Goal: Task Accomplishment & Management: Manage account settings

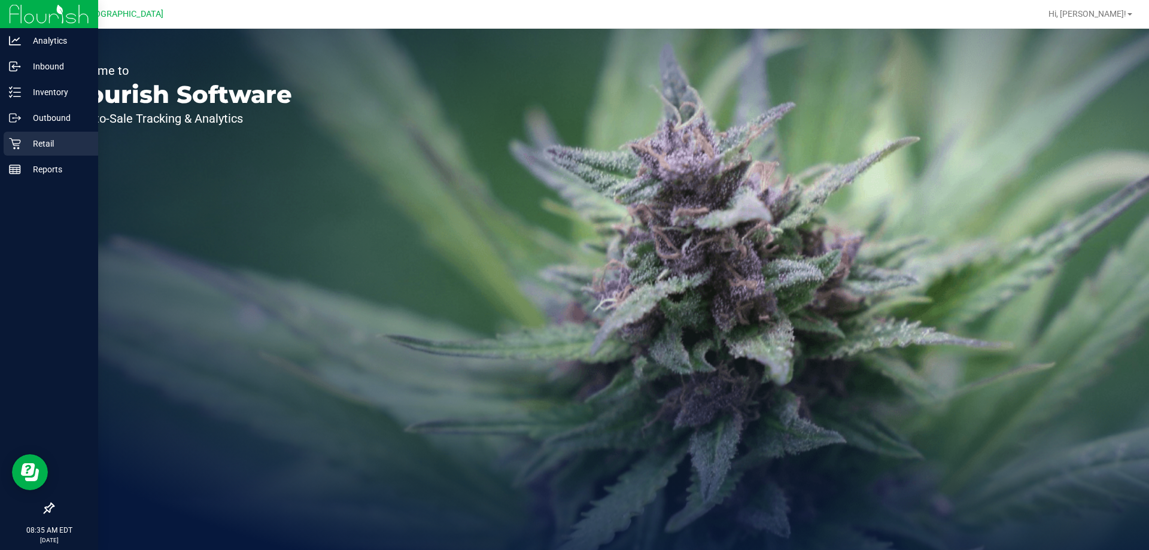
click at [9, 142] on icon at bounding box center [15, 144] width 12 height 12
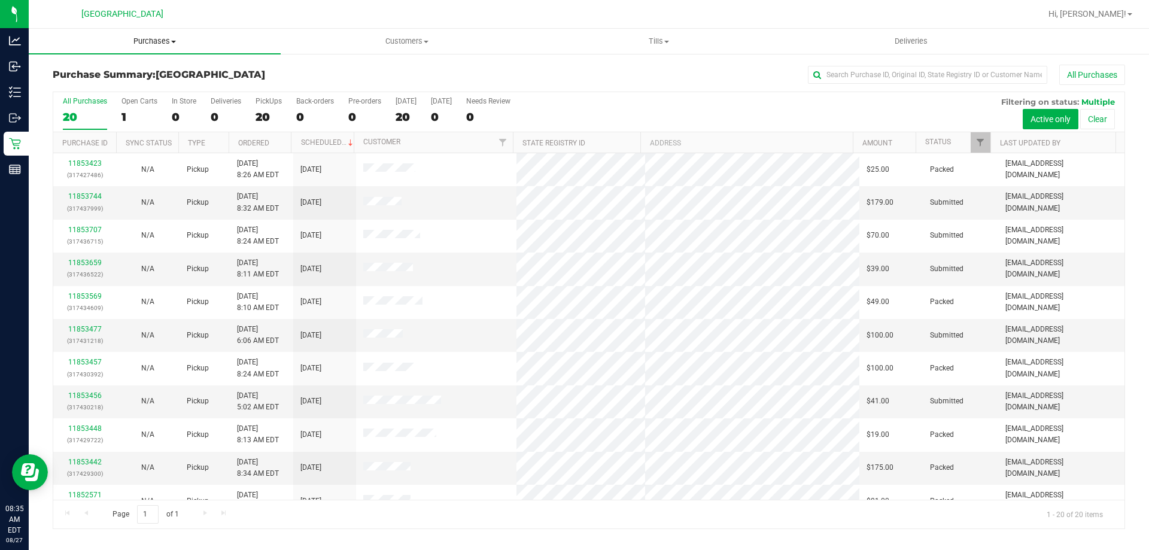
click at [143, 47] on uib-tab-heading "Purchases Summary of purchases Fulfillment All purchases" at bounding box center [155, 41] width 252 height 25
click at [90, 84] on span "Fulfillment" at bounding box center [66, 86] width 74 height 10
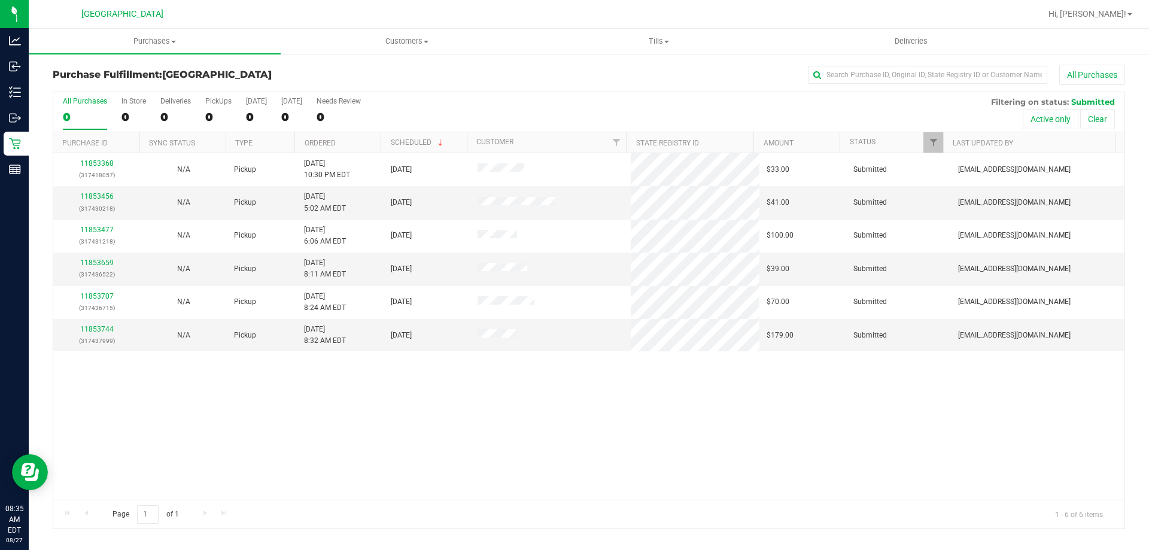
click at [474, 418] on div "11853368 (317418057) N/A Pickup 8/26/2025 10:30 PM EDT 8/27/2025 $33.00 Submitt…" at bounding box center [589, 326] width 1072 height 347
click at [316, 145] on link "Ordered" at bounding box center [320, 143] width 31 height 8
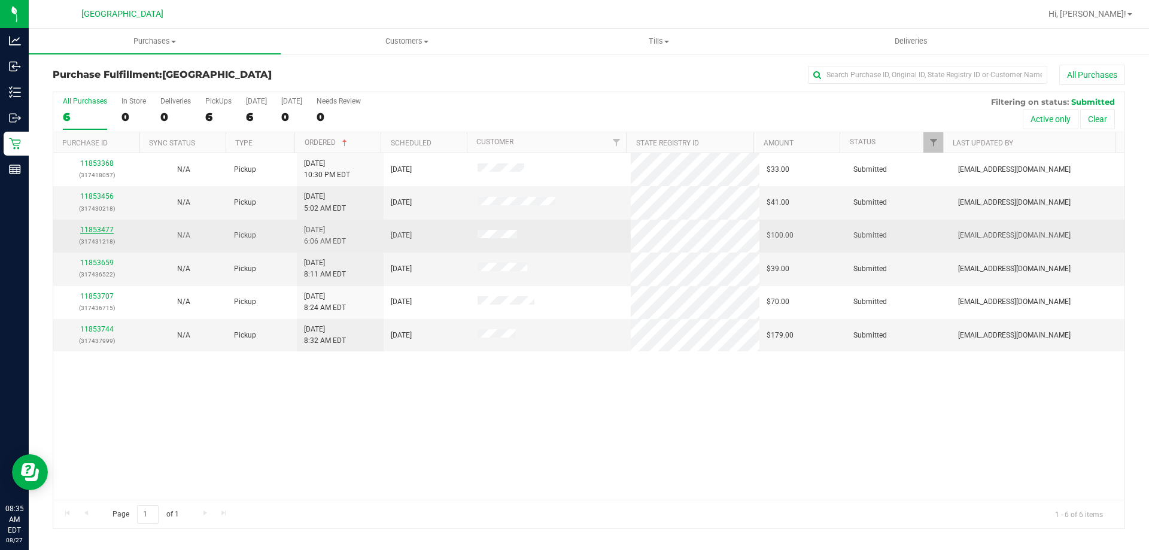
click at [101, 229] on link "11853477" at bounding box center [97, 230] width 34 height 8
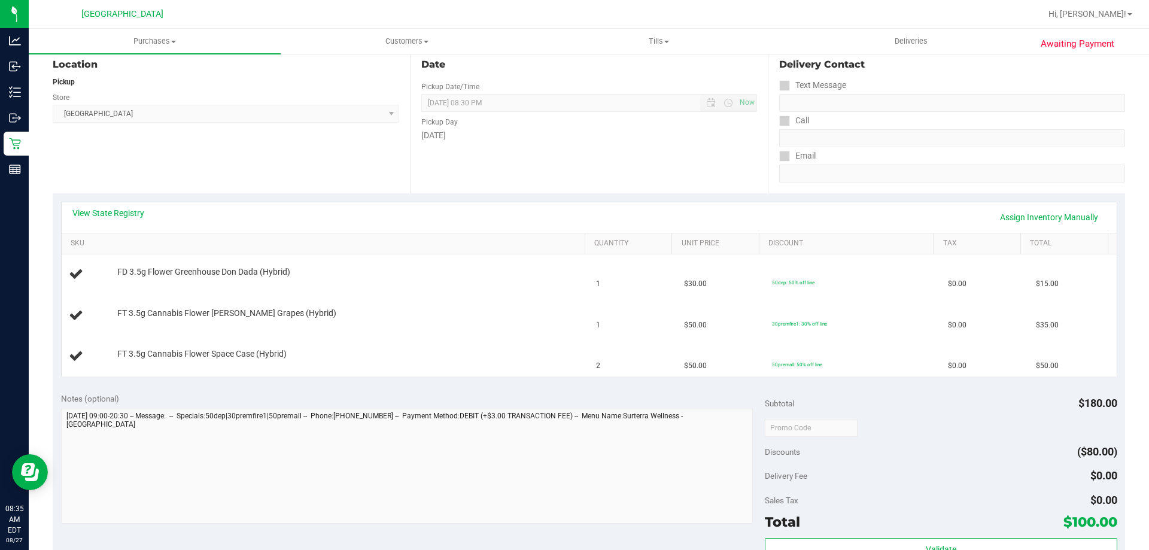
scroll to position [60, 0]
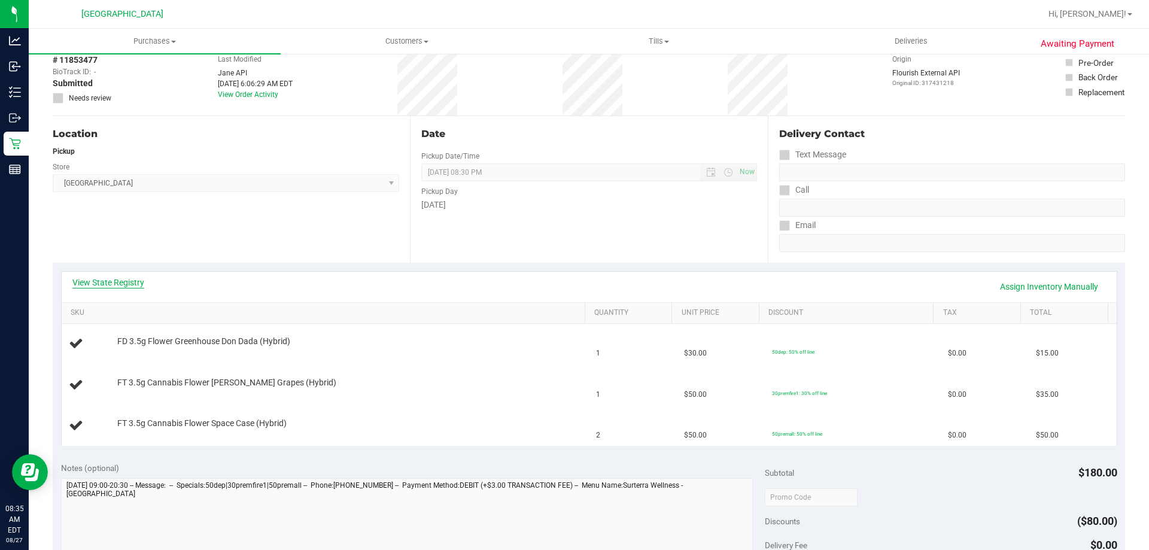
click at [128, 282] on link "View State Registry" at bounding box center [108, 283] width 72 height 12
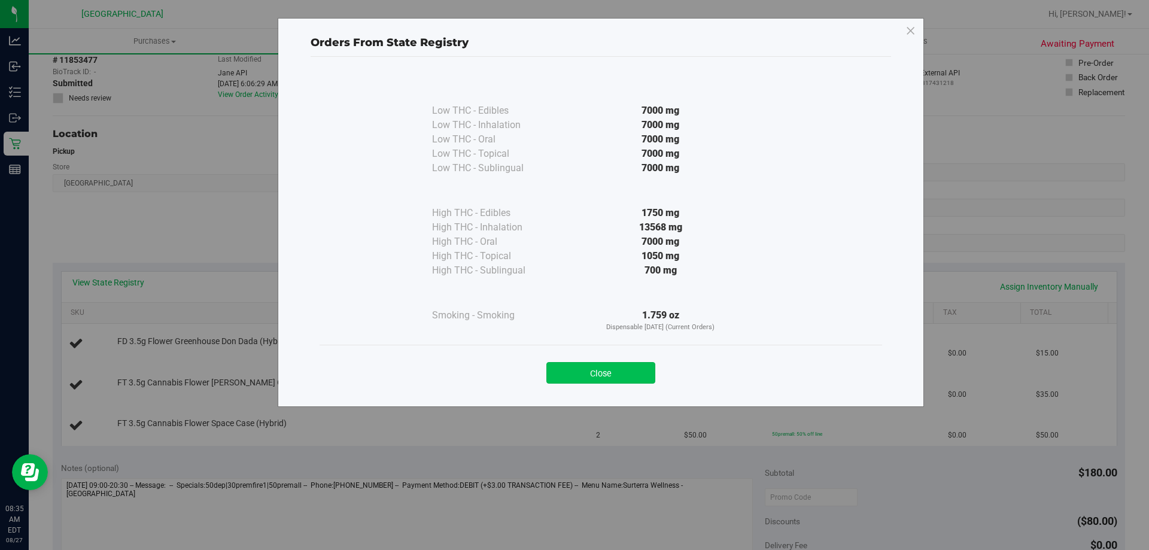
click at [593, 372] on button "Close" at bounding box center [601, 373] width 109 height 22
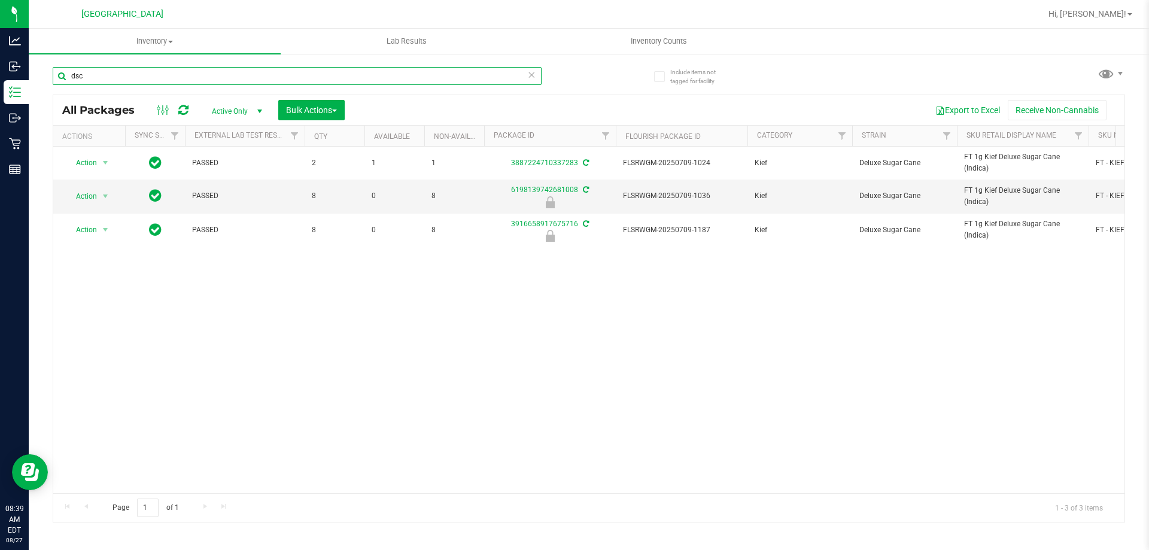
click at [269, 79] on input "dsc" at bounding box center [297, 76] width 489 height 18
paste input "FT 1g Vape Cart CDT Distillate Truffle Two Step (Hybrid)"
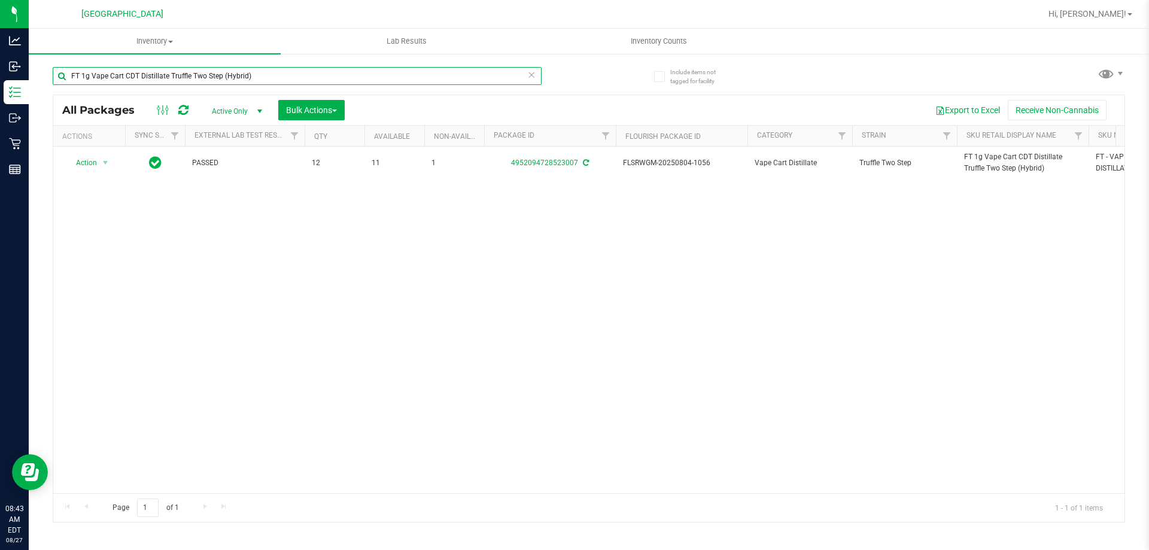
click at [362, 71] on input "FT 1g Vape Cart CDT Distillate Truffle Two Step (Hybrid)" at bounding box center [297, 76] width 489 height 18
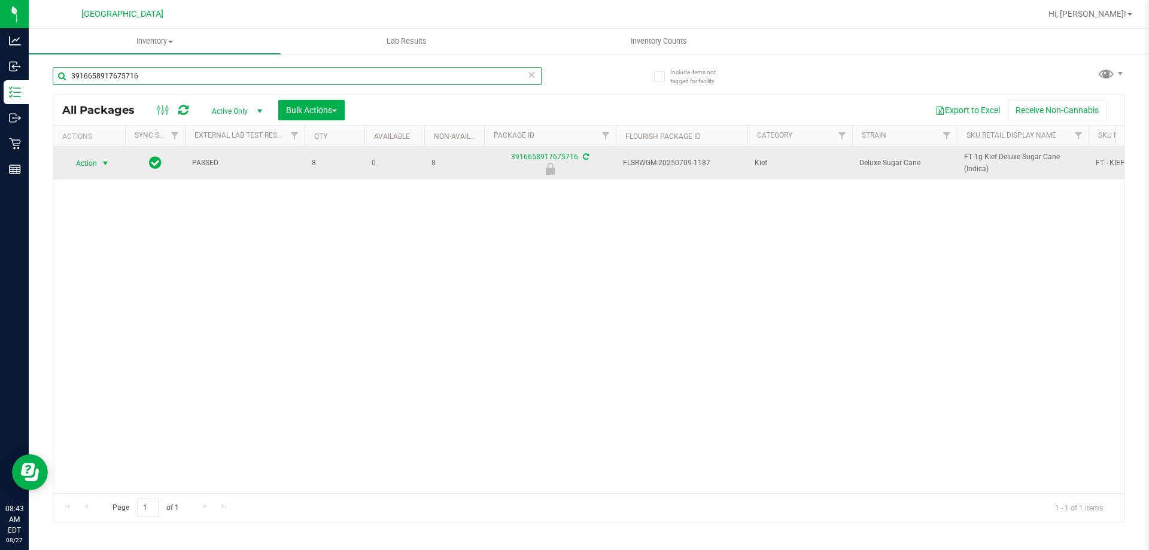
type input "3916658917675716"
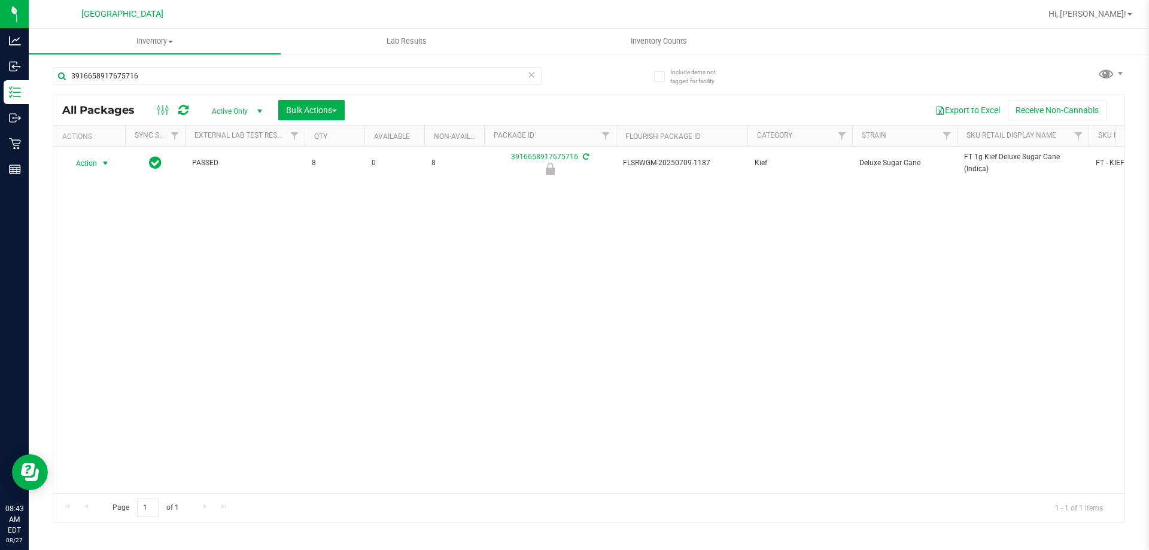
drag, startPoint x: 108, startPoint y: 160, endPoint x: 105, endPoint y: 198, distance: 37.3
click at [108, 160] on span "select" at bounding box center [106, 164] width 10 height 10
click at [116, 296] on li "Unlock package" at bounding box center [104, 305] width 77 height 18
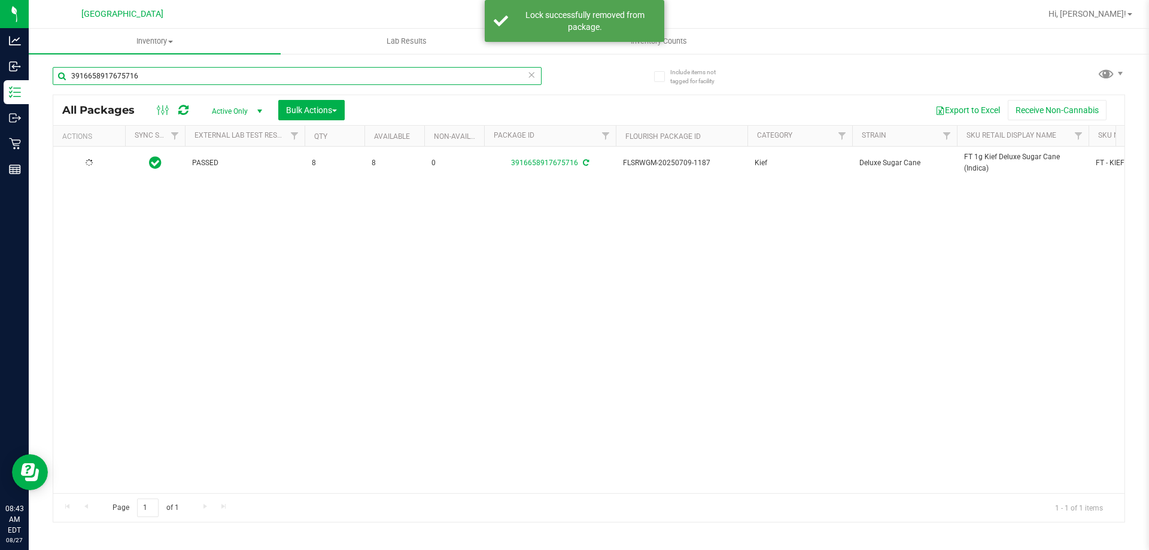
click at [281, 74] on input "3916658917675716" at bounding box center [297, 76] width 489 height 18
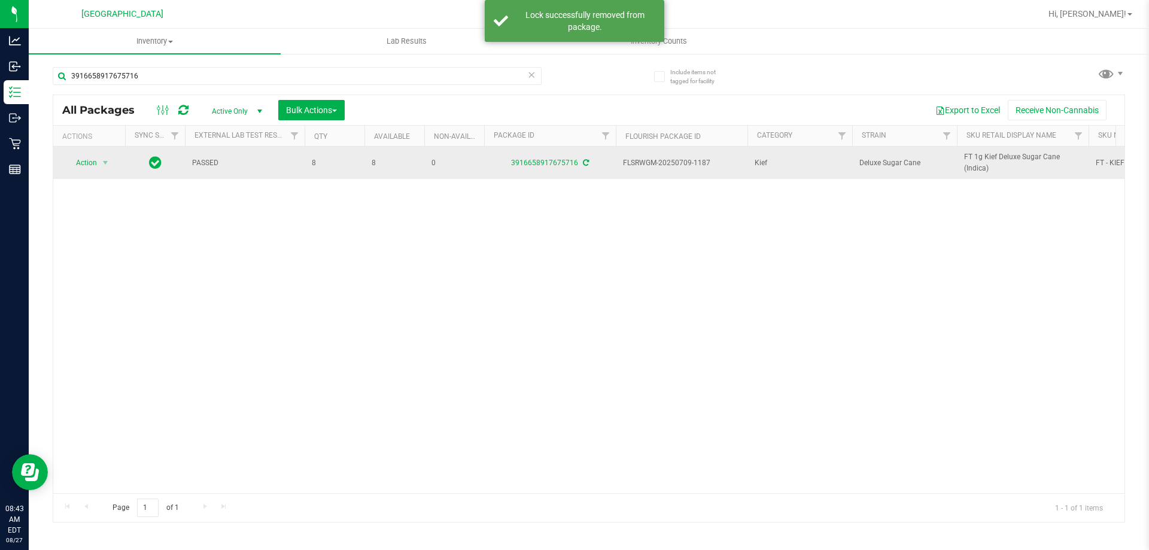
click at [966, 159] on span "FT 1g Kief Deluxe Sugar Cane (Indica)" at bounding box center [1022, 162] width 117 height 23
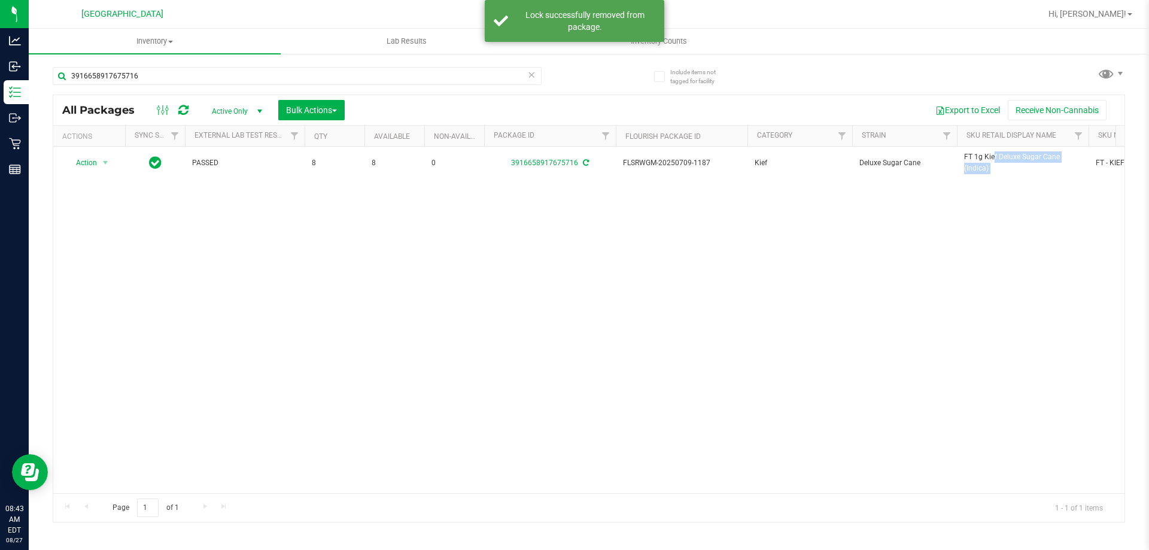
copy tr "FT 1g Kief Deluxe Sugar Cane (Indica)"
click at [441, 84] on input "3916658917675716" at bounding box center [297, 76] width 489 height 18
click at [439, 80] on input "3916658917675716" at bounding box center [297, 76] width 489 height 18
paste input "FT 1g Kief Deluxe Sugar Cane (Indica)"
type input "3916658917675716FT 1g Kief Deluxe Sugar Cane (Indica)"
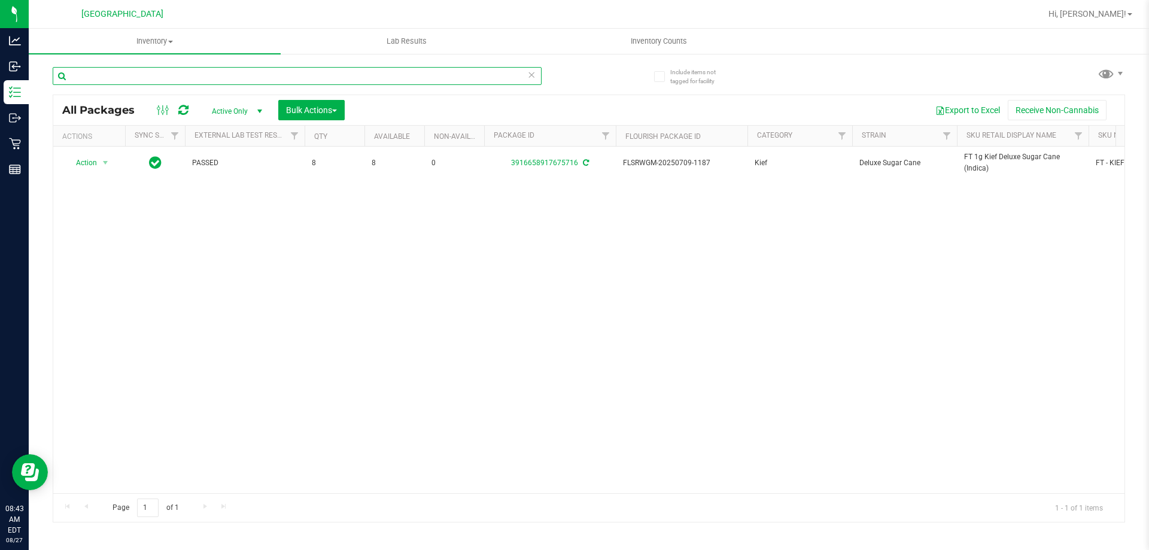
paste input "FT 1g Kief Deluxe Sugar Cane (Indica)"
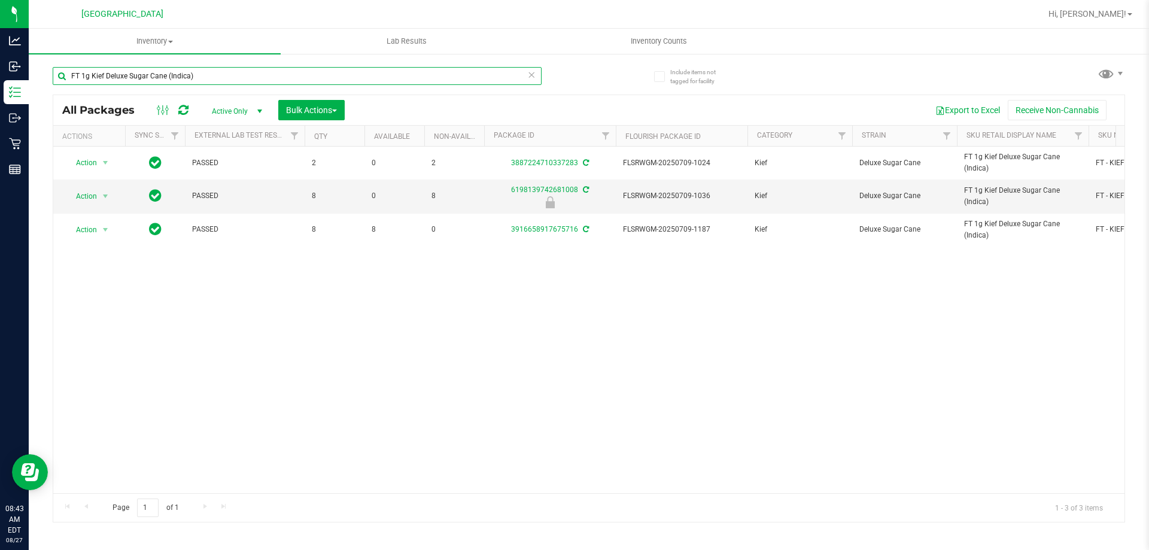
click at [439, 80] on input "FT 1g Kief Deluxe Sugar Cane (Indica)" at bounding box center [297, 76] width 489 height 18
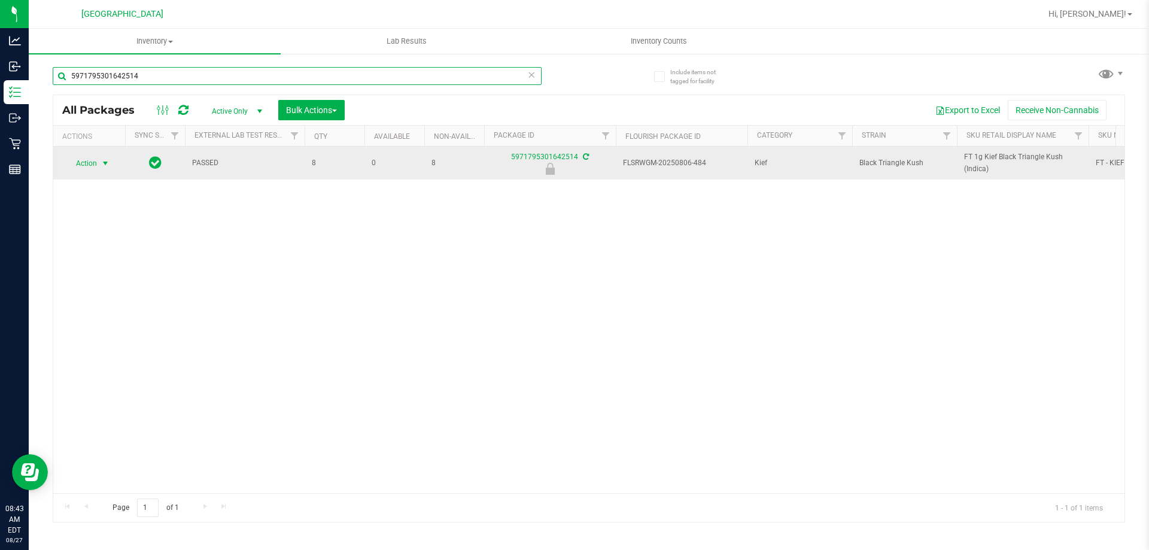
type input "5971795301642514"
click at [86, 168] on span "Action" at bounding box center [81, 163] width 32 height 17
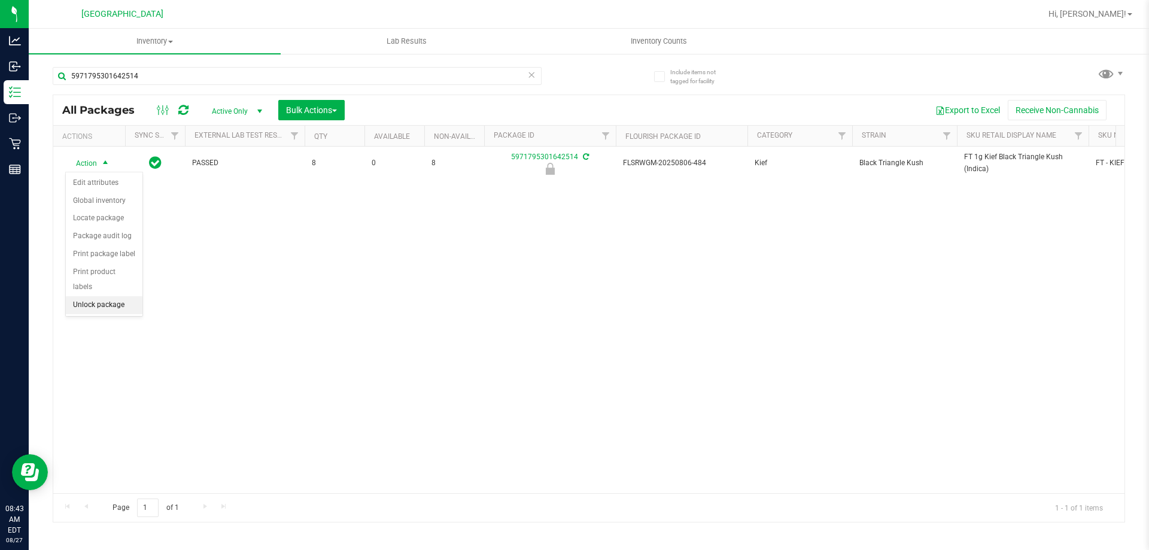
click at [102, 296] on li "Unlock package" at bounding box center [104, 305] width 77 height 18
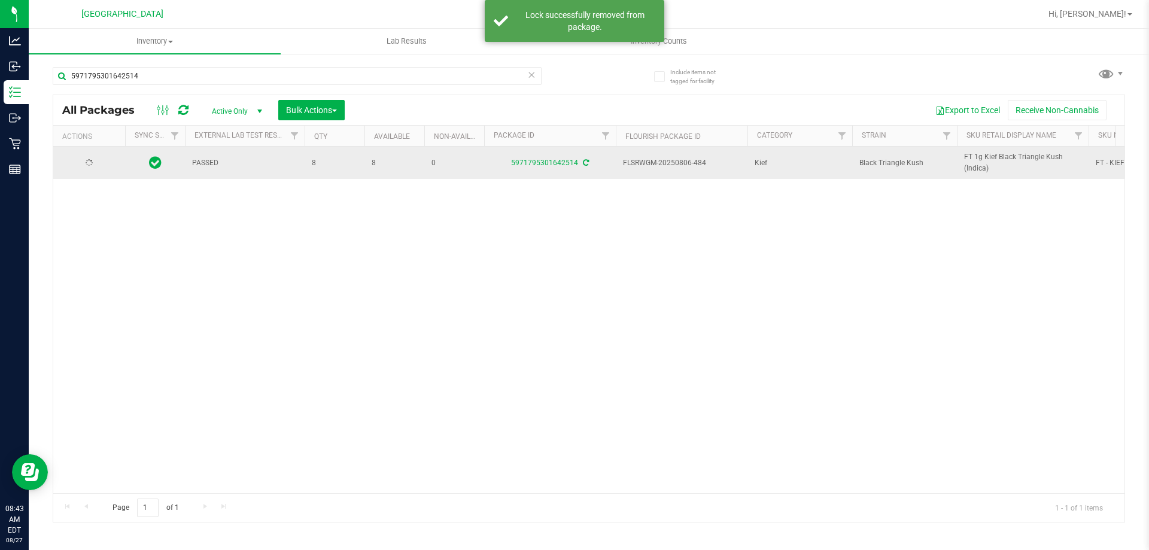
click at [981, 160] on span "FT 1g Kief Black Triangle Kush (Indica)" at bounding box center [1022, 162] width 117 height 23
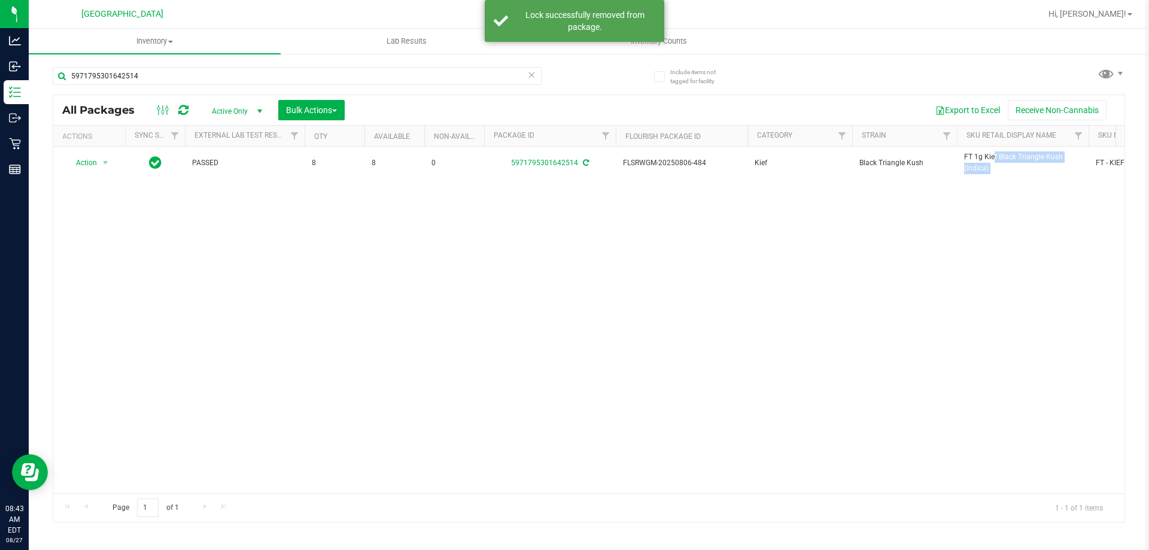
copy tr "FT 1g Kief Black Triangle Kush (Indica)"
click at [426, 83] on input "5971795301642514" at bounding box center [297, 76] width 489 height 18
paste input "FT 1g Kief Black Triangle Kush (Indica)"
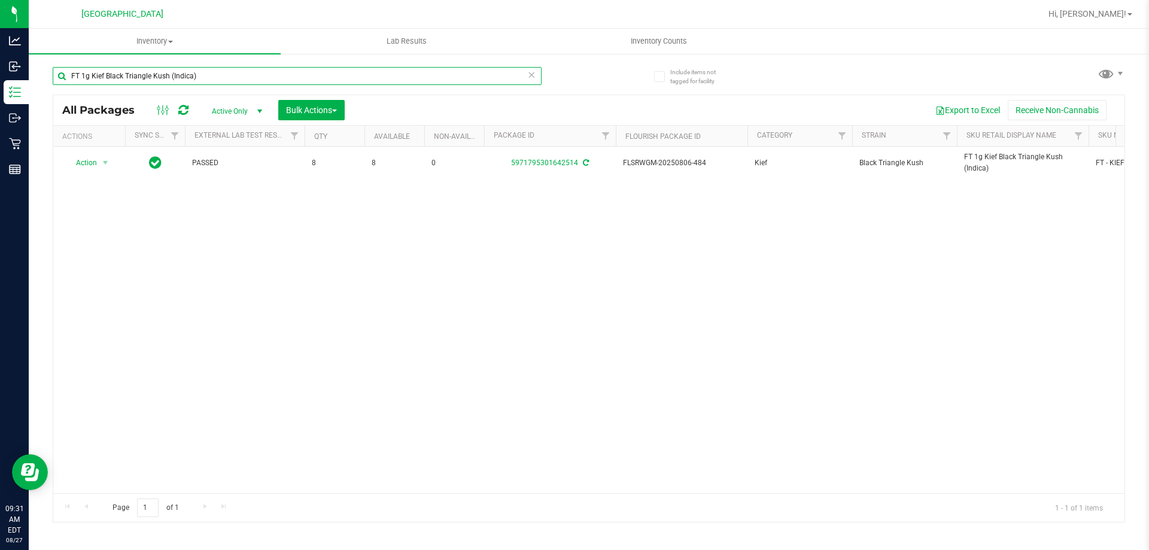
click at [362, 69] on input "FT 1g Kief Black Triangle Kush (Indica)" at bounding box center [297, 76] width 489 height 18
paste input "W-JUL25ARZ03-0723"
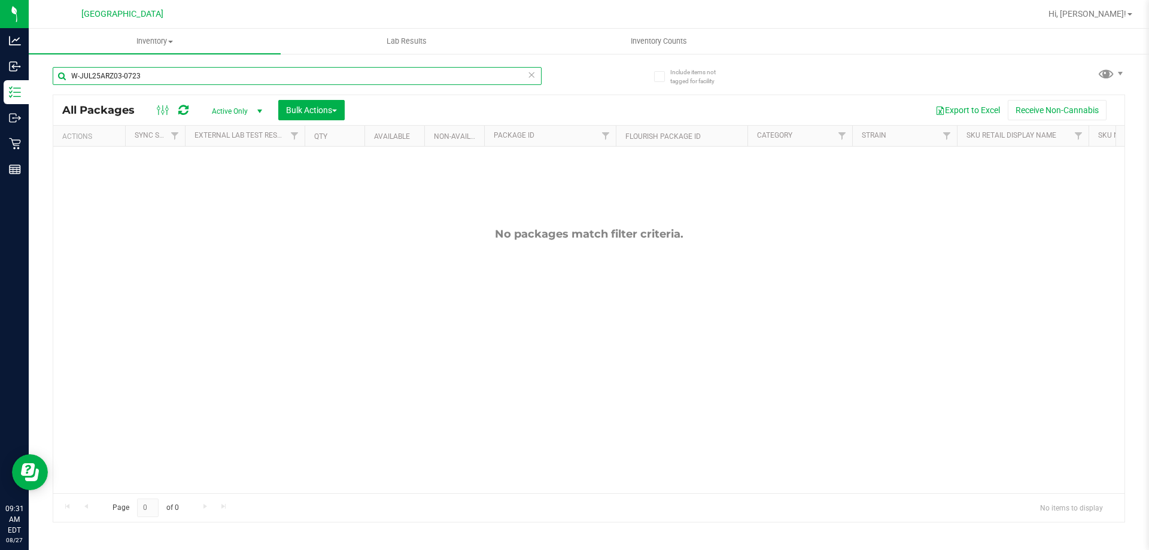
click at [295, 79] on input "W-JUL25ARZ03-0723" at bounding box center [297, 76] width 489 height 18
paste input "1-0721"
type input "W-JUL25ARZ01-0721"
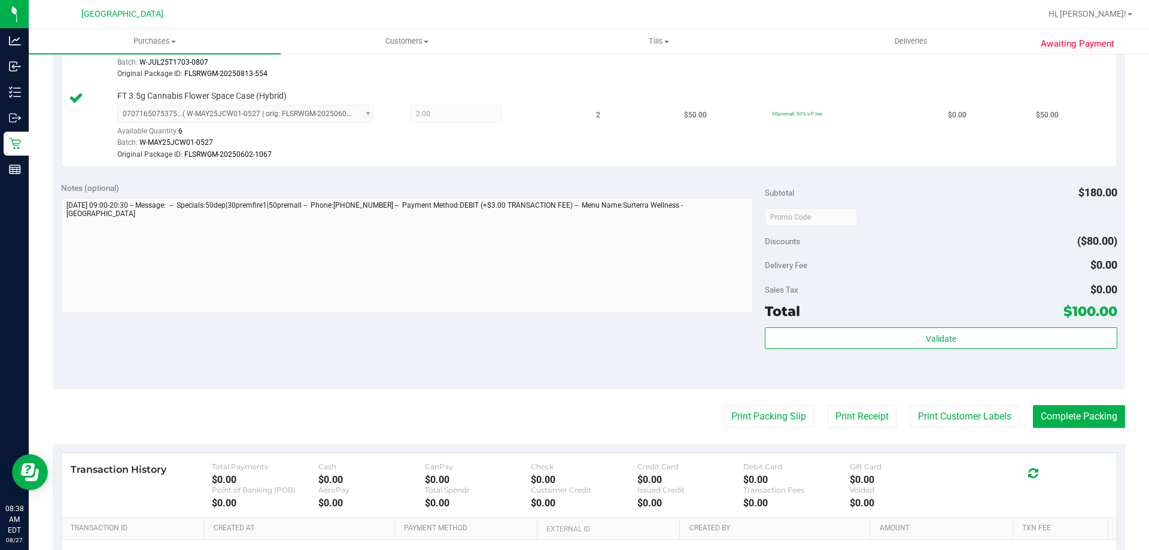
scroll to position [539, 0]
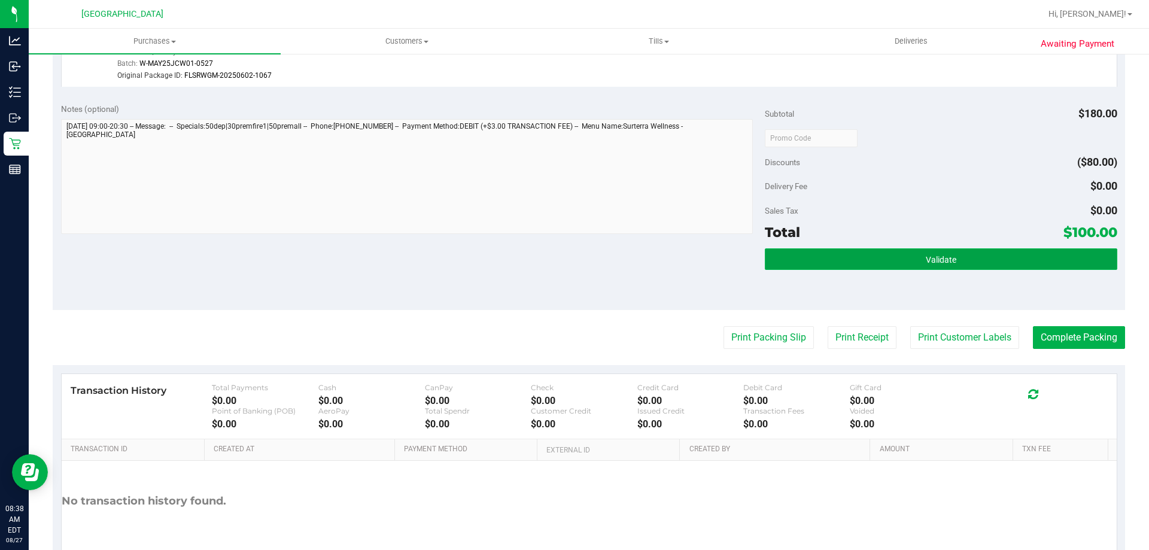
click at [851, 250] on button "Validate" at bounding box center [941, 259] width 352 height 22
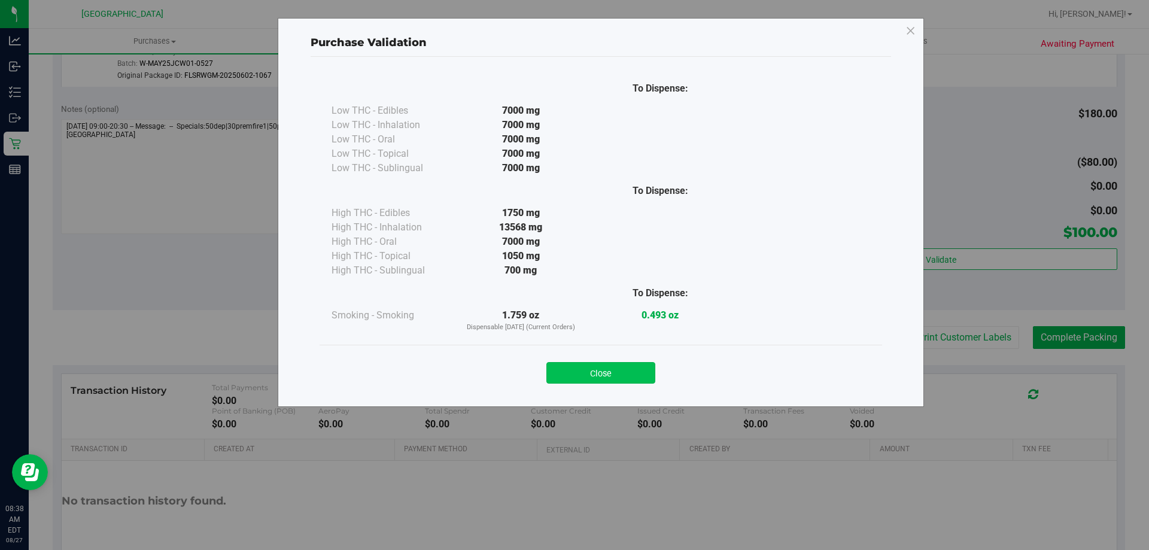
click at [629, 366] on button "Close" at bounding box center [601, 373] width 109 height 22
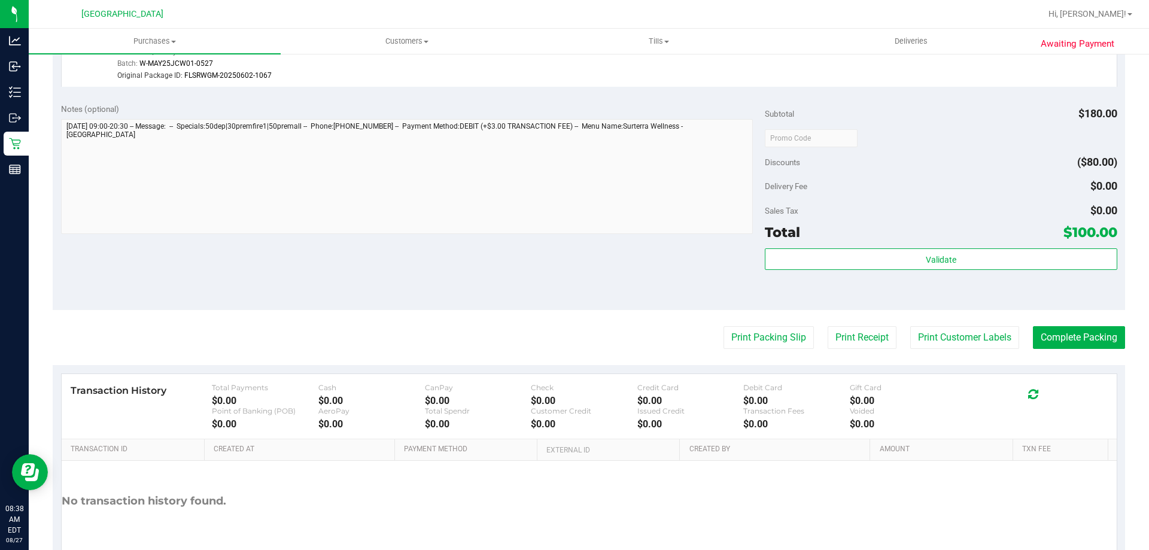
click at [762, 325] on purchase-details "Back Edit Purchase Cancel Purchase View Profile # 11853477 BioTrack ID: - Submi…" at bounding box center [589, 57] width 1073 height 1063
click at [733, 339] on button "Print Packing Slip" at bounding box center [769, 337] width 90 height 23
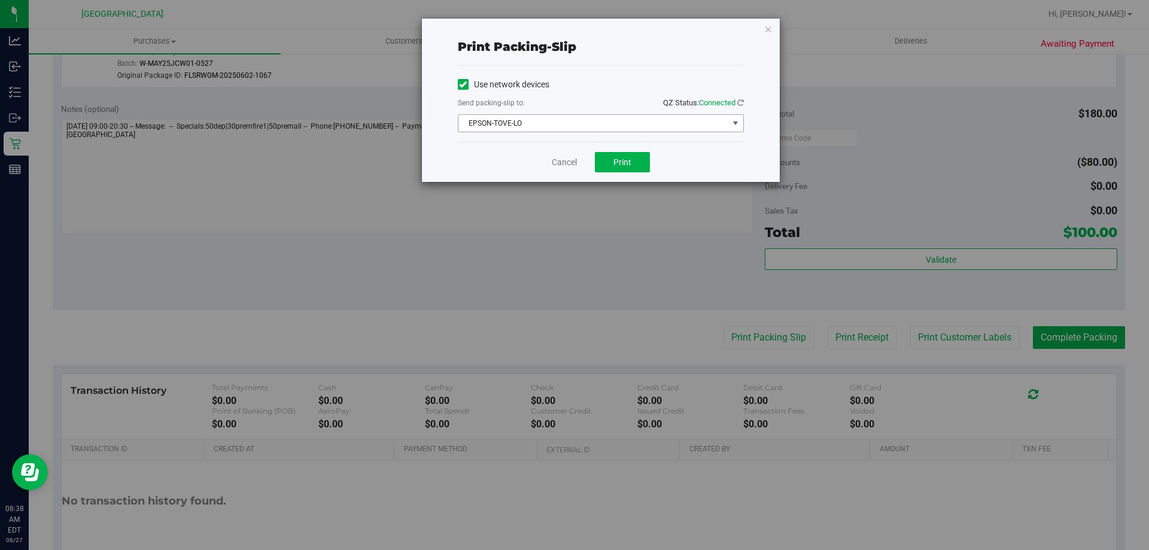
click at [630, 126] on span "EPSON-TOVE-LO" at bounding box center [594, 123] width 270 height 17
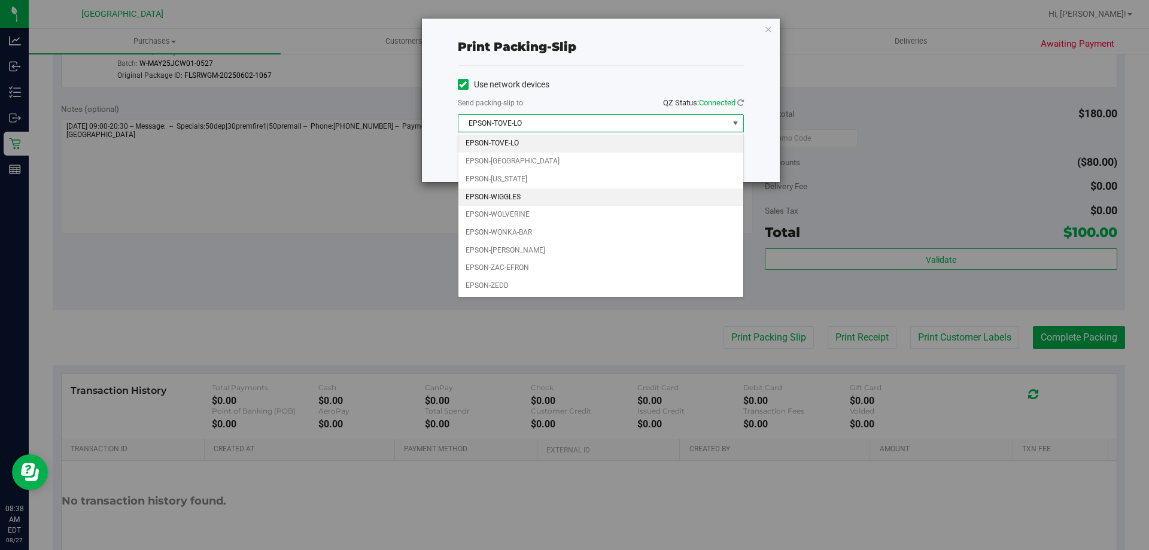
click at [509, 195] on li "EPSON-WIGGLES" at bounding box center [601, 198] width 285 height 18
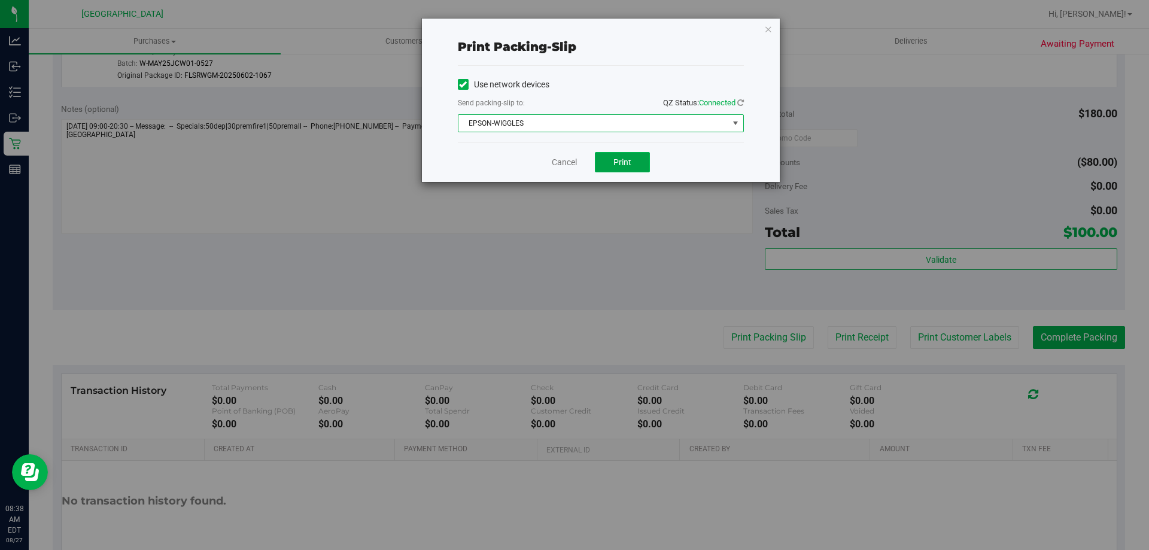
drag, startPoint x: 630, startPoint y: 169, endPoint x: 620, endPoint y: 169, distance: 10.8
click at [629, 169] on button "Print" at bounding box center [622, 162] width 55 height 20
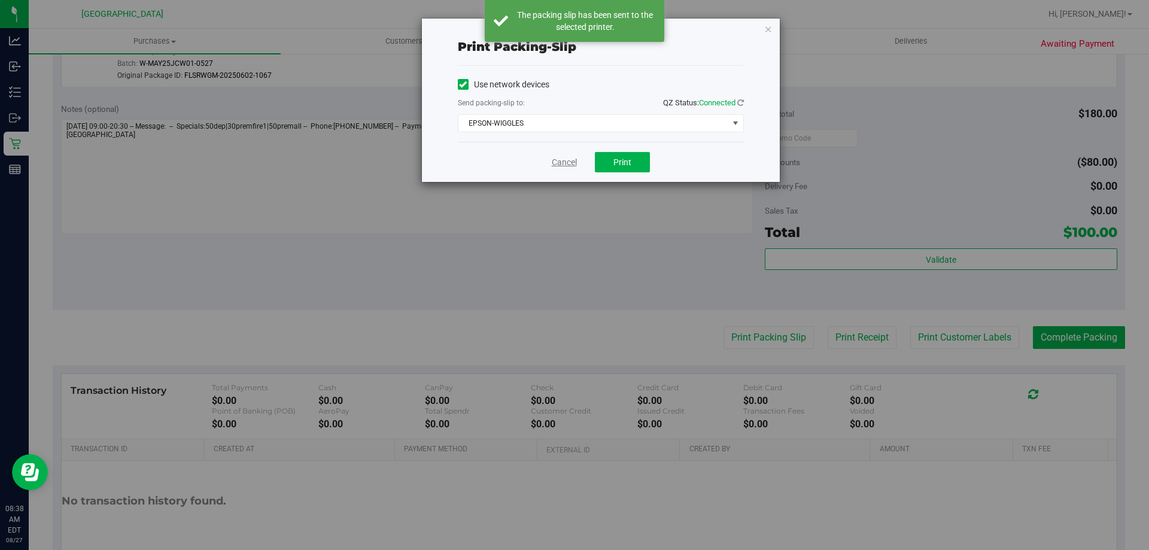
click at [575, 162] on link "Cancel" at bounding box center [564, 162] width 25 height 13
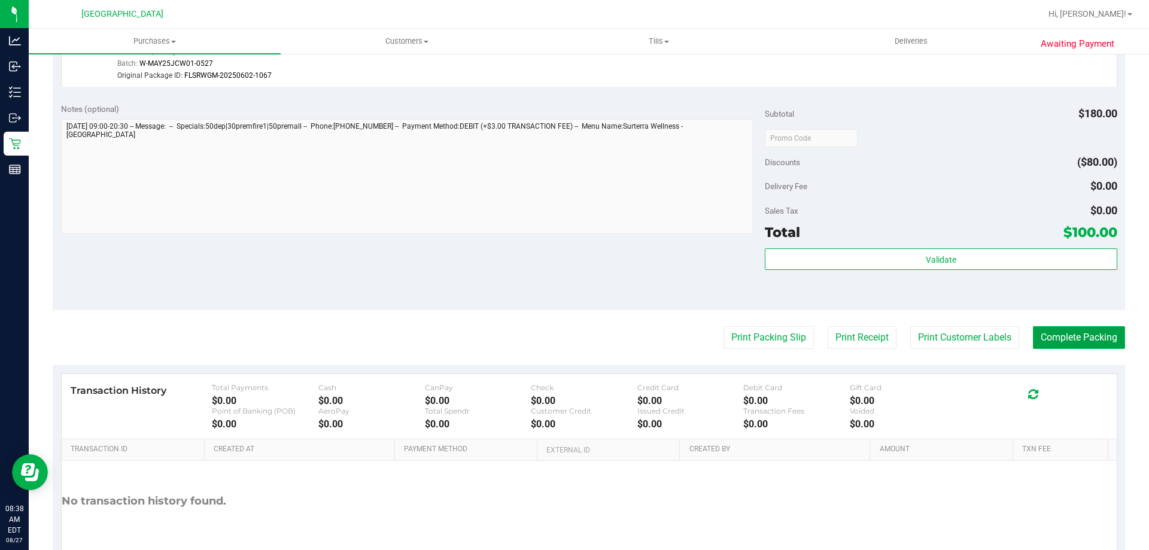
click at [1040, 337] on button "Complete Packing" at bounding box center [1079, 337] width 92 height 23
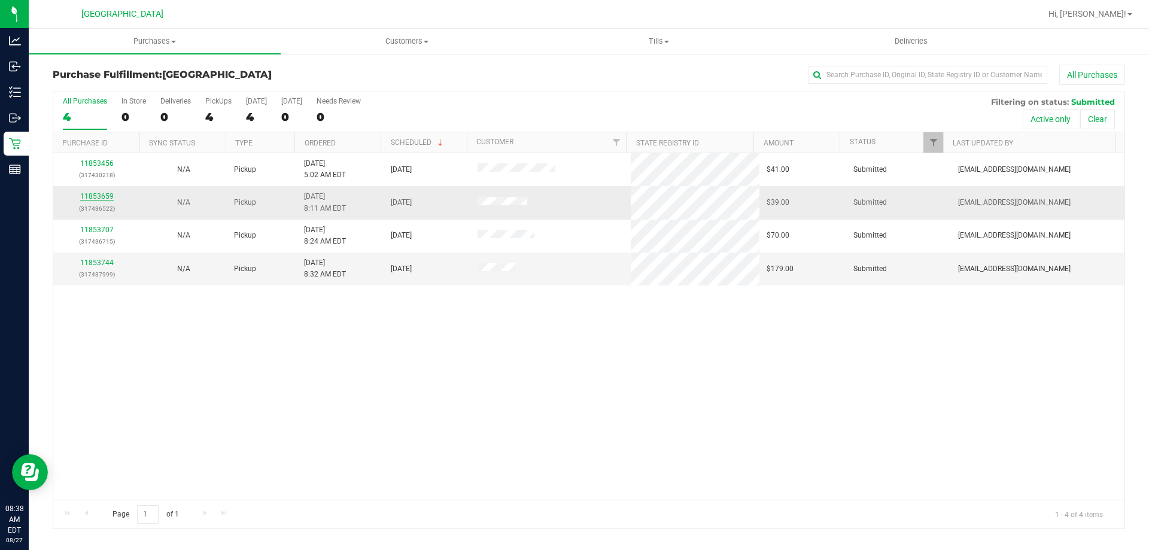
click at [105, 197] on link "11853659" at bounding box center [97, 196] width 34 height 8
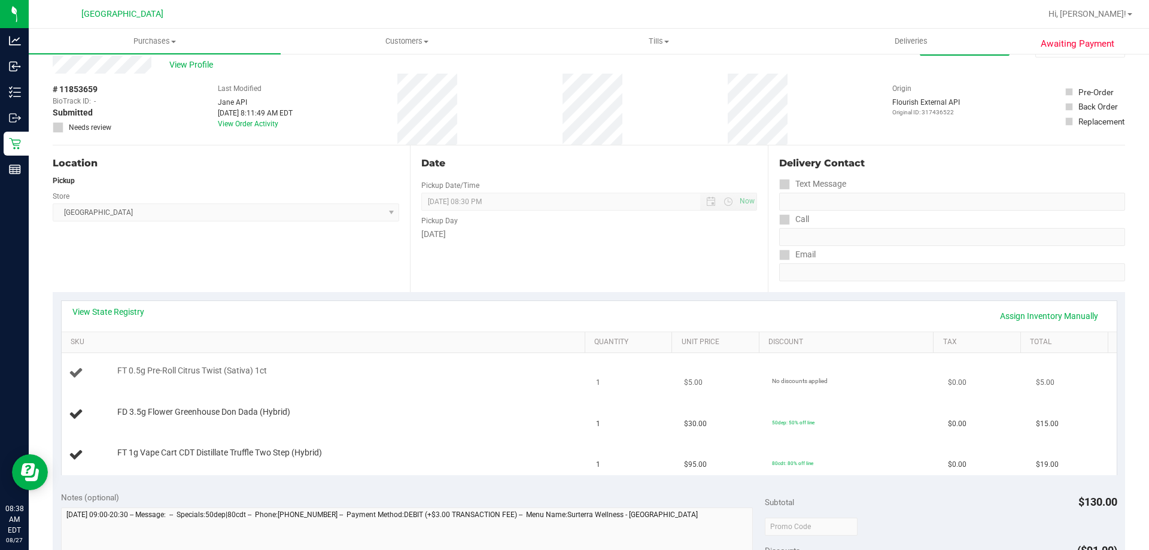
scroll to position [60, 0]
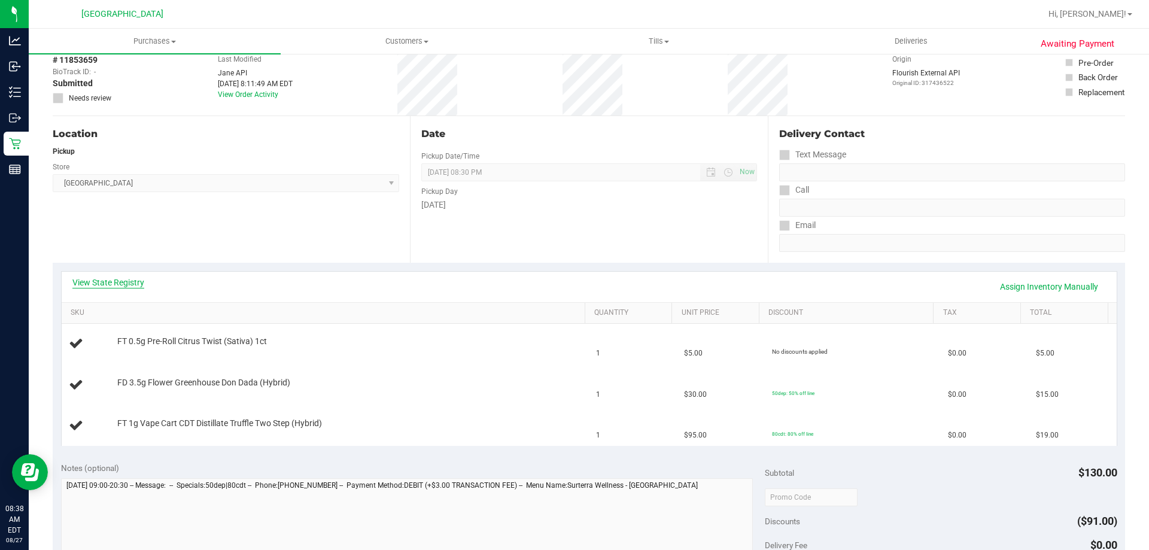
click at [120, 285] on link "View State Registry" at bounding box center [108, 283] width 72 height 12
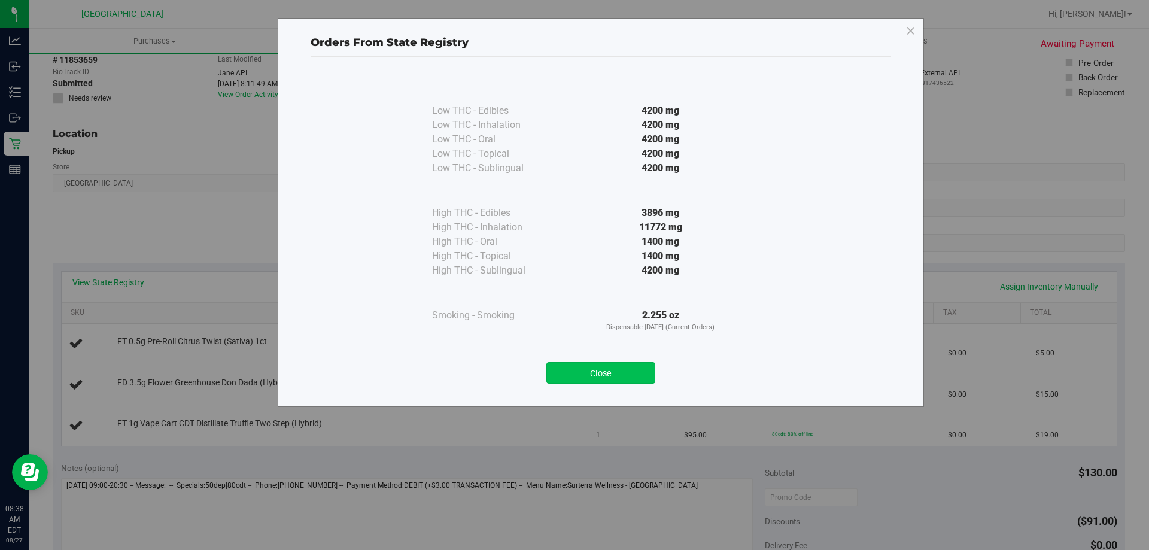
click at [624, 371] on button "Close" at bounding box center [601, 373] width 109 height 22
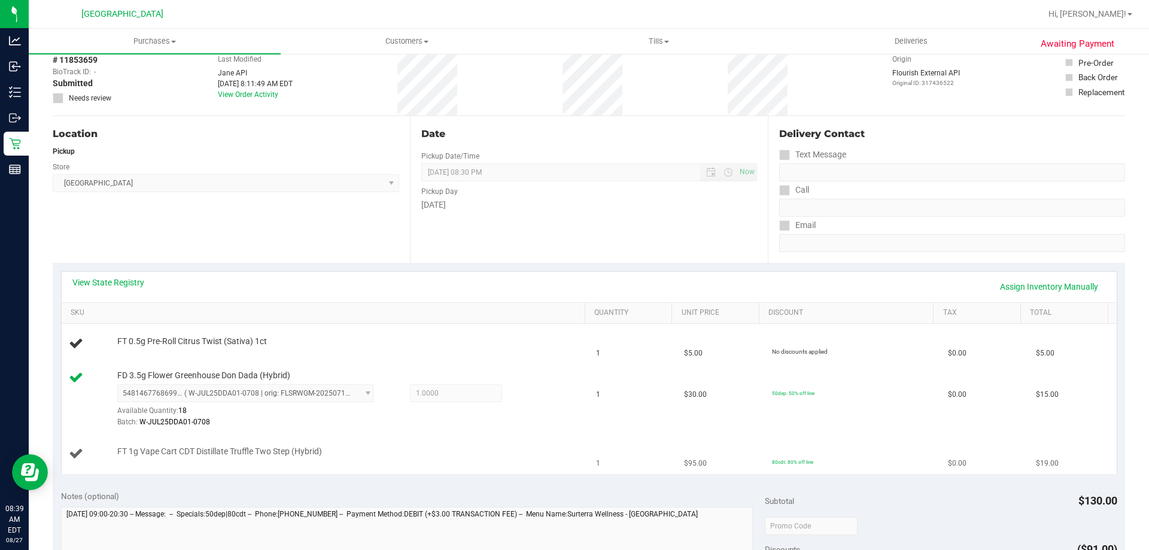
click at [286, 450] on span "FT 1g Vape Cart CDT Distillate Truffle Two Step (Hybrid)" at bounding box center [219, 451] width 205 height 11
copy div "FT 1g Vape Cart CDT Distillate Truffle Two Step (Hybrid)"
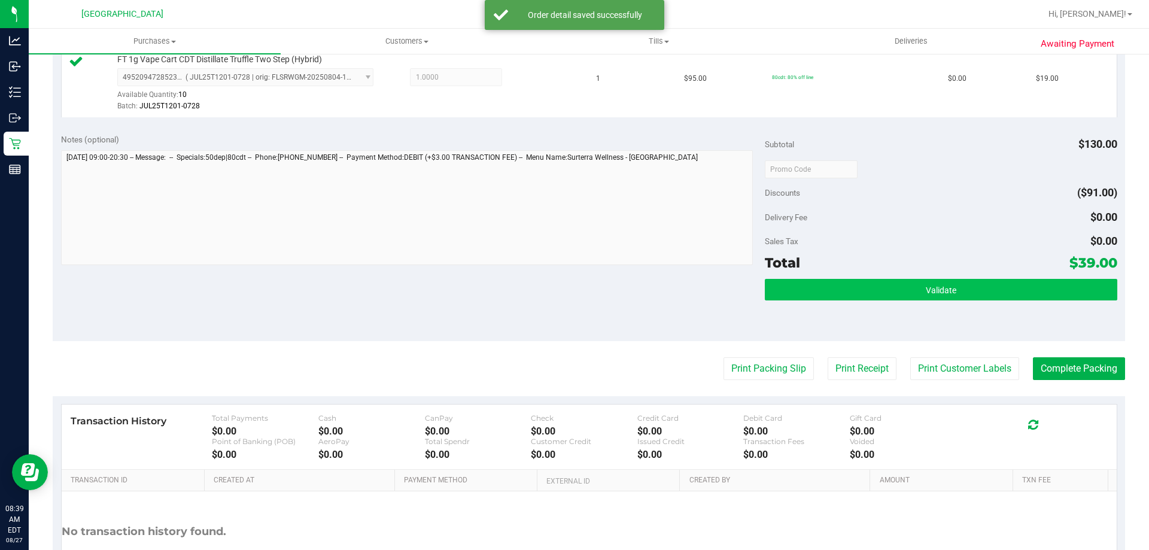
scroll to position [479, 0]
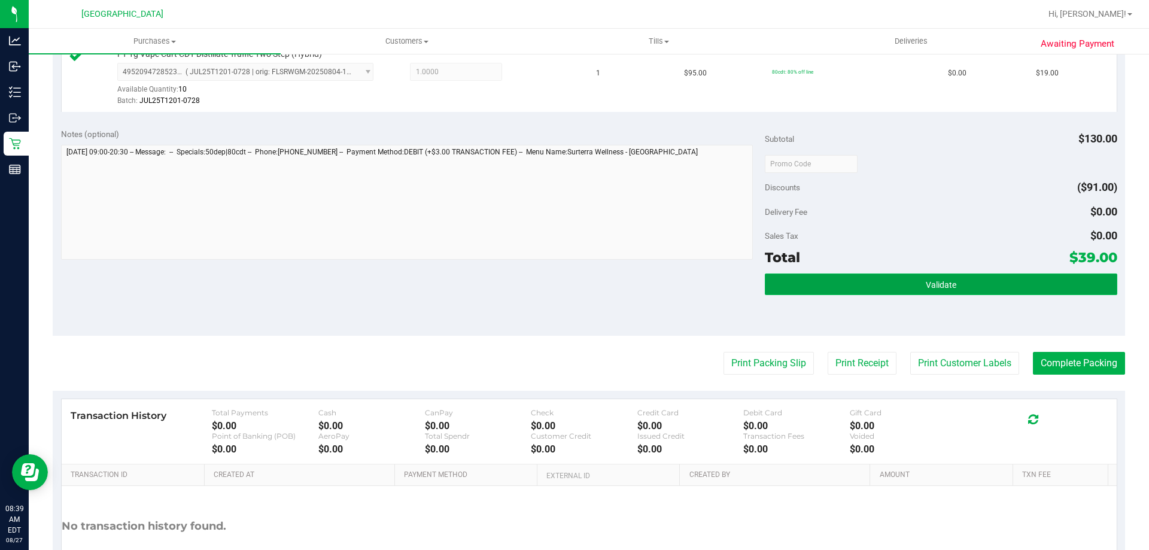
click at [946, 281] on span "Validate" at bounding box center [941, 285] width 31 height 10
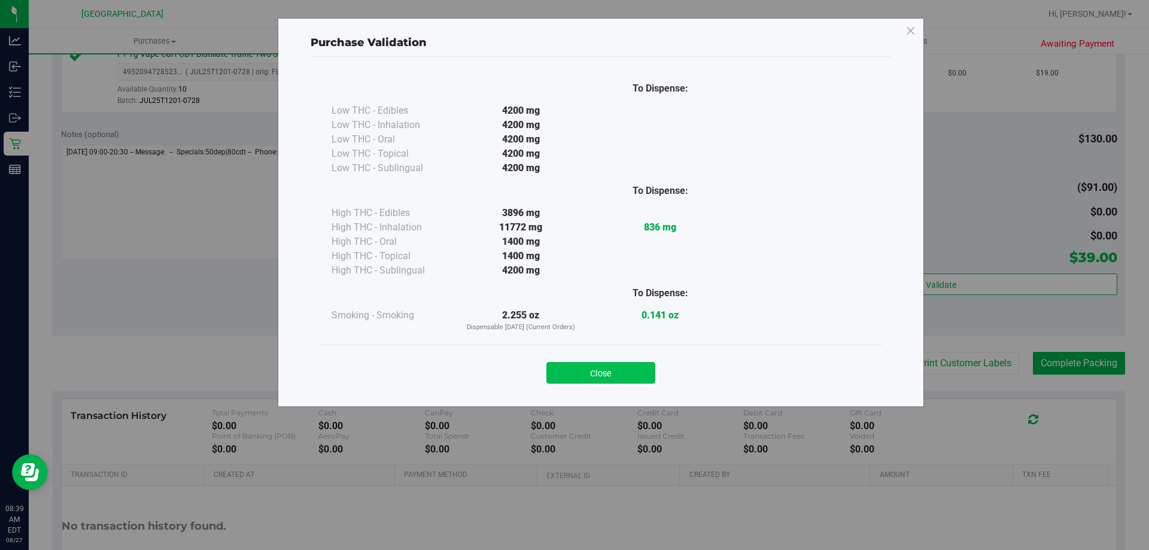
click at [615, 383] on button "Close" at bounding box center [601, 373] width 109 height 22
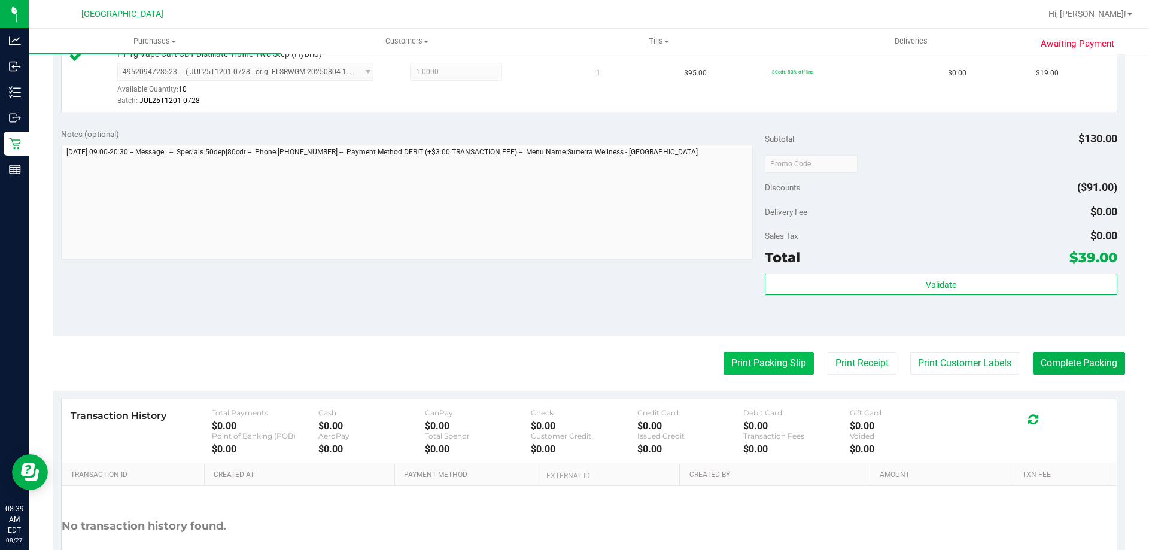
click at [739, 373] on button "Print Packing Slip" at bounding box center [769, 363] width 90 height 23
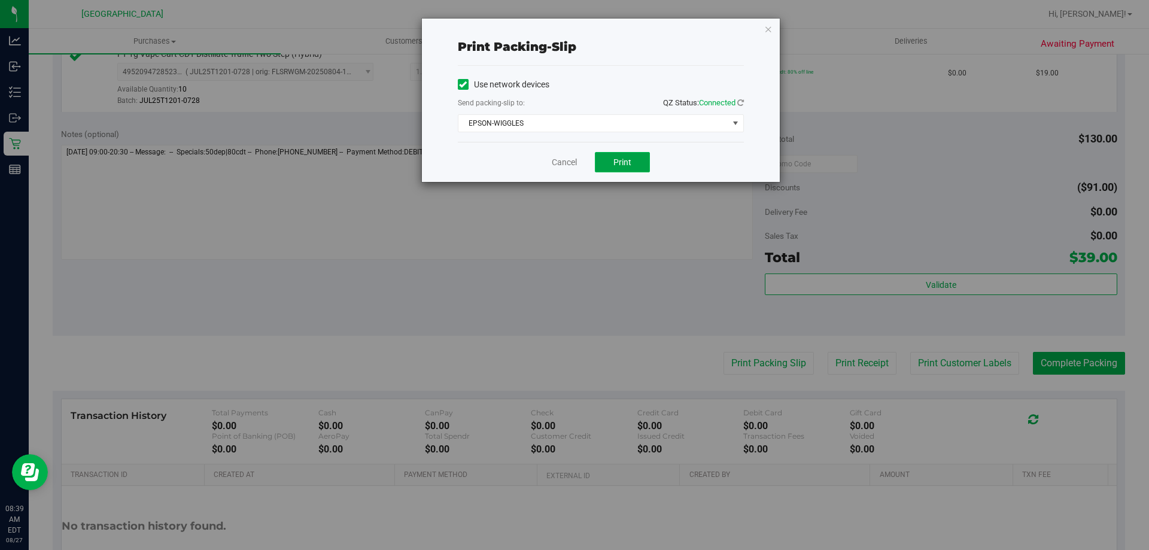
click at [607, 165] on button "Print" at bounding box center [622, 162] width 55 height 20
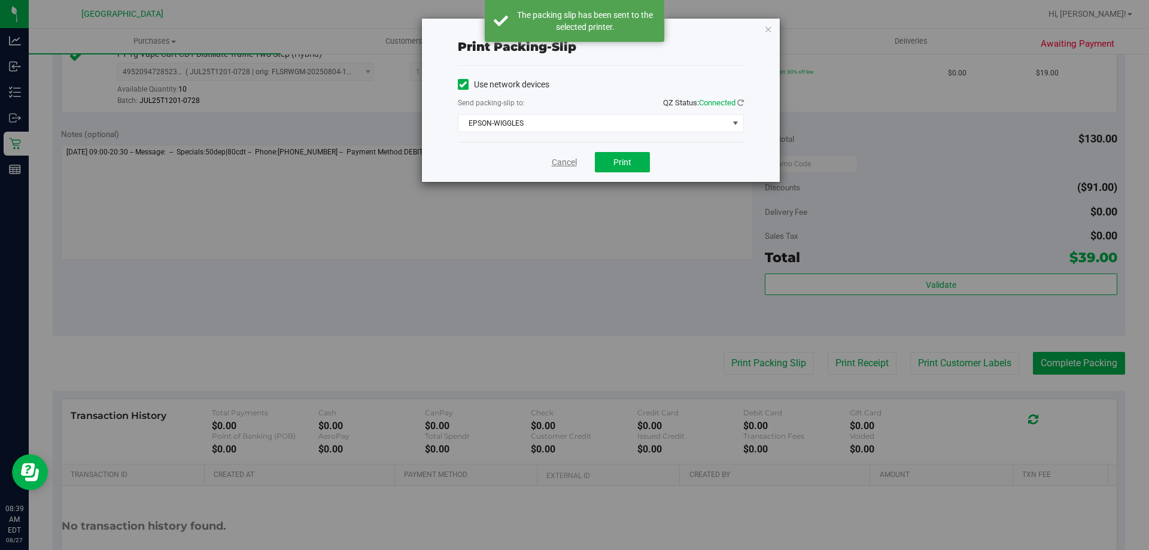
click at [570, 162] on link "Cancel" at bounding box center [564, 162] width 25 height 13
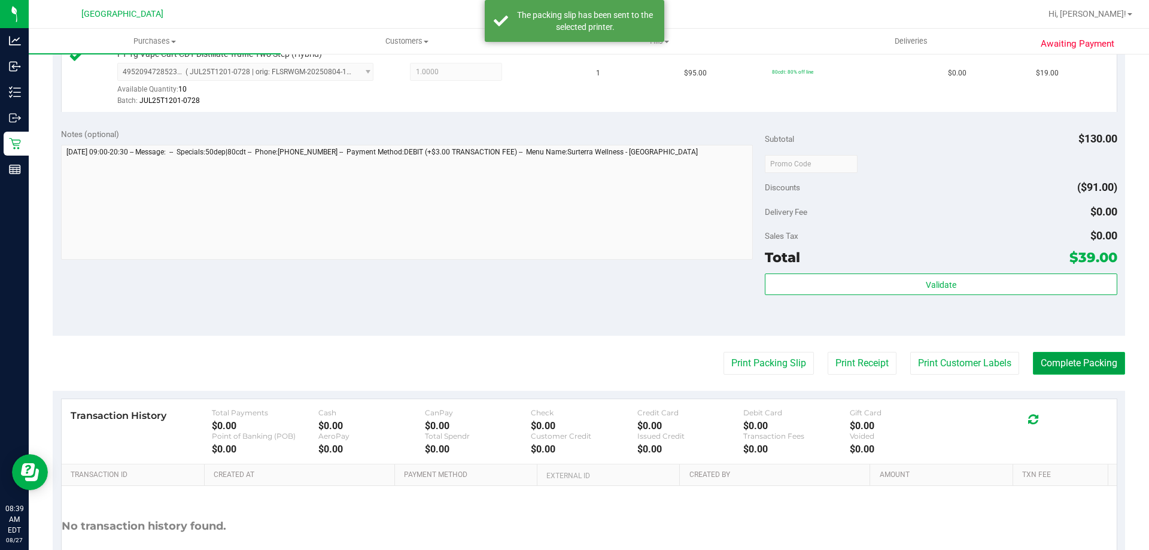
click at [1080, 364] on button "Complete Packing" at bounding box center [1079, 363] width 92 height 23
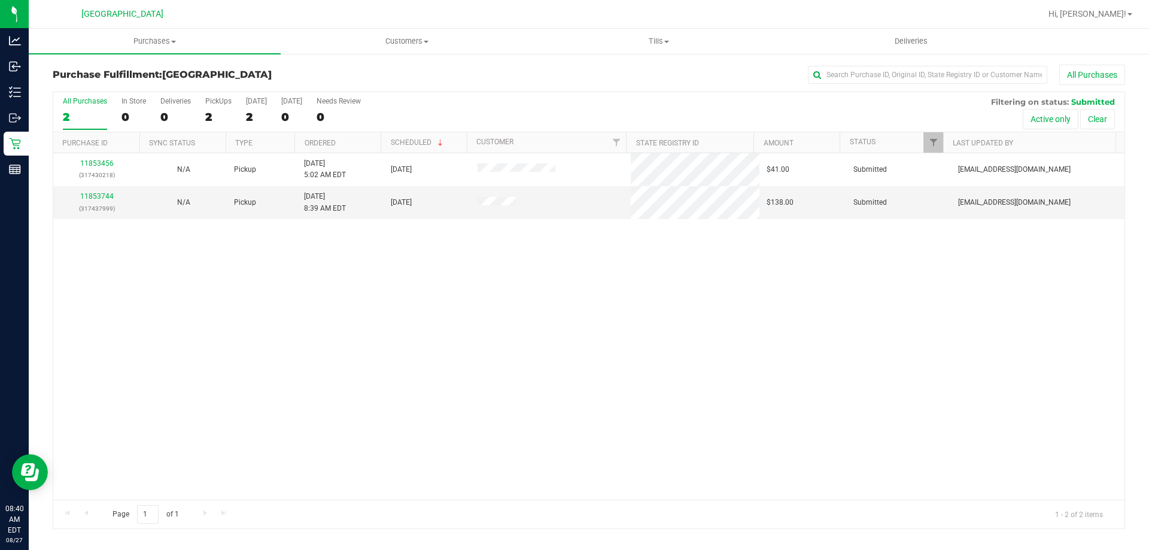
click at [517, 315] on div "11853456 (317430218) N/A Pickup 8/27/2025 5:02 AM EDT 8/27/2025 $41.00 Submitte…" at bounding box center [589, 326] width 1072 height 347
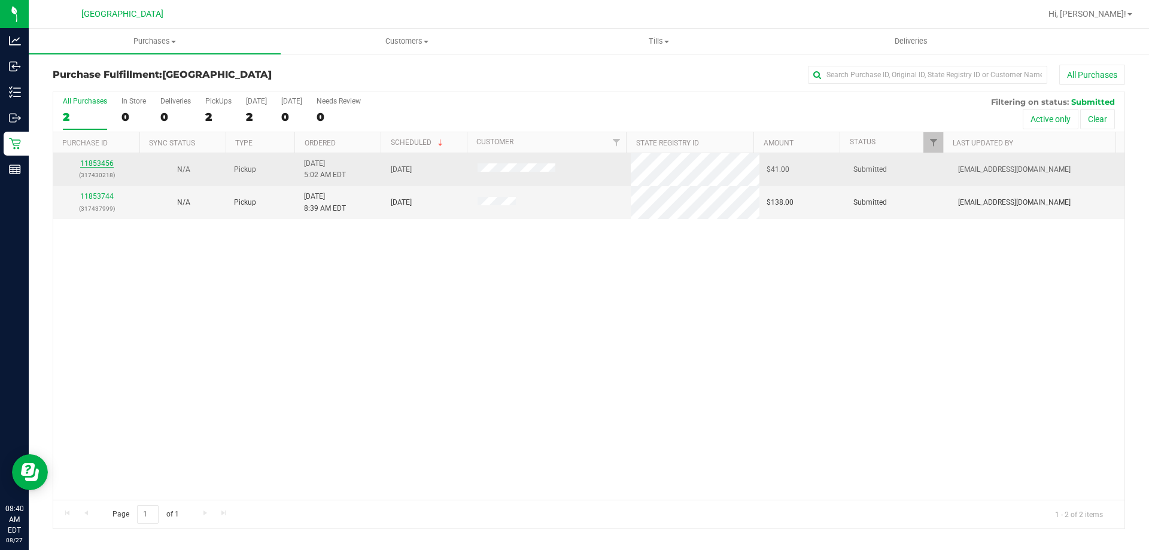
click at [101, 163] on link "11853456" at bounding box center [97, 163] width 34 height 8
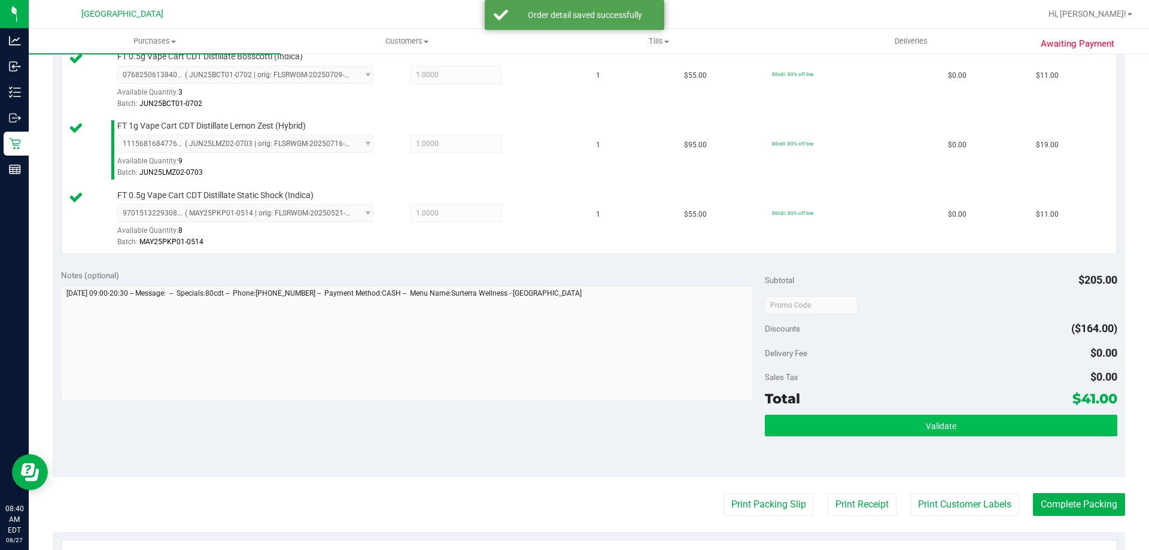
scroll to position [359, 0]
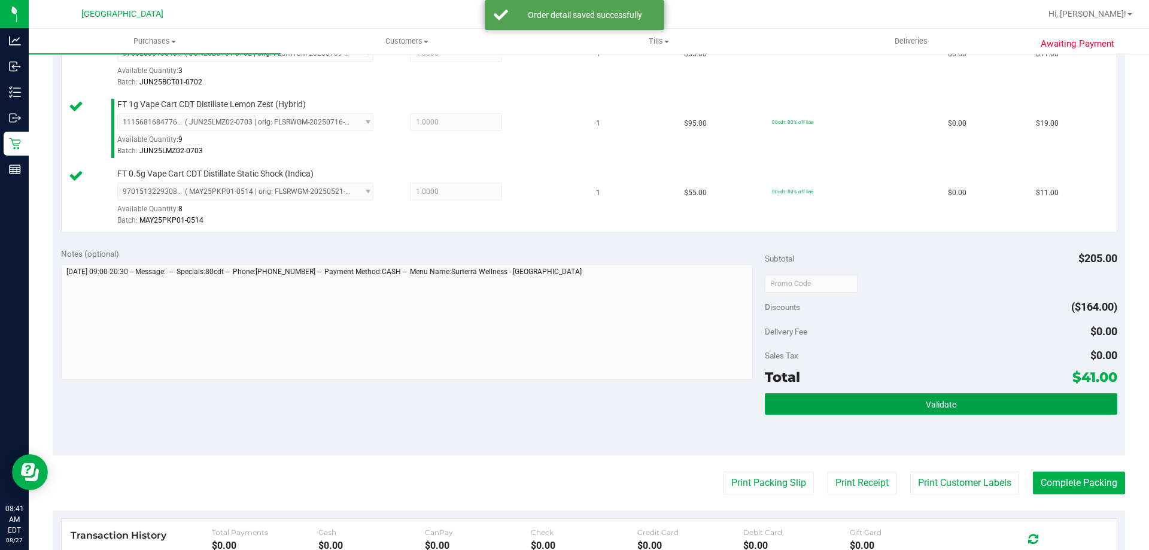
click at [894, 400] on button "Validate" at bounding box center [941, 404] width 352 height 22
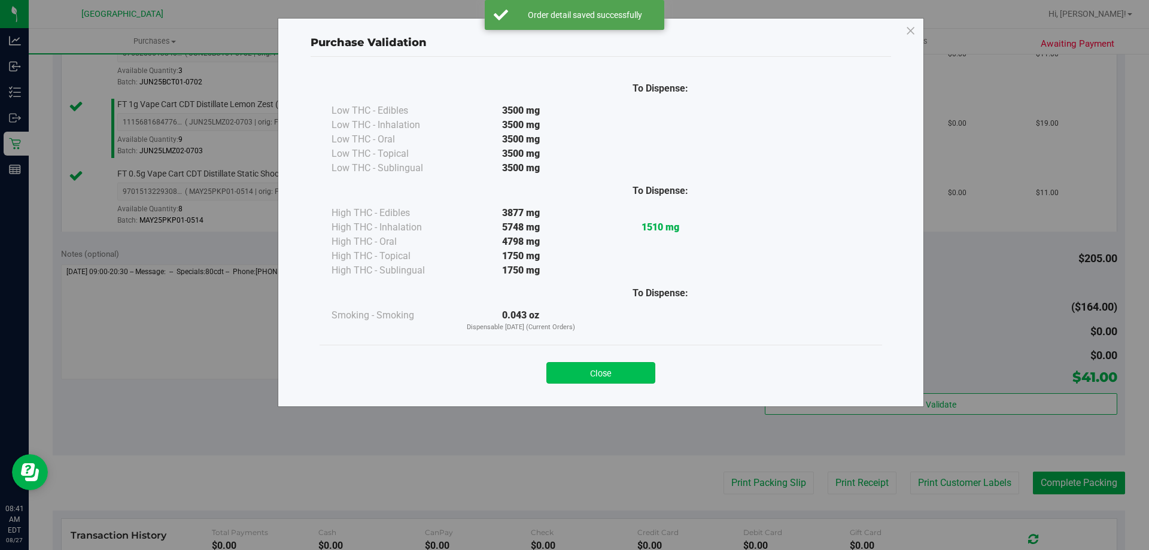
click at [611, 376] on button "Close" at bounding box center [601, 373] width 109 height 22
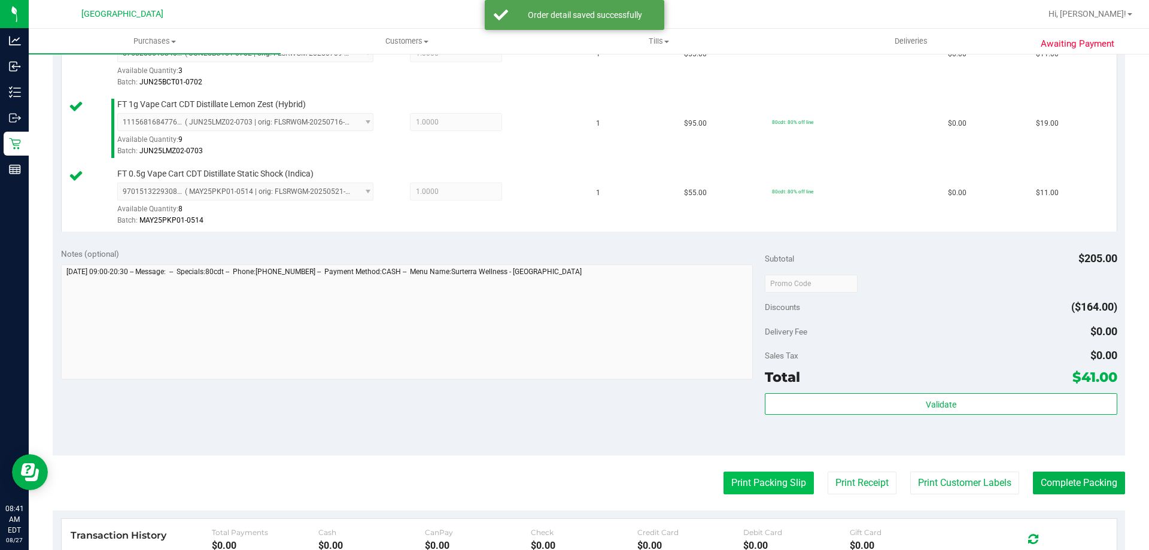
click at [749, 478] on button "Print Packing Slip" at bounding box center [769, 483] width 90 height 23
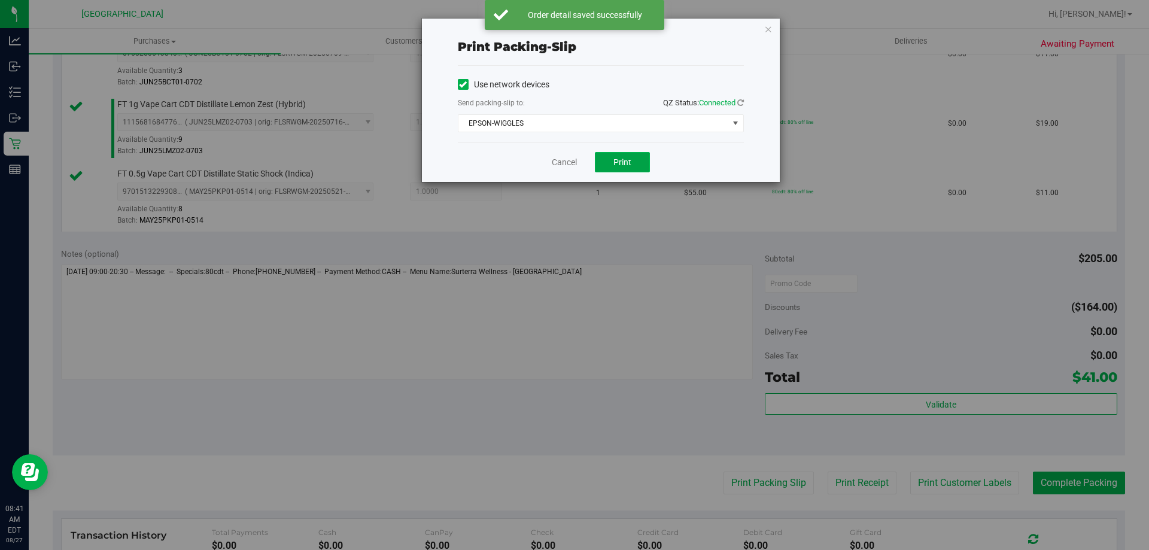
click at [631, 164] on span "Print" at bounding box center [623, 162] width 18 height 10
click at [560, 167] on link "Cancel" at bounding box center [564, 162] width 25 height 13
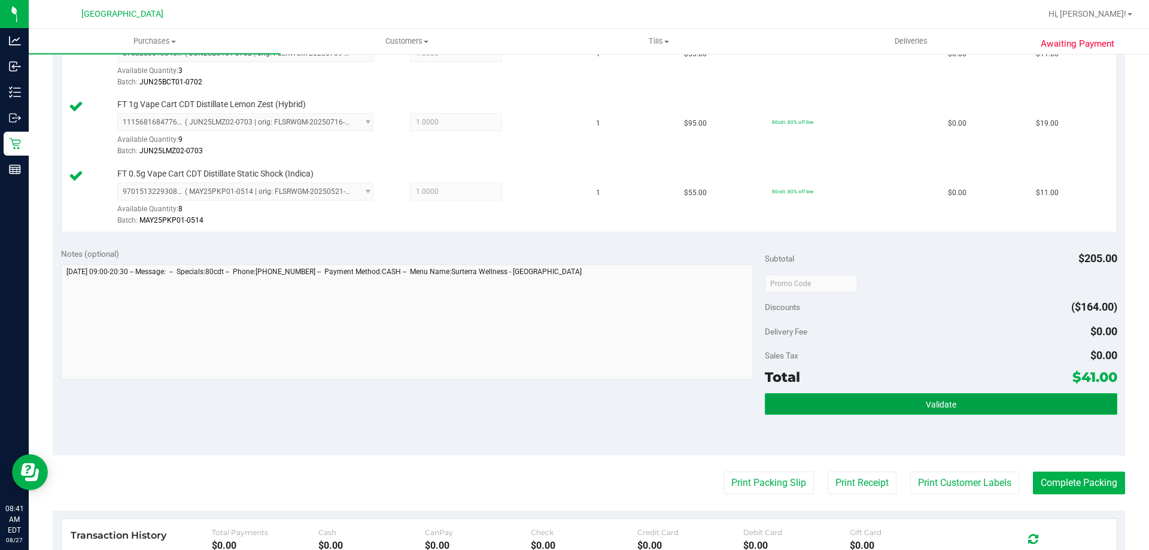
click at [902, 411] on button "Validate" at bounding box center [941, 404] width 352 height 22
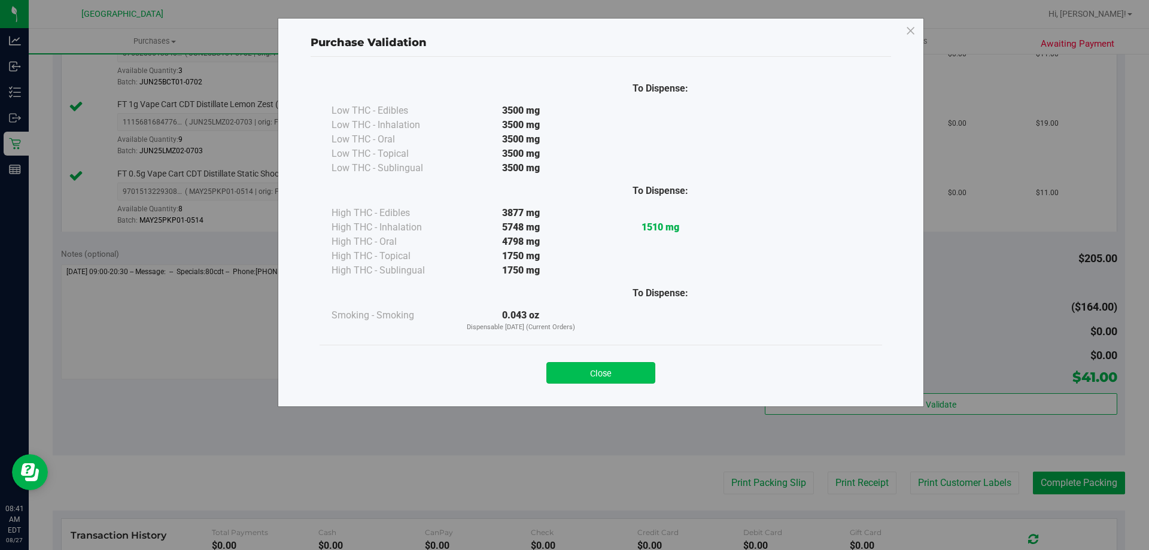
click at [622, 365] on button "Close" at bounding box center [601, 373] width 109 height 22
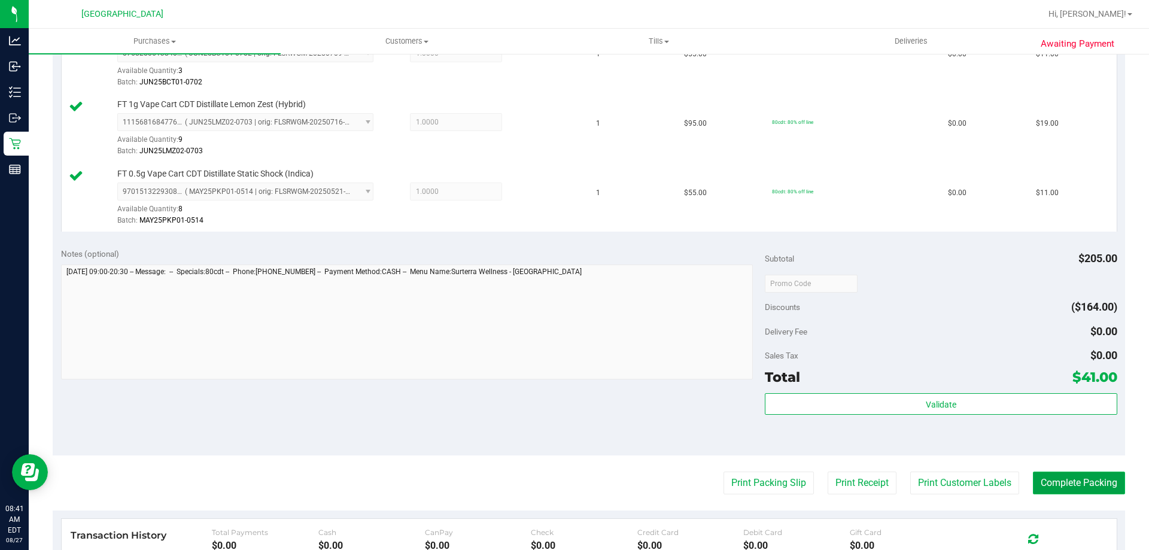
click at [1091, 478] on button "Complete Packing" at bounding box center [1079, 483] width 92 height 23
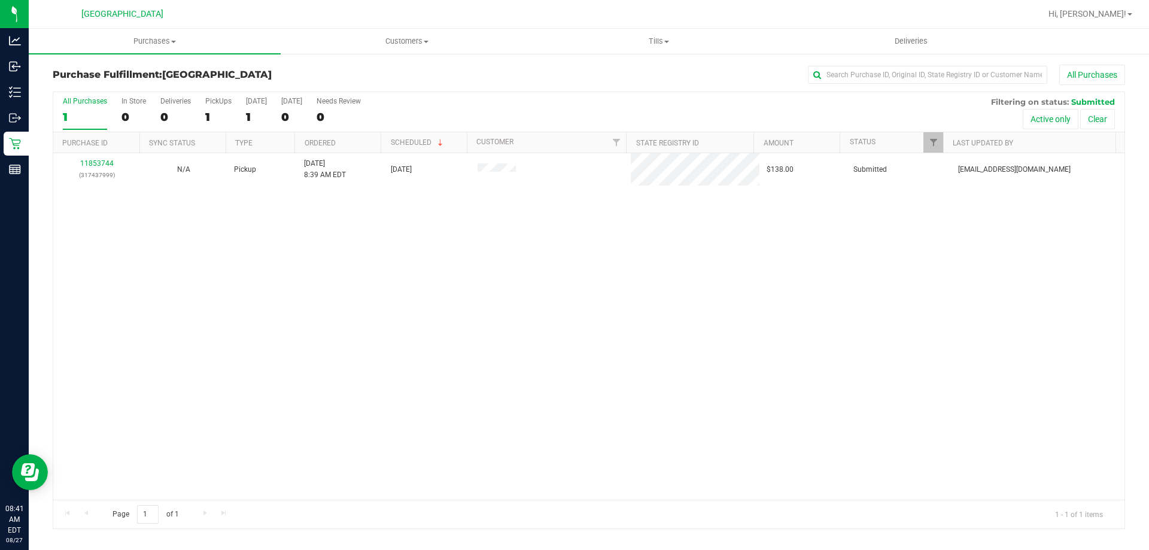
drag, startPoint x: 656, startPoint y: 314, endPoint x: 468, endPoint y: 214, distance: 212.6
click at [654, 314] on div "11853744 (317437999) N/A Pickup 8/27/2025 8:39 AM EDT 8/27/2025 $138.00 Submitt…" at bounding box center [589, 326] width 1072 height 347
click at [443, 235] on div "11853904 (317441767) N/A Pickup 8/27/2025 9:05 AM EDT 8/27/2025 $20.00 Submitte…" at bounding box center [589, 326] width 1072 height 347
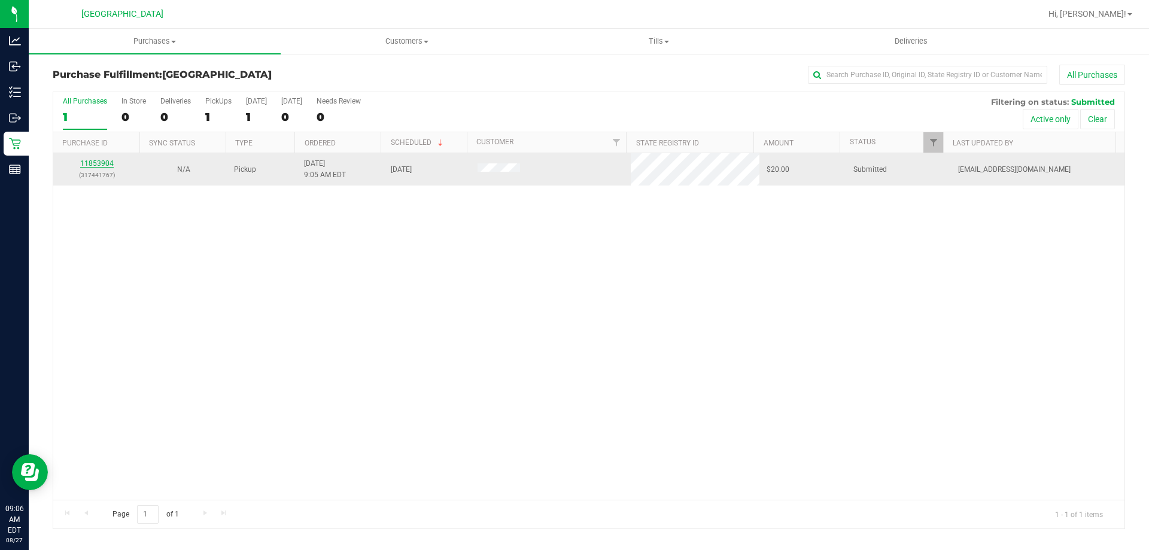
click at [110, 165] on link "11853904" at bounding box center [97, 163] width 34 height 8
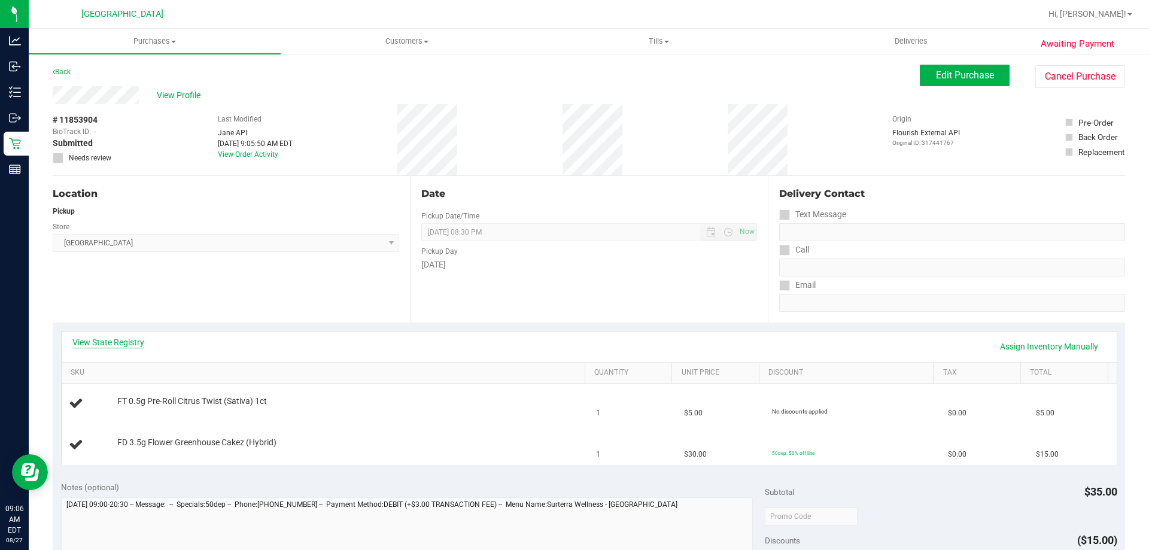
click at [127, 342] on link "View State Registry" at bounding box center [108, 342] width 72 height 12
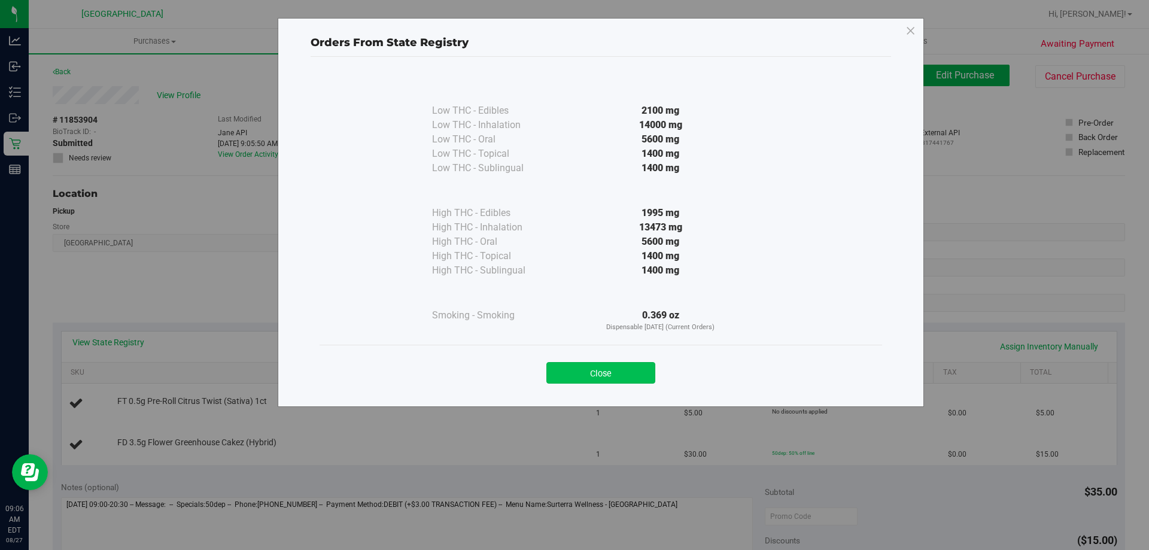
click at [640, 363] on button "Close" at bounding box center [601, 373] width 109 height 22
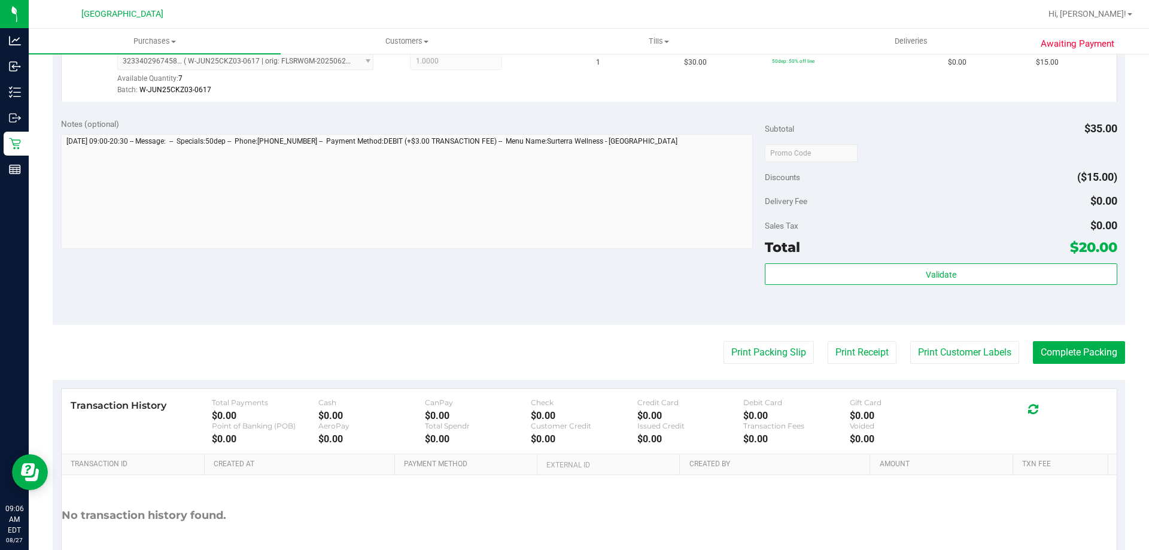
scroll to position [479, 0]
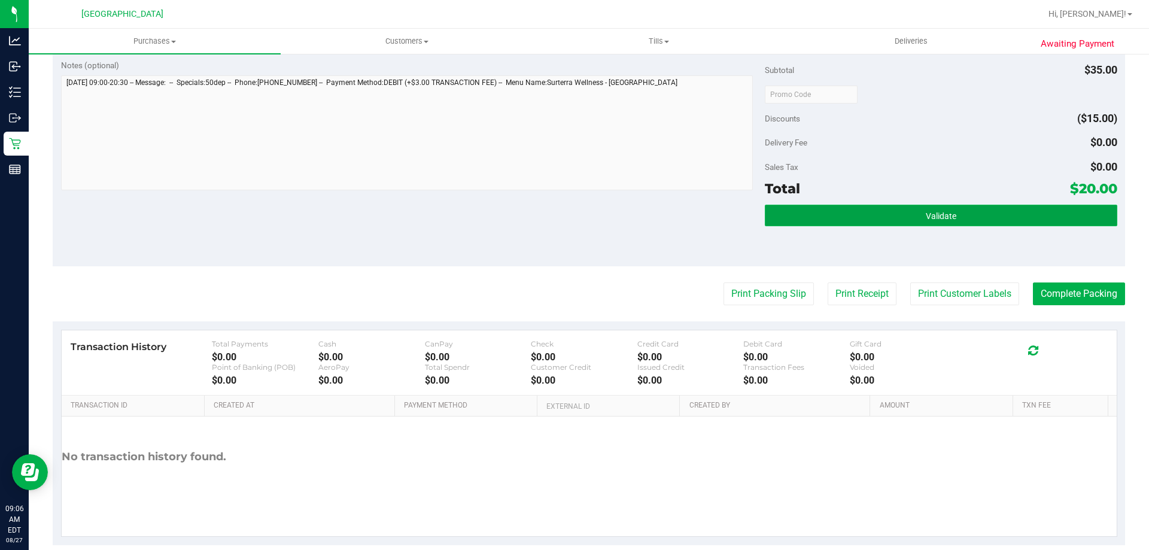
click at [926, 217] on span "Validate" at bounding box center [941, 216] width 31 height 10
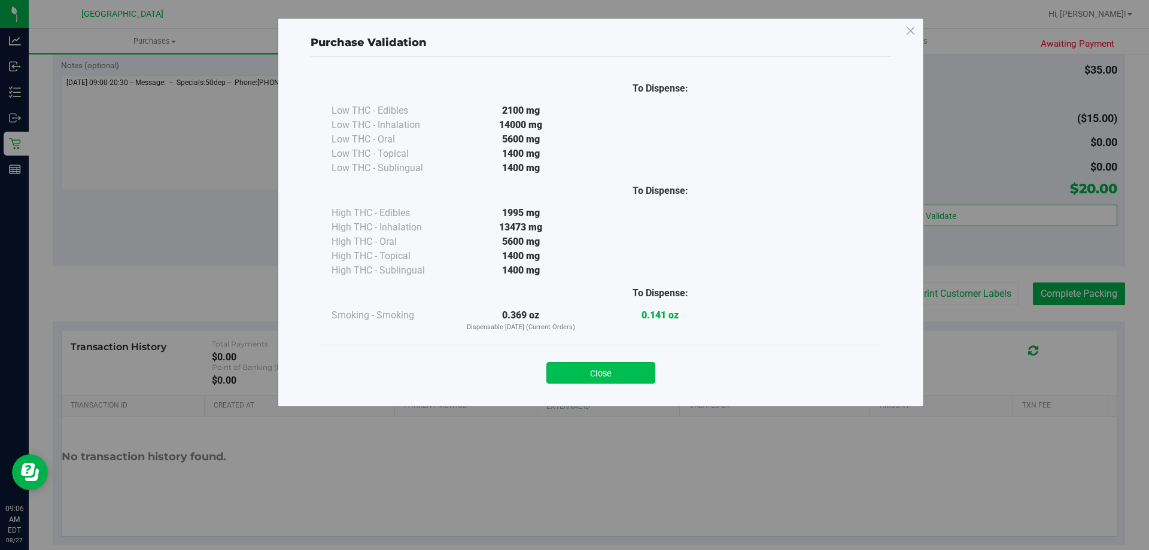
click at [622, 371] on button "Close" at bounding box center [601, 373] width 109 height 22
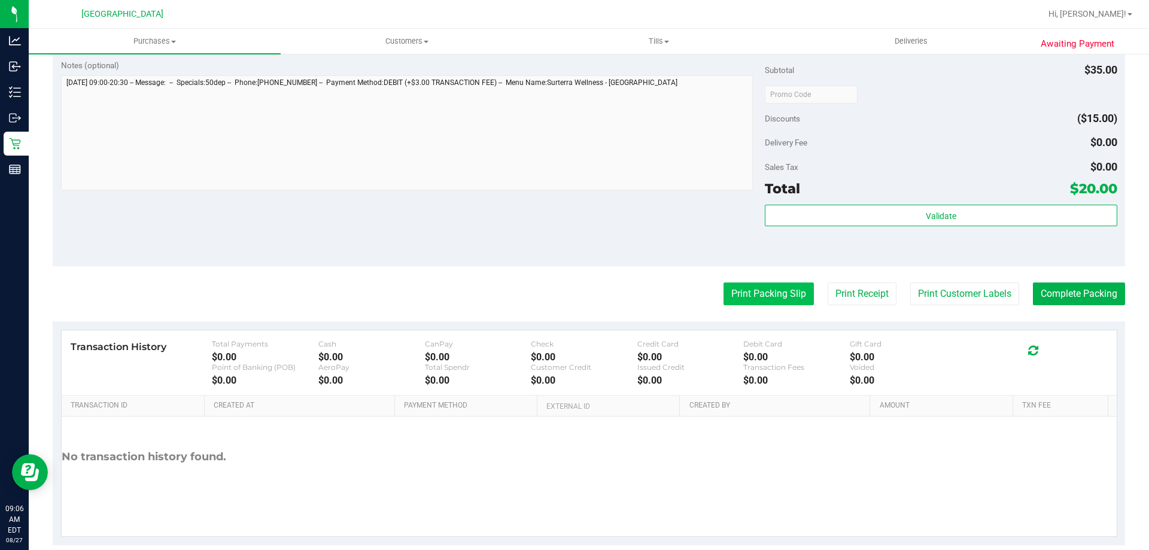
click at [772, 287] on button "Print Packing Slip" at bounding box center [769, 294] width 90 height 23
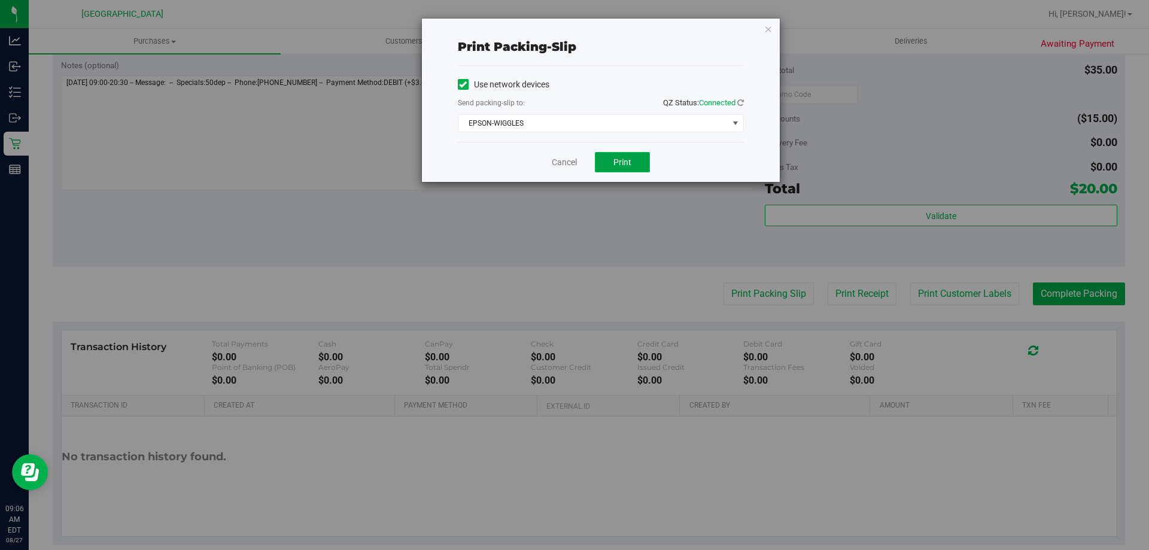
click at [613, 168] on button "Print" at bounding box center [622, 162] width 55 height 20
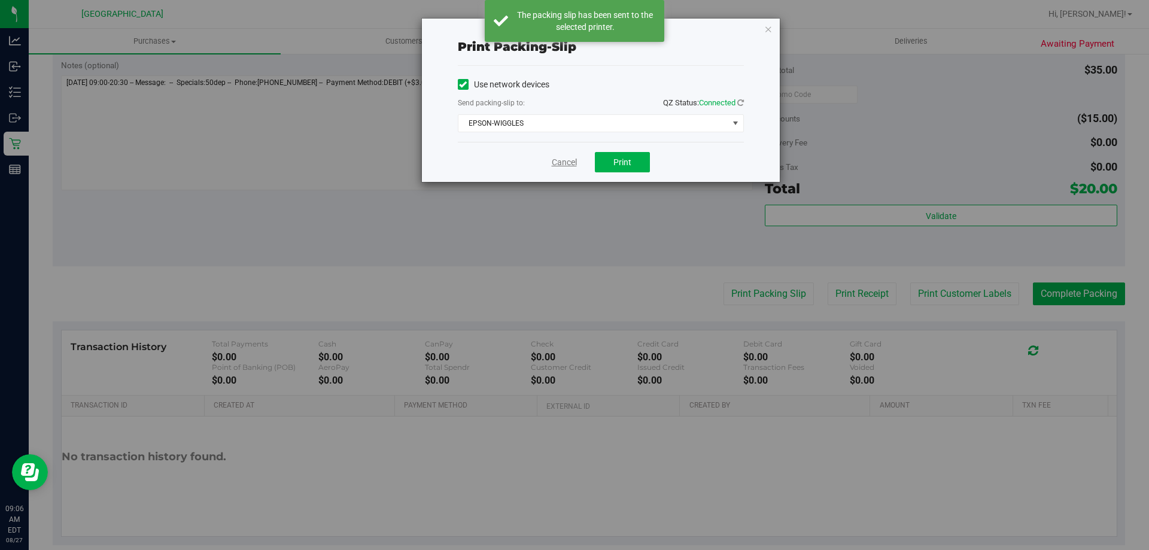
click at [570, 162] on link "Cancel" at bounding box center [564, 162] width 25 height 13
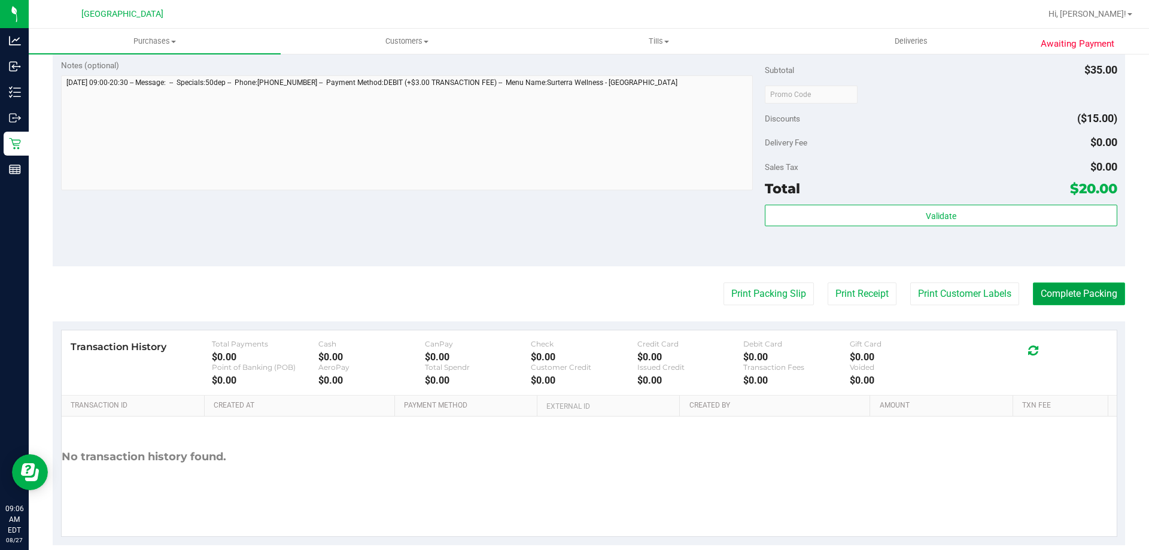
click at [1078, 293] on button "Complete Packing" at bounding box center [1079, 294] width 92 height 23
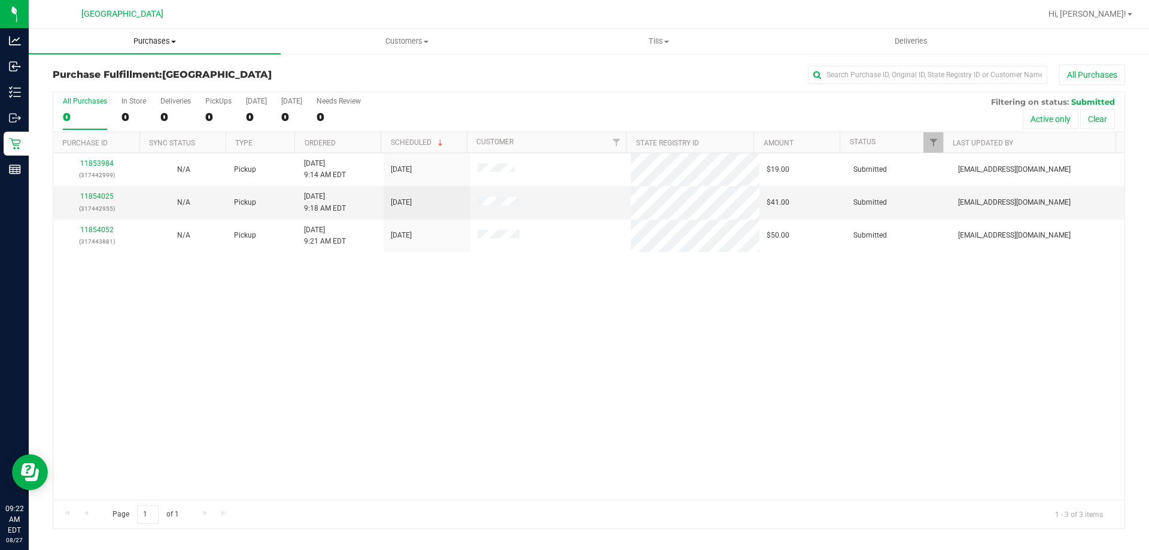
click at [136, 45] on span "Purchases" at bounding box center [155, 41] width 252 height 11
click at [109, 85] on li "Fulfillment" at bounding box center [155, 87] width 252 height 14
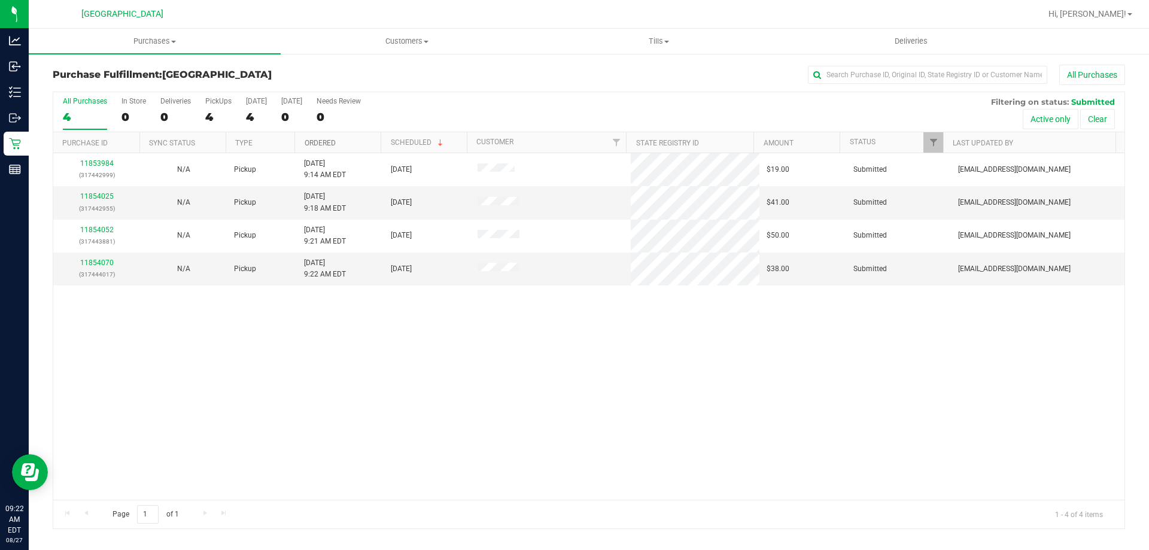
click at [317, 144] on link "Ordered" at bounding box center [320, 143] width 31 height 8
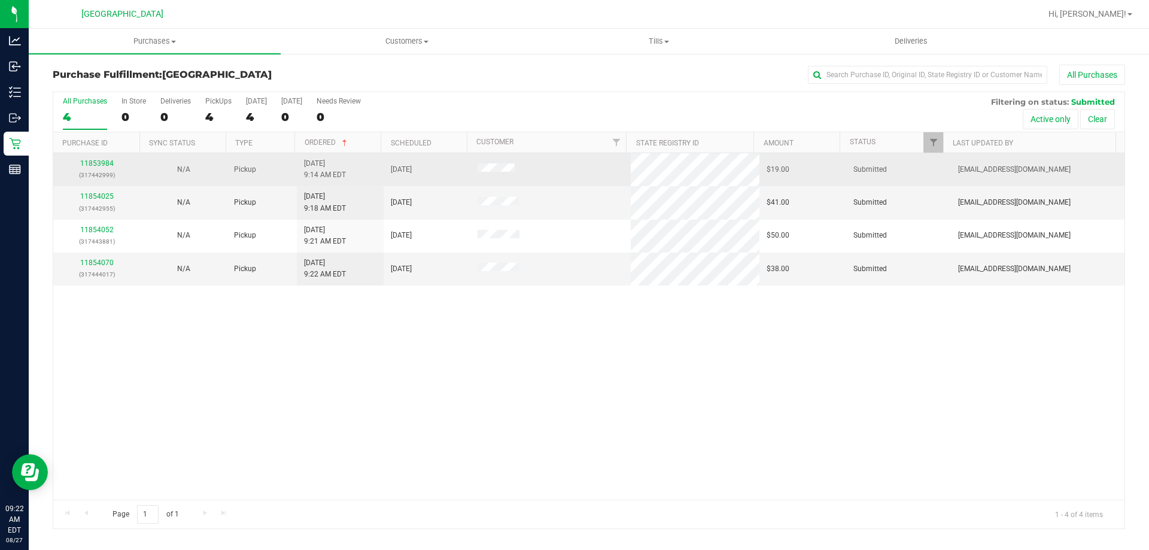
click at [94, 168] on div "11853984 (317442999)" at bounding box center [96, 169] width 72 height 23
click at [98, 165] on link "11853984" at bounding box center [97, 163] width 34 height 8
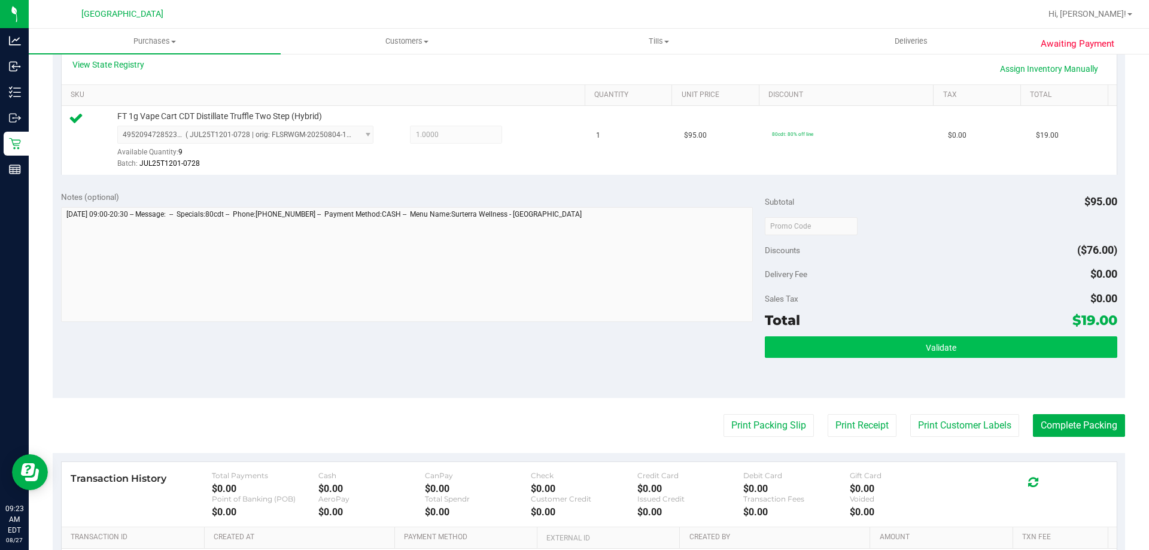
scroll to position [299, 0]
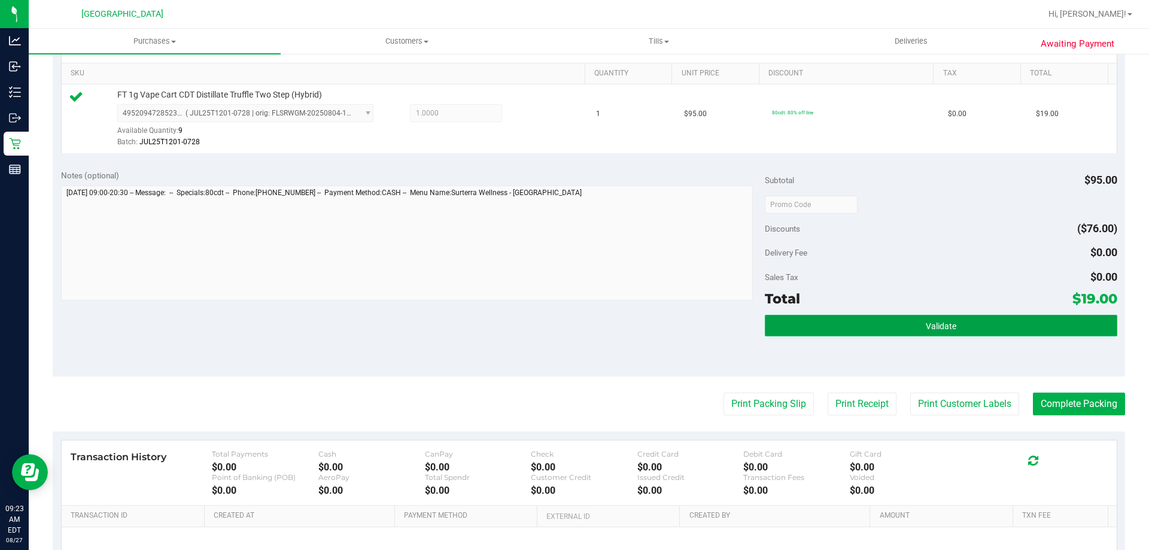
click at [891, 333] on button "Validate" at bounding box center [941, 326] width 352 height 22
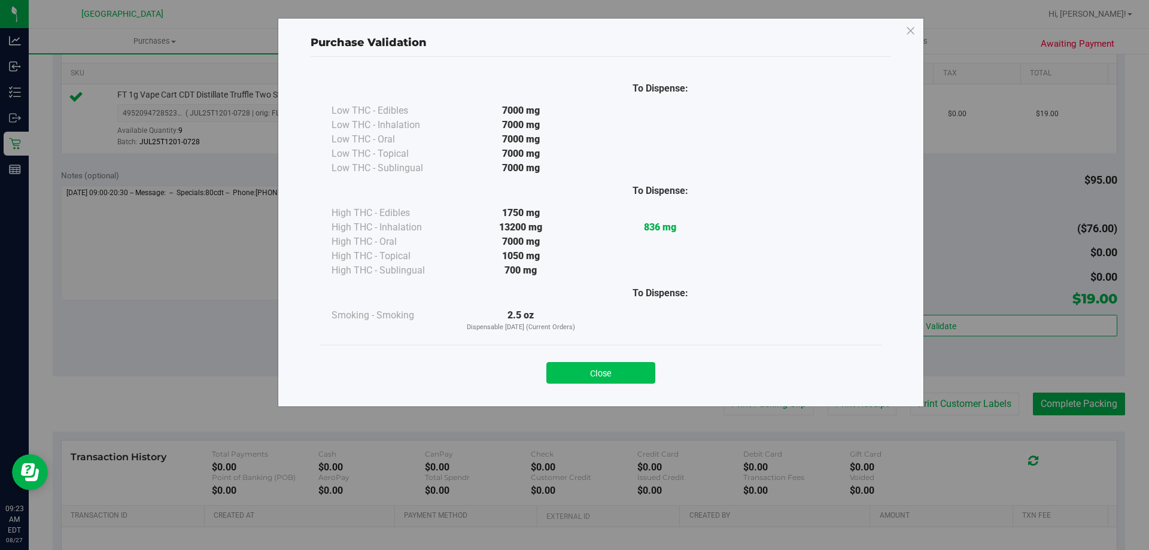
click at [620, 375] on button "Close" at bounding box center [601, 373] width 109 height 22
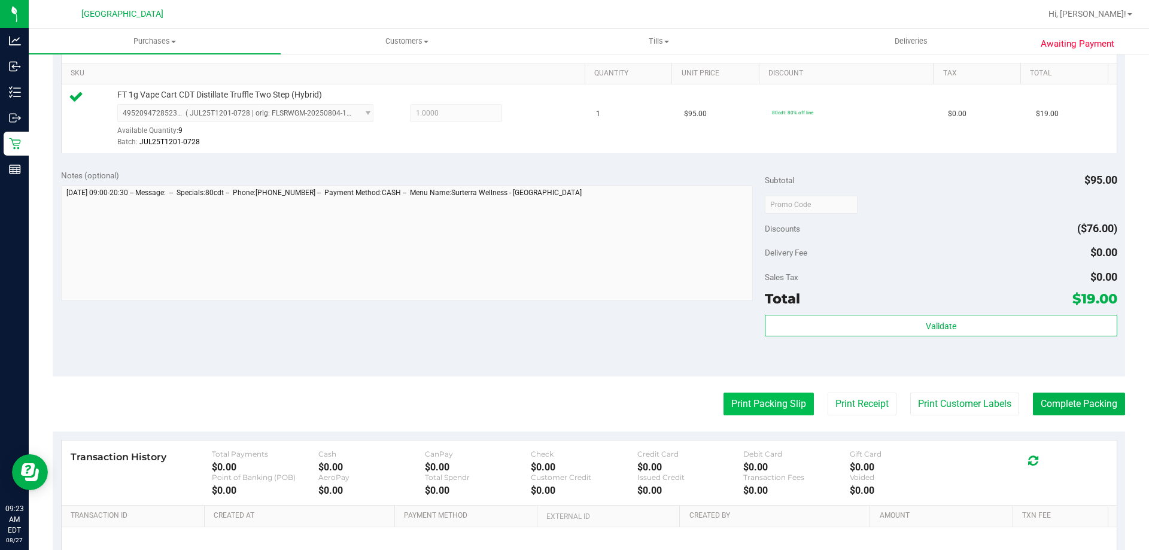
click at [747, 399] on button "Print Packing Slip" at bounding box center [769, 404] width 90 height 23
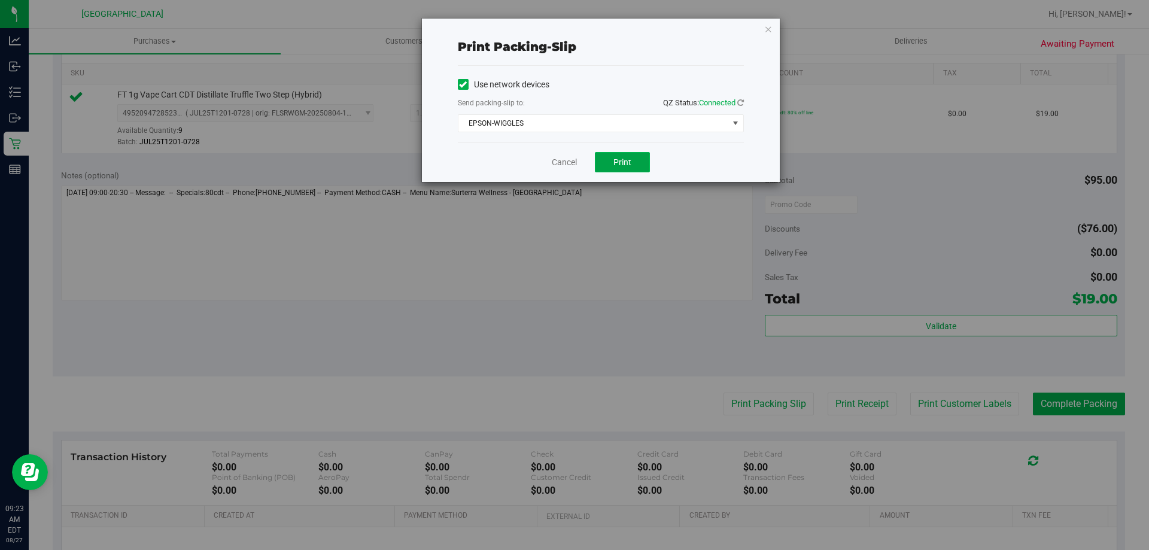
click at [627, 160] on span "Print" at bounding box center [623, 162] width 18 height 10
click at [568, 162] on link "Cancel" at bounding box center [564, 162] width 25 height 13
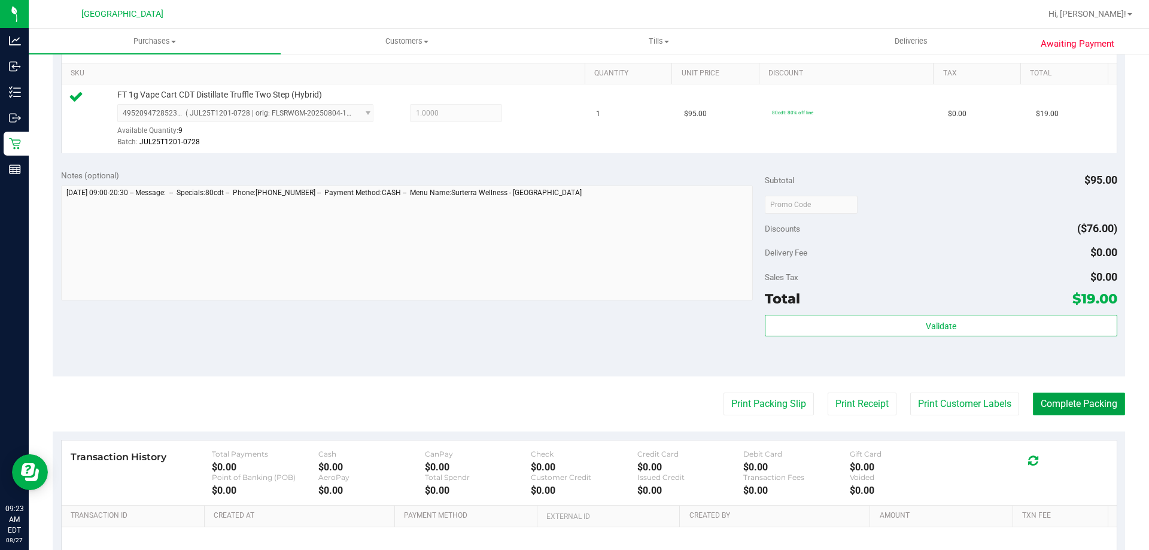
click at [1071, 400] on button "Complete Packing" at bounding box center [1079, 404] width 92 height 23
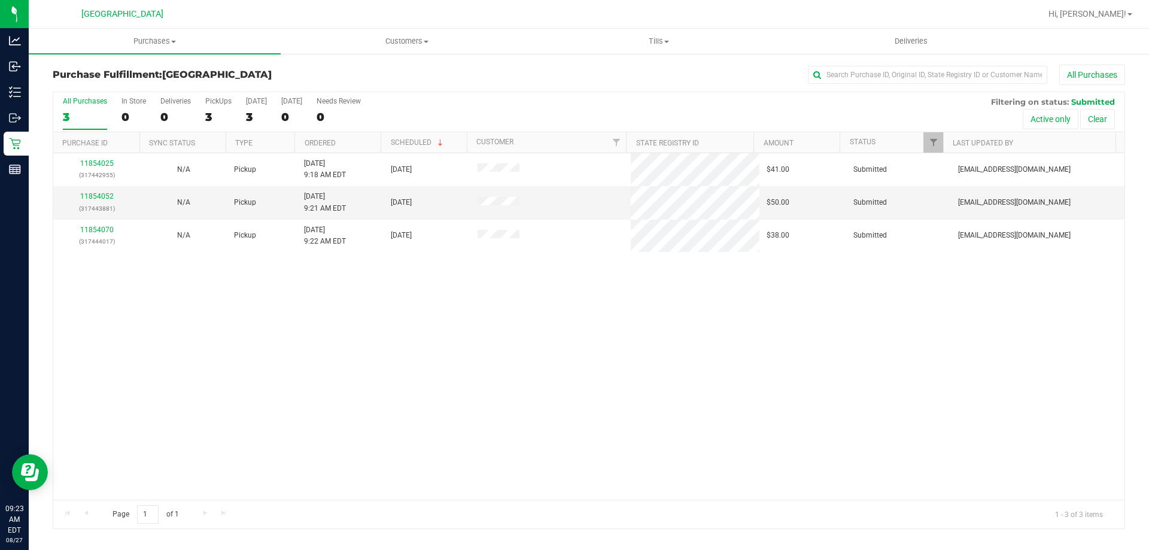
click at [642, 383] on div "11854025 (317442955) N/A Pickup 8/27/2025 9:18 AM EDT 8/27/2025 $41.00 Submitte…" at bounding box center [589, 326] width 1072 height 347
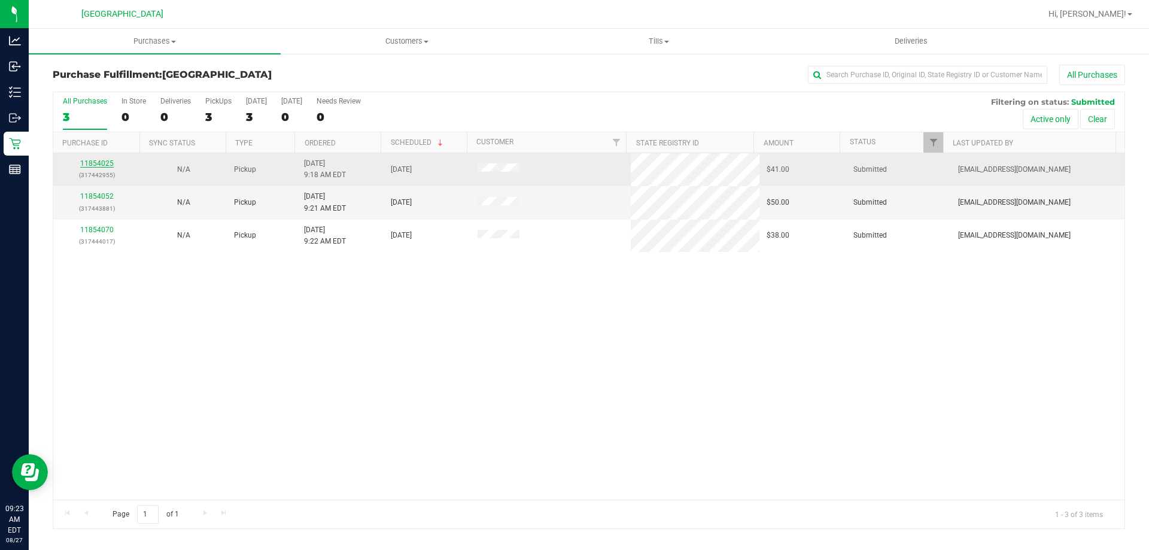
click at [103, 162] on link "11854025" at bounding box center [97, 163] width 34 height 8
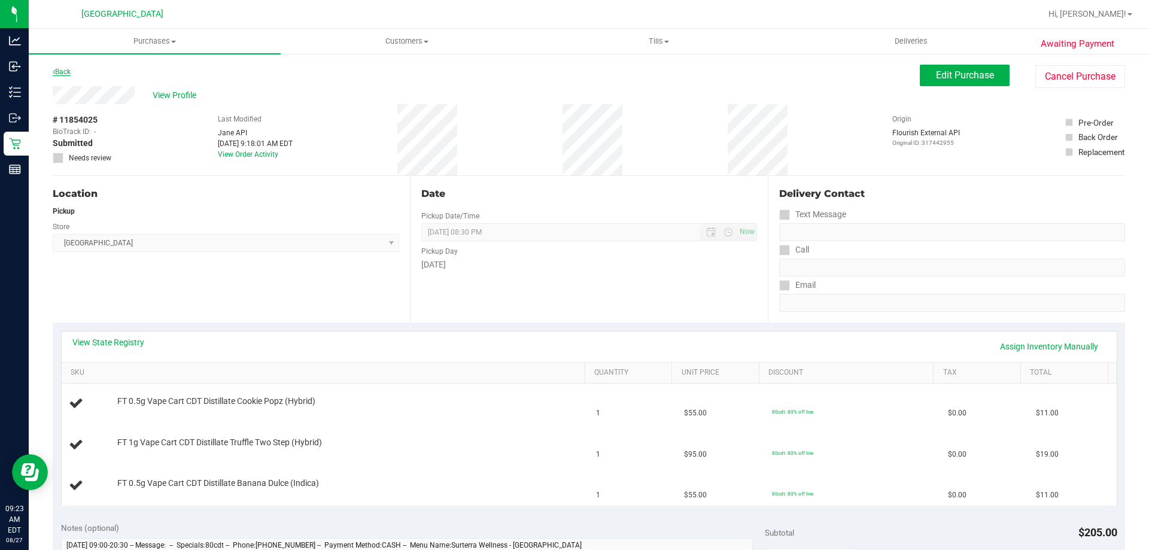
click at [62, 72] on link "Back" at bounding box center [62, 72] width 18 height 8
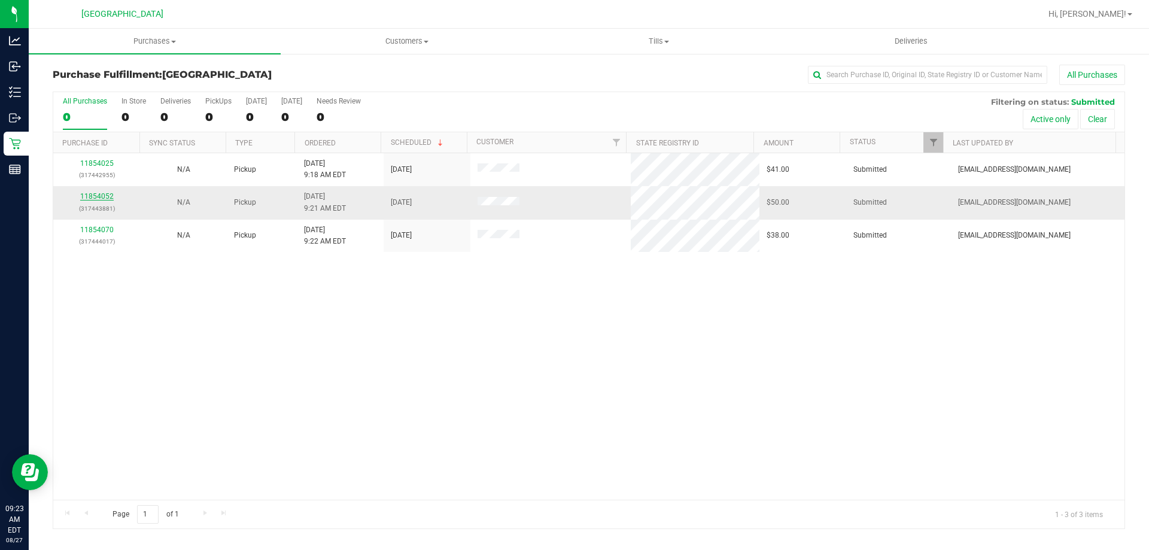
drag, startPoint x: 101, startPoint y: 192, endPoint x: 363, endPoint y: 281, distance: 276.2
click at [101, 192] on div "11854052 (317443881)" at bounding box center [96, 202] width 72 height 23
click at [101, 193] on link "11854052" at bounding box center [97, 196] width 34 height 8
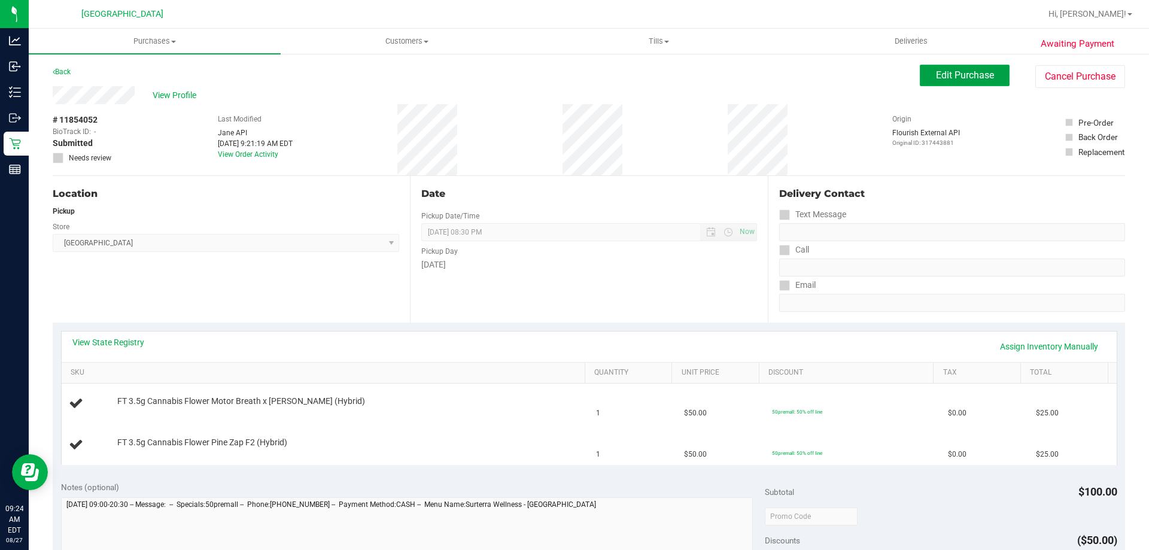
click at [965, 72] on span "Edit Purchase" at bounding box center [965, 74] width 58 height 11
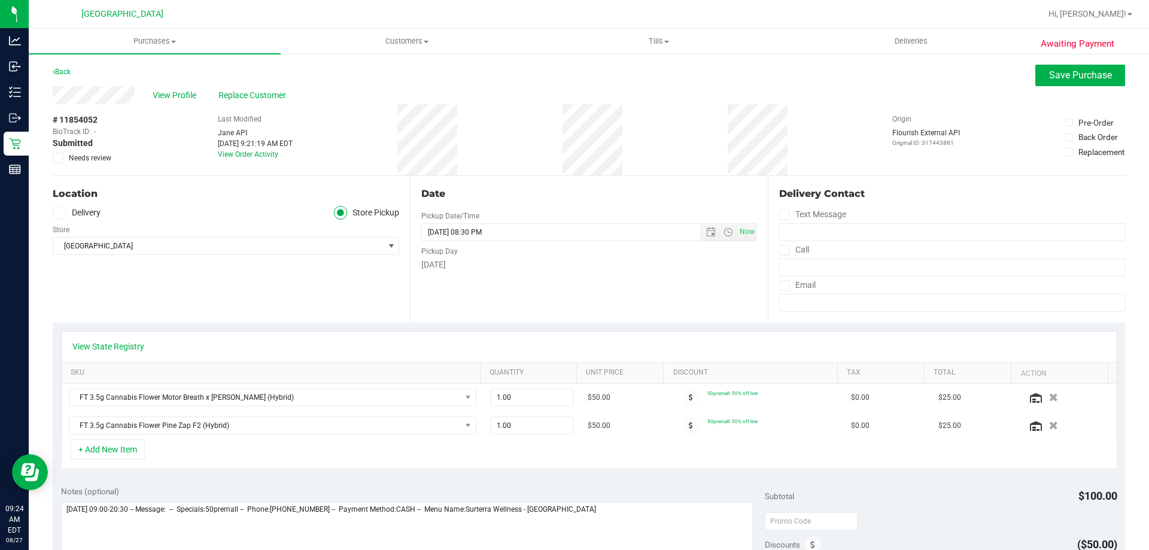
click at [68, 154] on label "Needs review" at bounding box center [83, 158] width 60 height 11
click at [0, 0] on input "Needs review" at bounding box center [0, 0] width 0 height 0
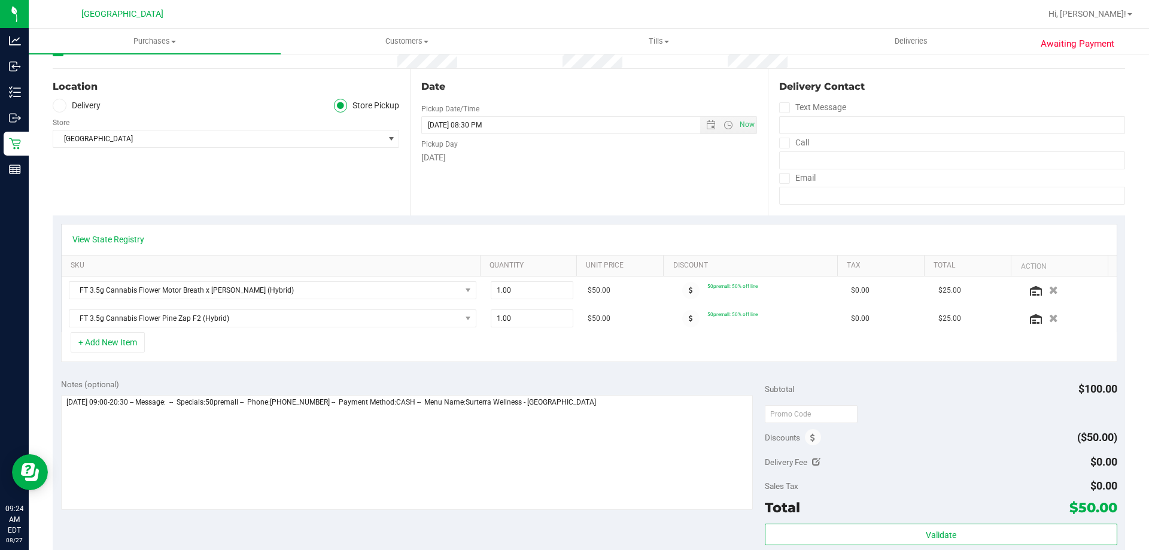
scroll to position [239, 0]
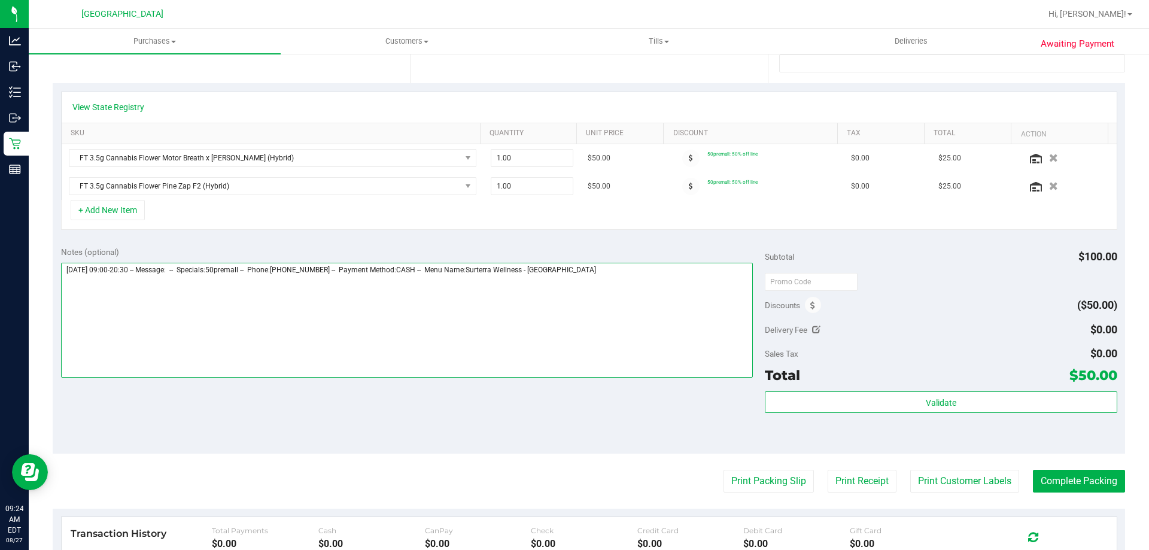
click at [649, 293] on textarea at bounding box center [407, 320] width 693 height 115
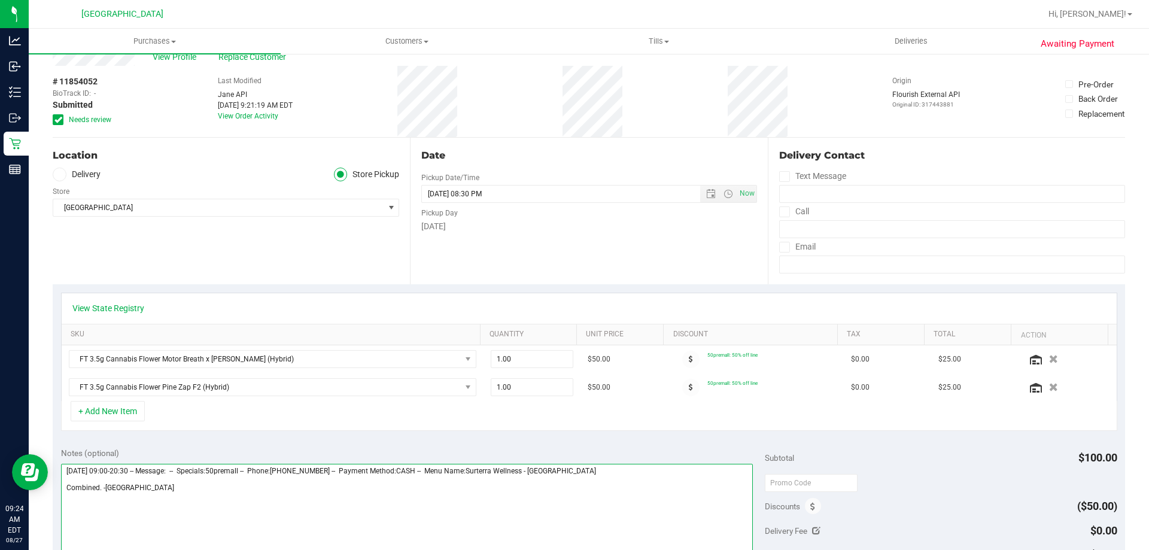
scroll to position [0, 0]
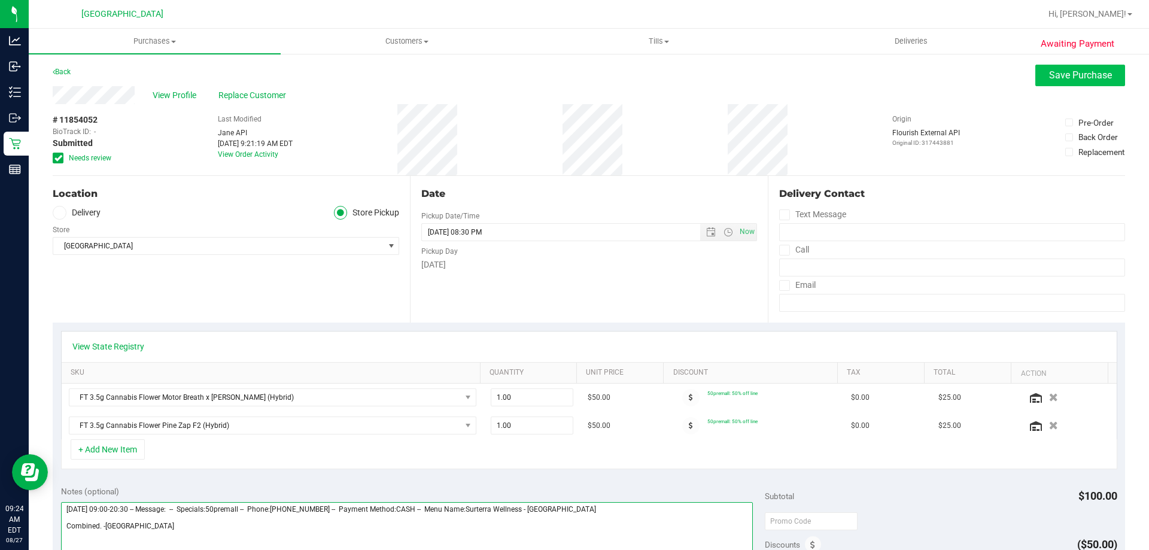
type textarea "Wednesday 08/27/2025 09:00-20:30 -- Message: -- Specials:50premall -- Phone:678…"
click at [1049, 80] on span "Save Purchase" at bounding box center [1080, 74] width 63 height 11
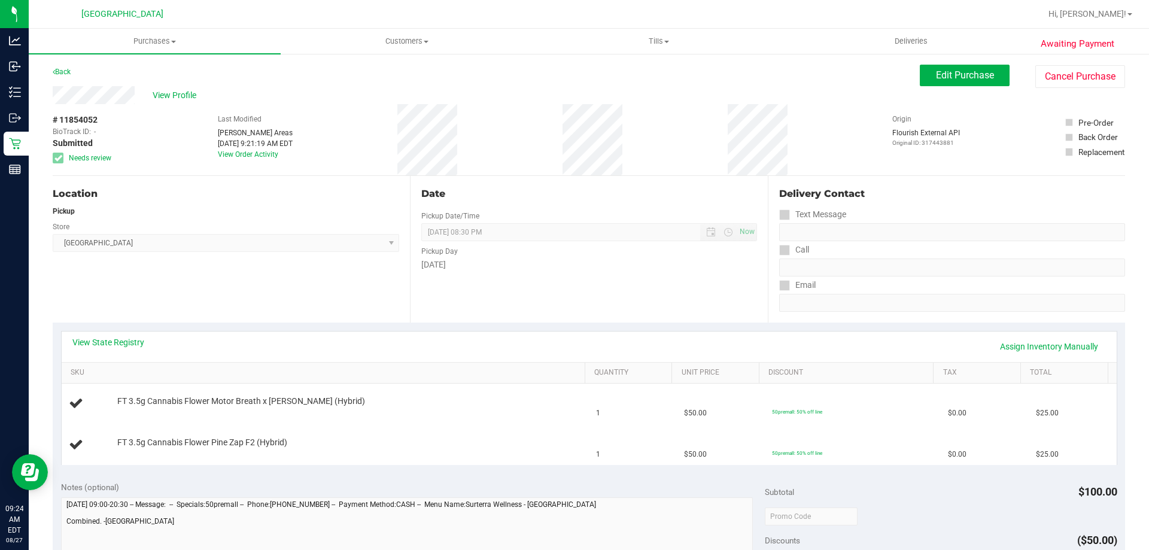
drag, startPoint x: 64, startPoint y: 69, endPoint x: 75, endPoint y: 65, distance: 11.6
click at [66, 66] on div "Back" at bounding box center [62, 72] width 18 height 14
click at [70, 69] on link "Back" at bounding box center [62, 72] width 18 height 8
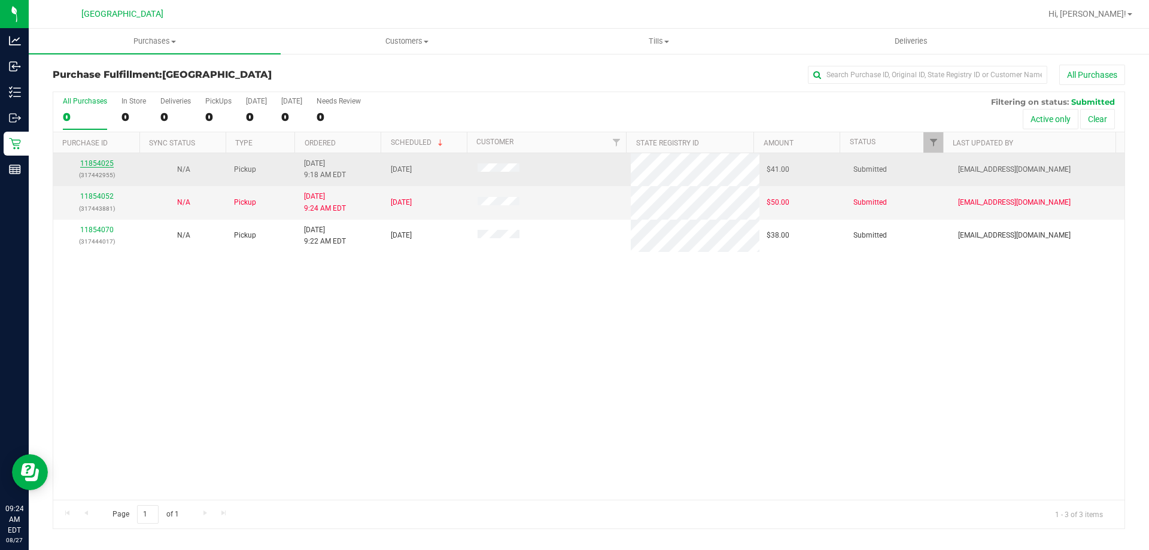
click at [103, 162] on link "11854025" at bounding box center [97, 163] width 34 height 8
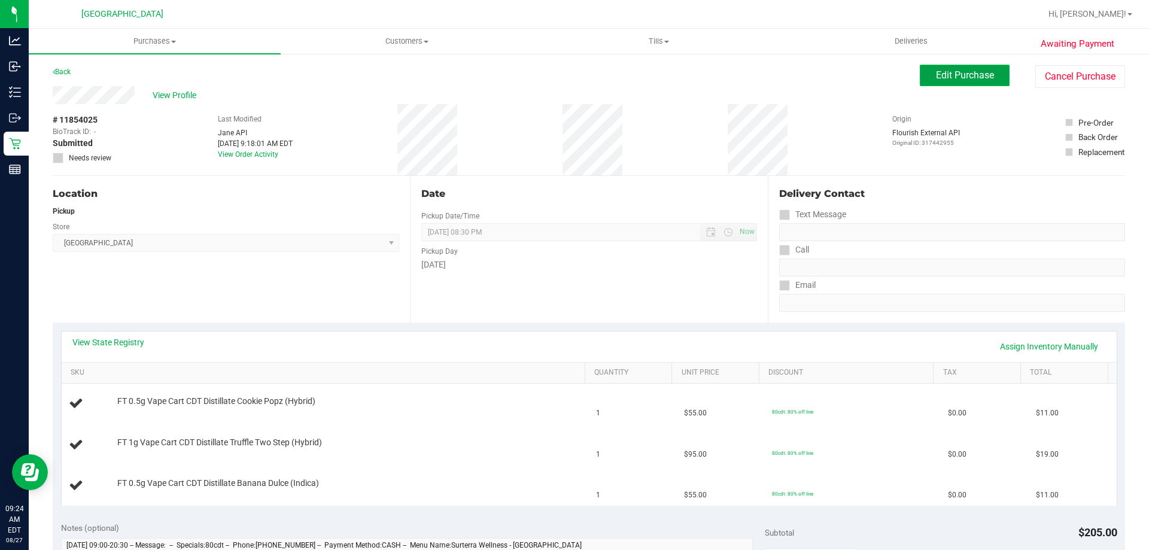
click at [925, 78] on button "Edit Purchase" at bounding box center [965, 76] width 90 height 22
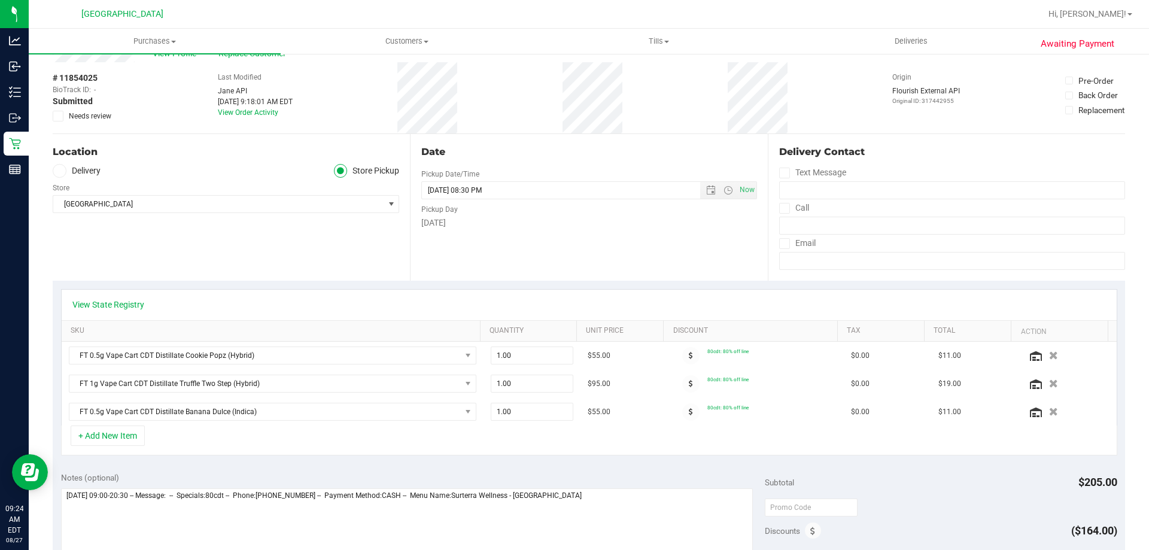
scroll to position [60, 0]
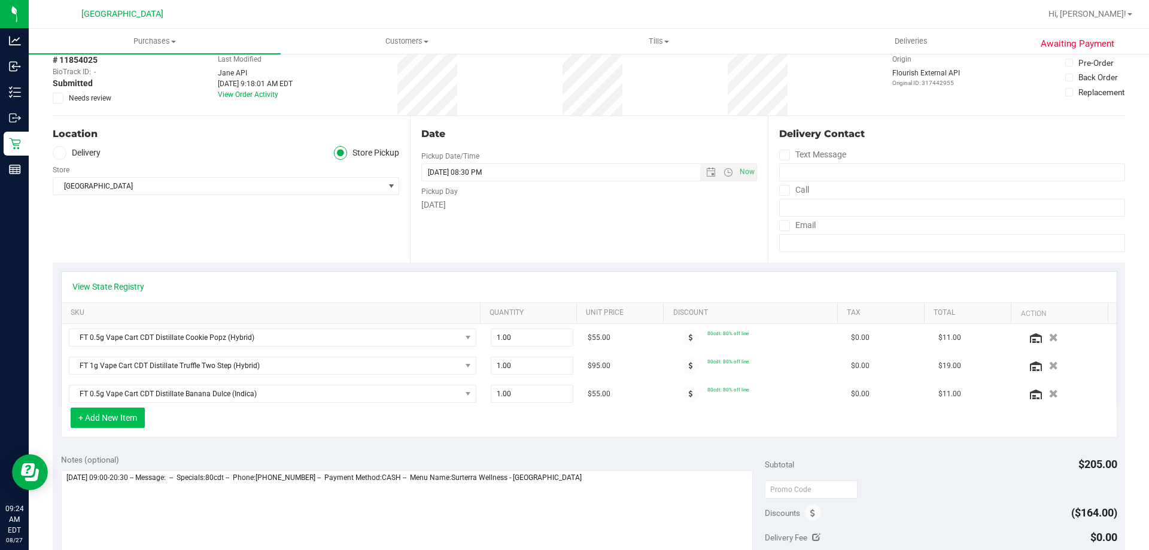
click at [107, 411] on button "+ Add New Item" at bounding box center [108, 418] width 74 height 20
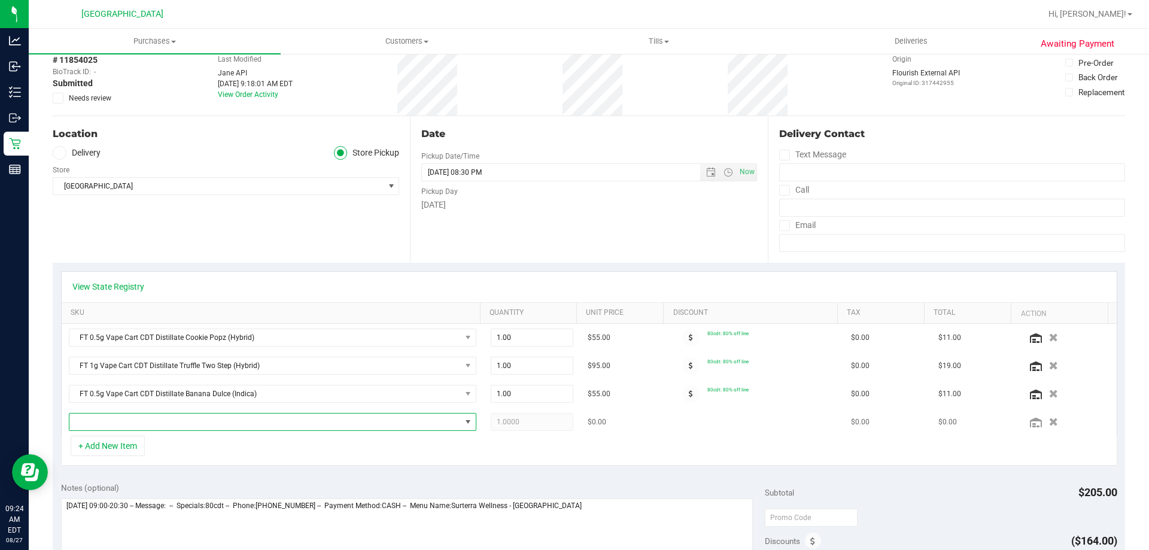
click at [229, 421] on span "NO DATA FOUND" at bounding box center [265, 422] width 392 height 17
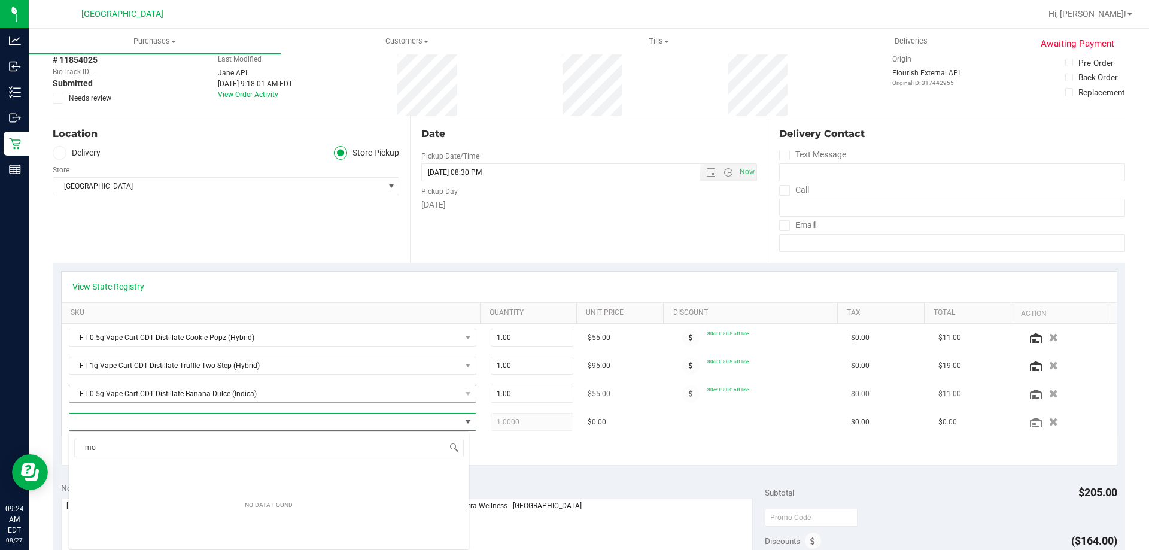
scroll to position [0, 0]
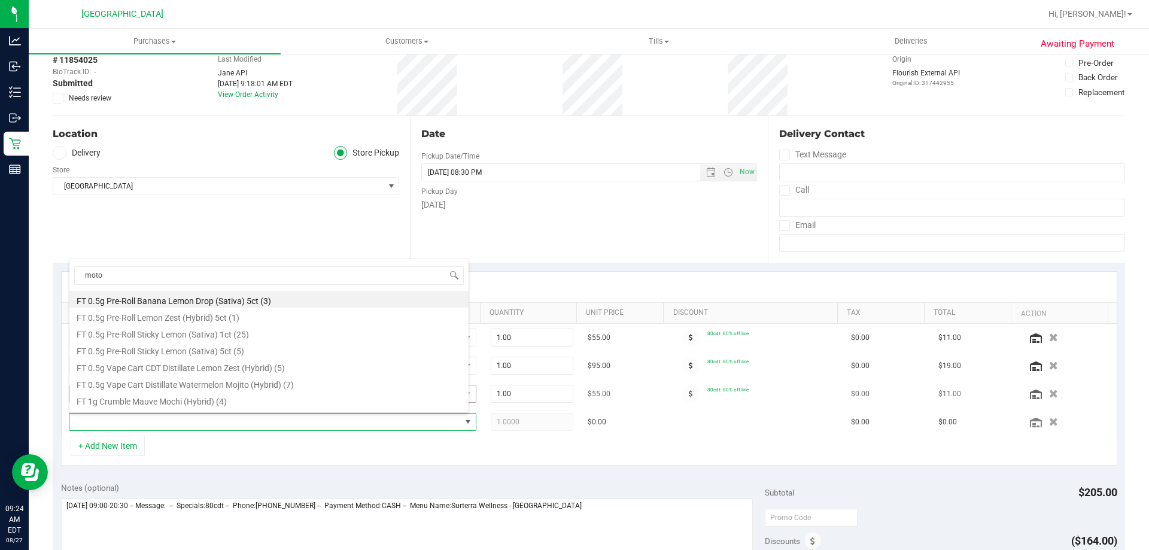
type input "motor"
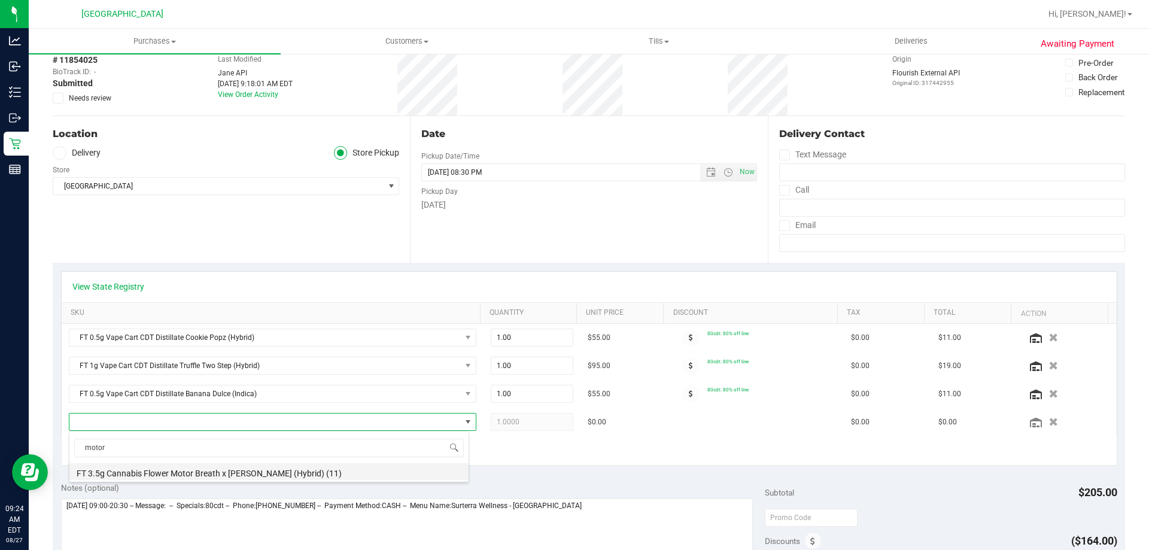
click at [223, 473] on li "FT 3.5g Cannabis Flower Motor Breath x Mike Larry (Hybrid) (11)" at bounding box center [268, 471] width 399 height 17
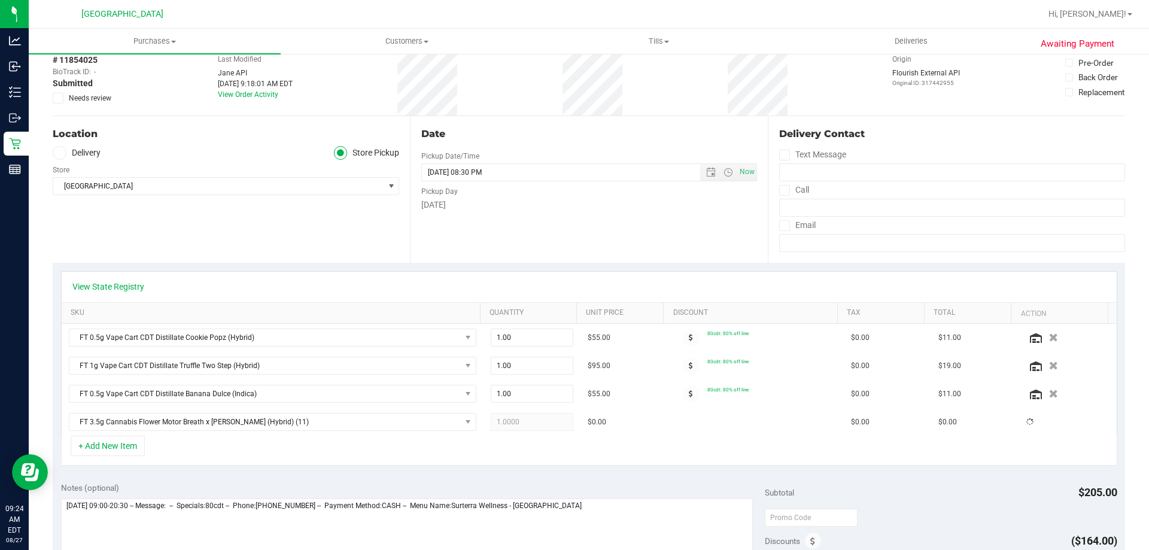
click at [204, 473] on div "View State Registry SKU Quantity Unit Price Discount Tax Total Action FT 0.5g V…" at bounding box center [589, 368] width 1073 height 211
click at [119, 446] on button "+ Add New Item" at bounding box center [108, 446] width 74 height 20
click at [233, 448] on div "+ Add New Item" at bounding box center [589, 451] width 1057 height 30
click at [120, 445] on button "+ Add New Item" at bounding box center [108, 446] width 74 height 20
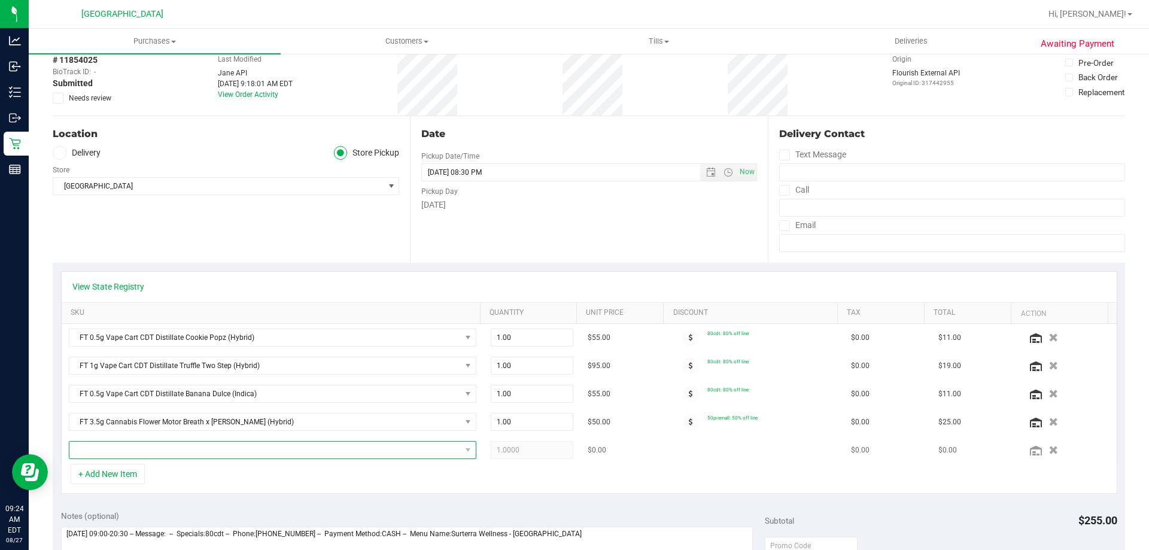
click at [177, 453] on span "NO DATA FOUND" at bounding box center [265, 450] width 392 height 17
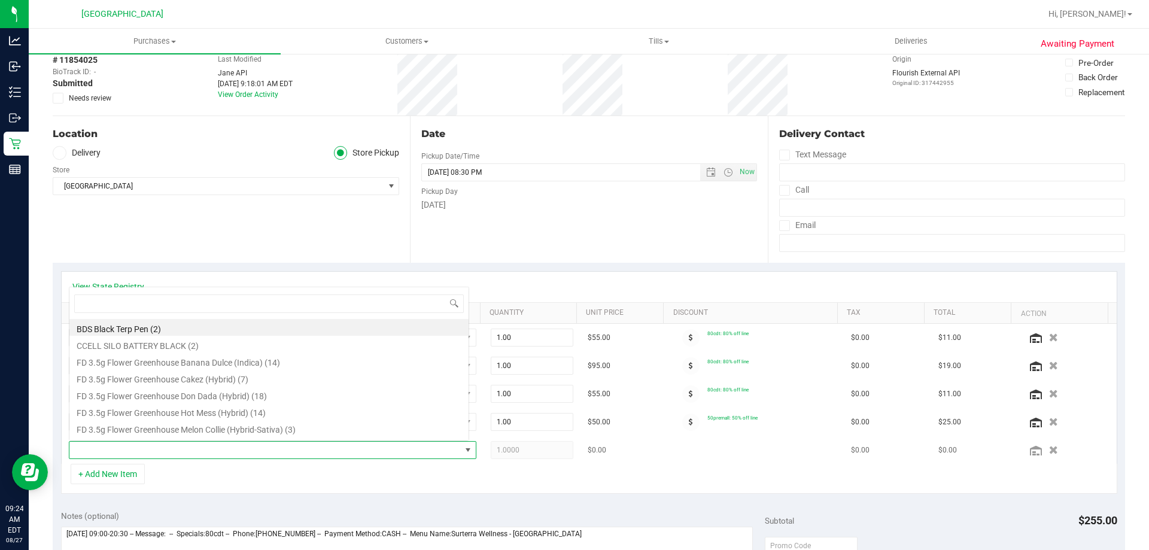
scroll to position [18, 397]
type input "pzt"
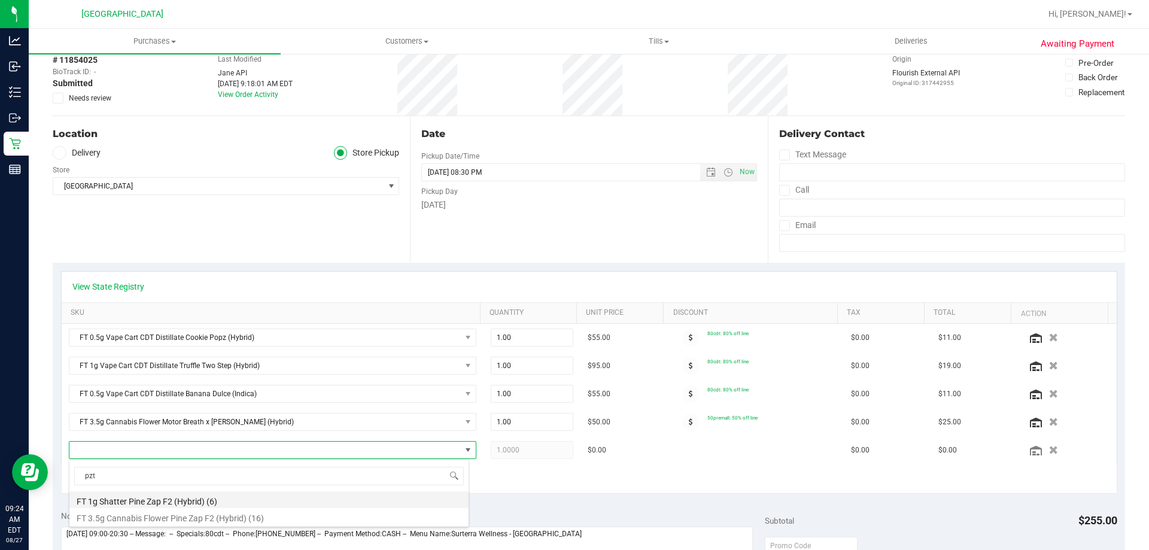
click at [177, 502] on li "FT 1g Shatter Pine Zap F2 (Hybrid) (6)" at bounding box center [268, 499] width 399 height 17
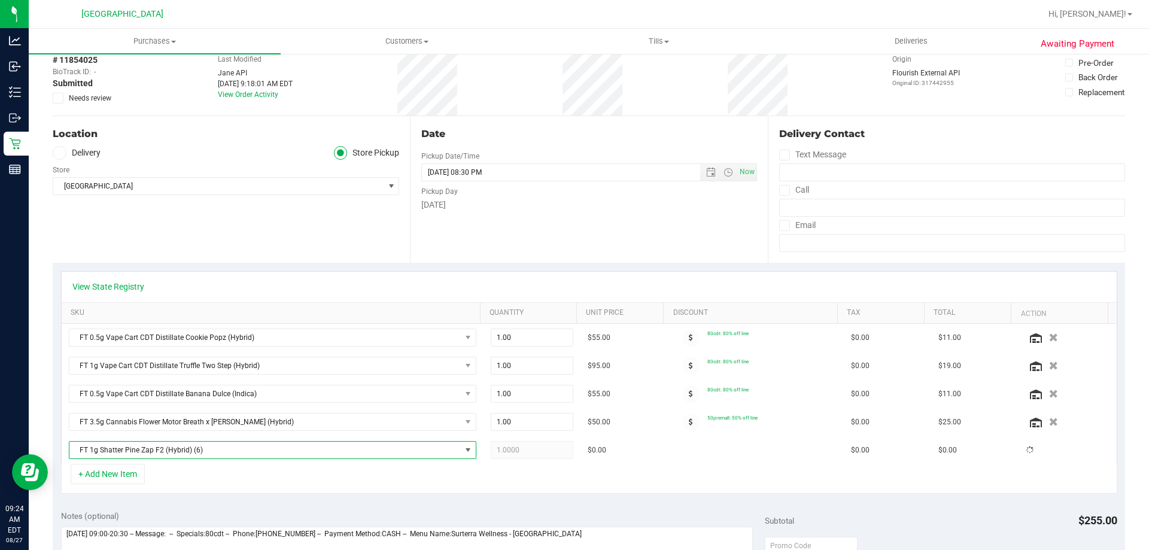
click at [290, 485] on div "+ Add New Item" at bounding box center [589, 479] width 1057 height 30
click at [253, 451] on span "FT 1g Shatter Pine Zap F2 (Hybrid)" at bounding box center [265, 450] width 392 height 17
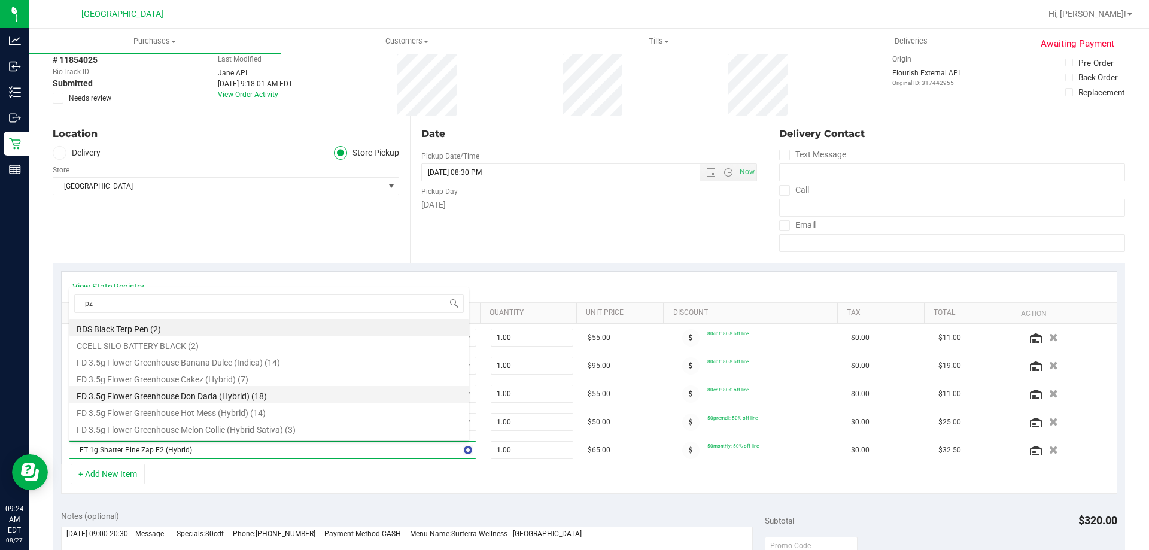
type input "pzt"
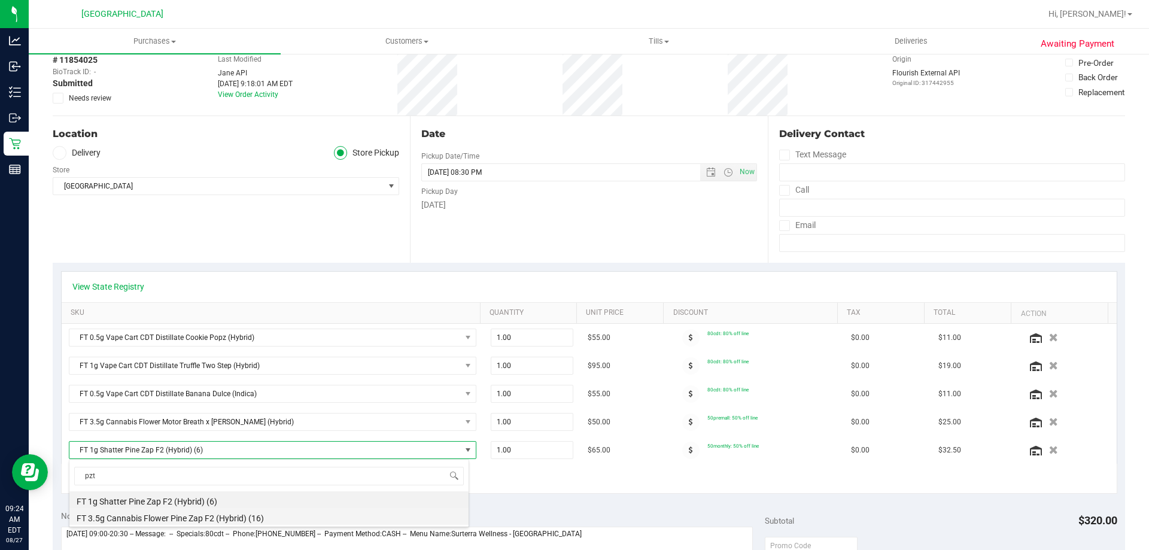
click at [221, 515] on li "FT 3.5g Cannabis Flower Pine Zap F2 (Hybrid) (16)" at bounding box center [268, 516] width 399 height 17
click at [329, 496] on div "View State Registry SKU Quantity Unit Price Discount Tax Total Action FT 0.5g V…" at bounding box center [589, 382] width 1073 height 239
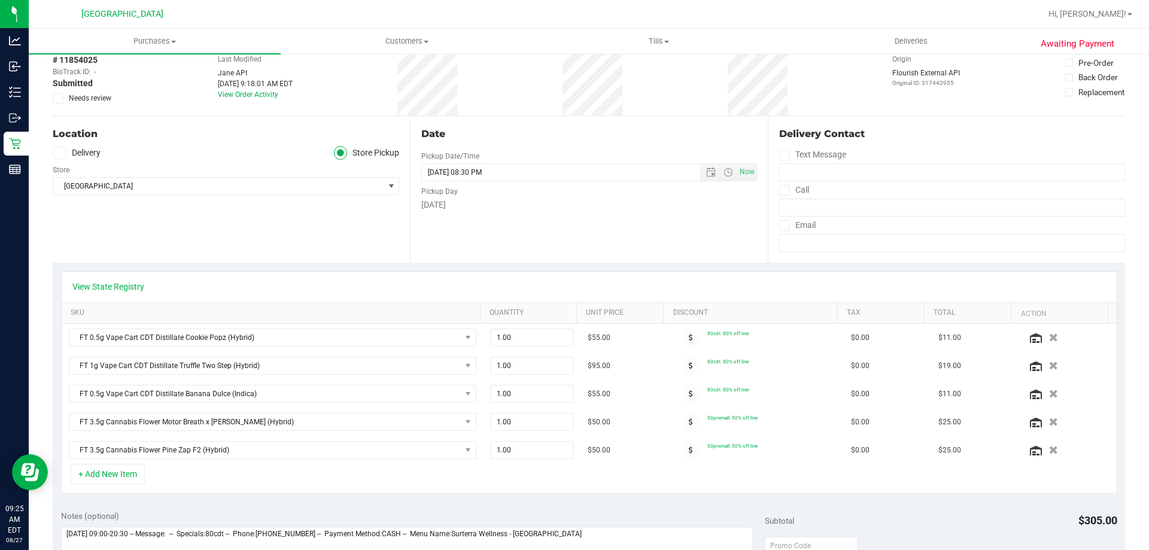
scroll to position [0, 0]
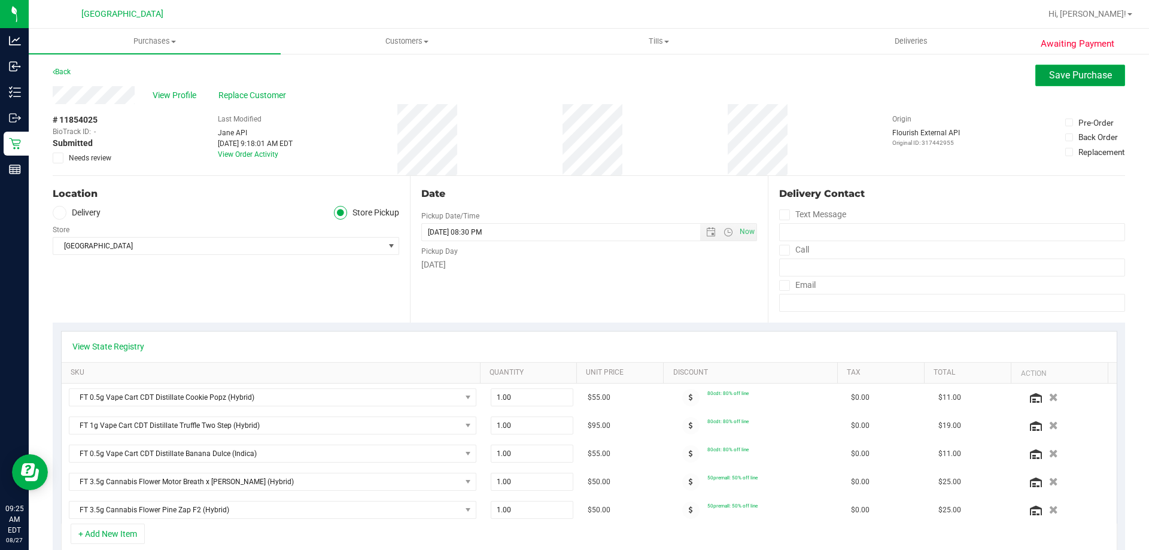
click at [1072, 75] on span "Save Purchase" at bounding box center [1080, 74] width 63 height 11
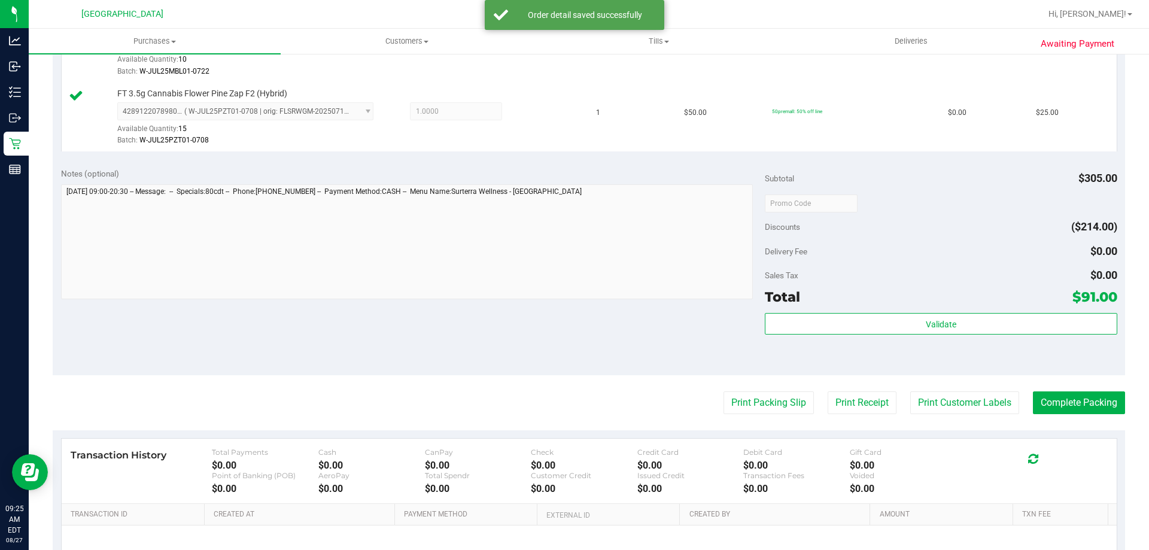
scroll to position [658, 0]
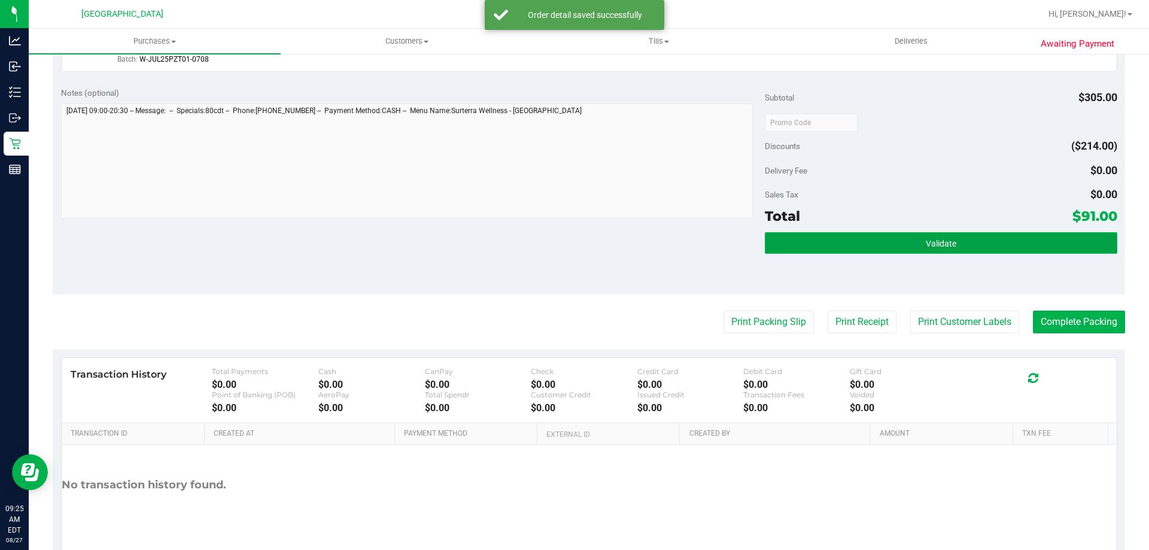
click at [856, 236] on button "Validate" at bounding box center [941, 243] width 352 height 22
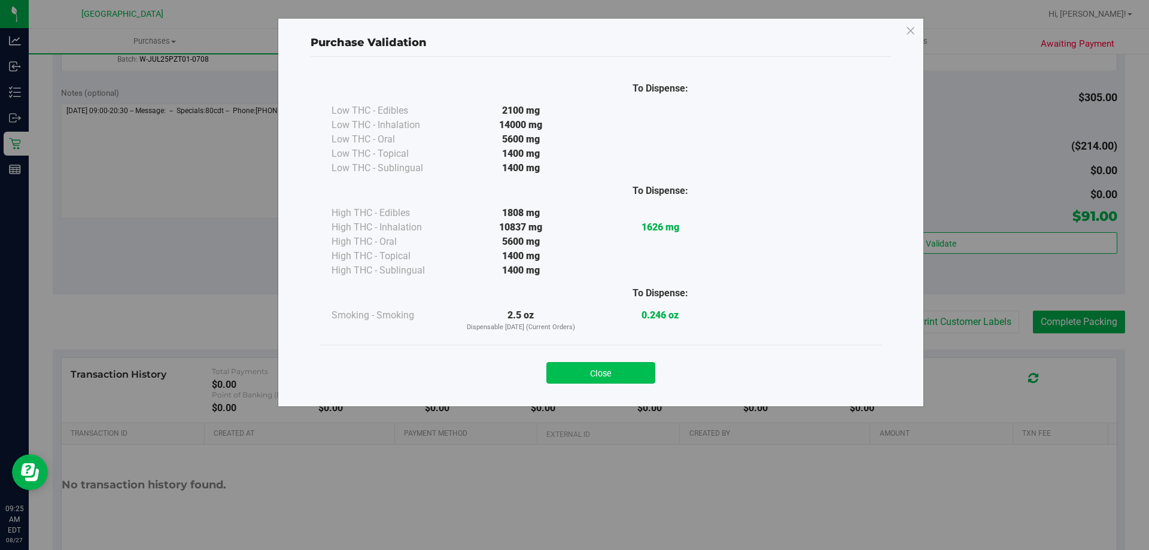
click at [636, 377] on button "Close" at bounding box center [601, 373] width 109 height 22
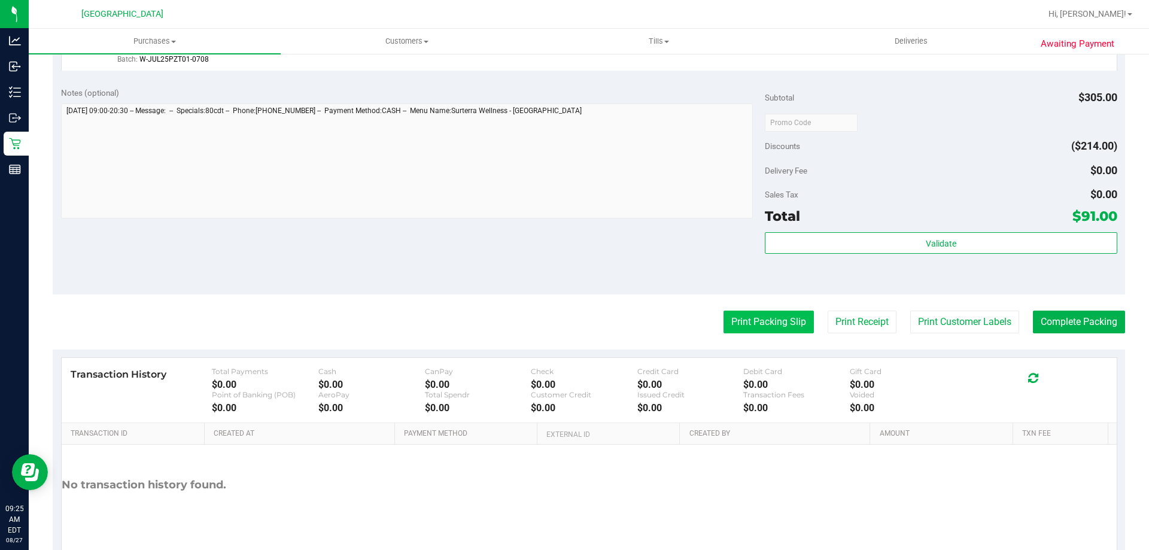
click at [752, 324] on button "Print Packing Slip" at bounding box center [769, 322] width 90 height 23
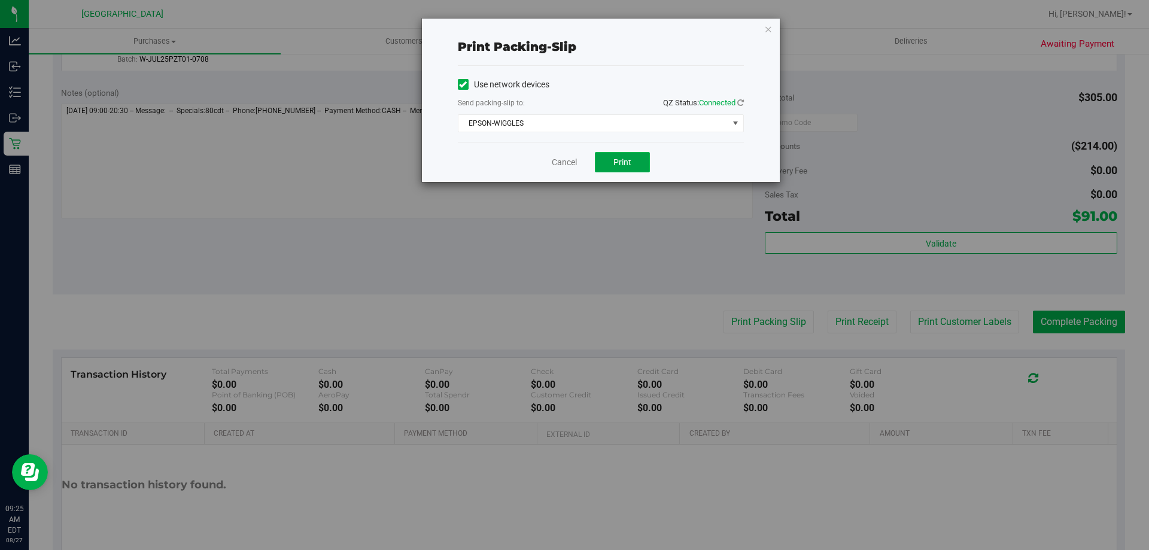
click at [612, 165] on button "Print" at bounding box center [622, 162] width 55 height 20
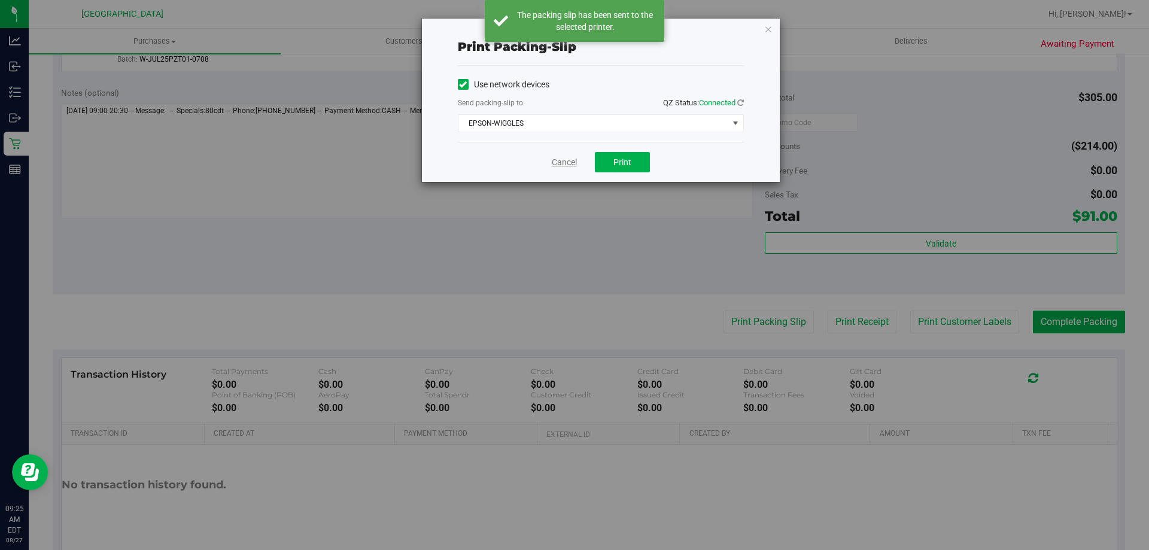
click at [568, 168] on link "Cancel" at bounding box center [564, 162] width 25 height 13
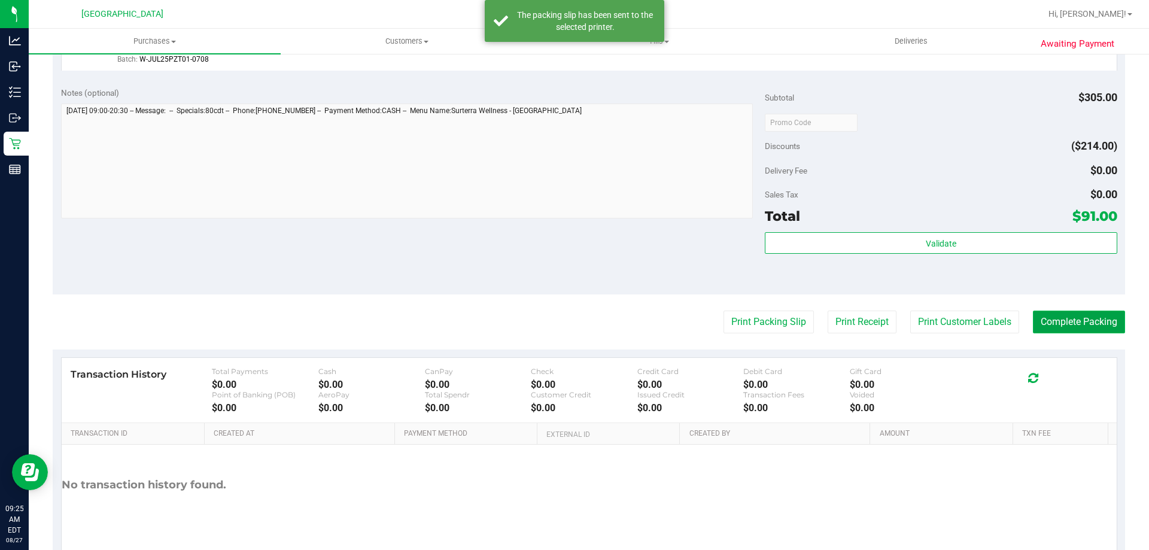
click at [1063, 333] on button "Complete Packing" at bounding box center [1079, 322] width 92 height 23
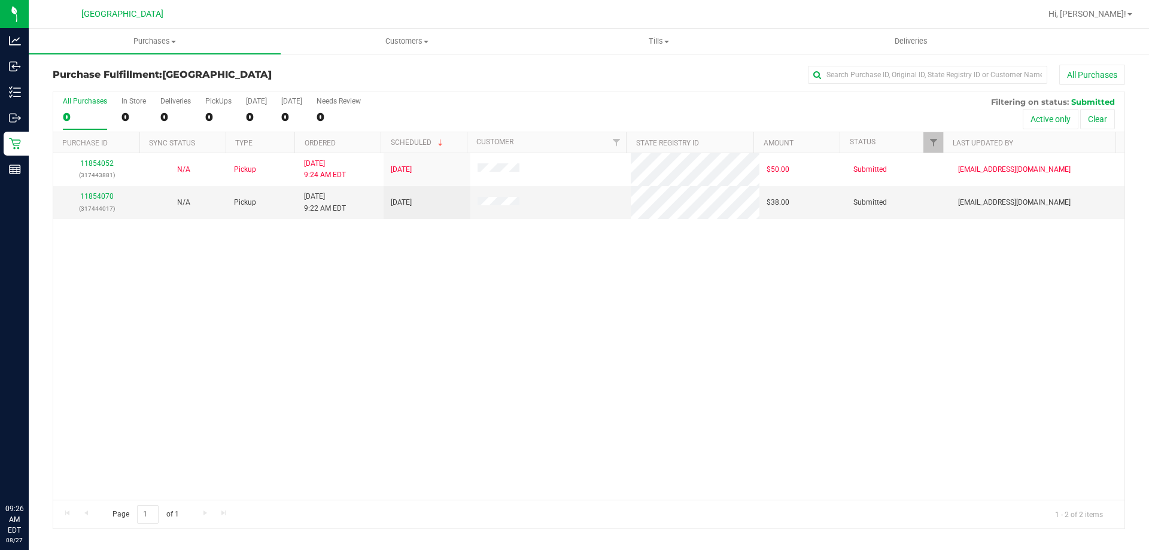
click at [453, 302] on div "11854052 (317443881) N/A Pickup 8/27/2025 9:24 AM EDT 8/27/2025 $50.00 Submitte…" at bounding box center [589, 326] width 1072 height 347
click at [445, 299] on div "11854052 (317443881) N/A Pickup 8/27/2025 9:24 AM EDT 8/27/2025 $50.00 Submitte…" at bounding box center [589, 326] width 1072 height 347
drag, startPoint x: 355, startPoint y: 472, endPoint x: 361, endPoint y: 481, distance: 10.3
click at [361, 481] on div "11854052 (317443881) N/A Pickup 8/27/2025 9:24 AM EDT 8/27/2025 $50.00 Submitte…" at bounding box center [589, 326] width 1072 height 347
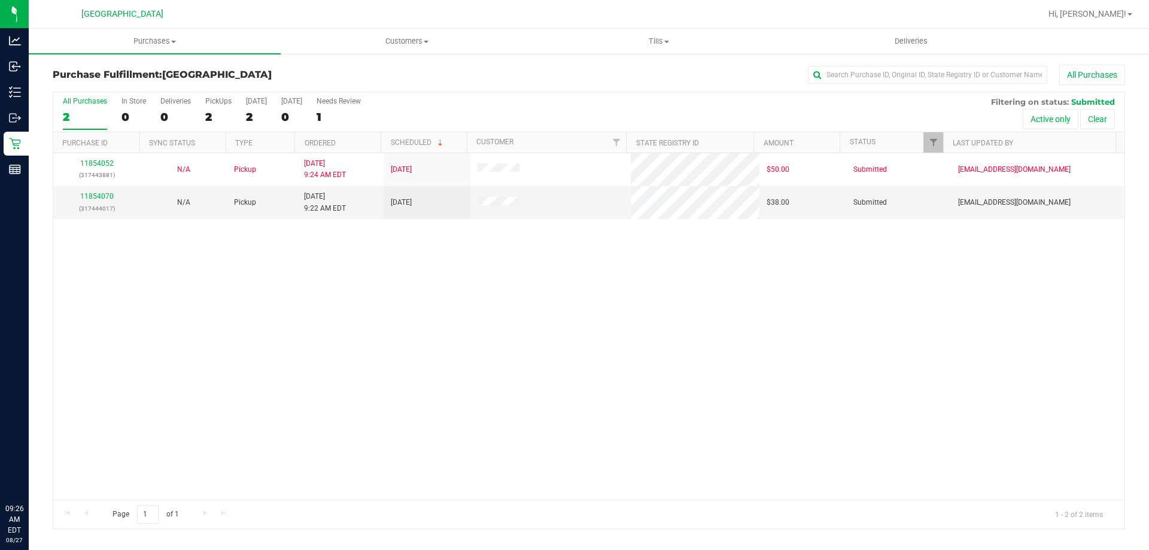
click at [612, 379] on div "11854052 (317443881) N/A Pickup 8/27/2025 9:24 AM EDT 8/27/2025 $50.00 Submitte…" at bounding box center [589, 326] width 1072 height 347
click at [542, 347] on div "11854052 (317443881) N/A Pickup 8/27/2025 9:24 AM EDT 8/27/2025 $50.00 Submitte…" at bounding box center [589, 326] width 1072 height 347
click at [544, 344] on div "11854052 (317443881) N/A Pickup 8/27/2025 9:24 AM EDT 8/27/2025 $50.00 Submitte…" at bounding box center [589, 326] width 1072 height 347
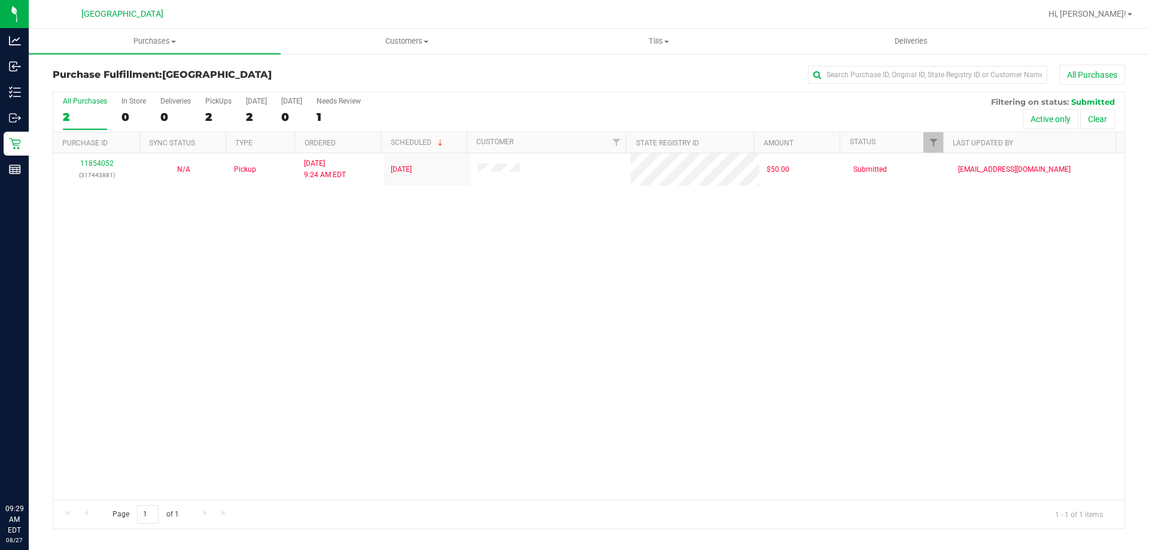
click at [428, 314] on div "11854052 (317443881) N/A Pickup 8/27/2025 9:24 AM EDT 8/27/2025 $50.00 Submitte…" at bounding box center [589, 326] width 1072 height 347
click at [436, 312] on div "11854052 (317443881) N/A Pickup 8/27/2025 9:24 AM EDT 8/27/2025 $50.00 Submitte…" at bounding box center [589, 326] width 1072 height 347
click at [577, 327] on div "11854052 (317443881) N/A Pickup 8/27/2025 9:24 AM EDT 8/27/2025 $50.00 Submitte…" at bounding box center [589, 326] width 1072 height 347
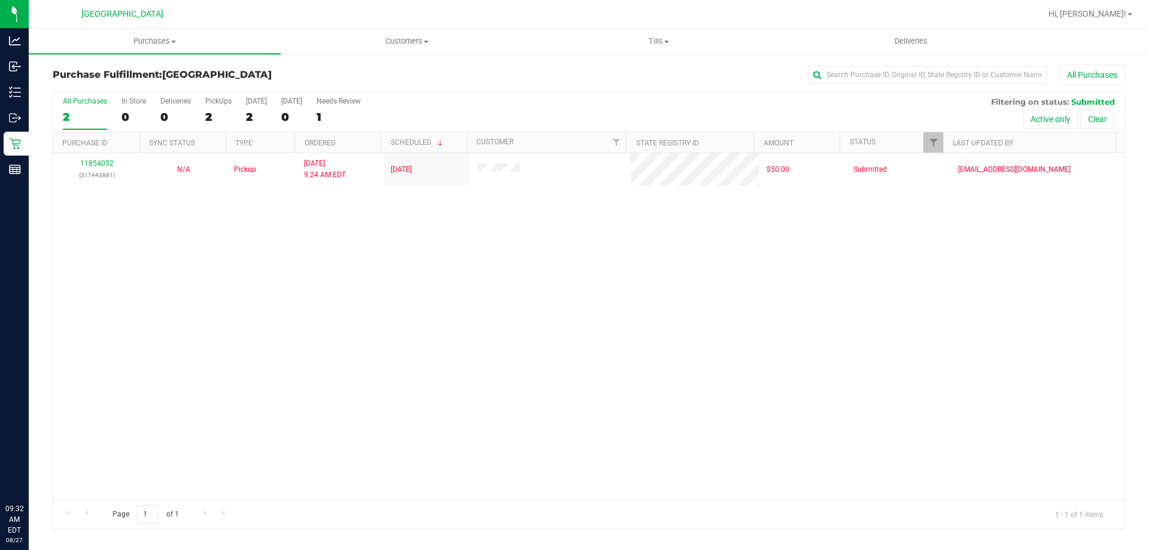
click at [577, 327] on div "11854052 (317443881) N/A Pickup 8/27/2025 9:24 AM EDT 8/27/2025 $50.00 Submitte…" at bounding box center [589, 326] width 1072 height 347
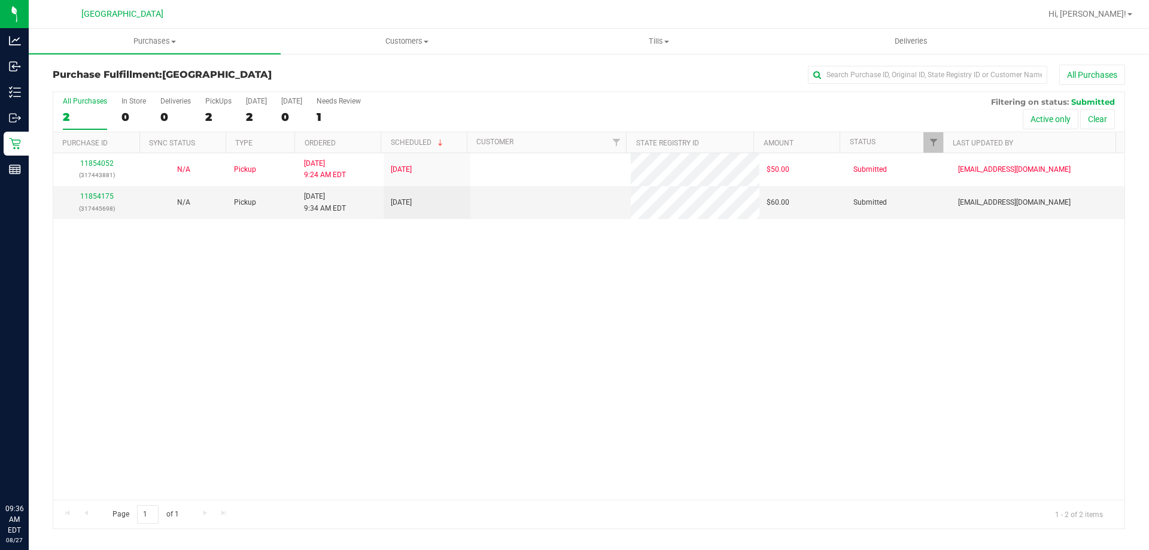
click at [254, 287] on div "11854052 (317443881) N/A Pickup 8/27/2025 9:24 AM EDT 8/27/2025 $50.00 Submitte…" at bounding box center [589, 326] width 1072 height 347
click at [98, 197] on link "11854175" at bounding box center [97, 196] width 34 height 8
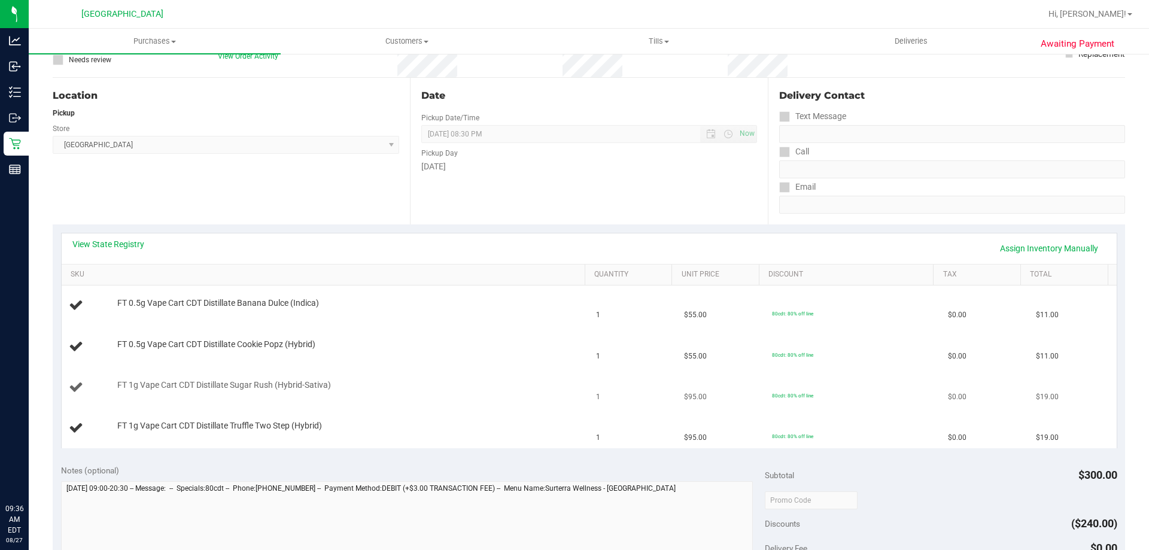
scroll to position [120, 0]
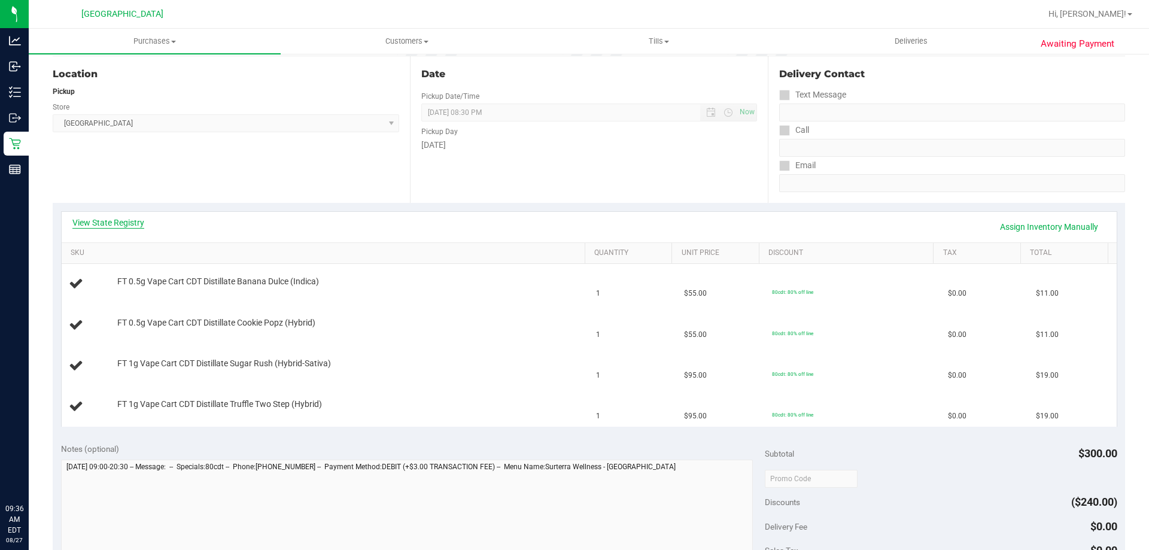
click at [99, 224] on link "View State Registry" at bounding box center [108, 223] width 72 height 12
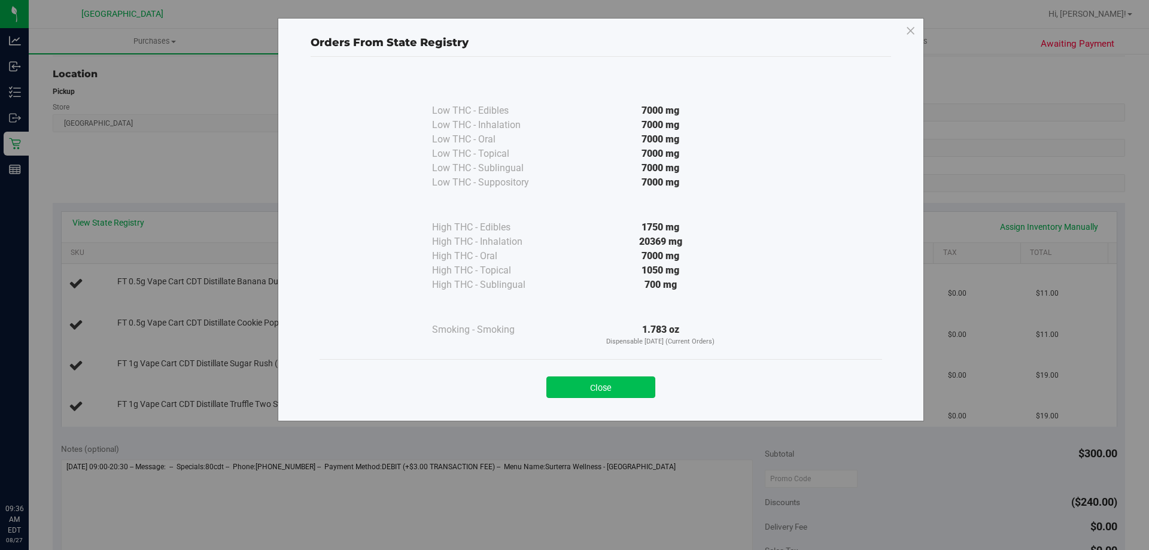
click at [592, 382] on button "Close" at bounding box center [601, 388] width 109 height 22
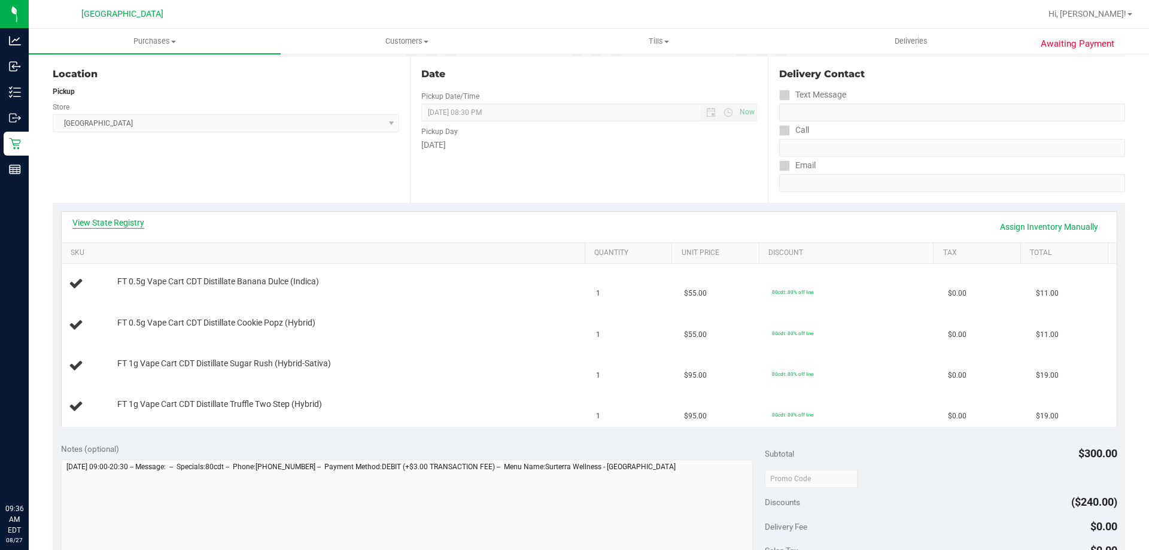
click at [129, 220] on link "View State Registry" at bounding box center [108, 223] width 72 height 12
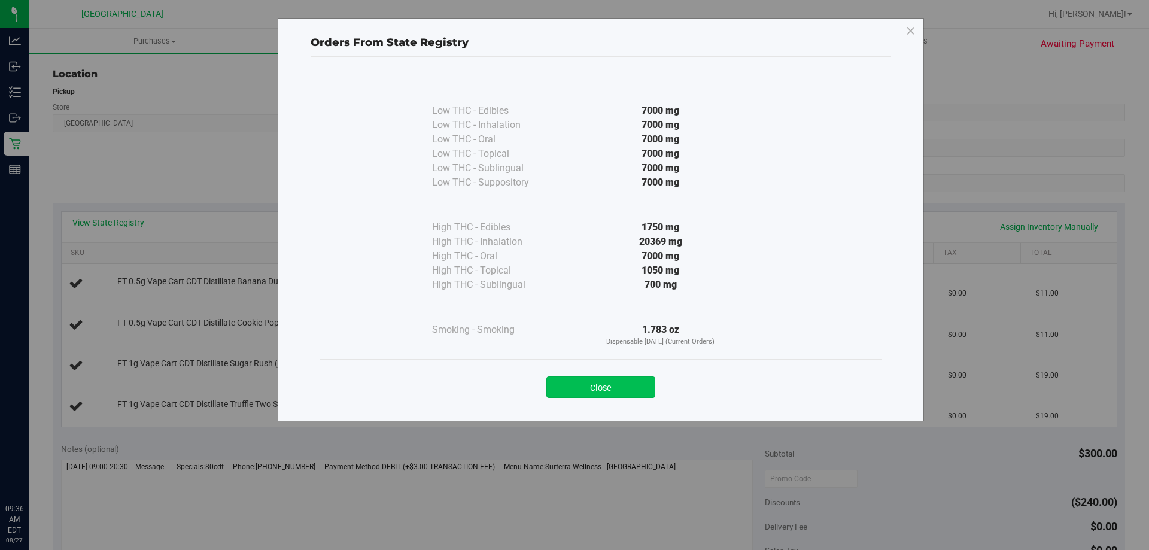
click at [599, 380] on button "Close" at bounding box center [601, 388] width 109 height 22
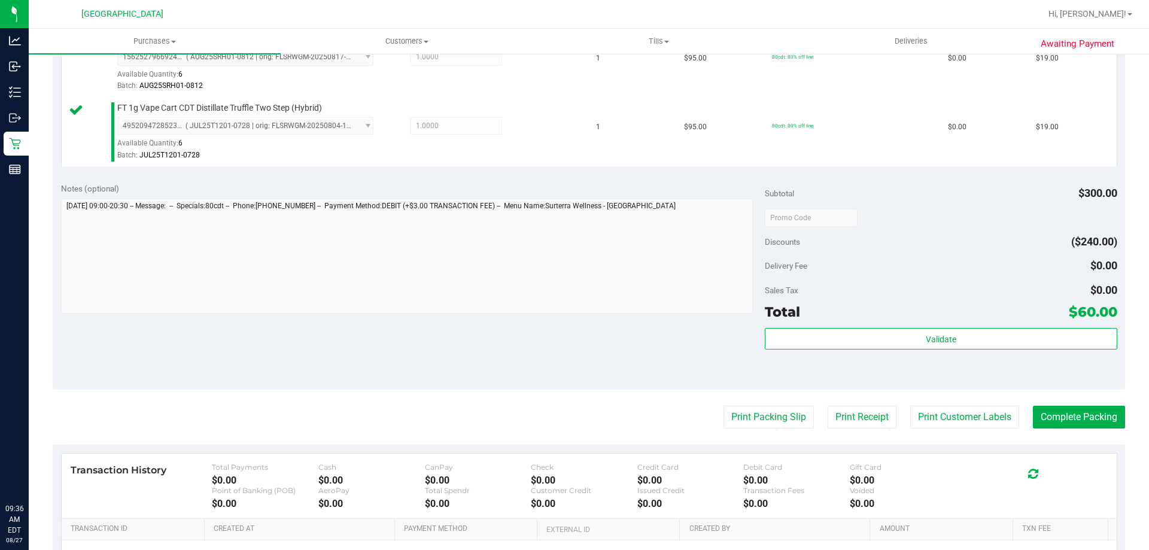
scroll to position [539, 0]
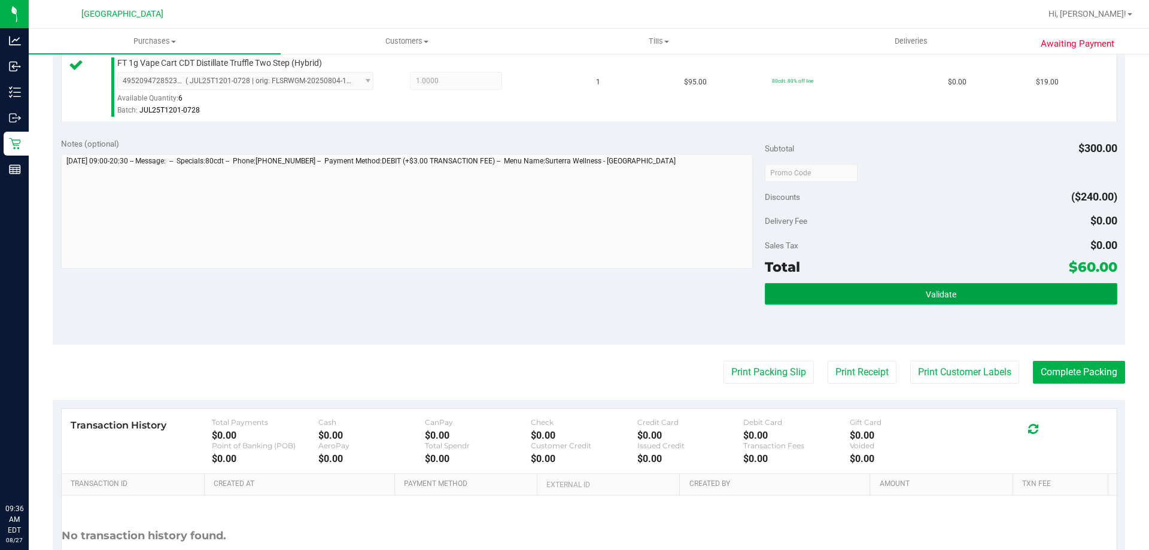
click at [841, 295] on button "Validate" at bounding box center [941, 294] width 352 height 22
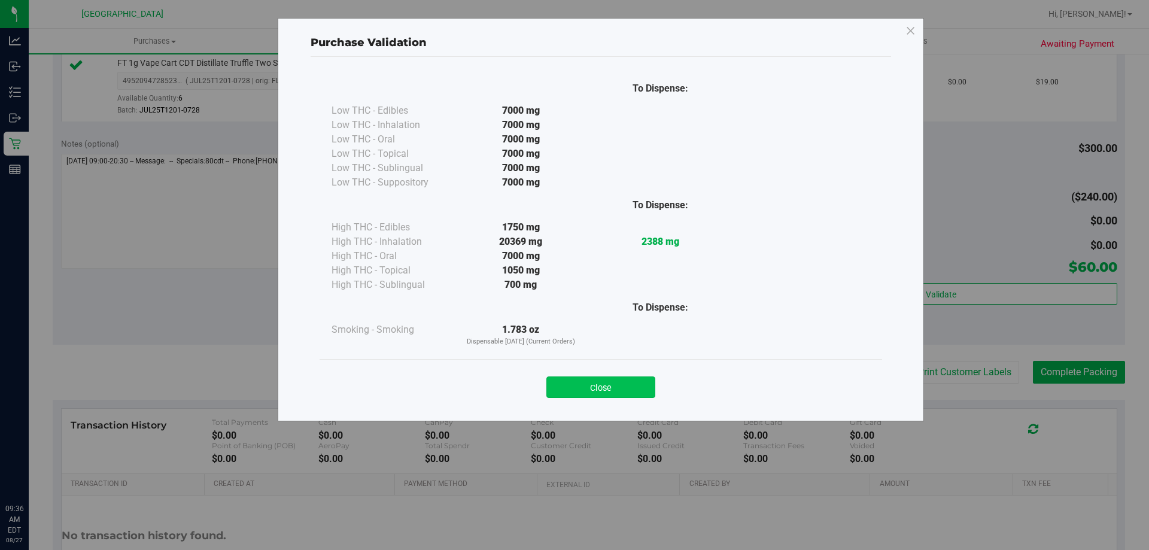
click at [594, 384] on button "Close" at bounding box center [601, 388] width 109 height 22
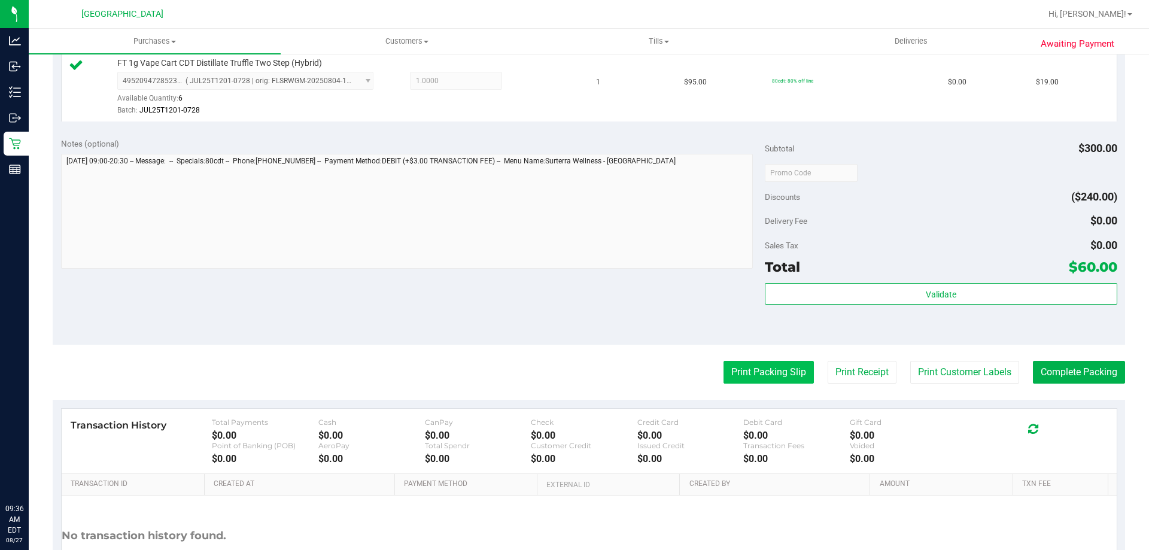
click at [755, 362] on button "Print Packing Slip" at bounding box center [769, 372] width 90 height 23
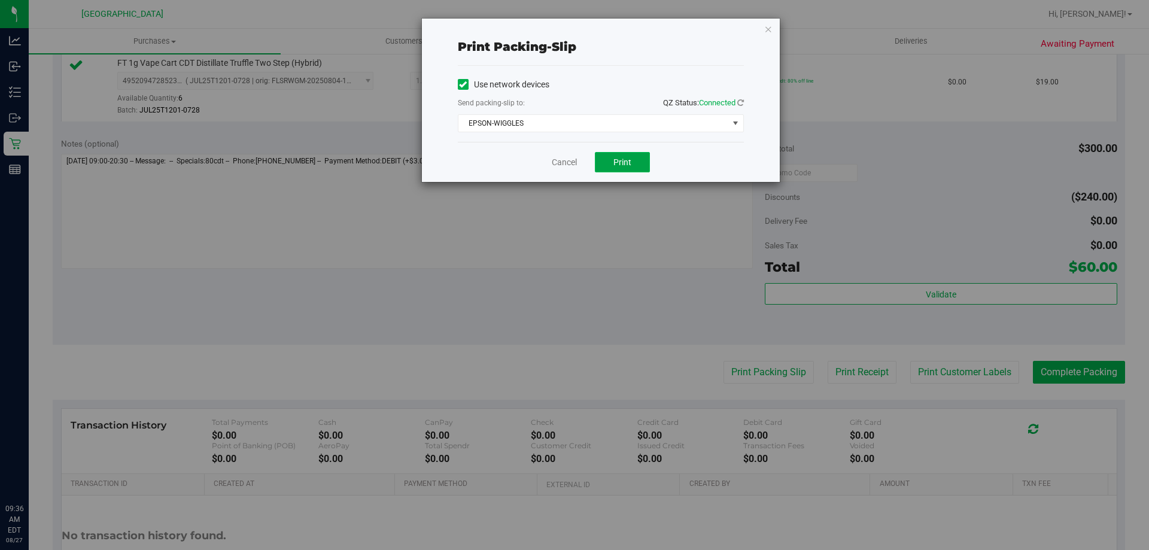
click at [621, 156] on button "Print" at bounding box center [622, 162] width 55 height 20
click at [563, 165] on link "Cancel" at bounding box center [564, 162] width 25 height 13
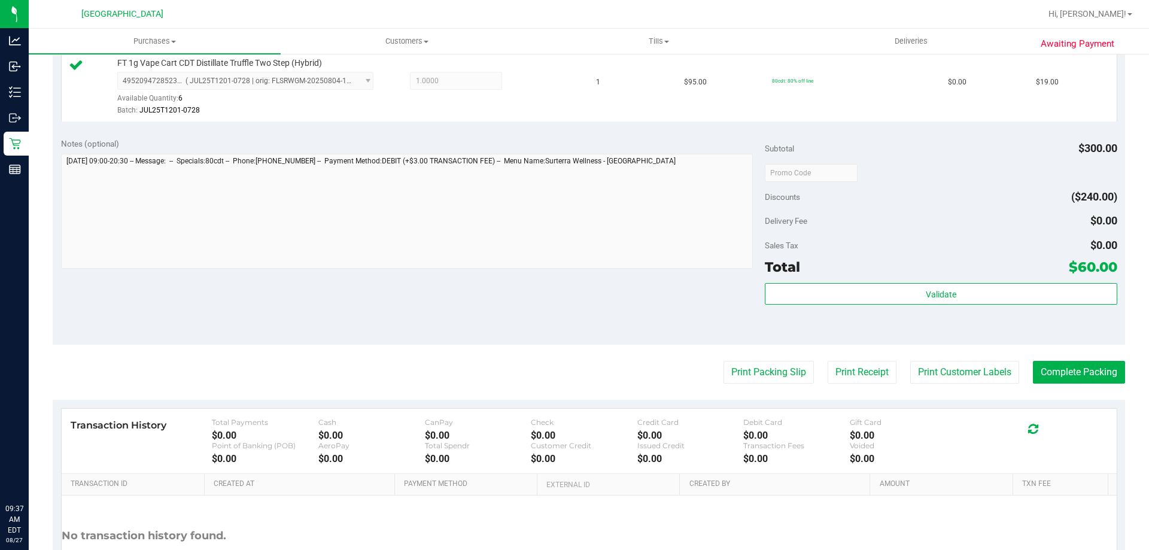
click at [881, 309] on div "Validate" at bounding box center [941, 310] width 352 height 54
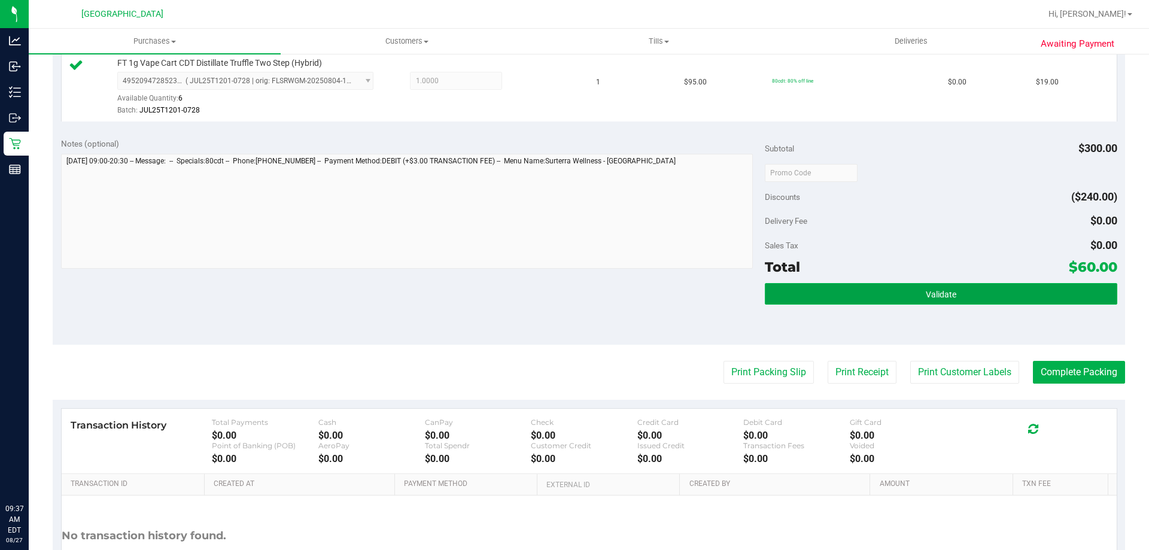
click at [879, 298] on button "Validate" at bounding box center [941, 294] width 352 height 22
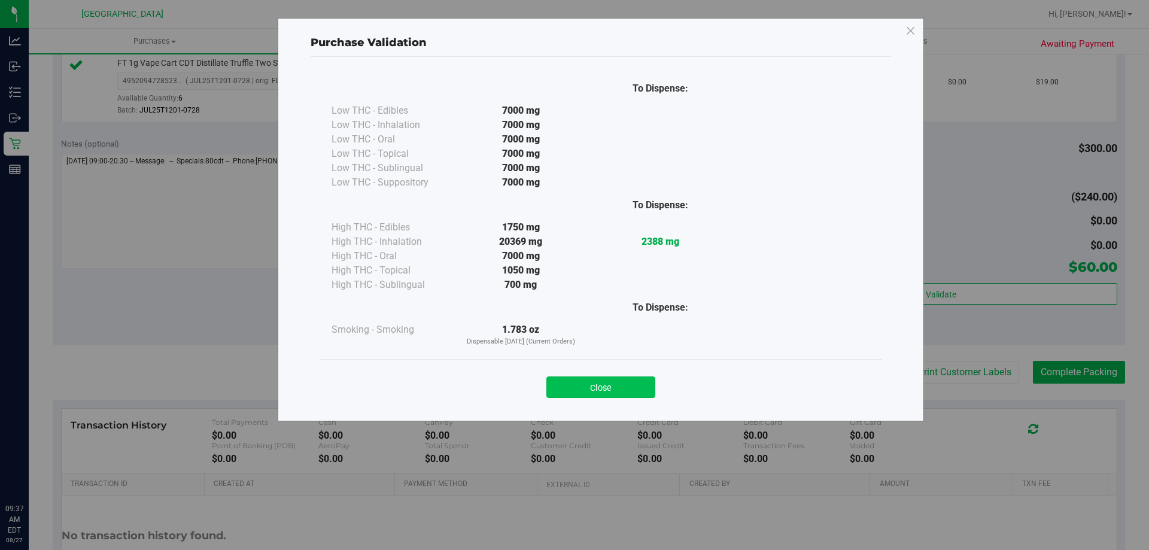
drag, startPoint x: 624, startPoint y: 392, endPoint x: 619, endPoint y: 389, distance: 6.2
click at [619, 389] on button "Close" at bounding box center [601, 388] width 109 height 22
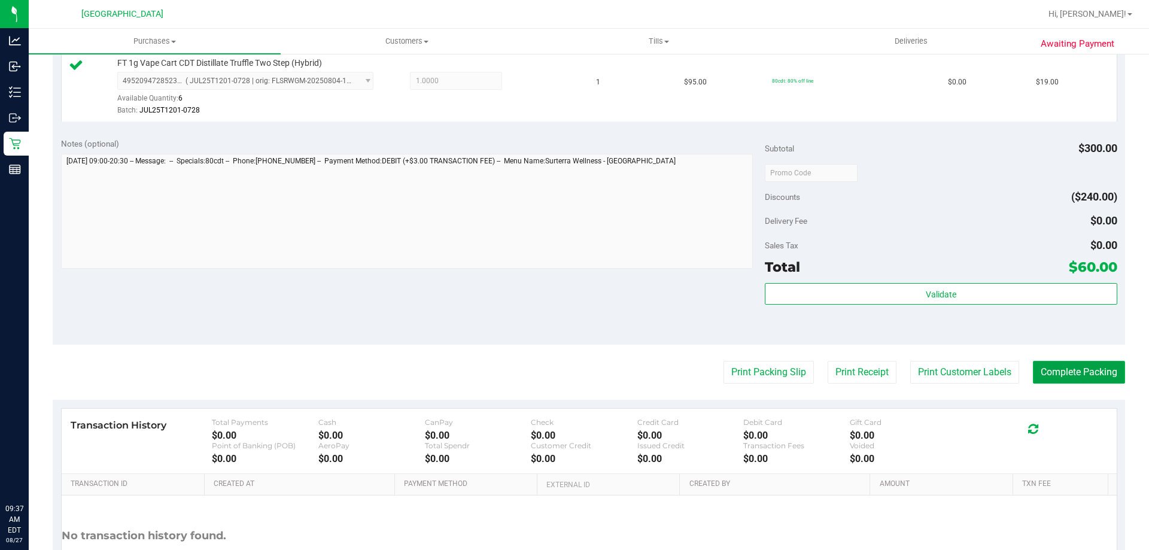
click at [1087, 370] on button "Complete Packing" at bounding box center [1079, 372] width 92 height 23
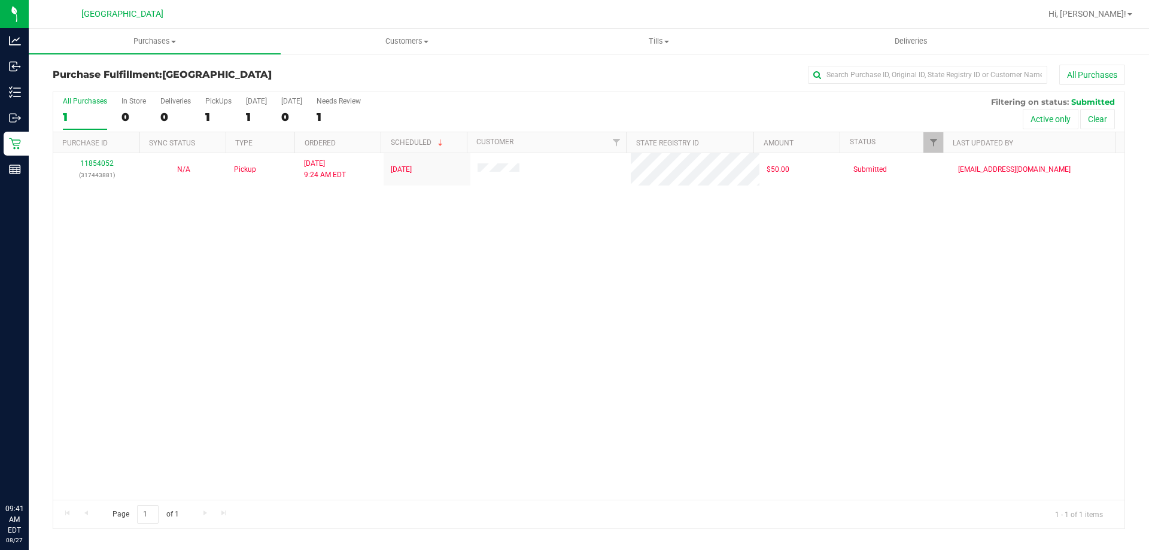
click at [754, 327] on div "11854052 (317443881) N/A Pickup 8/27/2025 9:24 AM EDT 8/27/2025 $50.00 Submitte…" at bounding box center [589, 326] width 1072 height 347
click at [627, 313] on div "11854052 (317443881) N/A Pickup [DATE] 9:24 AM EDT 8/27/2025 $50.00 Submitted […" at bounding box center [589, 326] width 1072 height 347
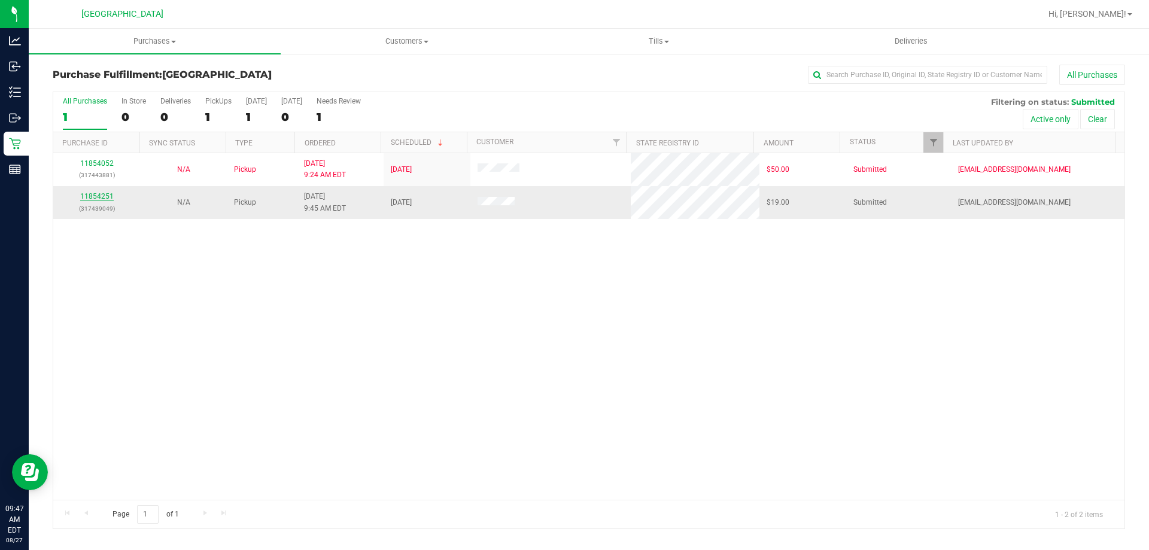
click at [86, 198] on link "11854251" at bounding box center [97, 196] width 34 height 8
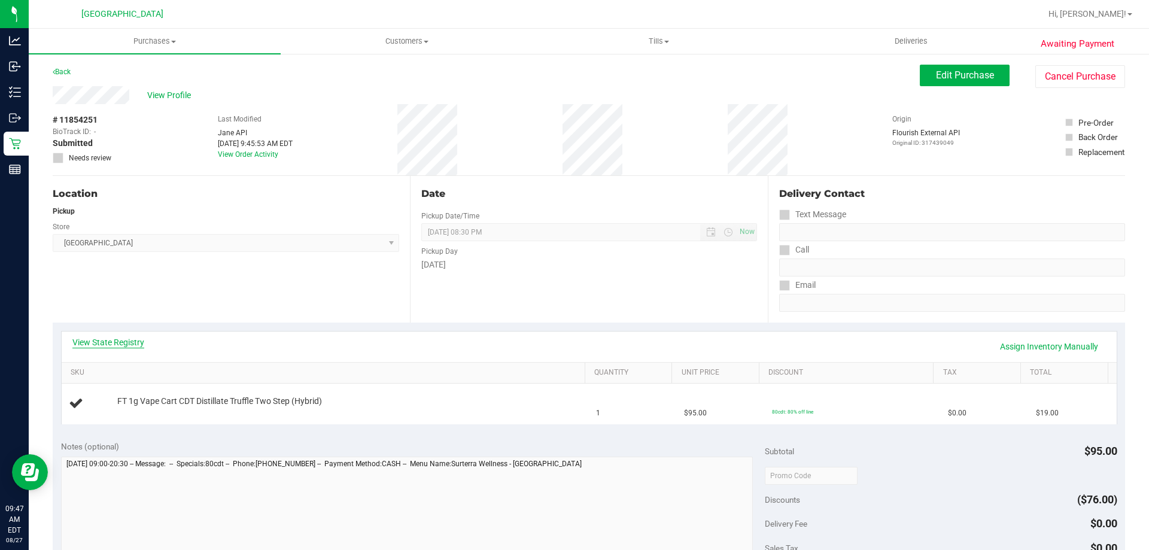
click at [130, 345] on link "View State Registry" at bounding box center [108, 342] width 72 height 12
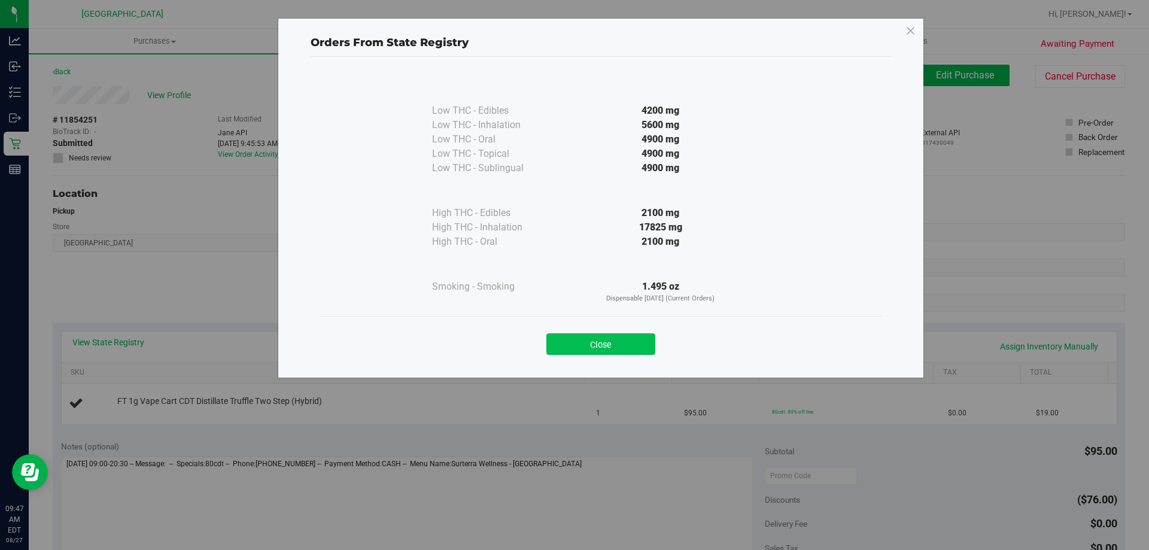
click at [639, 338] on button "Close" at bounding box center [601, 344] width 109 height 22
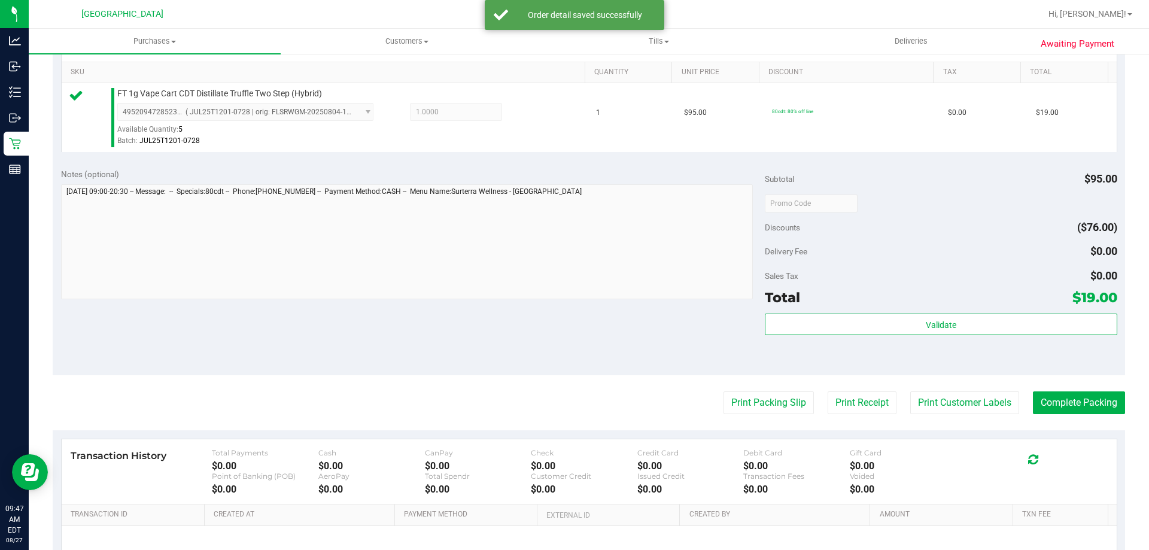
scroll to position [359, 0]
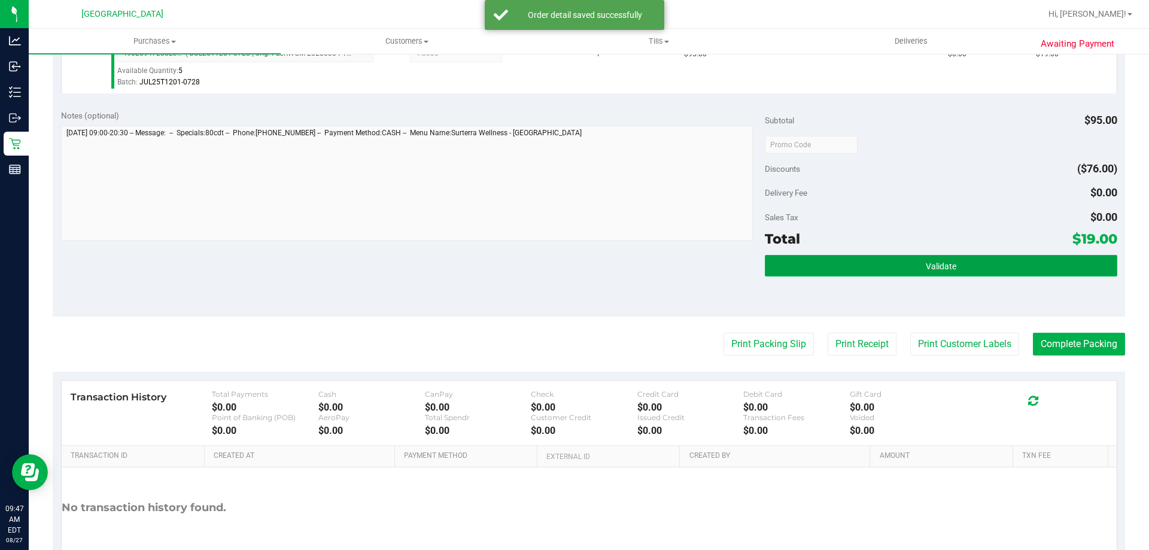
click at [861, 257] on button "Validate" at bounding box center [941, 266] width 352 height 22
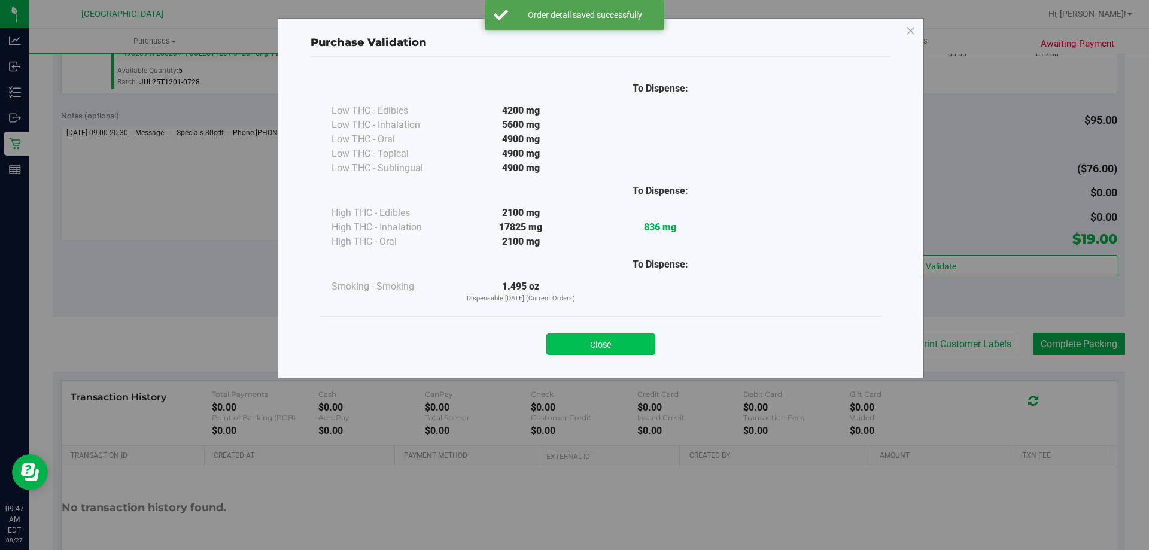
click at [576, 353] on button "Close" at bounding box center [601, 344] width 109 height 22
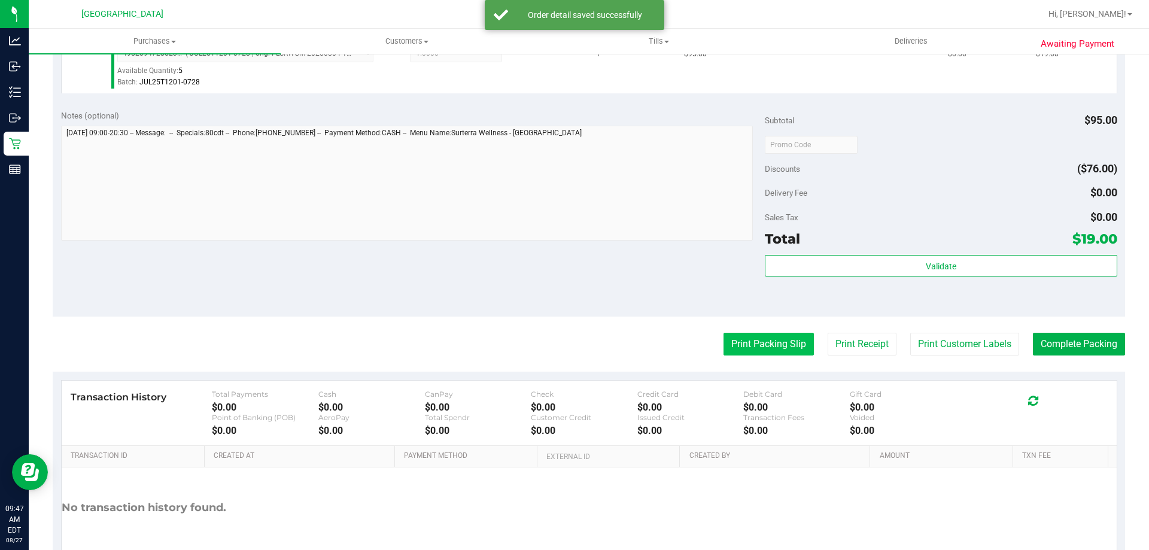
click at [751, 347] on button "Print Packing Slip" at bounding box center [769, 344] width 90 height 23
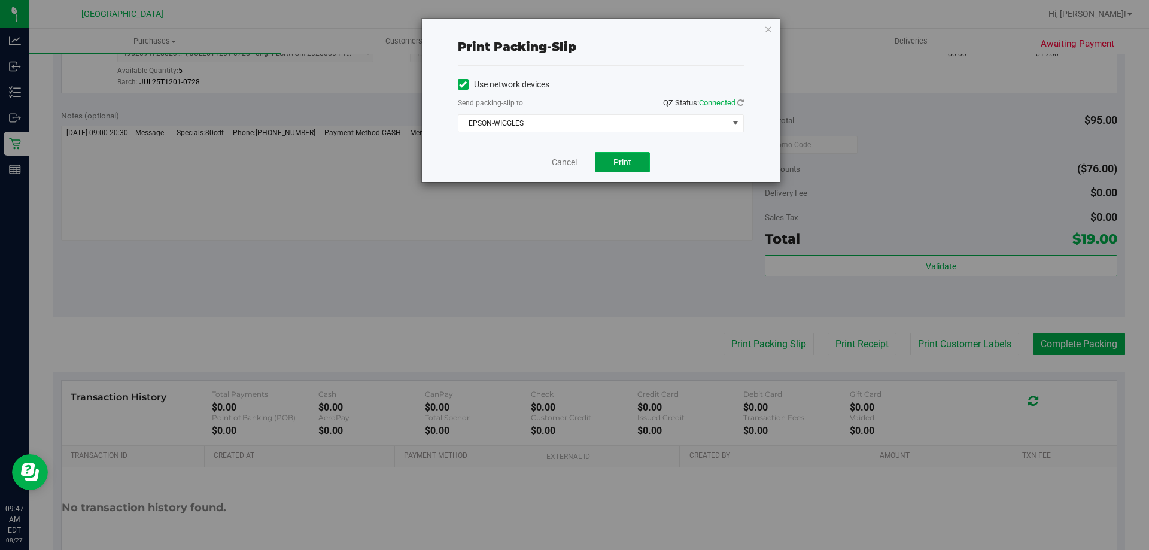
click at [620, 162] on span "Print" at bounding box center [623, 162] width 18 height 10
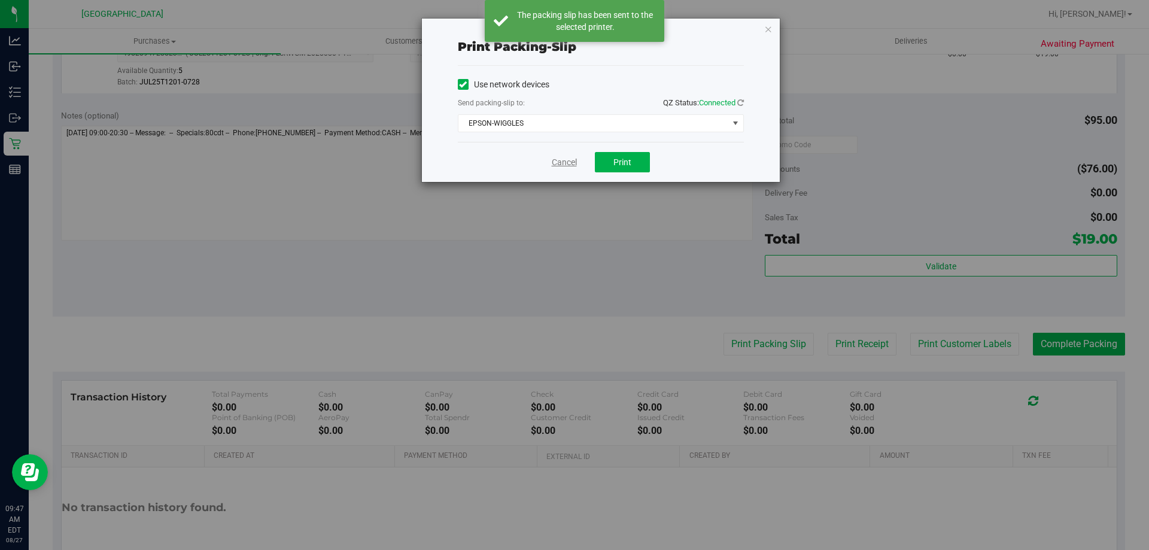
click at [570, 165] on link "Cancel" at bounding box center [564, 162] width 25 height 13
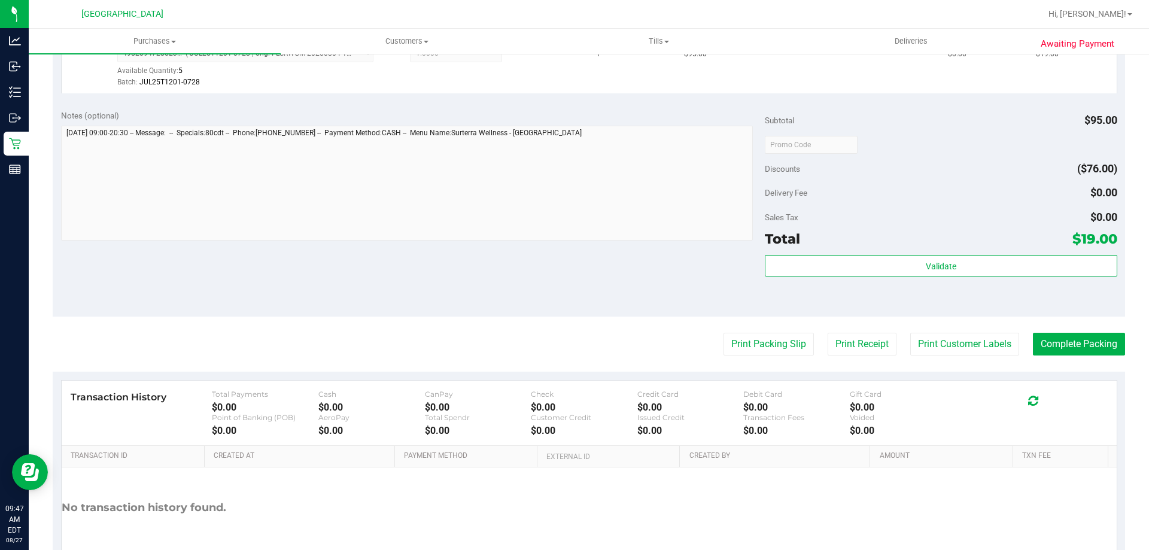
click at [1054, 329] on purchase-details "Back Edit Purchase Cancel Purchase View Profile # 11854251 BioTrack ID: - Submi…" at bounding box center [589, 150] width 1073 height 890
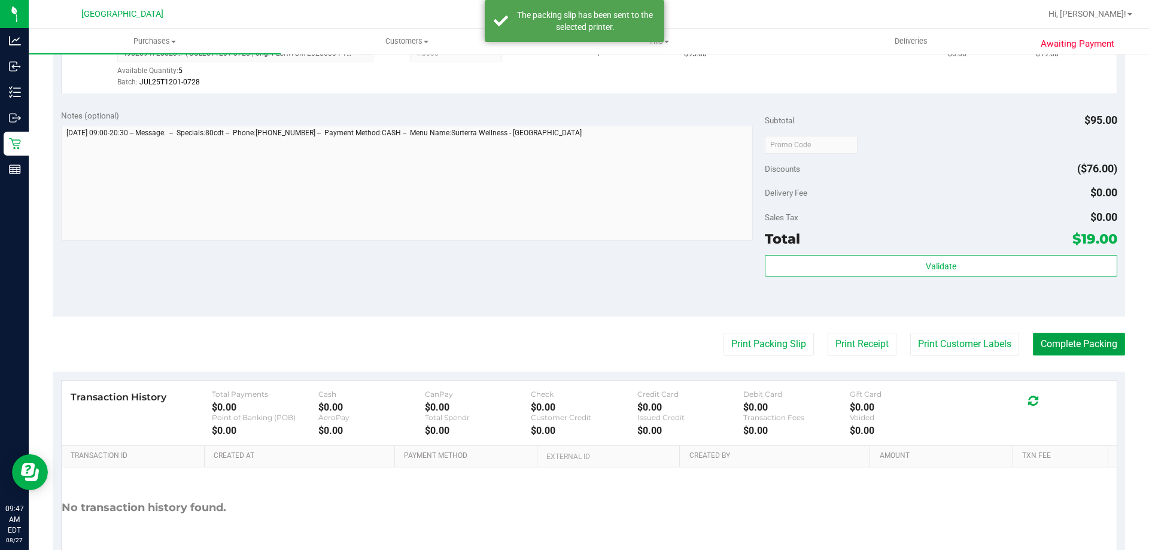
click at [1060, 344] on button "Complete Packing" at bounding box center [1079, 344] width 92 height 23
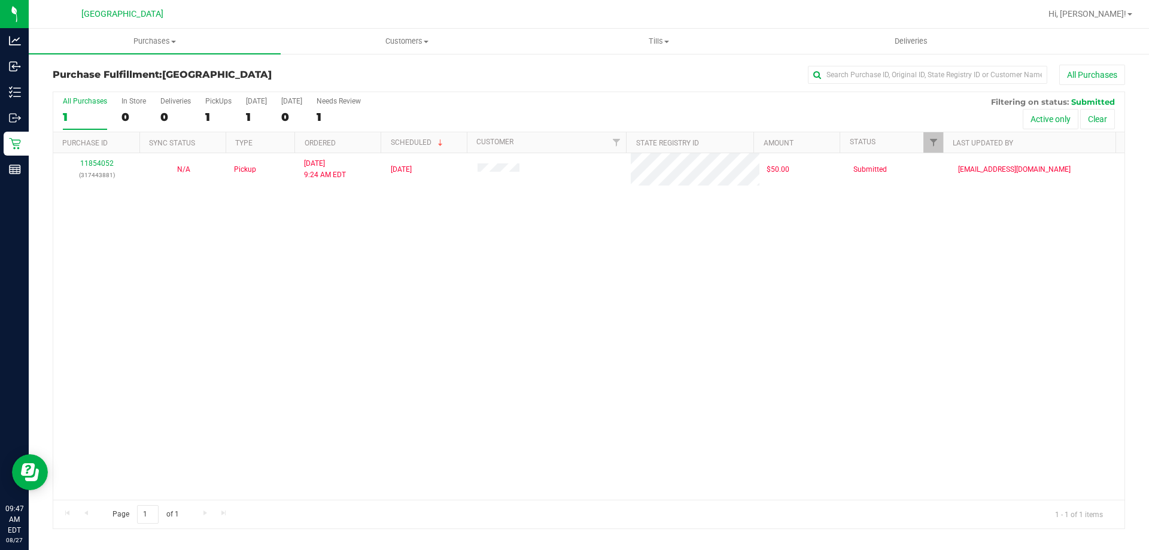
click at [1060, 344] on div "11854052 (317443881) N/A Pickup [DATE] 9:24 AM EDT 8/27/2025 $50.00 Submitted […" at bounding box center [589, 326] width 1072 height 347
drag, startPoint x: 693, startPoint y: 374, endPoint x: 673, endPoint y: 377, distance: 19.9
click at [693, 366] on div "11854052 (317443881) N/A Pickup [DATE] 9:24 AM EDT 8/27/2025 $50.00 Submitted […" at bounding box center [589, 326] width 1072 height 347
click at [659, 43] on span "Tills" at bounding box center [658, 41] width 251 height 11
click at [560, 75] on span "Manage tills" at bounding box center [573, 72] width 81 height 10
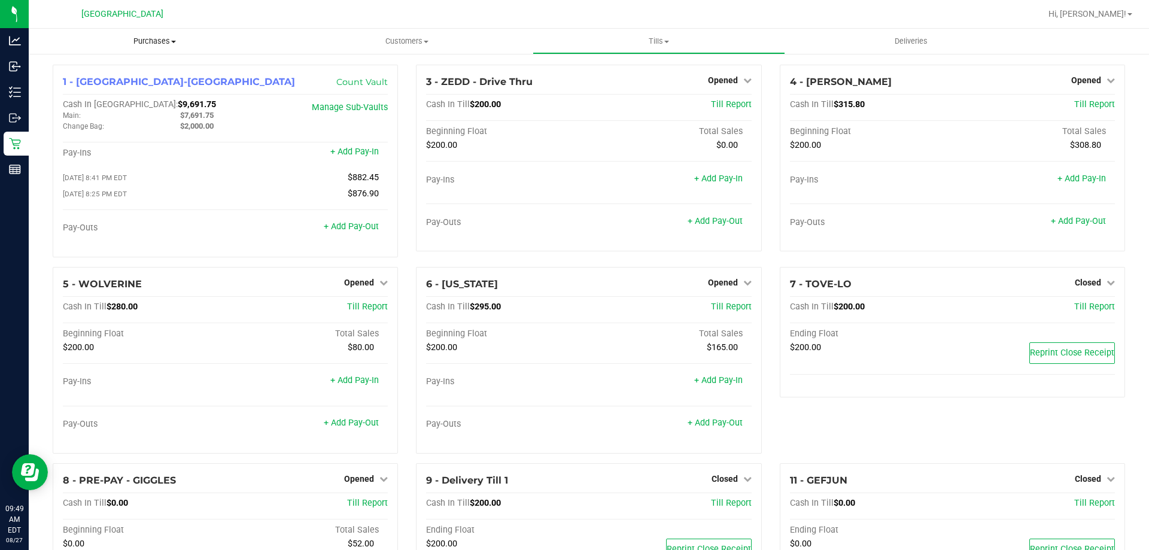
click at [156, 34] on uib-tab-heading "Purchases Summary of purchases Fulfillment All purchases" at bounding box center [155, 41] width 252 height 25
click at [113, 88] on li "Fulfillment" at bounding box center [155, 87] width 252 height 14
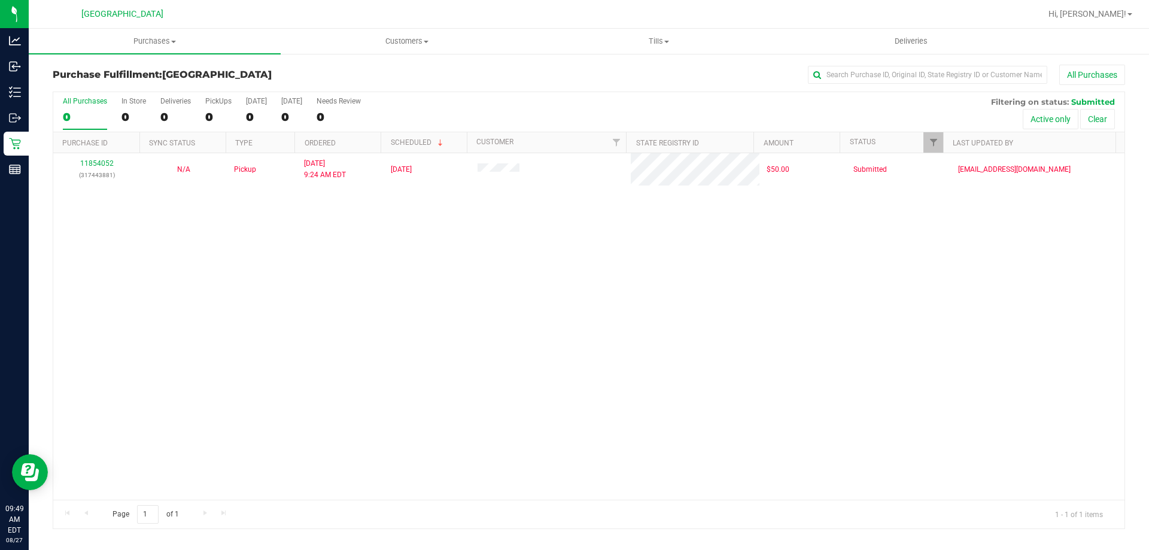
click at [740, 310] on div "11854052 (317443881) N/A Pickup [DATE] 9:24 AM EDT 8/27/2025 $50.00 Submitted […" at bounding box center [589, 326] width 1072 height 347
click at [153, 38] on span "Purchases" at bounding box center [155, 41] width 252 height 11
click at [122, 86] on li "Fulfillment" at bounding box center [155, 87] width 252 height 14
click at [732, 306] on div "11854052 (317443881) N/A Pickup [DATE] 9:24 AM EDT 8/27/2025 $50.00 Submitted […" at bounding box center [589, 326] width 1072 height 347
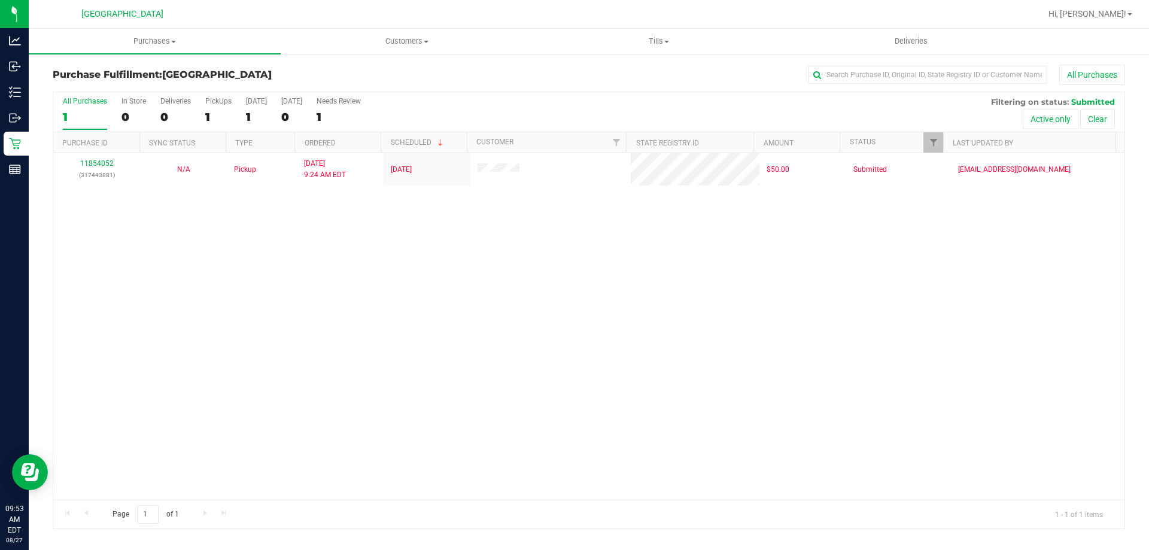
click at [293, 248] on div "11854052 (317443881) N/A Pickup [DATE] 9:24 AM EDT 8/27/2025 $50.00 Submitted […" at bounding box center [589, 326] width 1072 height 347
click at [785, 247] on div "11854052 (317443881) N/A Pickup [DATE] 9:24 AM EDT 8/27/2025 $50.00 Submitted […" at bounding box center [589, 326] width 1072 height 347
click at [335, 297] on div "11854052 (317443881) N/A Pickup [DATE] 9:24 AM EDT 8/27/2025 $50.00 Submitted […" at bounding box center [589, 326] width 1072 height 347
click at [413, 259] on div "11854052 (317443881) N/A Pickup [DATE] 9:24 AM EDT 8/27/2025 $50.00 Submitted […" at bounding box center [589, 326] width 1072 height 347
click at [405, 390] on div "11854052 (317443881) N/A Pickup [DATE] 9:24 AM EDT 8/27/2025 $50.00 Submitted […" at bounding box center [589, 326] width 1072 height 347
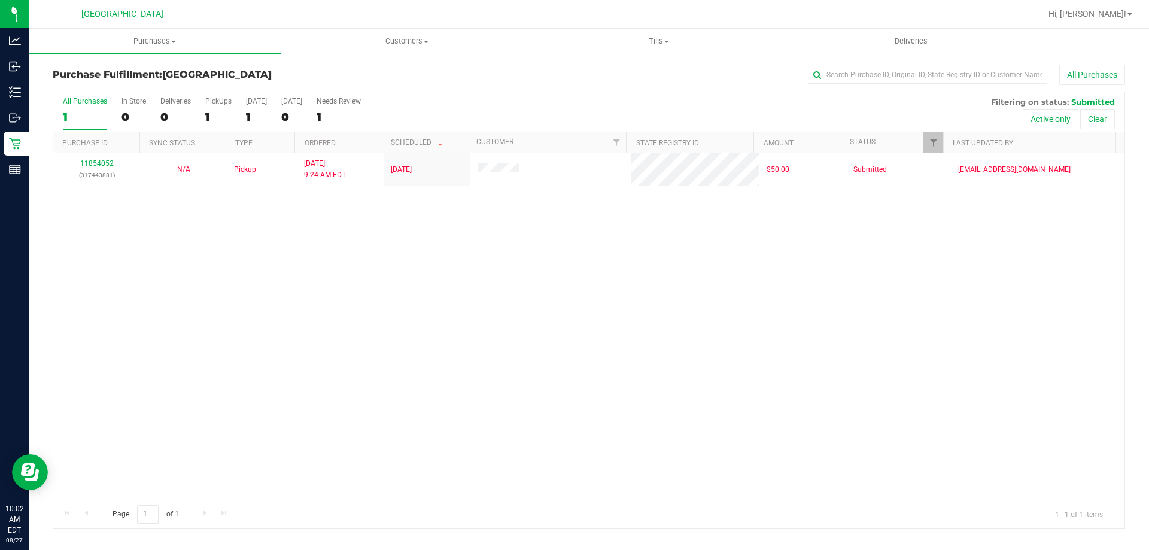
click at [445, 400] on div "11854052 (317443881) N/A Pickup [DATE] 9:24 AM EDT 8/27/2025 $50.00 Submitted […" at bounding box center [589, 326] width 1072 height 347
click at [705, 392] on div "11854052 (317443881) N/A Pickup [DATE] 9:24 AM EDT 8/27/2025 $50.00 Submitted […" at bounding box center [589, 326] width 1072 height 347
click at [700, 392] on div "11854052 (317443881) N/A Pickup [DATE] 9:24 AM EDT 8/27/2025 $50.00 Submitted […" at bounding box center [589, 326] width 1072 height 347
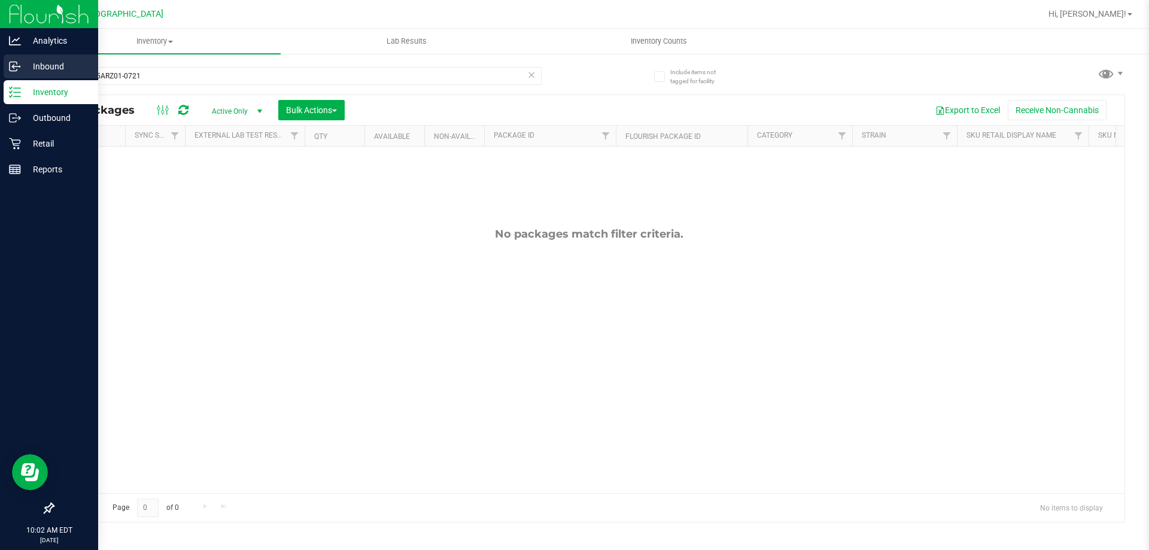
click at [40, 61] on p "Inbound" at bounding box center [57, 66] width 72 height 14
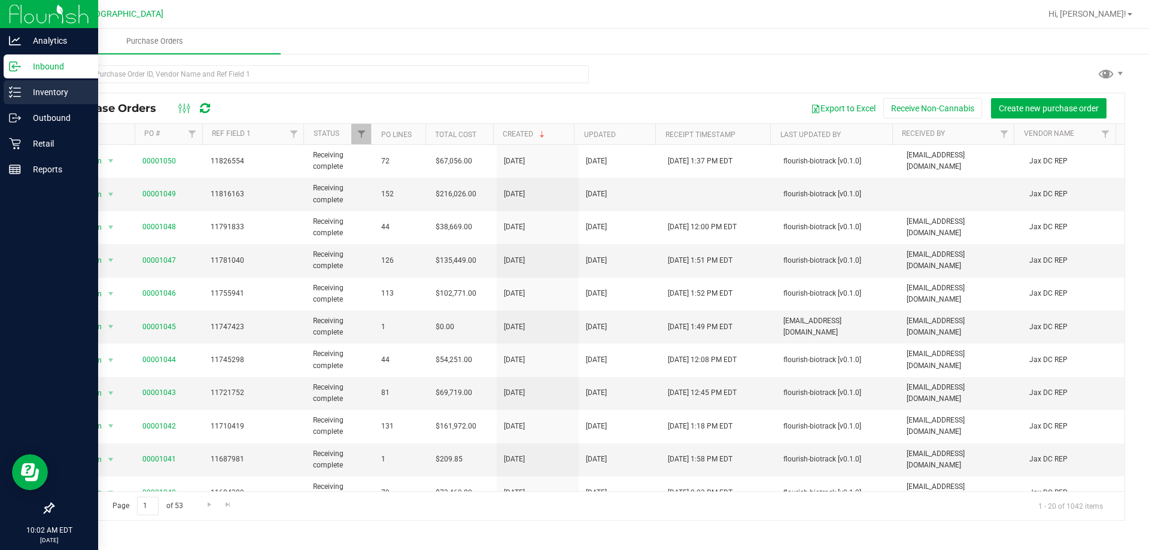
click at [55, 93] on p "Inventory" at bounding box center [57, 92] width 72 height 14
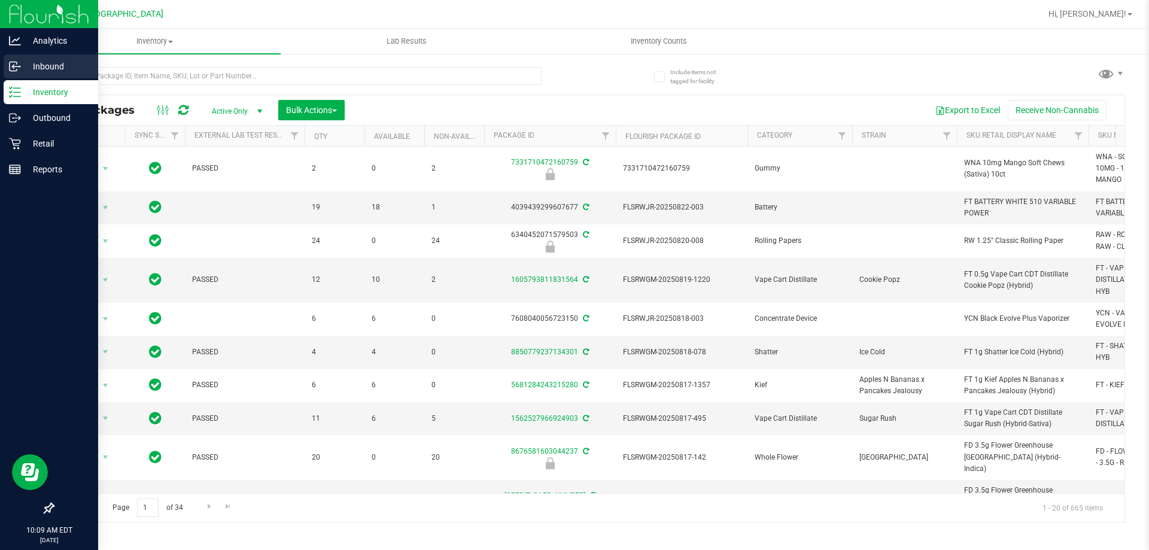
click at [16, 67] on icon at bounding box center [15, 66] width 12 height 12
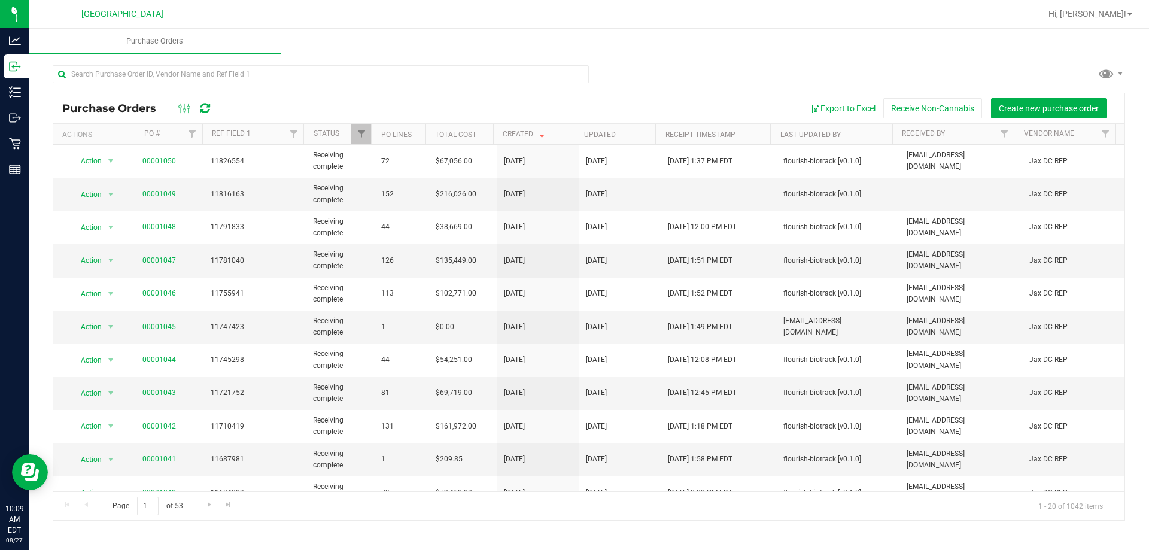
click at [678, 66] on div at bounding box center [589, 79] width 1073 height 28
click at [270, 72] on input "text" at bounding box center [321, 74] width 536 height 18
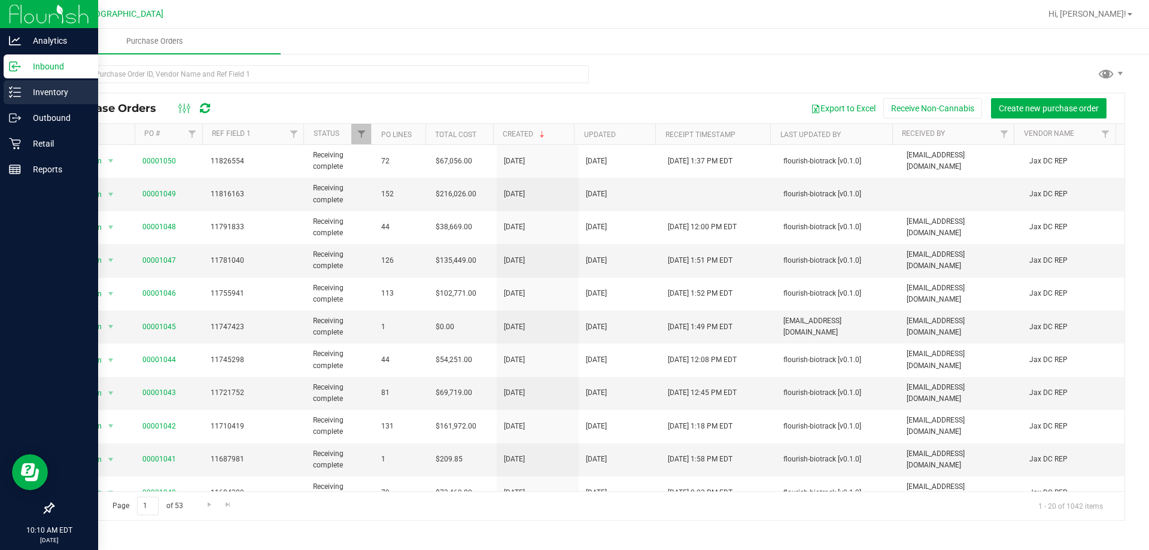
click at [20, 84] on div "Inventory" at bounding box center [51, 92] width 95 height 24
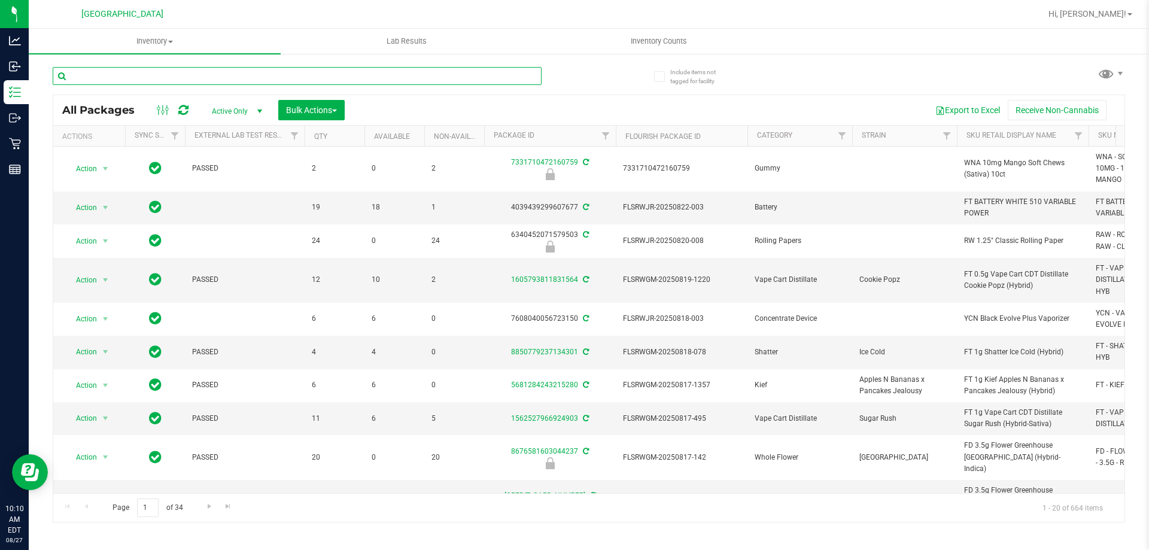
click at [223, 84] on input "text" at bounding box center [297, 76] width 489 height 18
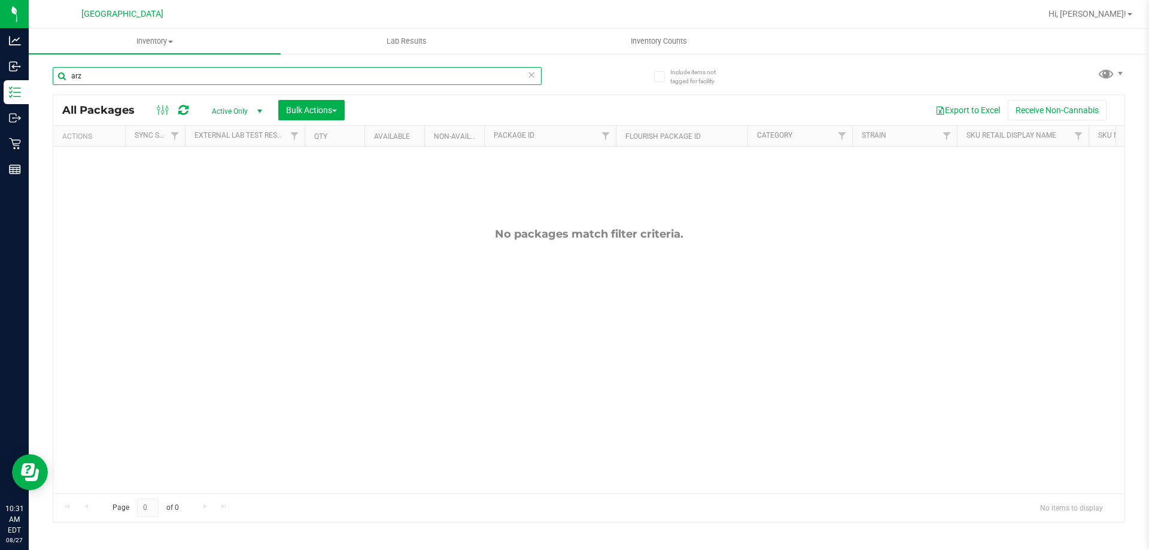
click at [297, 76] on input "arz" at bounding box center [297, 76] width 489 height 18
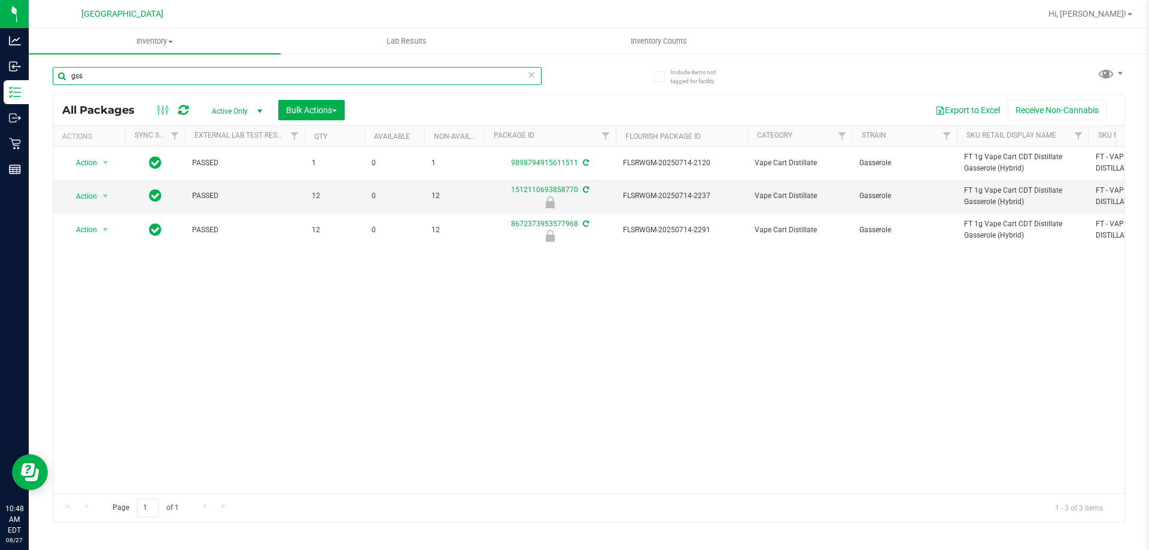
click at [317, 73] on input "gss" at bounding box center [297, 76] width 489 height 18
paste input "FT 0.5g Pre-Roll White Hot Guava 14 x Black Velvet (Hybrid) 1ct"
type input "FT 0.5g Pre-Roll White Hot Guava 14 x Black Velvet (Hybrid) 1ct"
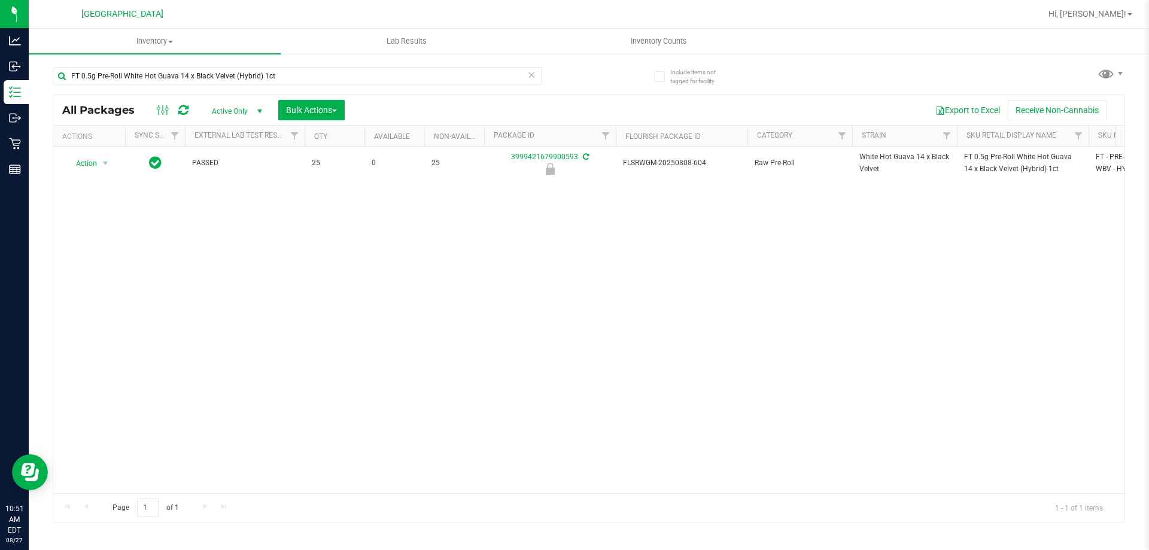
click at [787, 278] on div "Action Action Edit attributes Global inventory Locate package Package audit log…" at bounding box center [589, 320] width 1072 height 347
click at [743, 219] on div "Action Action Edit attributes Global inventory Locate package Package audit log…" at bounding box center [589, 320] width 1072 height 347
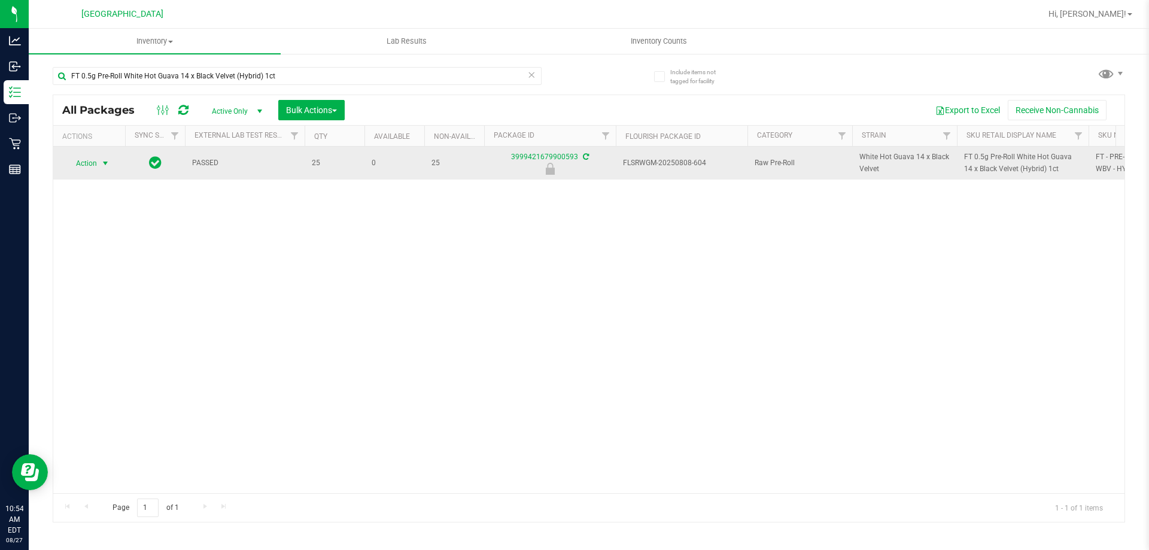
click at [106, 166] on span "select" at bounding box center [106, 164] width 10 height 10
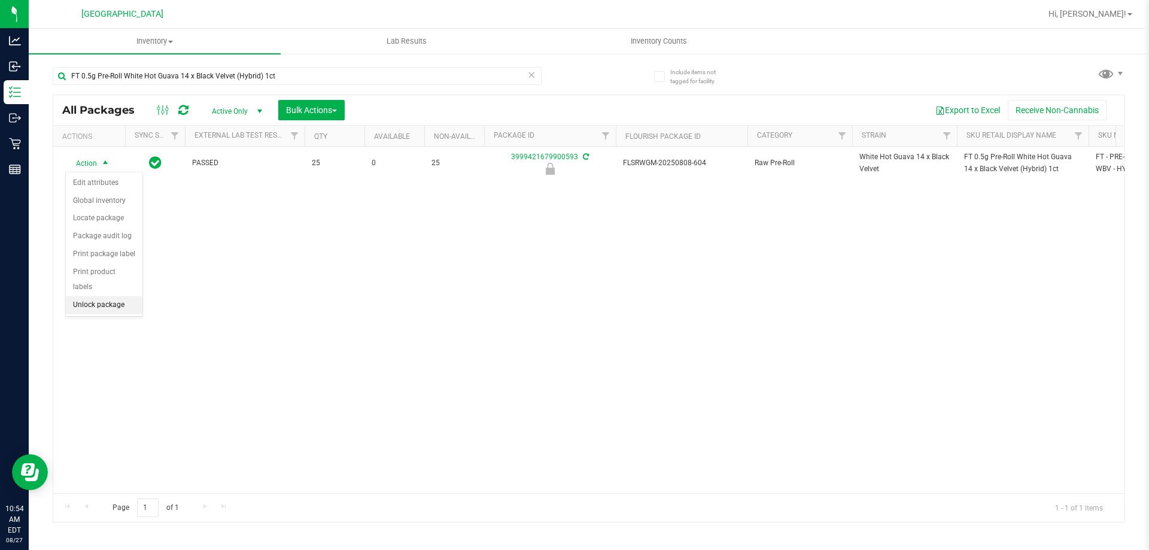
click at [100, 296] on li "Unlock package" at bounding box center [104, 305] width 77 height 18
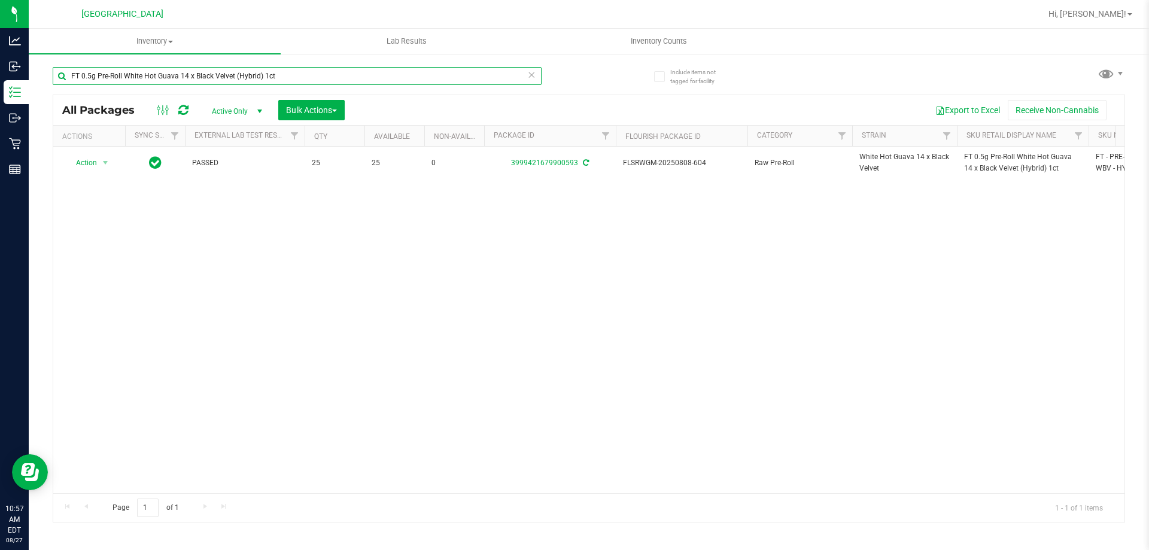
click at [289, 81] on input "FT 0.5g Pre-Roll White Hot Guava 14 x Black Velvet (Hybrid) 1ct" at bounding box center [297, 76] width 489 height 18
paste input "1g Vape Cart CDT Distillate White Hot Guava 14 x Black Velvet (Hybrid)"
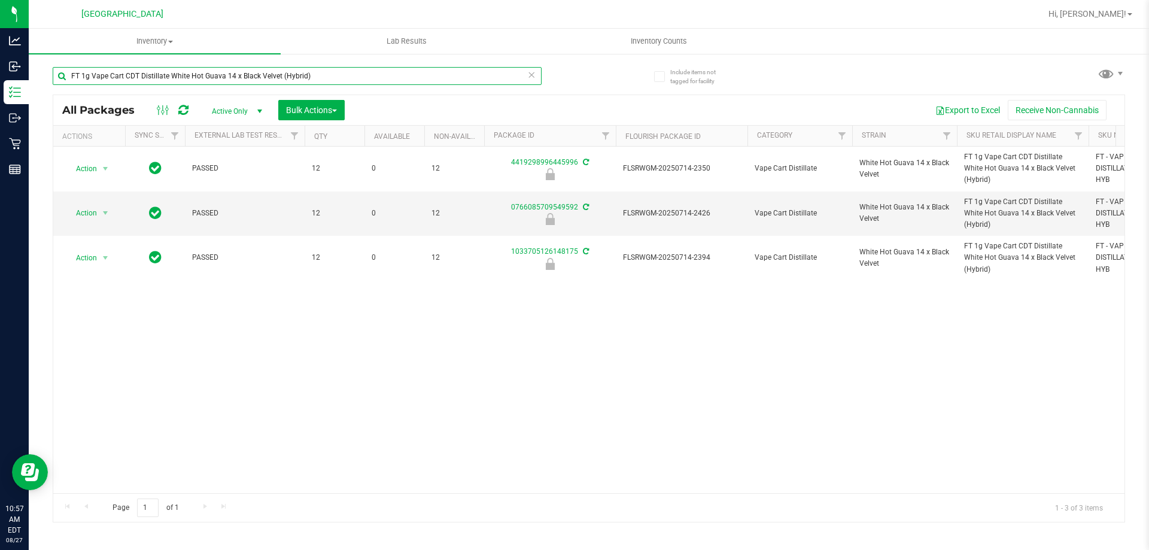
click at [377, 78] on input "FT 1g Vape Cart CDT Distillate White Hot Guava 14 x Black Velvet (Hybrid)" at bounding box center [297, 76] width 489 height 18
paste input "Apples N Bananas x Pancakes Jealousy"
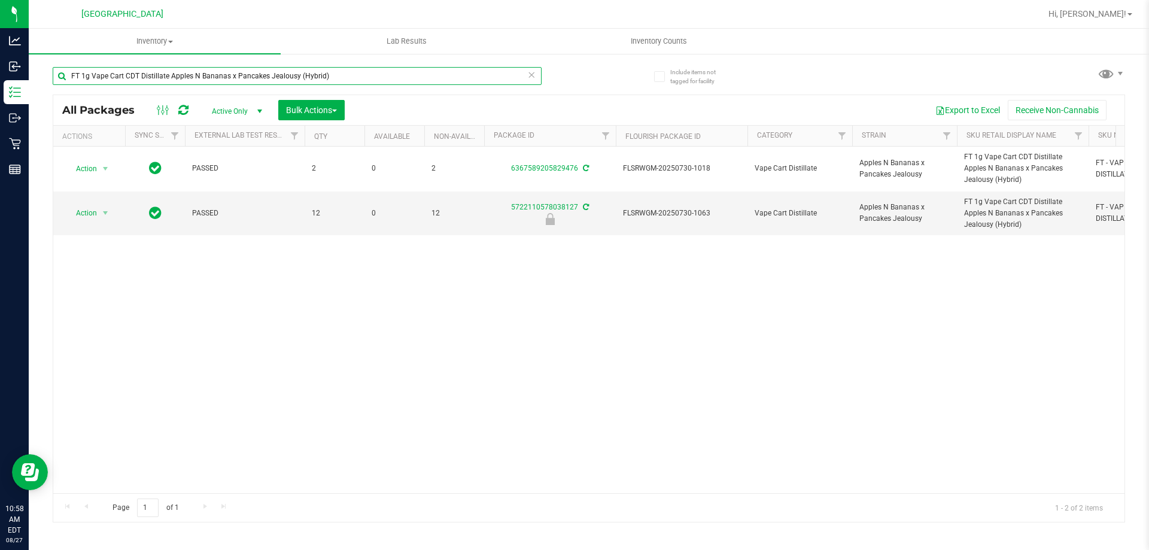
click at [377, 84] on input "FT 1g Vape Cart CDT Distillate Apples N Bananas x Pancakes Jealousy (Hybrid)" at bounding box center [297, 76] width 489 height 18
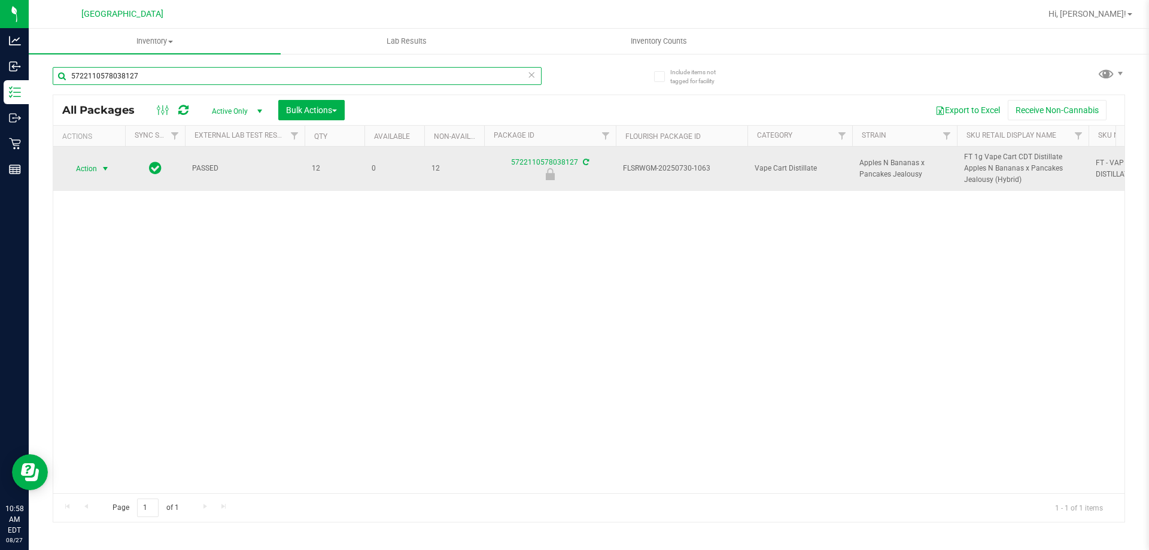
type input "5722110578038127"
click at [95, 166] on span "Action" at bounding box center [81, 168] width 32 height 17
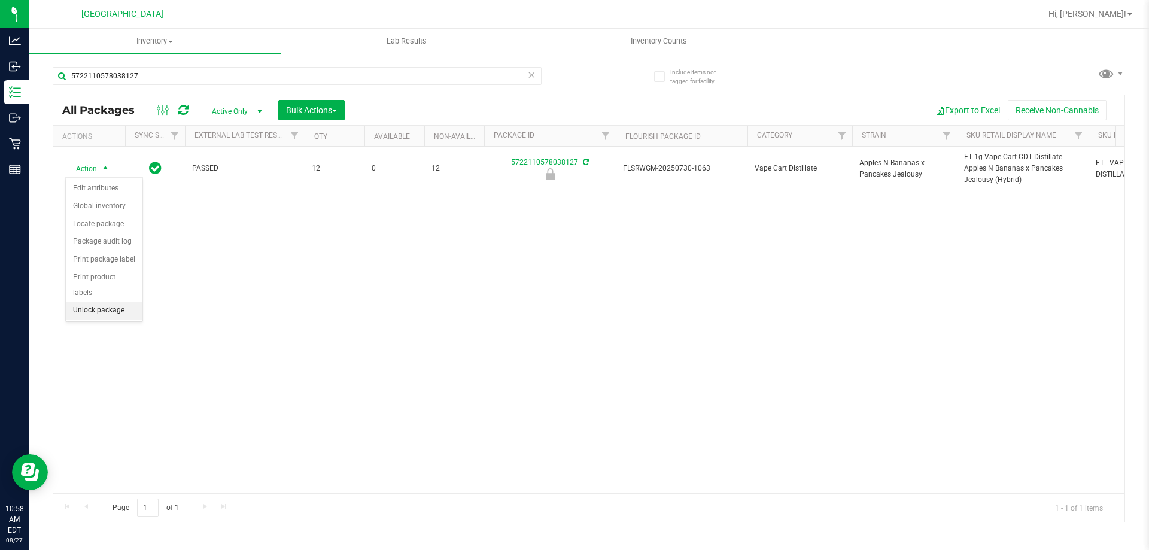
click at [99, 302] on li "Unlock package" at bounding box center [104, 311] width 77 height 18
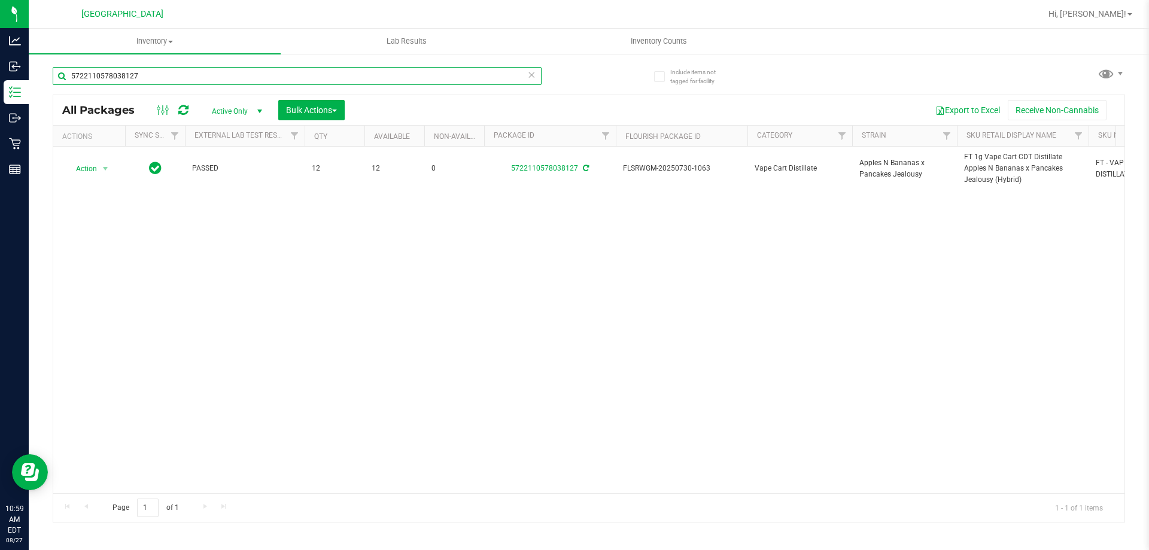
click at [158, 77] on input "5722110578038127" at bounding box center [297, 76] width 489 height 18
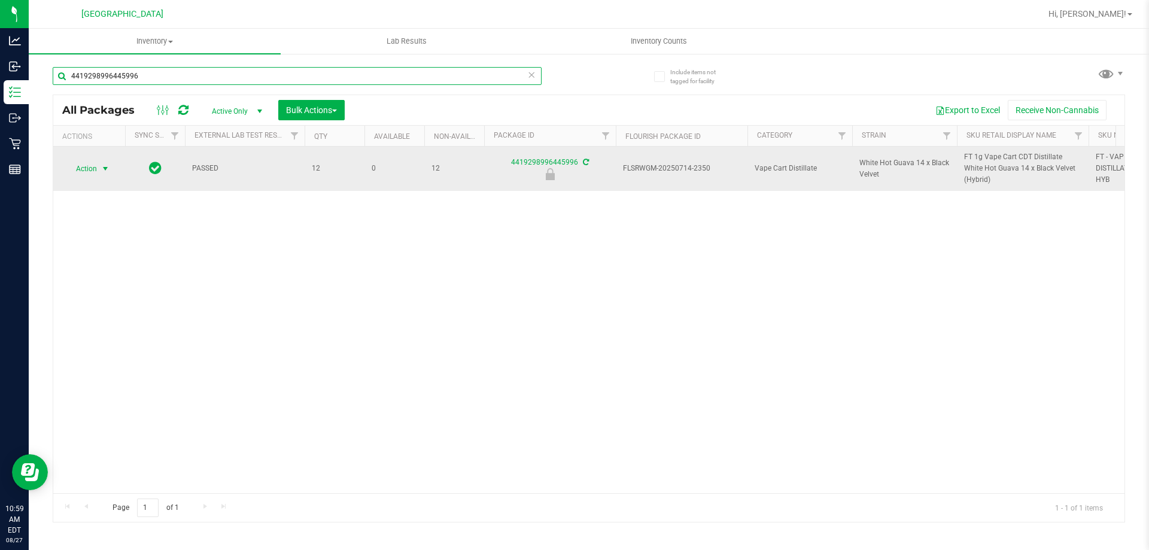
type input "4419298996445996"
click at [105, 166] on span "select" at bounding box center [106, 169] width 10 height 10
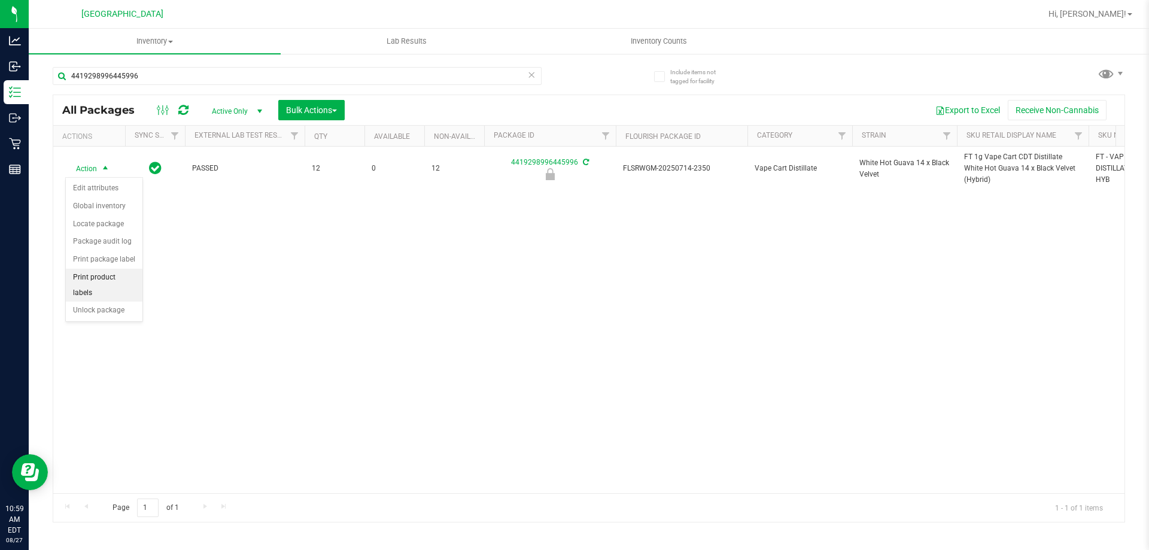
click at [121, 284] on li "Print product labels" at bounding box center [104, 285] width 77 height 33
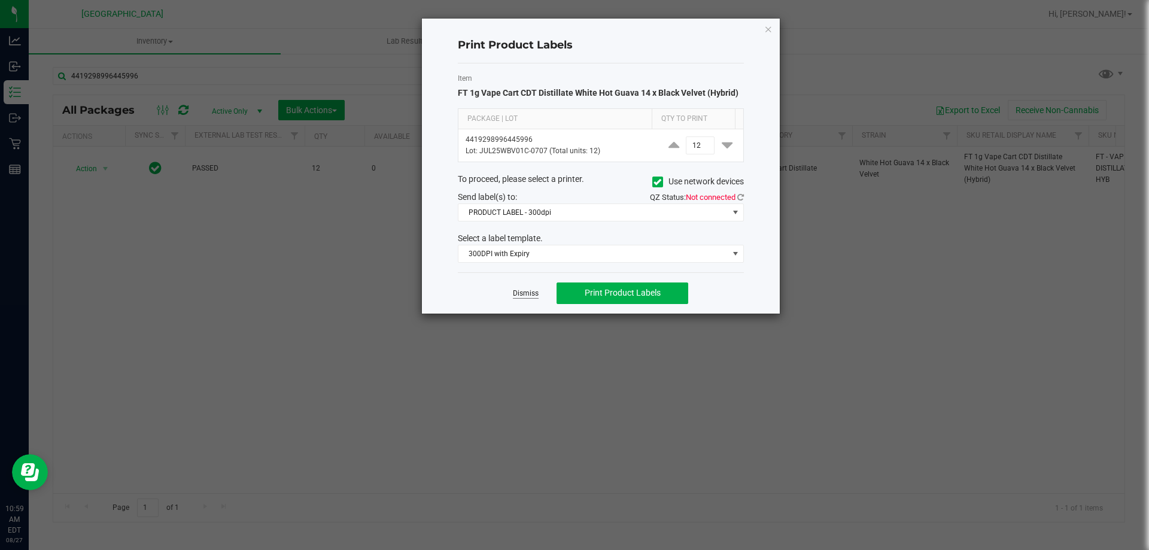
click at [529, 291] on link "Dismiss" at bounding box center [526, 294] width 26 height 10
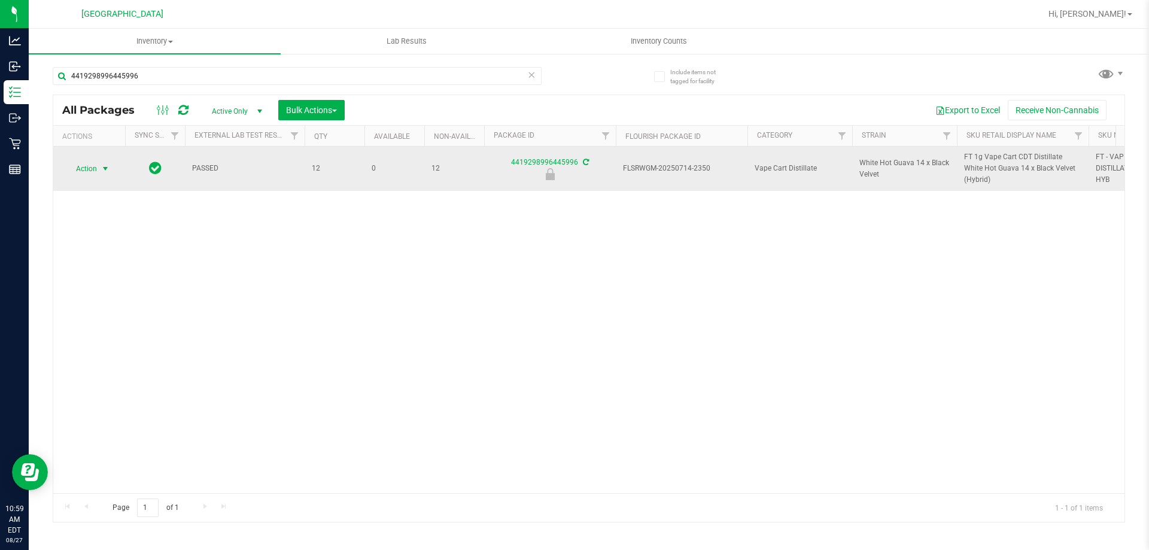
click at [97, 173] on span "Action" at bounding box center [81, 168] width 32 height 17
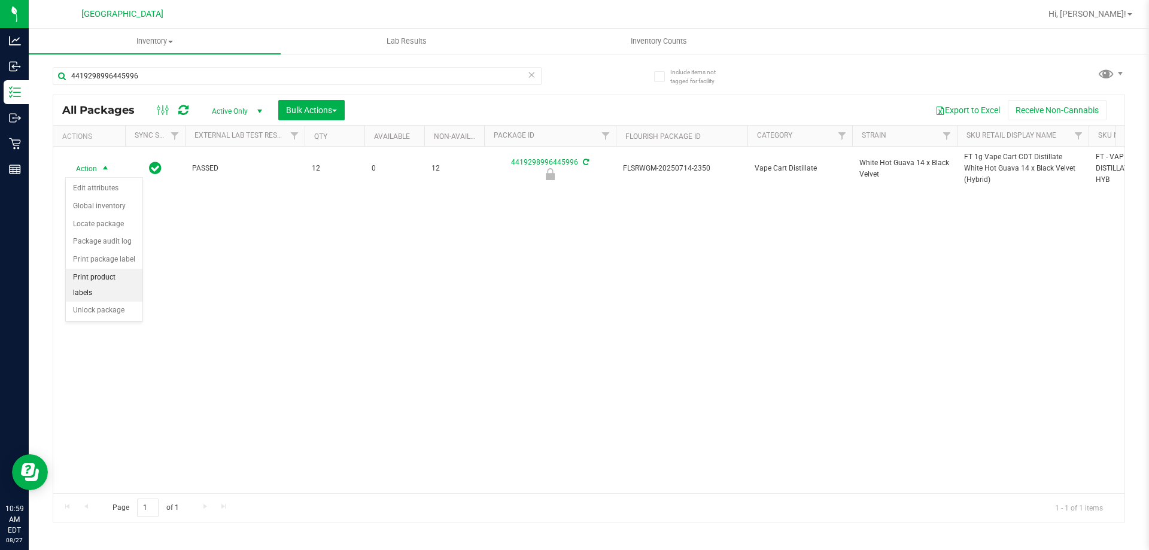
click at [111, 286] on li "Print product labels" at bounding box center [104, 285] width 77 height 33
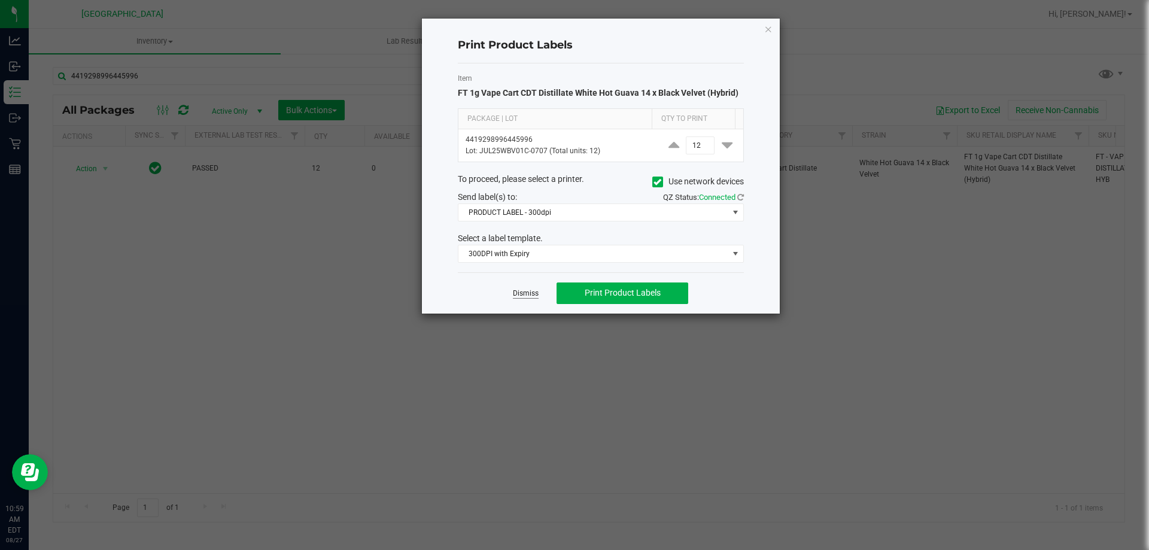
click at [514, 293] on link "Dismiss" at bounding box center [526, 294] width 26 height 10
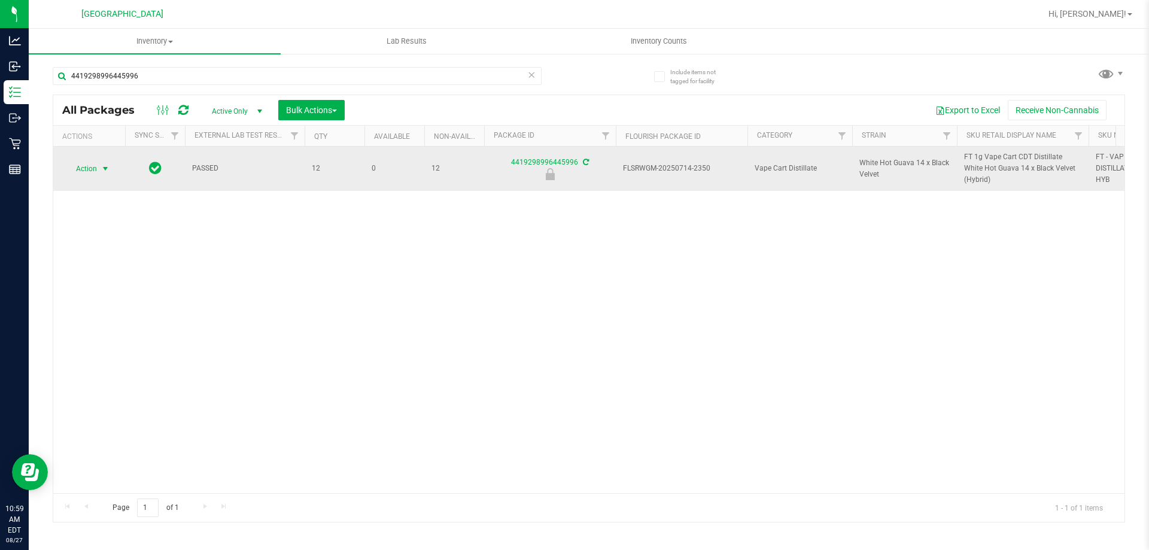
click at [83, 169] on span "Action" at bounding box center [81, 168] width 32 height 17
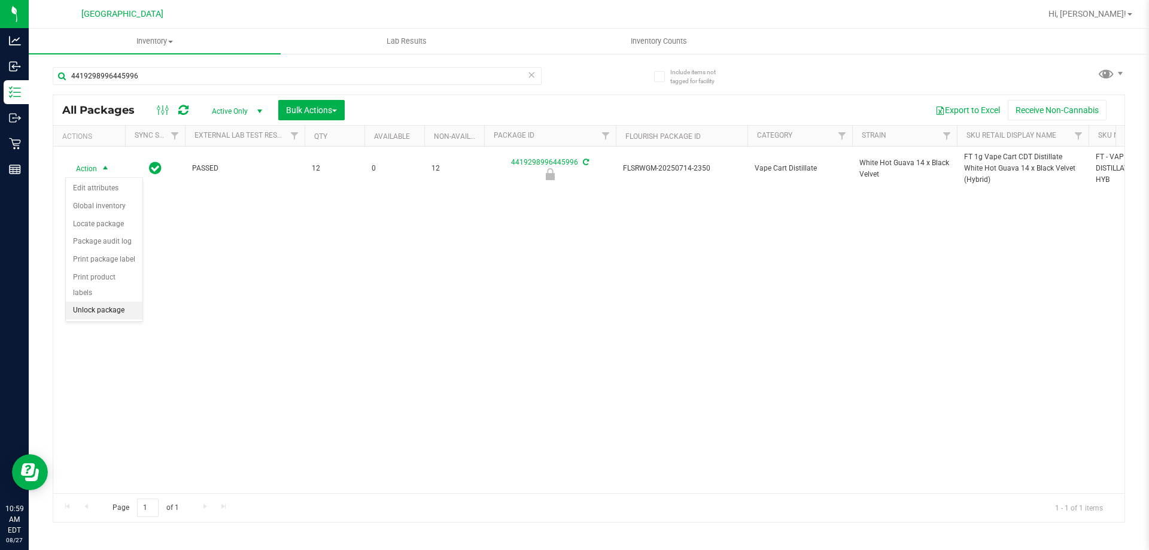
click at [104, 302] on li "Unlock package" at bounding box center [104, 311] width 77 height 18
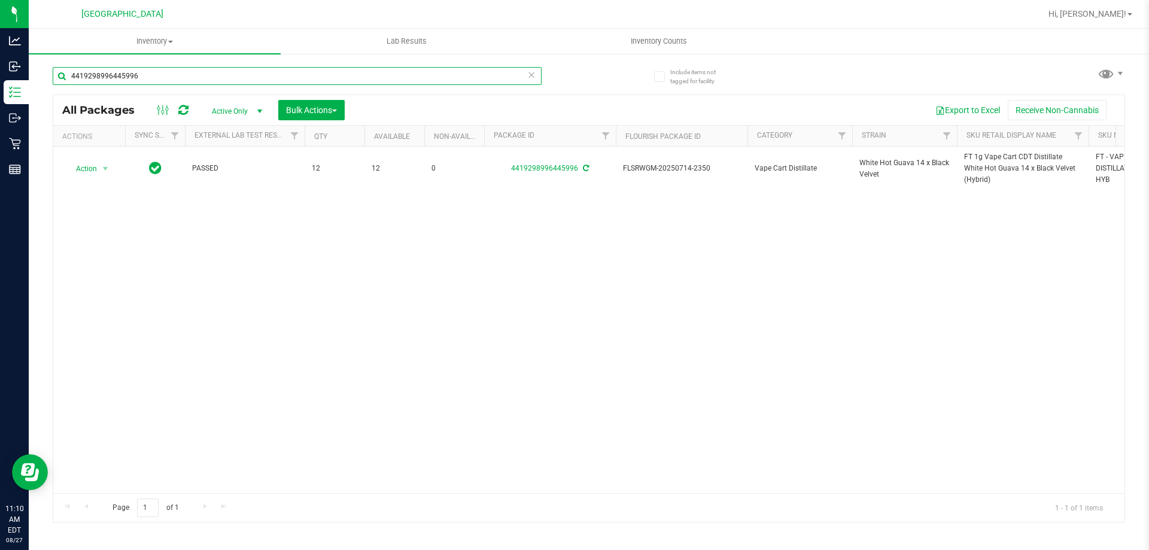
click at [320, 75] on input "4419298996445996" at bounding box center [297, 76] width 489 height 18
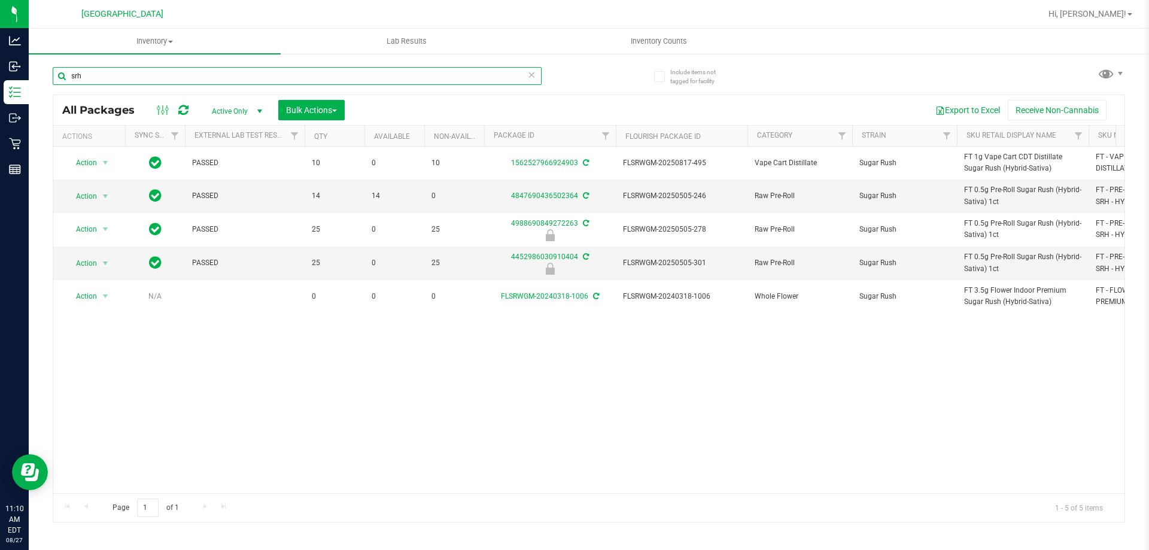
click at [333, 81] on input "srh" at bounding box center [297, 76] width 489 height 18
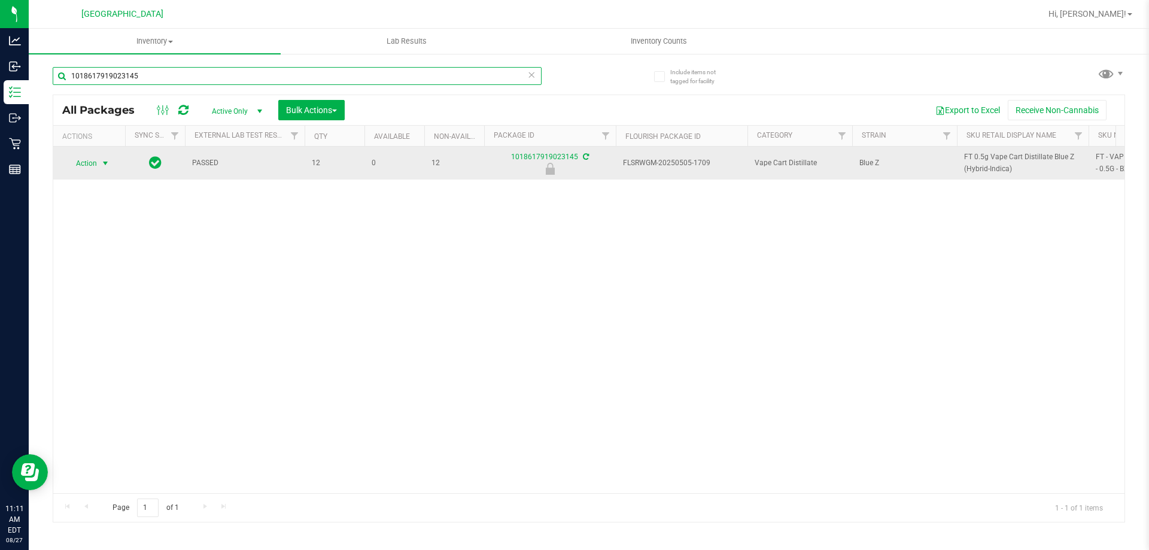
type input "1018617919023145"
click at [102, 165] on span "select" at bounding box center [106, 164] width 10 height 10
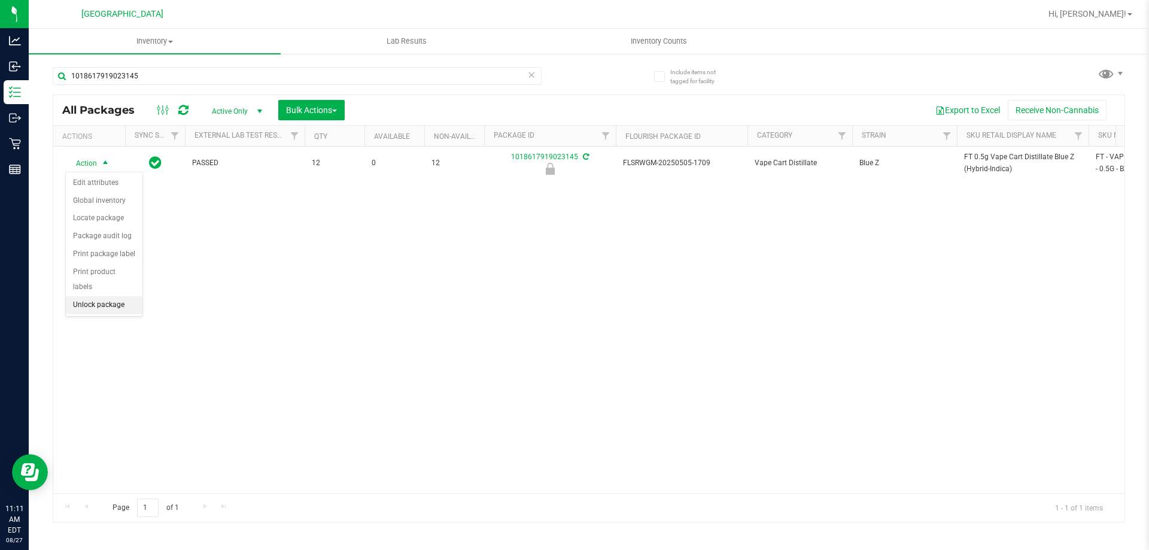
click at [118, 296] on li "Unlock package" at bounding box center [104, 305] width 77 height 18
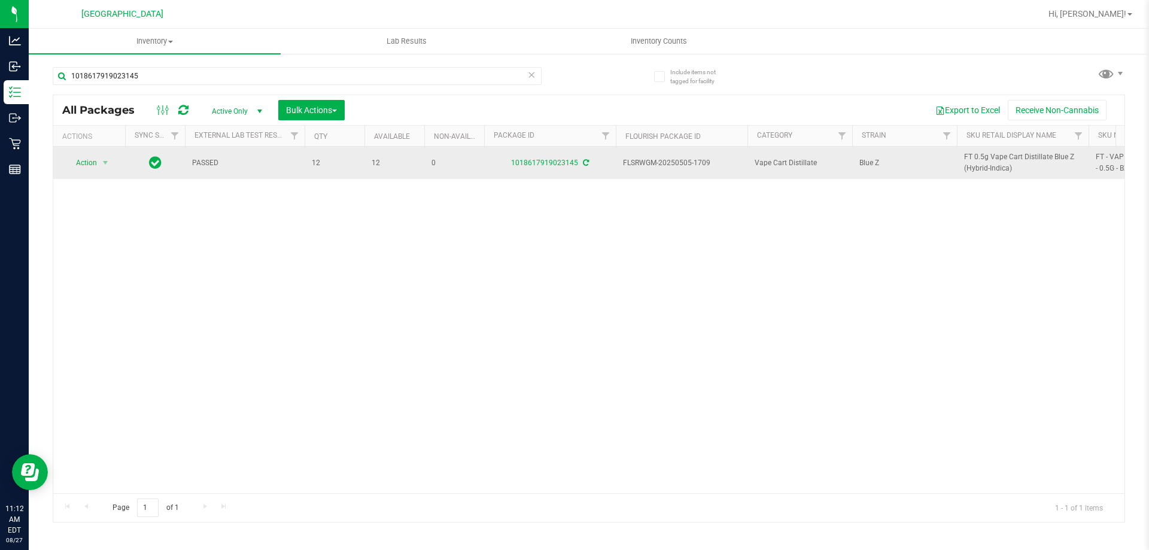
click at [1006, 159] on span "FT 0.5g Vape Cart Distillate Blue Z (Hybrid-Indica)" at bounding box center [1022, 162] width 117 height 23
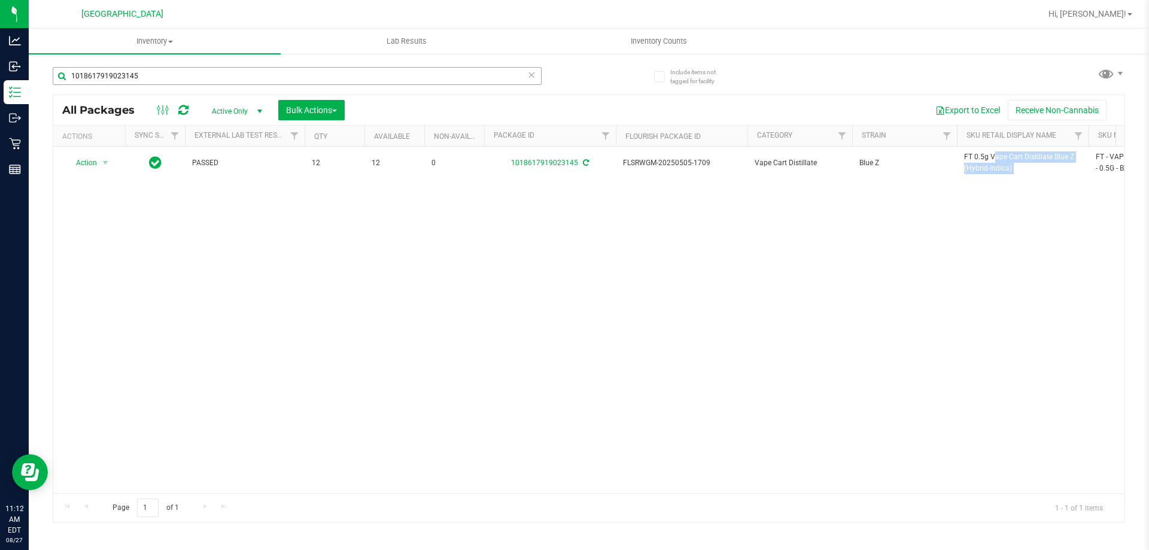
copy tr "FT 0.5g Vape Cart Distillate Blue Z (Hybrid-Indica)"
click at [430, 76] on input "1018617919023145" at bounding box center [297, 76] width 489 height 18
click at [429, 77] on input "1018617919023145" at bounding box center [297, 76] width 489 height 18
paste input "FT 0.5g Vape Cart Distillate Blue Z (Hybrid-Indica)"
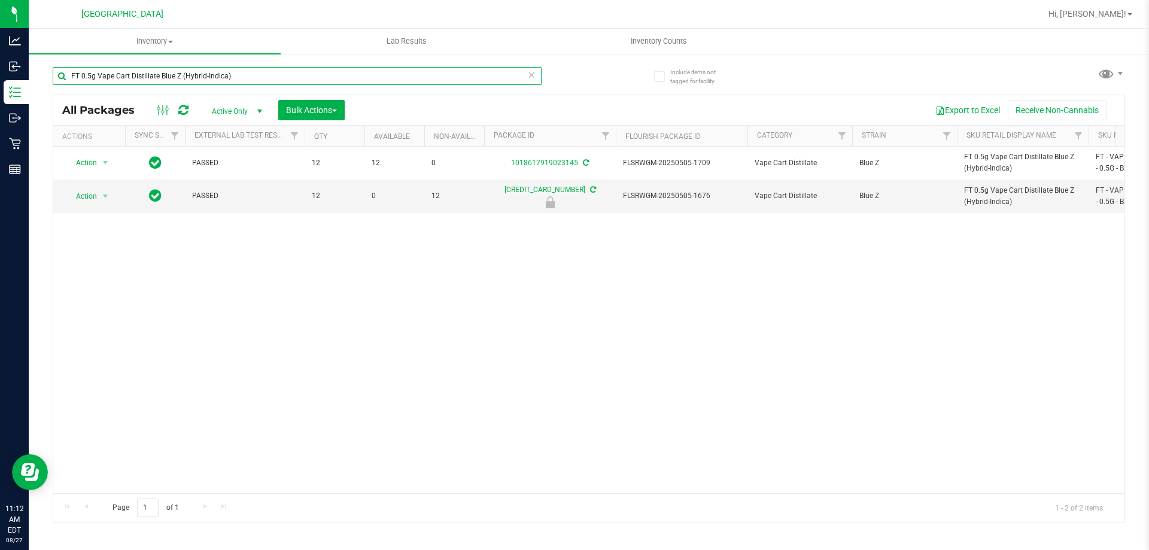
click at [412, 73] on input "FT 0.5g Vape Cart Distillate Blue Z (Hybrid-Indica)" at bounding box center [297, 76] width 489 height 18
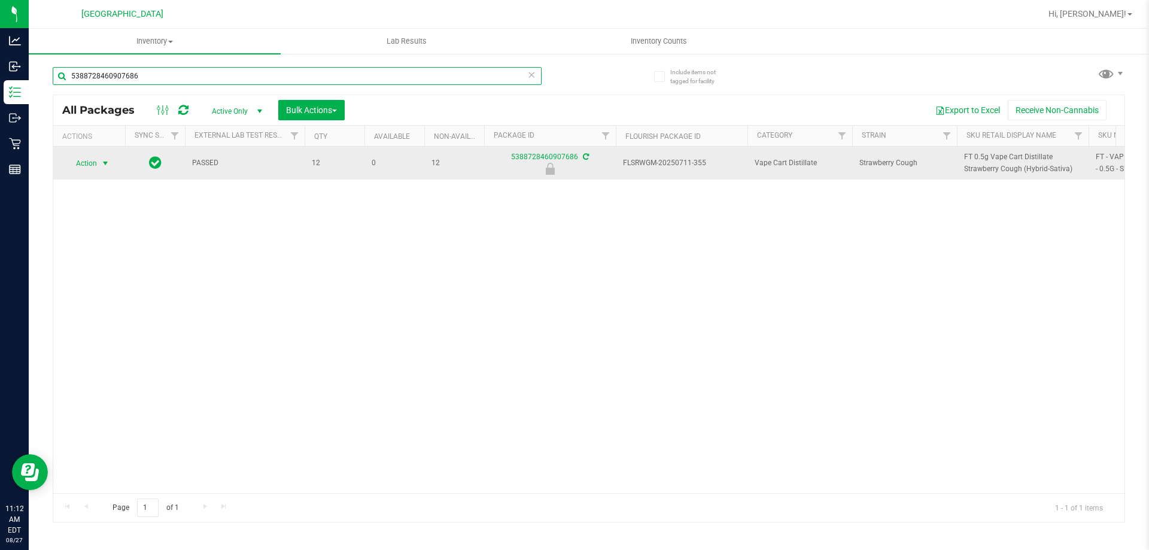
type input "5388728460907686"
click at [99, 165] on span "select" at bounding box center [105, 163] width 15 height 17
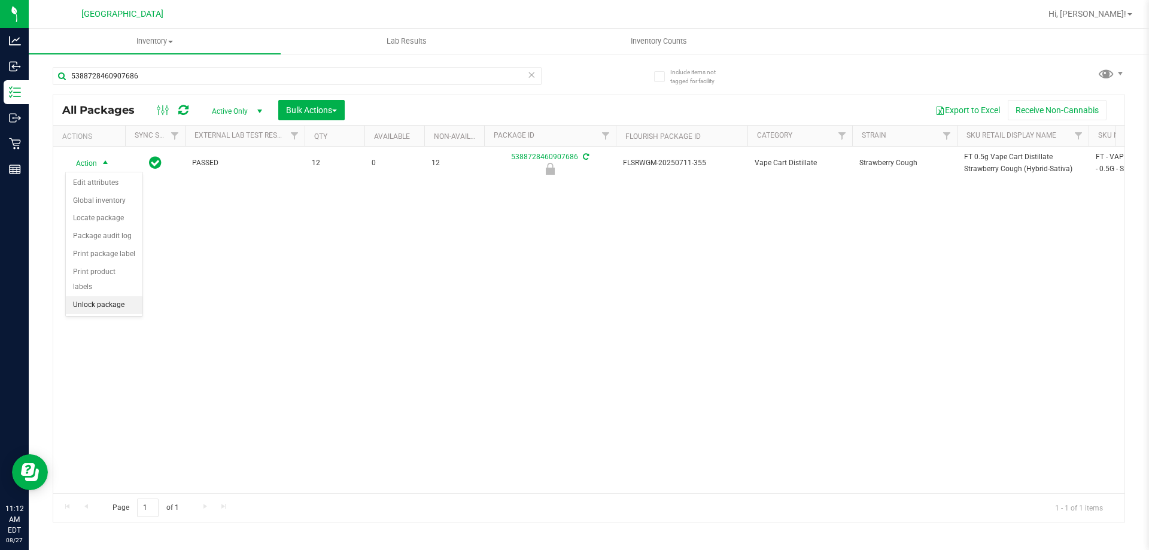
click at [120, 296] on li "Unlock package" at bounding box center [104, 305] width 77 height 18
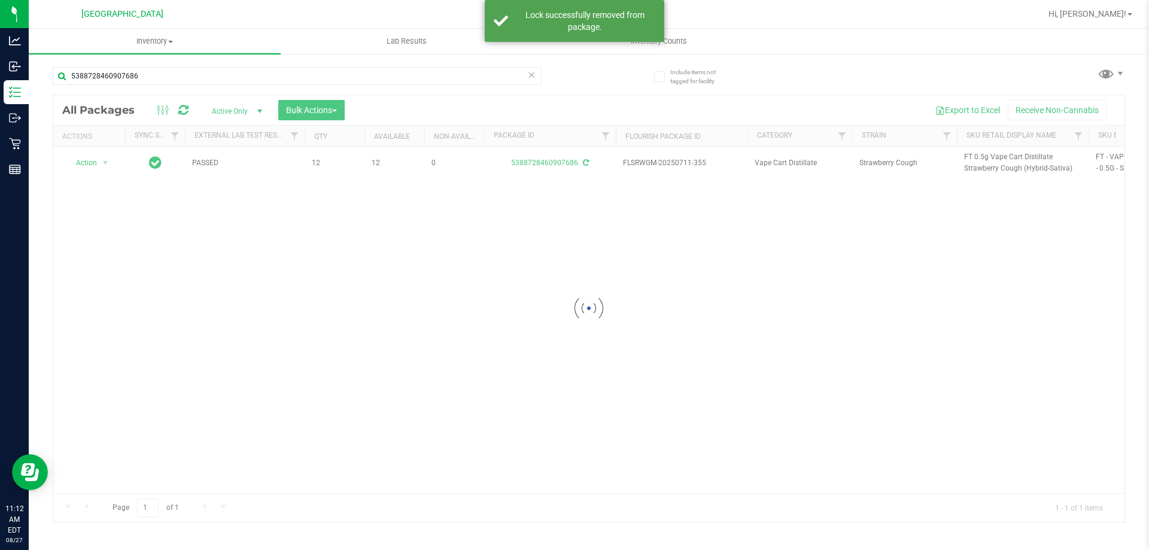
click at [1027, 165] on div at bounding box center [589, 308] width 1072 height 427
click at [1027, 165] on span "FT 0.5g Vape Cart Distillate Strawberry Cough (Hybrid-Sativa)" at bounding box center [1022, 162] width 117 height 23
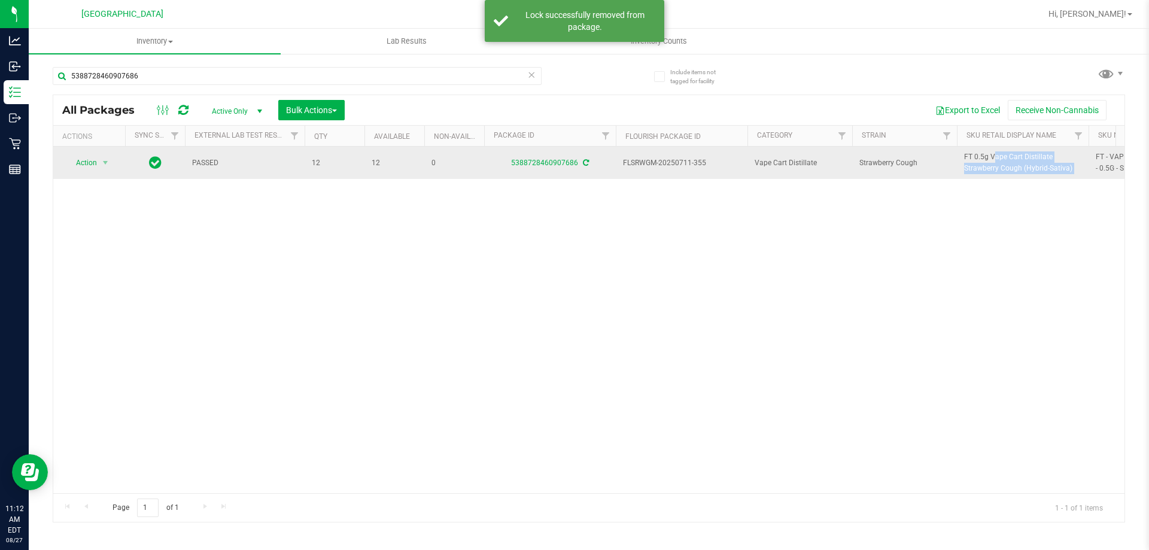
copy tr "FT 0.5g Vape Cart Distillate Strawberry Cough (Hybrid-Sativa)"
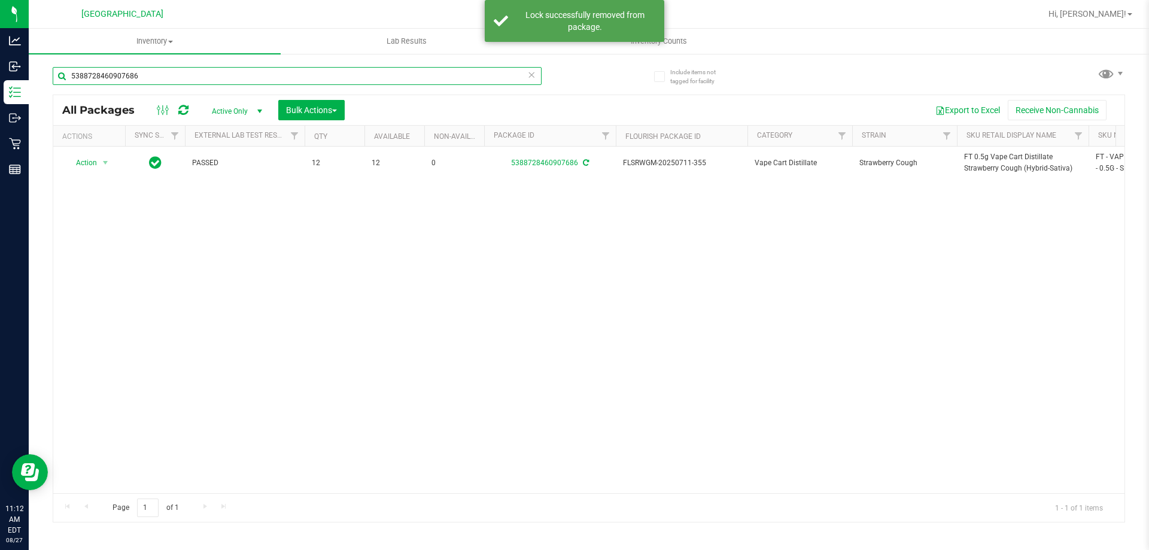
click at [487, 72] on input "5388728460907686" at bounding box center [297, 76] width 489 height 18
click at [487, 71] on input "5388728460907686" at bounding box center [297, 76] width 489 height 18
paste input "FT 0.5g Vape Cart Distillate Strawberry Cough (Hybrid-Sativa)"
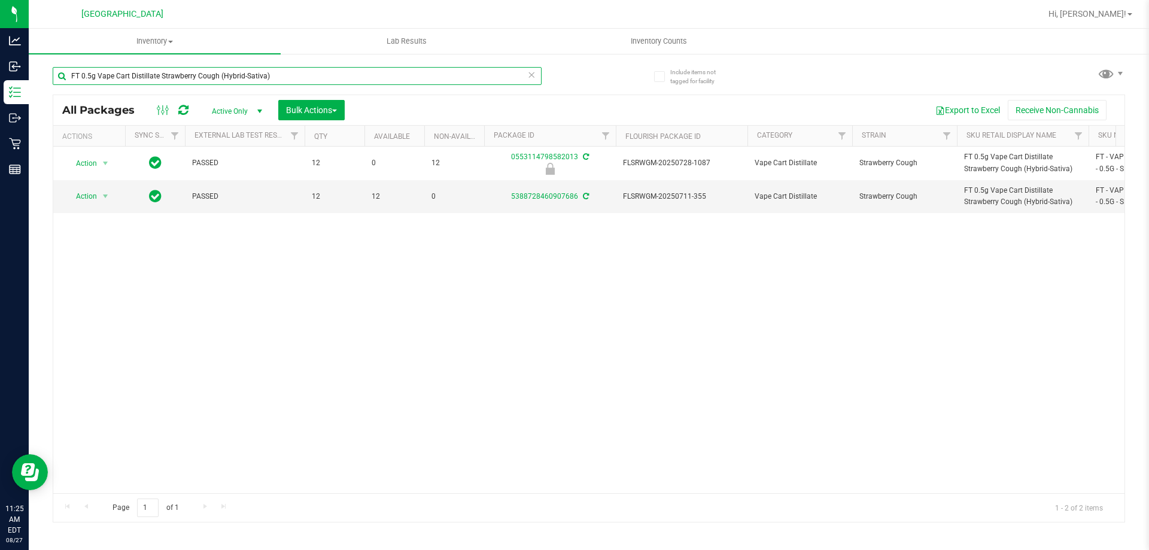
click at [389, 82] on input "FT 0.5g Vape Cart Distillate Strawberry Cough (Hybrid-Sativa)" at bounding box center [297, 76] width 489 height 18
type input "ckz"
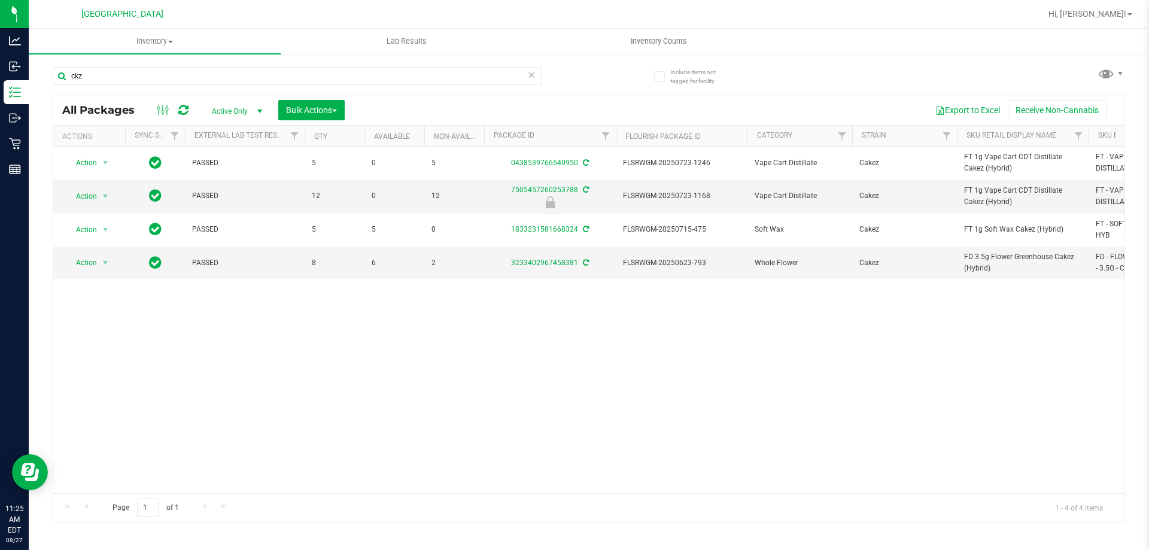
click at [875, 427] on div "Action Action Adjust qty Create package Edit attributes Global inventory Locate…" at bounding box center [589, 320] width 1072 height 347
click at [298, 67] on input "ckz" at bounding box center [297, 76] width 489 height 18
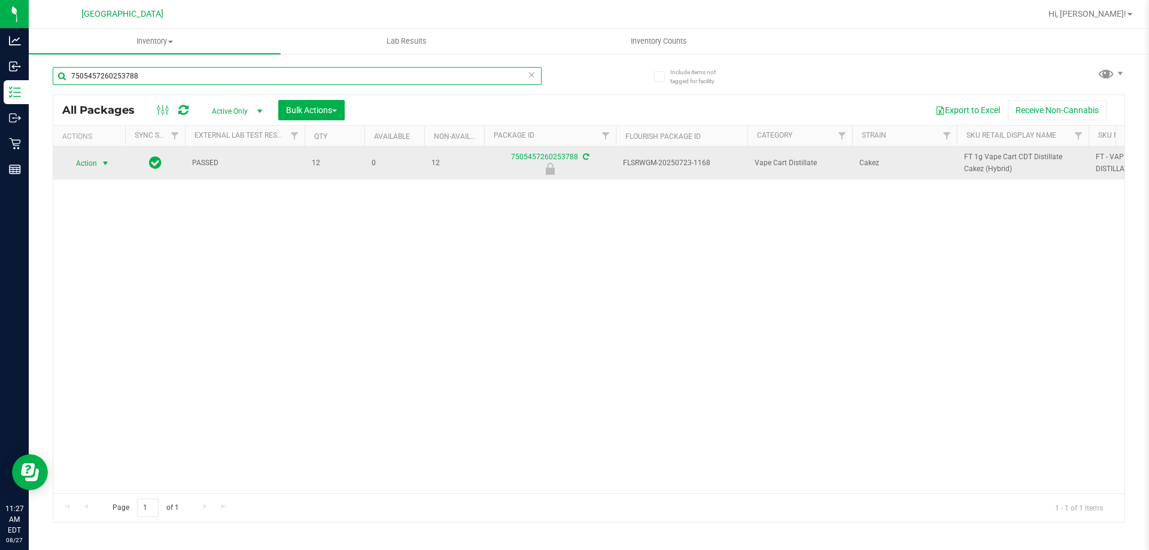
type input "7505457260253788"
click at [75, 168] on span "Action" at bounding box center [81, 163] width 32 height 17
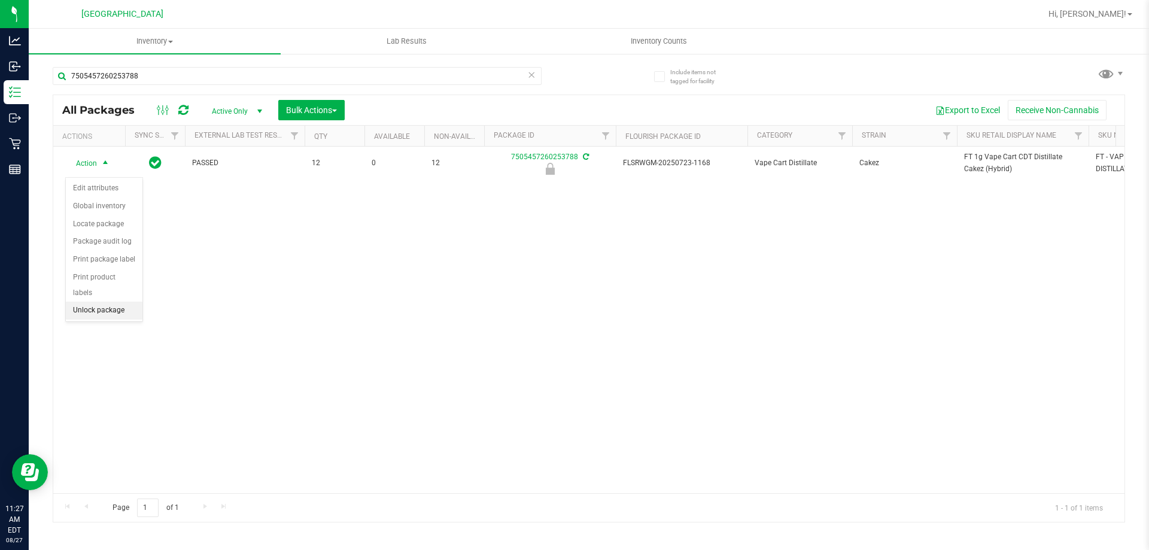
click at [129, 302] on li "Unlock package" at bounding box center [104, 311] width 77 height 18
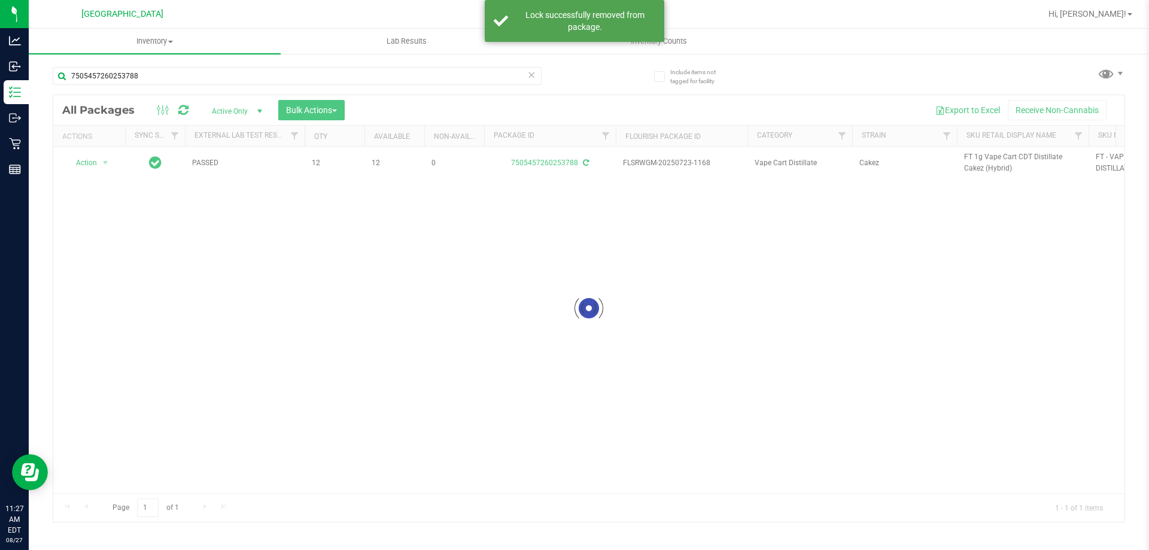
click at [994, 171] on div at bounding box center [589, 308] width 1072 height 427
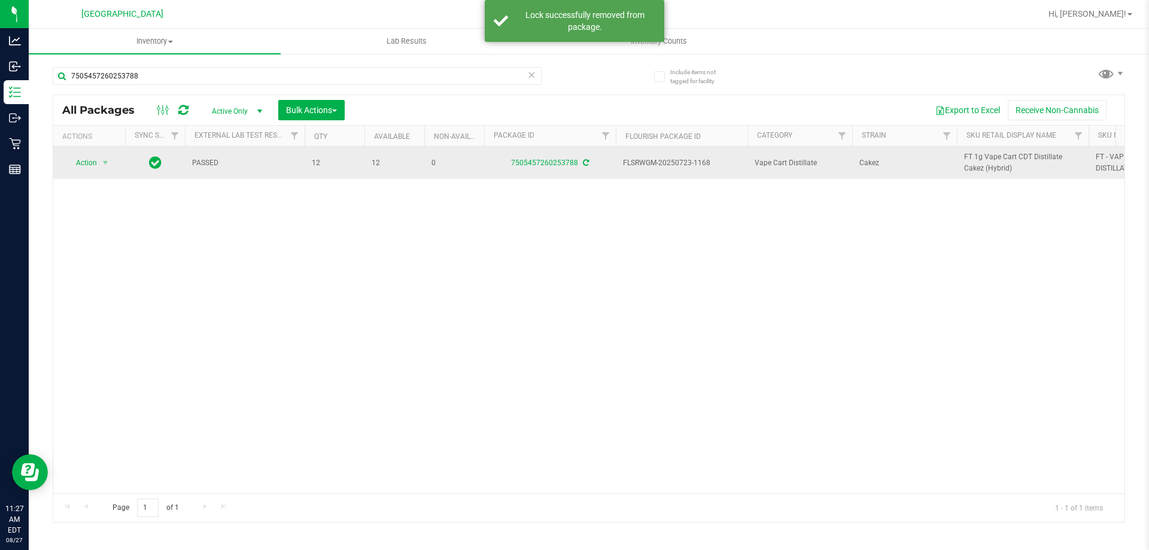
click at [991, 165] on span "FT 1g Vape Cart CDT Distillate Cakez (Hybrid)" at bounding box center [1022, 162] width 117 height 23
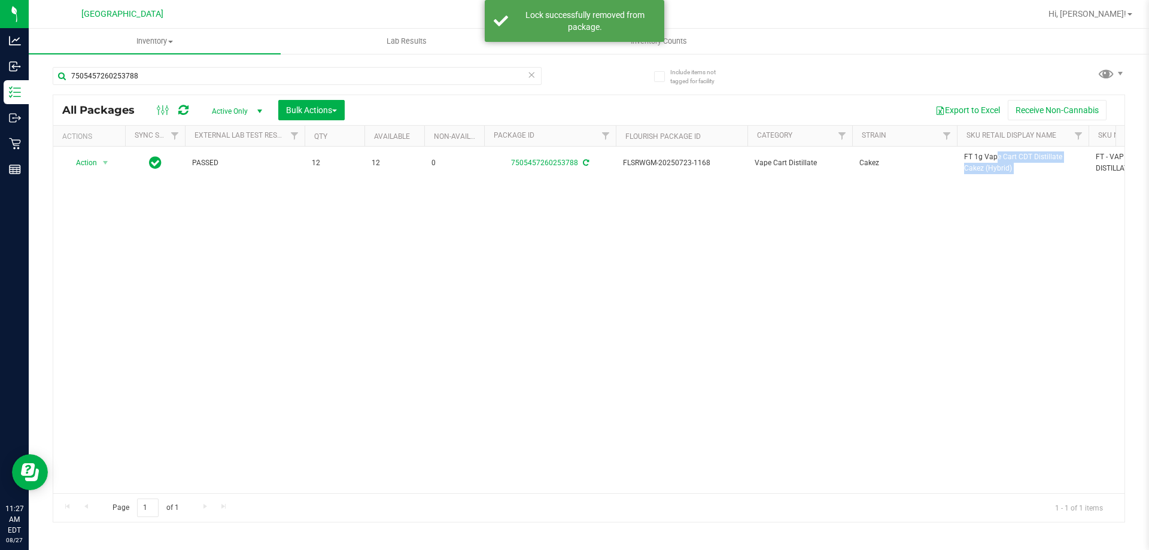
copy tr "FT 1g Vape Cart CDT Distillate Cakez (Hybrid)"
click at [493, 73] on input "7505457260253788" at bounding box center [297, 76] width 489 height 18
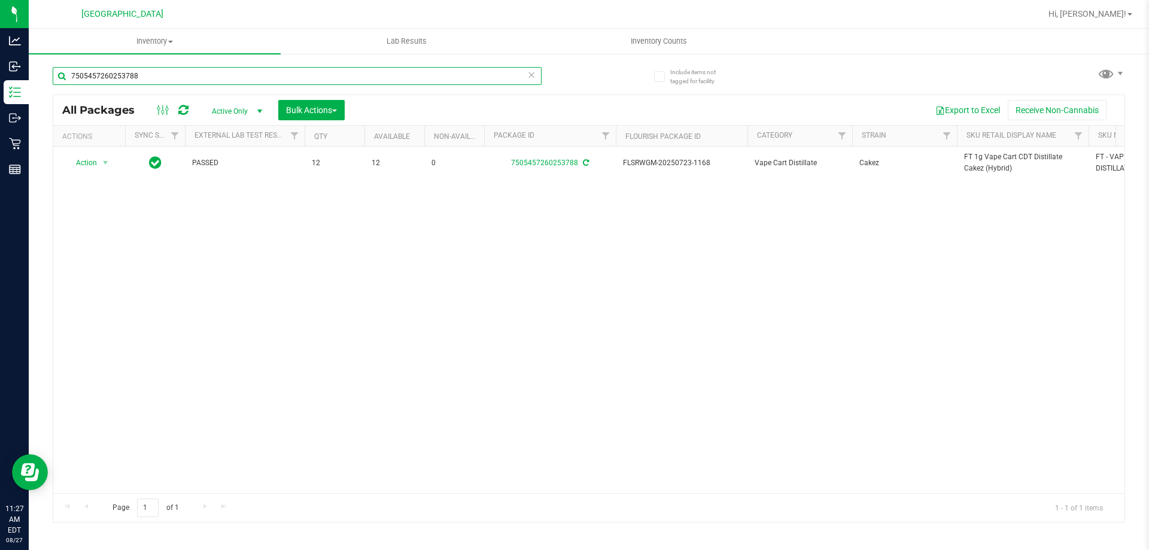
click at [491, 73] on input "7505457260253788" at bounding box center [297, 76] width 489 height 18
paste input "FT 1g Vape Cart CDT Distillate Cakez (Hybrid)"
type input "7505457260253788FT 1g Vape Cart CDT Distillate Cakez (Hybrid)"
paste input "FT 1g Vape Cart CDT Distillate Cakez (Hybrid)"
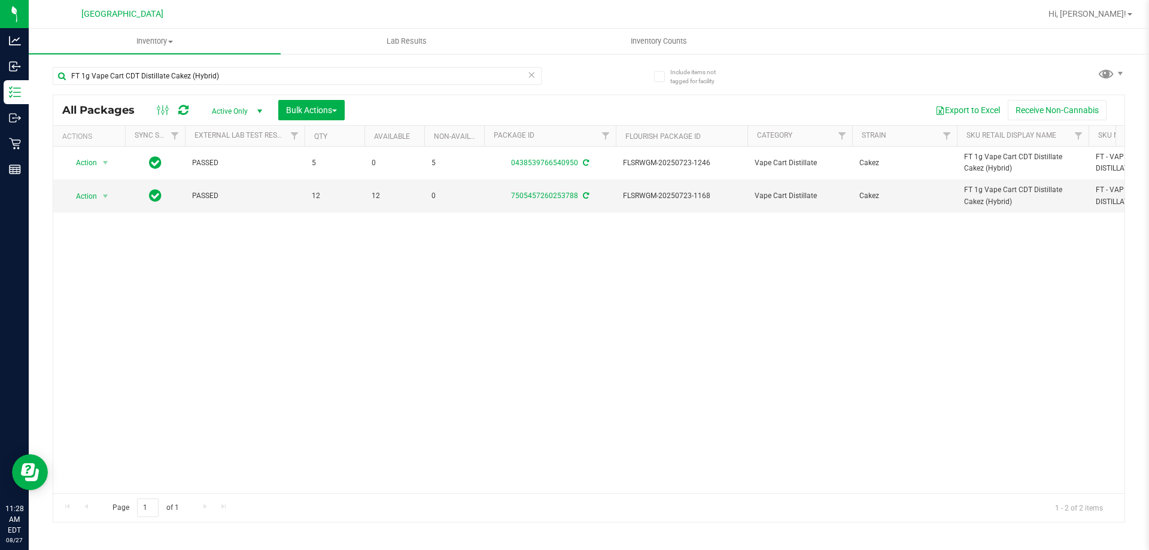
click at [992, 324] on div "Action Action Adjust qty Create package Edit attributes Global inventory Locate…" at bounding box center [589, 320] width 1072 height 347
click at [274, 363] on div "Action Action Adjust qty Create package Edit attributes Global inventory Locate…" at bounding box center [589, 320] width 1072 height 347
click at [291, 67] on input "FT 1g Vape Cart CDT Distillate Cakez (Hybrid)" at bounding box center [297, 76] width 489 height 18
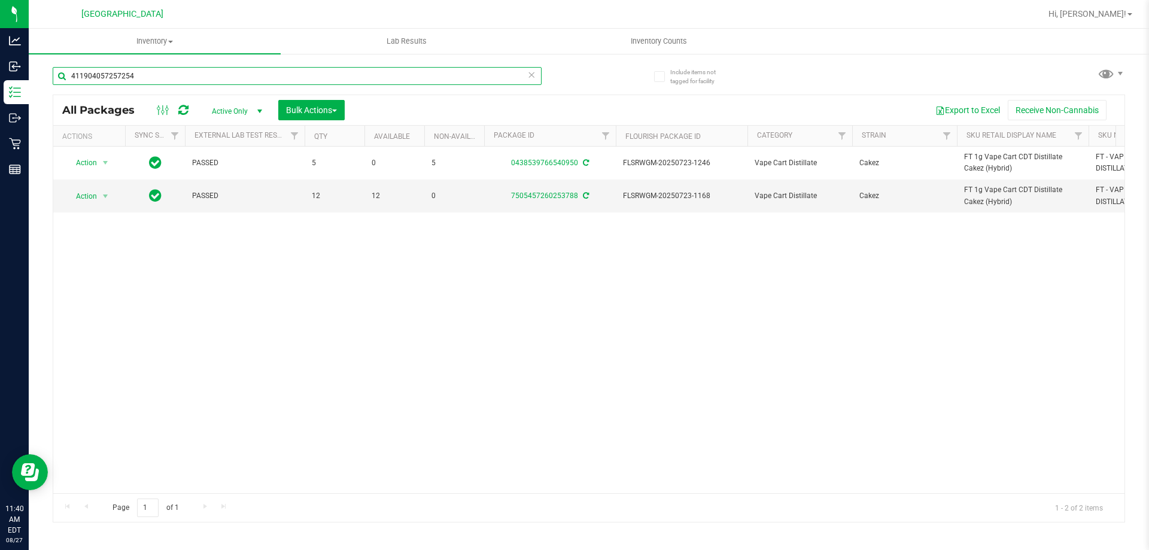
type input "4119040572572544"
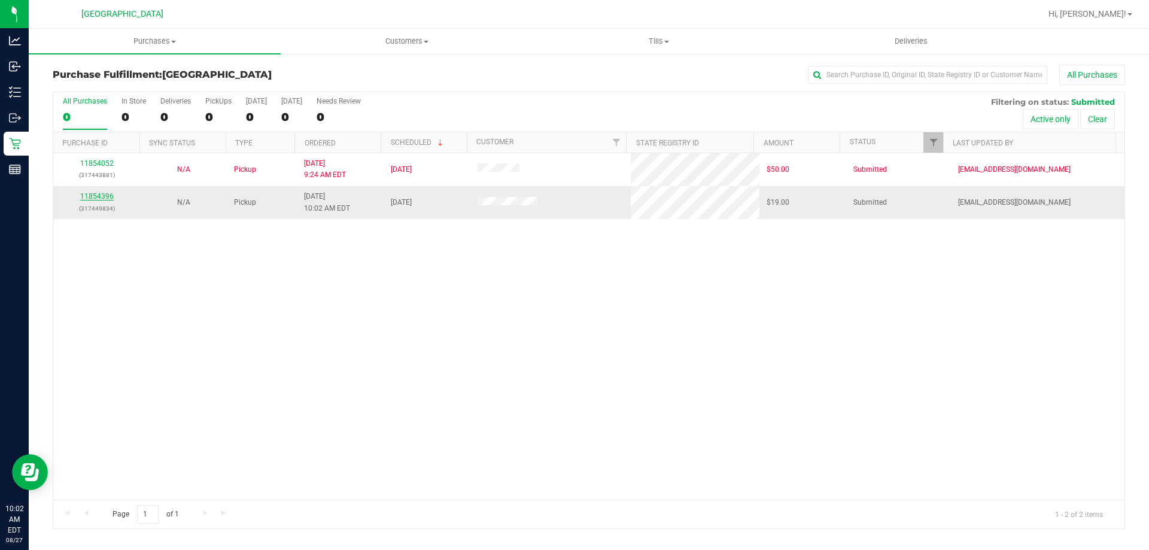
click at [107, 196] on link "11854396" at bounding box center [97, 196] width 34 height 8
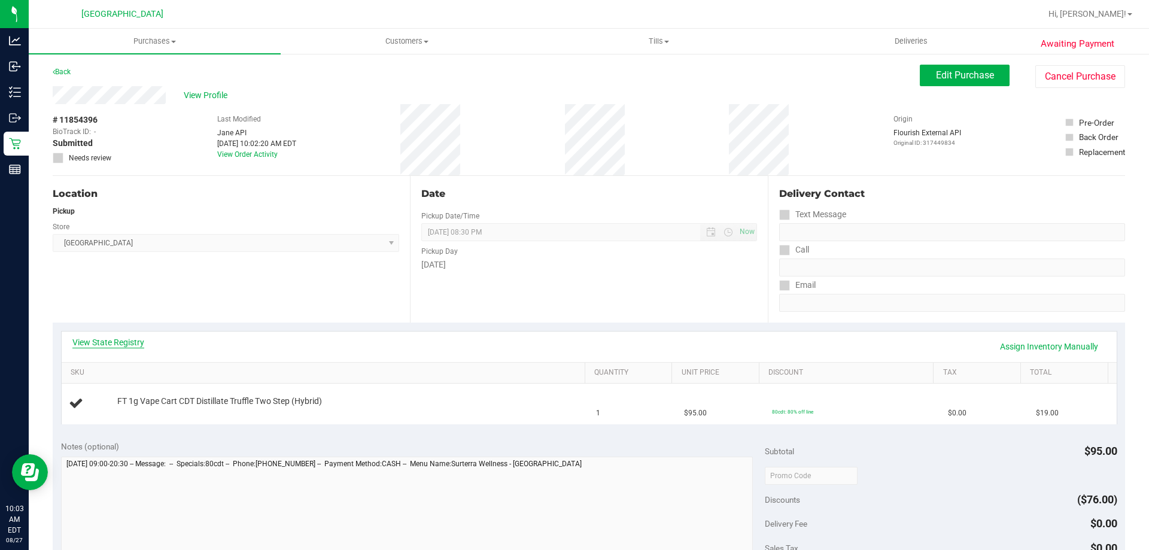
click at [96, 339] on link "View State Registry" at bounding box center [108, 342] width 72 height 12
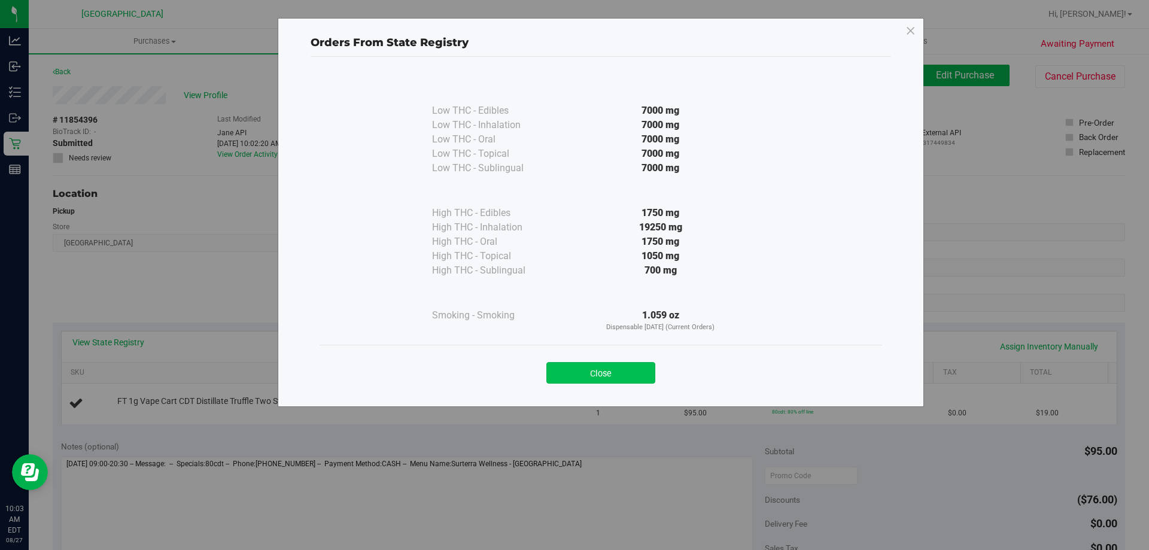
click at [636, 377] on button "Close" at bounding box center [601, 373] width 109 height 22
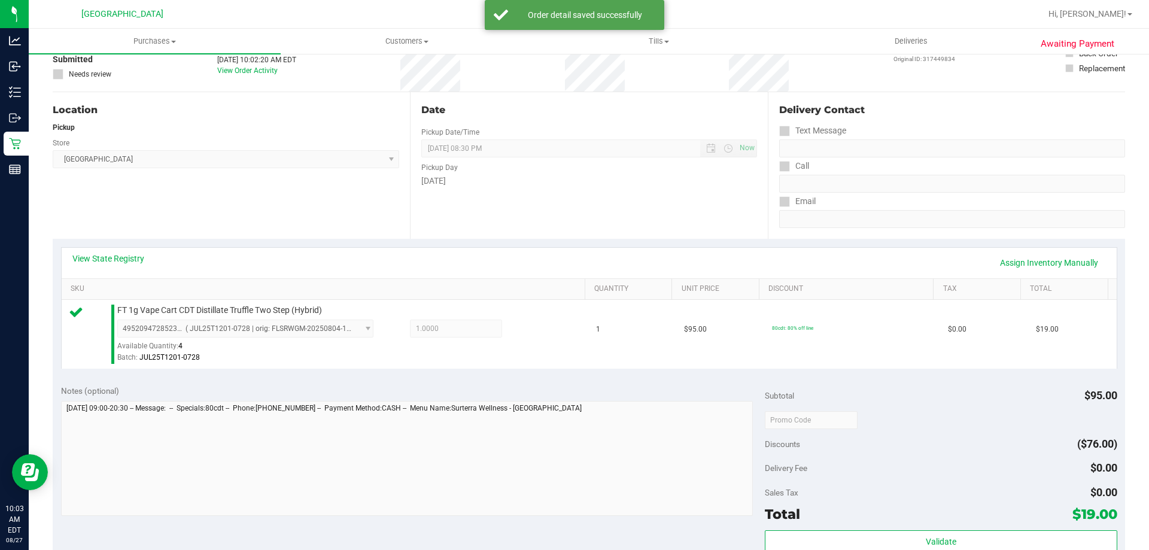
scroll to position [299, 0]
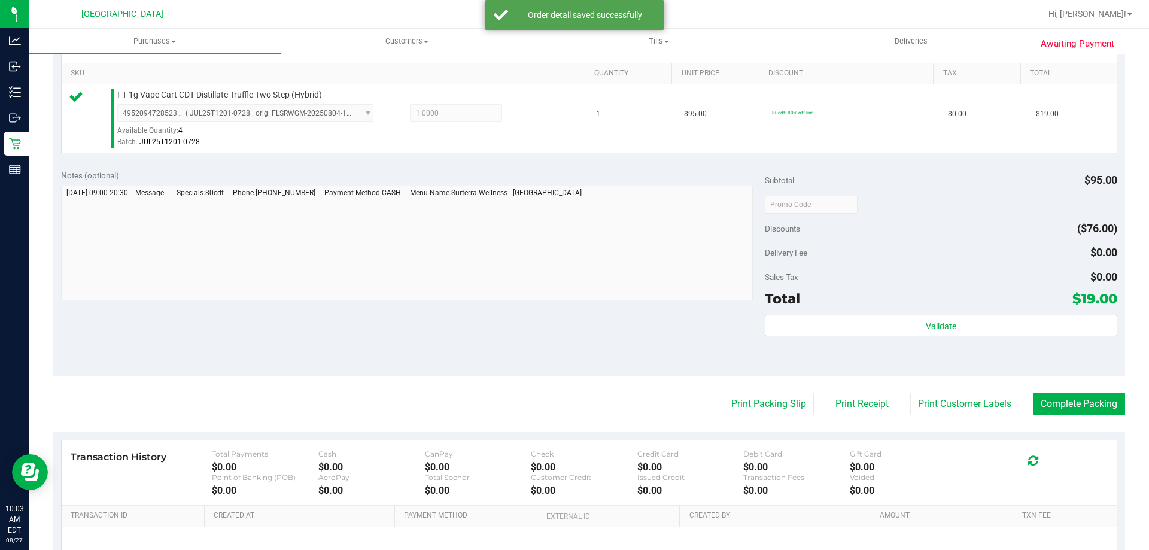
click at [879, 309] on div "Subtotal $95.00 Discounts ($76.00) Delivery Fee $0.00 Sales Tax $0.00 Total $19…" at bounding box center [941, 268] width 352 height 199
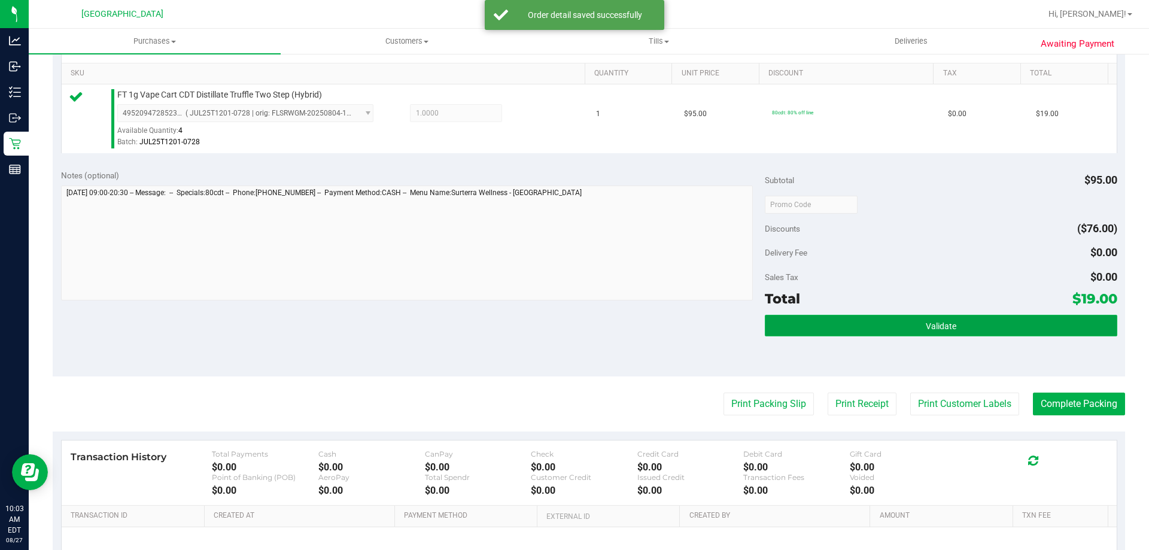
click at [876, 322] on button "Validate" at bounding box center [941, 326] width 352 height 22
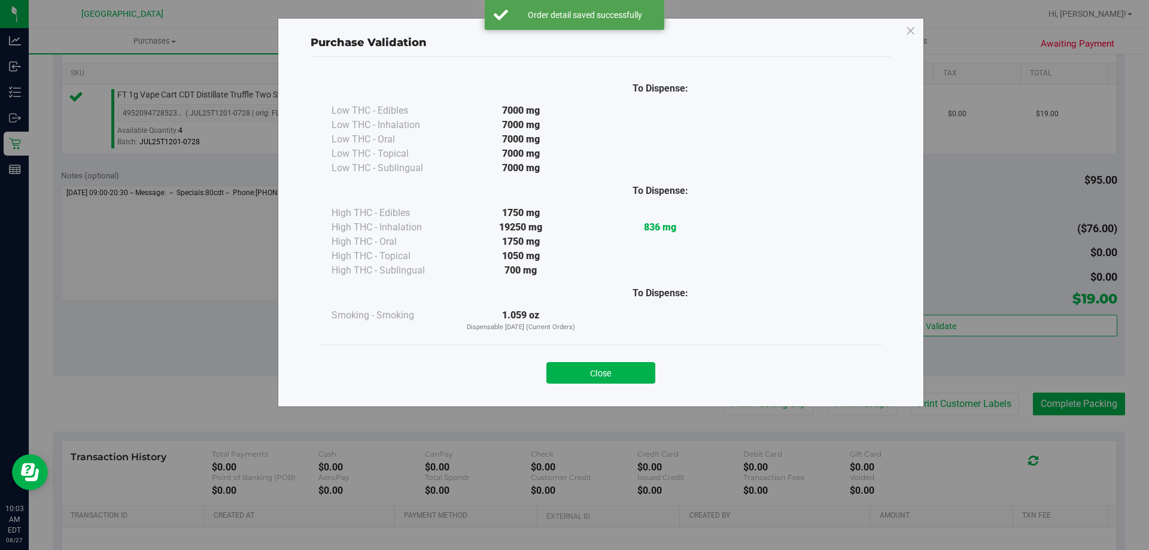
click at [570, 368] on button "Close" at bounding box center [601, 373] width 109 height 22
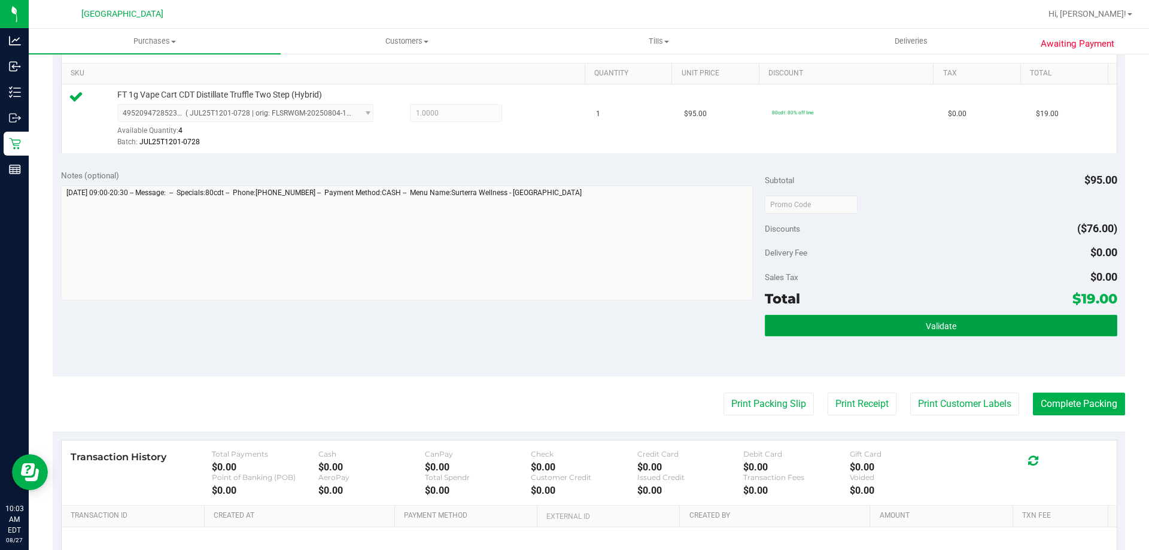
click at [876, 334] on button "Validate" at bounding box center [941, 326] width 352 height 22
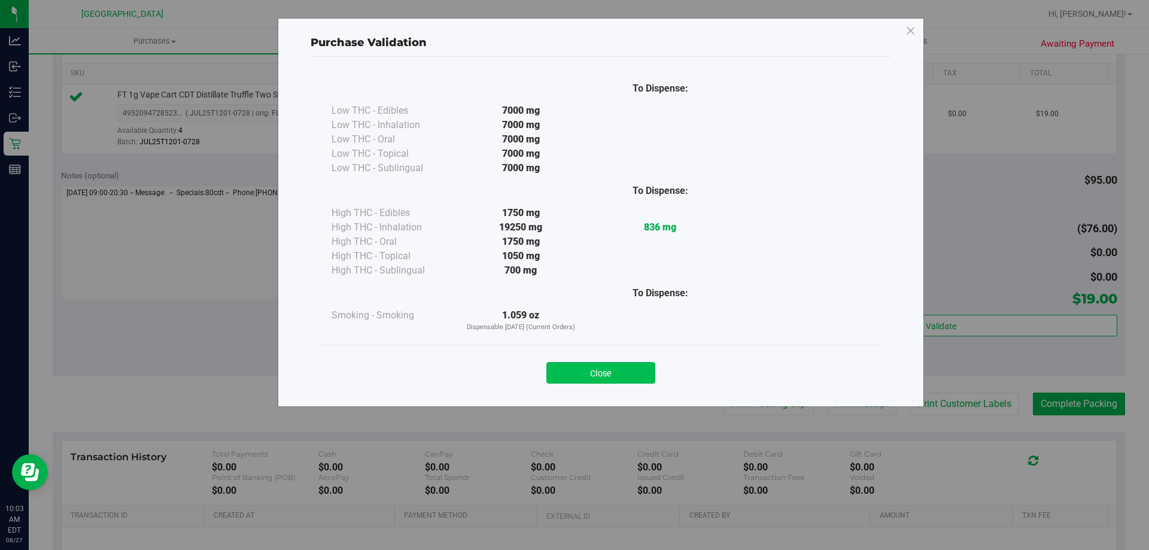
click at [647, 379] on button "Close" at bounding box center [601, 373] width 109 height 22
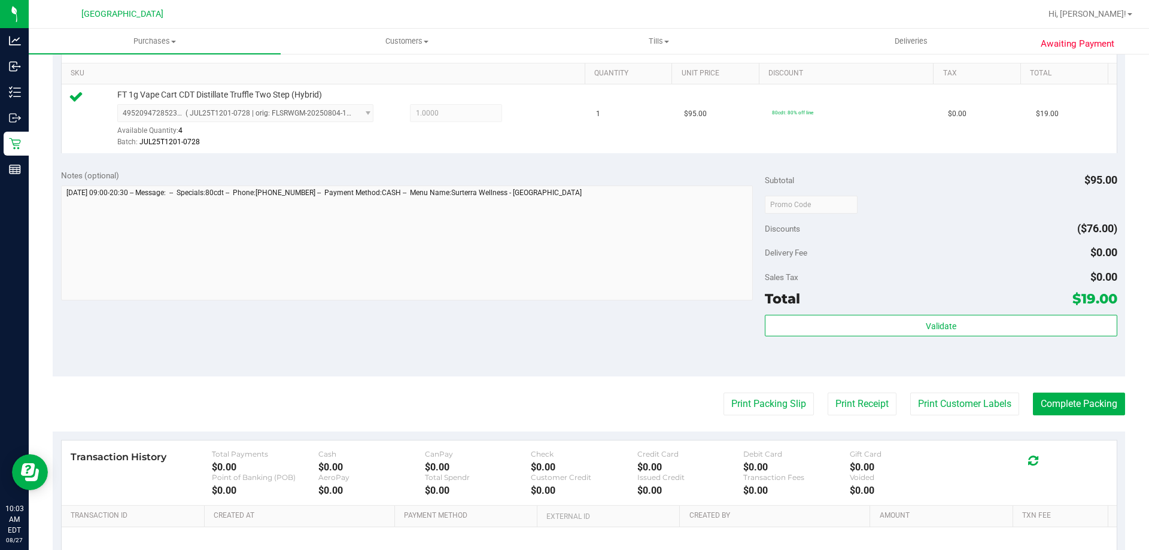
click at [728, 392] on purchase-details "Back Edit Purchase Cancel Purchase View Profile # 11854396 BioTrack ID: - Submi…" at bounding box center [589, 210] width 1073 height 890
click at [724, 400] on button "Print Packing Slip" at bounding box center [769, 404] width 90 height 23
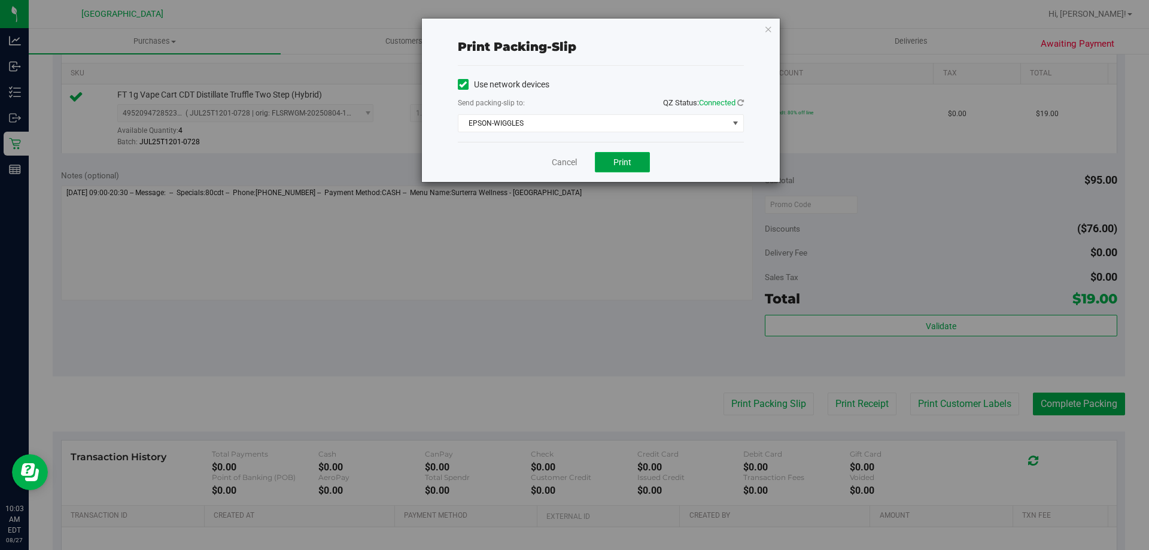
click at [624, 160] on span "Print" at bounding box center [623, 162] width 18 height 10
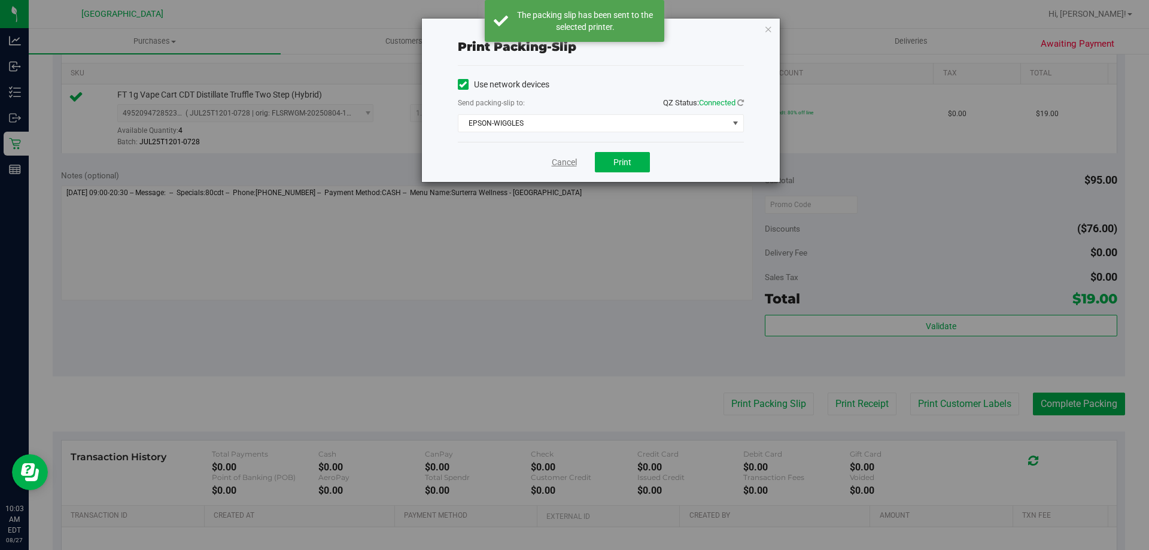
click at [553, 165] on link "Cancel" at bounding box center [564, 162] width 25 height 13
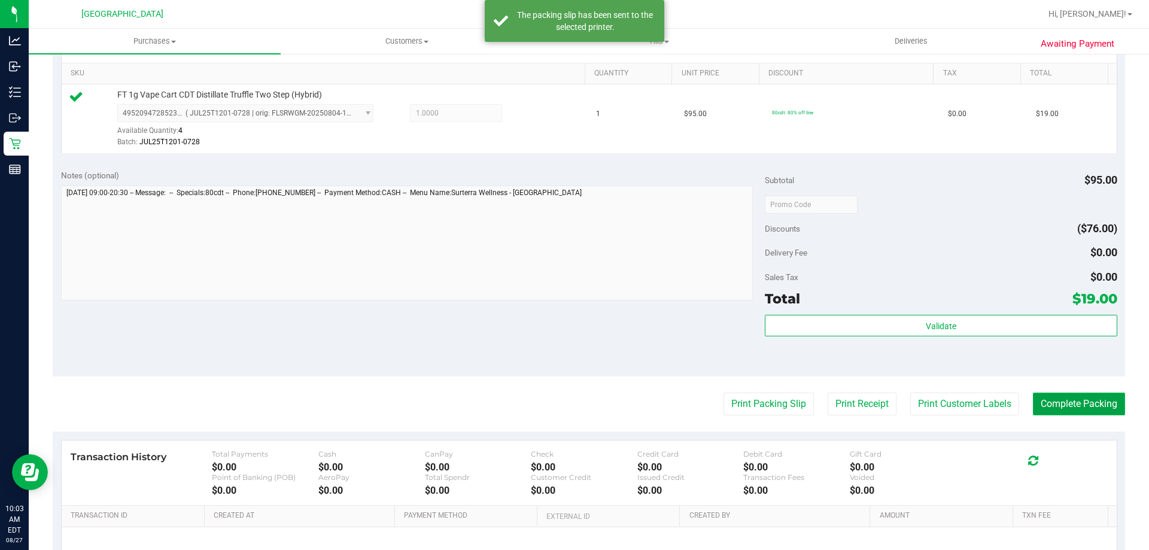
click at [1083, 393] on button "Complete Packing" at bounding box center [1079, 404] width 92 height 23
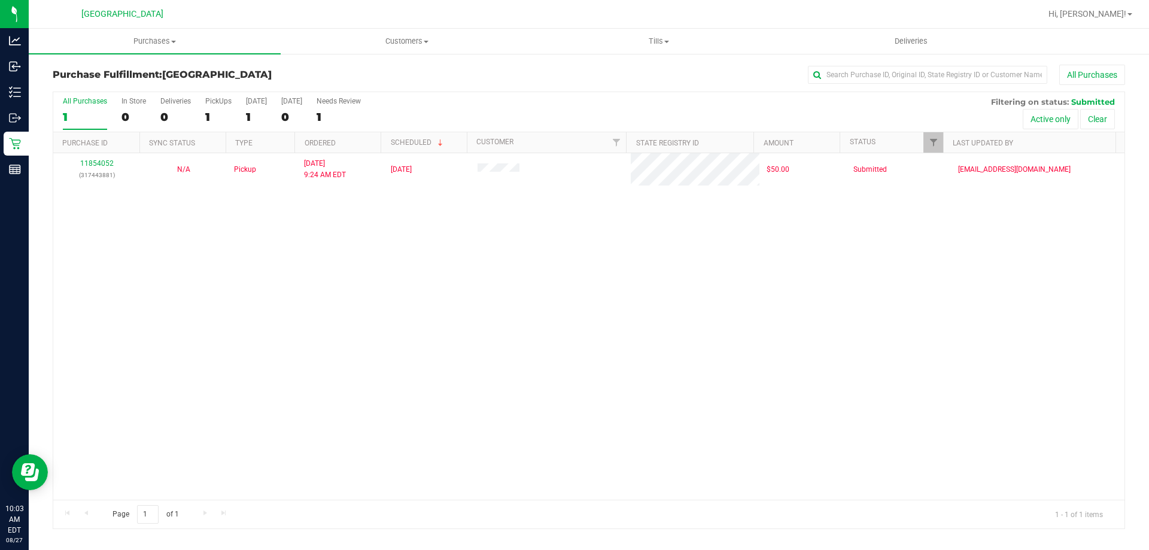
click at [827, 303] on div "11854052 (317443881) N/A Pickup [DATE] 9:24 AM EDT 8/27/2025 $50.00 Submitted […" at bounding box center [589, 326] width 1072 height 347
click at [817, 274] on div "11854052 (317443881) N/A Pickup [DATE] 9:24 AM EDT 8/27/2025 $50.00 Submitted […" at bounding box center [589, 326] width 1072 height 347
click at [475, 255] on div "11854052 (317443881) N/A Pickup [DATE] 9:24 AM EDT 8/27/2025 $50.00 Submitted […" at bounding box center [589, 326] width 1072 height 347
click at [589, 292] on div "11854052 (317443881) N/A Pickup [DATE] 9:24 AM EDT 8/27/2025 $50.00 Submitted […" at bounding box center [589, 326] width 1072 height 347
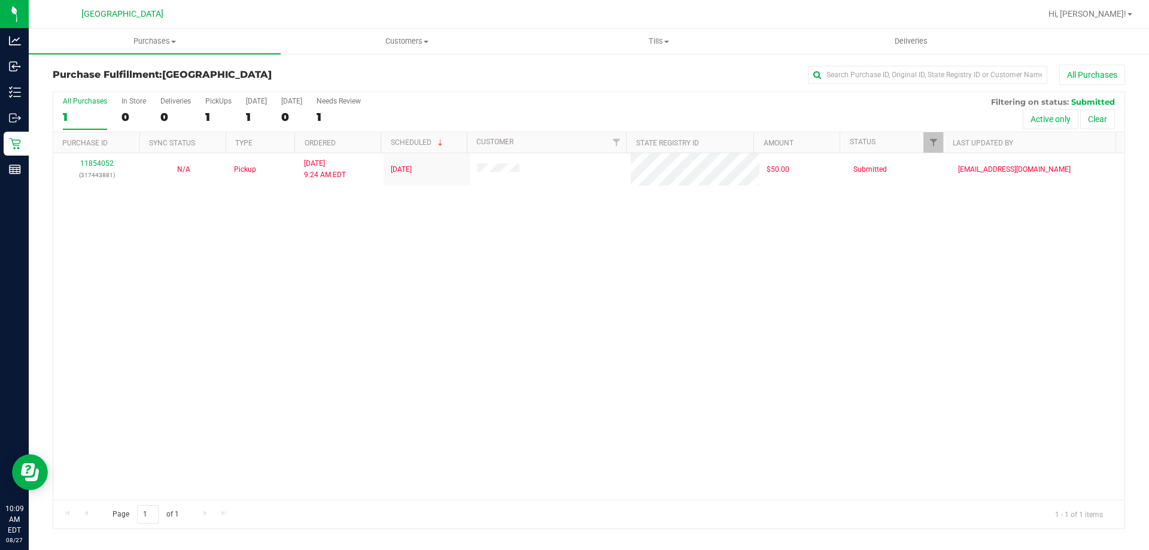
click at [632, 258] on div "11854052 (317443881) N/A Pickup [DATE] 9:24 AM EDT 8/27/2025 $50.00 Submitted […" at bounding box center [589, 326] width 1072 height 347
click at [347, 211] on div "11854052 (317443881) N/A Pickup [DATE] 9:24 AM EDT 8/27/2025 $50.00 Submitted […" at bounding box center [589, 326] width 1072 height 347
click at [654, 38] on span "Tills" at bounding box center [658, 41] width 251 height 11
click at [639, 333] on div "11854052 (317443881) N/A Pickup [DATE] 9:24 AM EDT 8/27/2025 $50.00 Submitted […" at bounding box center [589, 326] width 1072 height 347
click at [655, 43] on span "Tills" at bounding box center [659, 41] width 252 height 11
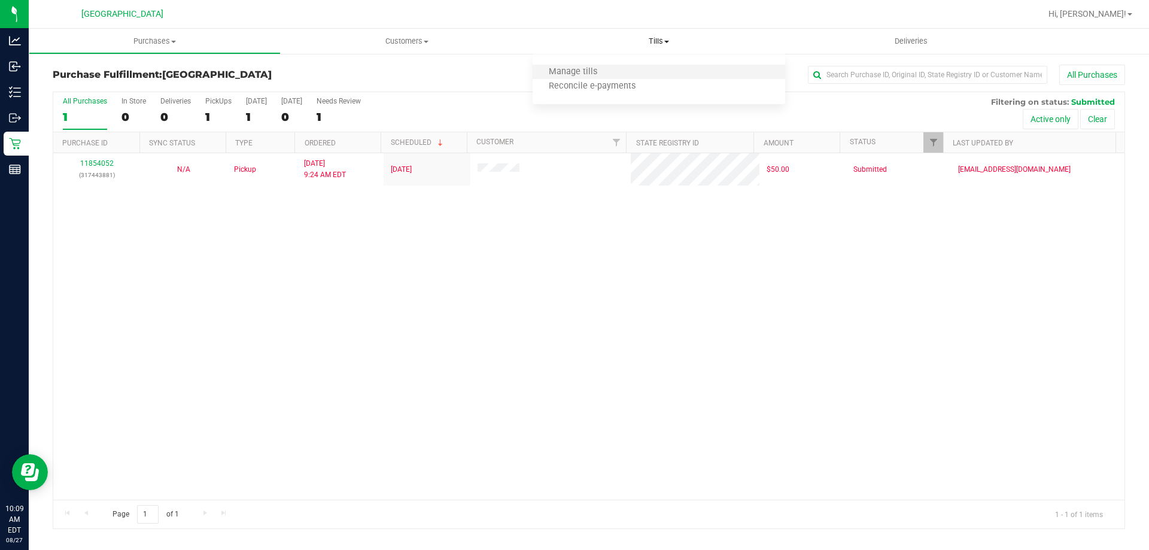
click at [619, 71] on li "Manage tills" at bounding box center [659, 72] width 252 height 14
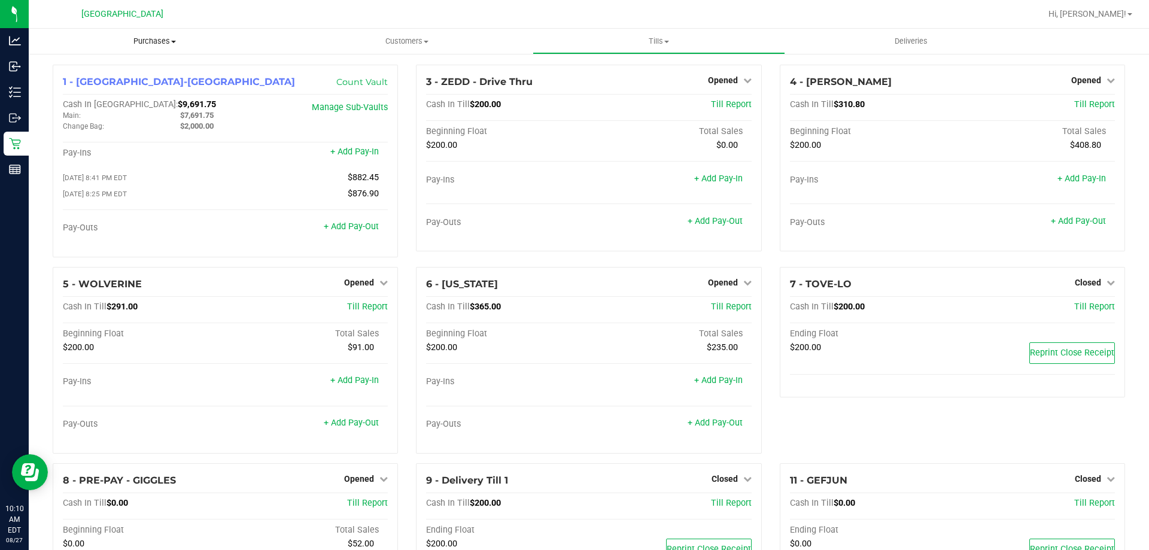
click at [149, 37] on span "Purchases" at bounding box center [155, 41] width 252 height 11
click at [88, 87] on span "Fulfillment" at bounding box center [66, 86] width 74 height 10
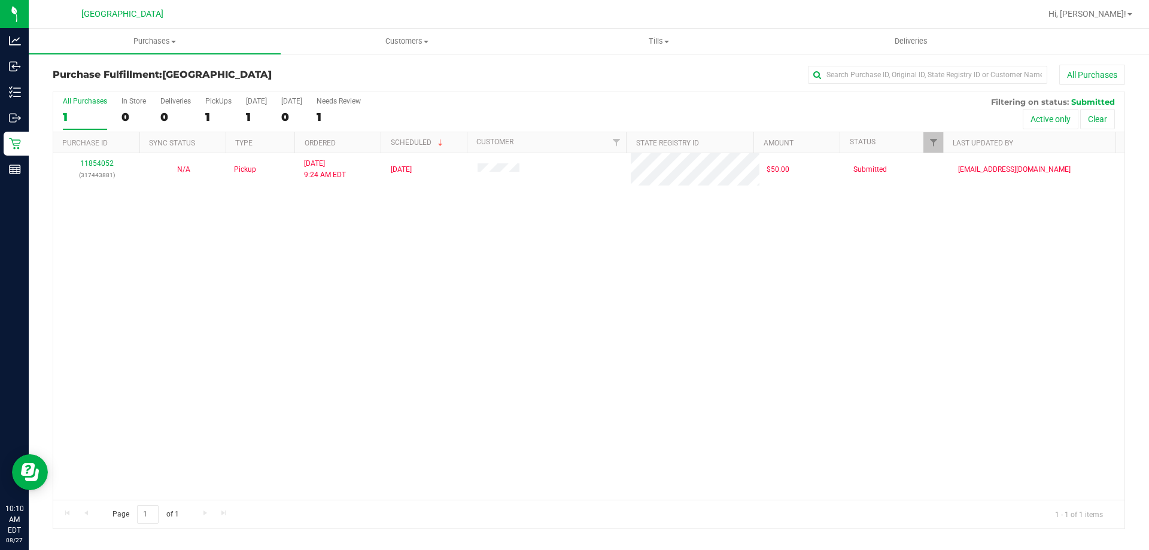
click at [197, 301] on div "11854052 (317443881) N/A Pickup [DATE] 9:24 AM EDT 8/27/2025 $50.00 Submitted […" at bounding box center [589, 326] width 1072 height 347
click at [377, 259] on div "11854052 (317443881) N/A Pickup [DATE] 9:24 AM EDT 8/27/2025 $50.00 Submitted […" at bounding box center [589, 326] width 1072 height 347
click at [419, 269] on div "11854052 (317443881) N/A Pickup [DATE] 9:24 AM EDT 8/27/2025 $50.00 Submitted […" at bounding box center [589, 326] width 1072 height 347
click at [563, 235] on div "11854052 (317443881) N/A Pickup [DATE] 9:24 AM EDT 8/27/2025 $50.00 Submitted […" at bounding box center [589, 326] width 1072 height 347
click at [555, 265] on div "11854052 (317443881) N/A Pickup [DATE] 9:24 AM EDT 8/27/2025 $50.00 Submitted […" at bounding box center [589, 326] width 1072 height 347
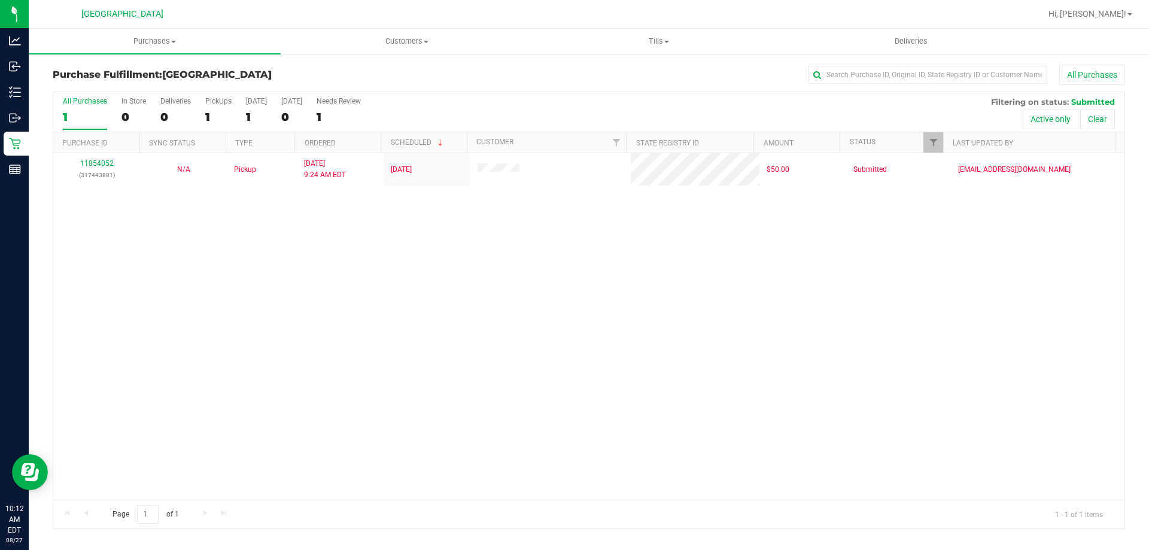
click at [591, 242] on div "11854052 (317443881) N/A Pickup [DATE] 9:24 AM EDT 8/27/2025 $50.00 Submitted […" at bounding box center [589, 326] width 1072 height 347
click at [766, 257] on div "11854052 (317443881) N/A Pickup [DATE] 9:24 AM EDT 8/27/2025 $50.00 Submitted […" at bounding box center [589, 326] width 1072 height 347
click at [400, 348] on div "11854052 (317443881) N/A Pickup [DATE] 9:24 AM EDT 8/27/2025 $50.00 Submitted […" at bounding box center [589, 326] width 1072 height 347
click at [459, 263] on div "11854052 (317443881) N/A Pickup [DATE] 9:24 AM EDT 8/27/2025 $50.00 Submitted […" at bounding box center [589, 326] width 1072 height 347
click at [527, 379] on div "11854052 (317443881) N/A Pickup [DATE] 9:24 AM EDT 8/27/2025 $50.00 Submitted […" at bounding box center [589, 326] width 1072 height 347
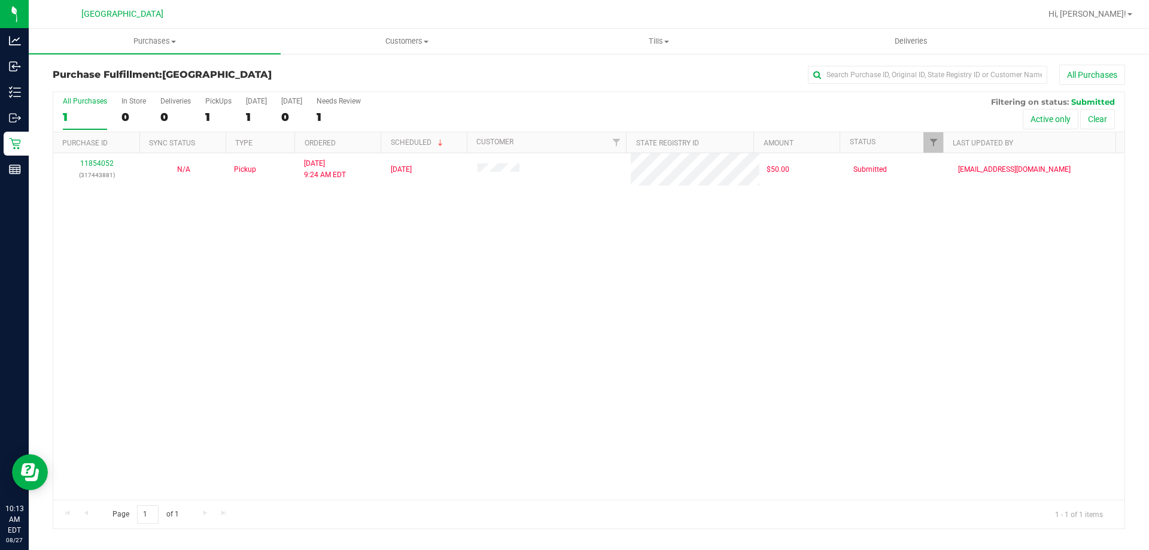
click at [529, 313] on div "11854052 (317443881) N/A Pickup [DATE] 9:24 AM EDT 8/27/2025 $50.00 Submitted […" at bounding box center [589, 326] width 1072 height 347
click at [875, 254] on div "11854052 (317443881) N/A Pickup [DATE] 9:24 AM EDT 8/27/2025 $50.00 Submitted […" at bounding box center [589, 326] width 1072 height 347
click at [821, 332] on div "11854052 (317443881) N/A Pickup [DATE] 9:24 AM EDT 8/27/2025 $50.00 Submitted […" at bounding box center [589, 326] width 1072 height 347
click at [905, 276] on div "11854052 (317443881) N/A Pickup [DATE] 9:24 AM EDT 8/27/2025 $50.00 Submitted […" at bounding box center [589, 326] width 1072 height 347
click at [891, 439] on div "11854052 (317443881) N/A Pickup [DATE] 9:24 AM EDT 8/27/2025 $50.00 Submitted […" at bounding box center [589, 326] width 1072 height 347
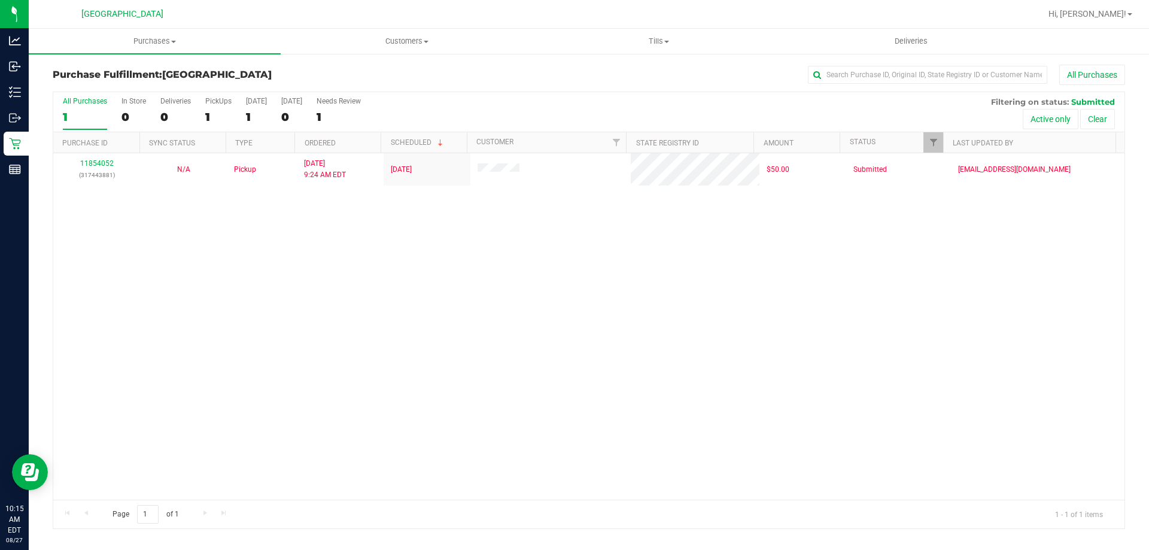
click at [788, 308] on div "11854052 (317443881) N/A Pickup [DATE] 9:24 AM EDT 8/27/2025 $50.00 Submitted […" at bounding box center [589, 326] width 1072 height 347
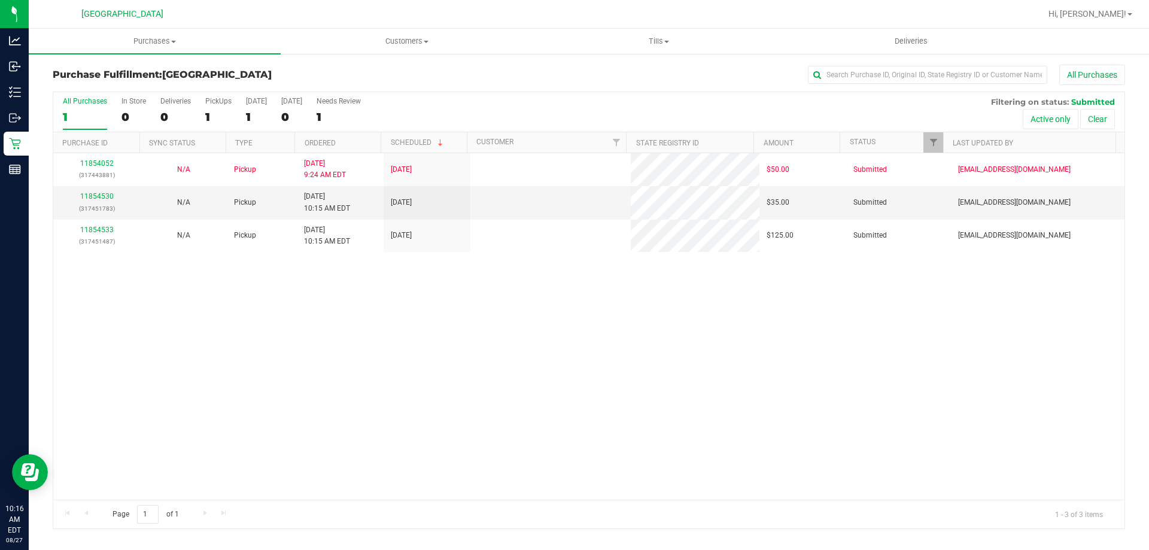
click at [729, 299] on div "11854052 (317443881) N/A Pickup [DATE] 9:24 AM EDT 8/27/2025 $50.00 Submitted […" at bounding box center [589, 326] width 1072 height 347
click at [568, 302] on div "11854052 (317443881) N/A Pickup [DATE] 9:24 AM EDT 8/27/2025 $50.00 Submitted […" at bounding box center [589, 326] width 1072 height 347
click at [270, 296] on div "11854052 (317443881) N/A Pickup [DATE] 9:24 AM EDT 8/27/2025 $50.00 Submitted […" at bounding box center [589, 326] width 1072 height 347
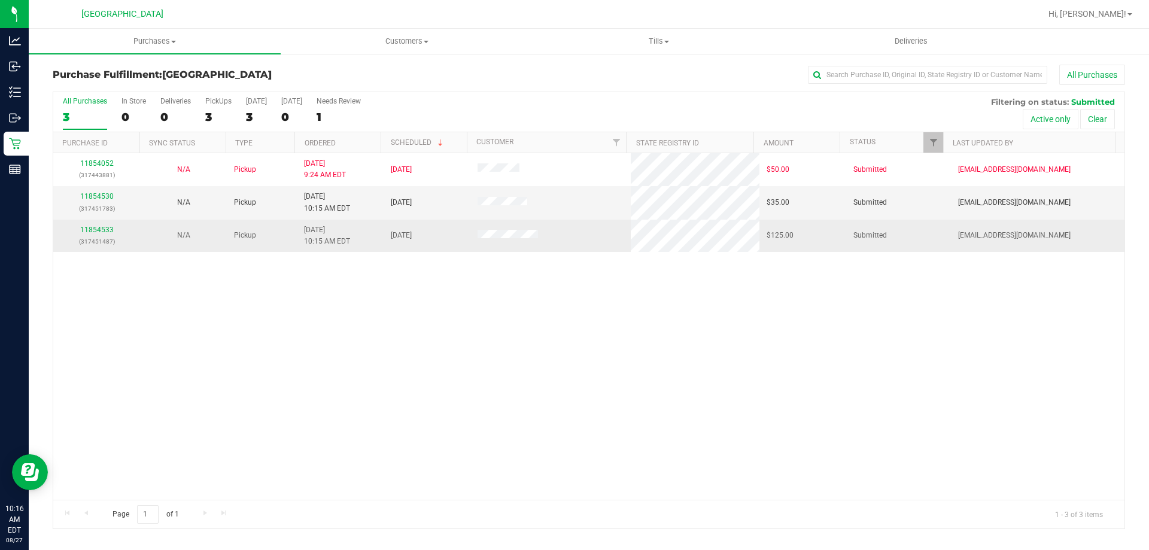
click at [89, 224] on div "11854533 (317451487)" at bounding box center [96, 235] width 72 height 23
click at [99, 229] on link "11854533" at bounding box center [97, 230] width 34 height 8
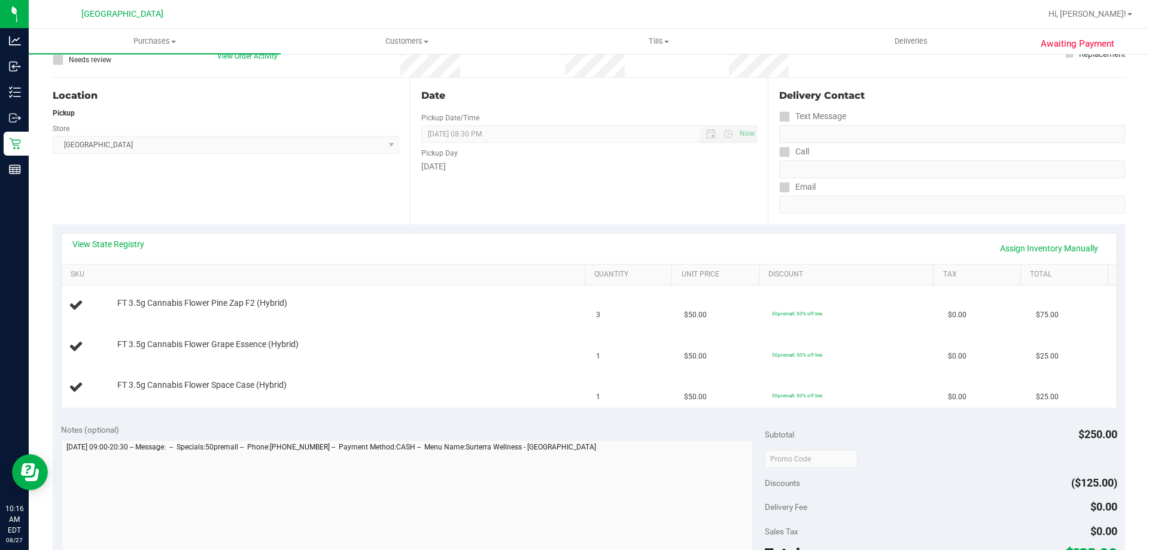
scroll to position [120, 0]
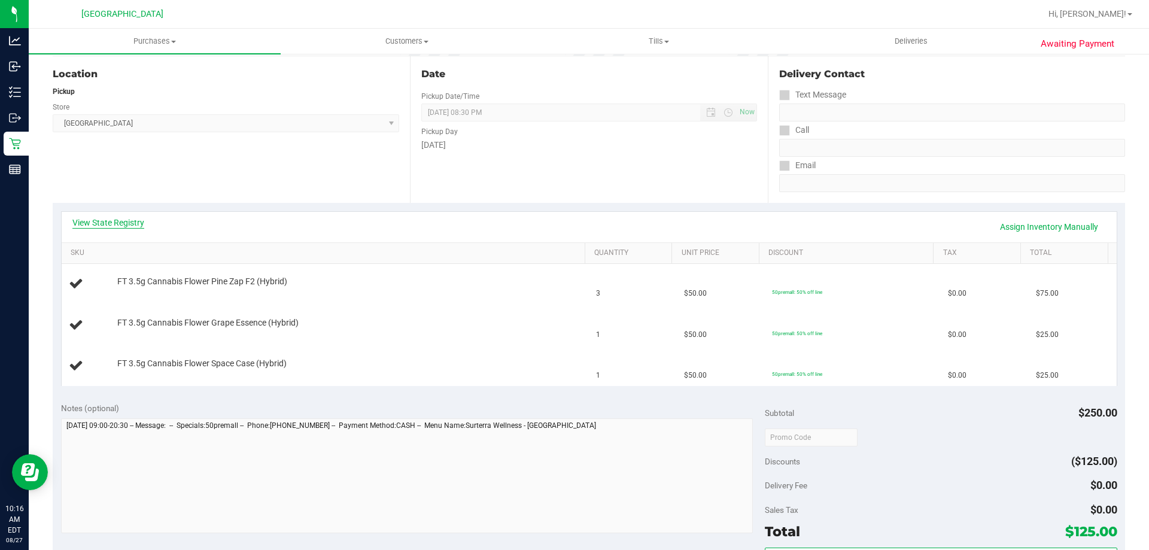
click at [114, 226] on link "View State Registry" at bounding box center [108, 223] width 72 height 12
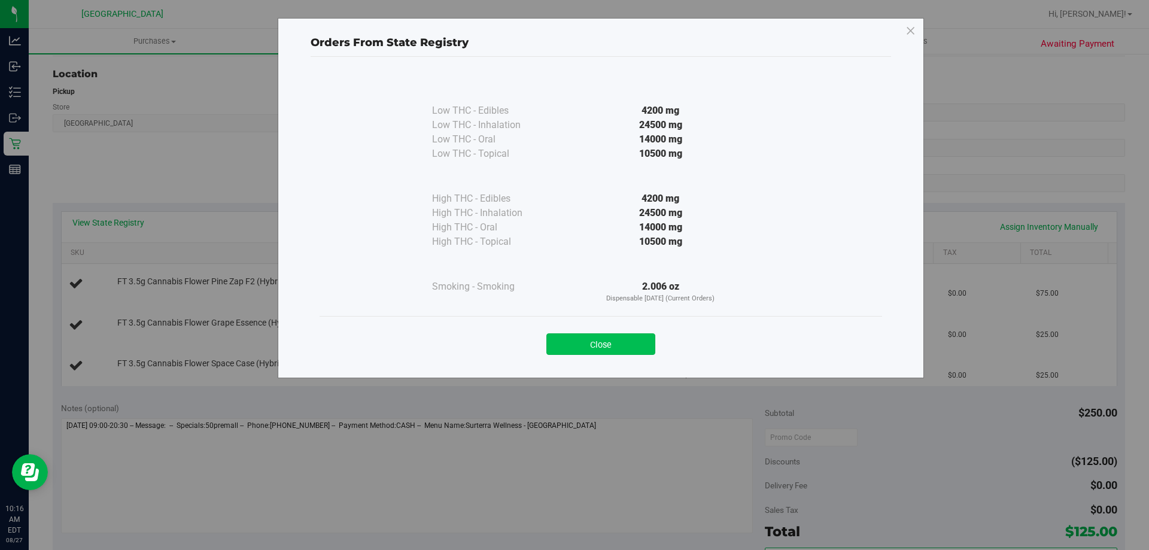
click at [606, 341] on button "Close" at bounding box center [601, 344] width 109 height 22
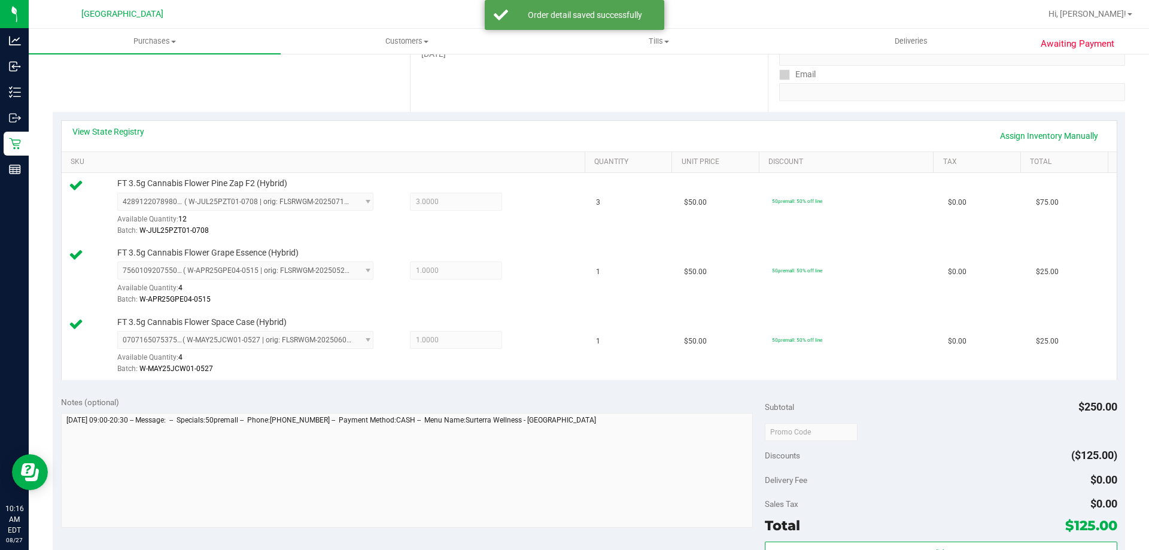
scroll to position [479, 0]
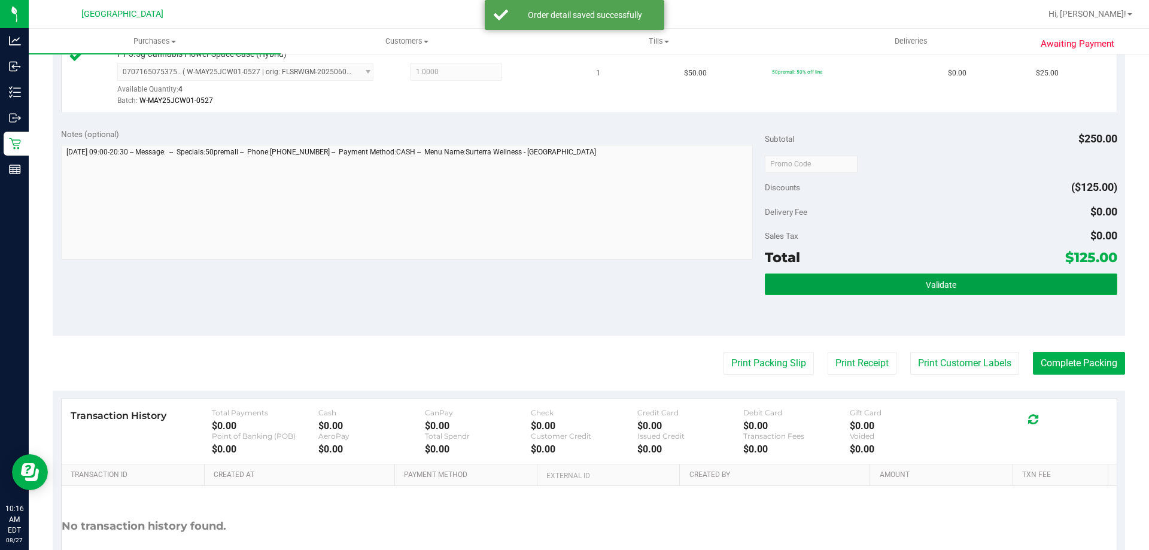
click at [799, 285] on button "Validate" at bounding box center [941, 285] width 352 height 22
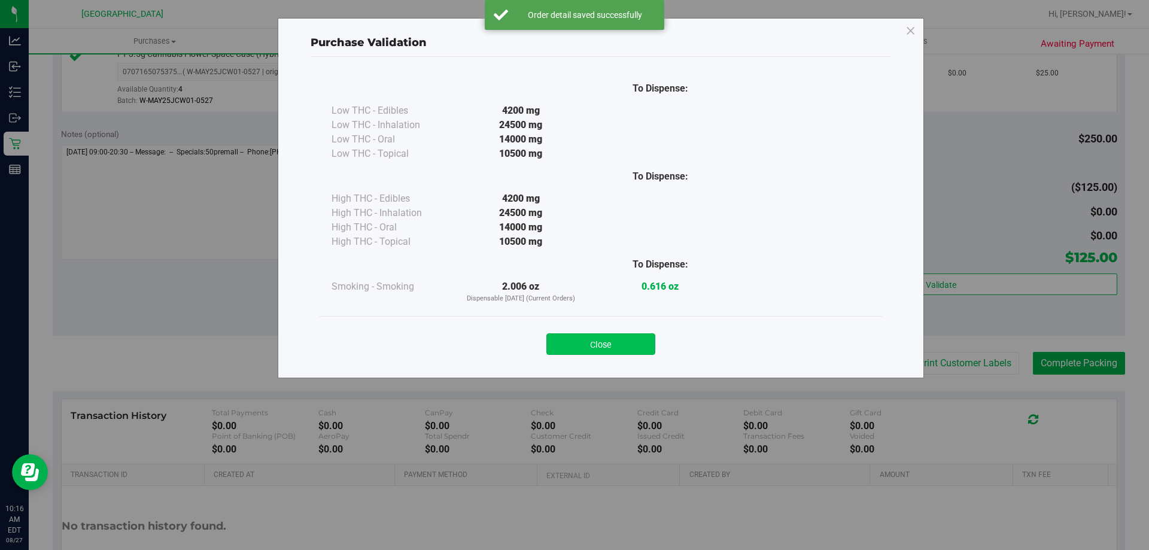
click at [613, 351] on button "Close" at bounding box center [601, 344] width 109 height 22
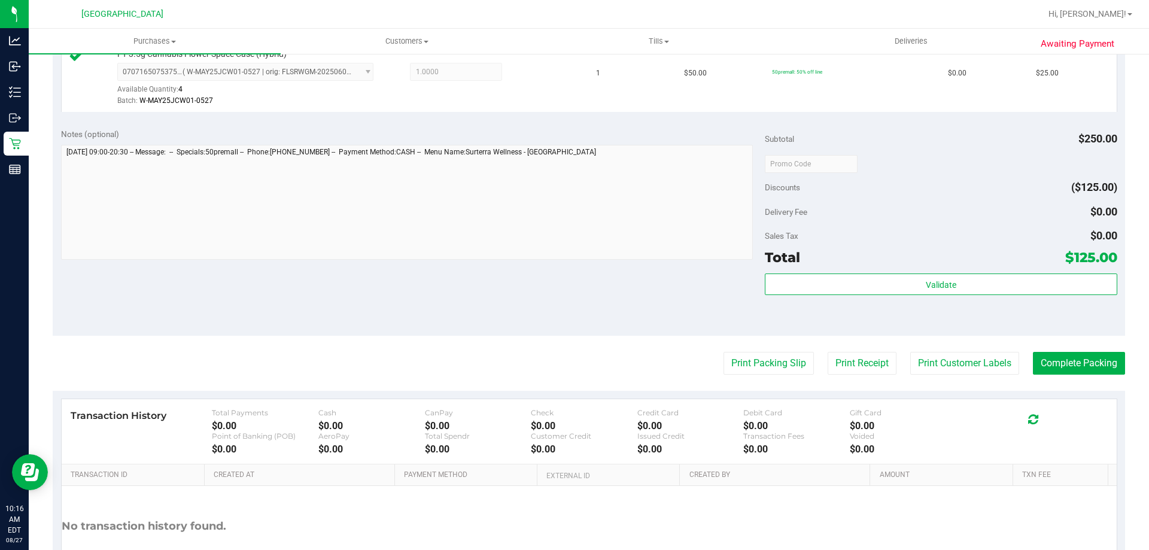
click at [751, 349] on purchase-details "Back Edit Purchase Cancel Purchase View Profile # 11854533 BioTrack ID: - Submi…" at bounding box center [589, 100] width 1073 height 1029
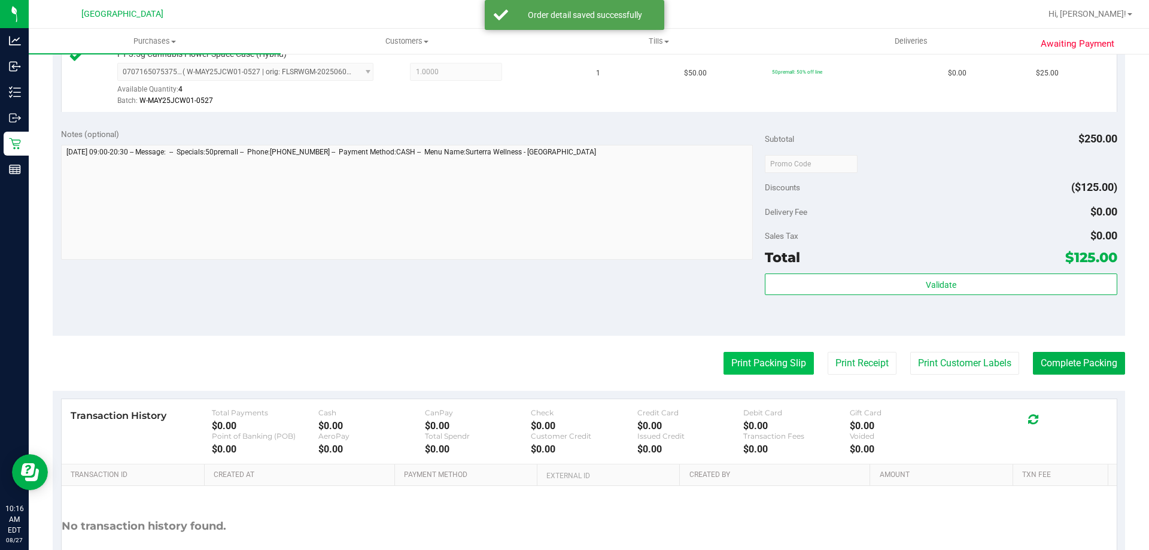
click at [753, 357] on button "Print Packing Slip" at bounding box center [769, 363] width 90 height 23
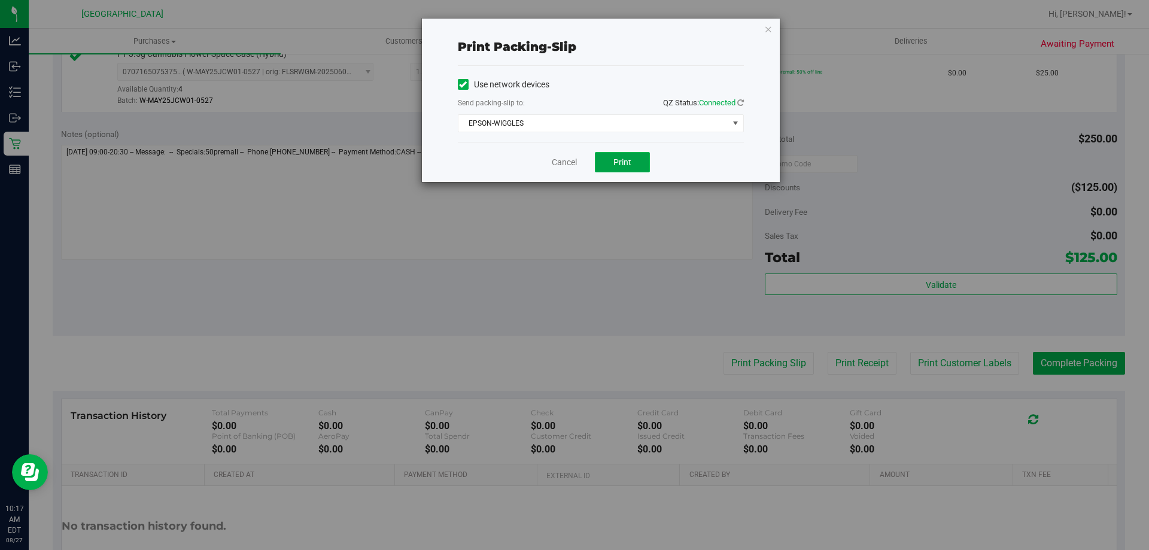
click at [609, 160] on button "Print" at bounding box center [622, 162] width 55 height 20
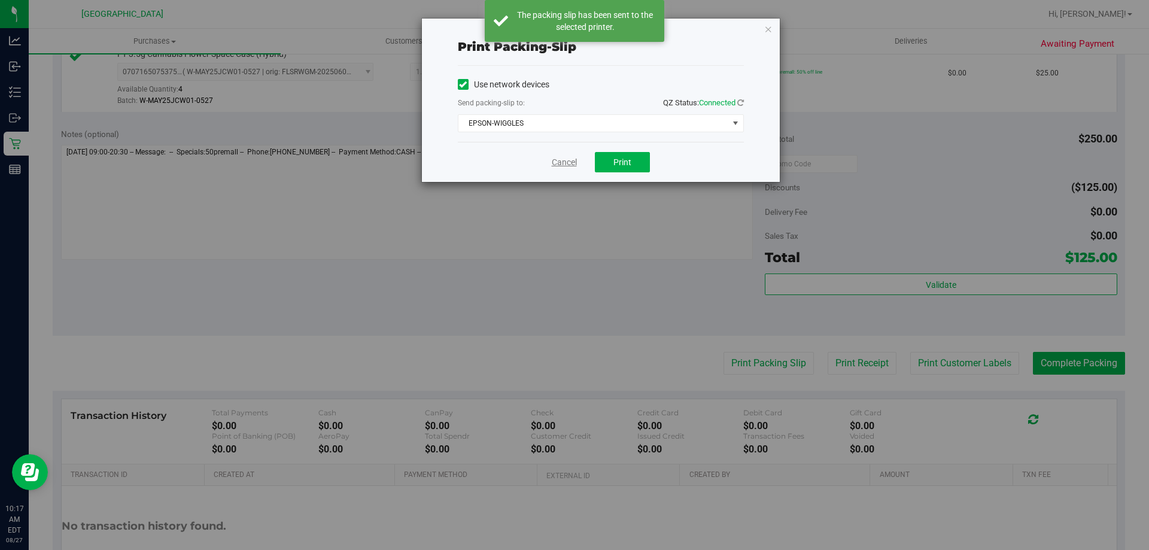
click at [572, 159] on link "Cancel" at bounding box center [564, 162] width 25 height 13
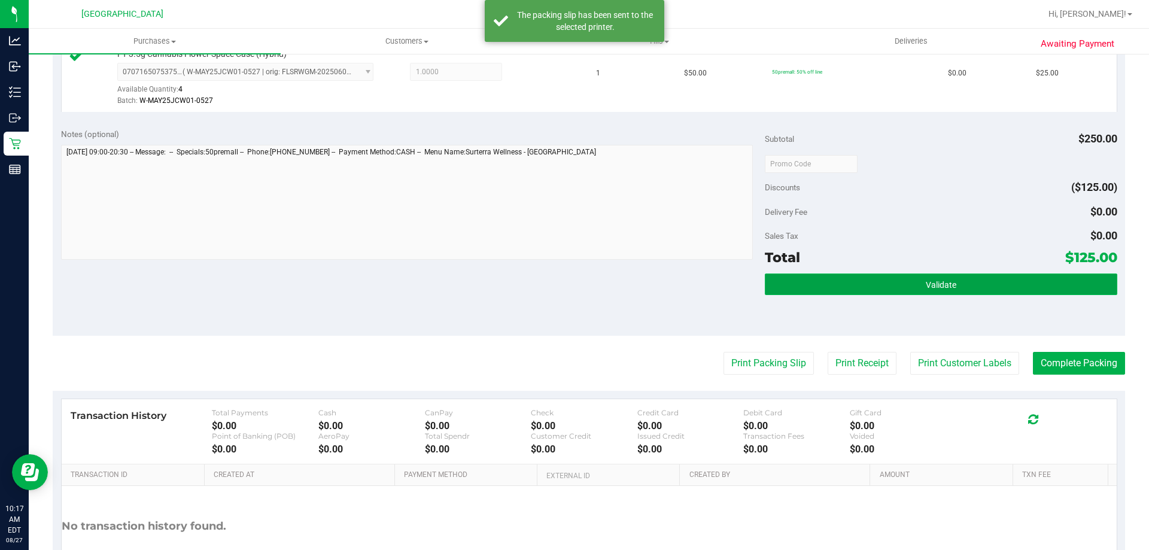
click at [836, 290] on button "Validate" at bounding box center [941, 285] width 352 height 22
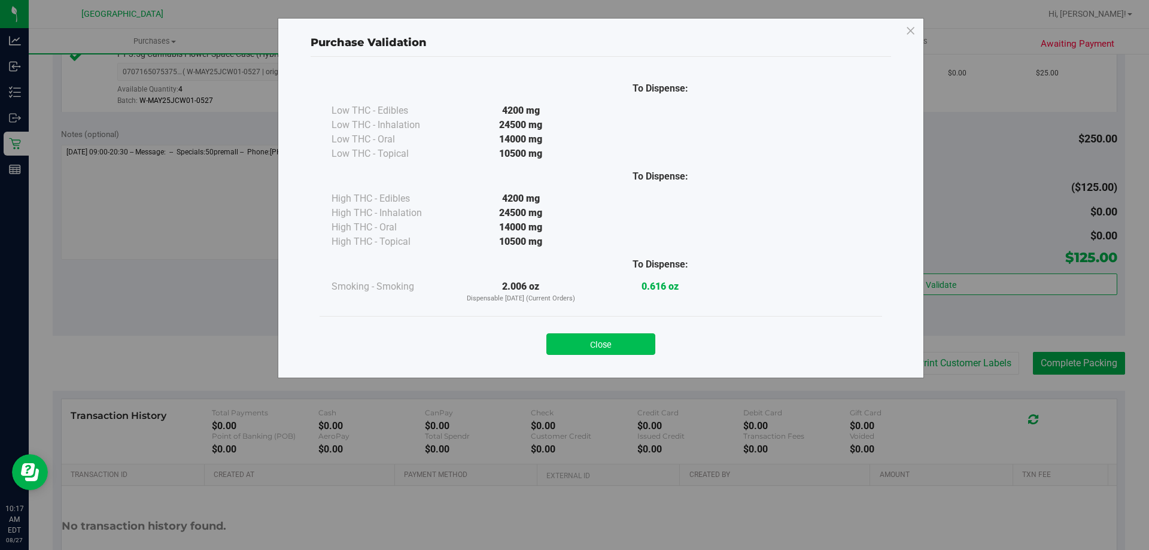
click at [629, 347] on button "Close" at bounding box center [601, 344] width 109 height 22
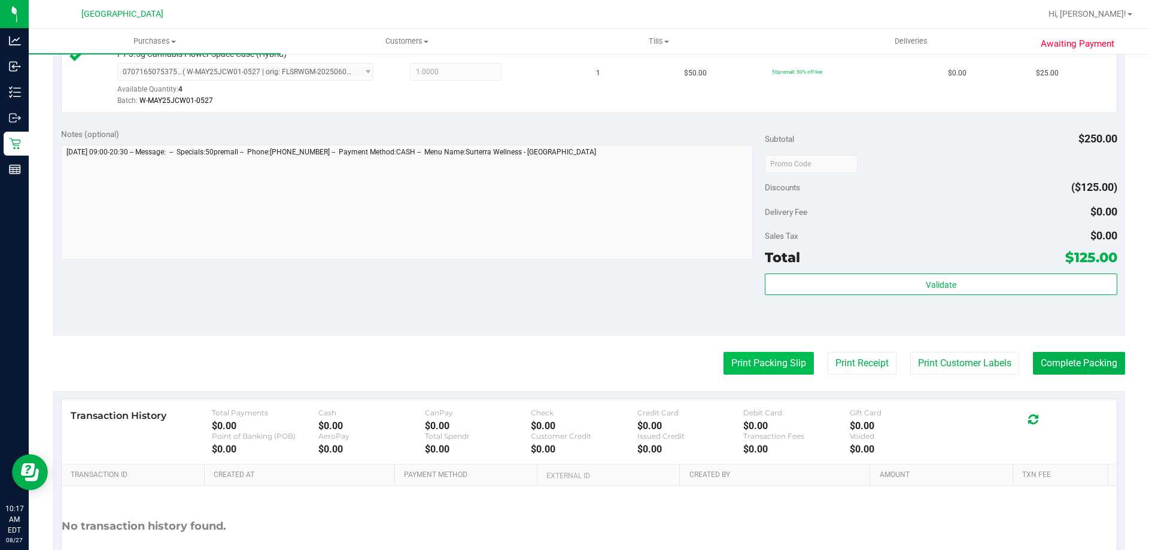
click at [766, 362] on button "Print Packing Slip" at bounding box center [769, 363] width 90 height 23
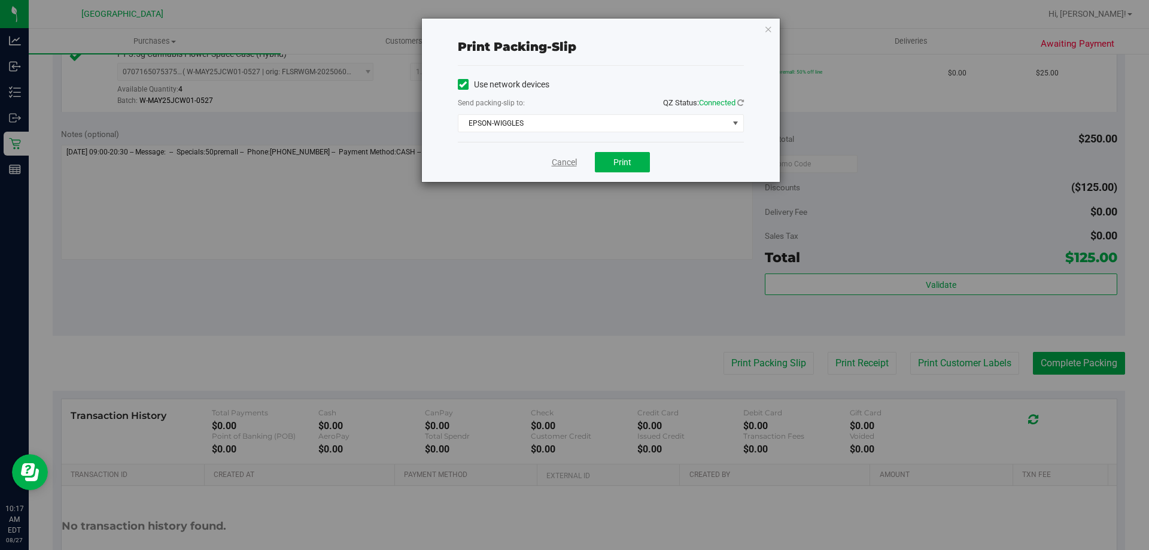
click at [565, 160] on link "Cancel" at bounding box center [564, 162] width 25 height 13
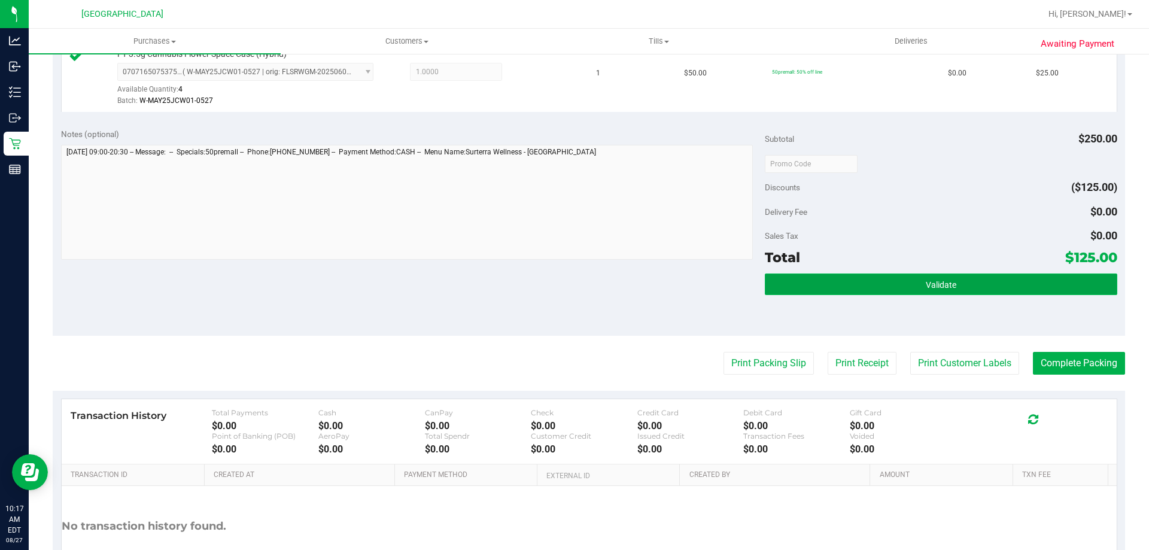
click at [812, 284] on button "Validate" at bounding box center [941, 285] width 352 height 22
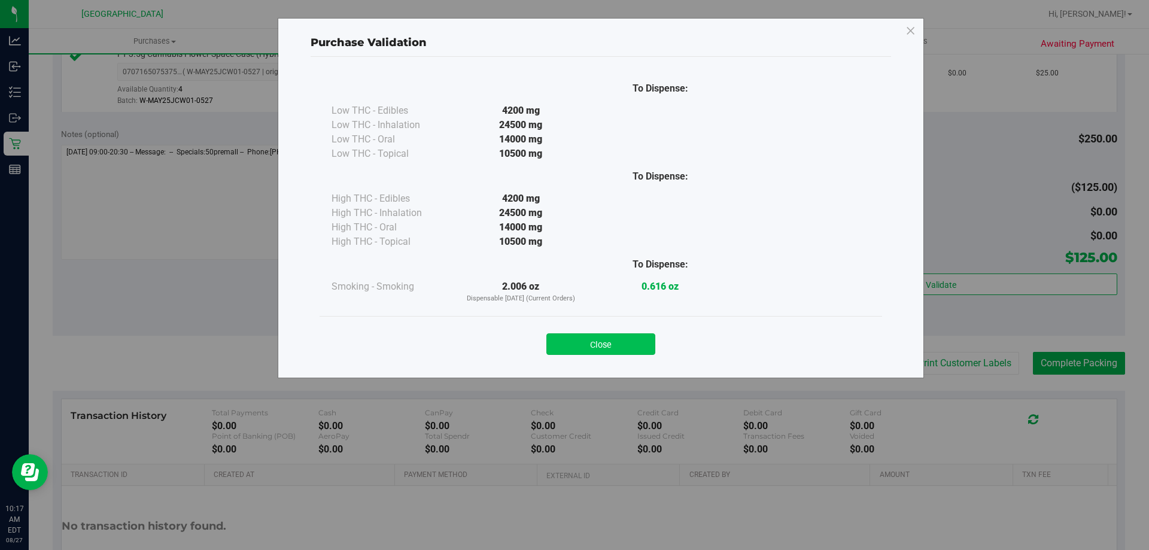
click at [621, 348] on button "Close" at bounding box center [601, 344] width 109 height 22
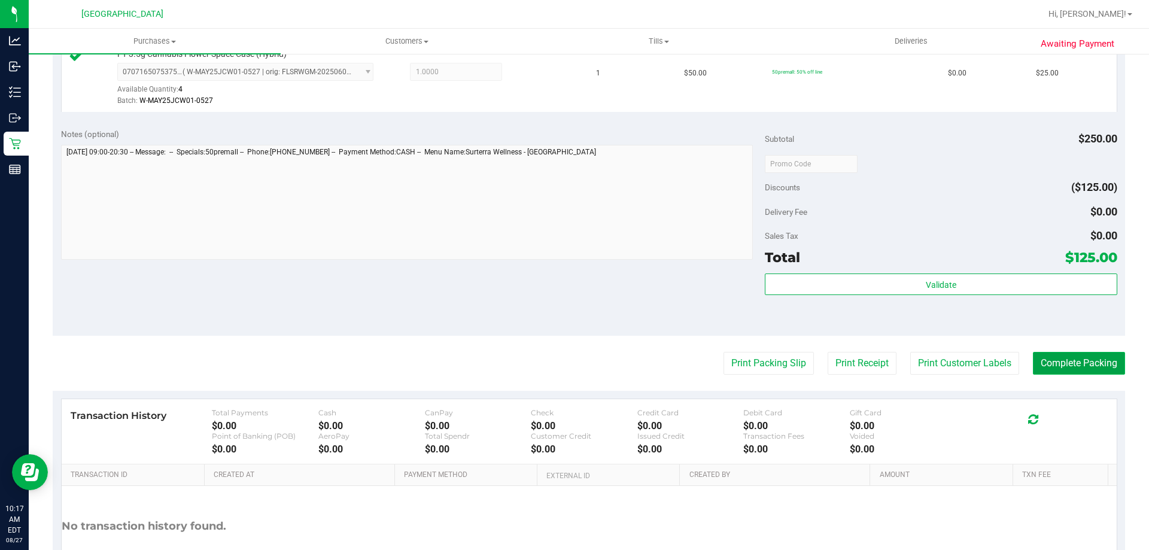
click at [1070, 364] on button "Complete Packing" at bounding box center [1079, 363] width 92 height 23
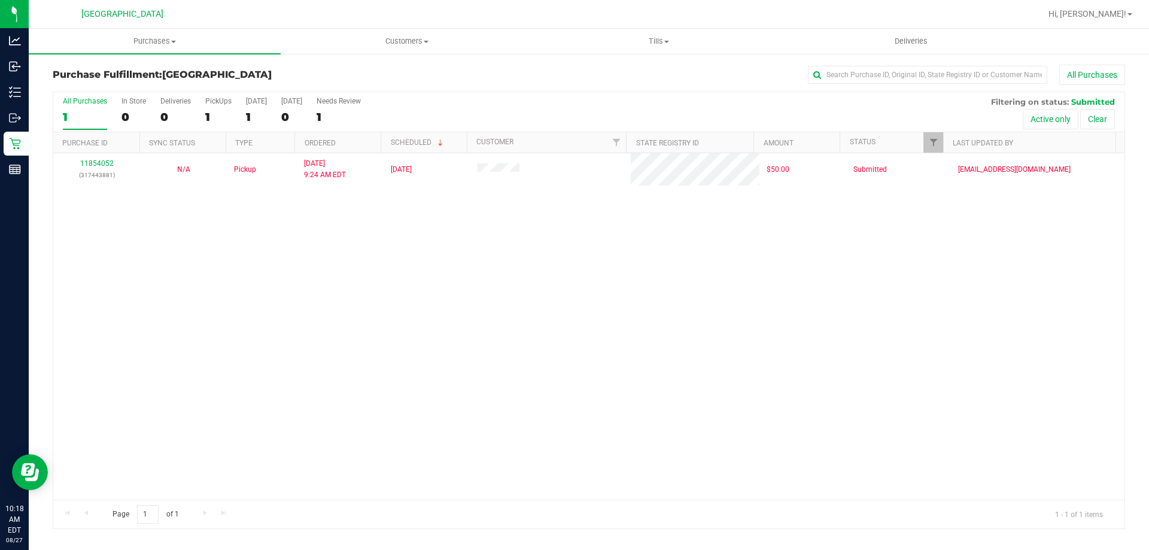
click at [573, 426] on div "11854052 (317443881) N/A Pickup 8/27/2025 9:24 AM EDT 8/27/2025 $50.00 Submitte…" at bounding box center [589, 326] width 1072 height 347
click at [629, 398] on div "11854052 (317443881) N/A Pickup 8/27/2025 9:24 AM EDT 8/27/2025 $50.00 Submitte…" at bounding box center [589, 326] width 1072 height 347
click at [629, 399] on div "11854052 (317443881) N/A Pickup 8/27/2025 9:24 AM EDT 8/27/2025 $50.00 Submitte…" at bounding box center [589, 326] width 1072 height 347
click at [649, 390] on div "11854052 (317443881) N/A Pickup 8/27/2025 9:24 AM EDT 8/27/2025 $50.00 Submitte…" at bounding box center [589, 326] width 1072 height 347
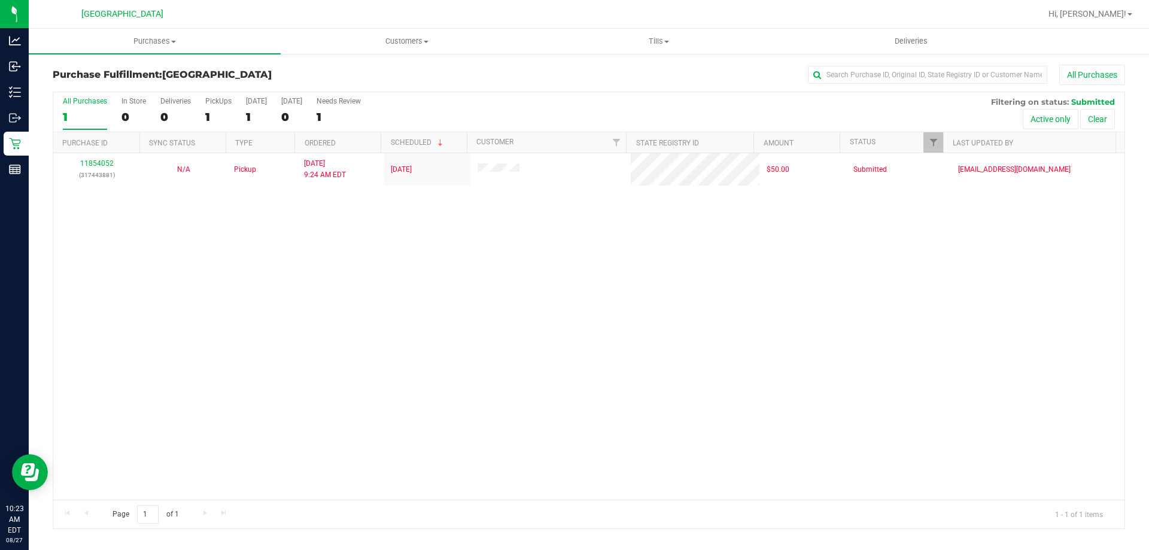
click at [732, 330] on div "11854052 (317443881) N/A Pickup 8/27/2025 9:24 AM EDT 8/27/2025 $50.00 Submitte…" at bounding box center [589, 326] width 1072 height 347
click at [437, 295] on div "11854052 (317443881) N/A Pickup 8/27/2025 9:24 AM EDT 8/27/2025 $50.00 Submitte…" at bounding box center [589, 326] width 1072 height 347
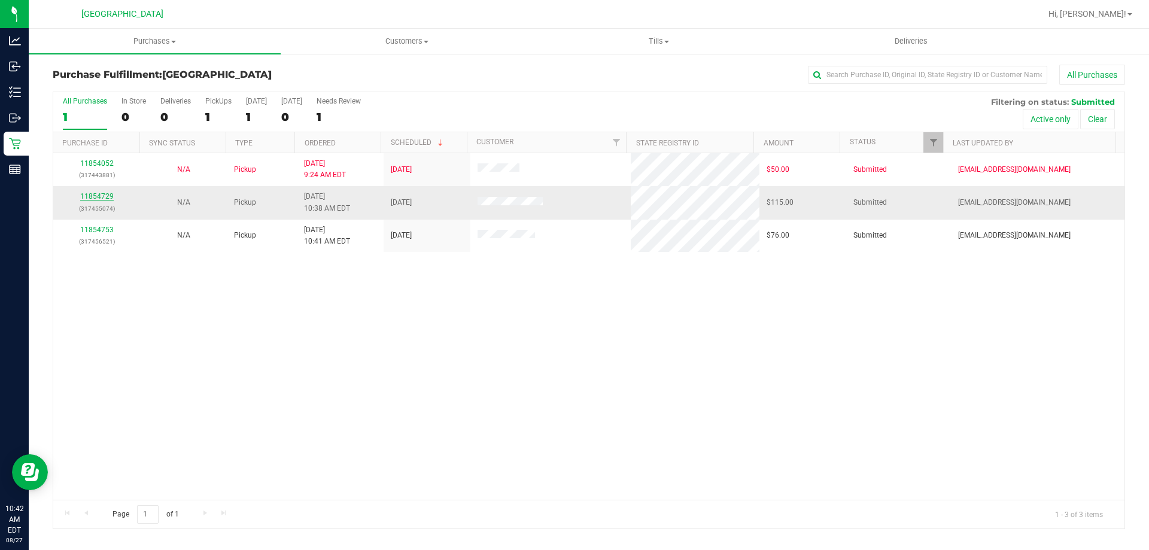
click at [83, 195] on link "11854729" at bounding box center [97, 196] width 34 height 8
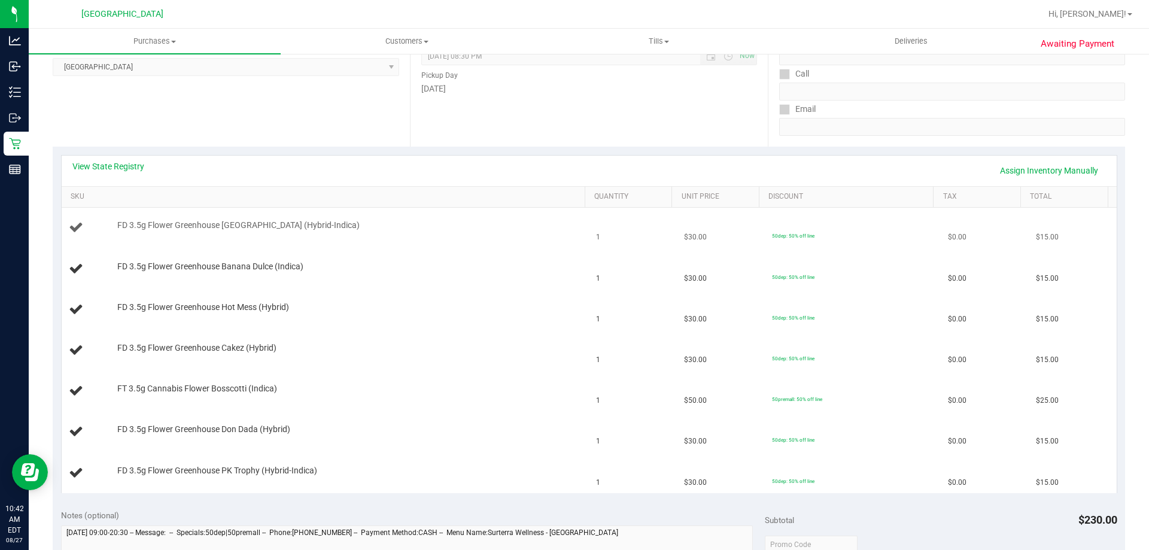
scroll to position [180, 0]
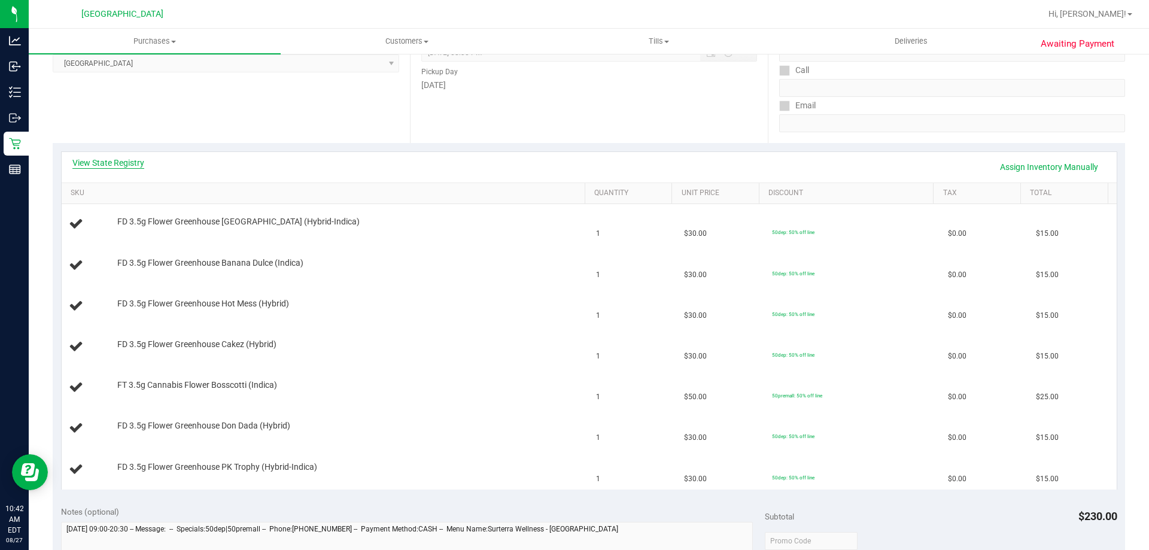
click at [88, 163] on link "View State Registry" at bounding box center [108, 163] width 72 height 12
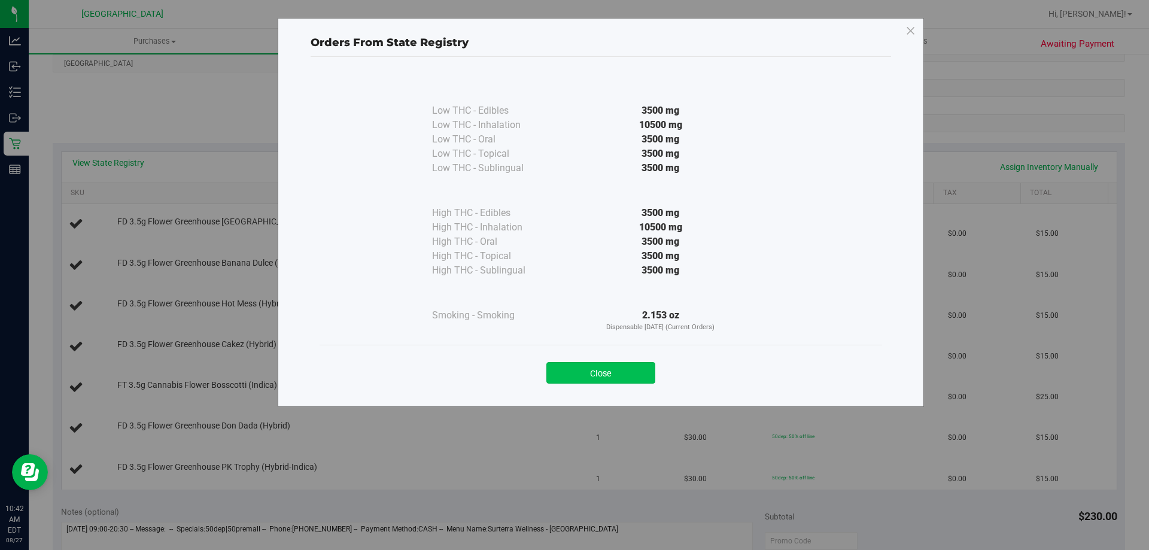
click at [612, 370] on button "Close" at bounding box center [601, 373] width 109 height 22
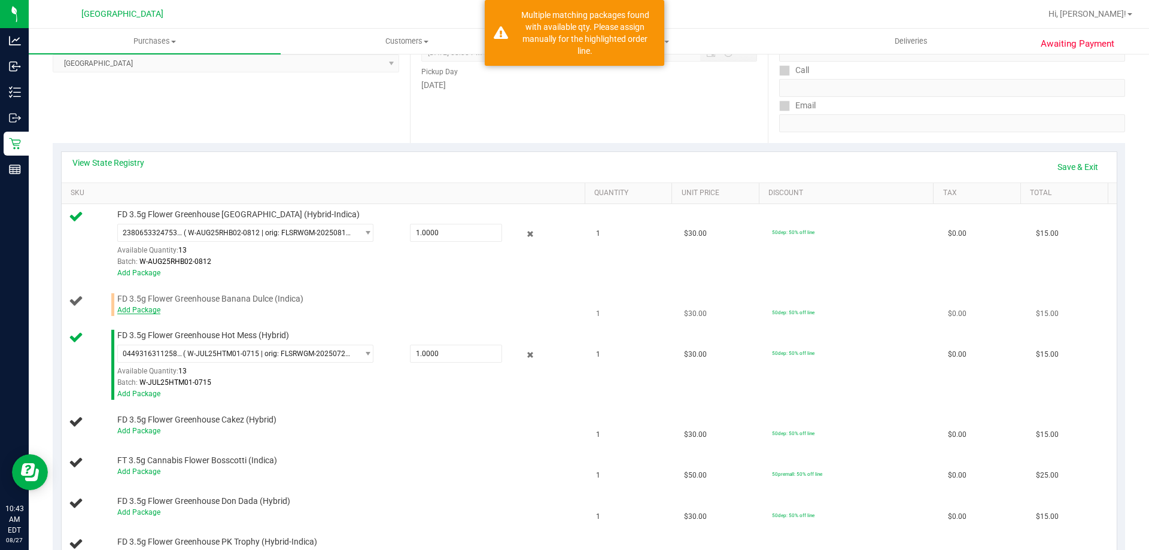
click at [133, 310] on link "Add Package" at bounding box center [138, 310] width 43 height 8
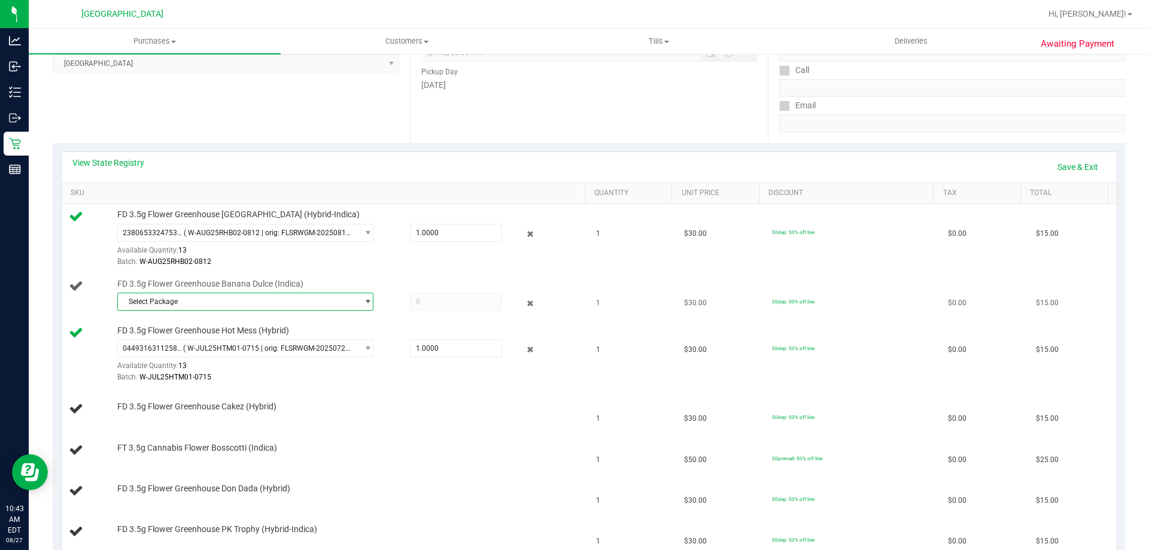
click at [153, 304] on span "Select Package" at bounding box center [238, 301] width 240 height 17
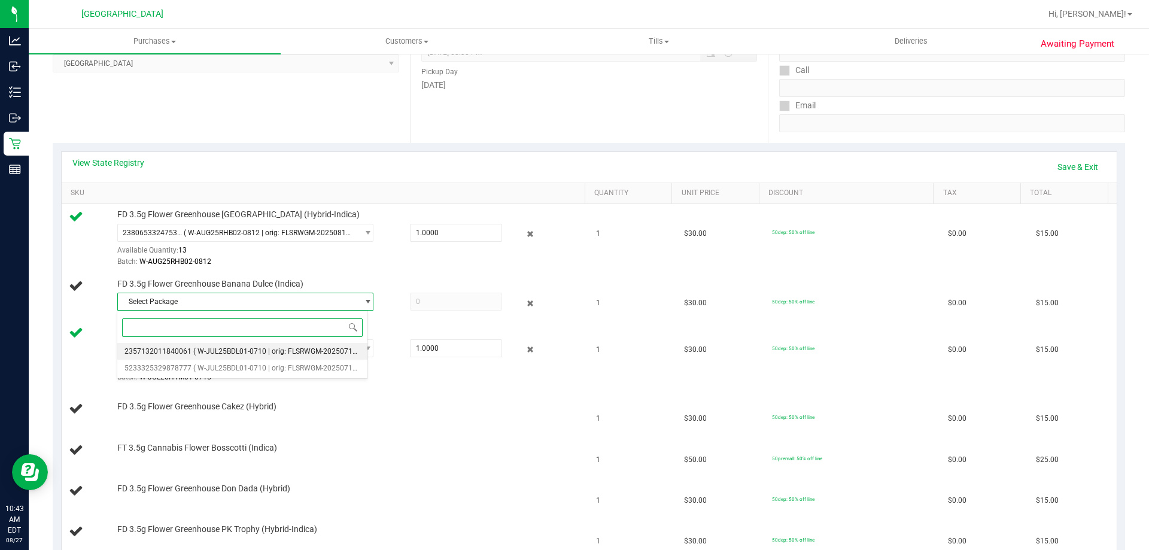
click at [192, 356] on li "2357132011840061 ( W-JUL25BDL01-0710 | orig: FLSRWGM-20250717-665 )" at bounding box center [242, 351] width 250 height 17
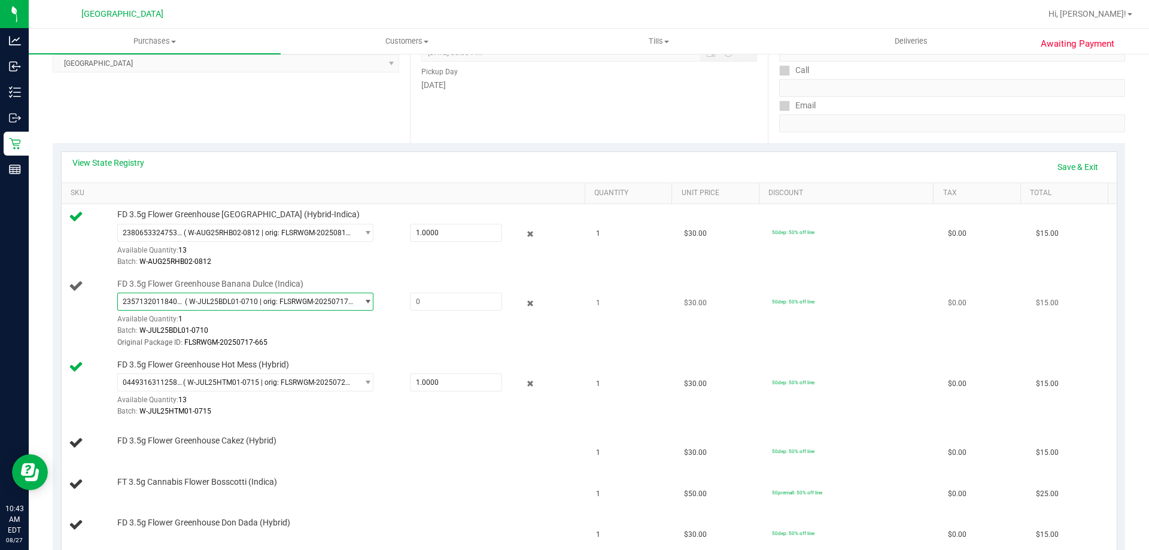
click at [259, 300] on span "( W-JUL25BDL01-0710 | orig: FLSRWGM-20250717-665 )" at bounding box center [269, 302] width 168 height 8
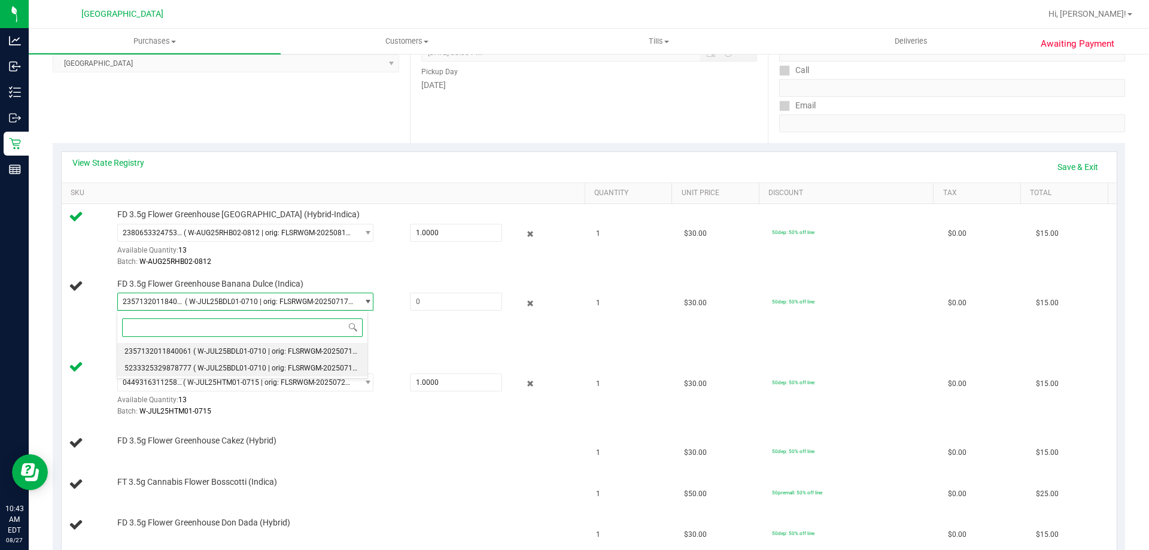
click at [241, 365] on span "( W-JUL25BDL01-0710 | orig: FLSRWGM-20250717-515 )" at bounding box center [284, 368] width 182 height 8
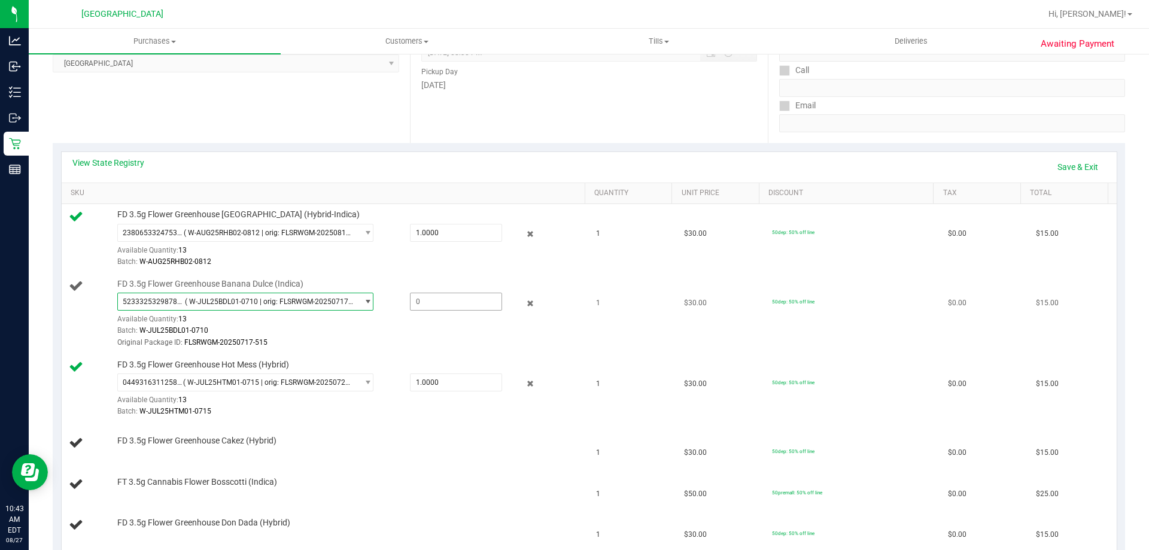
click at [446, 301] on span at bounding box center [456, 302] width 92 height 18
type input "1"
type input "1.0000"
click at [1075, 162] on link "Save & Exit" at bounding box center [1078, 167] width 56 height 20
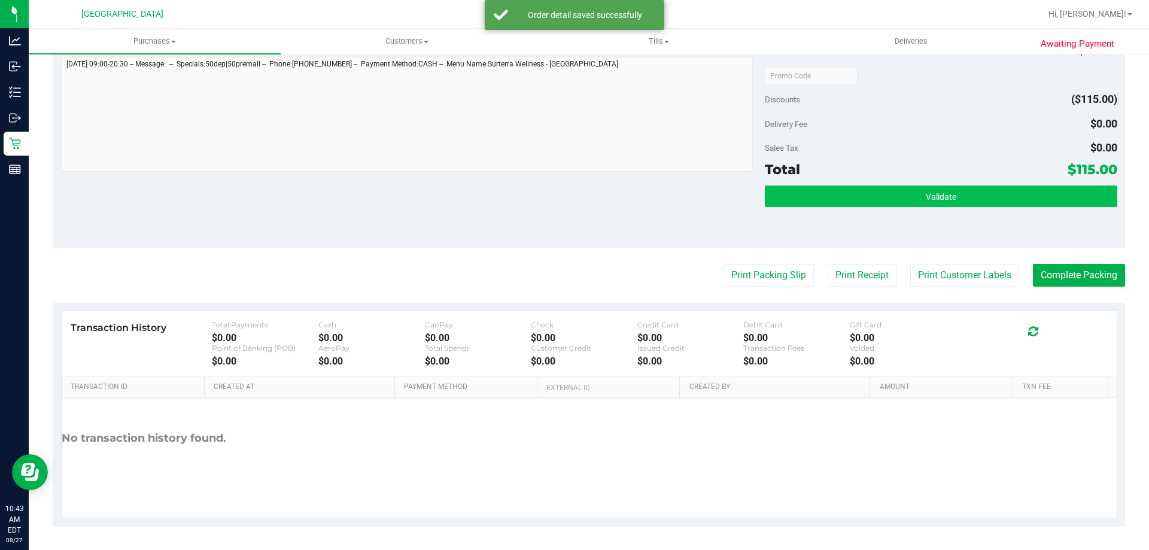
scroll to position [879, 0]
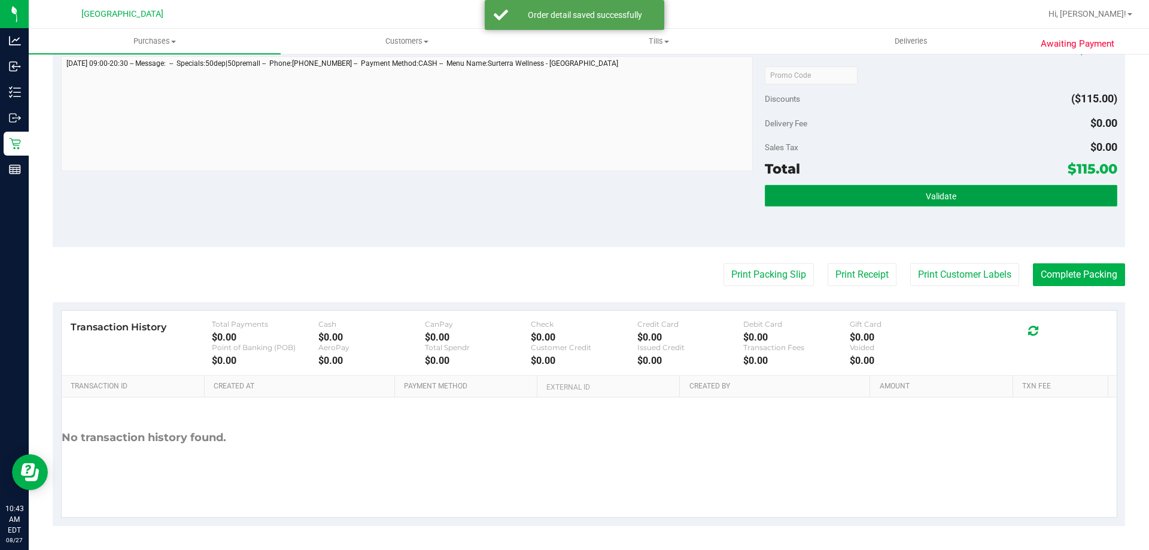
click at [902, 195] on button "Validate" at bounding box center [941, 196] width 352 height 22
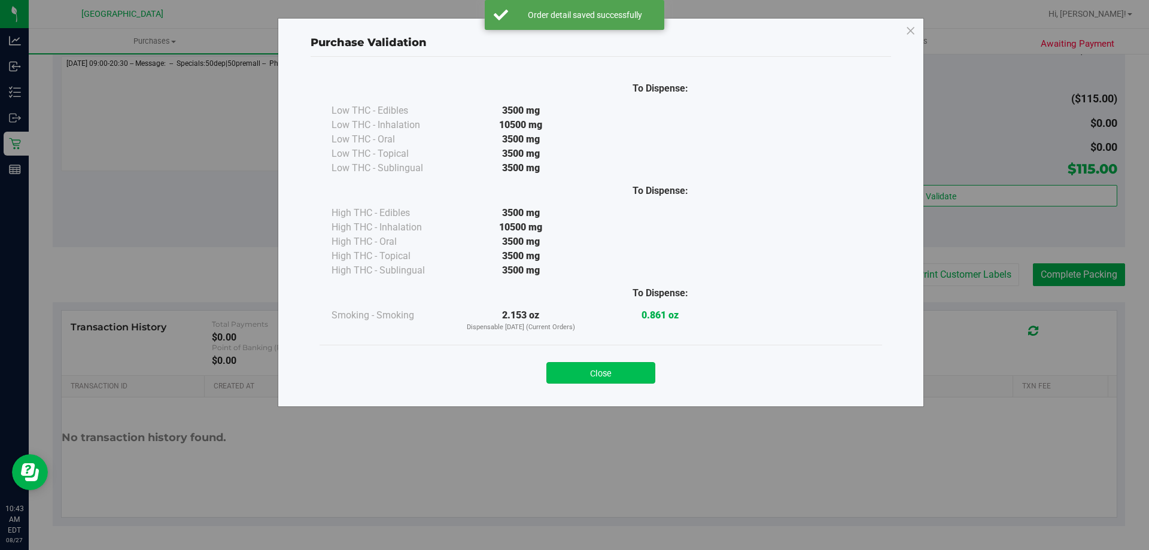
click at [633, 378] on button "Close" at bounding box center [601, 373] width 109 height 22
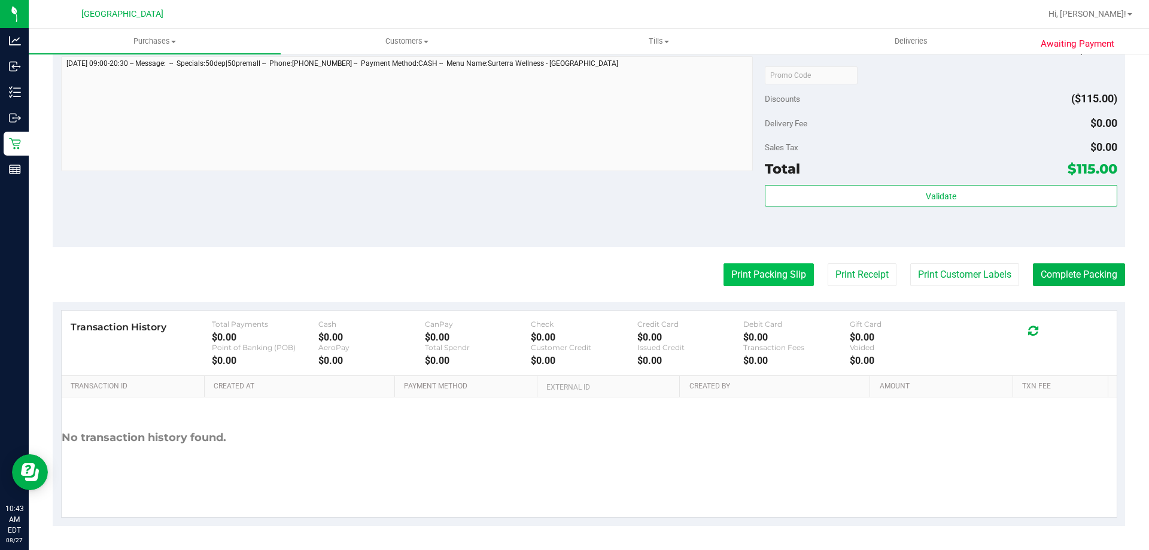
click at [749, 281] on button "Print Packing Slip" at bounding box center [769, 274] width 90 height 23
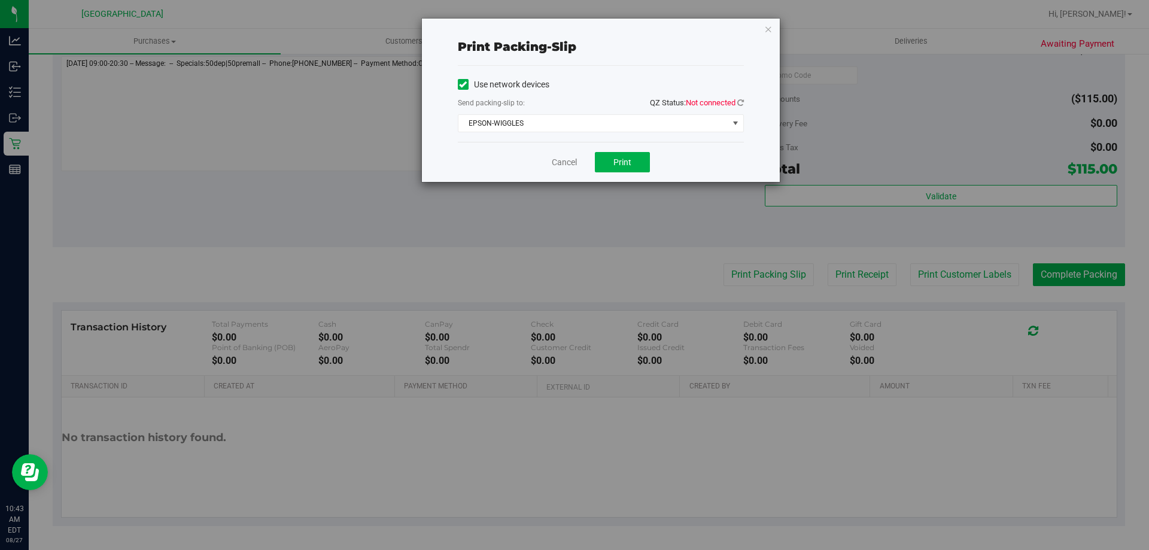
click at [739, 108] on span "QZ Status: Not connected" at bounding box center [697, 102] width 94 height 13
click at [739, 102] on icon at bounding box center [741, 103] width 7 height 8
click at [642, 157] on button "Print" at bounding box center [622, 162] width 55 height 20
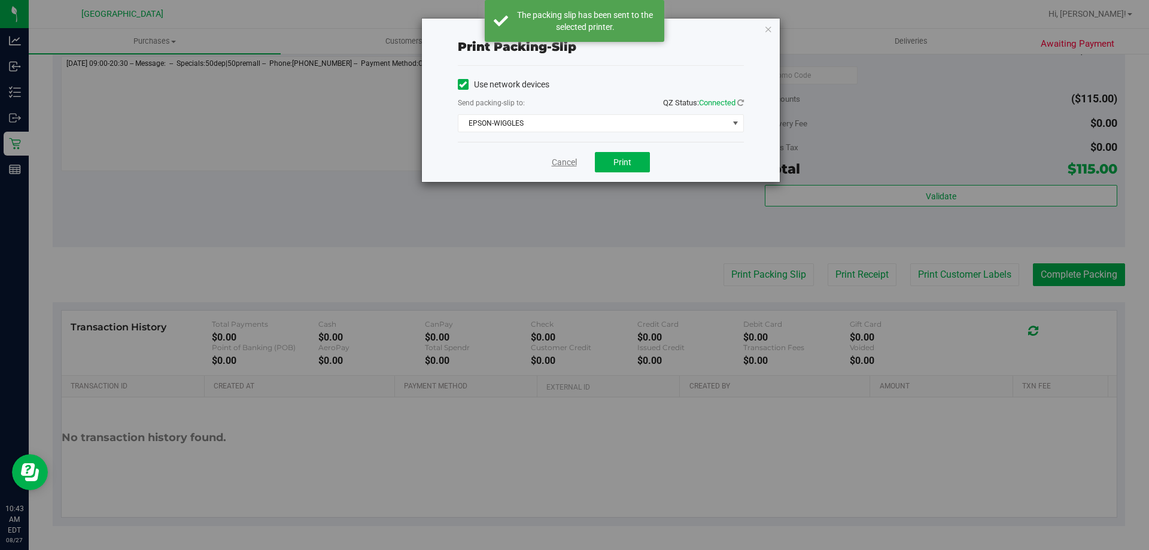
click at [565, 158] on link "Cancel" at bounding box center [564, 162] width 25 height 13
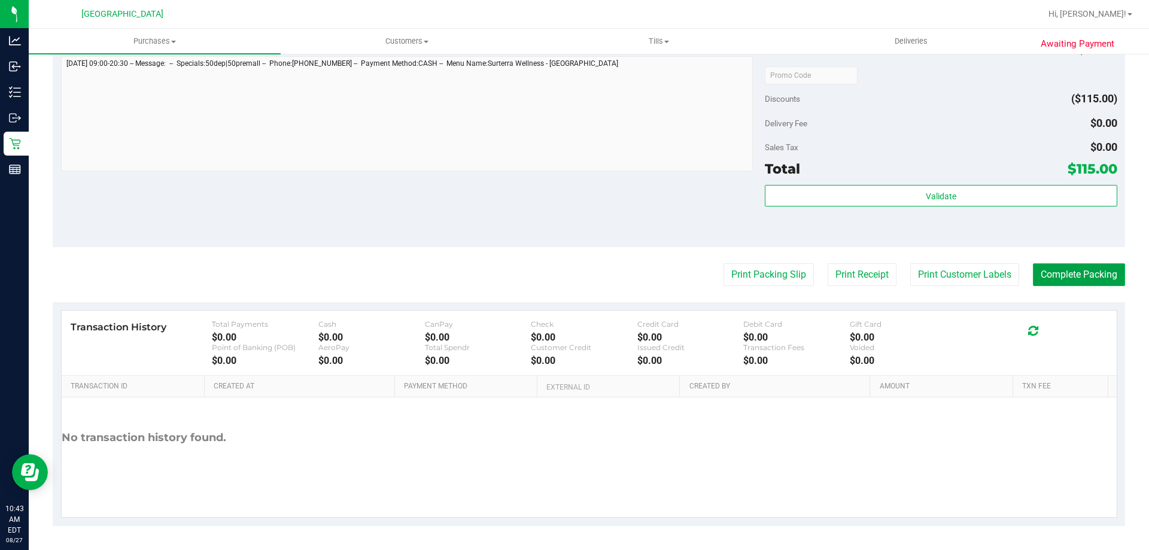
click at [1084, 272] on button "Complete Packing" at bounding box center [1079, 274] width 92 height 23
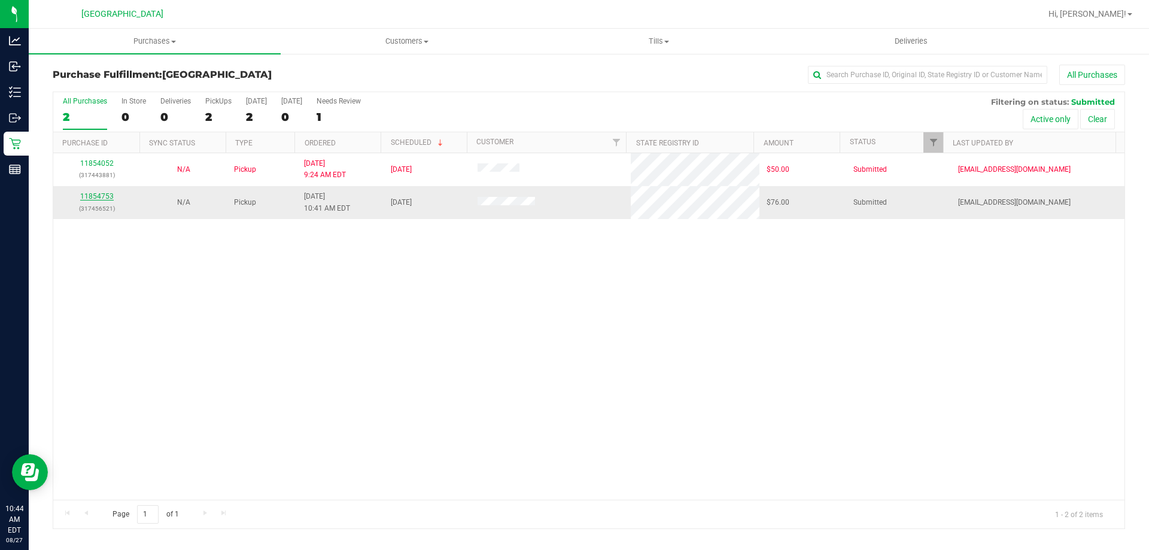
click at [97, 193] on link "11854753" at bounding box center [97, 196] width 34 height 8
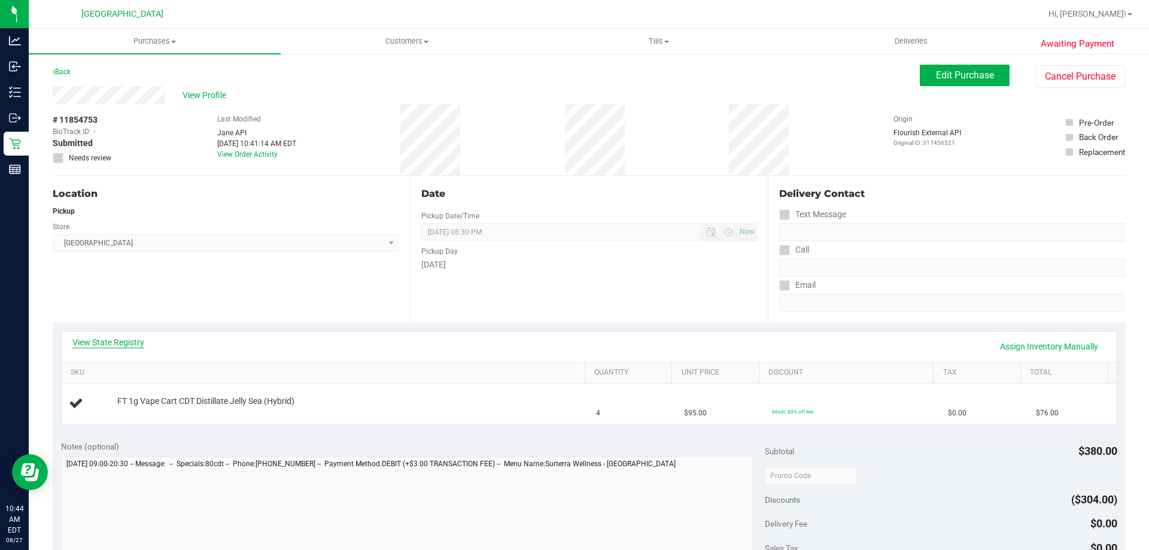
click at [125, 340] on link "View State Registry" at bounding box center [108, 342] width 72 height 12
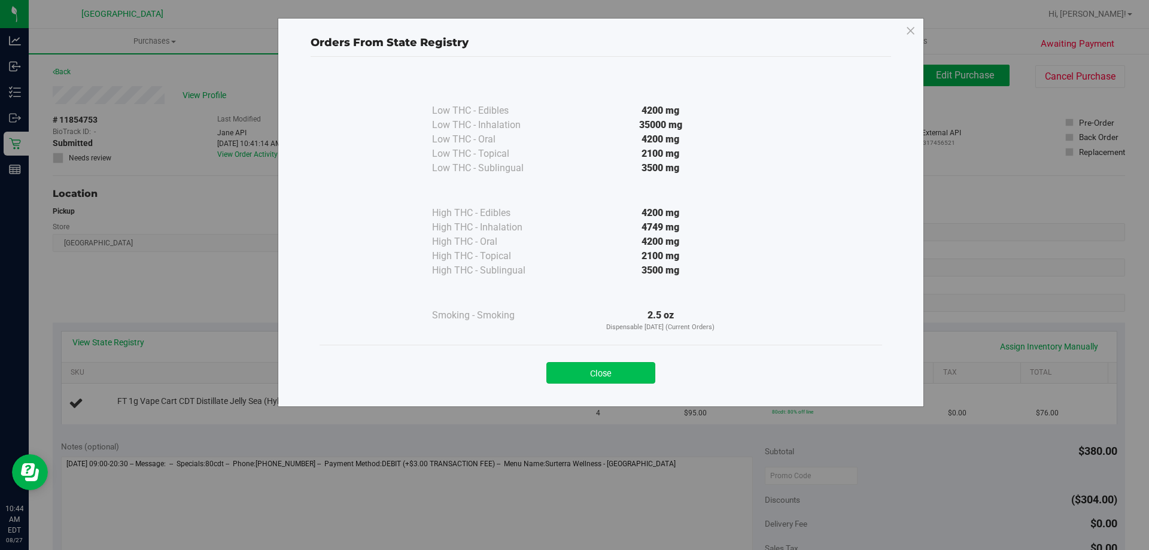
click at [609, 381] on button "Close" at bounding box center [601, 373] width 109 height 22
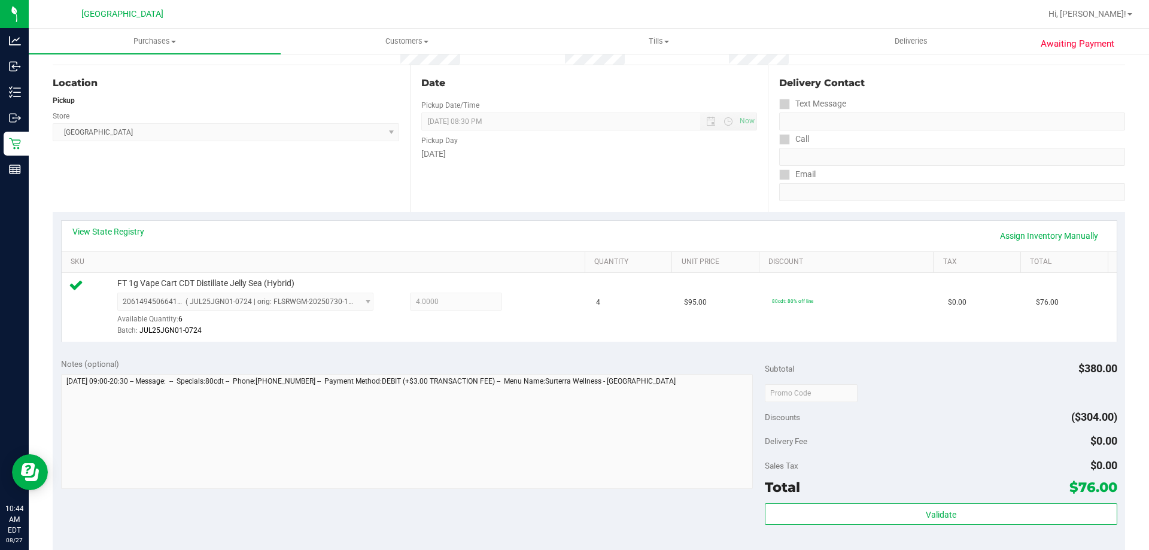
scroll to position [239, 0]
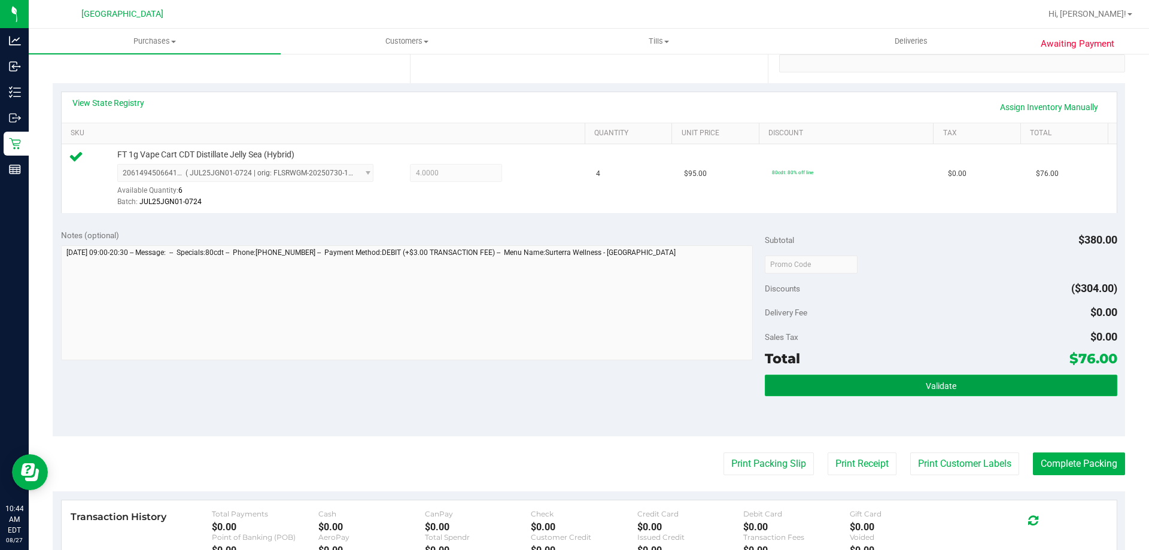
click at [838, 389] on button "Validate" at bounding box center [941, 386] width 352 height 22
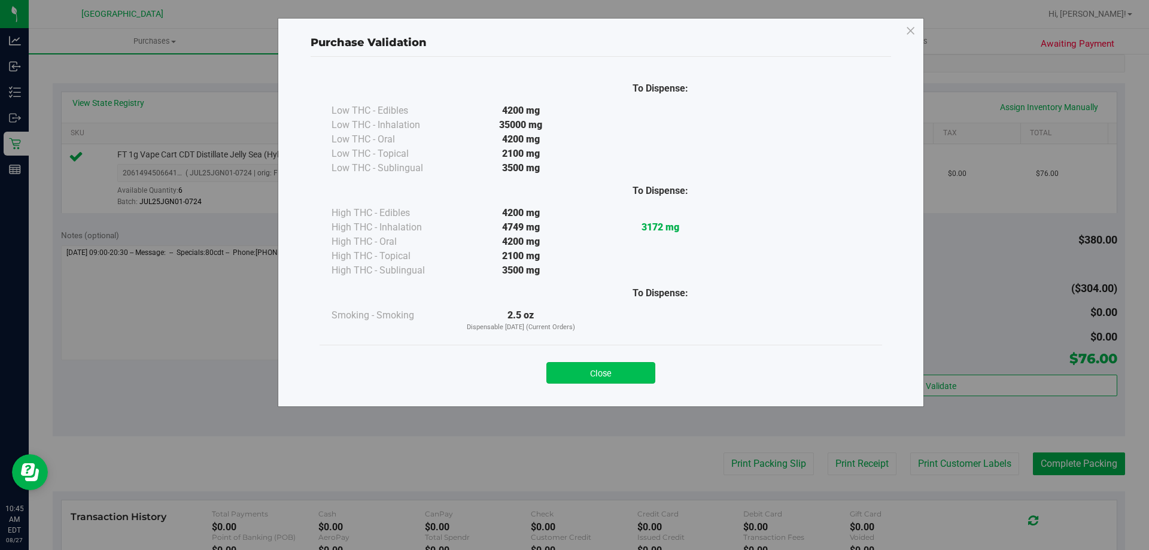
click at [572, 372] on button "Close" at bounding box center [601, 373] width 109 height 22
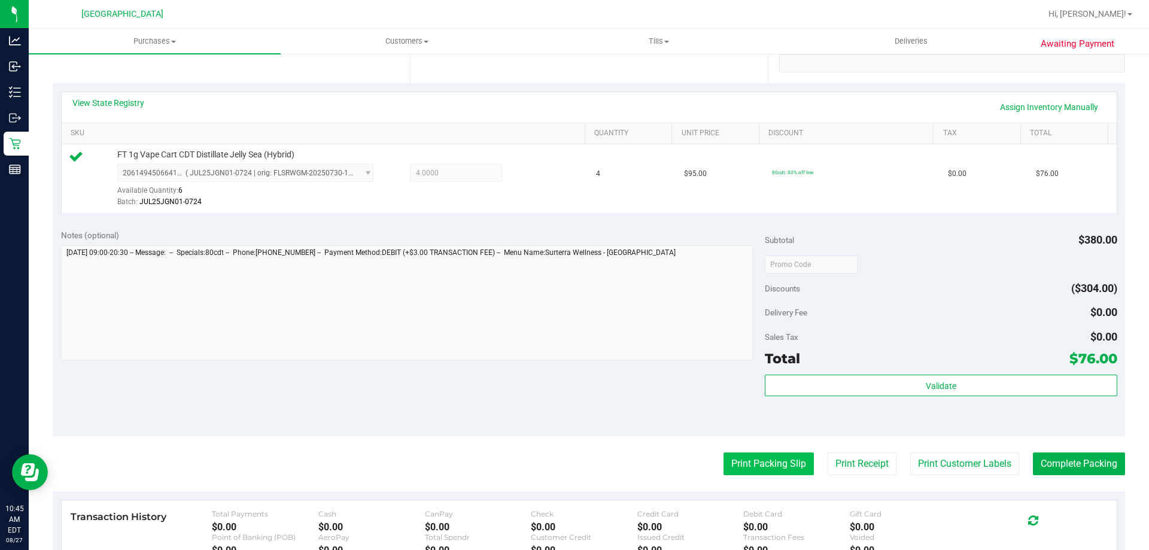
click at [761, 468] on button "Print Packing Slip" at bounding box center [769, 464] width 90 height 23
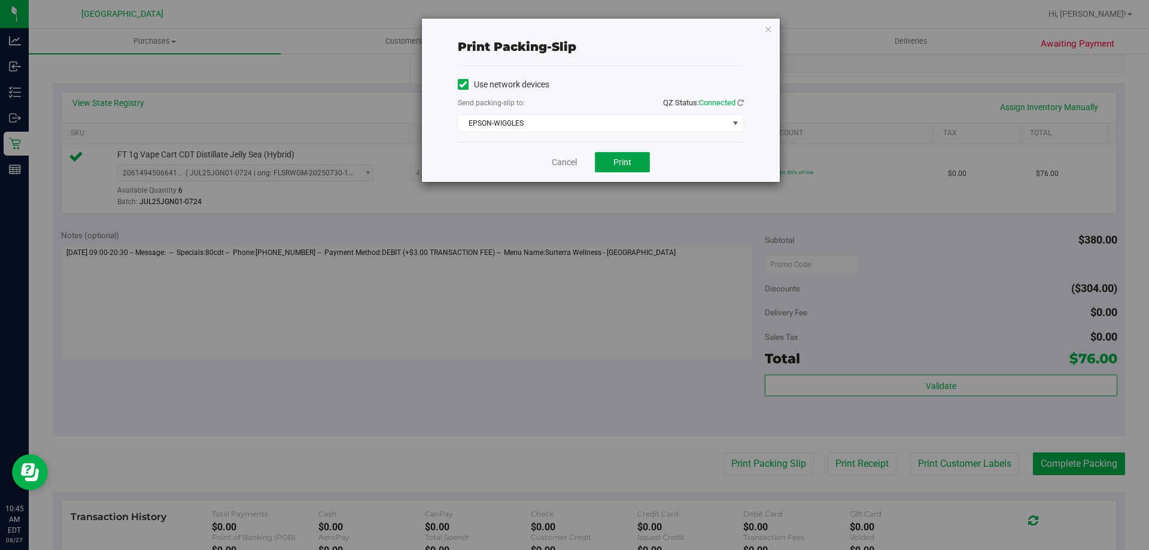
click at [634, 160] on button "Print" at bounding box center [622, 162] width 55 height 20
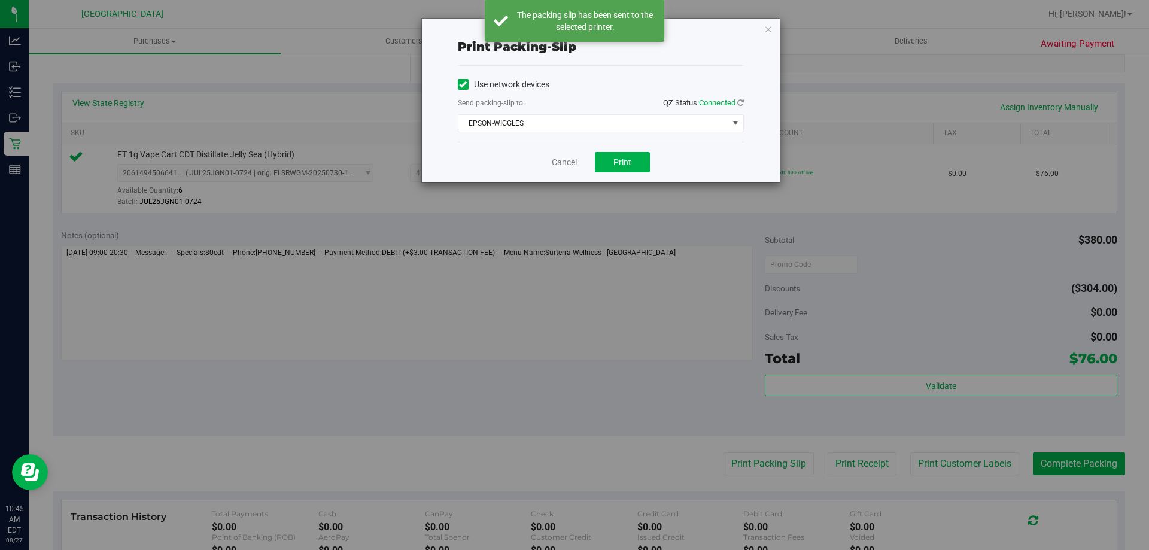
click at [565, 162] on link "Cancel" at bounding box center [564, 162] width 25 height 13
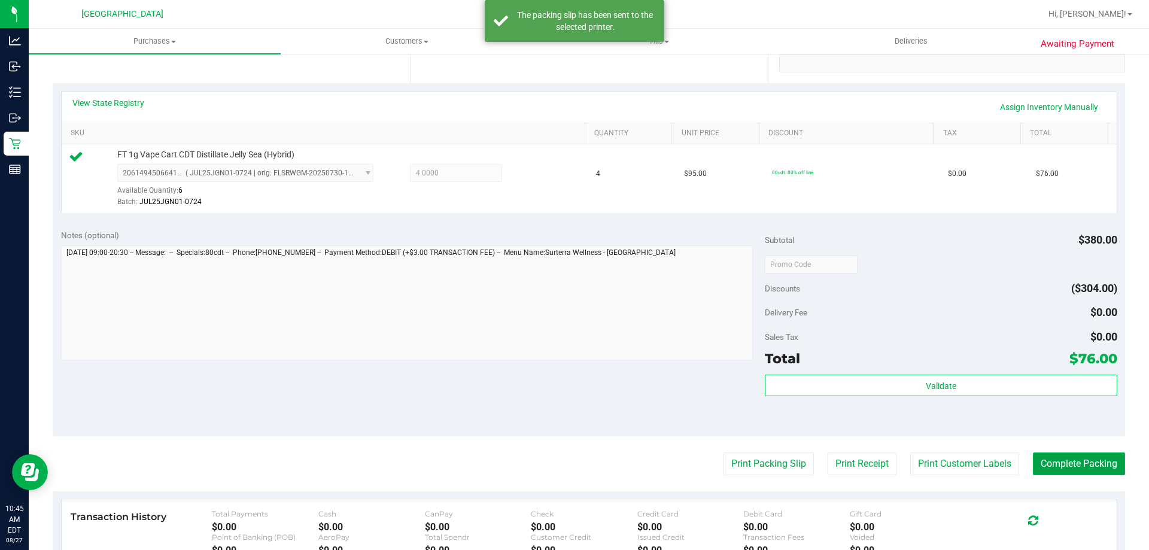
click at [1063, 468] on button "Complete Packing" at bounding box center [1079, 464] width 92 height 23
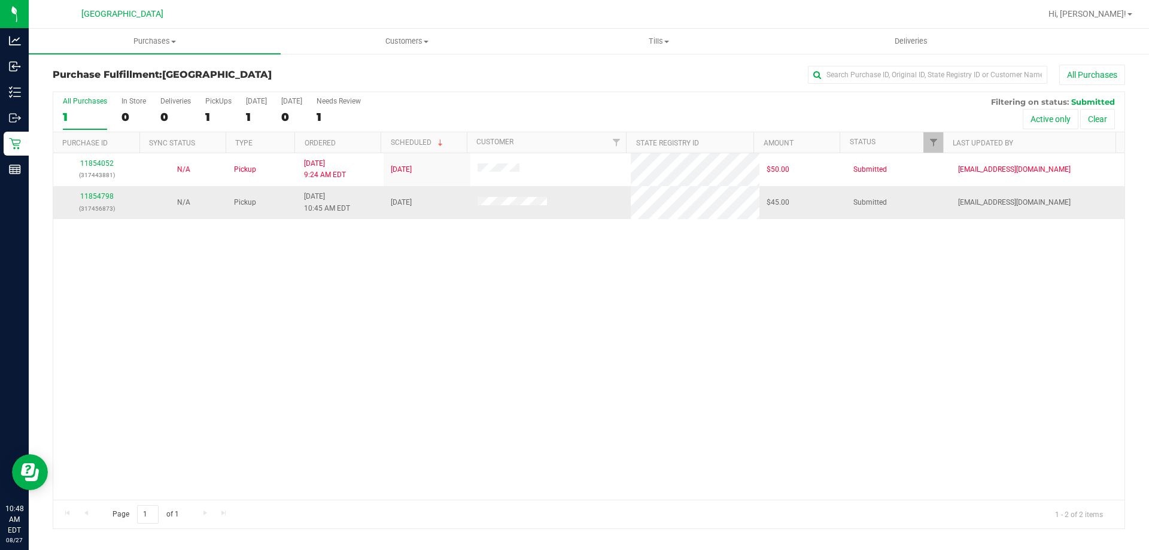
click at [113, 197] on div "11854798 (317456873)" at bounding box center [96, 202] width 72 height 23
click at [107, 197] on link "11854798" at bounding box center [97, 196] width 34 height 8
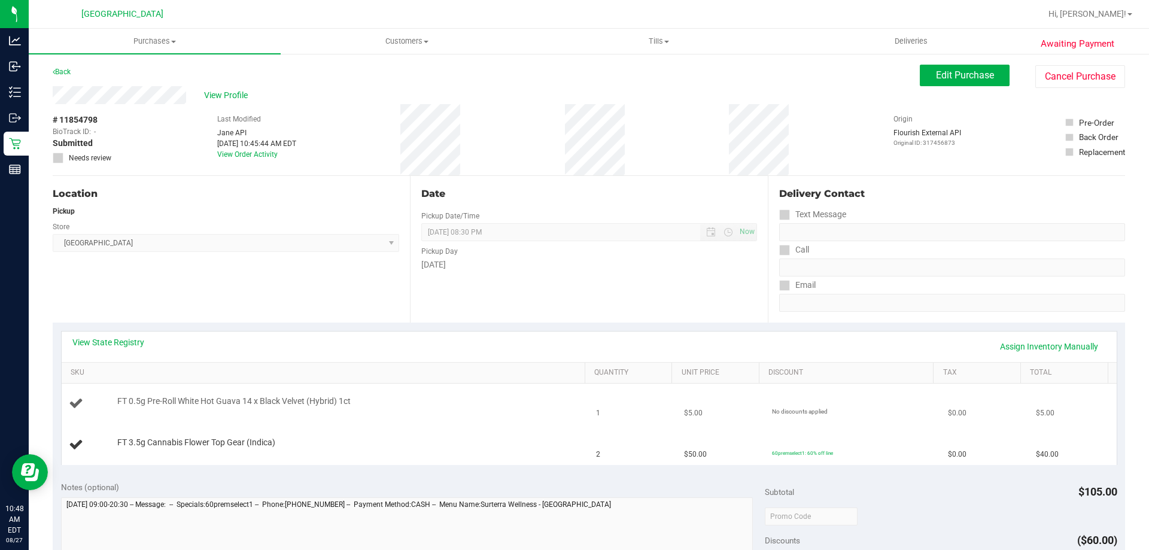
click at [304, 397] on span "FT 0.5g Pre-Roll White Hot Guava 14 x Black Velvet (Hybrid) 1ct" at bounding box center [233, 401] width 233 height 11
copy div "FT 0.5g Pre-Roll White Hot Guava 14 x Black Velvet (Hybrid) 1ct"
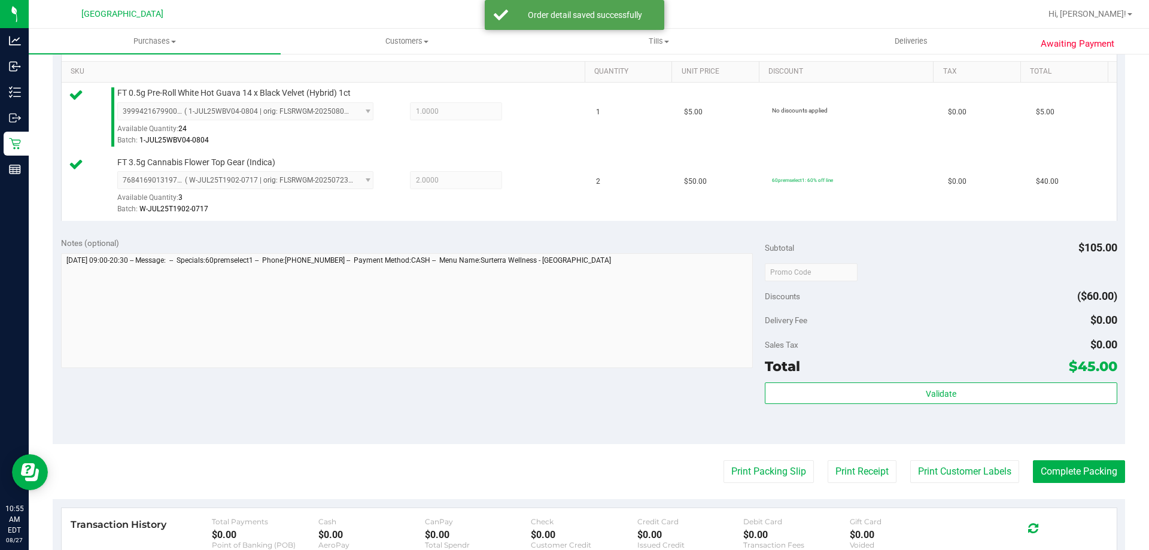
scroll to position [419, 0]
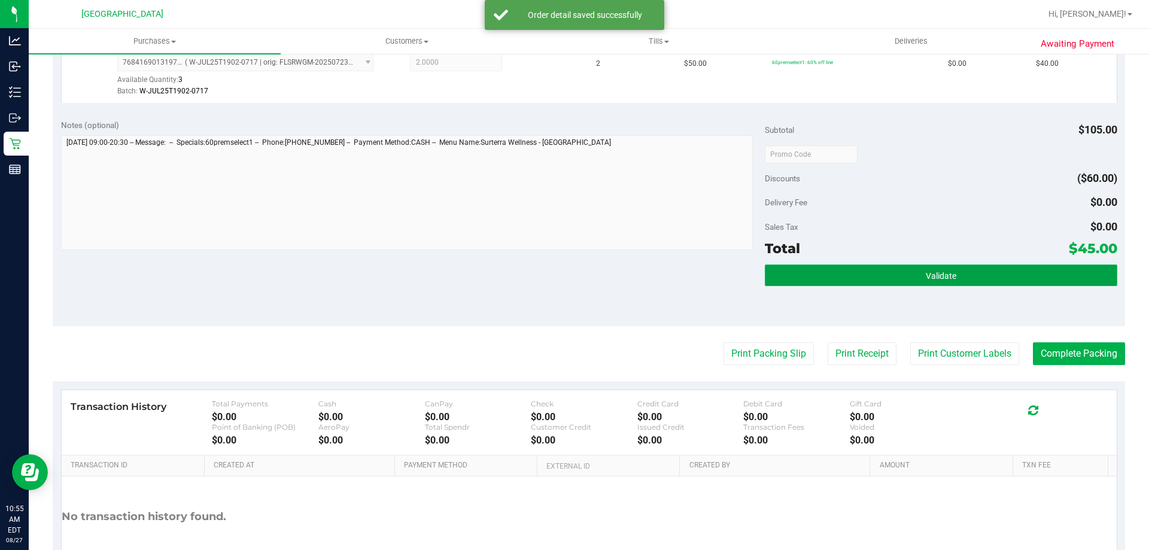
click at [913, 273] on button "Validate" at bounding box center [941, 276] width 352 height 22
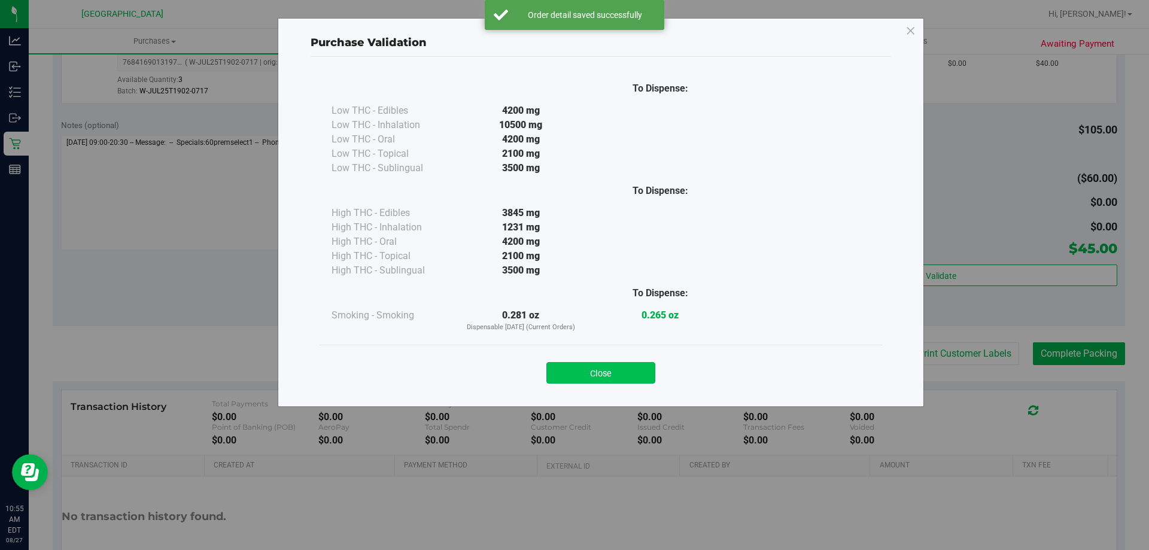
click at [628, 378] on button "Close" at bounding box center [601, 373] width 109 height 22
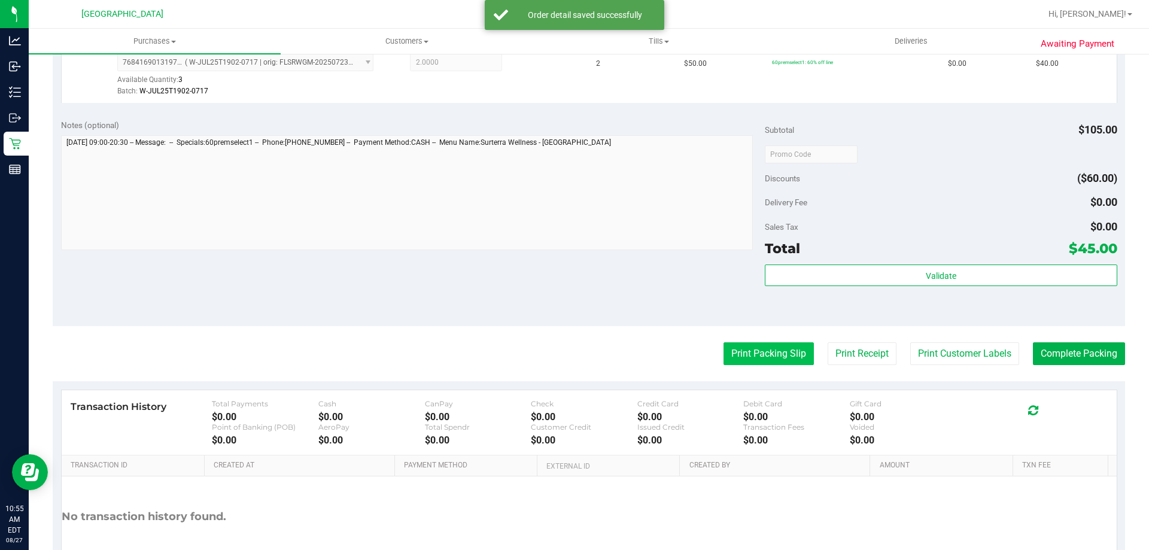
click at [751, 357] on button "Print Packing Slip" at bounding box center [769, 353] width 90 height 23
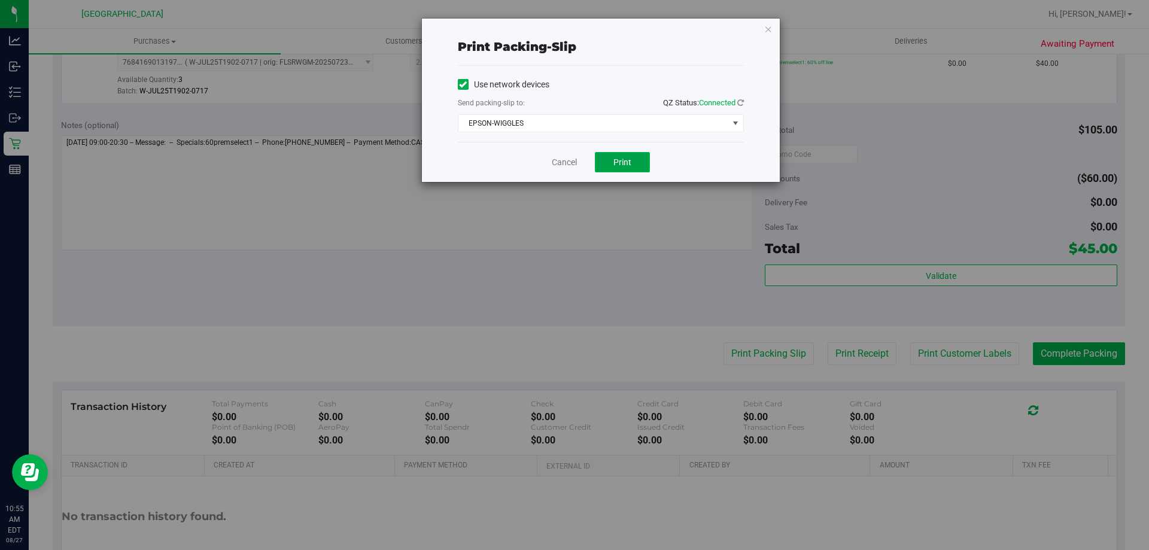
click at [608, 160] on button "Print" at bounding box center [622, 162] width 55 height 20
click at [570, 158] on link "Cancel" at bounding box center [564, 162] width 25 height 13
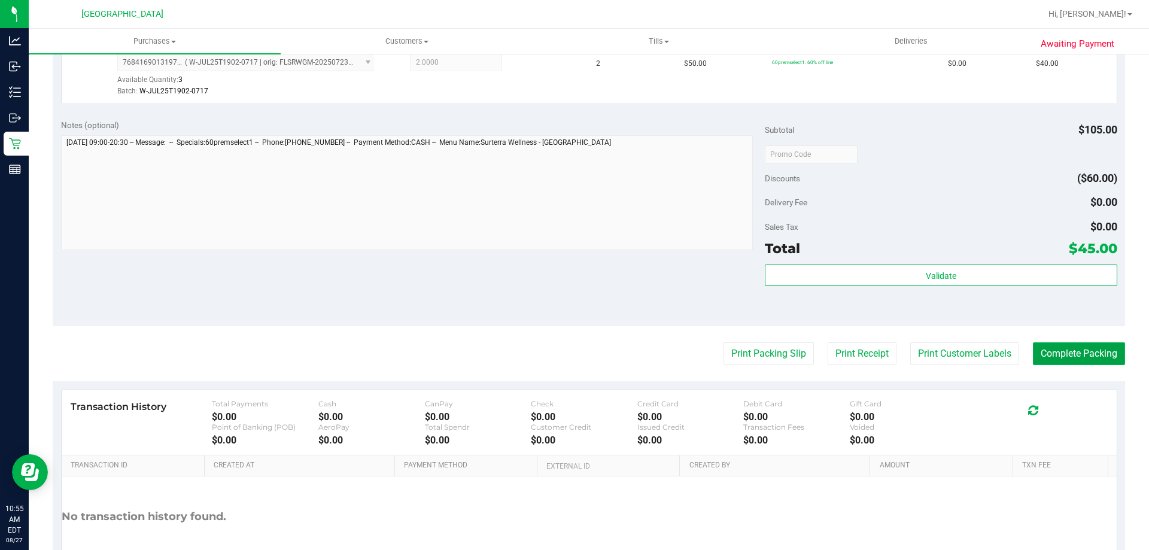
click at [1066, 363] on button "Complete Packing" at bounding box center [1079, 353] width 92 height 23
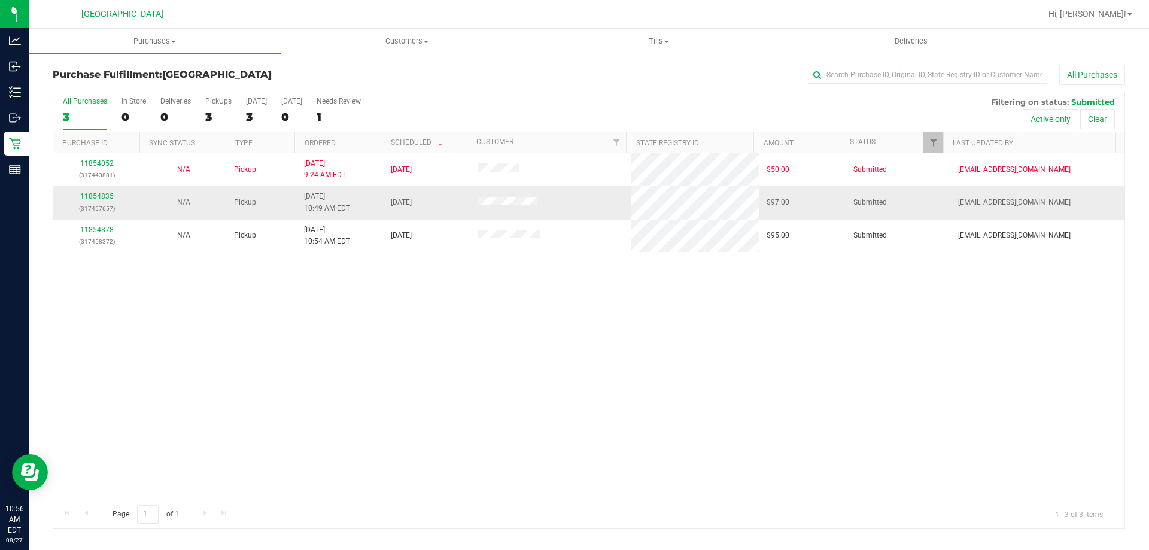
click at [105, 194] on link "11854835" at bounding box center [97, 196] width 34 height 8
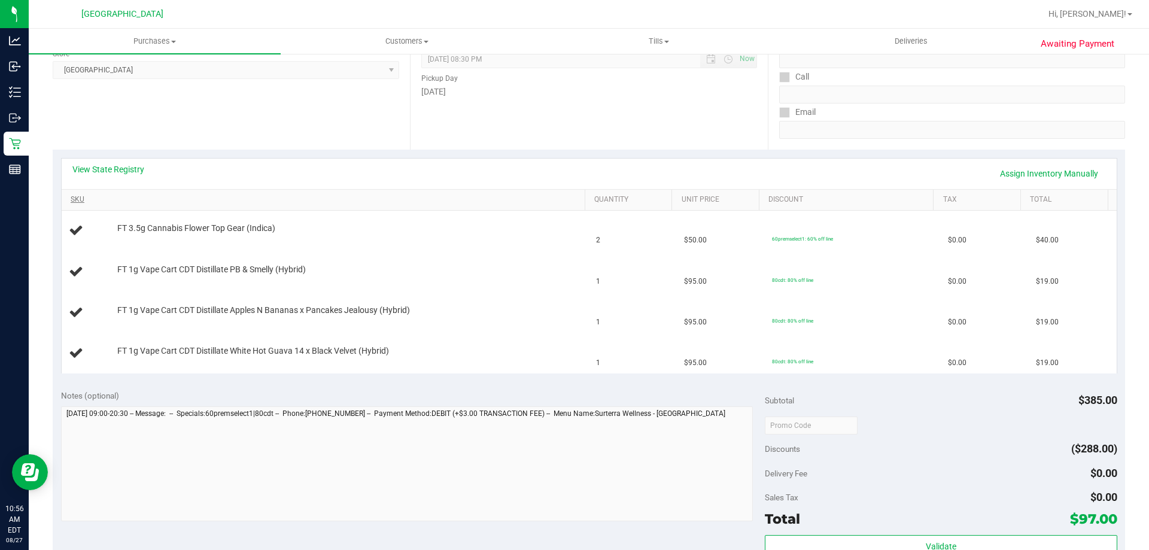
scroll to position [180, 0]
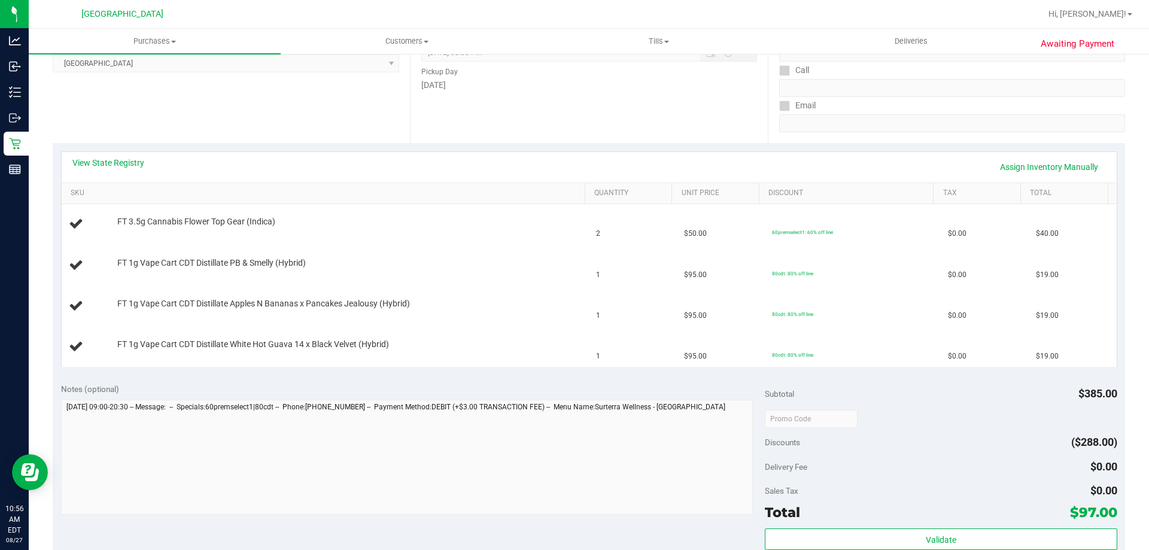
click at [104, 156] on div "View State Registry Assign Inventory Manually" at bounding box center [589, 167] width 1055 height 31
click at [107, 161] on link "View State Registry" at bounding box center [108, 163] width 72 height 12
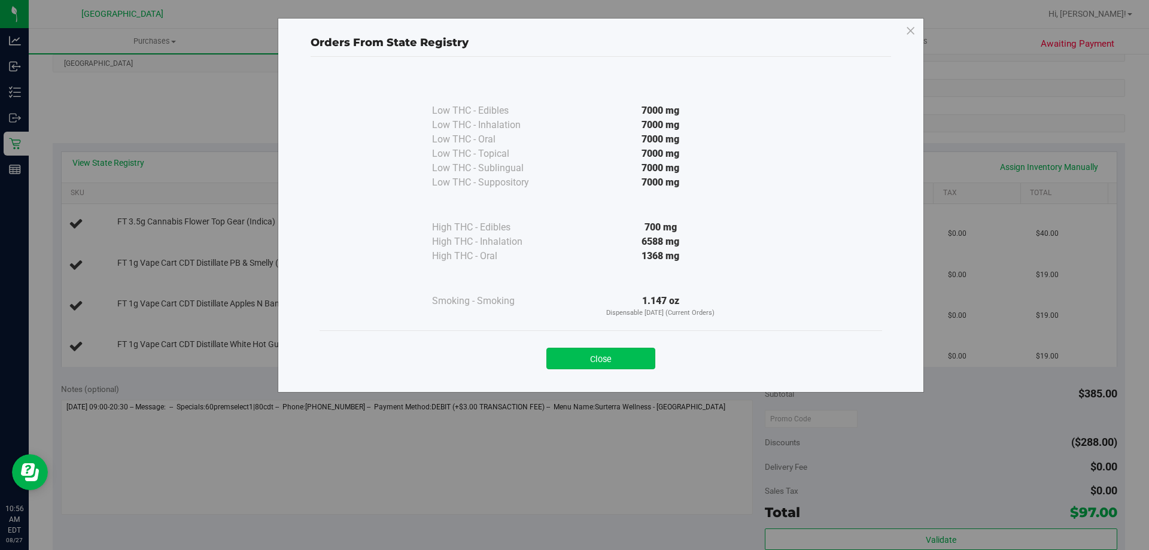
click at [620, 366] on button "Close" at bounding box center [601, 359] width 109 height 22
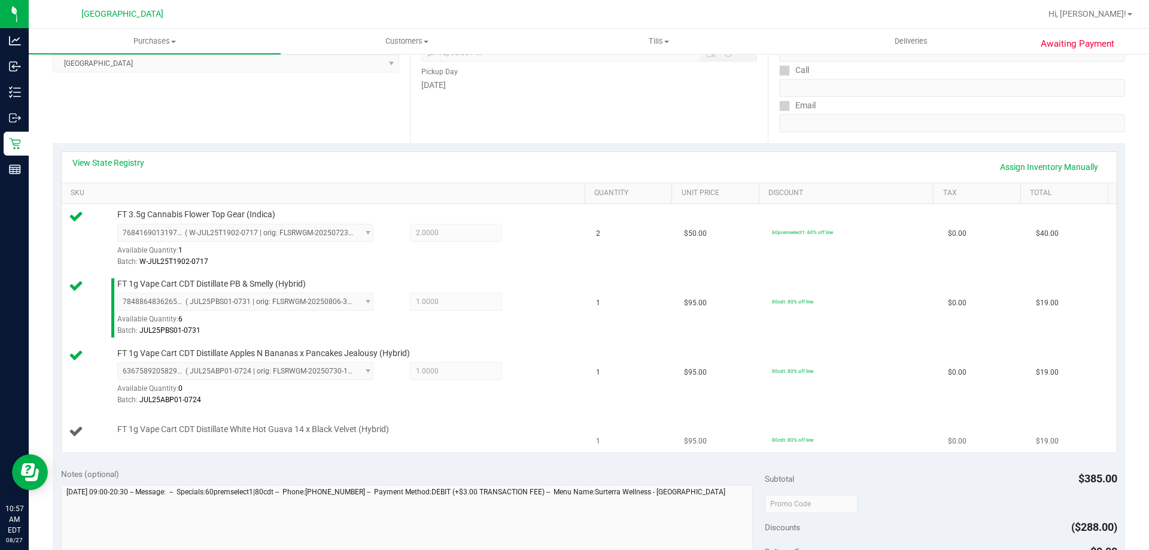
click at [236, 431] on span "FT 1g Vape Cart CDT Distillate White Hot Guava 14 x Black Velvet (Hybrid)" at bounding box center [253, 429] width 272 height 11
copy div "FT 1g Vape Cart CDT Distillate White Hot Guava 14 x Black Velvet (Hybrid)"
click at [199, 353] on span "FT 1g Vape Cart CDT Distillate Apples N Bananas x Pancakes Jealousy (Hybrid)" at bounding box center [263, 353] width 293 height 11
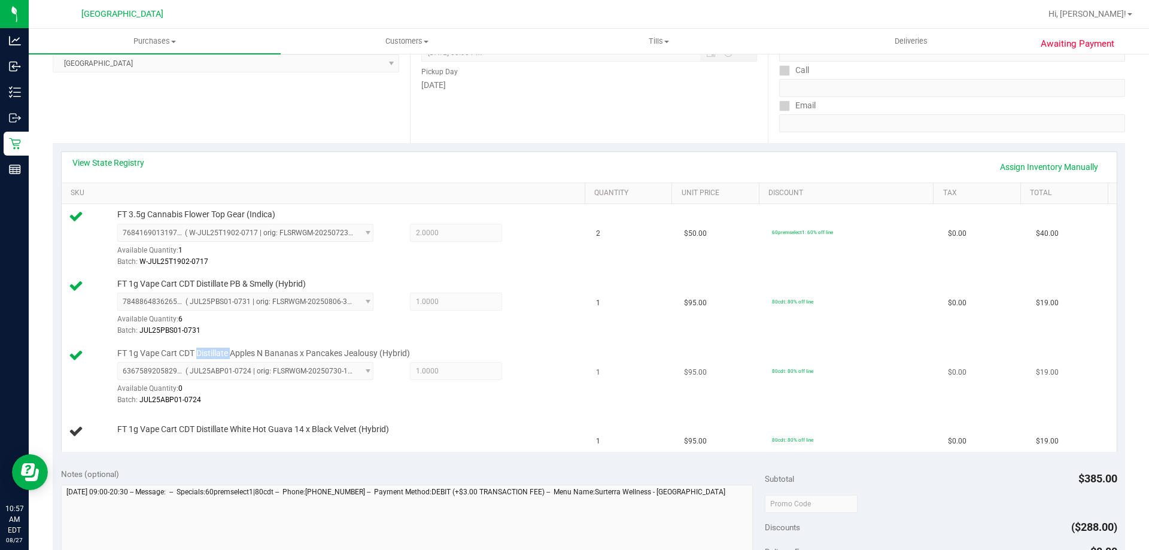
click at [199, 353] on span "FT 1g Vape Cart CDT Distillate Apples N Bananas x Pancakes Jealousy (Hybrid)" at bounding box center [263, 353] width 293 height 11
copy div "FT 1g Vape Cart CDT Distillate Apples N Bananas x Pancakes Jealousy (Hybrid)"
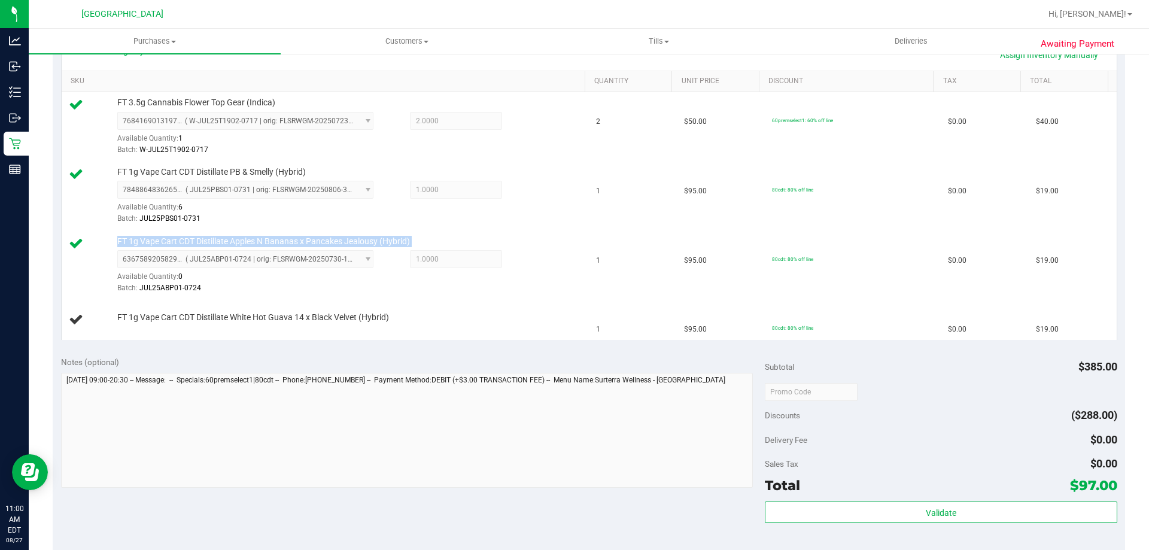
scroll to position [292, 0]
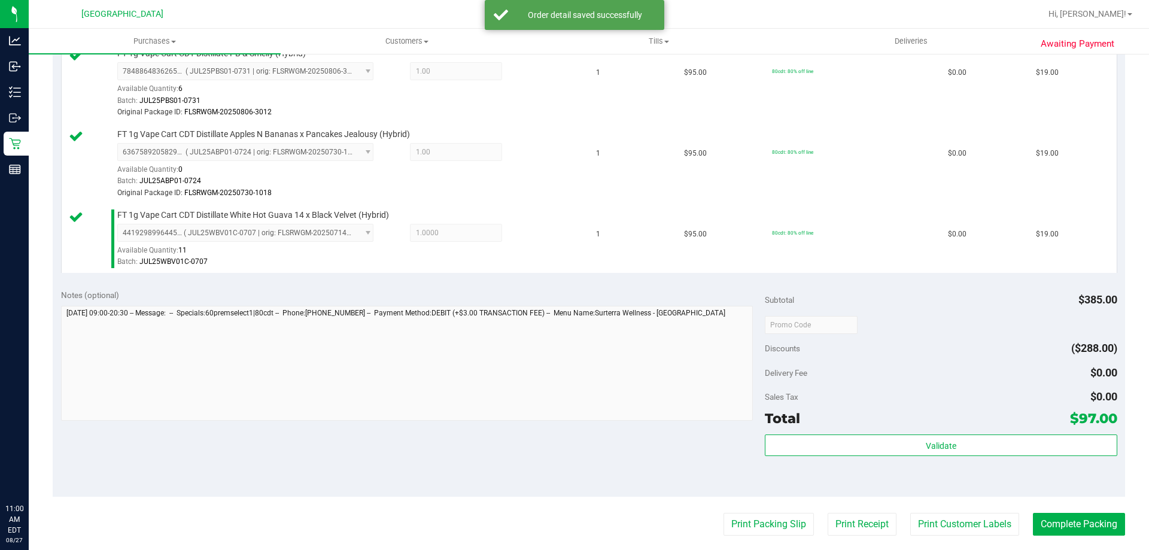
scroll to position [539, 0]
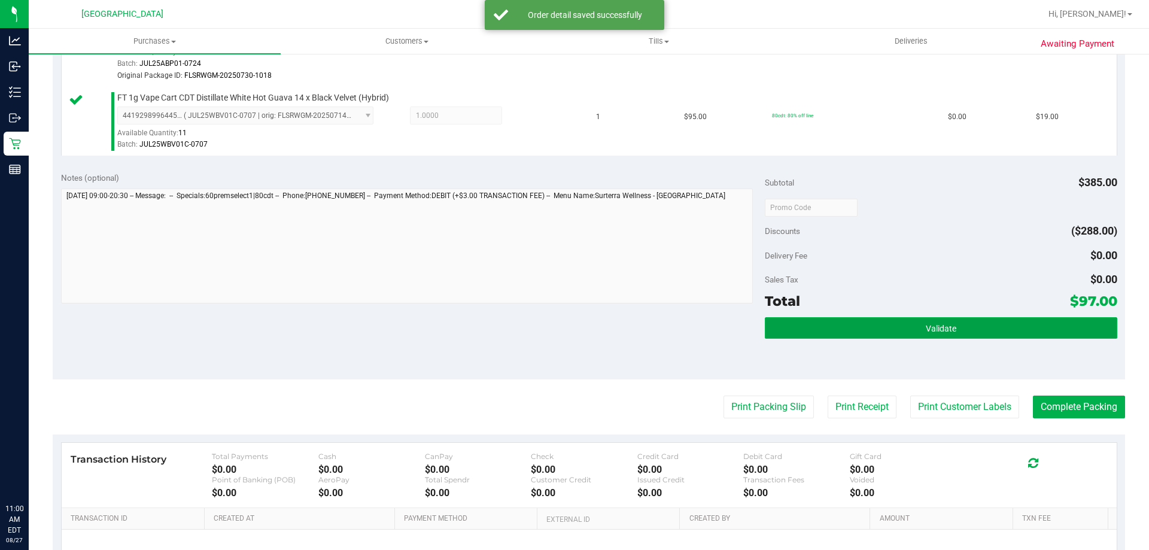
click at [976, 328] on button "Validate" at bounding box center [941, 328] width 352 height 22
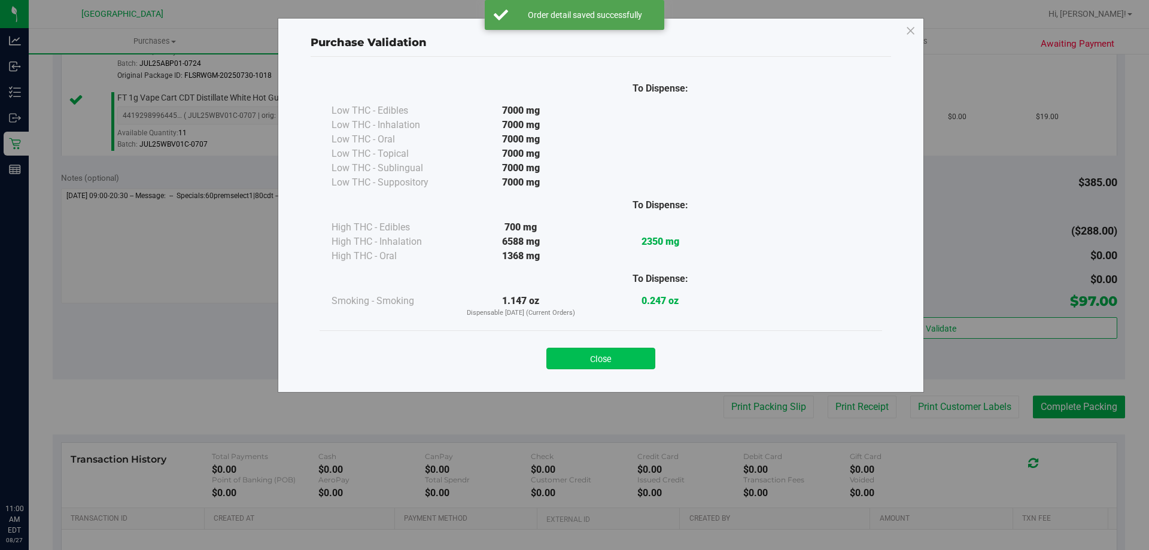
click at [607, 350] on button "Close" at bounding box center [601, 359] width 109 height 22
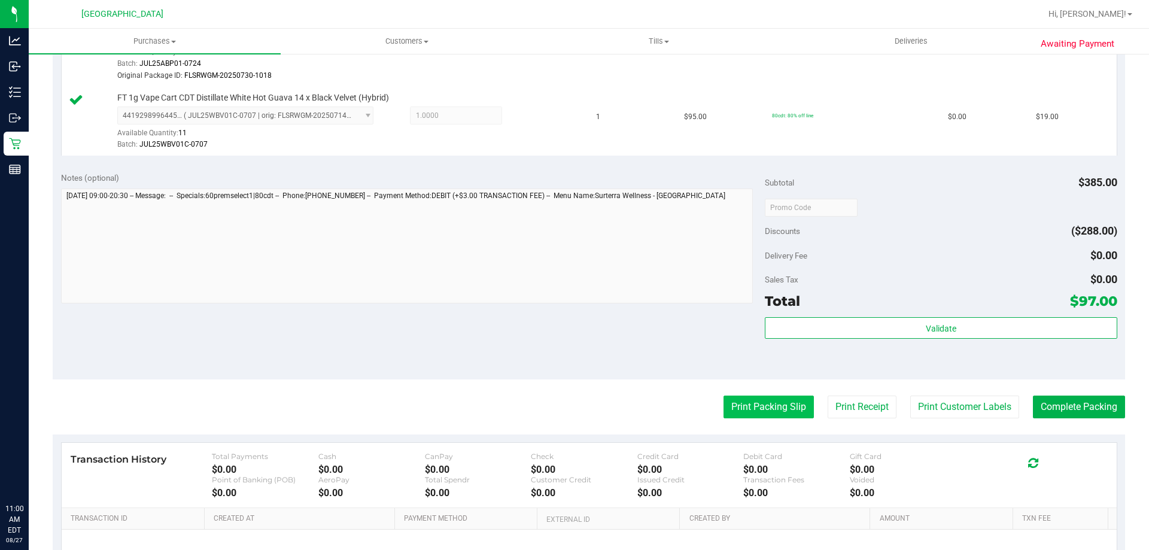
click at [758, 403] on button "Print Packing Slip" at bounding box center [769, 407] width 90 height 23
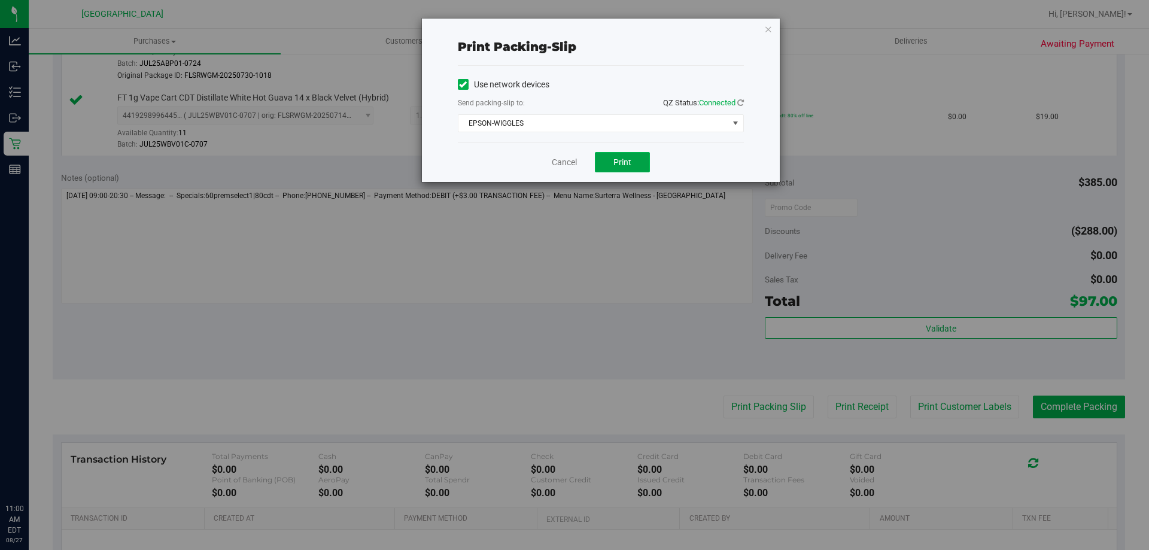
click at [626, 164] on span "Print" at bounding box center [623, 162] width 18 height 10
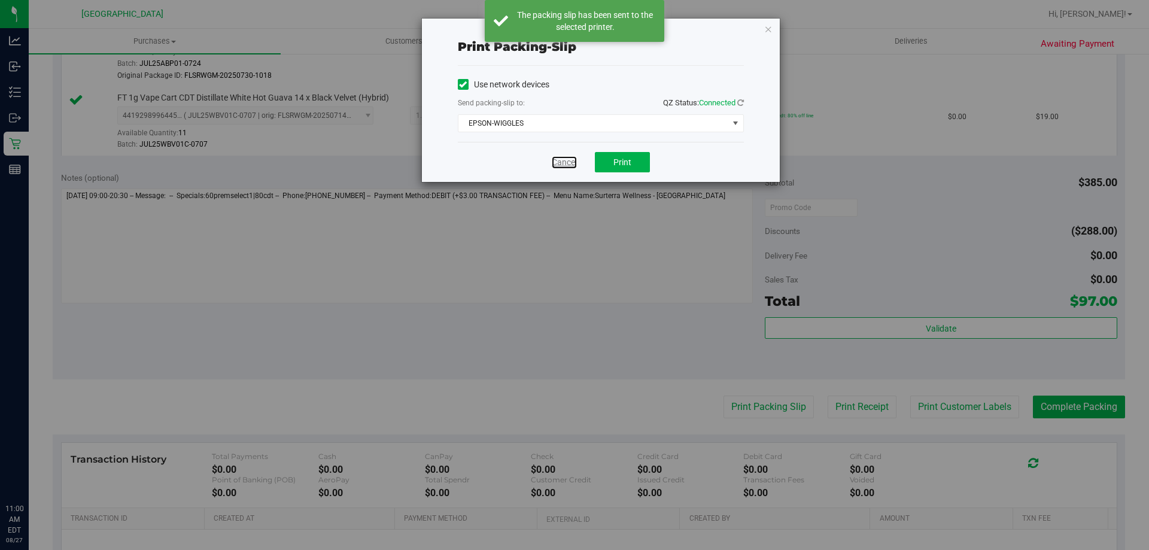
drag, startPoint x: 556, startPoint y: 165, endPoint x: 684, endPoint y: 200, distance: 133.5
click at [556, 164] on link "Cancel" at bounding box center [564, 162] width 25 height 13
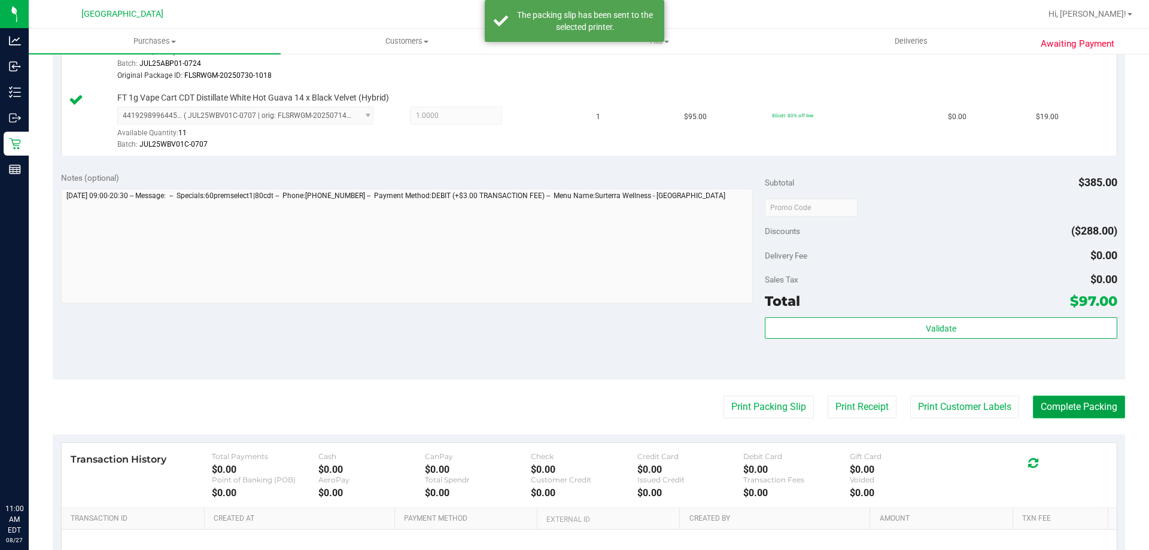
click at [1070, 400] on button "Complete Packing" at bounding box center [1079, 407] width 92 height 23
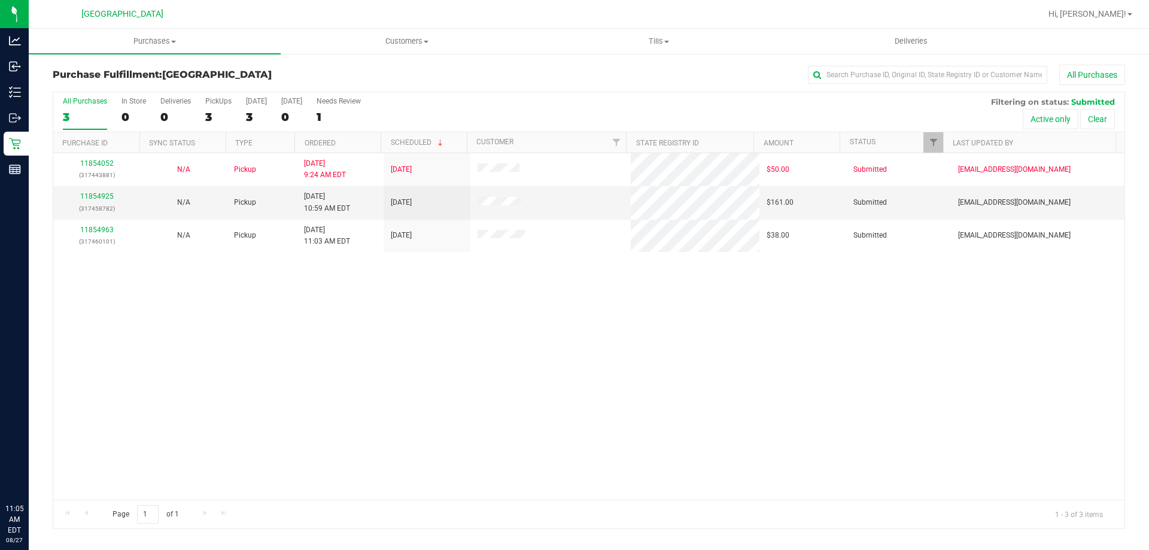
click at [599, 312] on div "11854052 (317443881) N/A Pickup [DATE] 9:24 AM EDT 8/27/2025 $50.00 Submitted […" at bounding box center [589, 326] width 1072 height 347
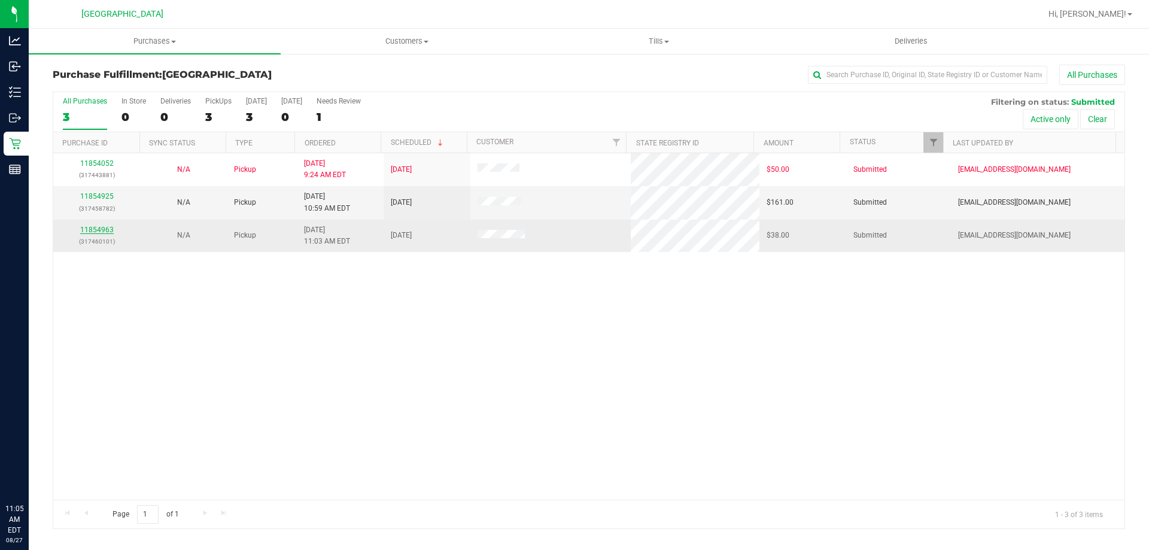
click at [98, 230] on link "11854963" at bounding box center [97, 230] width 34 height 8
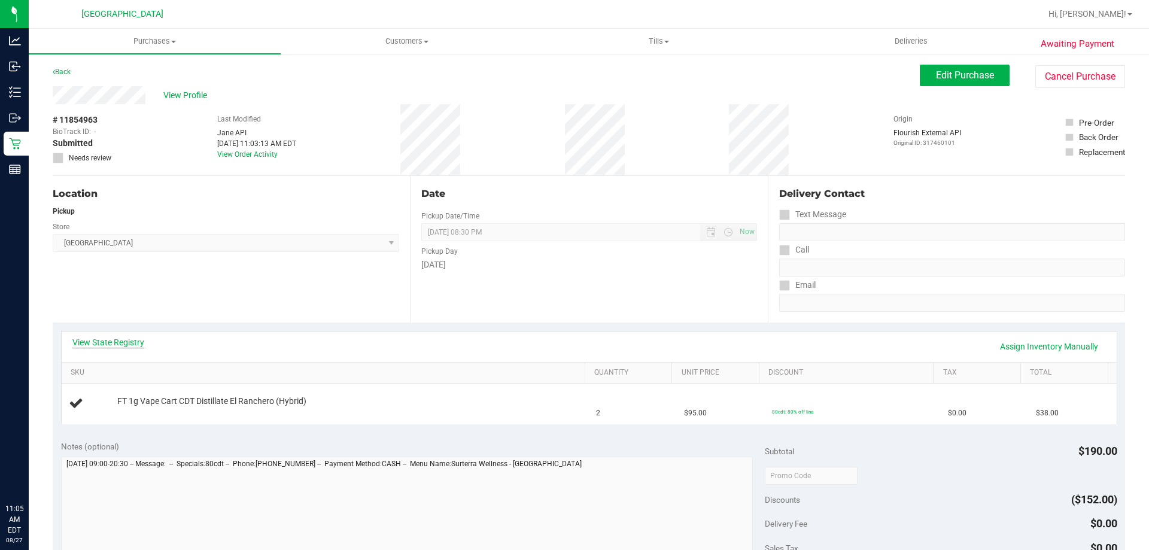
click at [136, 343] on link "View State Registry" at bounding box center [108, 342] width 72 height 12
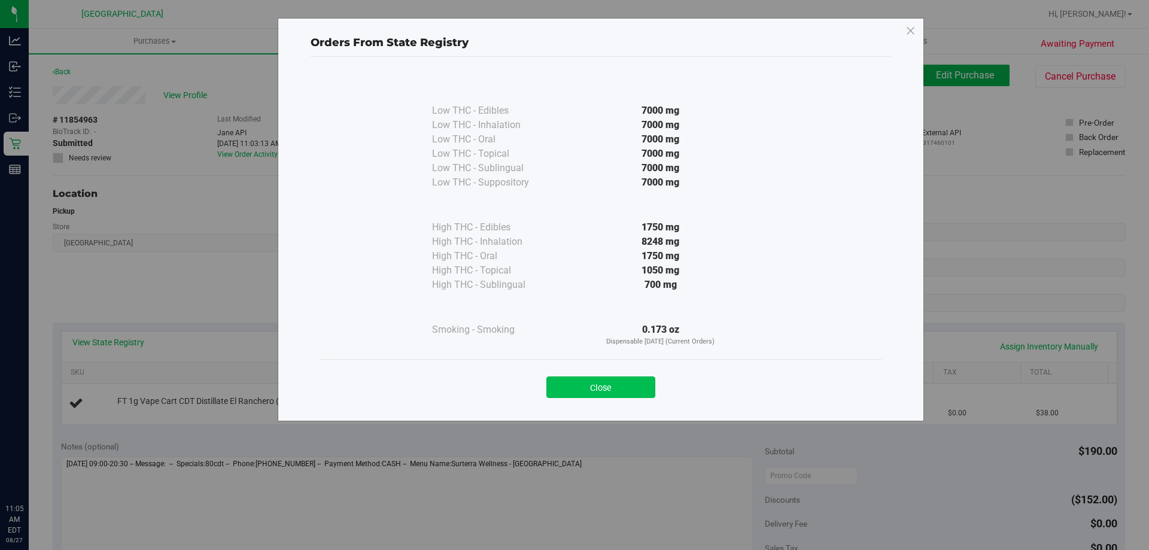
click at [591, 378] on button "Close" at bounding box center [601, 388] width 109 height 22
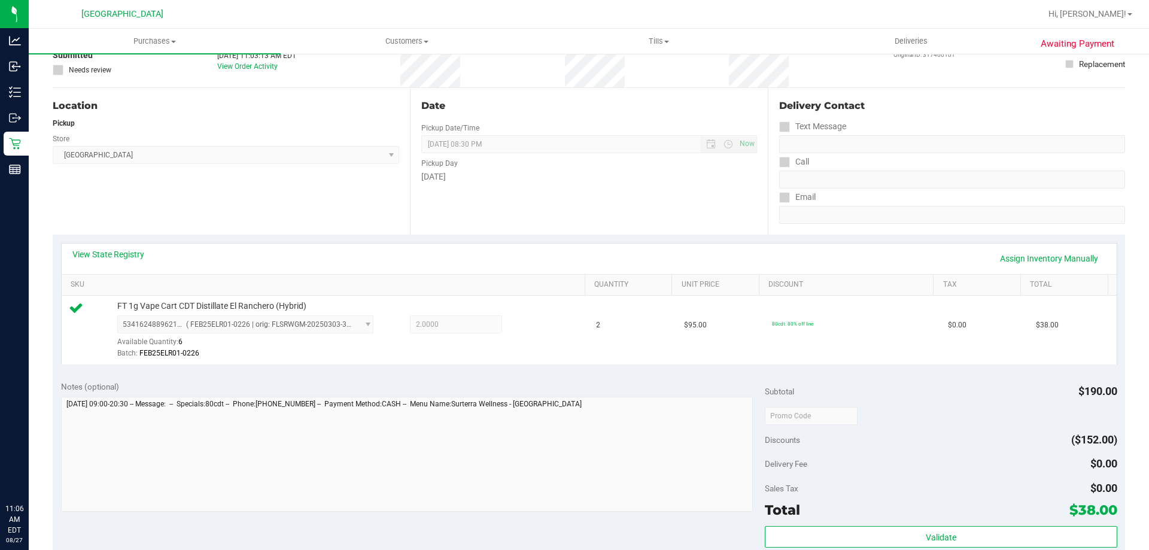
scroll to position [359, 0]
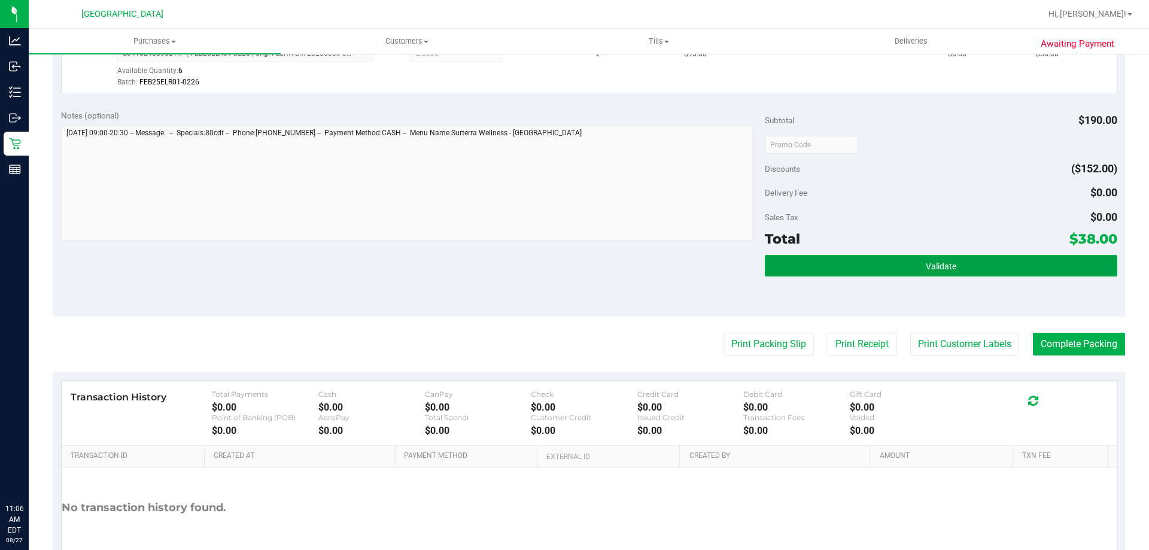
click at [949, 264] on span "Validate" at bounding box center [941, 267] width 31 height 10
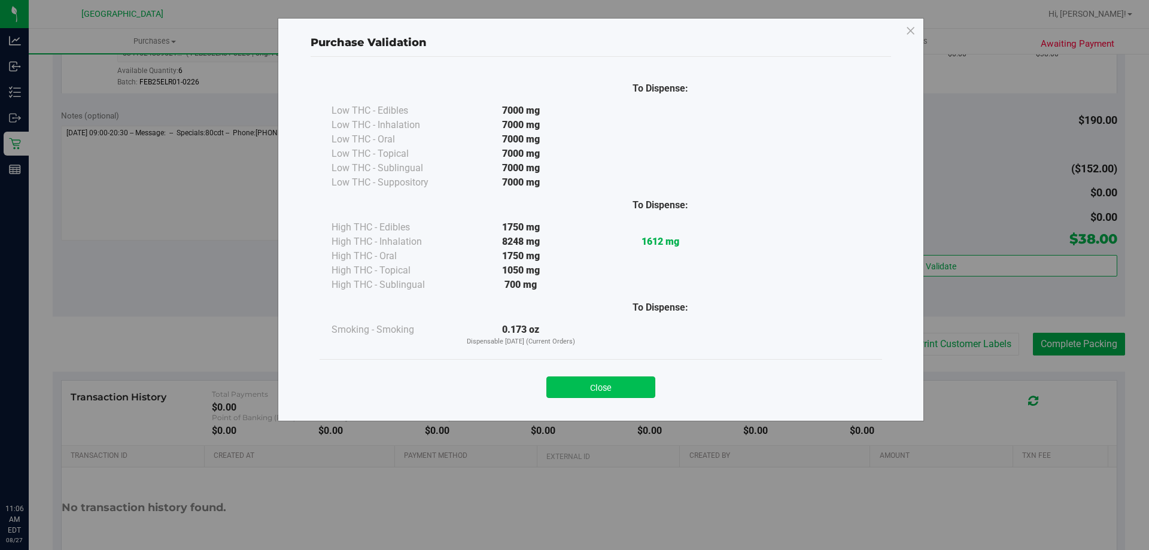
click at [633, 389] on button "Close" at bounding box center [601, 388] width 109 height 22
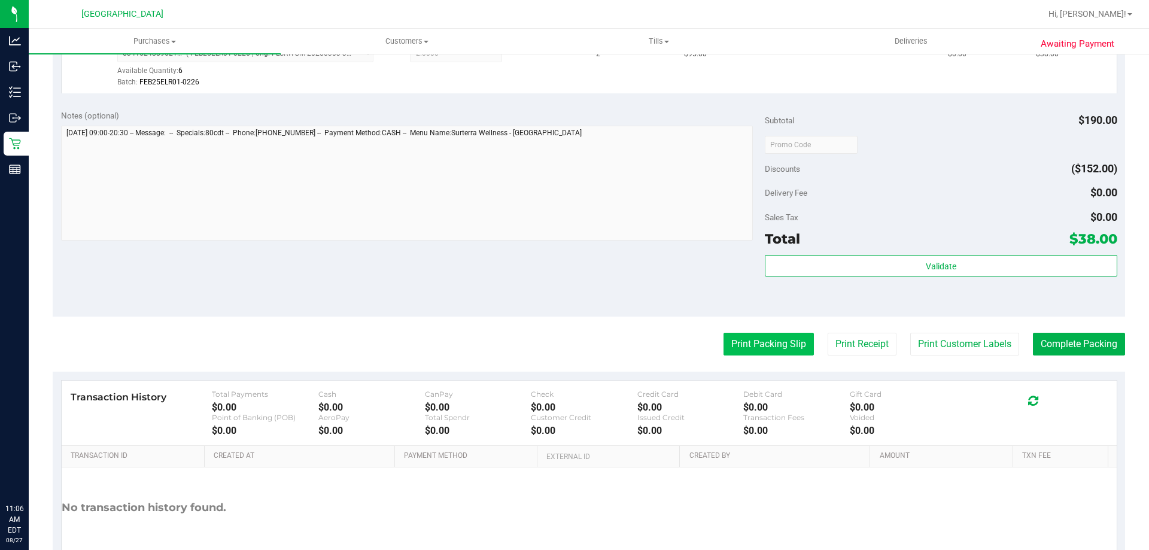
click at [784, 342] on button "Print Packing Slip" at bounding box center [769, 344] width 90 height 23
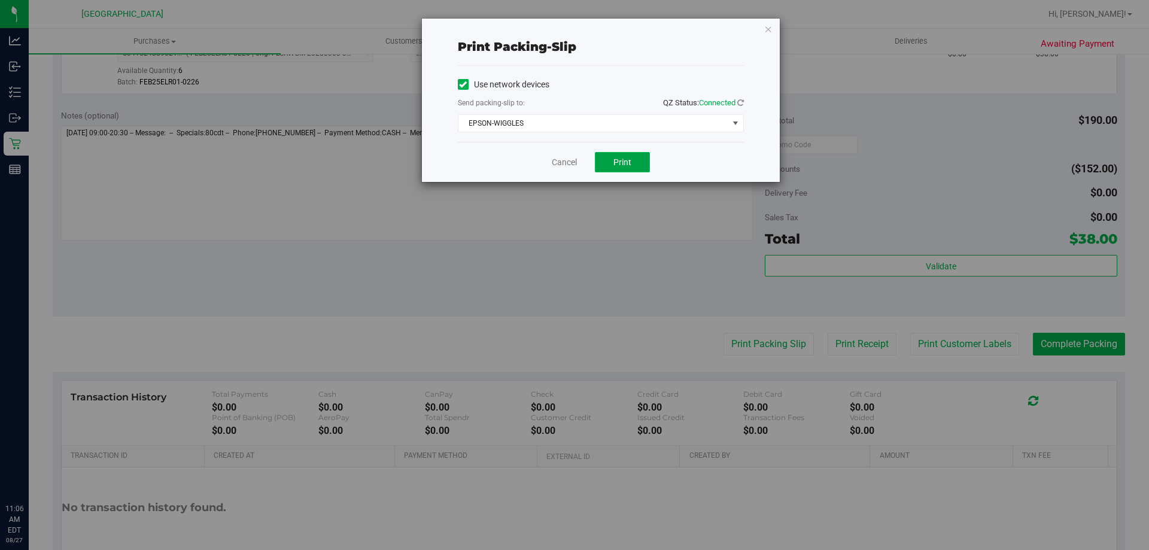
click at [618, 160] on span "Print" at bounding box center [623, 162] width 18 height 10
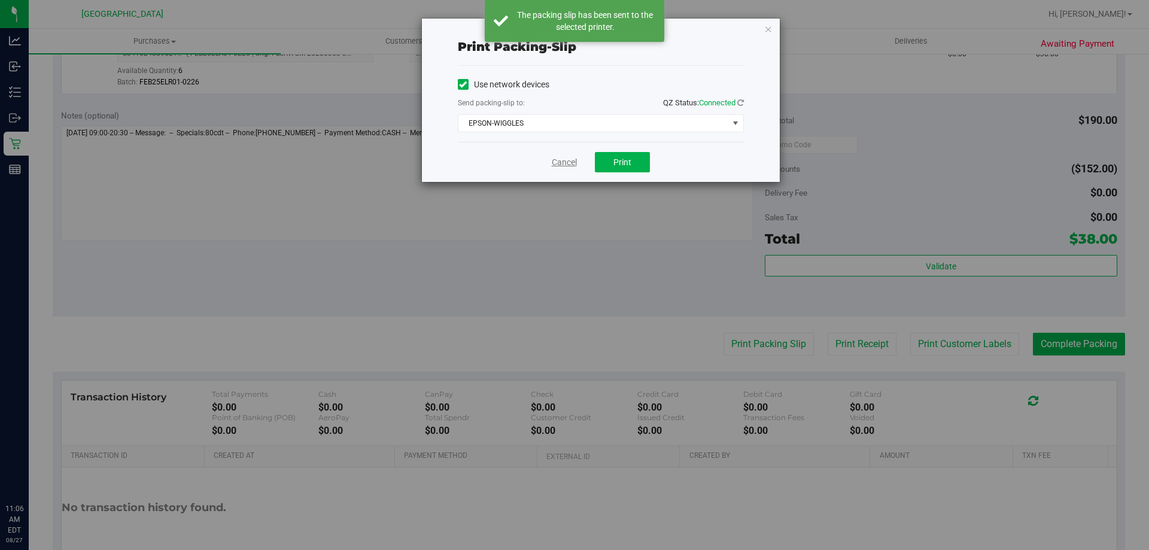
click at [560, 159] on link "Cancel" at bounding box center [564, 162] width 25 height 13
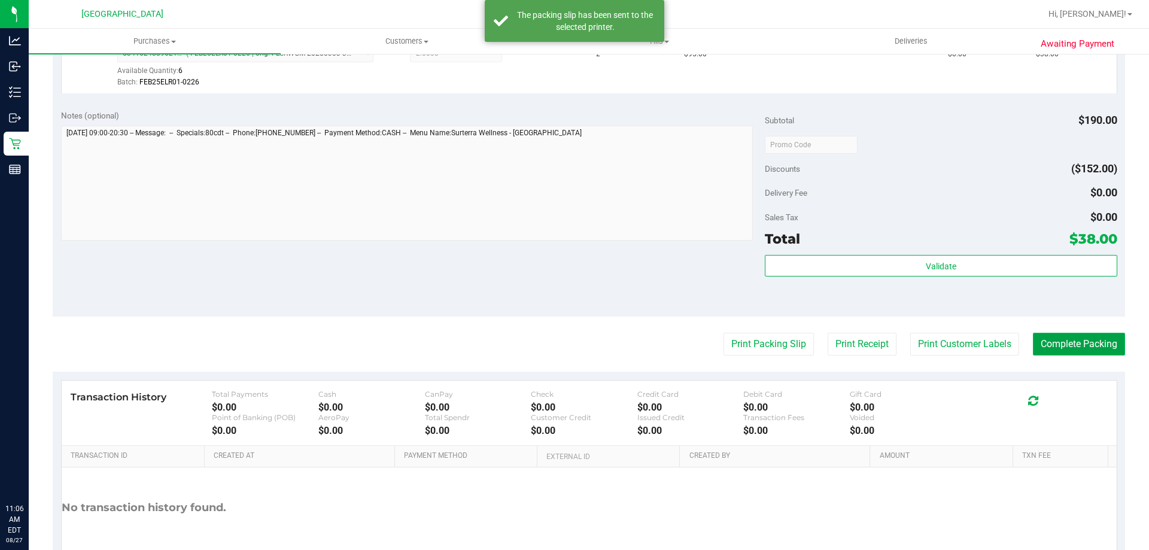
click at [1087, 356] on button "Complete Packing" at bounding box center [1079, 344] width 92 height 23
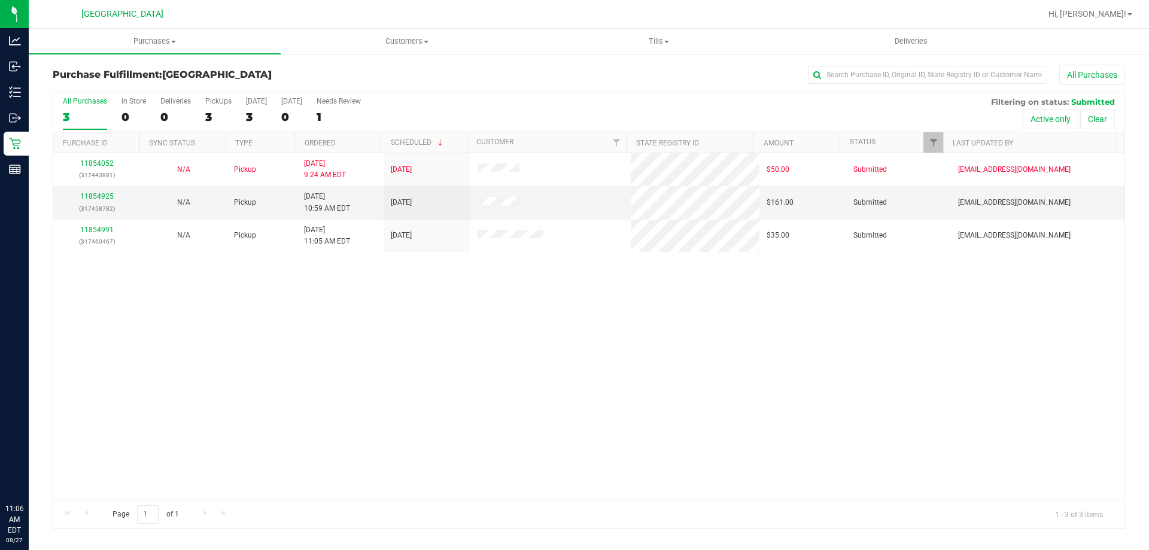
click at [400, 318] on div "11854052 (317443881) N/A Pickup [DATE] 9:24 AM EDT 8/27/2025 $50.00 Submitted […" at bounding box center [589, 326] width 1072 height 347
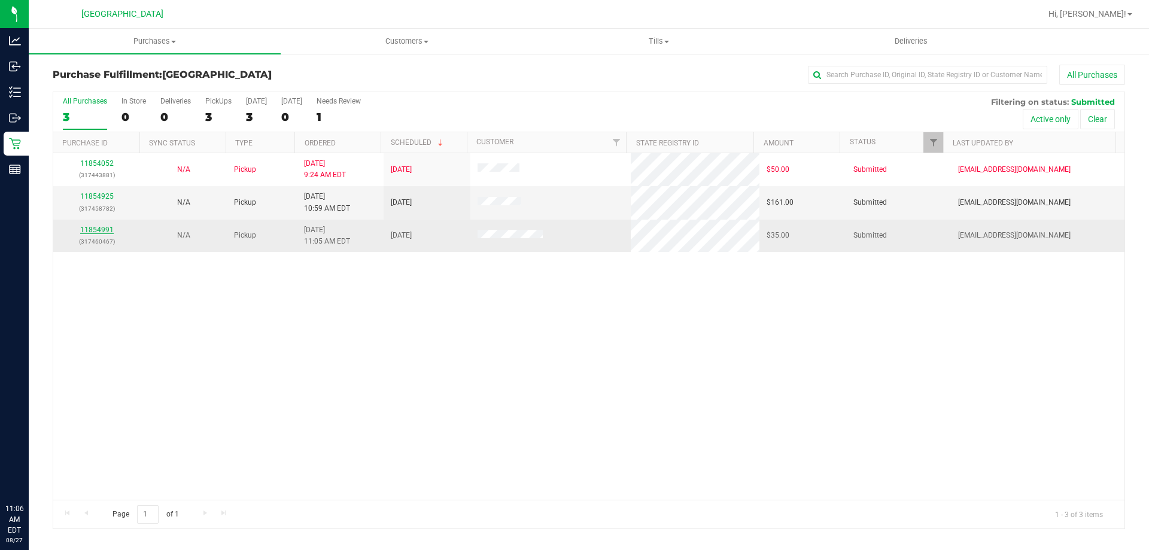
click at [100, 228] on link "11854991" at bounding box center [97, 230] width 34 height 8
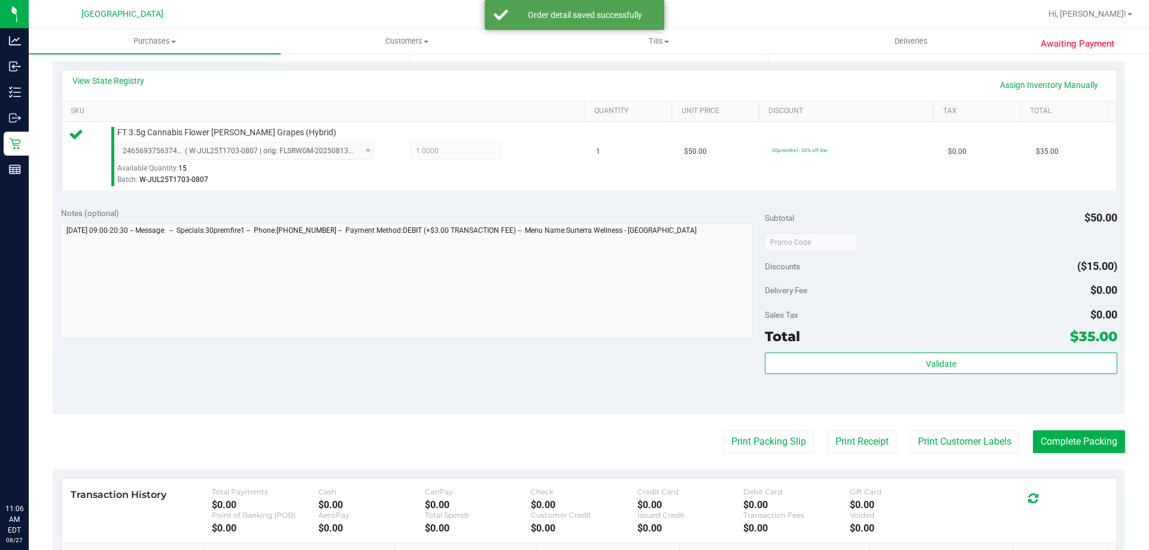
scroll to position [299, 0]
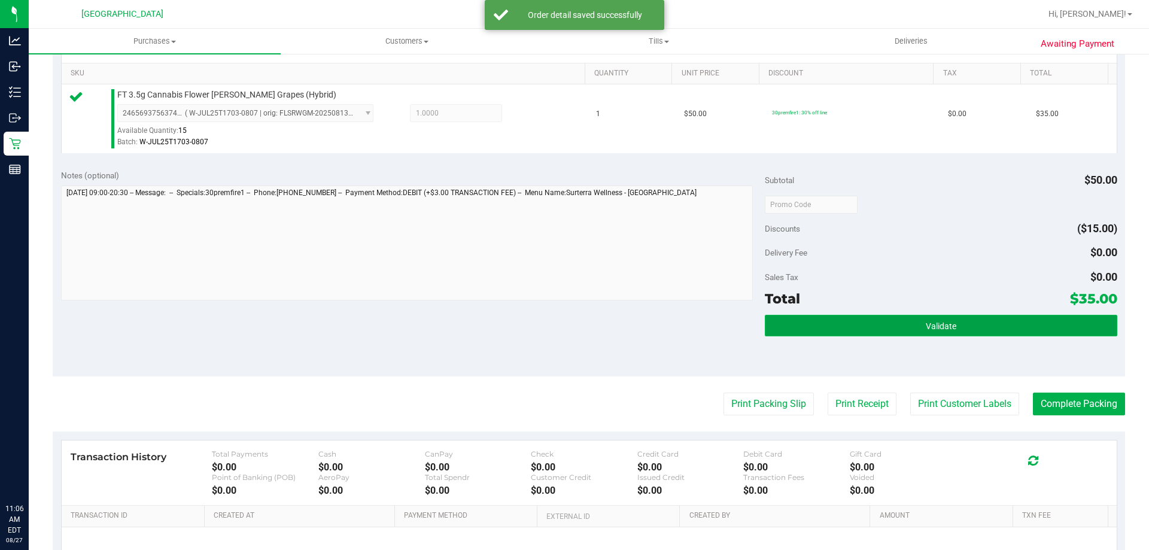
click at [831, 330] on button "Validate" at bounding box center [941, 326] width 352 height 22
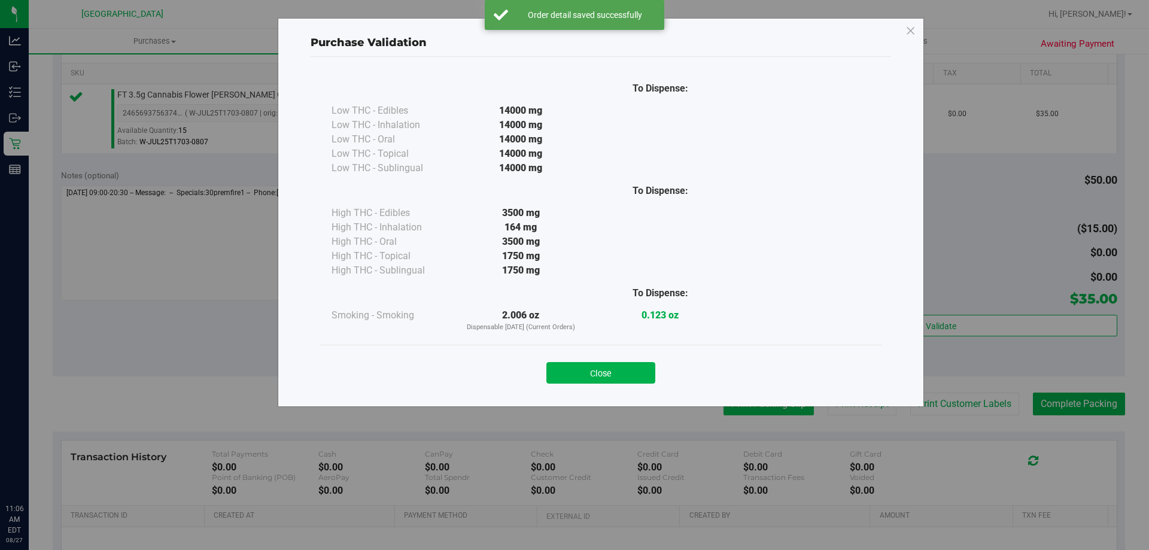
drag, startPoint x: 570, startPoint y: 377, endPoint x: 797, endPoint y: 397, distance: 227.7
click at [572, 377] on button "Close" at bounding box center [601, 373] width 109 height 22
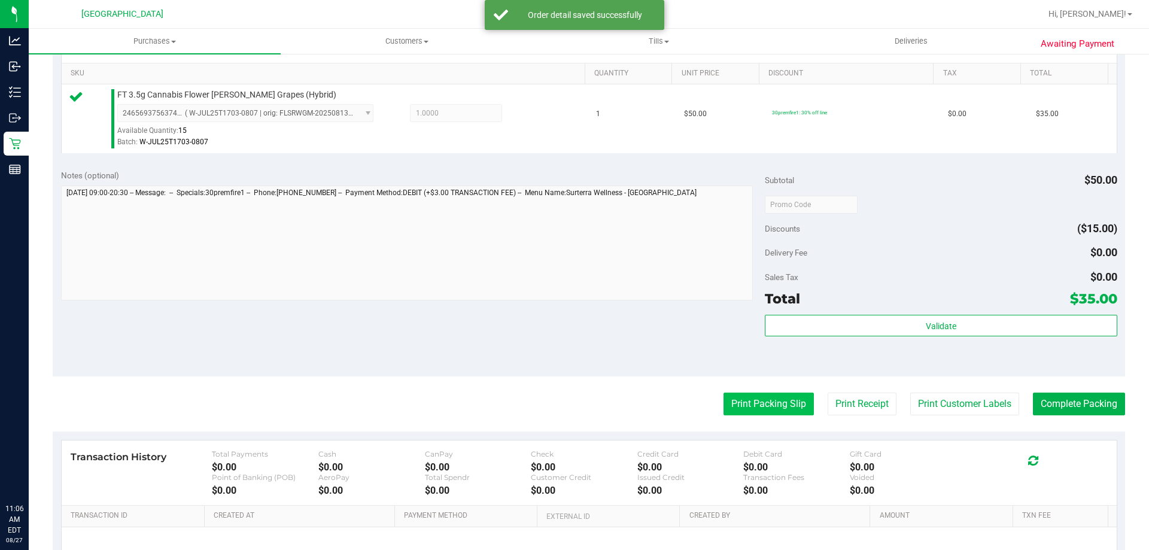
click at [800, 397] on button "Print Packing Slip" at bounding box center [769, 404] width 90 height 23
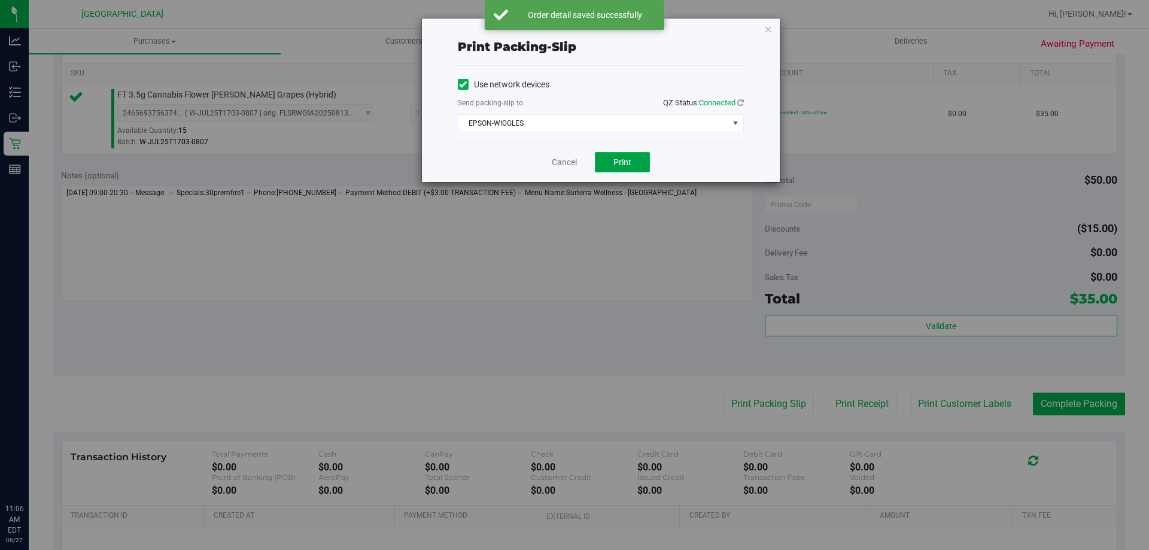
click at [609, 163] on button "Print" at bounding box center [622, 162] width 55 height 20
click at [569, 165] on link "Cancel" at bounding box center [564, 162] width 25 height 13
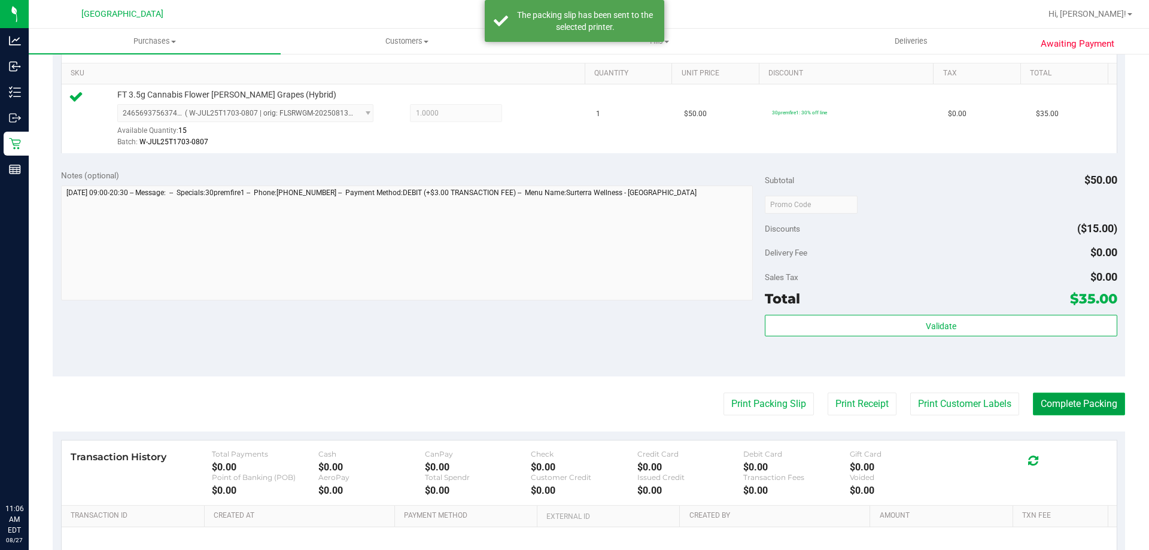
click at [1068, 410] on button "Complete Packing" at bounding box center [1079, 404] width 92 height 23
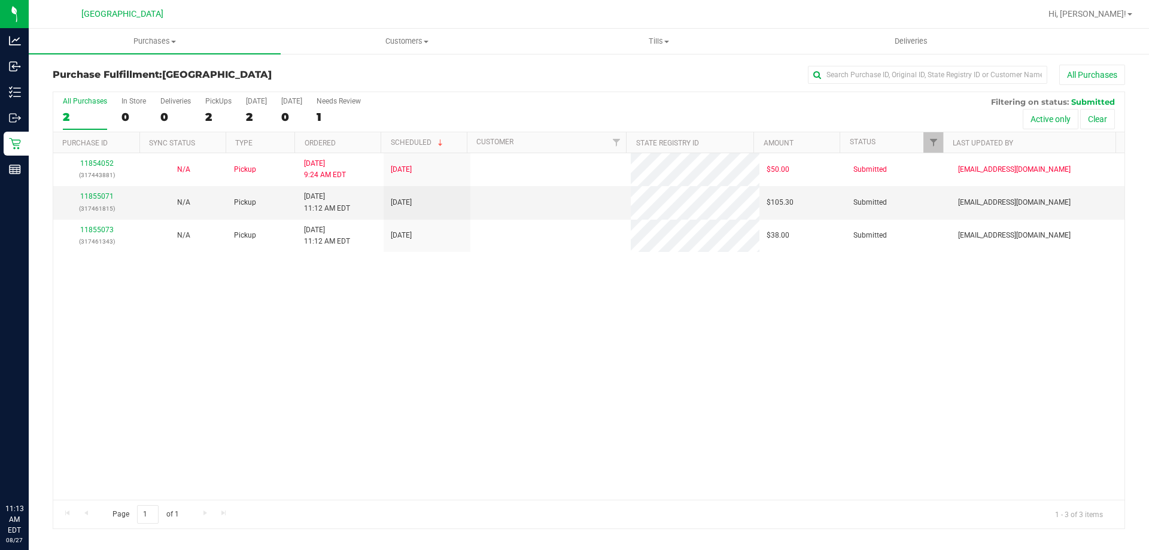
click at [389, 381] on div "11854052 (317443881) N/A Pickup [DATE] 9:24 AM EDT 8/27/2025 $50.00 Submitted […" at bounding box center [589, 326] width 1072 height 347
click at [669, 374] on div "11854052 (317443881) N/A Pickup [DATE] 9:24 AM EDT 8/27/2025 $50.00 Submitted […" at bounding box center [589, 326] width 1072 height 347
click at [377, 378] on div "Loading... 11854052 (317443881) N/A Pickup [DATE] 9:24 AM EDT 8/27/2025 $50.00 …" at bounding box center [589, 326] width 1072 height 347
click at [136, 42] on span "Purchases" at bounding box center [155, 41] width 252 height 11
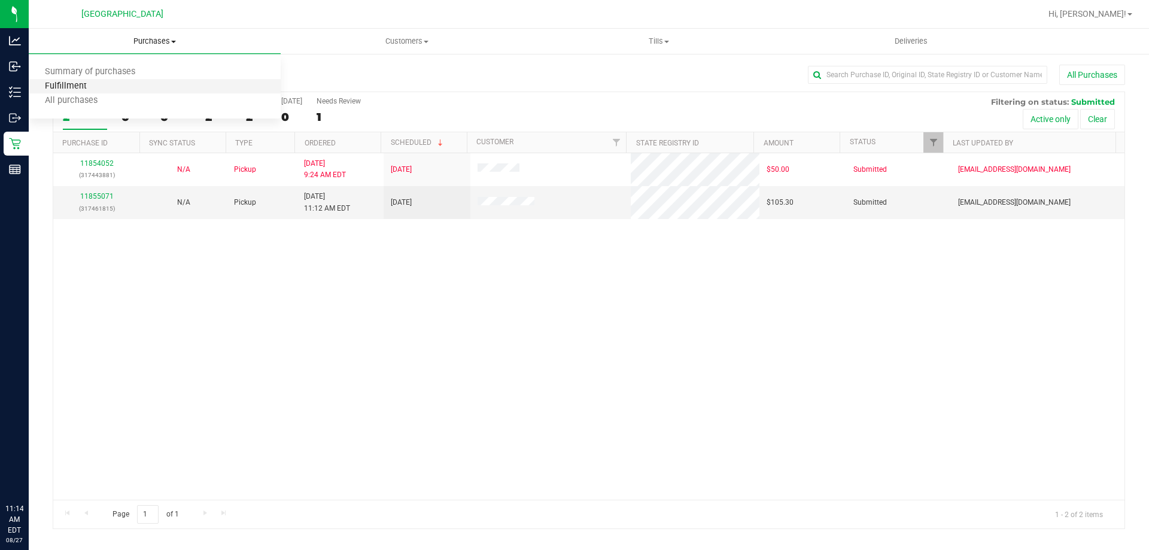
click at [93, 91] on span "Fulfillment" at bounding box center [66, 86] width 74 height 10
click at [553, 290] on div "11854052 (317443881) N/A Pickup [DATE] 9:24 AM EDT 8/27/2025 $50.00 Submitted […" at bounding box center [589, 326] width 1072 height 347
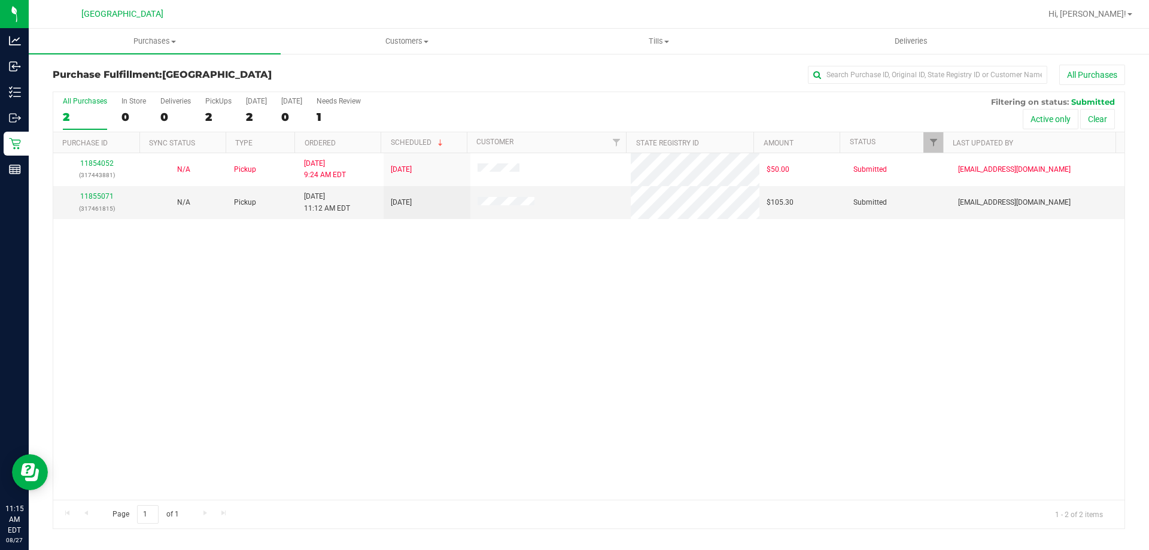
click at [553, 290] on div "11854052 (317443881) N/A Pickup [DATE] 9:24 AM EDT 8/27/2025 $50.00 Submitted […" at bounding box center [589, 326] width 1072 height 347
click at [87, 199] on link "11855071" at bounding box center [97, 196] width 34 height 8
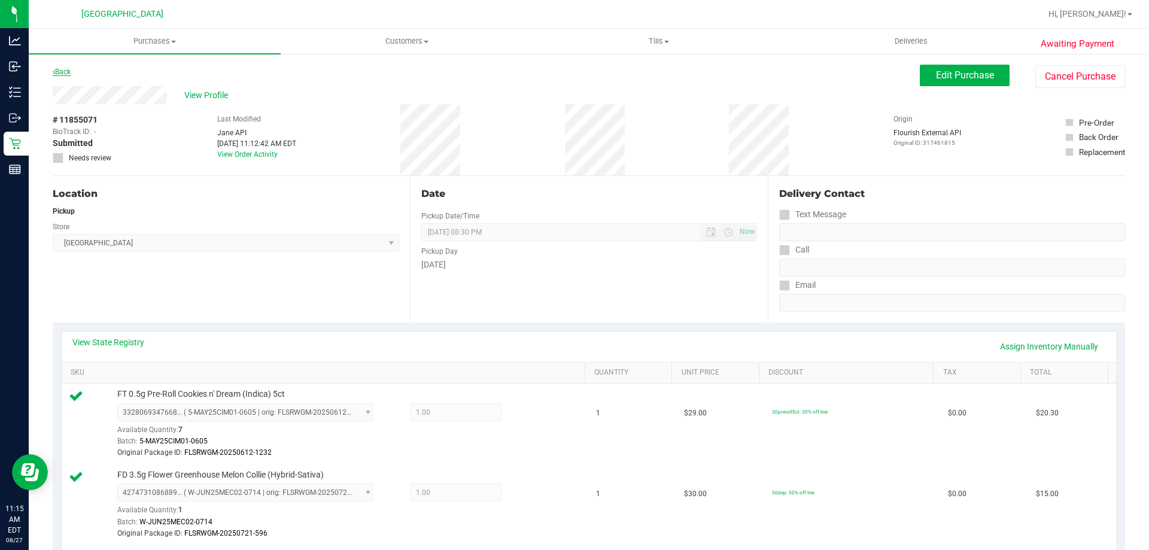
click at [61, 74] on link "Back" at bounding box center [62, 72] width 18 height 8
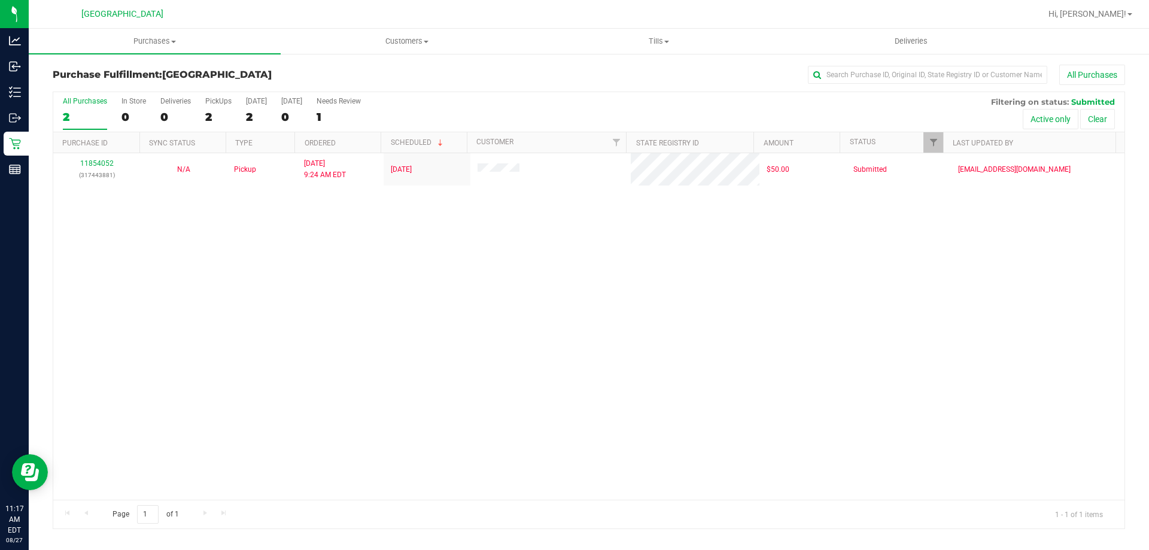
click at [215, 240] on div "11854052 (317443881) N/A Pickup [DATE] 9:24 AM EDT 8/27/2025 $50.00 Submitted […" at bounding box center [589, 326] width 1072 height 347
click at [960, 324] on div "11854052 (317443881) N/A Pickup [DATE] 9:24 AM EDT 8/27/2025 $50.00 Submitted […" at bounding box center [589, 326] width 1072 height 347
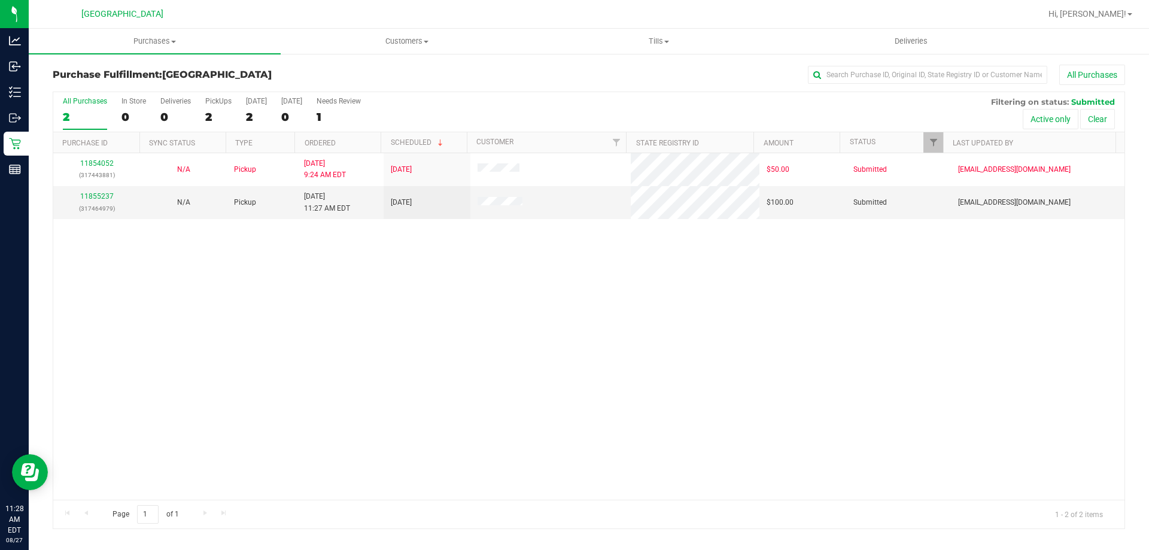
click at [419, 345] on div "11854052 (317443881) N/A Pickup 8/27/2025 9:24 AM EDT 8/27/2025 $50.00 Submitte…" at bounding box center [589, 326] width 1072 height 347
click at [457, 411] on div "11854052 (317443881) N/A Pickup 8/27/2025 9:24 AM EDT 8/27/2025 $50.00 Submitte…" at bounding box center [589, 326] width 1072 height 347
click at [104, 196] on link "11855237" at bounding box center [97, 196] width 34 height 8
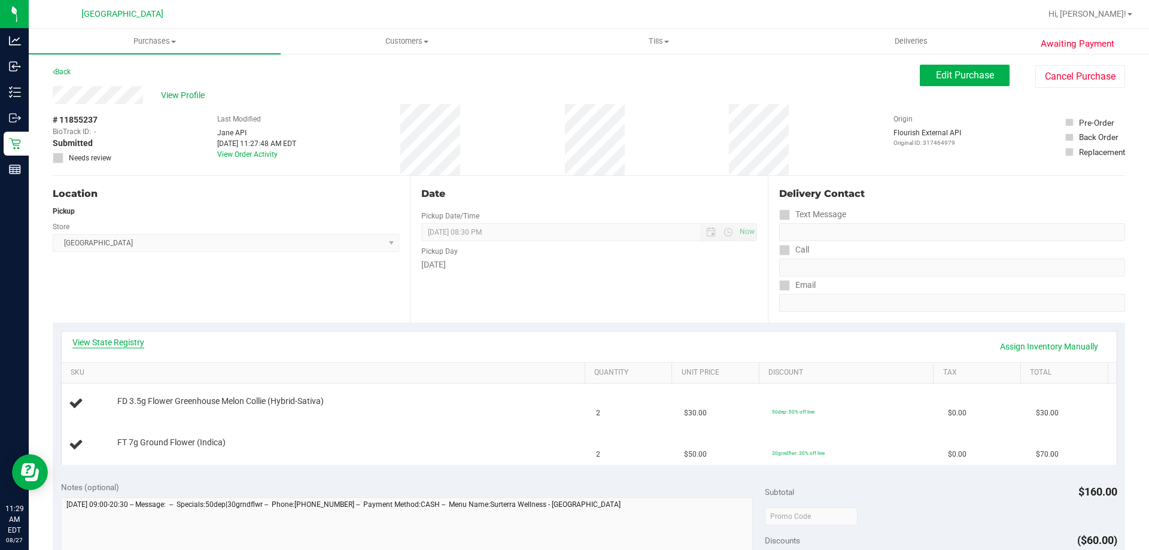
click at [129, 345] on link "View State Registry" at bounding box center [108, 342] width 72 height 12
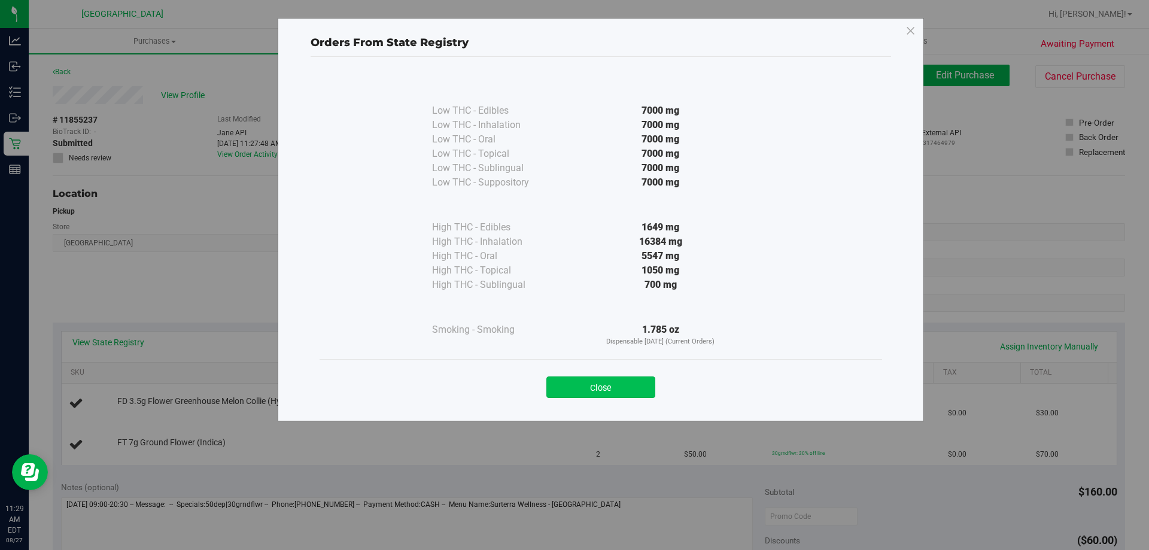
click at [618, 381] on button "Close" at bounding box center [601, 388] width 109 height 22
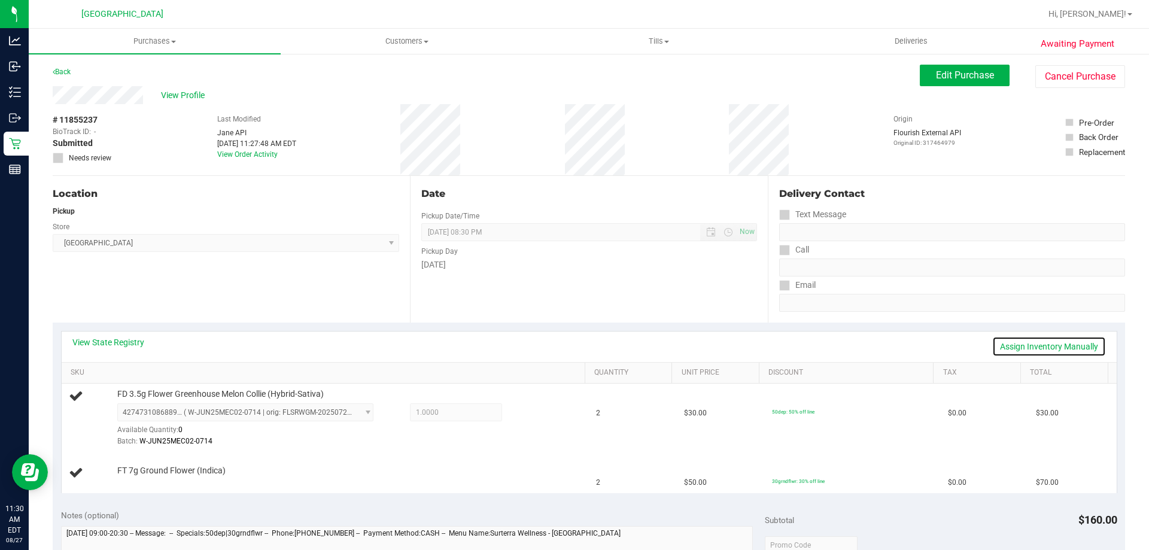
click at [1007, 342] on link "Assign Inventory Manually" at bounding box center [1050, 346] width 114 height 20
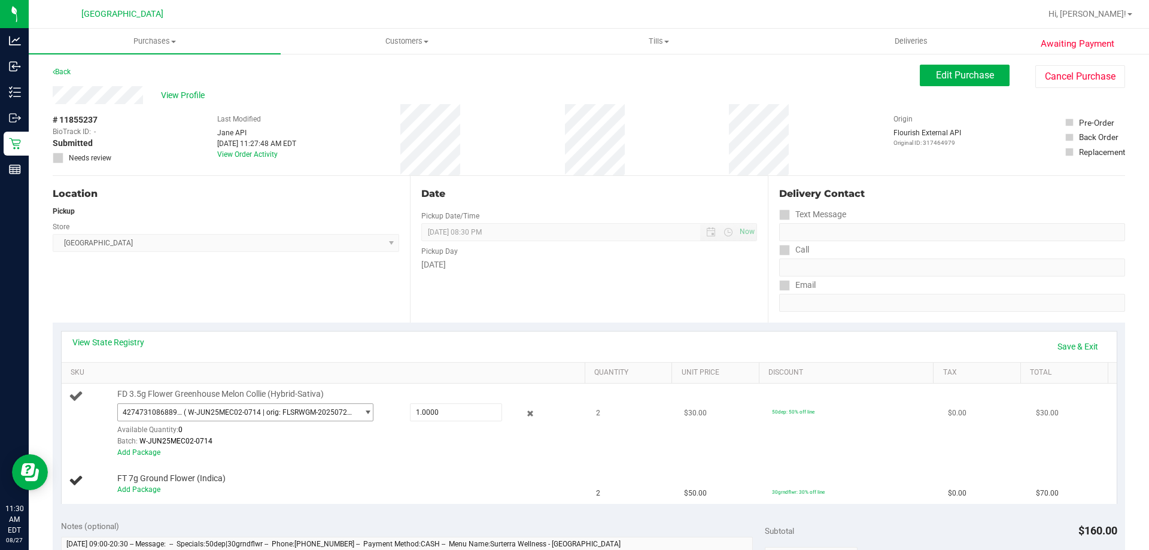
click at [308, 404] on span "4274731086889177 ( W-JUN25MEC02-0714 | orig: FLSRWGM-20250721-596 )" at bounding box center [238, 412] width 240 height 17
click at [1065, 350] on link "Save & Exit" at bounding box center [1078, 346] width 56 height 20
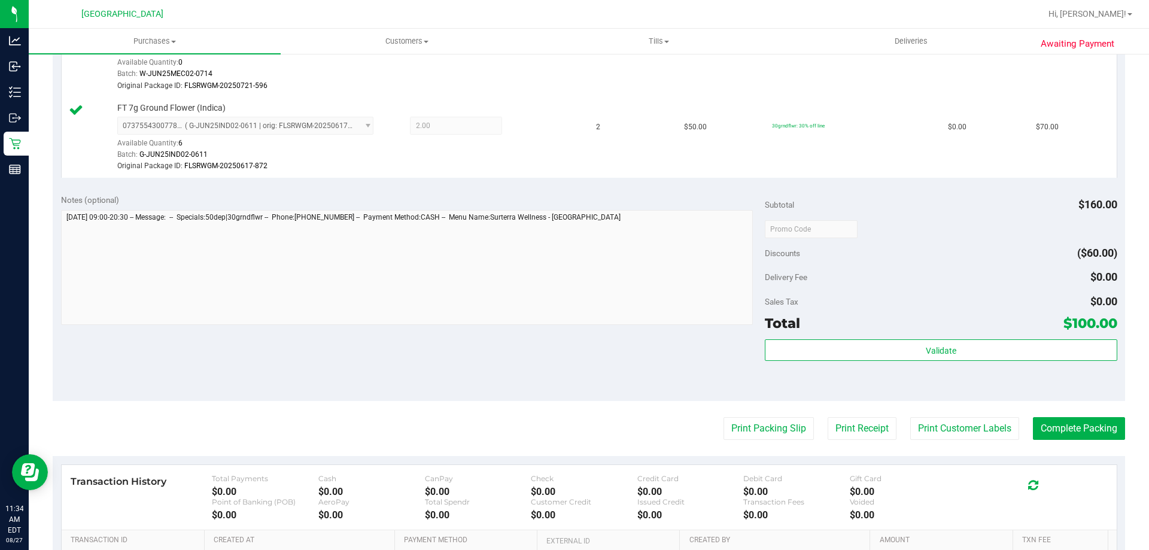
scroll to position [539, 0]
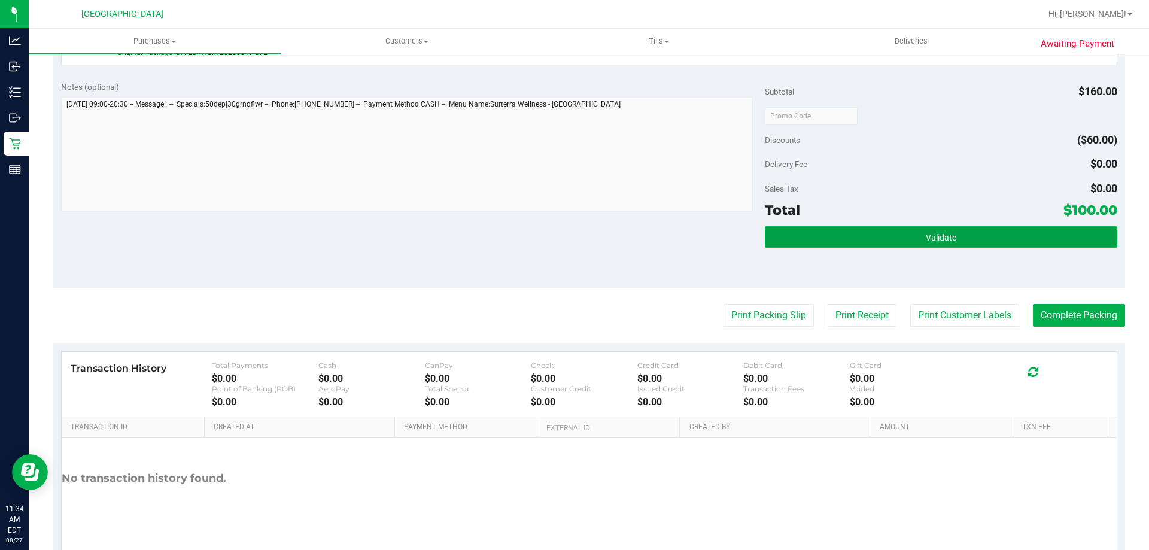
click at [955, 244] on button "Validate" at bounding box center [941, 237] width 352 height 22
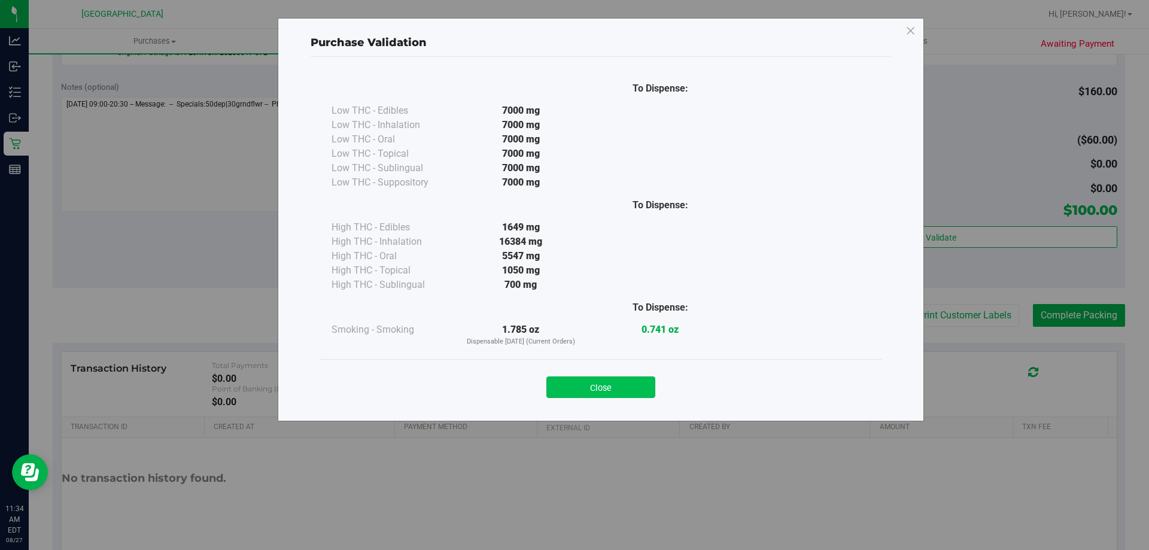
click at [612, 387] on button "Close" at bounding box center [601, 388] width 109 height 22
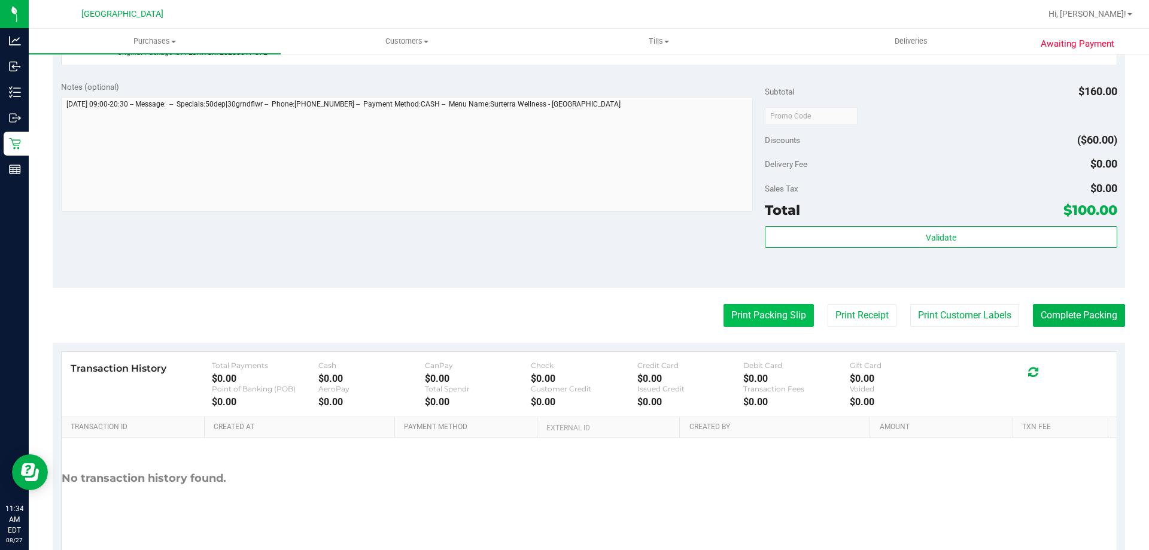
click at [738, 323] on button "Print Packing Slip" at bounding box center [769, 315] width 90 height 23
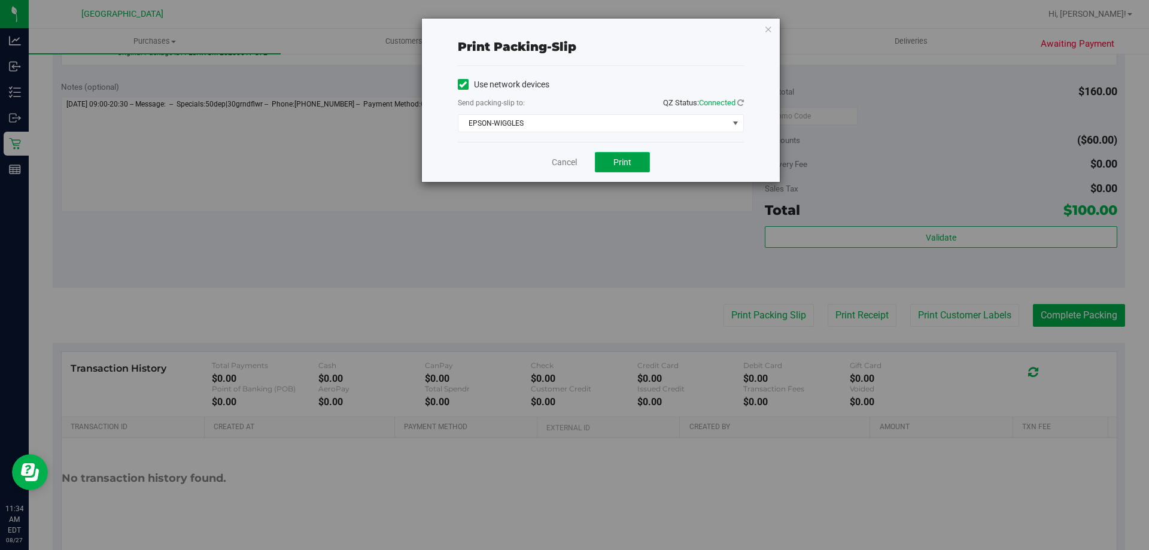
click at [630, 166] on span "Print" at bounding box center [623, 162] width 18 height 10
click at [559, 163] on link "Cancel" at bounding box center [564, 162] width 25 height 13
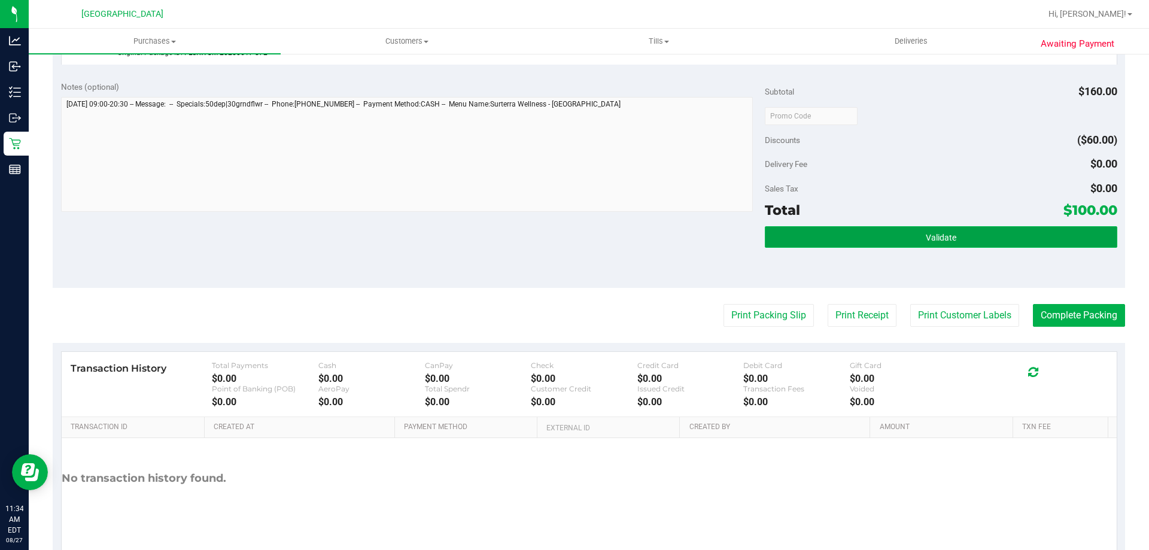
click at [933, 236] on span "Validate" at bounding box center [941, 238] width 31 height 10
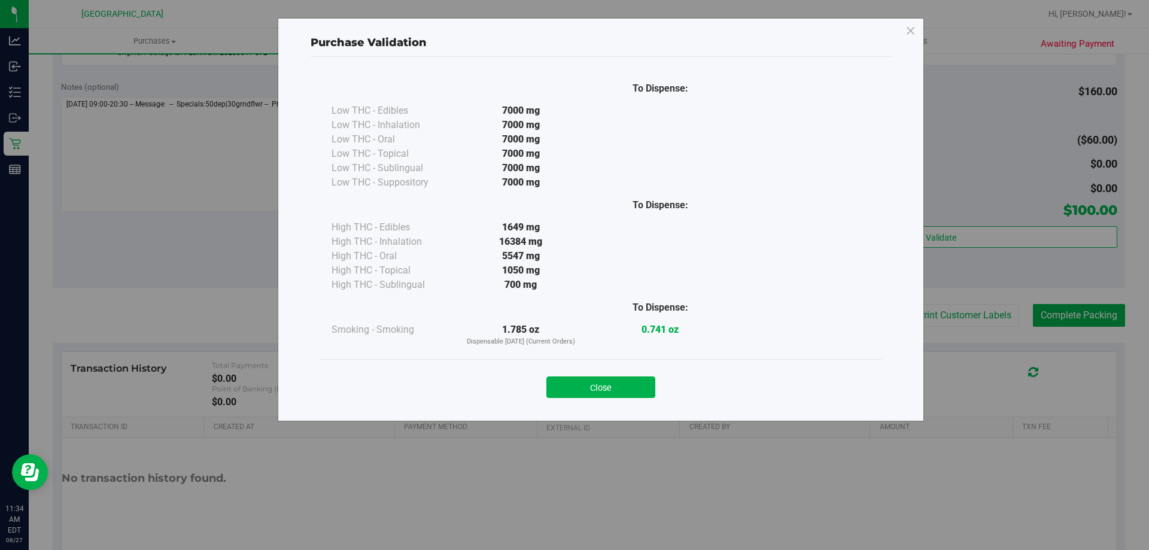
click at [626, 384] on button "Close" at bounding box center [601, 388] width 109 height 22
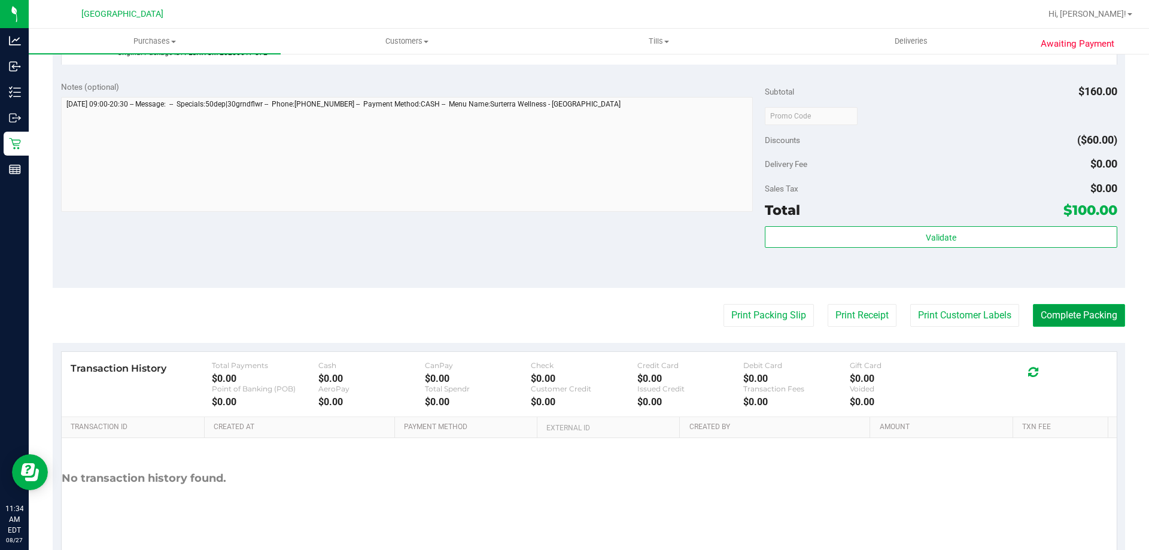
click at [1048, 325] on button "Complete Packing" at bounding box center [1079, 315] width 92 height 23
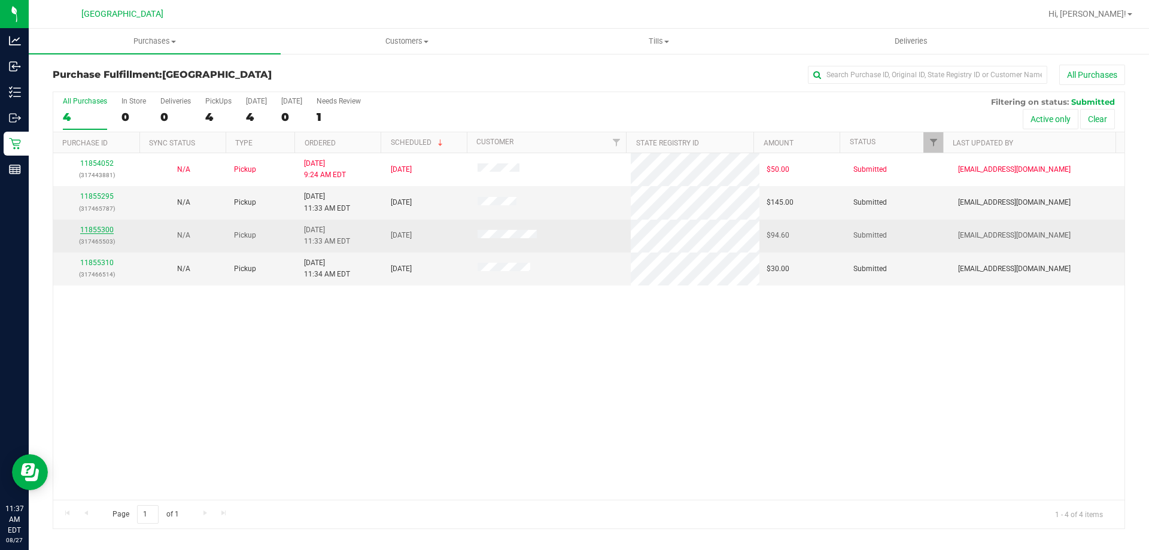
click at [88, 233] on link "11855300" at bounding box center [97, 230] width 34 height 8
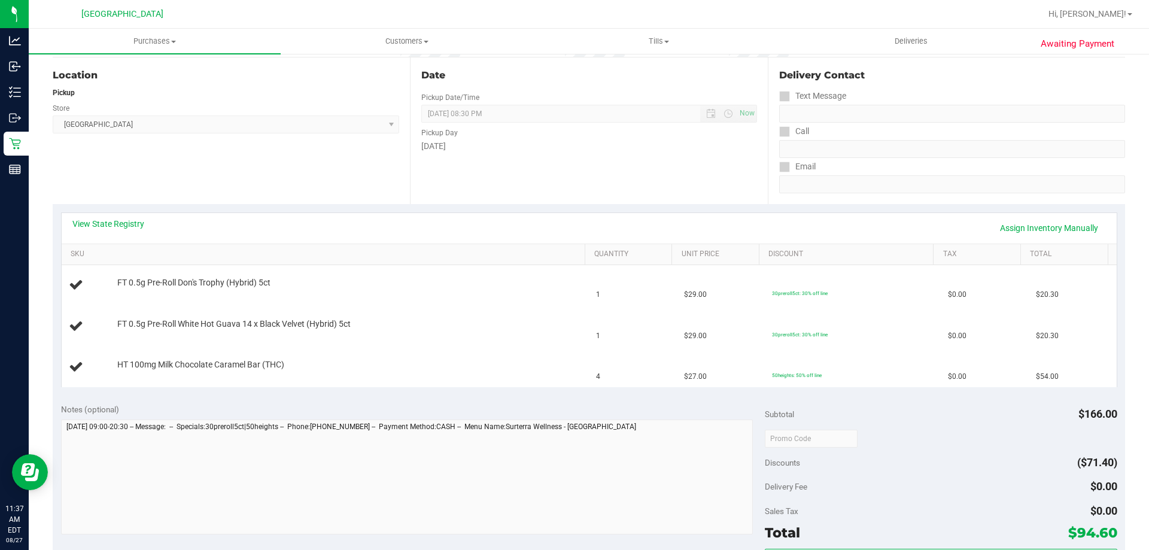
scroll to position [120, 0]
click at [114, 226] on link "View State Registry" at bounding box center [108, 223] width 72 height 12
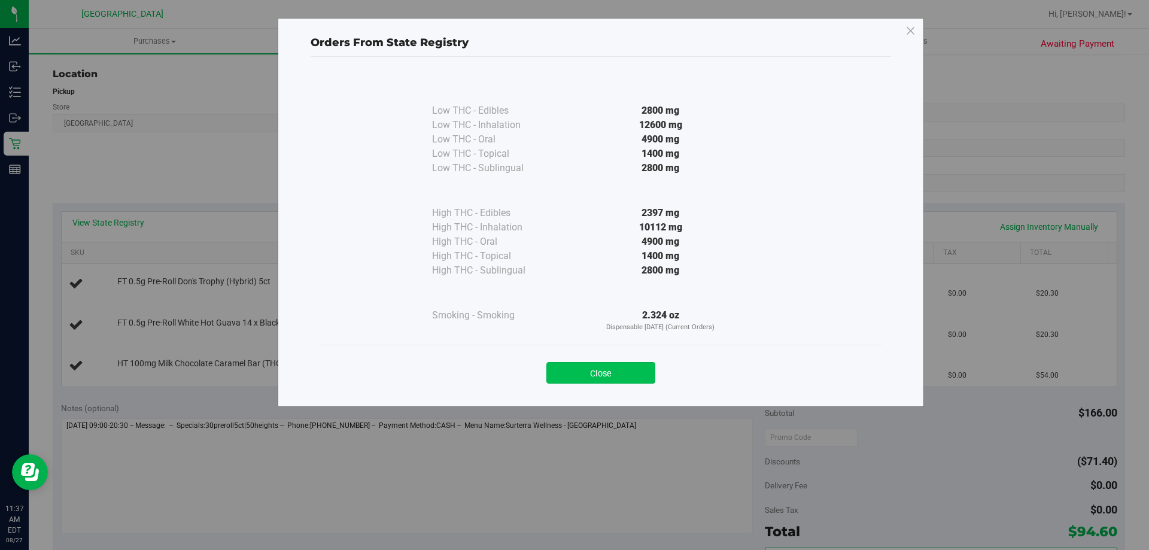
click at [611, 370] on button "Close" at bounding box center [601, 373] width 109 height 22
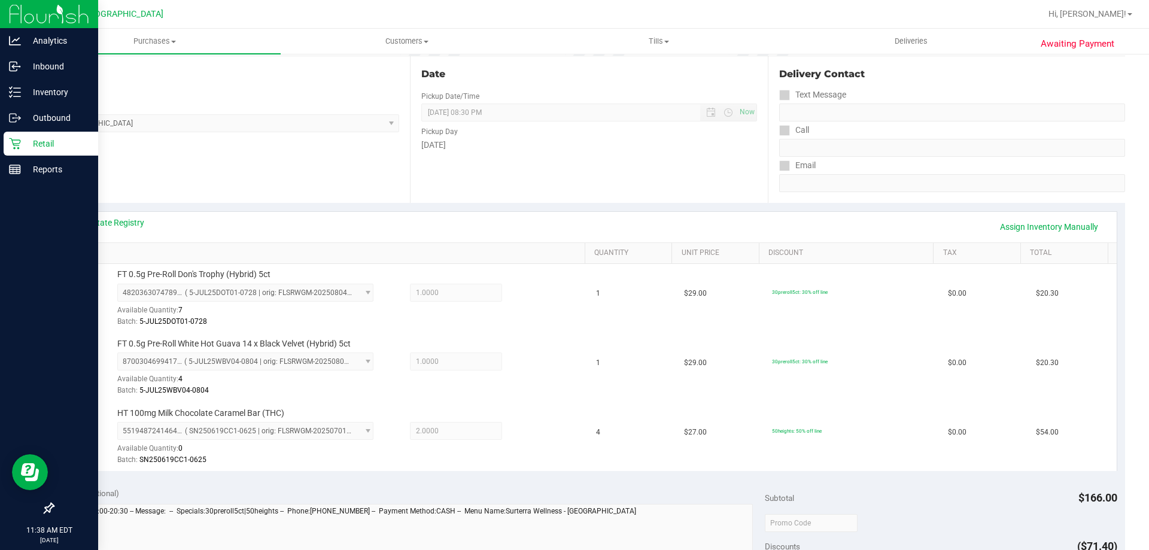
click at [8, 146] on div "Retail" at bounding box center [51, 144] width 95 height 24
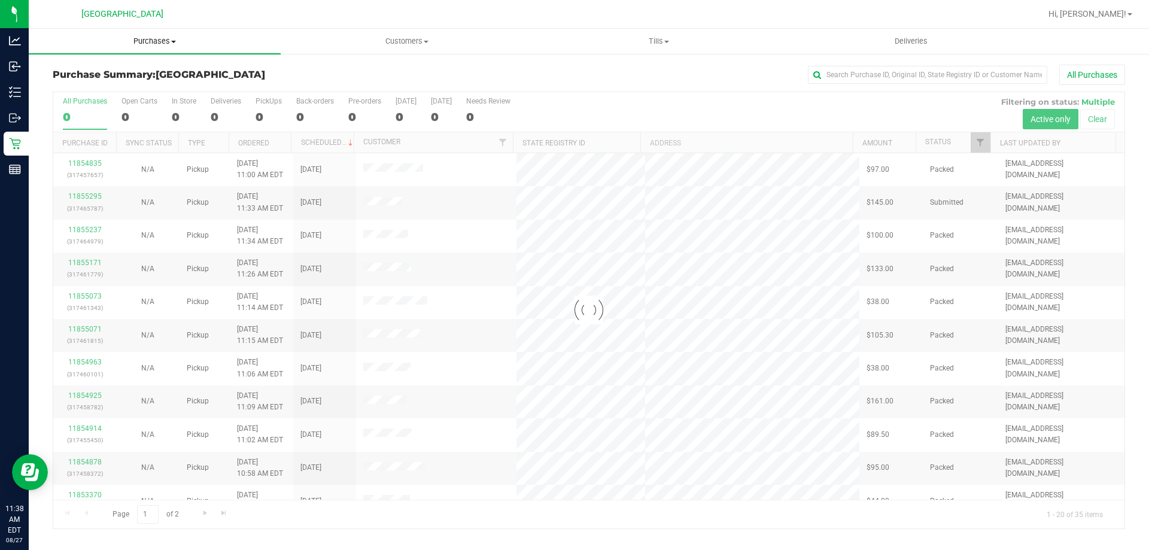
click at [163, 43] on span "Purchases" at bounding box center [155, 41] width 252 height 11
click at [95, 86] on span "Fulfillment" at bounding box center [66, 86] width 74 height 10
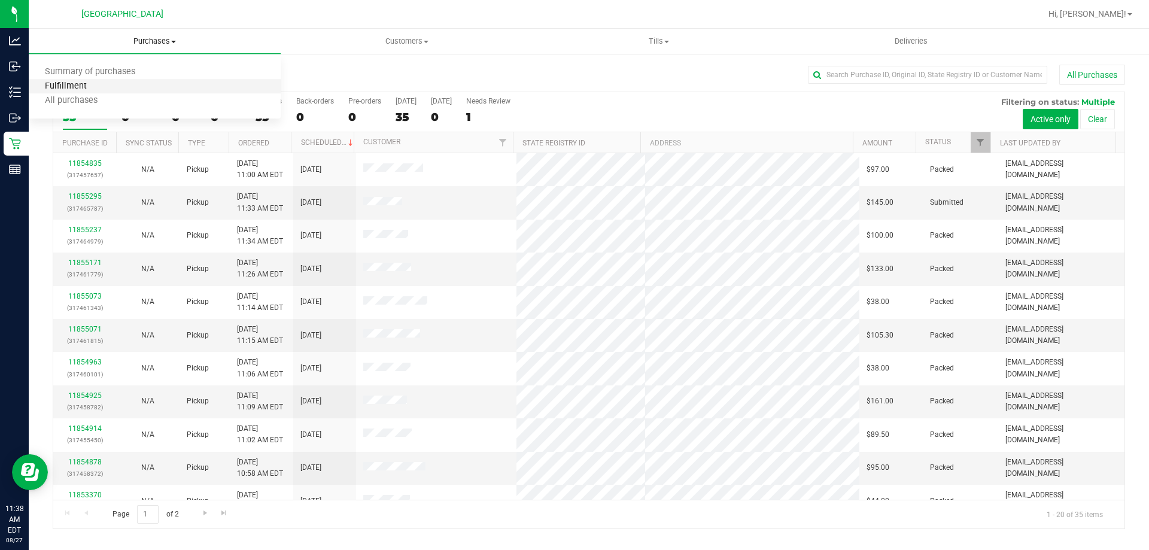
click at [98, 87] on span "Fulfillment" at bounding box center [66, 86] width 74 height 10
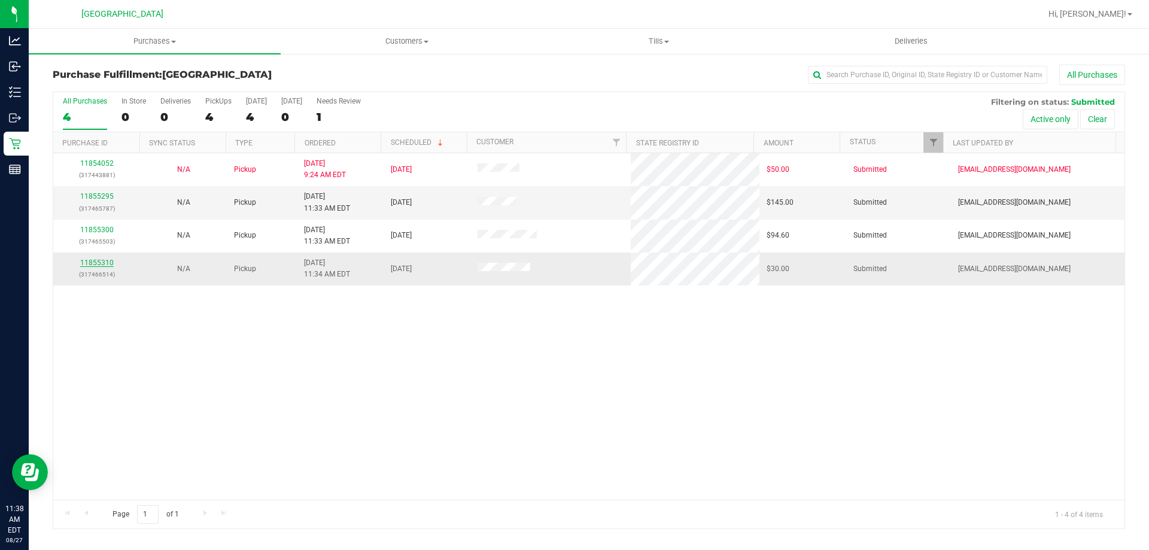
click at [93, 260] on link "11855310" at bounding box center [97, 263] width 34 height 8
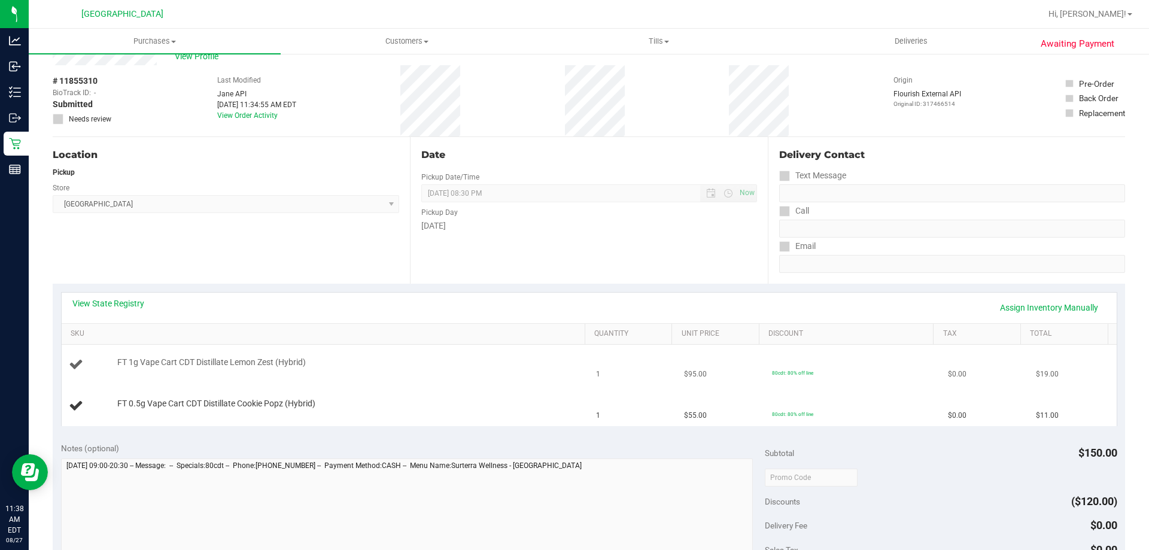
scroll to position [60, 0]
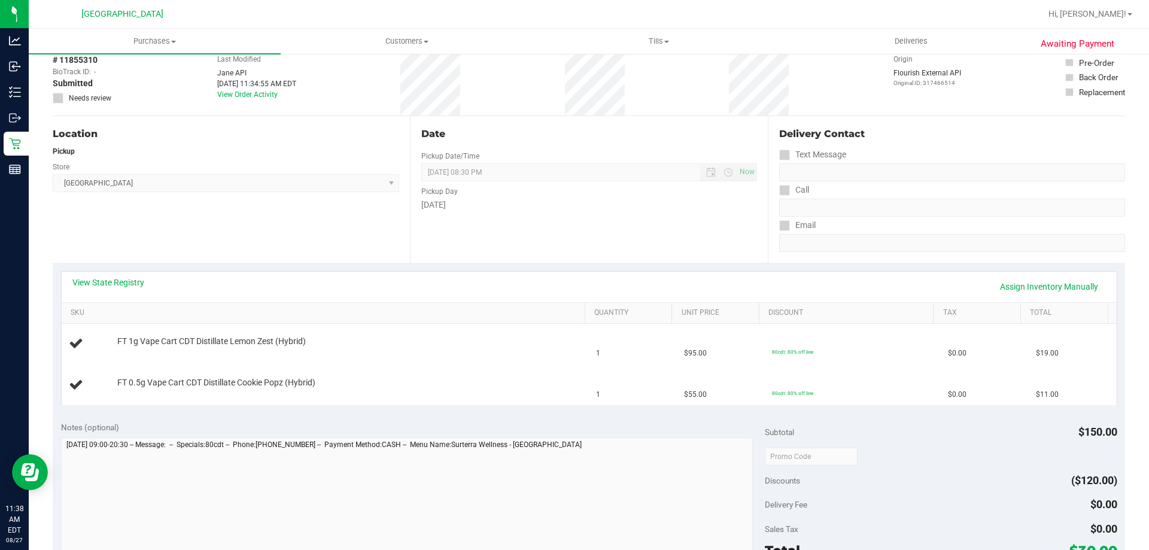
click at [125, 272] on div "View State Registry Assign Inventory Manually" at bounding box center [589, 287] width 1055 height 31
click at [123, 282] on link "View State Registry" at bounding box center [108, 283] width 72 height 12
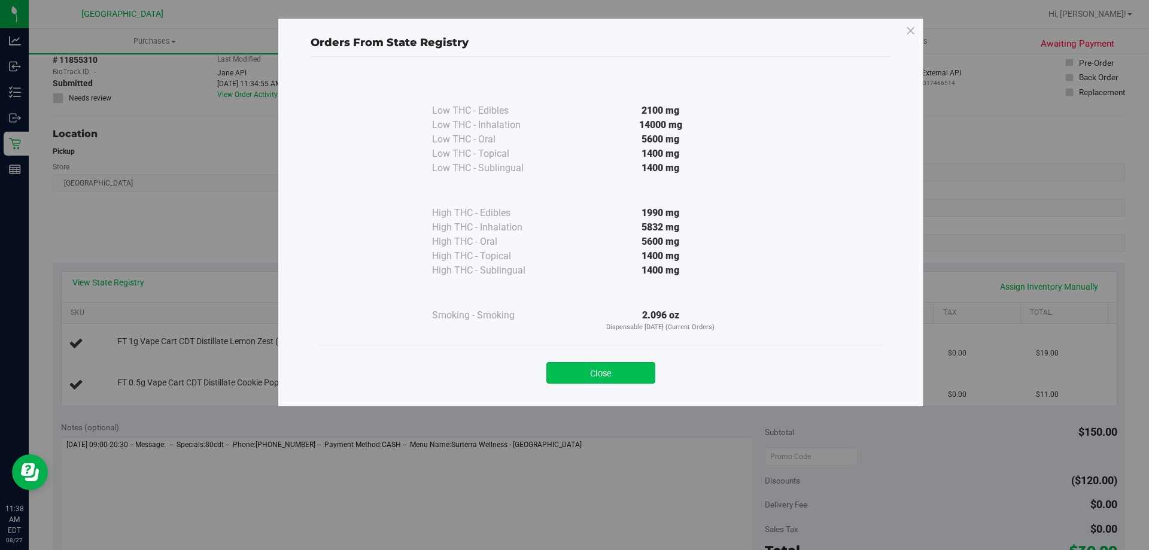
click at [611, 368] on button "Close" at bounding box center [601, 373] width 109 height 22
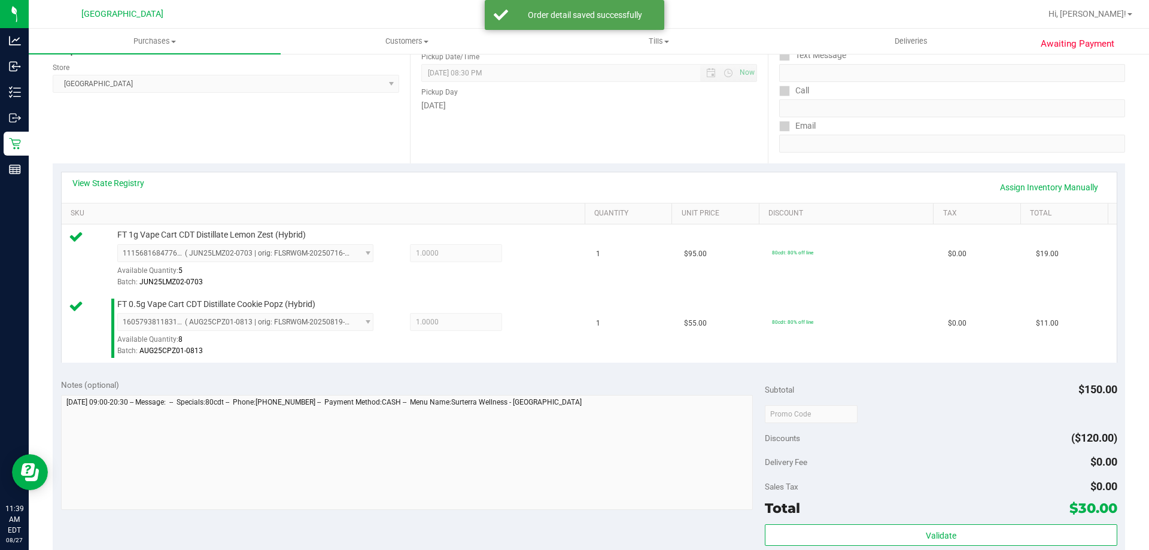
scroll to position [359, 0]
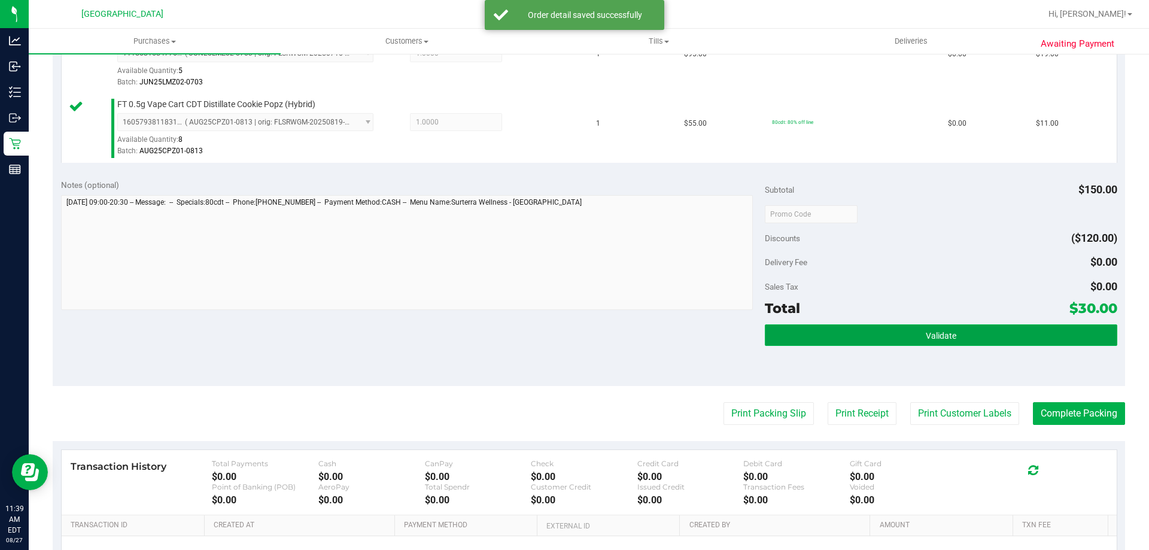
click at [850, 331] on button "Validate" at bounding box center [941, 335] width 352 height 22
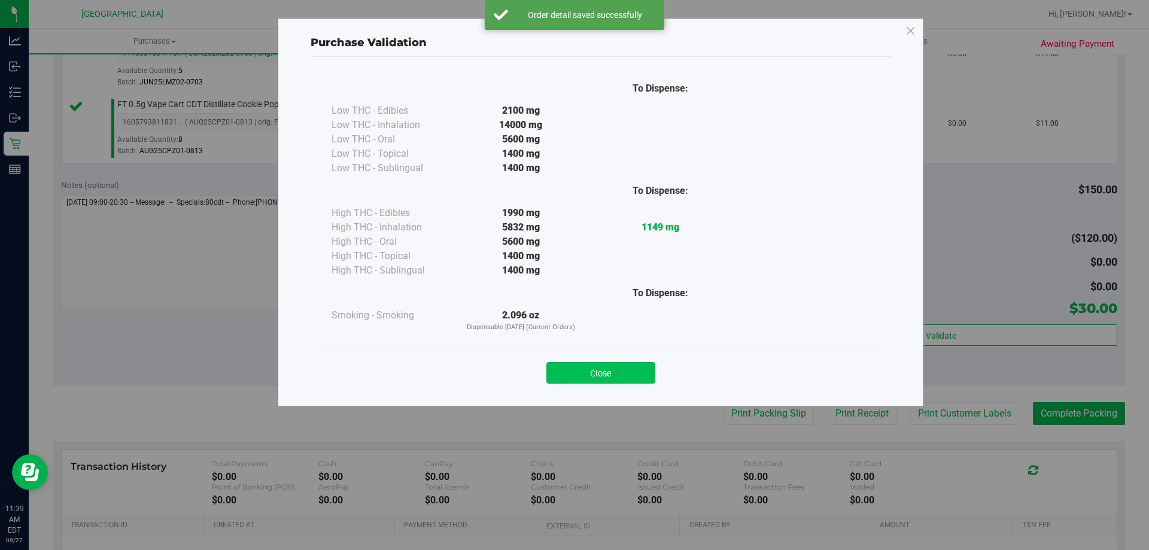
click at [615, 374] on button "Close" at bounding box center [601, 373] width 109 height 22
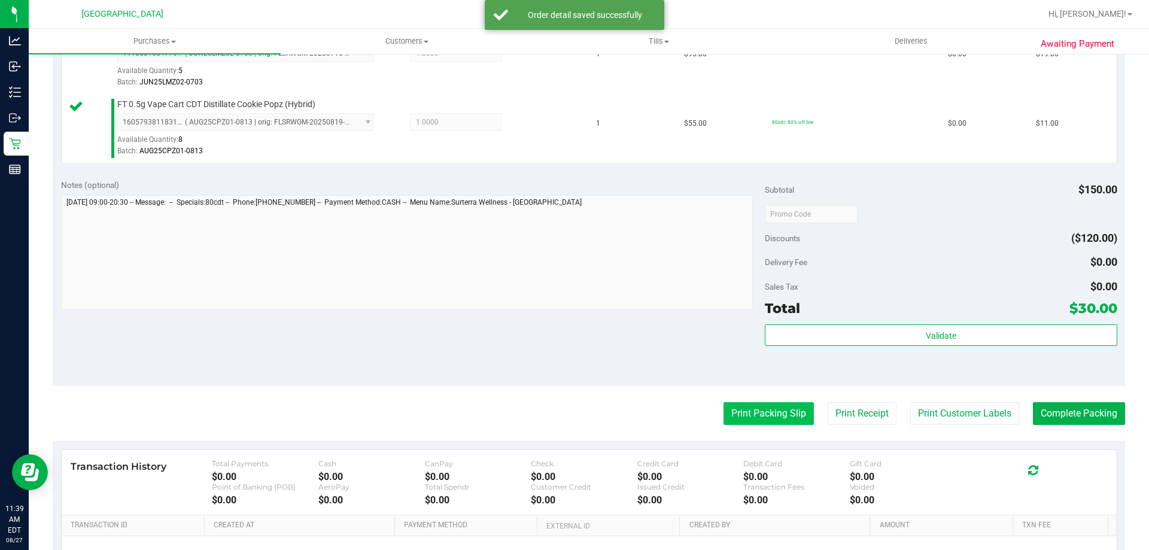
click at [724, 417] on button "Print Packing Slip" at bounding box center [769, 413] width 90 height 23
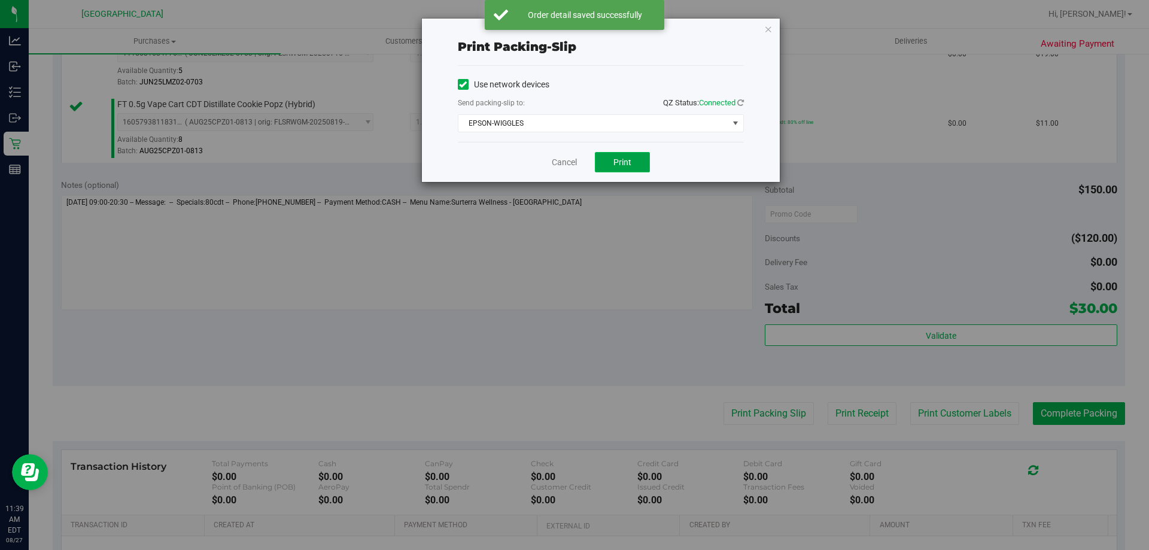
click at [621, 157] on span "Print" at bounding box center [623, 162] width 18 height 10
click at [567, 165] on link "Cancel" at bounding box center [564, 162] width 25 height 13
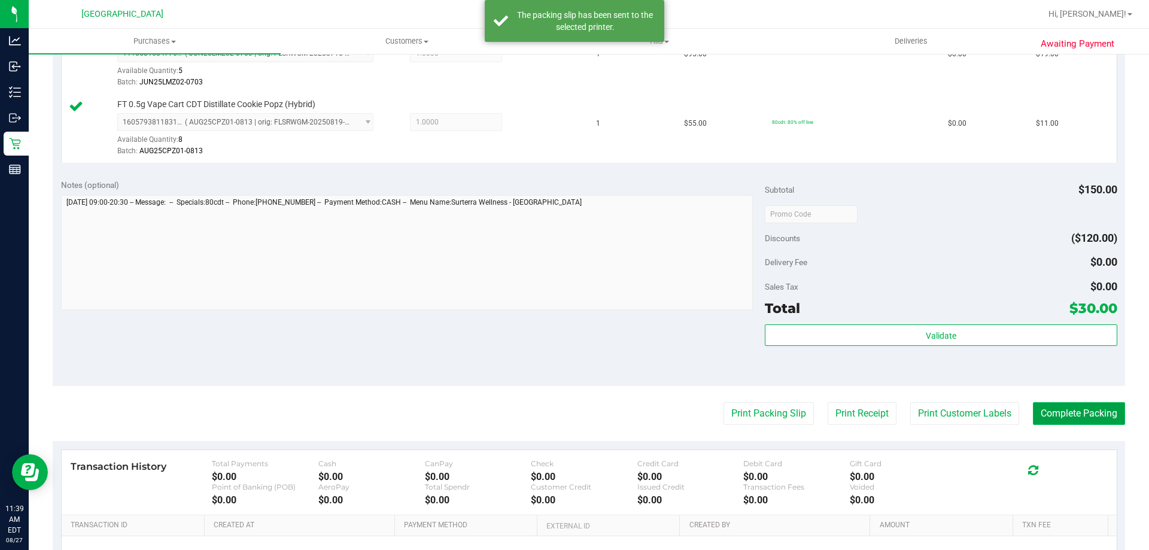
click at [1072, 423] on button "Complete Packing" at bounding box center [1079, 413] width 92 height 23
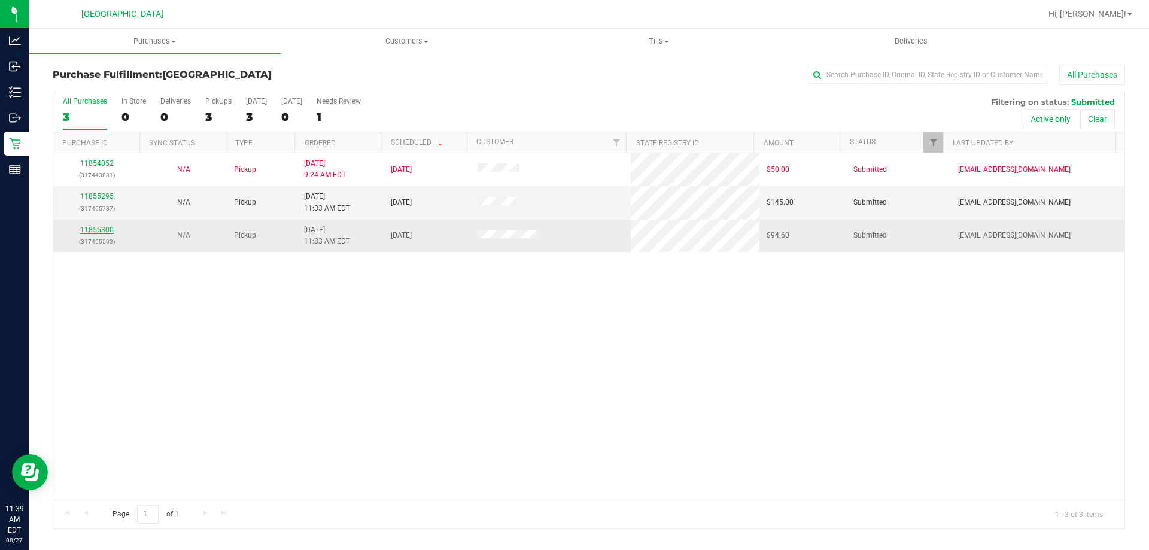
click at [98, 230] on link "11855300" at bounding box center [97, 230] width 34 height 8
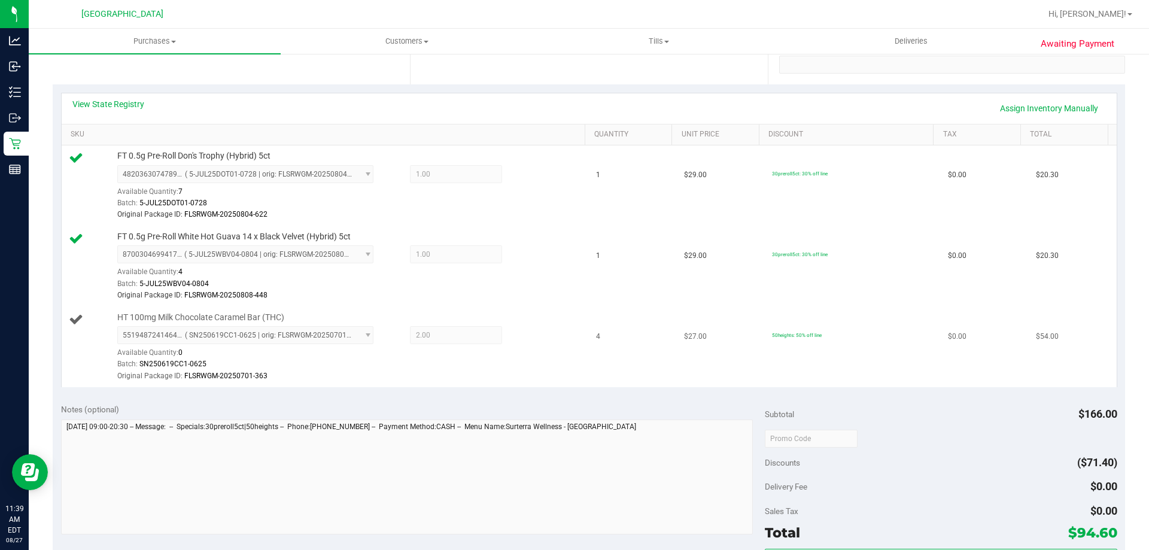
scroll to position [239, 0]
click at [235, 320] on span "HT 100mg Milk Chocolate Caramel Bar (THC)" at bounding box center [200, 316] width 167 height 11
click at [235, 319] on span "HT 100mg Milk Chocolate Caramel Bar (THC)" at bounding box center [200, 316] width 167 height 11
copy div "HT 100mg Milk Chocolate Caramel Bar (THC)"
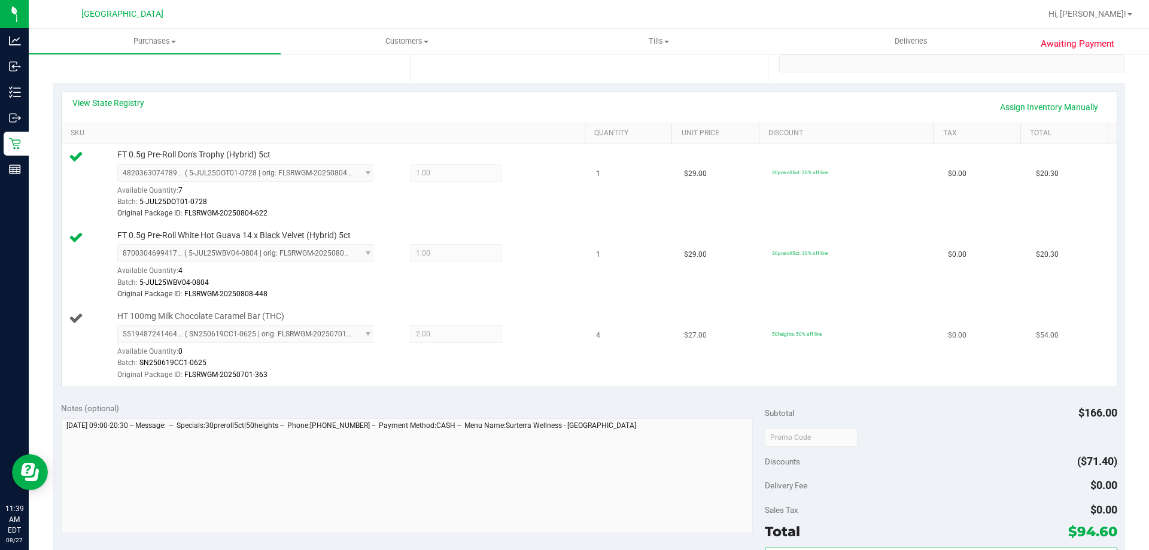
click at [541, 363] on div "Batch: SN250619CC1-0625" at bounding box center [348, 362] width 462 height 11
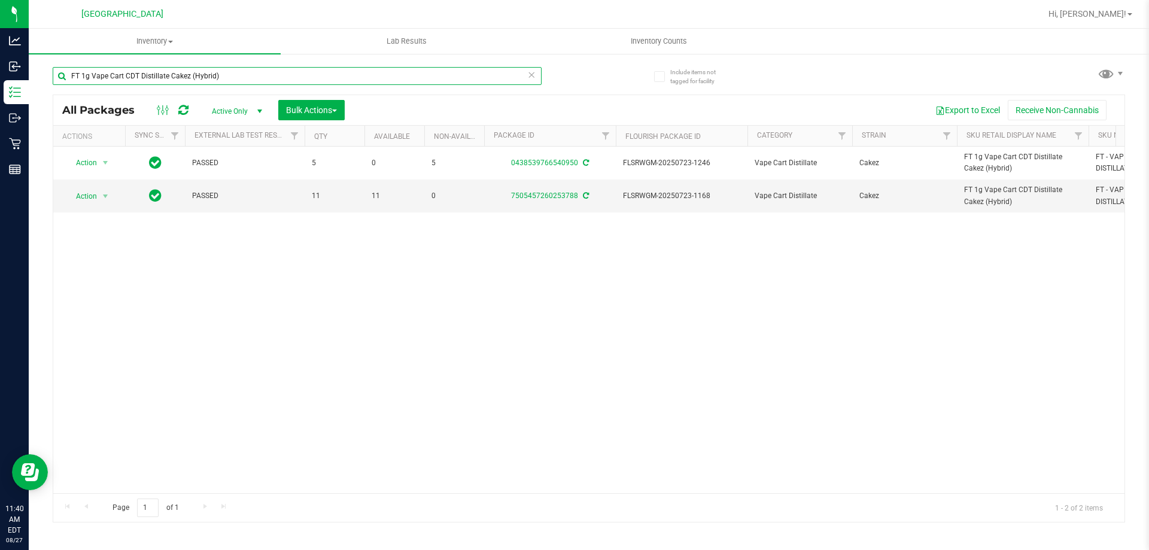
click at [299, 78] on input "FT 1g Vape Cart CDT Distillate Cakez (Hybrid)" at bounding box center [297, 76] width 489 height 18
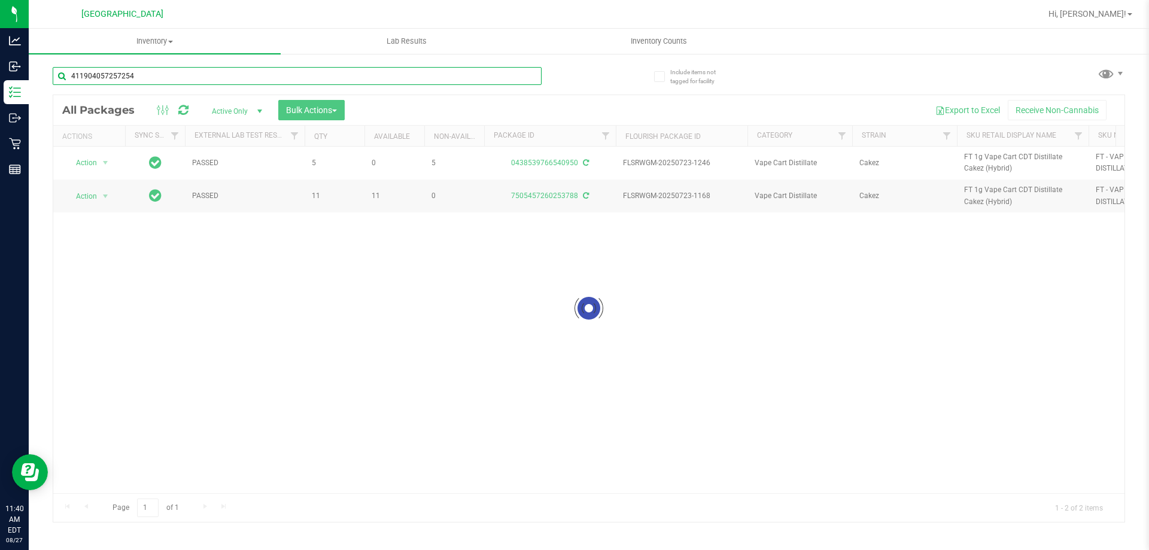
type input "4119040572572544"
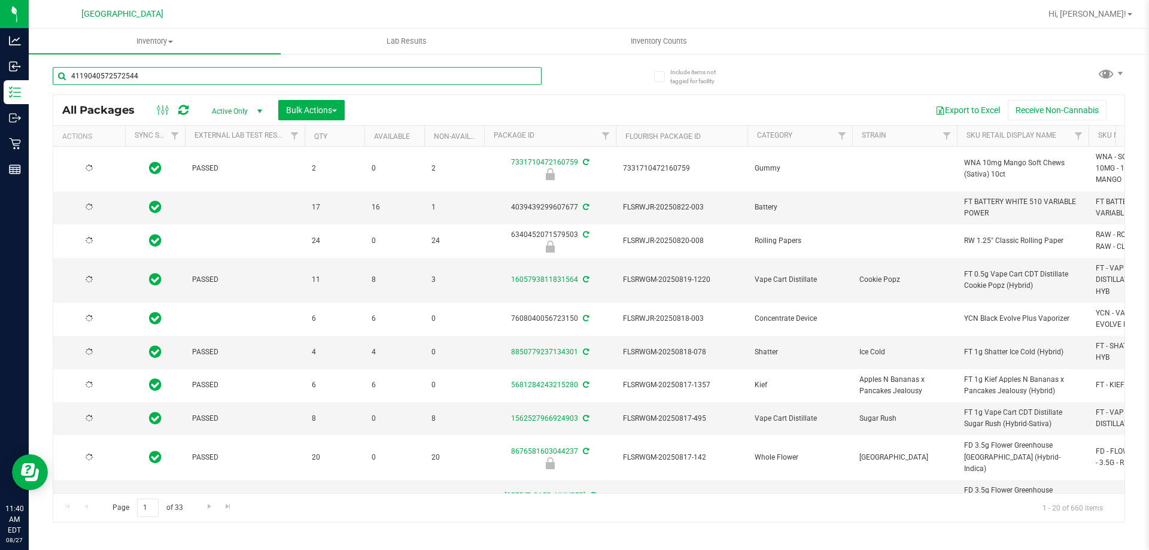
type input "[DATE]"
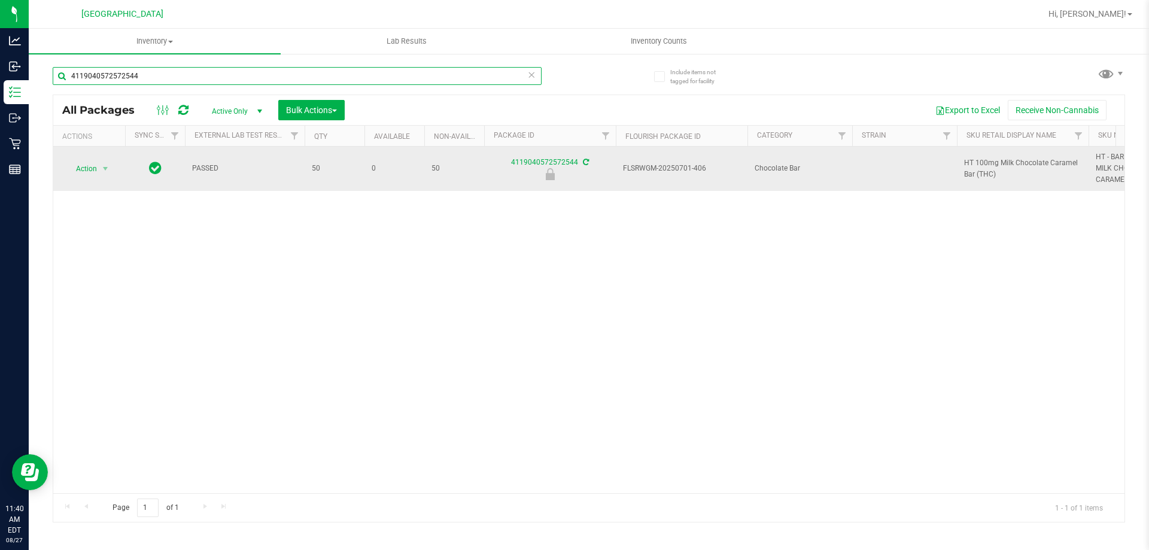
type input "4119040572572544"
click at [99, 169] on span "select" at bounding box center [105, 168] width 15 height 17
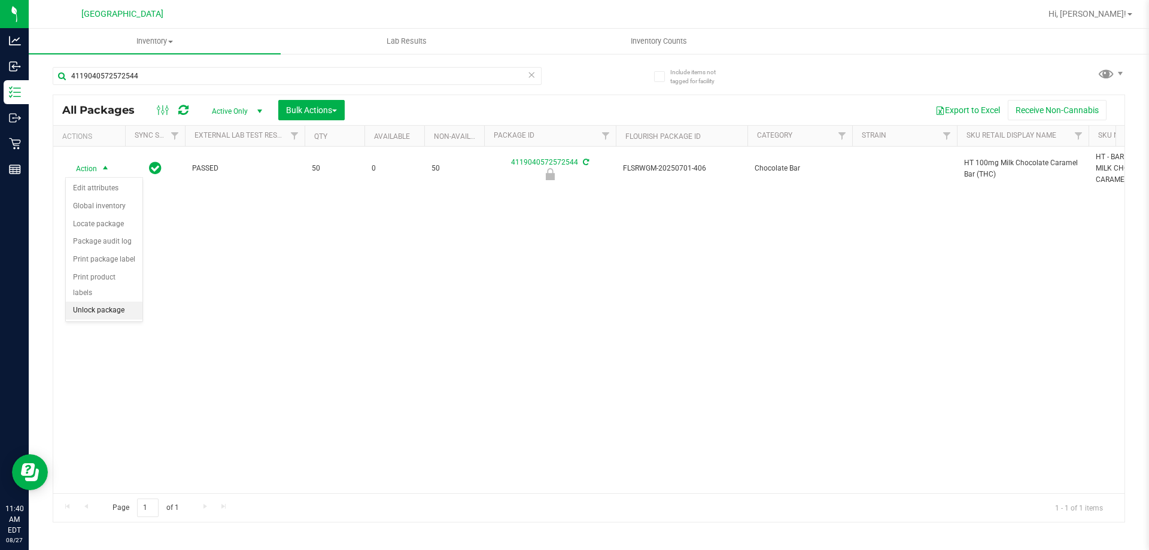
click at [127, 302] on li "Unlock package" at bounding box center [104, 311] width 77 height 18
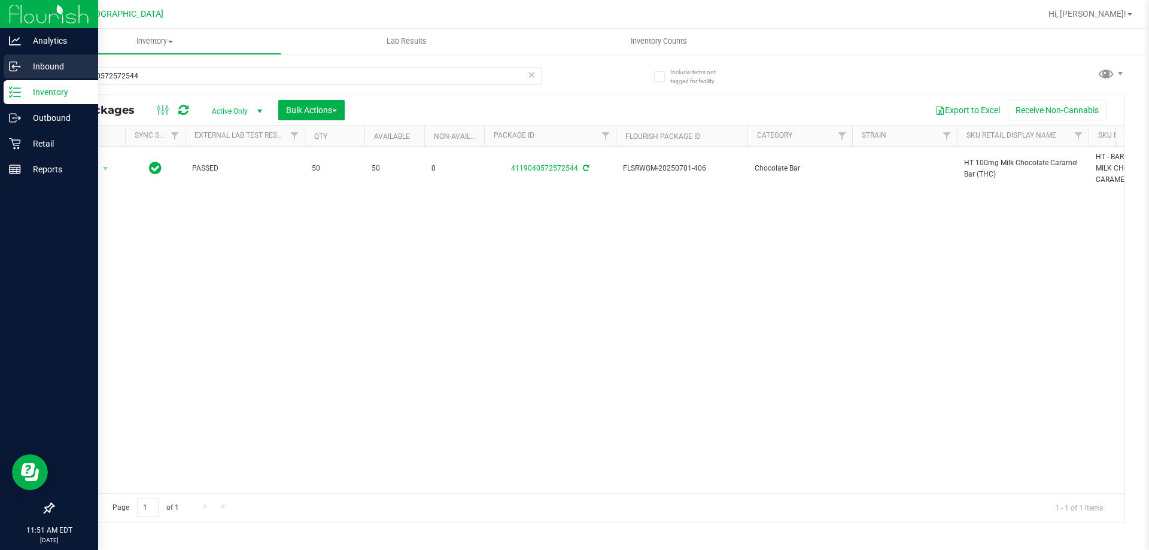
click at [12, 61] on icon at bounding box center [15, 66] width 12 height 12
click at [23, 66] on p "Inbound" at bounding box center [57, 66] width 72 height 14
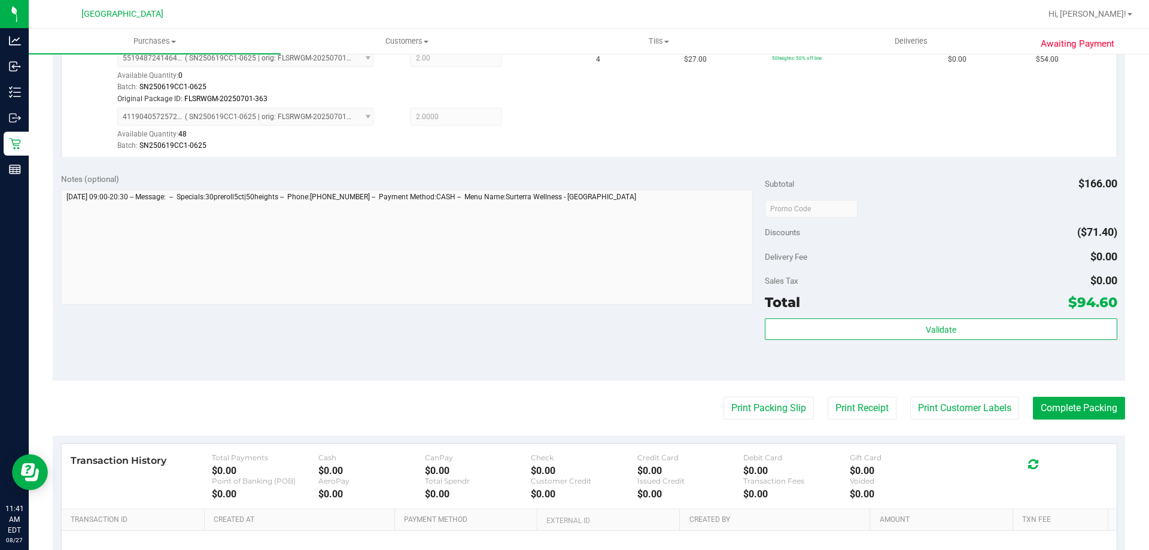
scroll to position [539, 0]
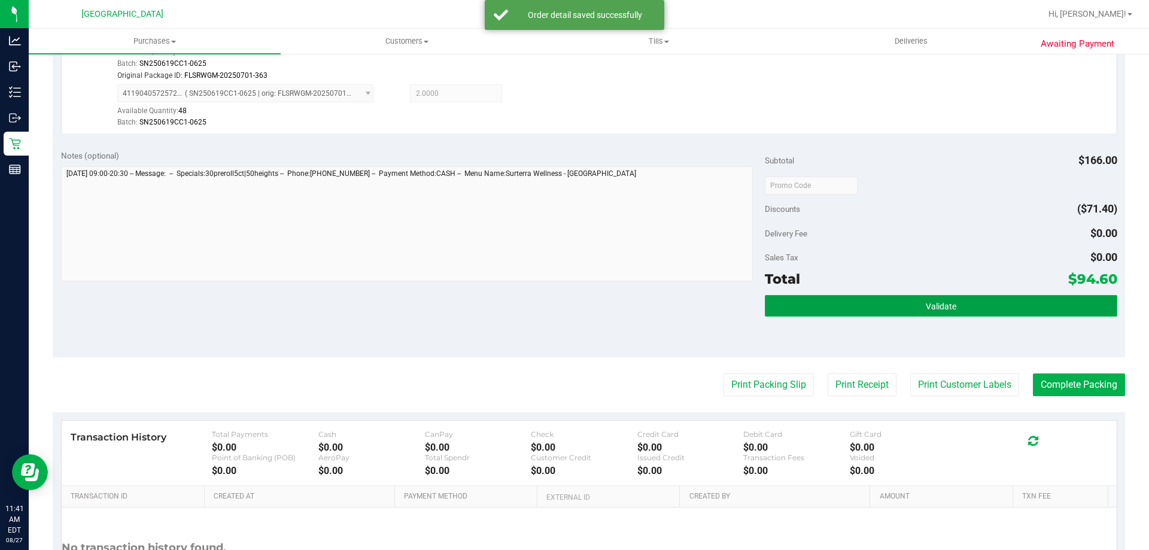
click at [819, 314] on button "Validate" at bounding box center [941, 306] width 352 height 22
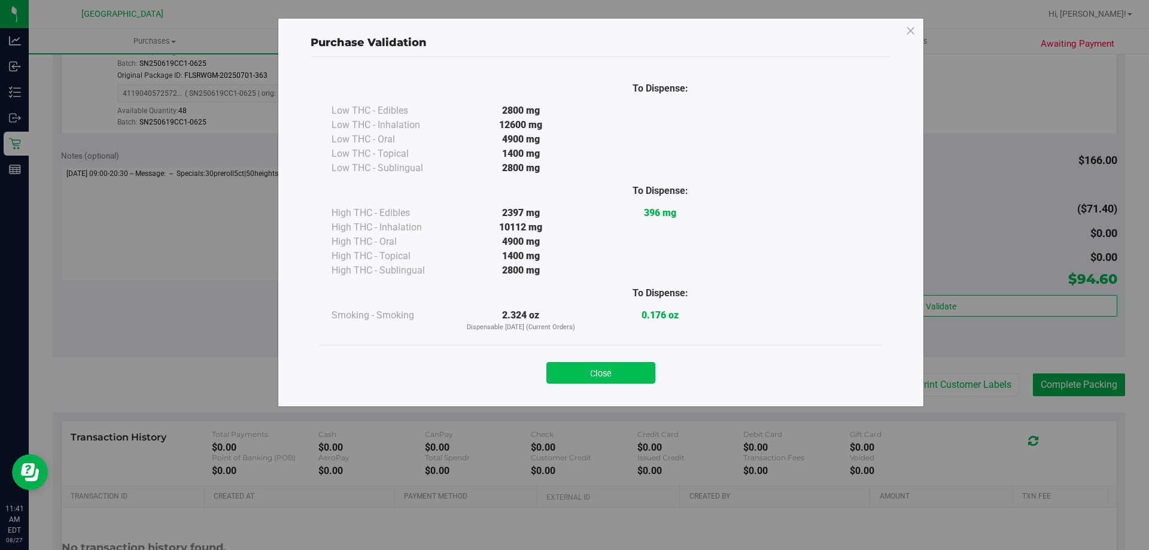
click at [591, 380] on button "Close" at bounding box center [601, 373] width 109 height 22
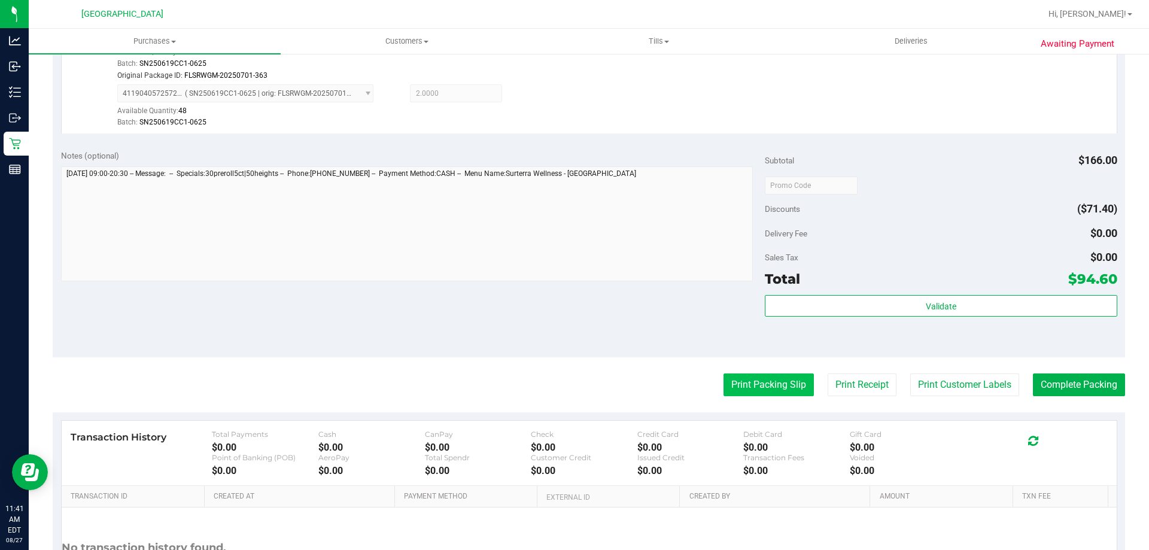
click at [724, 378] on button "Print Packing Slip" at bounding box center [769, 385] width 90 height 23
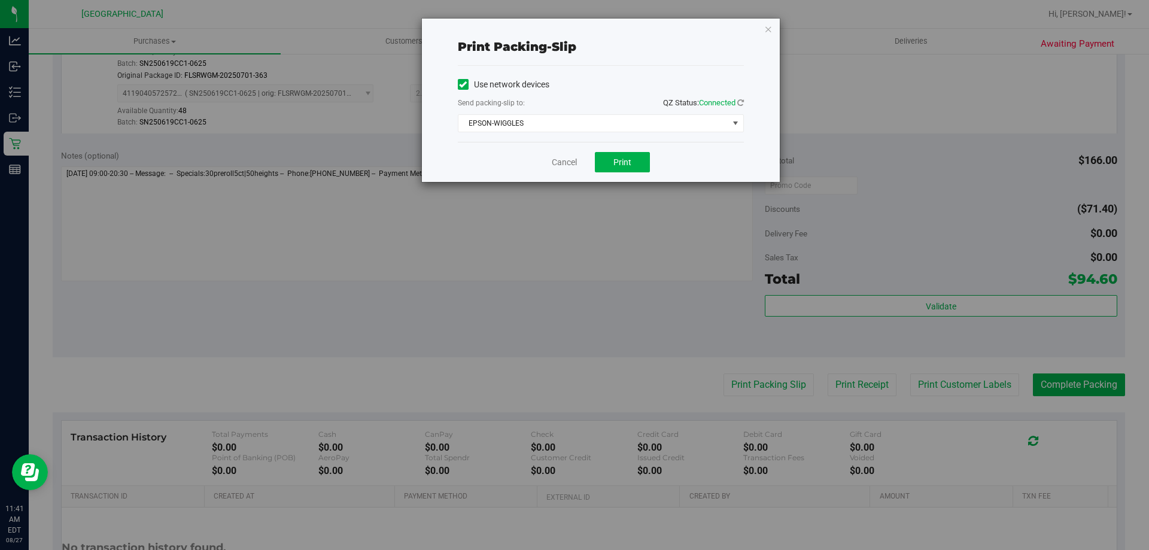
click at [632, 151] on div "Cancel Print" at bounding box center [601, 162] width 286 height 40
click at [606, 161] on button "Print" at bounding box center [622, 162] width 55 height 20
click at [570, 160] on link "Cancel" at bounding box center [564, 162] width 25 height 13
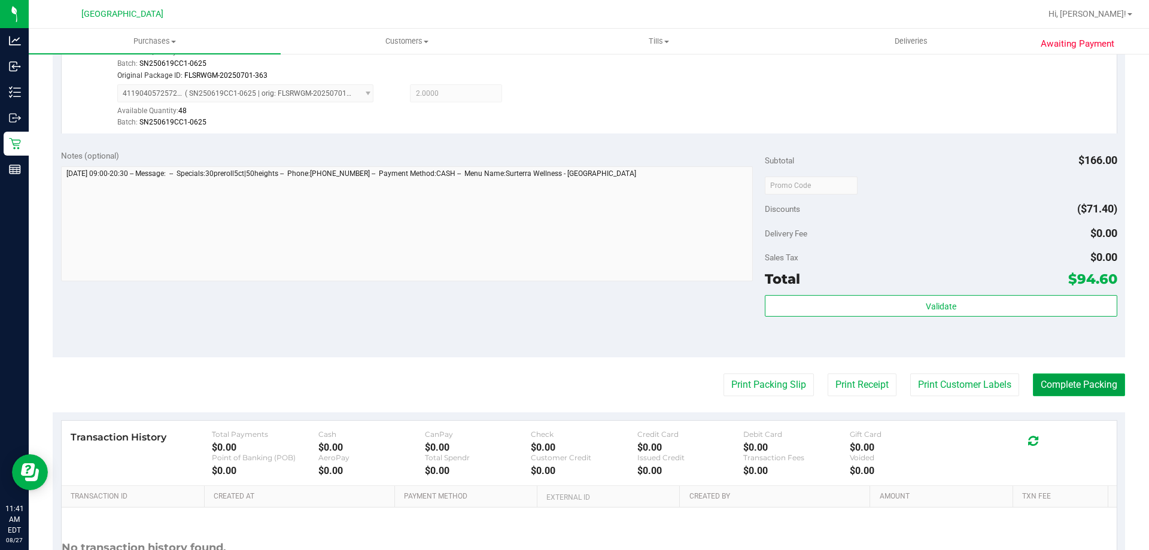
click at [1082, 386] on button "Complete Packing" at bounding box center [1079, 385] width 92 height 23
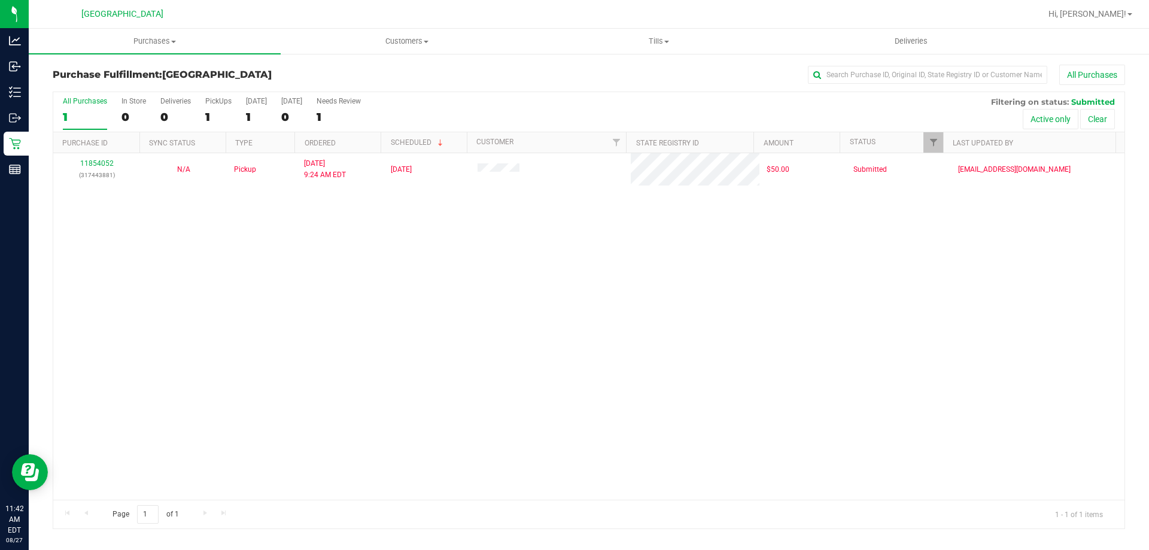
click at [902, 317] on div "11854052 (317443881) N/A Pickup [DATE] 9:24 AM EDT 8/27/2025 $50.00 Submitted […" at bounding box center [589, 326] width 1072 height 347
drag, startPoint x: 368, startPoint y: 460, endPoint x: 351, endPoint y: 453, distance: 18.5
click at [351, 453] on div "11854052 (317443881) N/A Pickup 8/27/2025 9:24 AM EDT 8/27/2025 $50.00 Submitte…" at bounding box center [589, 326] width 1072 height 347
click at [159, 39] on span "Purchases" at bounding box center [155, 41] width 252 height 11
click at [146, 86] on li "Fulfillment" at bounding box center [155, 87] width 252 height 14
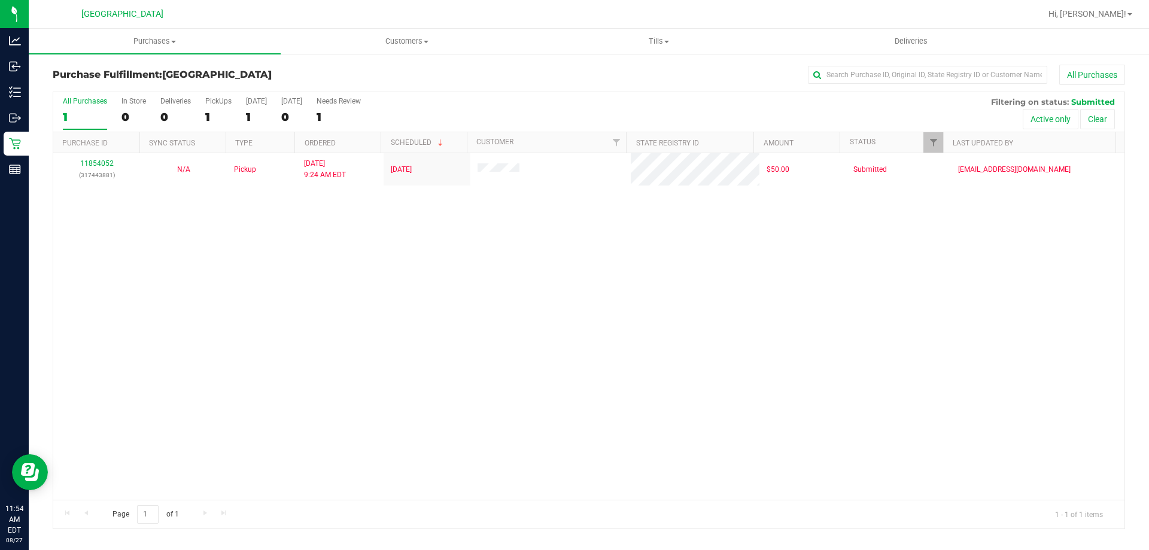
click at [456, 273] on div "11854052 (317443881) N/A Pickup 8/27/2025 9:24 AM EDT 8/27/2025 $50.00 Submitte…" at bounding box center [589, 326] width 1072 height 347
click at [122, 28] on nav "Palm Coast WC Hi, Leah!" at bounding box center [589, 14] width 1121 height 29
click at [152, 45] on span "Purchases" at bounding box center [155, 41] width 252 height 11
click at [93, 85] on span "Fulfillment" at bounding box center [66, 86] width 74 height 10
click at [648, 229] on div "11854052 (317443881) N/A Pickup 8/27/2025 9:24 AM EDT 8/27/2025 $50.00 Submitte…" at bounding box center [589, 326] width 1072 height 347
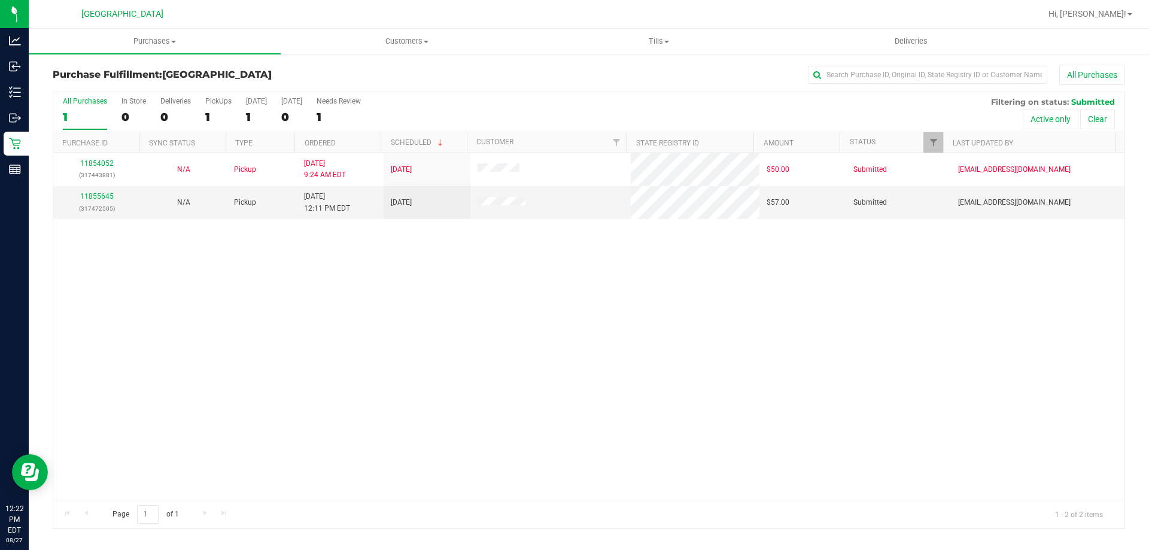
click at [312, 322] on div "11854052 (317443881) N/A Pickup 8/27/2025 9:24 AM EDT 8/27/2025 $50.00 Submitte…" at bounding box center [589, 326] width 1072 height 347
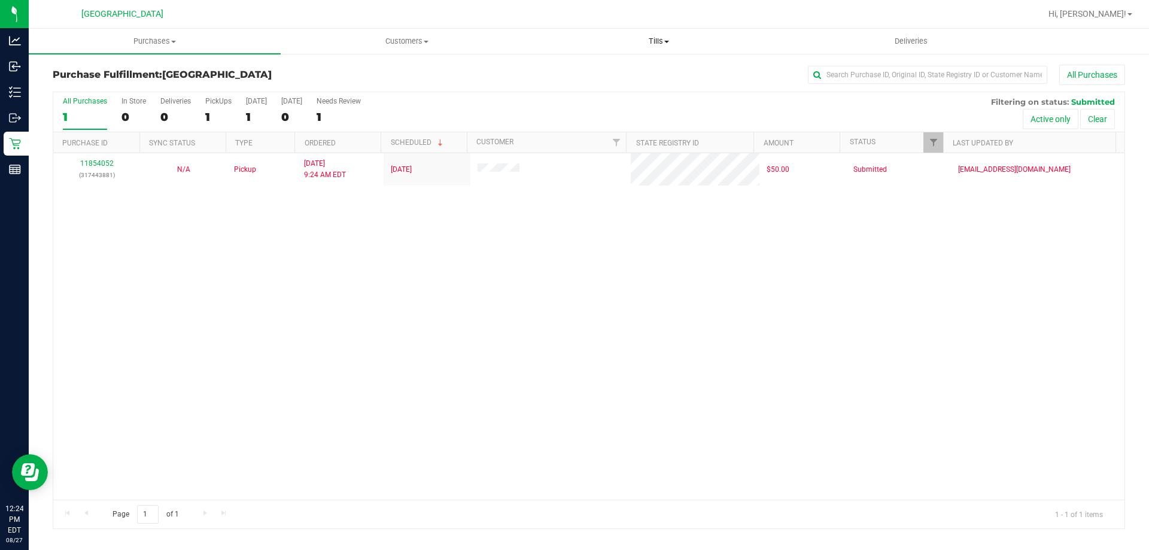
click at [650, 34] on uib-tab-heading "Tills Manage tills Reconcile e-payments" at bounding box center [658, 41] width 251 height 24
click at [654, 62] on ul "Manage tills Reconcile e-payments" at bounding box center [659, 79] width 252 height 50
click at [648, 44] on span "Tills" at bounding box center [659, 41] width 252 height 11
click at [648, 298] on div "11854052 (317443881) N/A Pickup 8/27/2025 9:24 AM EDT 8/27/2025 $50.00 Submitte…" at bounding box center [589, 326] width 1072 height 347
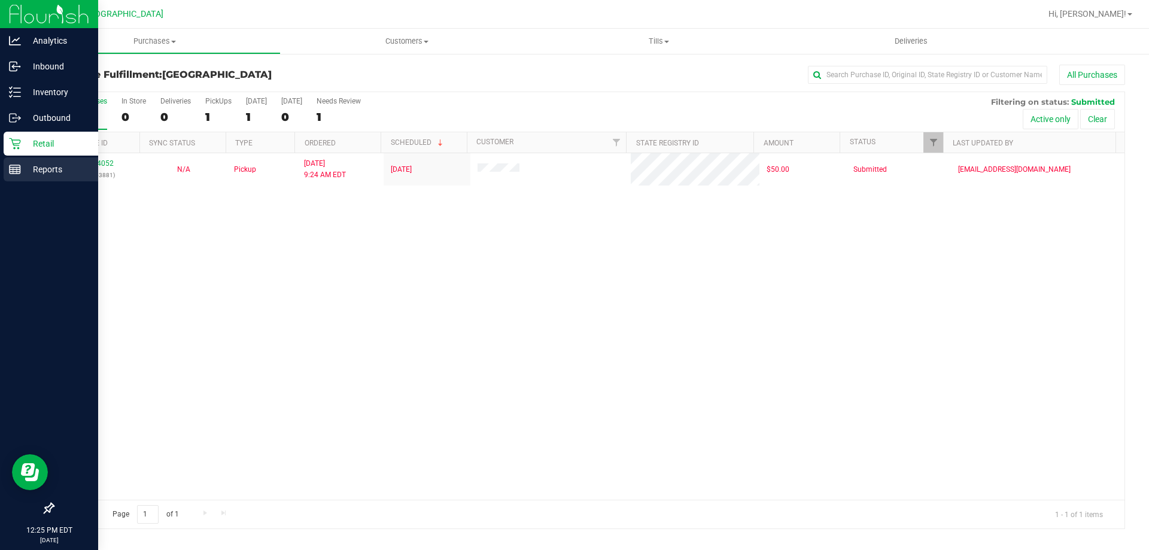
click at [11, 169] on line at bounding box center [15, 169] width 11 height 0
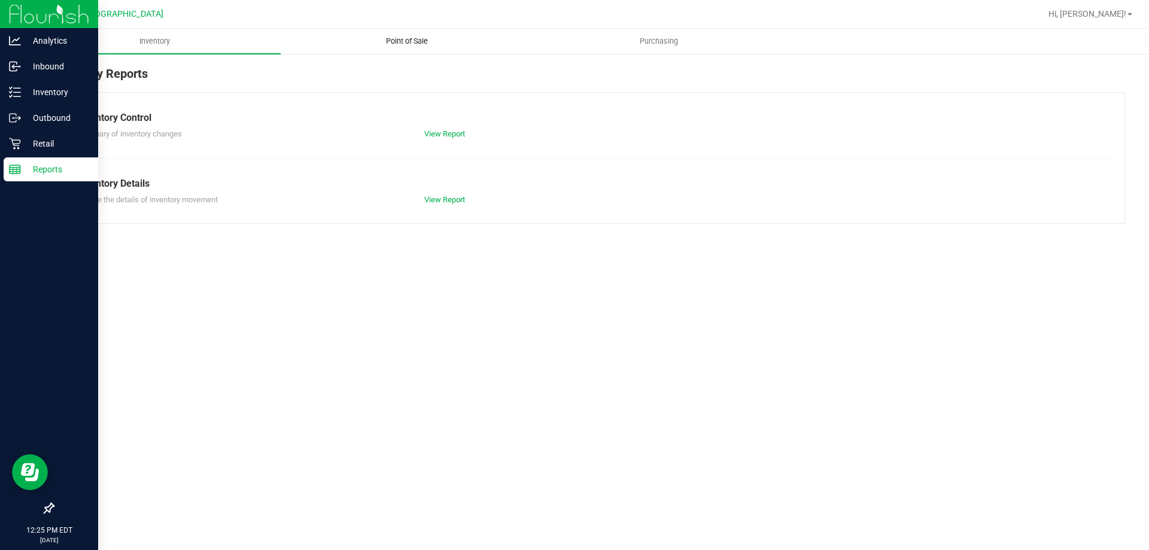
click at [383, 43] on span "Point of Sale" at bounding box center [407, 41] width 74 height 11
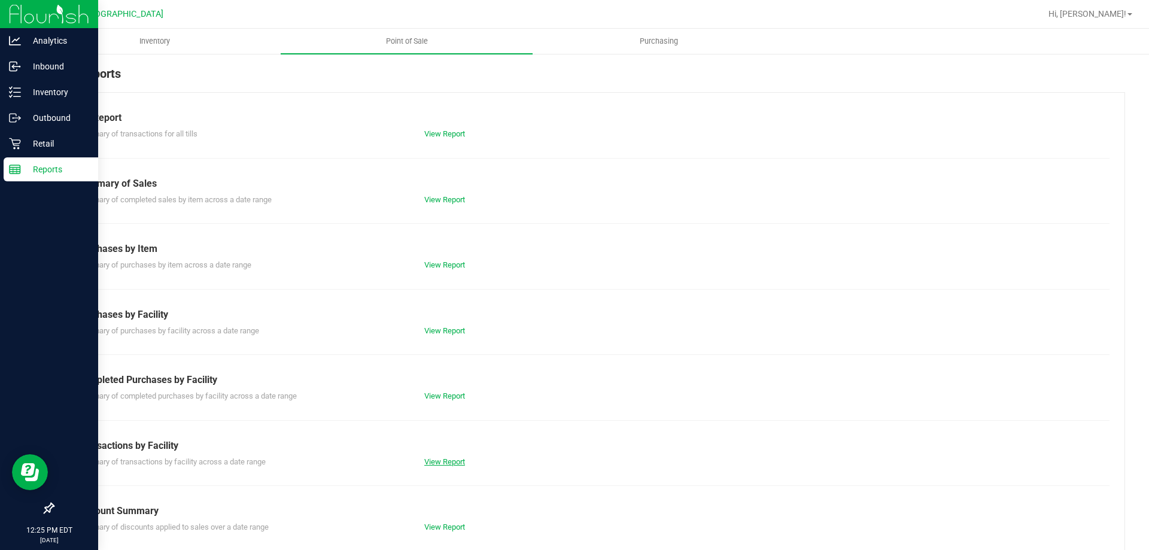
click at [430, 461] on link "View Report" at bounding box center [444, 461] width 41 height 9
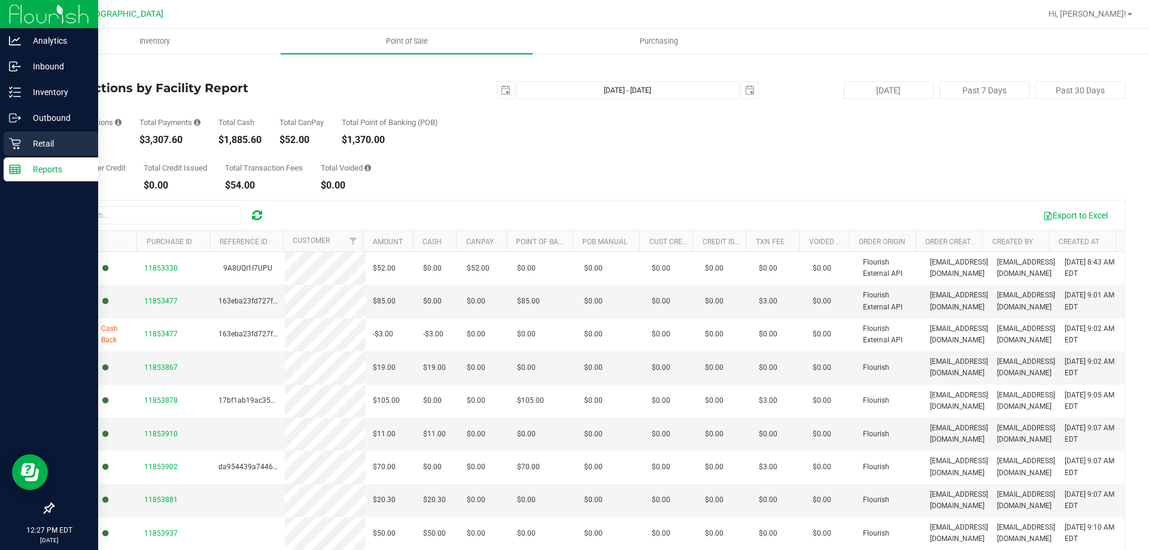
click at [17, 138] on icon at bounding box center [15, 144] width 12 height 12
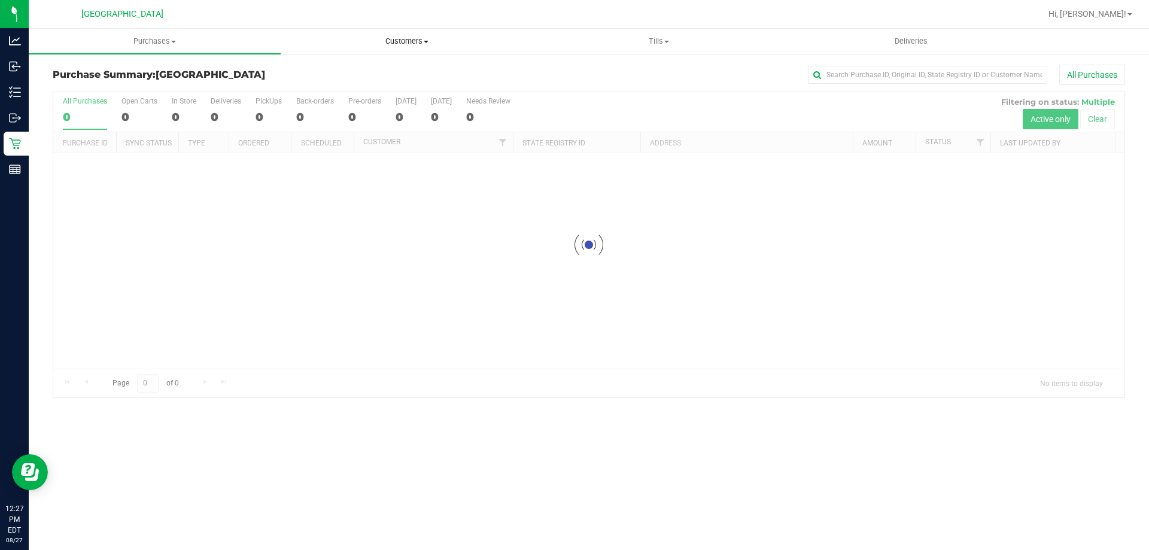
click at [420, 47] on uib-tab-heading "Customers All customers Add a new customer All physicians" at bounding box center [406, 41] width 251 height 24
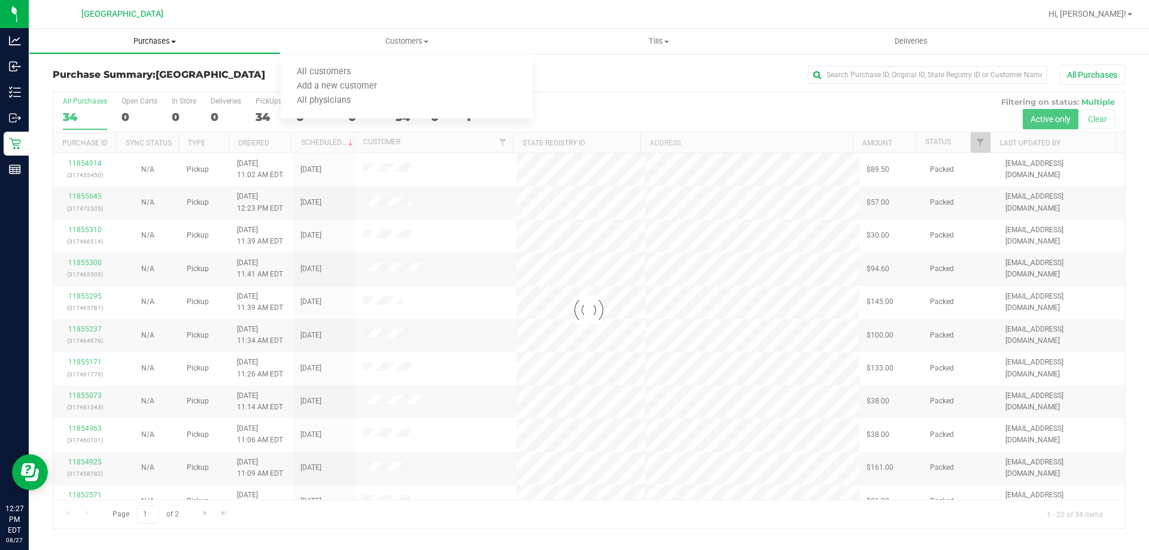
click at [156, 42] on span "Purchases" at bounding box center [154, 41] width 251 height 11
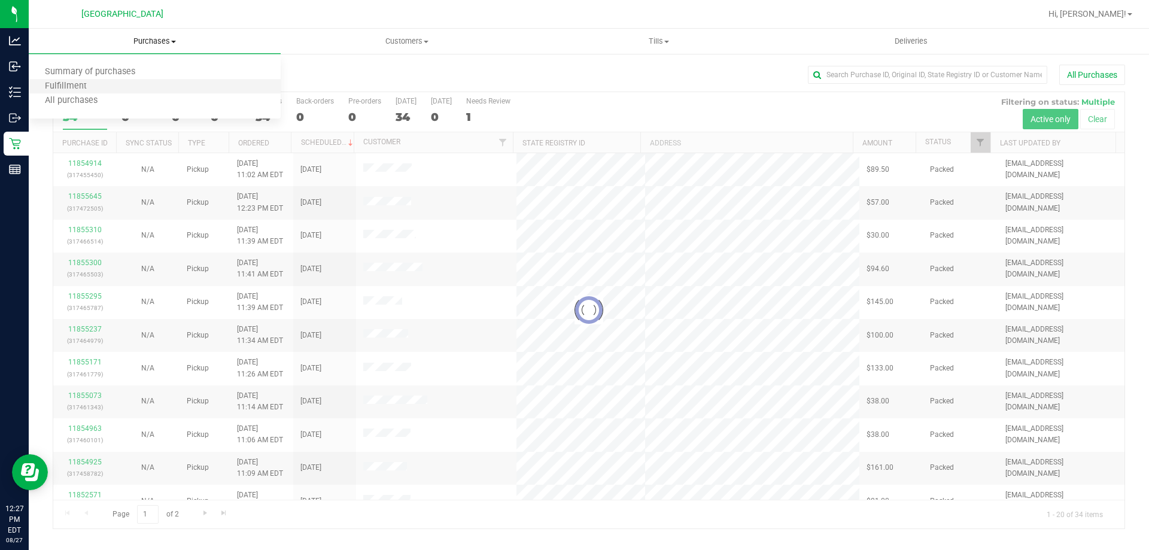
click at [110, 81] on li "Fulfillment" at bounding box center [155, 87] width 252 height 14
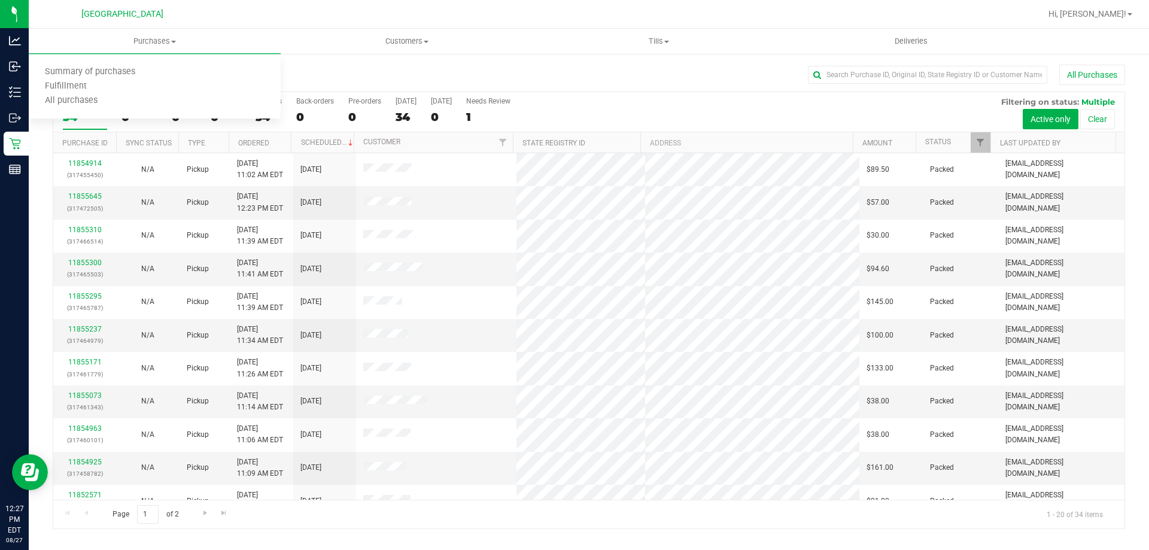
click at [453, 74] on div "All Purchases" at bounding box center [767, 75] width 715 height 20
click at [141, 38] on span "Purchases" at bounding box center [155, 41] width 252 height 11
click at [120, 87] on li "Fulfillment" at bounding box center [155, 87] width 252 height 14
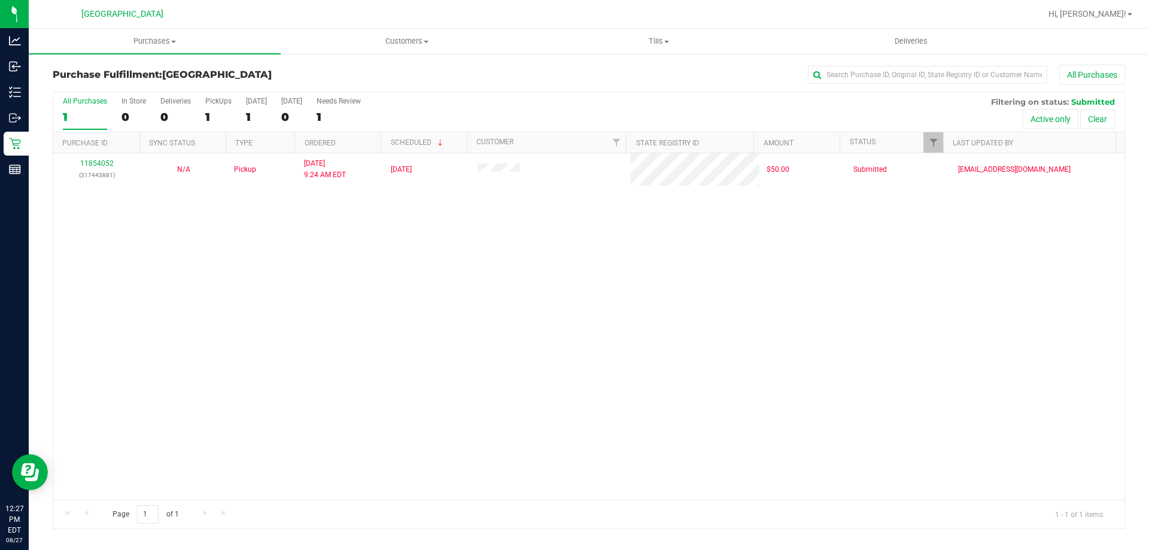
click at [385, 321] on div "11854052 (317443881) N/A Pickup 8/27/2025 9:24 AM EDT 8/27/2025 $50.00 Submitte…" at bounding box center [589, 326] width 1072 height 347
click at [443, 283] on div "11854052 (317443881) N/A Pickup 8/27/2025 9:24 AM EDT 8/27/2025 $50.00 Submitte…" at bounding box center [589, 326] width 1072 height 347
click at [653, 254] on div "11854052 (317443881) N/A Pickup 8/27/2025 9:24 AM EDT 8/27/2025 $50.00 Submitte…" at bounding box center [589, 326] width 1072 height 347
click at [653, 255] on div "11854052 (317443881) N/A Pickup 8/27/2025 9:24 AM EDT 8/27/2025 $50.00 Submitte…" at bounding box center [589, 326] width 1072 height 347
click at [796, 229] on div "11854052 (317443881) N/A Pickup 8/27/2025 9:24 AM EDT 8/27/2025 $50.00 Submitte…" at bounding box center [589, 326] width 1072 height 347
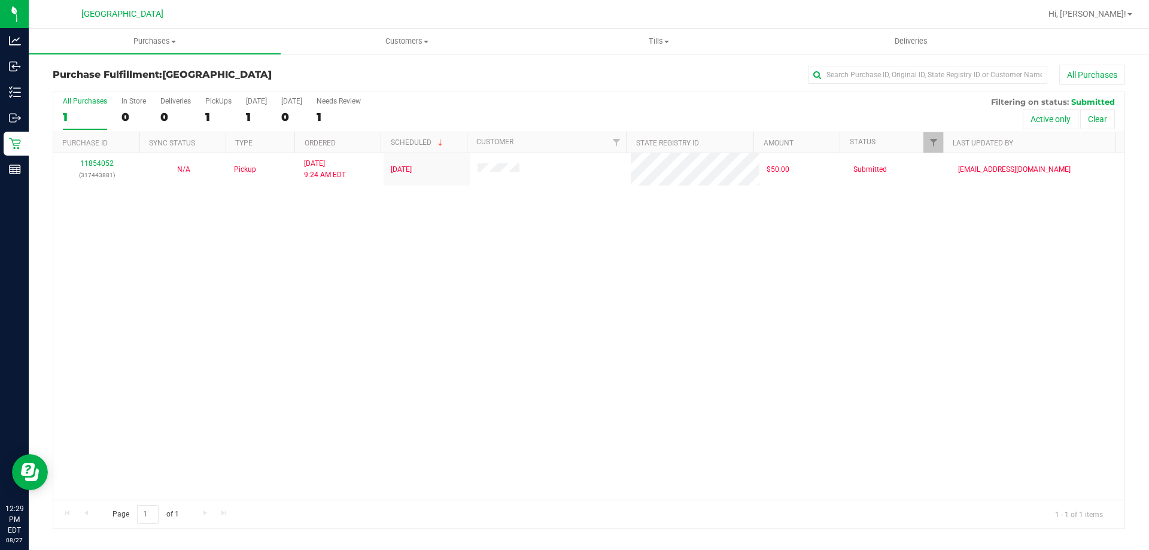
click at [796, 229] on div "11854052 (317443881) N/A Pickup 8/27/2025 9:24 AM EDT 8/27/2025 $50.00 Submitte…" at bounding box center [589, 326] width 1072 height 347
click at [863, 375] on div "11854052 (317443881) N/A Pickup 8/27/2025 9:24 AM EDT 8/27/2025 $50.00 Submitte…" at bounding box center [589, 326] width 1072 height 347
click at [475, 277] on div "11854052 (317443881) N/A Pickup 8/27/2025 9:24 AM EDT 8/27/2025 $50.00 Submitte…" at bounding box center [589, 326] width 1072 height 347
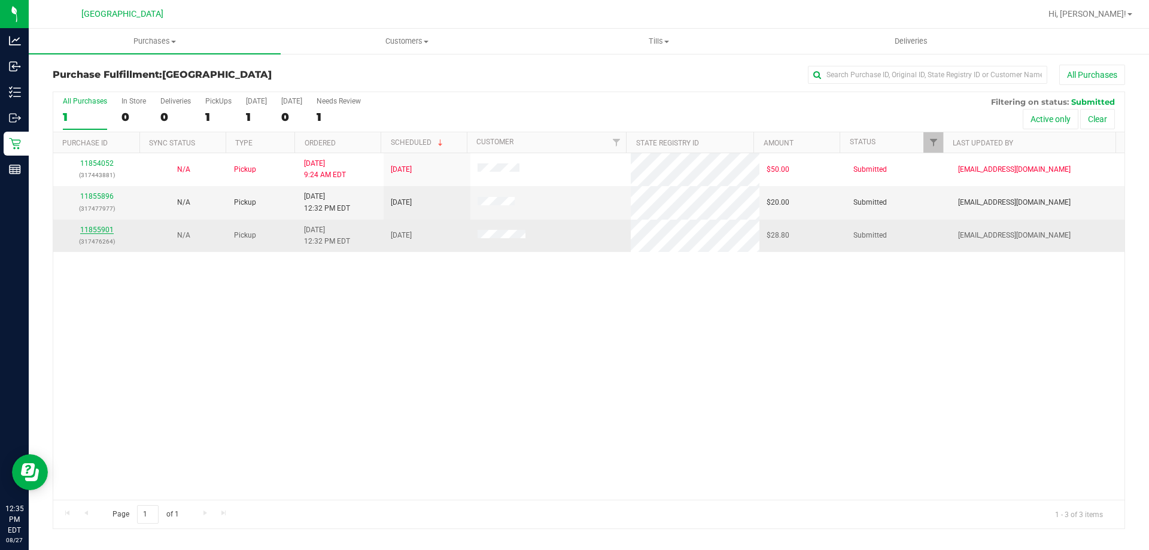
click at [451, 277] on div "11854052 (317443881) N/A Pickup 8/27/2025 9:24 AM EDT 8/27/2025 $50.00 Submitte…" at bounding box center [589, 326] width 1072 height 347
click at [97, 227] on link "11855901" at bounding box center [97, 230] width 34 height 8
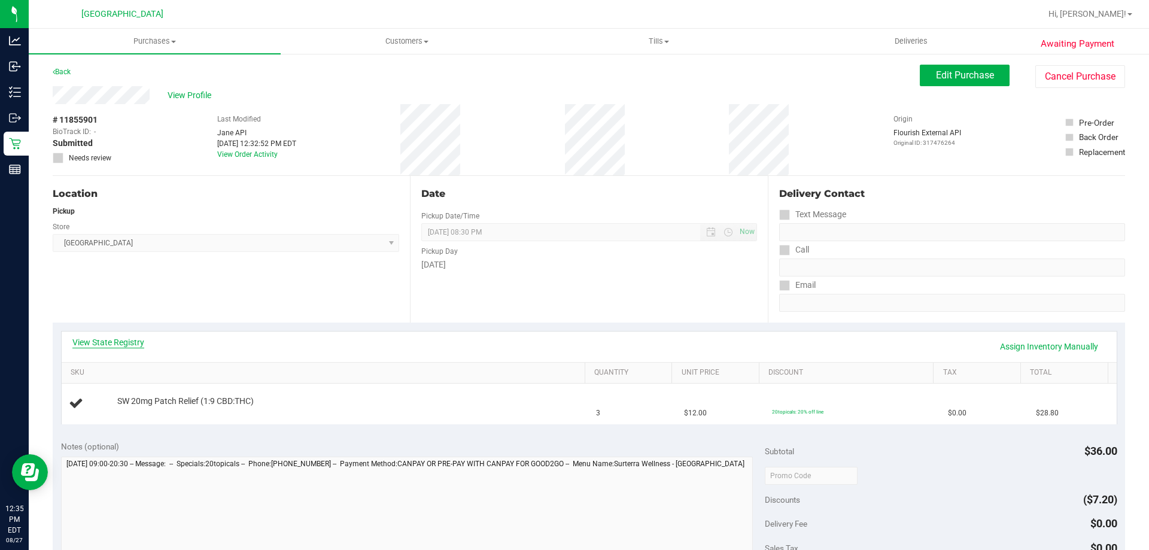
click at [135, 345] on link "View State Registry" at bounding box center [108, 342] width 72 height 12
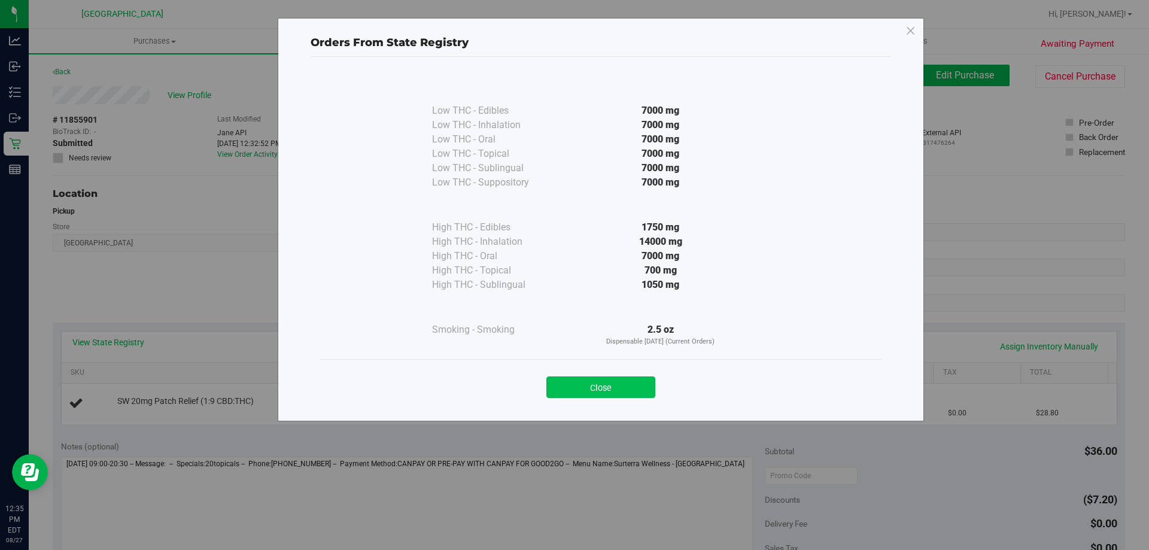
click at [642, 387] on button "Close" at bounding box center [601, 388] width 109 height 22
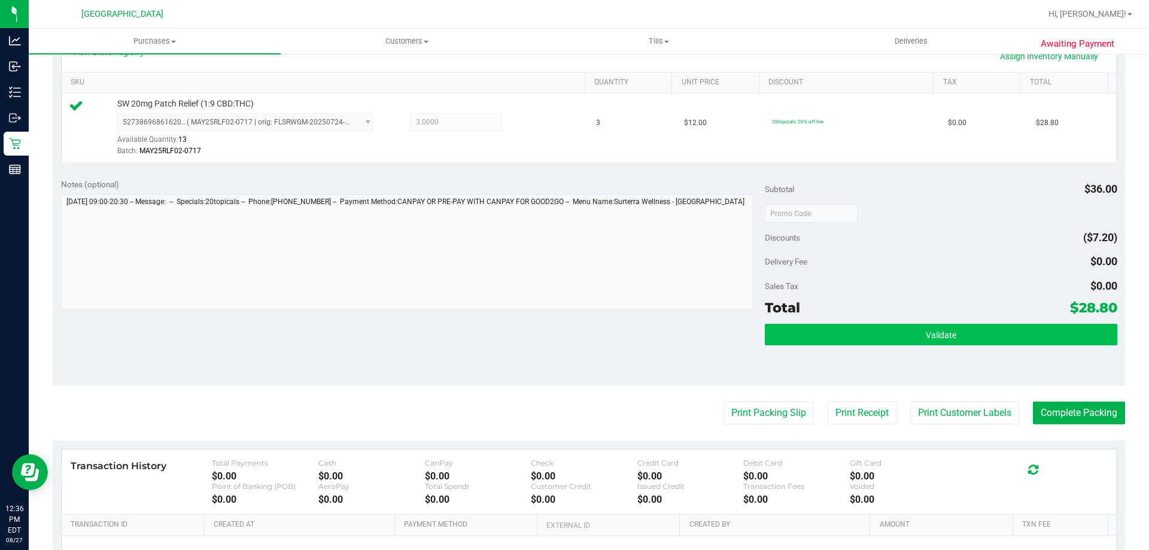
scroll to position [299, 0]
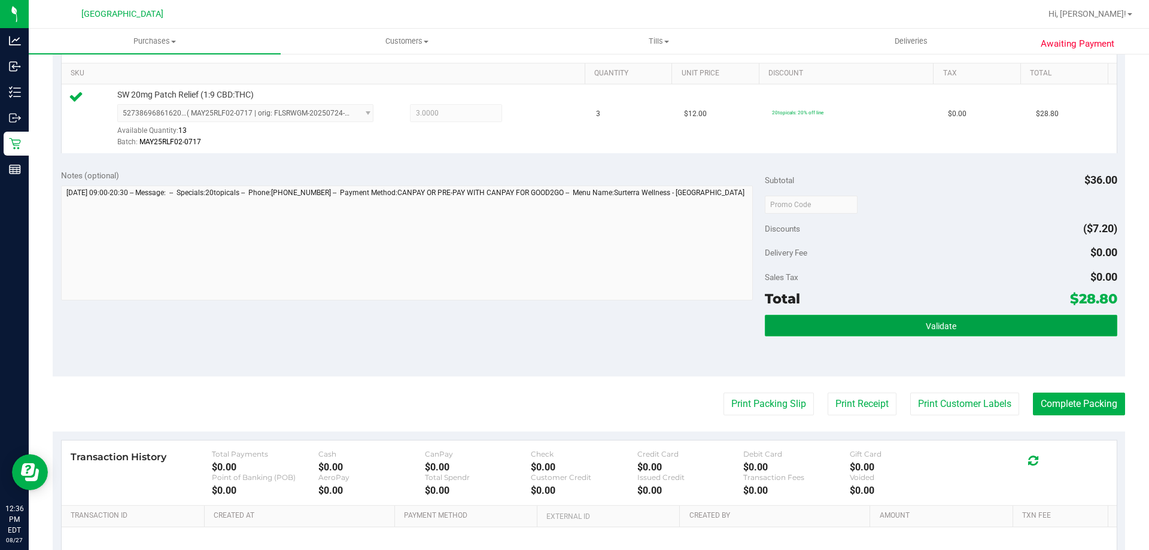
click at [848, 326] on button "Validate" at bounding box center [941, 326] width 352 height 22
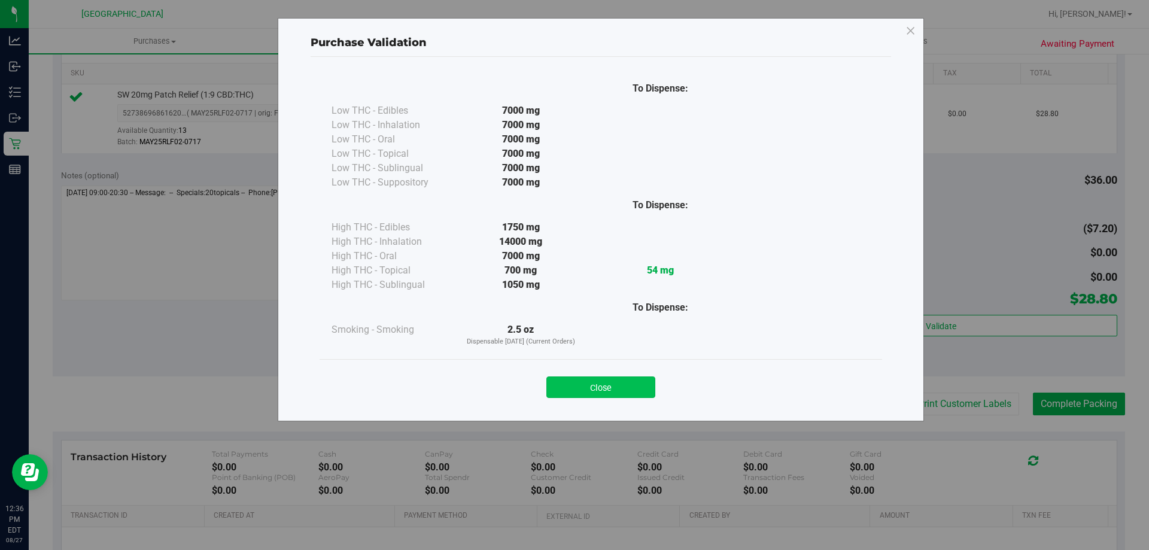
click at [600, 386] on button "Close" at bounding box center [601, 388] width 109 height 22
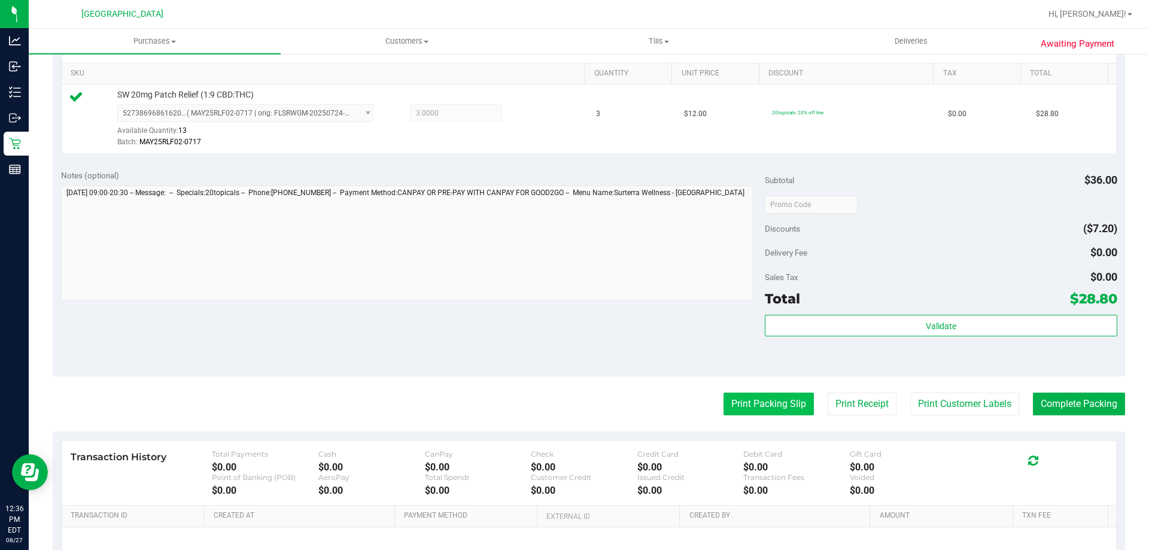
click at [766, 409] on button "Print Packing Slip" at bounding box center [769, 404] width 90 height 23
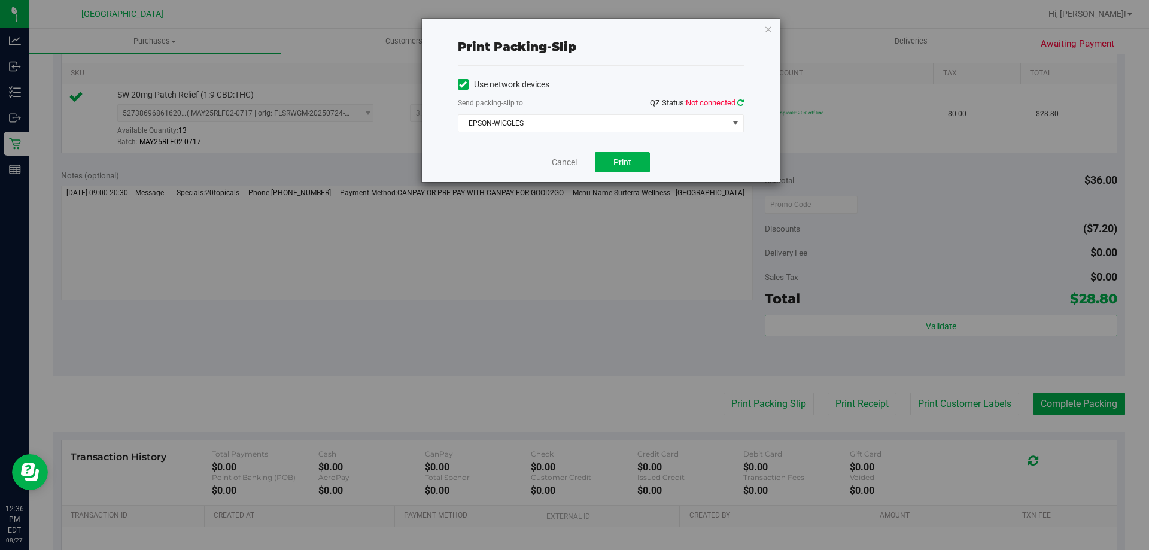
click at [742, 101] on icon at bounding box center [741, 103] width 7 height 8
click at [623, 160] on span "Print" at bounding box center [623, 162] width 18 height 10
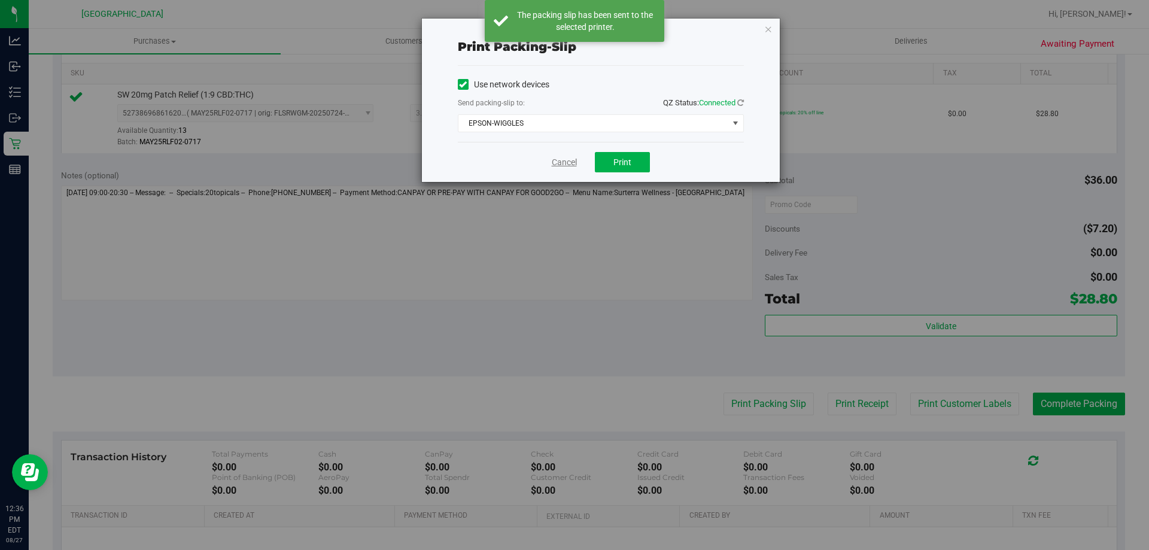
click at [568, 161] on link "Cancel" at bounding box center [564, 162] width 25 height 13
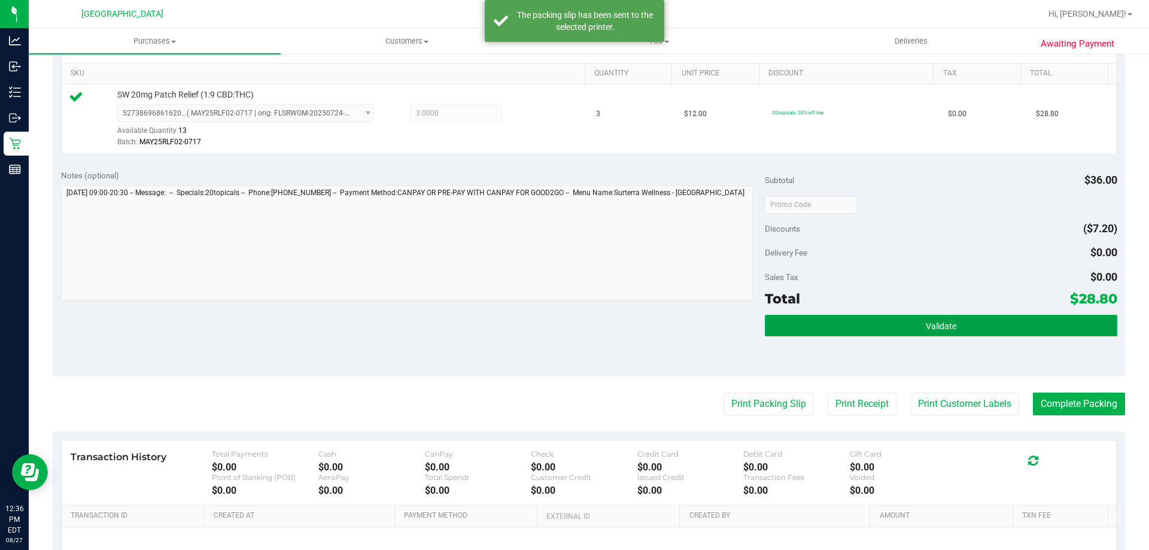
click at [827, 325] on button "Validate" at bounding box center [941, 326] width 352 height 22
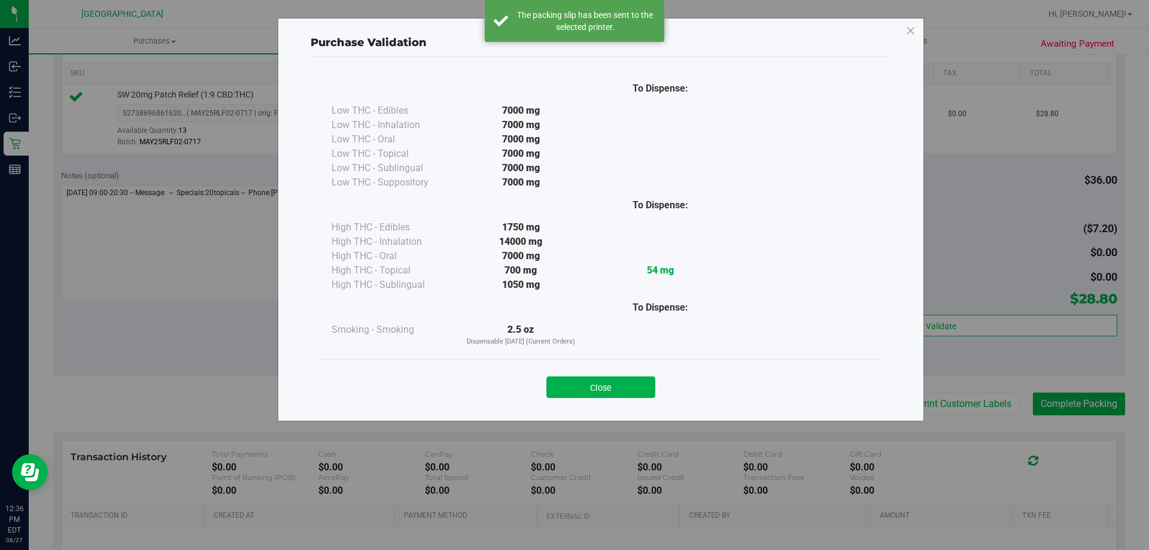
click at [576, 387] on button "Close" at bounding box center [601, 388] width 109 height 22
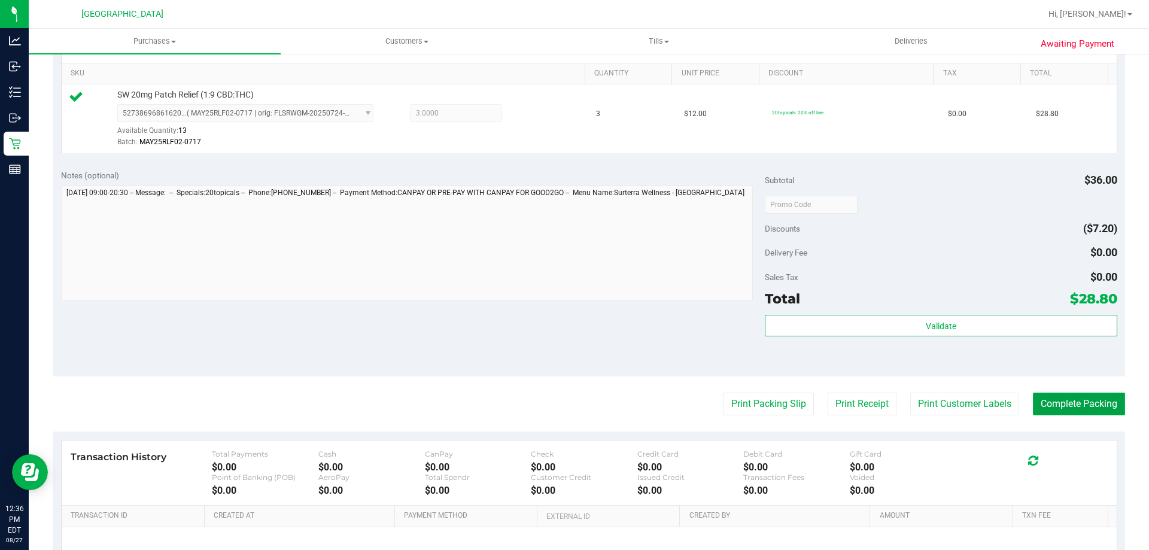
click at [1097, 408] on button "Complete Packing" at bounding box center [1079, 404] width 92 height 23
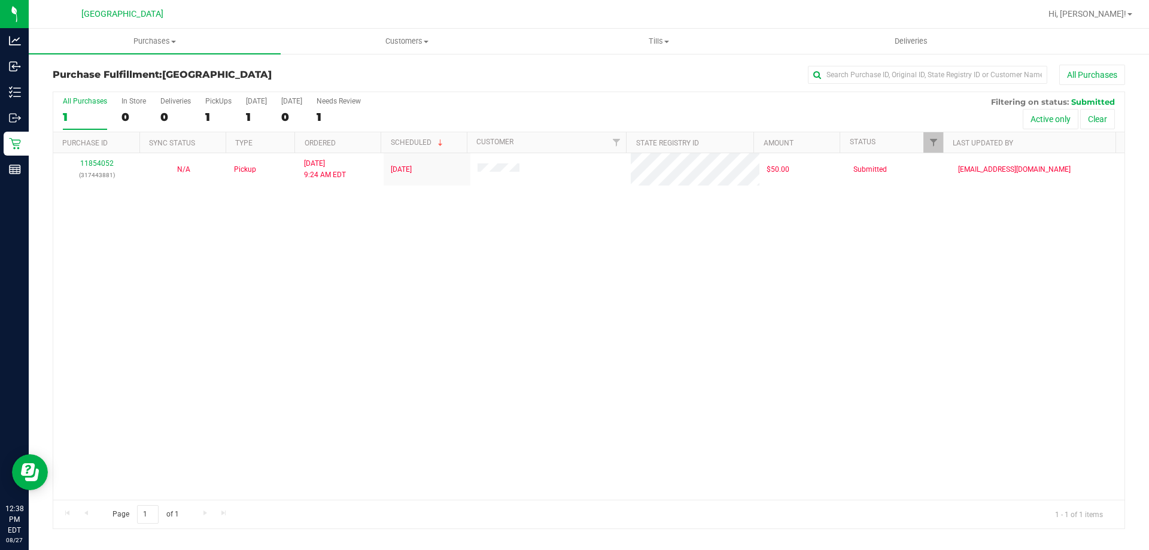
click at [712, 341] on div "11854052 (317443881) N/A Pickup 8/27/2025 9:24 AM EDT 8/27/2025 $50.00 Submitte…" at bounding box center [589, 326] width 1072 height 347
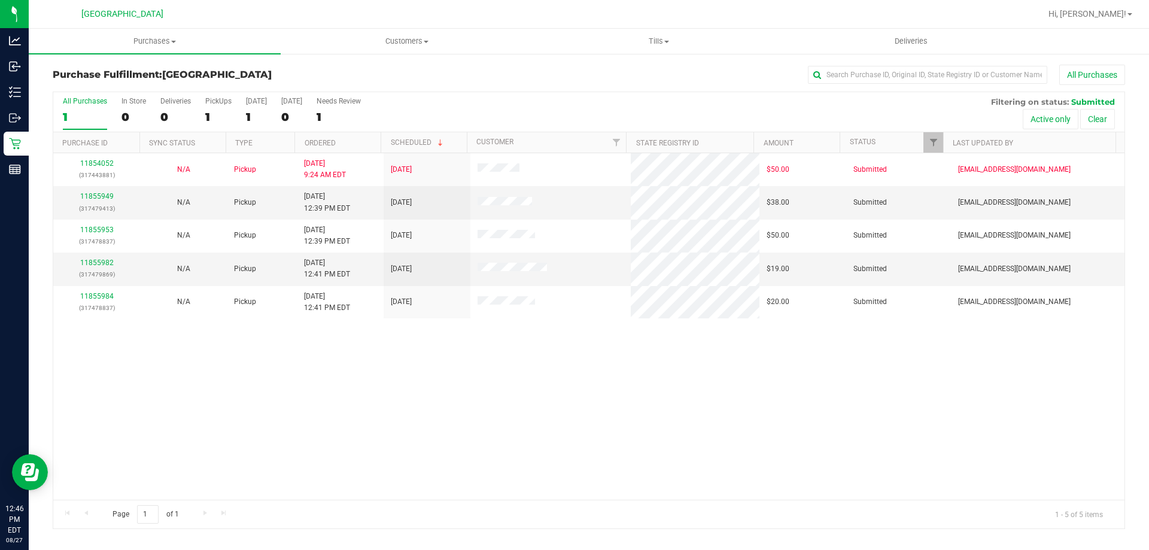
click at [532, 363] on div "11854052 (317443881) N/A Pickup 8/27/2025 9:24 AM EDT 8/27/2025 $50.00 Submitte…" at bounding box center [589, 326] width 1072 height 347
click at [152, 30] on uib-tab-heading "Purchases Summary of purchases Fulfillment All purchases" at bounding box center [155, 41] width 252 height 25
click at [83, 91] on span "Fulfillment" at bounding box center [66, 86] width 74 height 10
drag, startPoint x: 511, startPoint y: 383, endPoint x: 293, endPoint y: 338, distance: 222.4
click at [511, 383] on div "11854052 (317443881) N/A Pickup 8/27/2025 9:24 AM EDT 8/27/2025 $50.00 Submitte…" at bounding box center [589, 326] width 1072 height 347
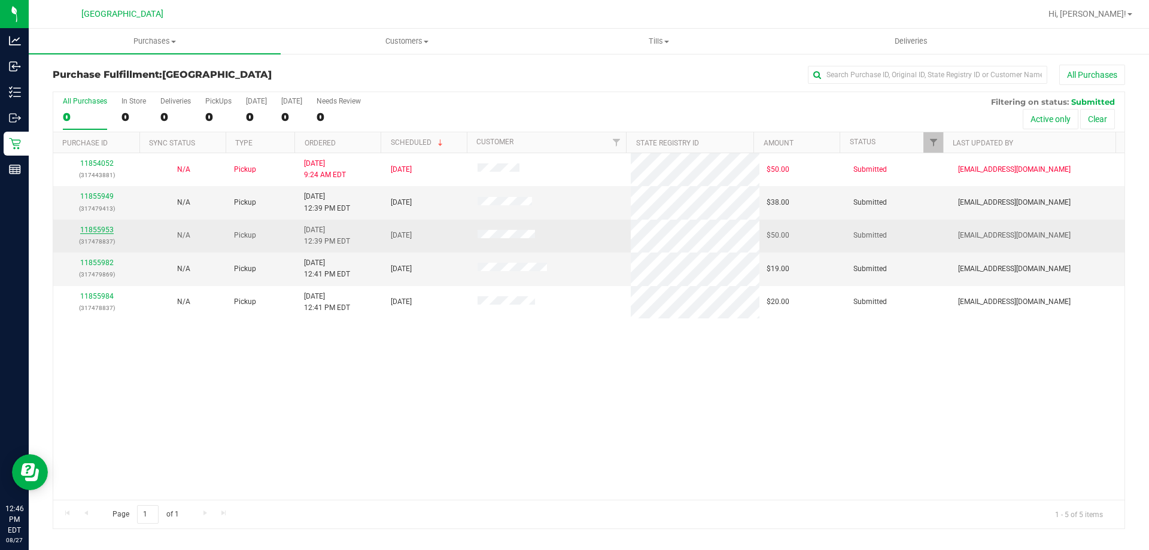
click at [101, 229] on link "11855953" at bounding box center [97, 230] width 34 height 8
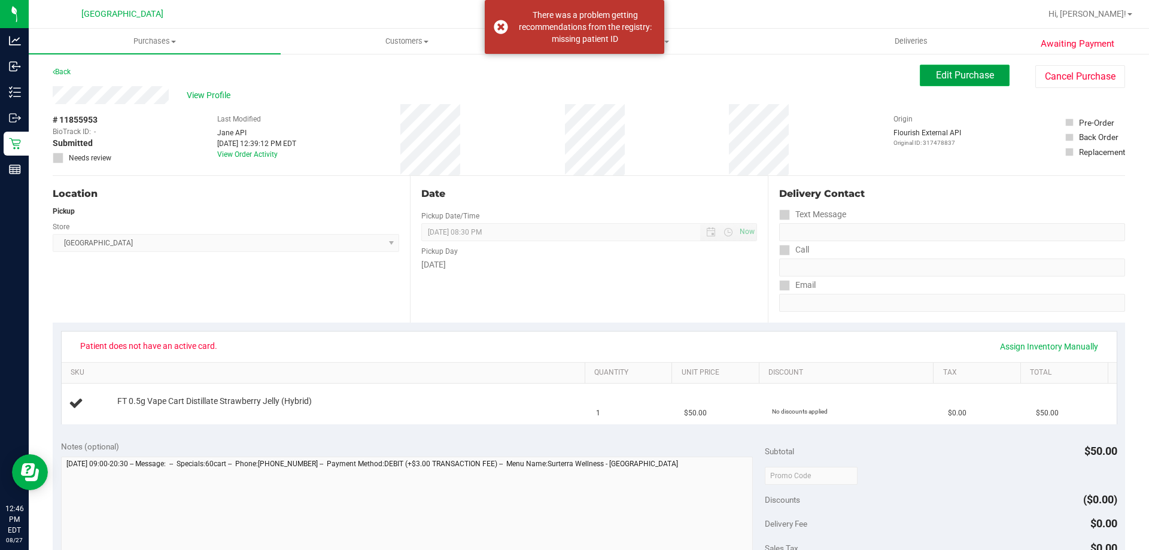
click at [957, 75] on span "Edit Purchase" at bounding box center [965, 74] width 58 height 11
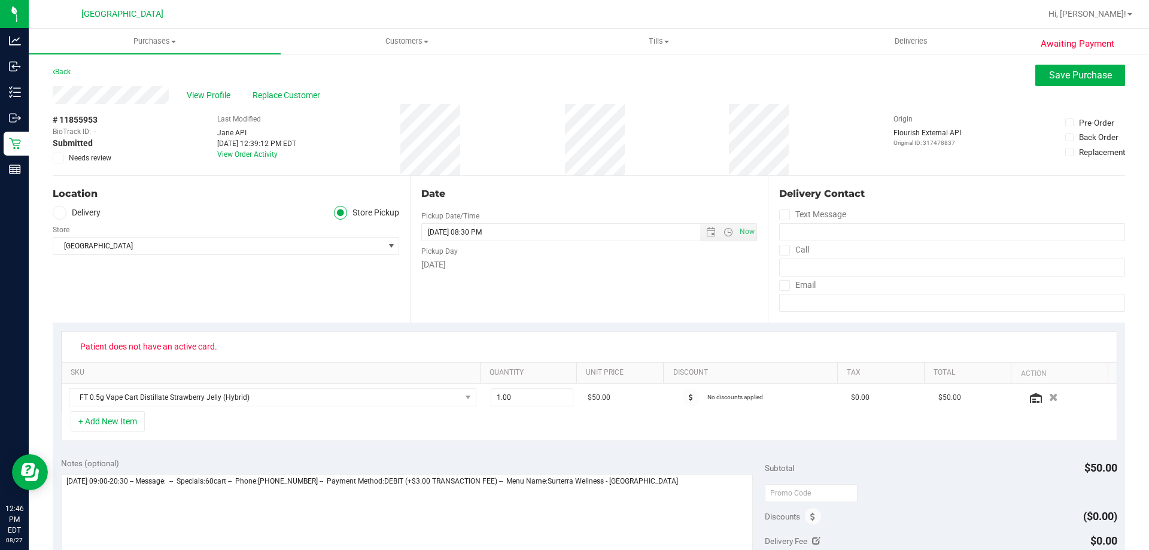
click at [60, 151] on div "# 11855953 BioTrack ID: - Submitted Needs review" at bounding box center [83, 139] width 60 height 50
click at [84, 160] on span "Needs review" at bounding box center [90, 158] width 43 height 11
click at [0, 0] on input "Needs review" at bounding box center [0, 0] width 0 height 0
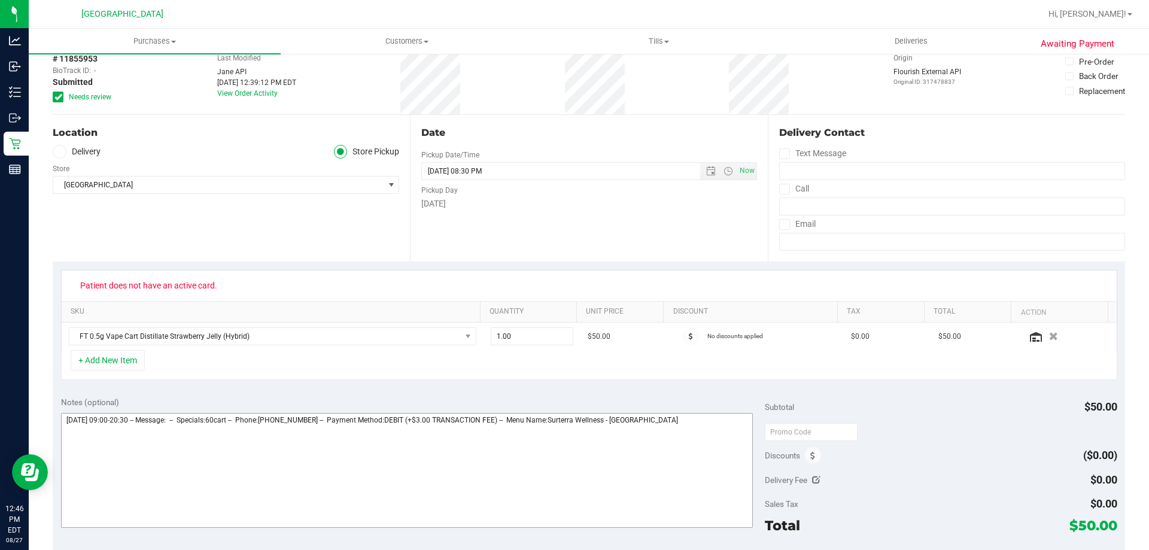
scroll to position [120, 0]
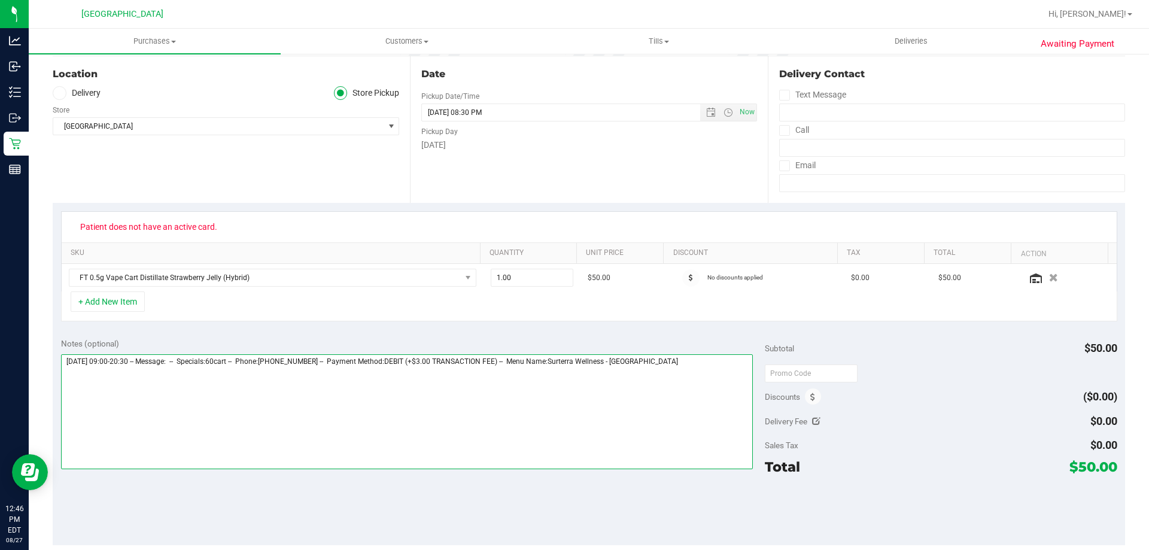
click at [723, 395] on textarea at bounding box center [407, 411] width 693 height 115
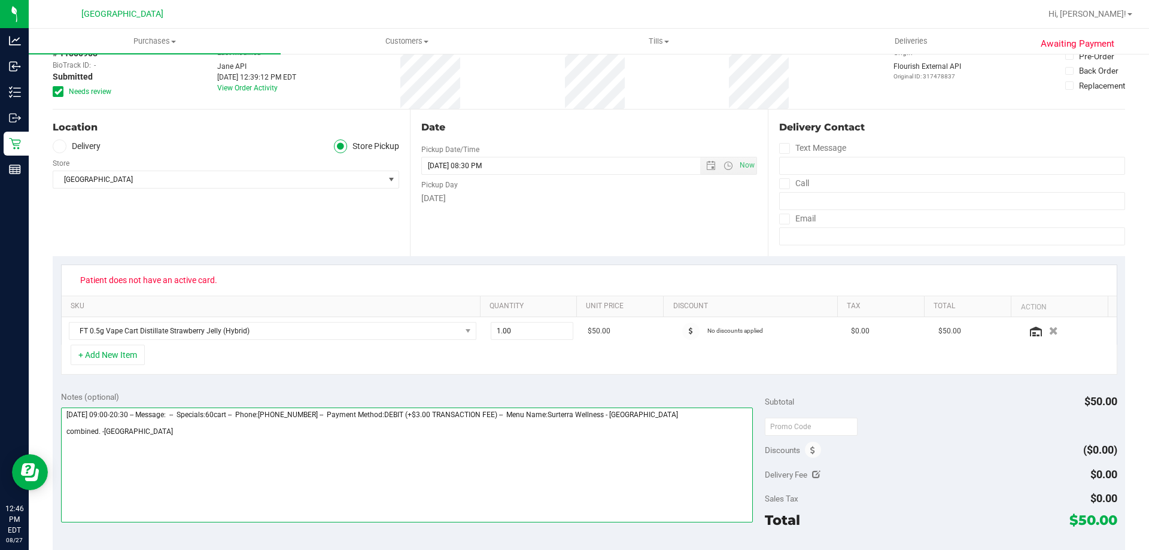
scroll to position [0, 0]
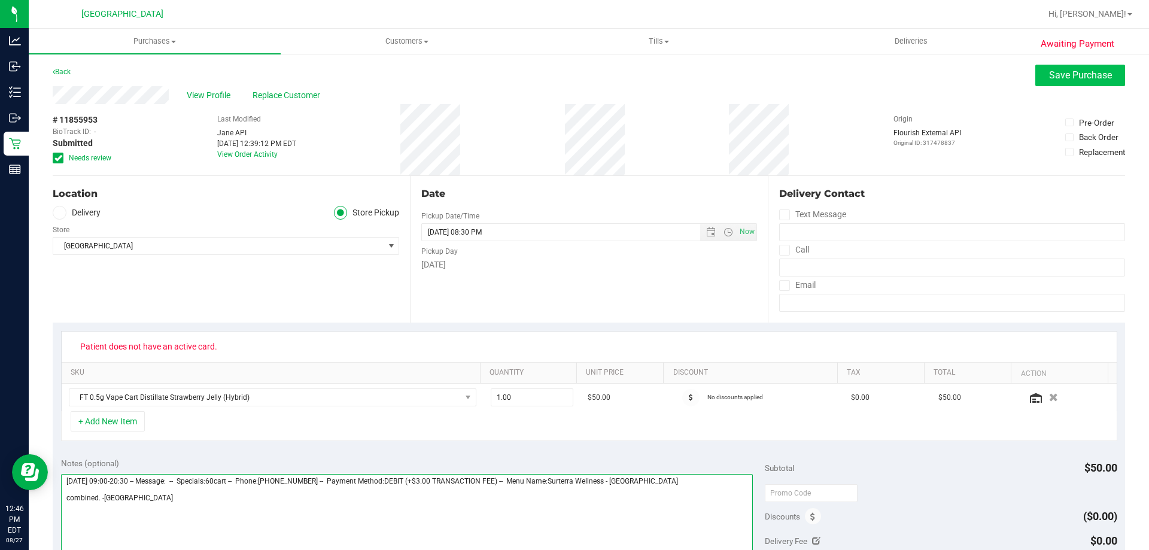
type textarea "Wednesday 08/27/2025 09:00-20:30 -- Message: -- Specials:60cart -- Phone:386286…"
click at [1070, 81] on button "Save Purchase" at bounding box center [1081, 76] width 90 height 22
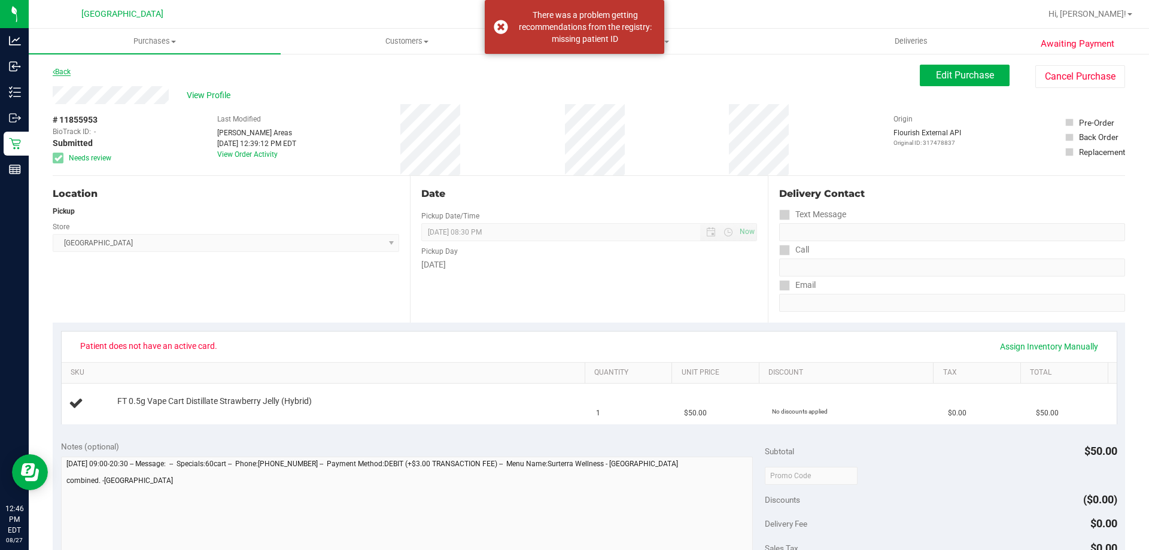
click at [63, 75] on link "Back" at bounding box center [62, 72] width 18 height 8
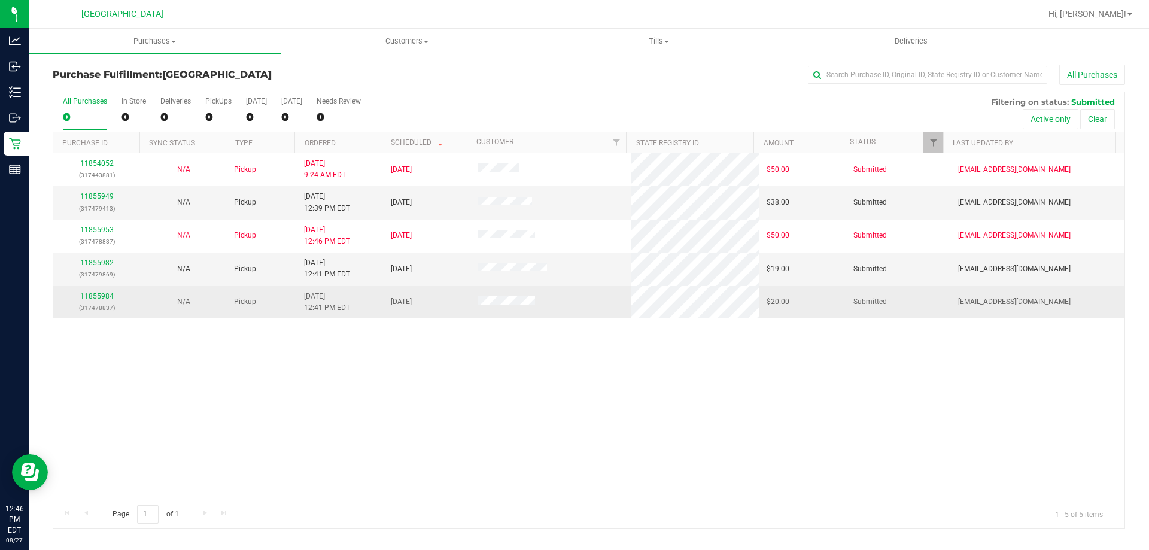
click at [93, 299] on link "11855984" at bounding box center [97, 296] width 34 height 8
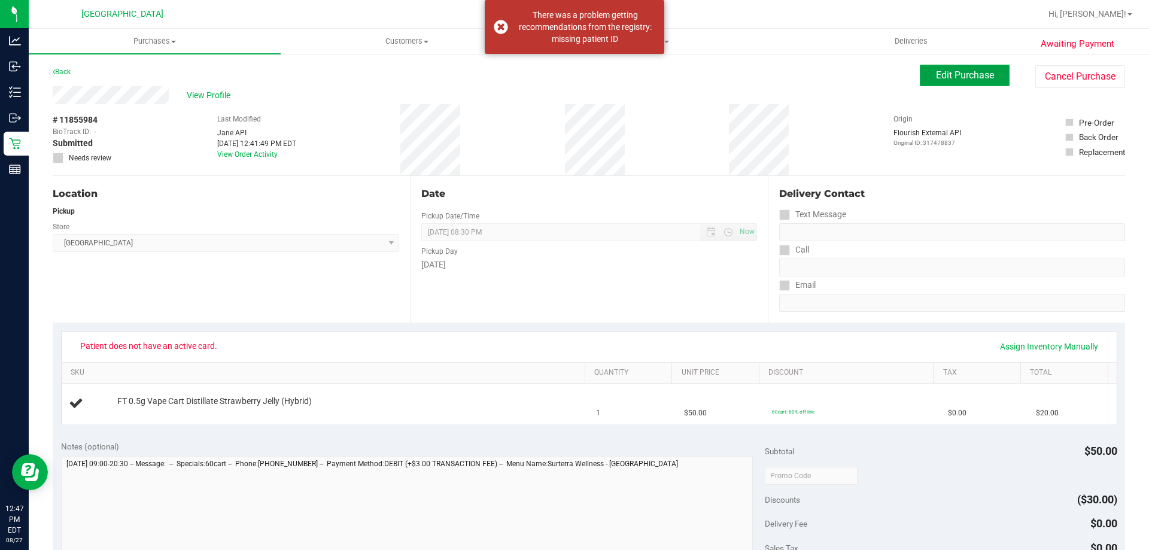
click at [936, 69] on span "Edit Purchase" at bounding box center [965, 74] width 58 height 11
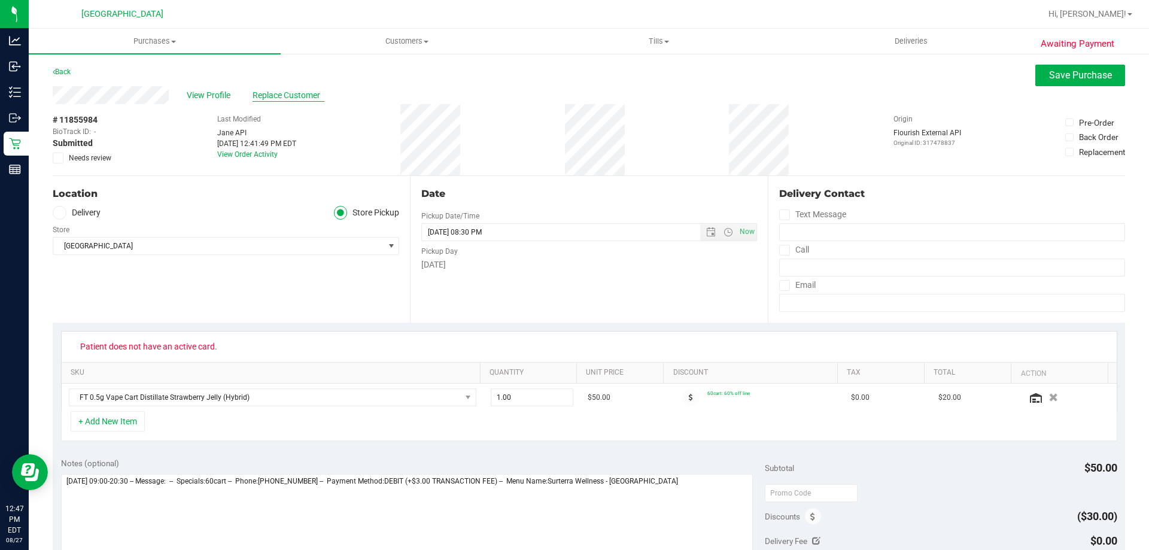
click at [292, 99] on span "Replace Customer" at bounding box center [289, 95] width 72 height 13
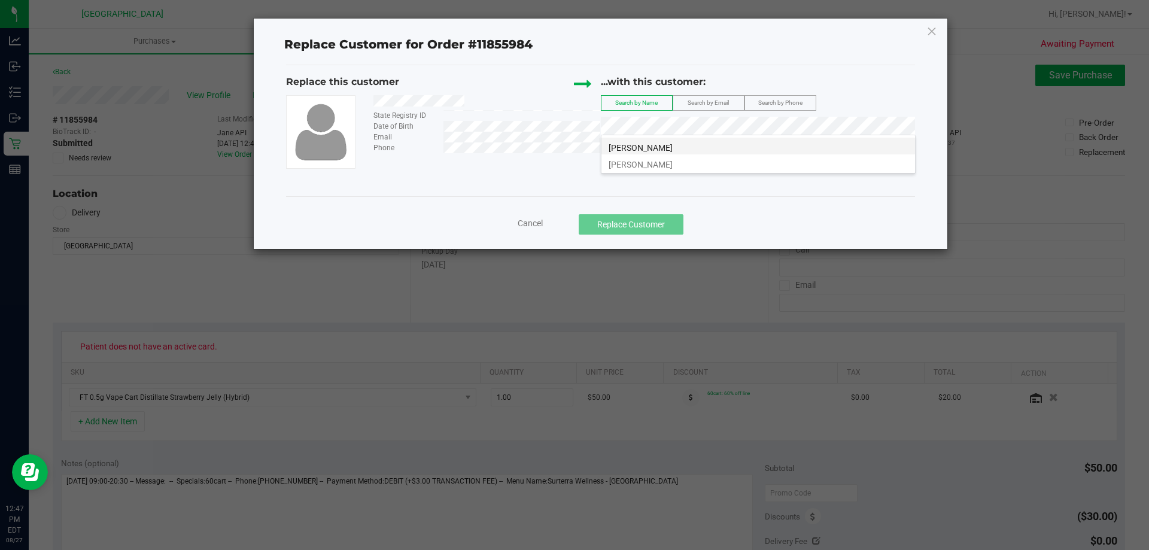
click at [673, 148] on span "TAFFI MCLAUGHLIN" at bounding box center [641, 148] width 64 height 10
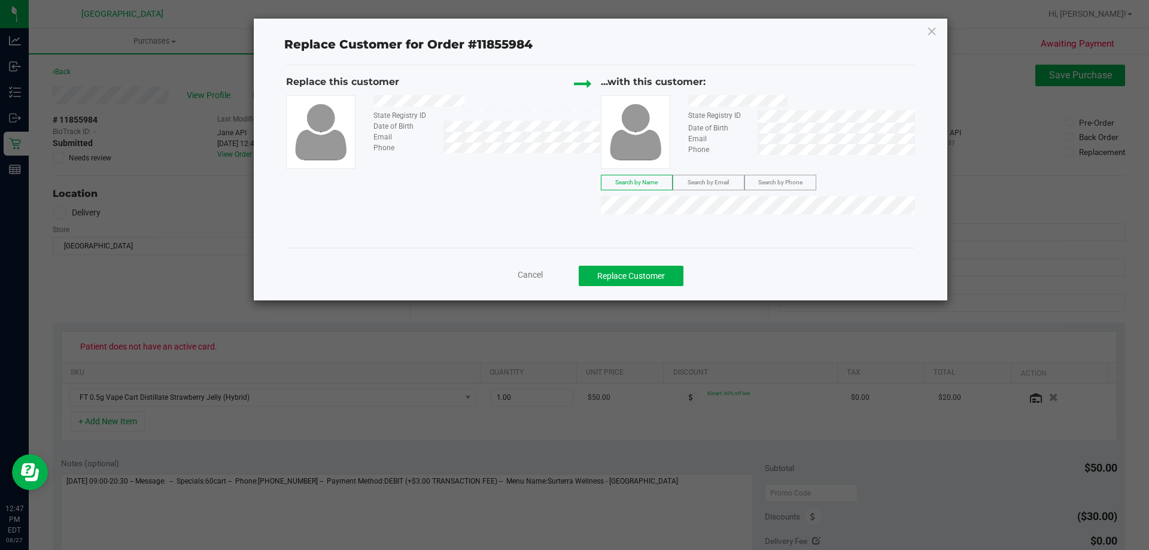
click at [800, 239] on div "Replace this customer State Registry ID Date of Birth Email Phone ...with this …" at bounding box center [600, 156] width 629 height 183
click at [693, 246] on div "Replace this customer State Registry ID Date of Birth Email Phone ...with this …" at bounding box center [600, 156] width 629 height 183
click at [646, 277] on button "Replace Customer" at bounding box center [631, 276] width 105 height 20
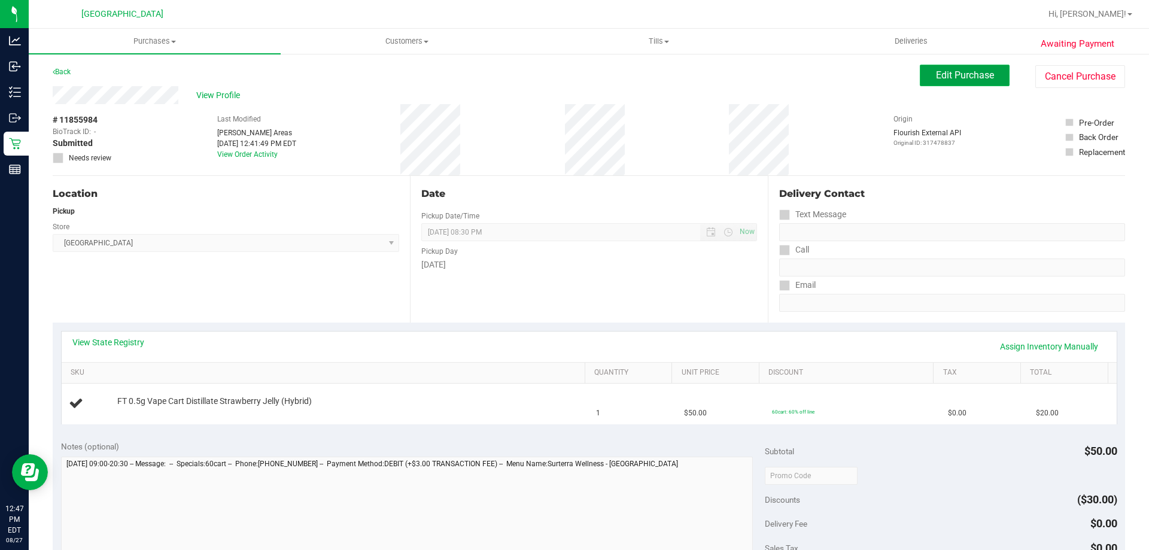
click at [980, 71] on span "Edit Purchase" at bounding box center [965, 74] width 58 height 11
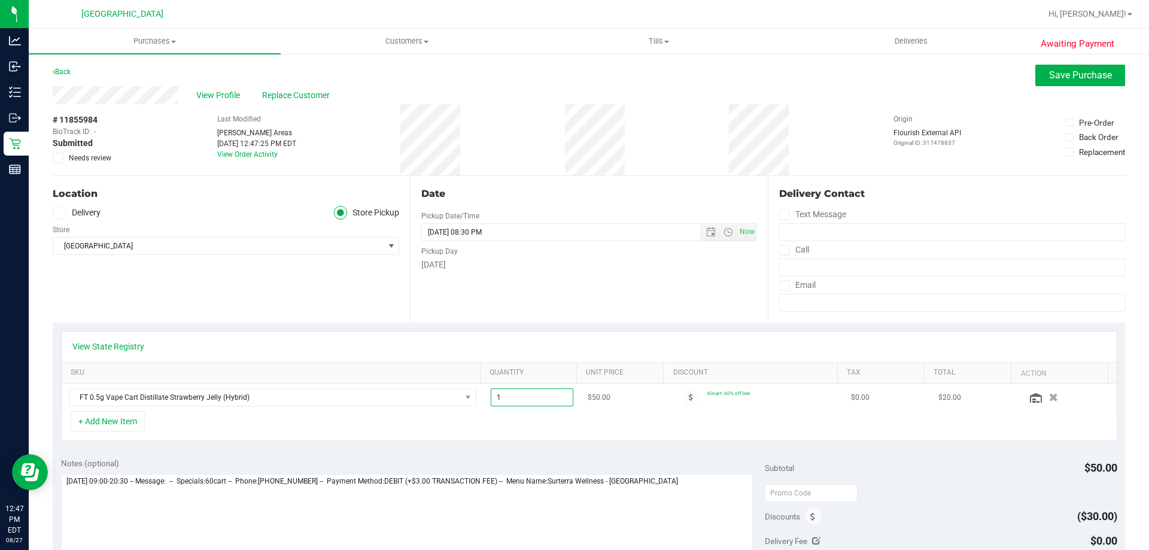
click at [531, 402] on span "1.00 1" at bounding box center [532, 398] width 83 height 18
type input "2"
type input "2.00"
click at [755, 332] on div "View State Registry" at bounding box center [589, 347] width 1055 height 31
click at [1058, 71] on span "Save Purchase" at bounding box center [1080, 74] width 63 height 11
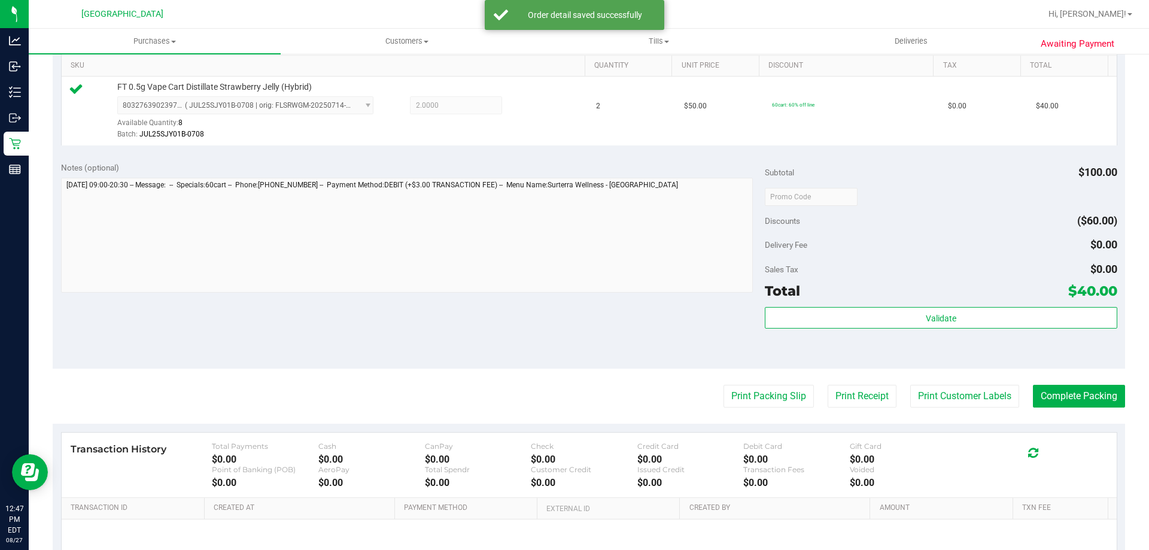
scroll to position [359, 0]
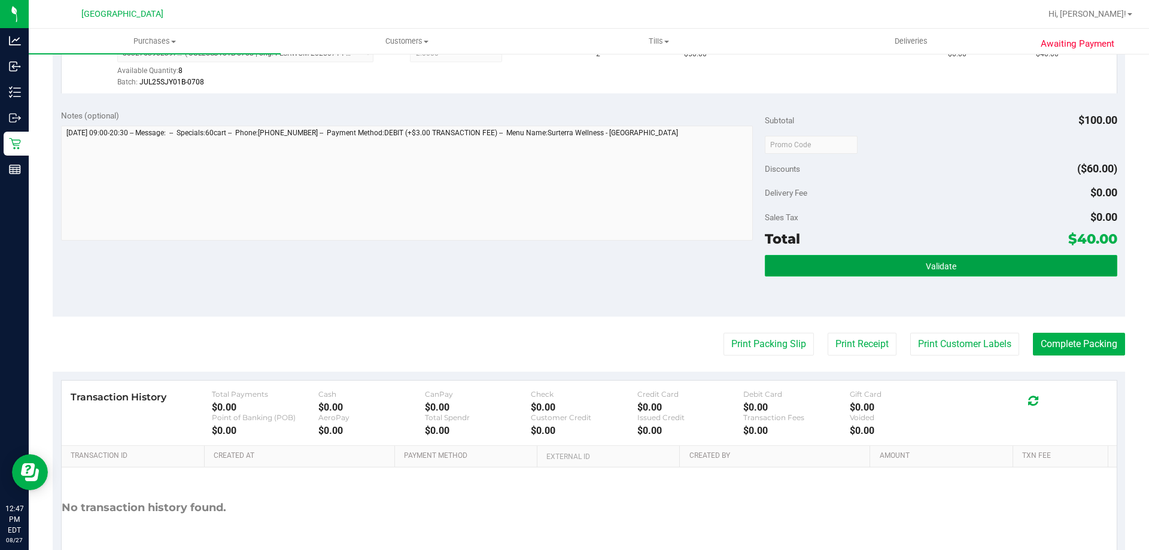
click at [943, 270] on span "Validate" at bounding box center [941, 267] width 31 height 10
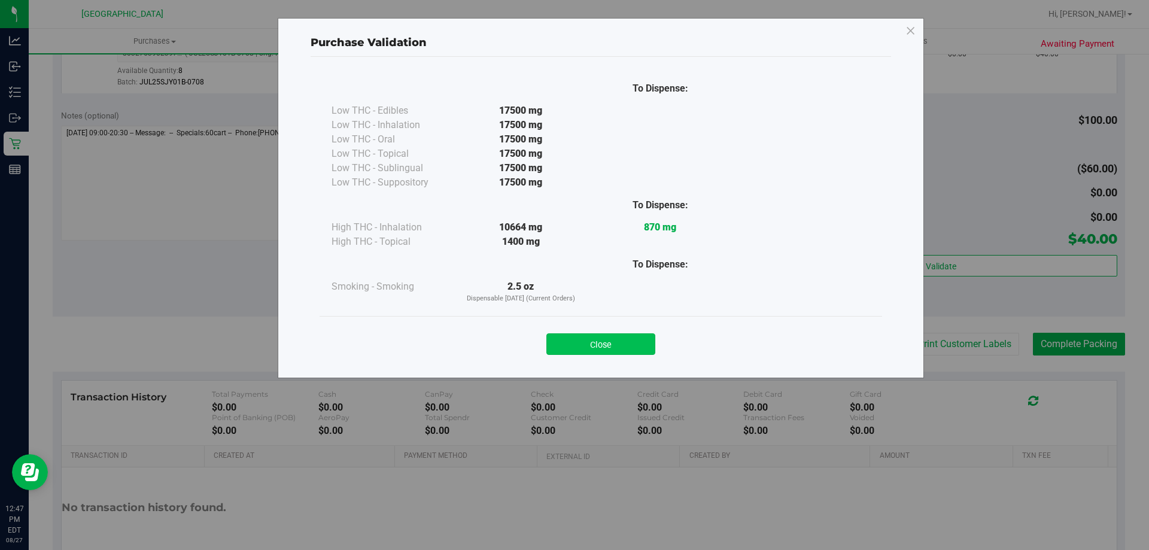
click at [614, 345] on button "Close" at bounding box center [601, 344] width 109 height 22
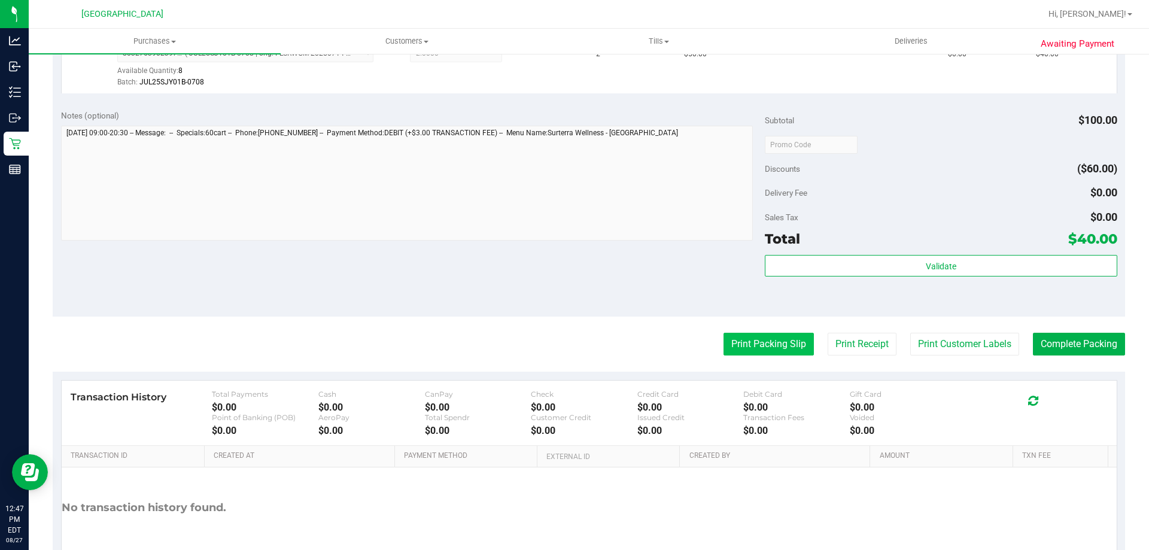
click at [732, 341] on button "Print Packing Slip" at bounding box center [769, 344] width 90 height 23
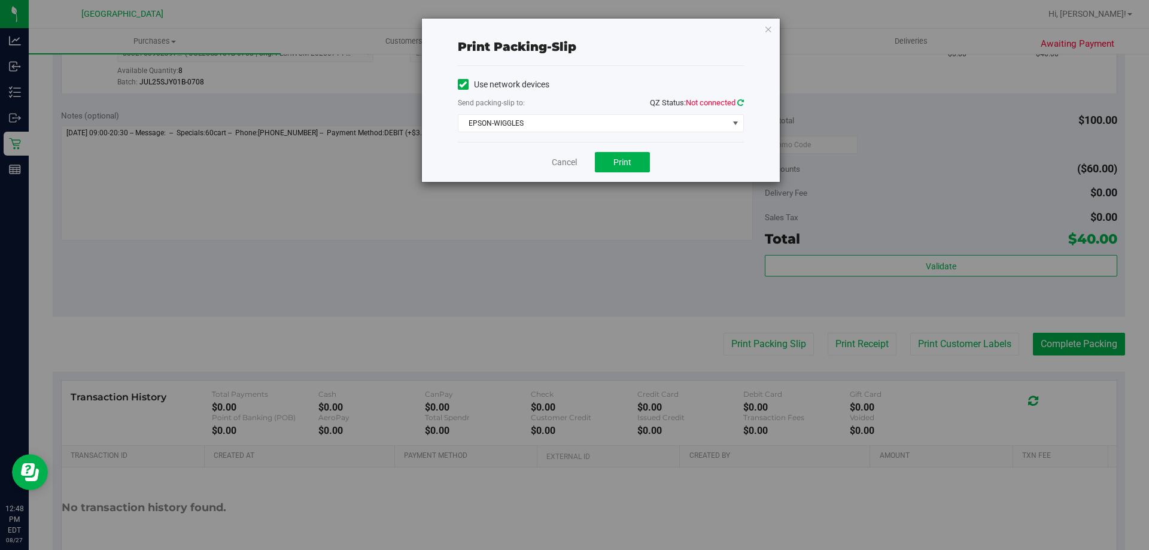
click at [741, 101] on icon at bounding box center [741, 103] width 7 height 8
click at [616, 162] on span "Print" at bounding box center [623, 162] width 18 height 10
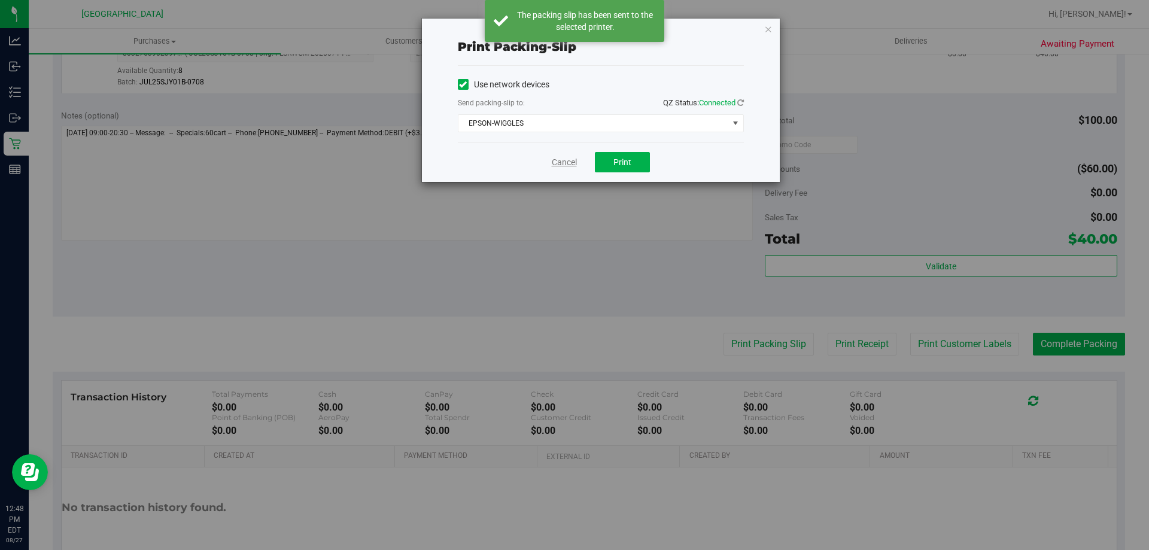
click at [571, 160] on link "Cancel" at bounding box center [564, 162] width 25 height 13
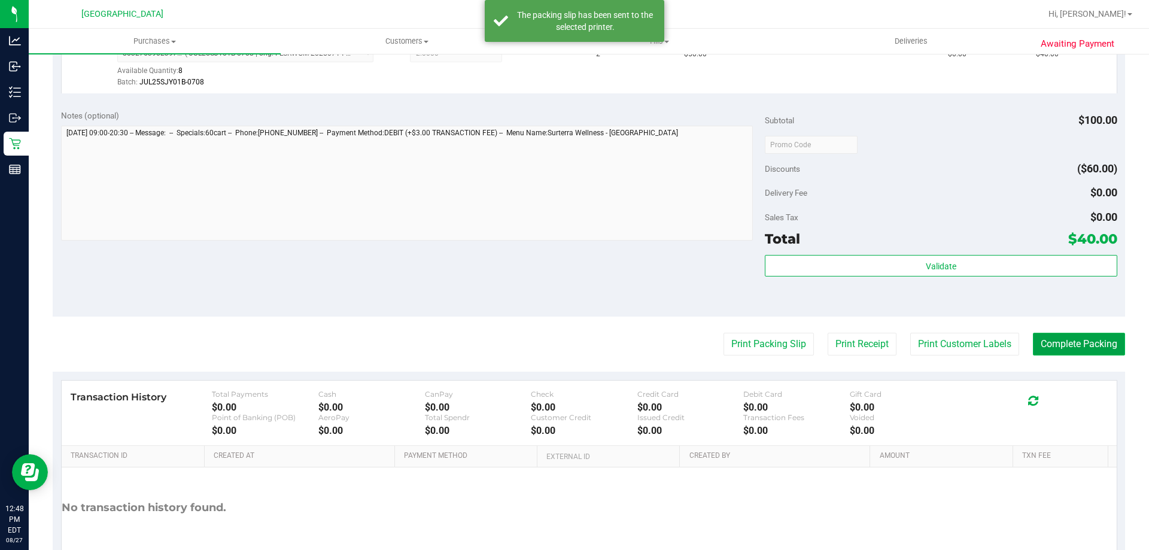
click at [1095, 348] on button "Complete Packing" at bounding box center [1079, 344] width 92 height 23
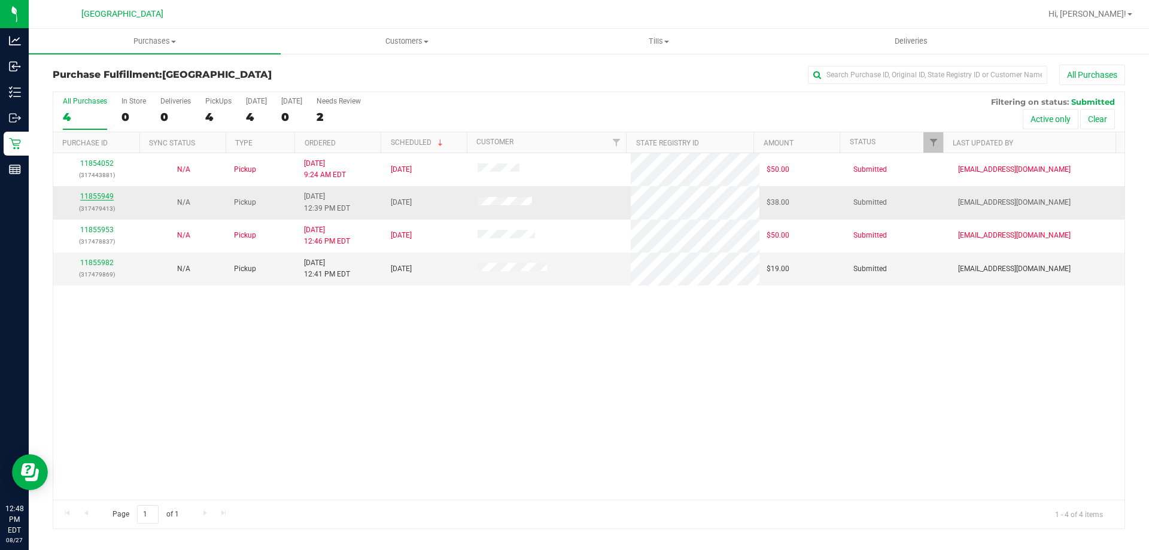
click at [110, 195] on link "11855949" at bounding box center [97, 196] width 34 height 8
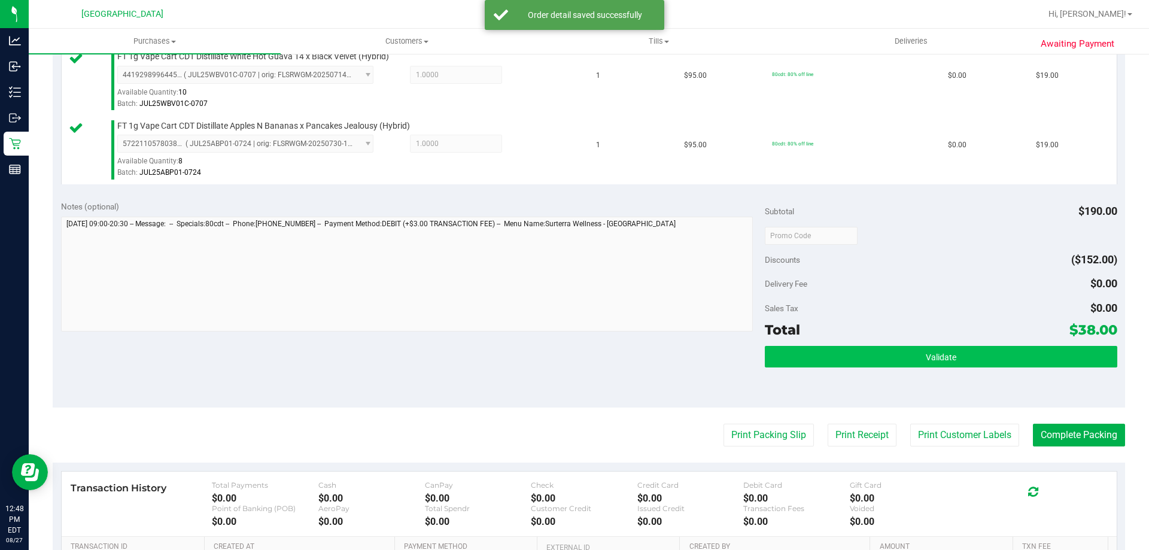
scroll to position [359, 0]
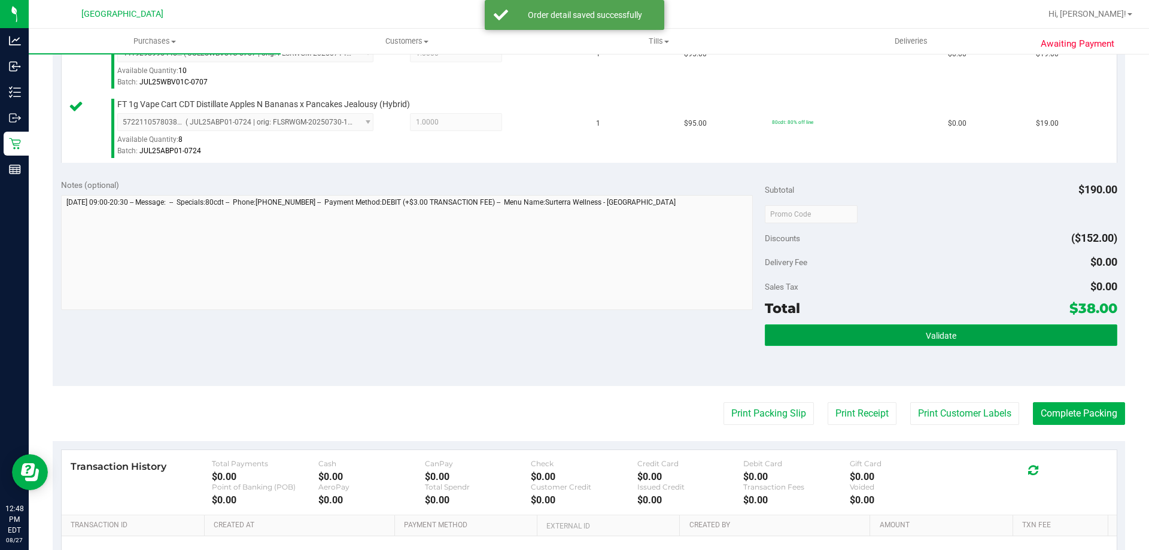
click at [943, 338] on span "Validate" at bounding box center [941, 336] width 31 height 10
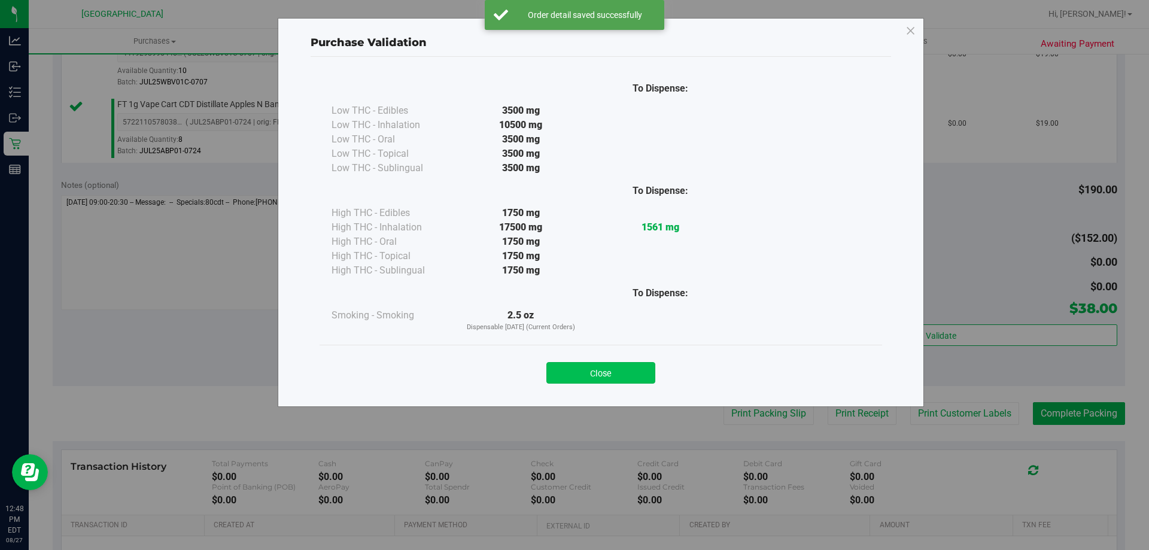
click at [624, 370] on button "Close" at bounding box center [601, 373] width 109 height 22
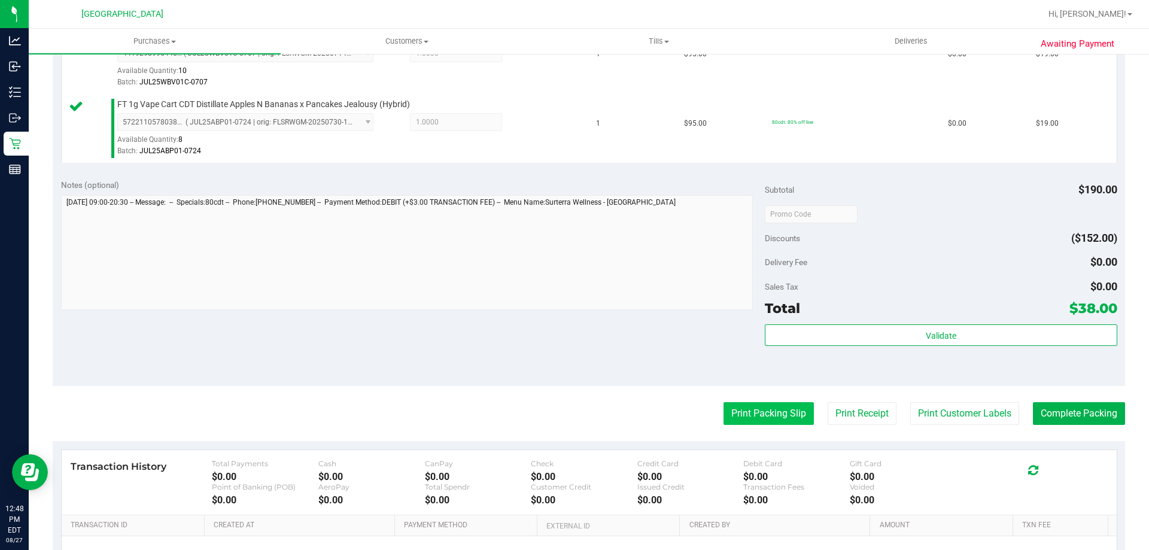
click at [735, 411] on button "Print Packing Slip" at bounding box center [769, 413] width 90 height 23
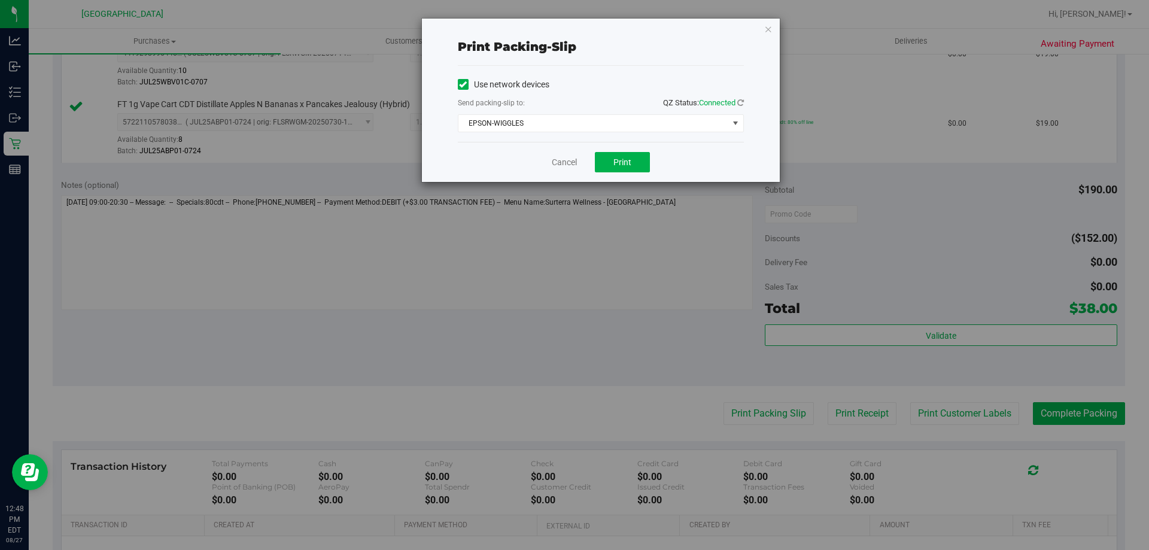
click at [615, 174] on div "Cancel Print" at bounding box center [601, 162] width 286 height 40
click at [614, 171] on button "Print" at bounding box center [622, 162] width 55 height 20
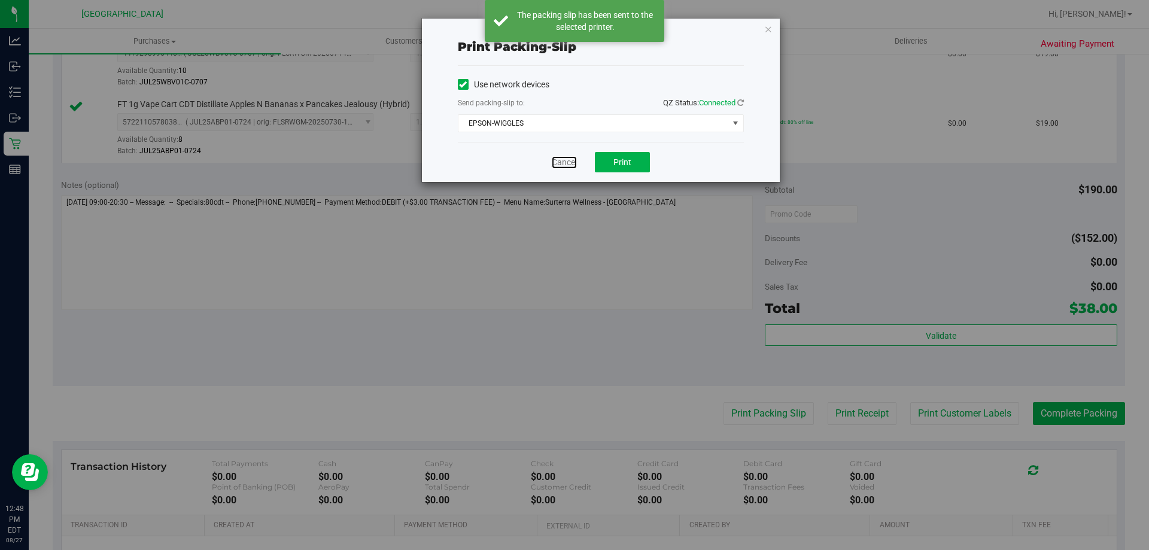
drag, startPoint x: 559, startPoint y: 165, endPoint x: 919, endPoint y: 276, distance: 377.2
click at [559, 163] on link "Cancel" at bounding box center [564, 162] width 25 height 13
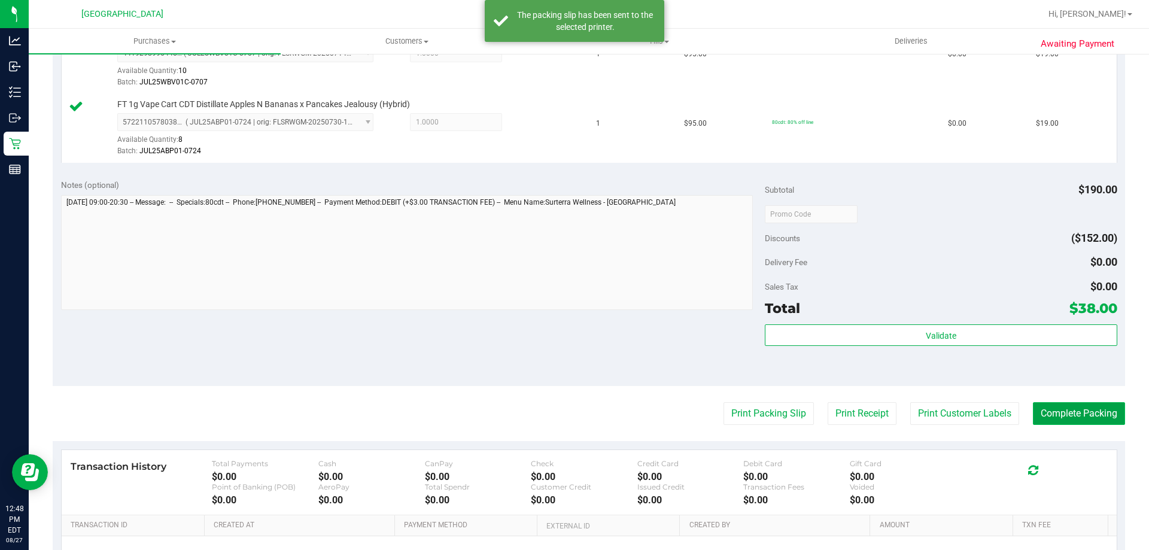
click at [1075, 417] on button "Complete Packing" at bounding box center [1079, 413] width 92 height 23
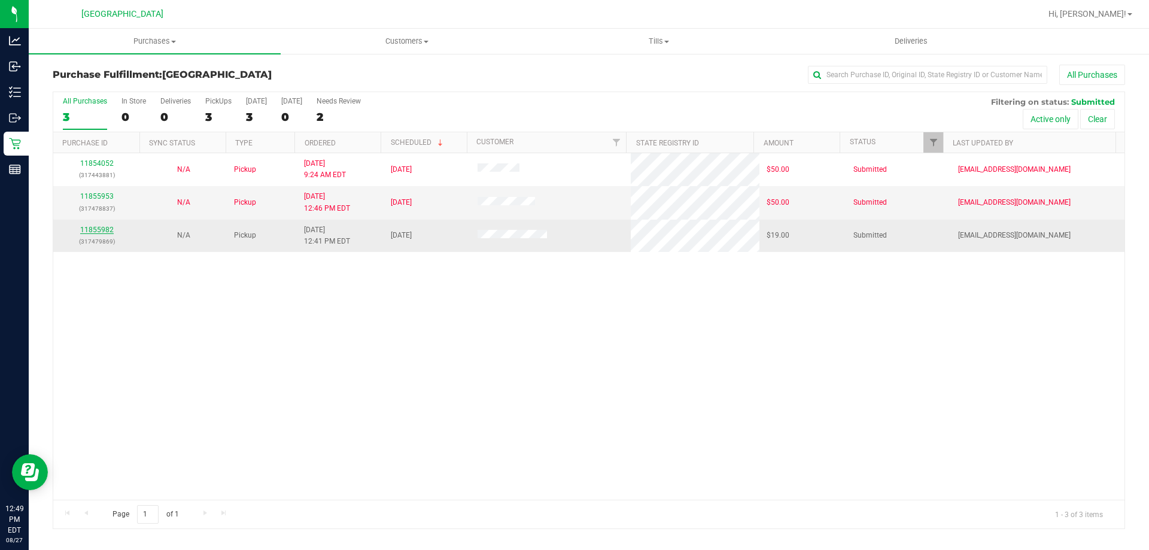
click at [90, 230] on link "11855982" at bounding box center [97, 230] width 34 height 8
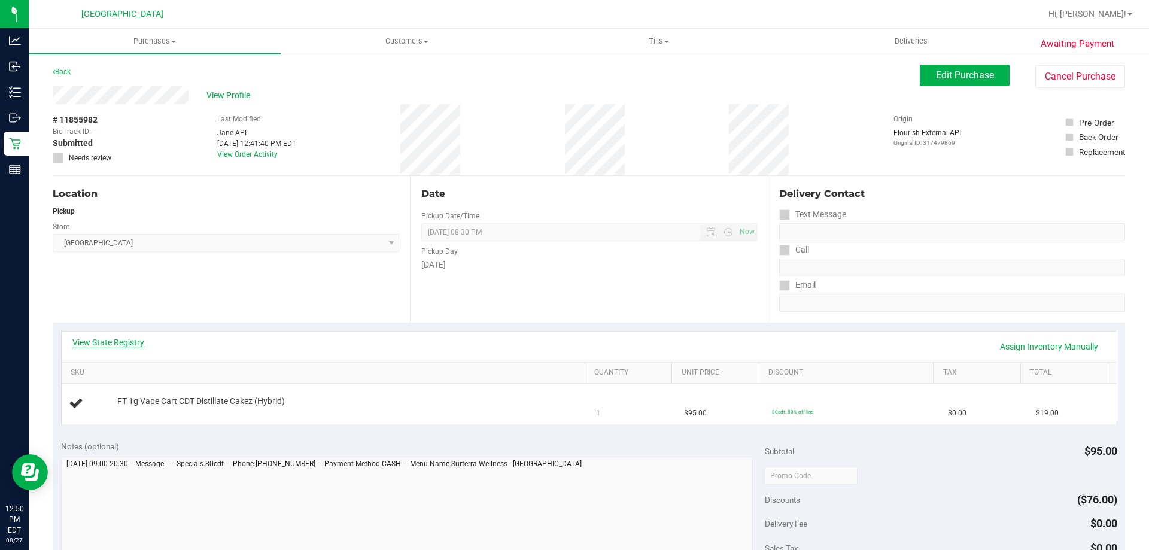
click at [114, 339] on link "View State Registry" at bounding box center [108, 342] width 72 height 12
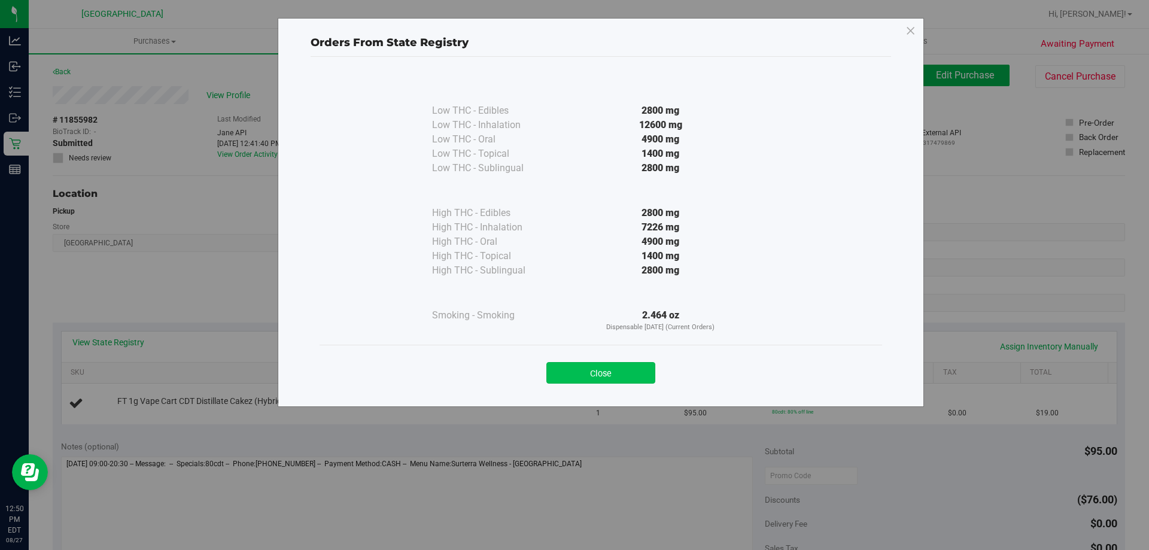
click at [582, 369] on button "Close" at bounding box center [601, 373] width 109 height 22
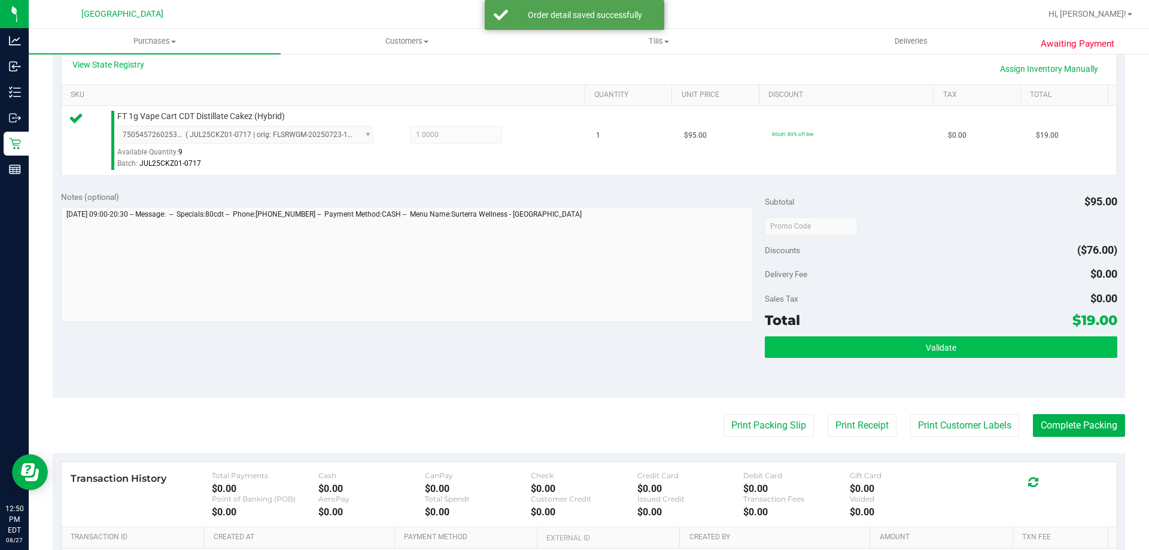
scroll to position [299, 0]
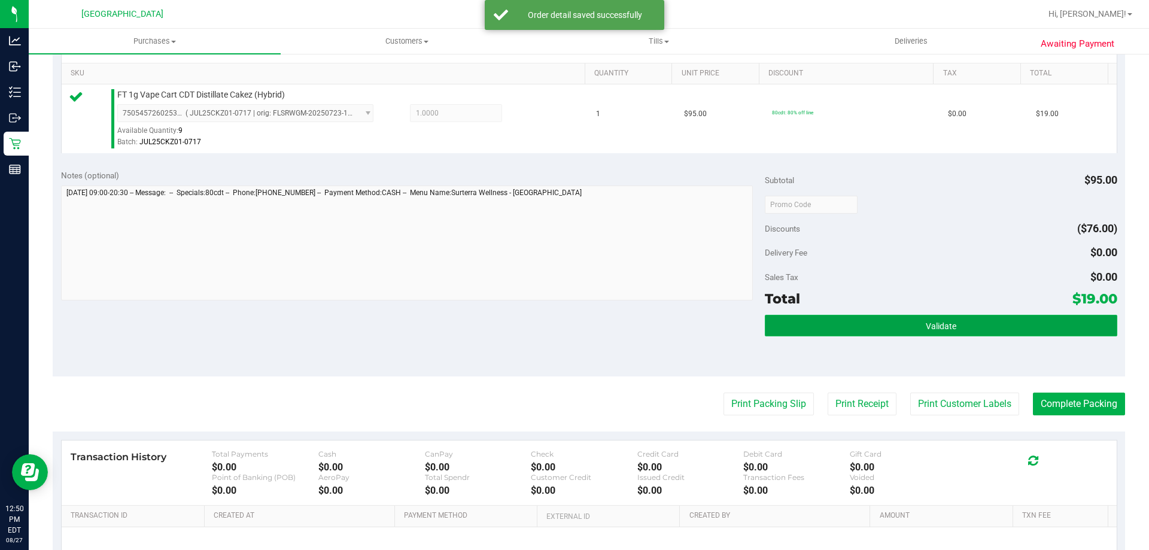
click at [850, 324] on button "Validate" at bounding box center [941, 326] width 352 height 22
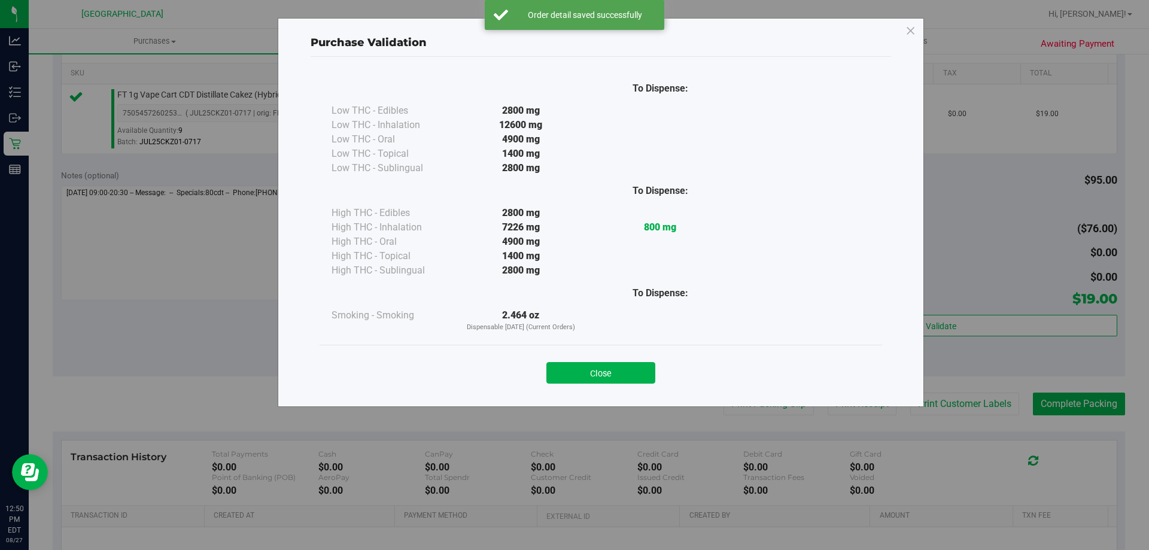
click at [601, 360] on div "Close" at bounding box center [601, 369] width 545 height 30
click at [602, 377] on button "Close" at bounding box center [601, 373] width 109 height 22
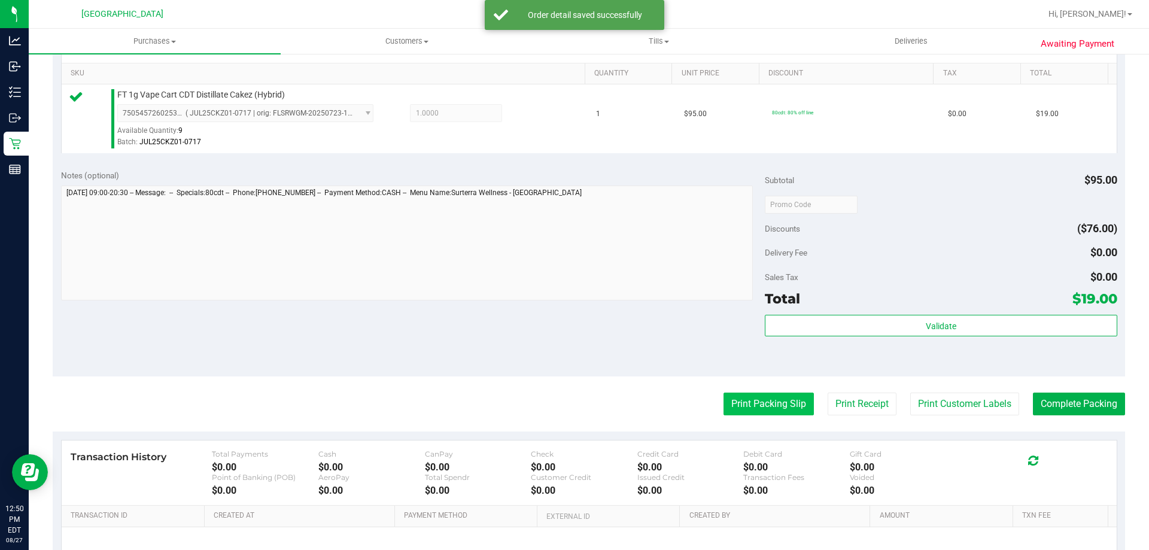
click at [737, 402] on button "Print Packing Slip" at bounding box center [769, 404] width 90 height 23
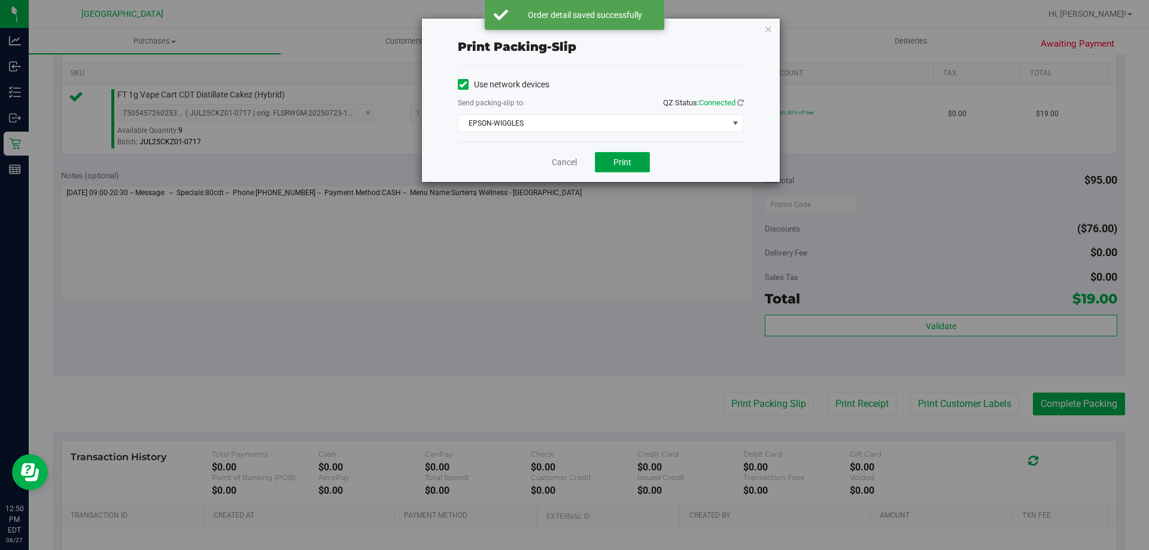
click at [634, 160] on button "Print" at bounding box center [622, 162] width 55 height 20
click at [559, 170] on div "Cancel Print" at bounding box center [601, 162] width 286 height 40
click at [559, 166] on link "Cancel" at bounding box center [564, 162] width 25 height 13
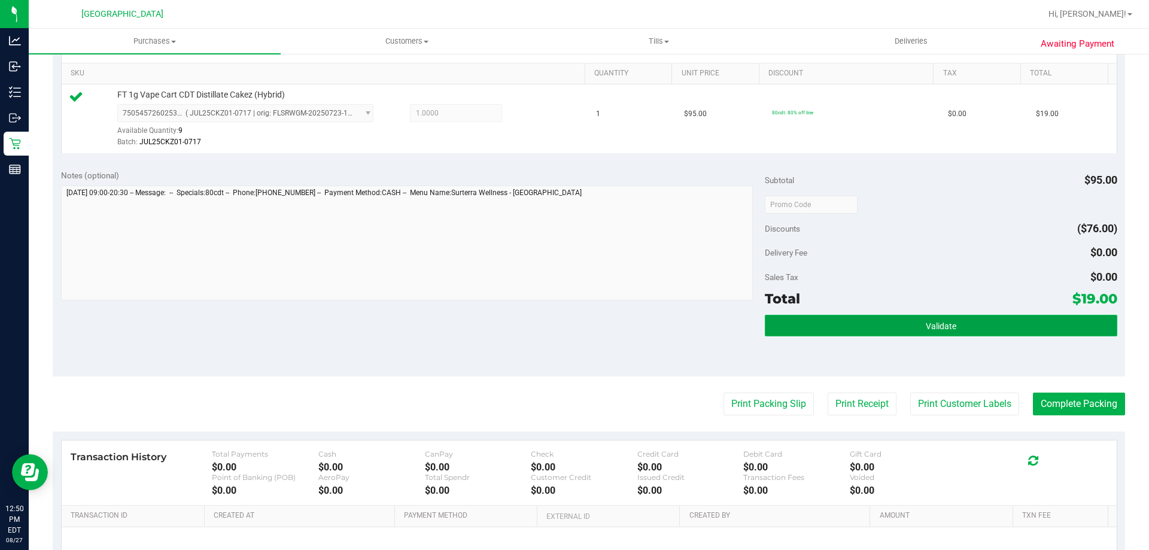
click at [837, 318] on button "Validate" at bounding box center [941, 326] width 352 height 22
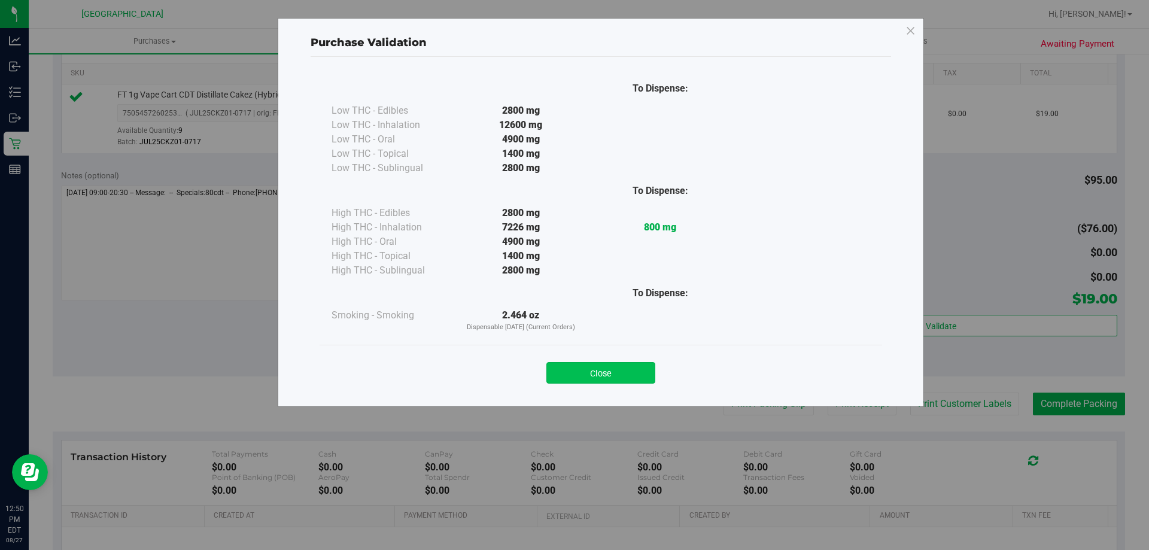
click at [652, 372] on button "Close" at bounding box center [601, 373] width 109 height 22
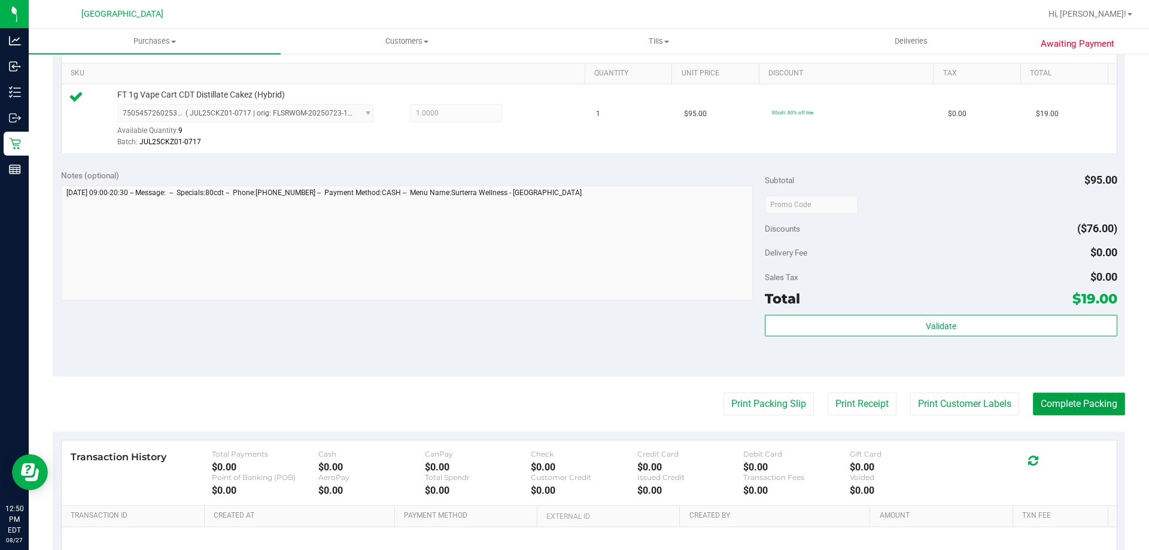
click at [1059, 408] on button "Complete Packing" at bounding box center [1079, 404] width 92 height 23
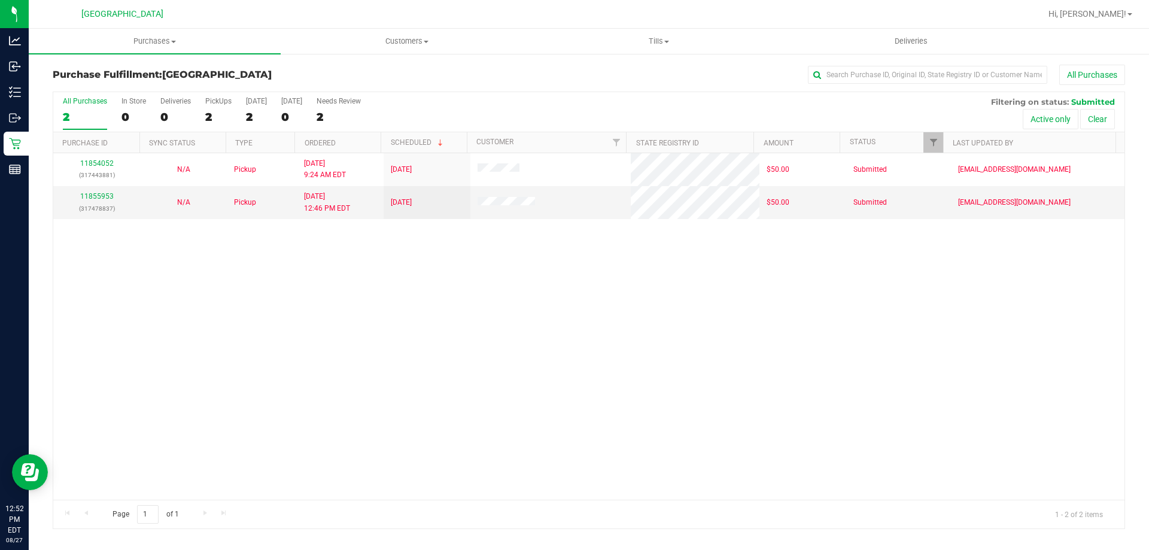
click at [773, 350] on div "11854052 (317443881) N/A Pickup 8/27/2025 9:24 AM EDT 8/27/2025 $50.00 Submitte…" at bounding box center [589, 326] width 1072 height 347
click at [802, 312] on div "11854052 (317443881) N/A Pickup 8/27/2025 9:24 AM EDT 8/27/2025 $50.00 Submitte…" at bounding box center [589, 326] width 1072 height 347
click at [539, 436] on div "11854052 (317443881) N/A Pickup 8/27/2025 9:24 AM EDT 8/27/2025 $50.00 Submitte…" at bounding box center [589, 326] width 1072 height 347
click at [295, 287] on div "11854052 (317443881) N/A Pickup 8/27/2025 9:24 AM EDT 8/27/2025 $50.00 Submitte…" at bounding box center [589, 326] width 1072 height 347
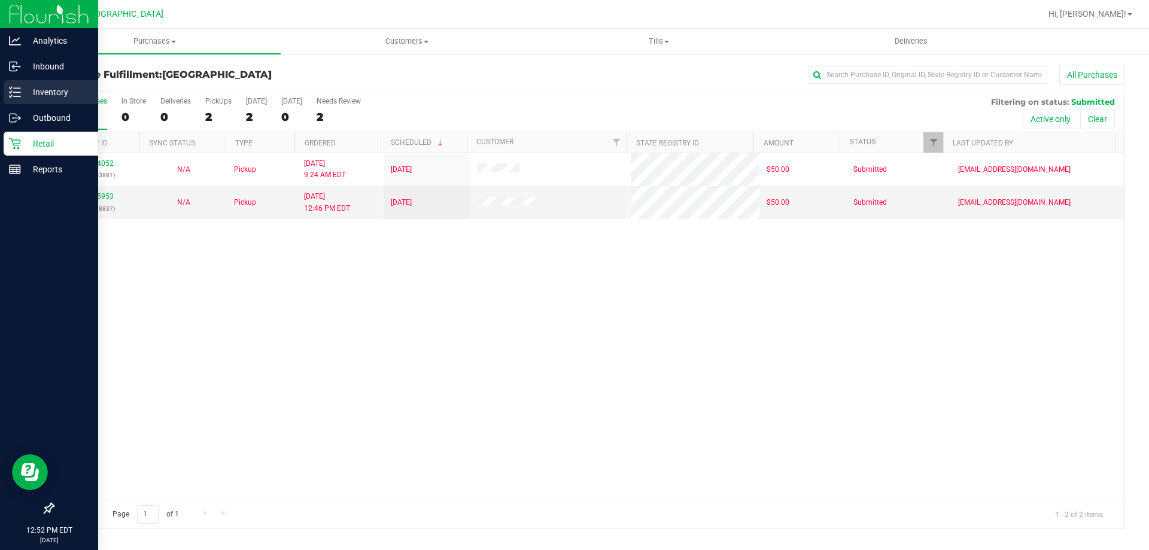
click at [19, 88] on line at bounding box center [17, 88] width 7 height 0
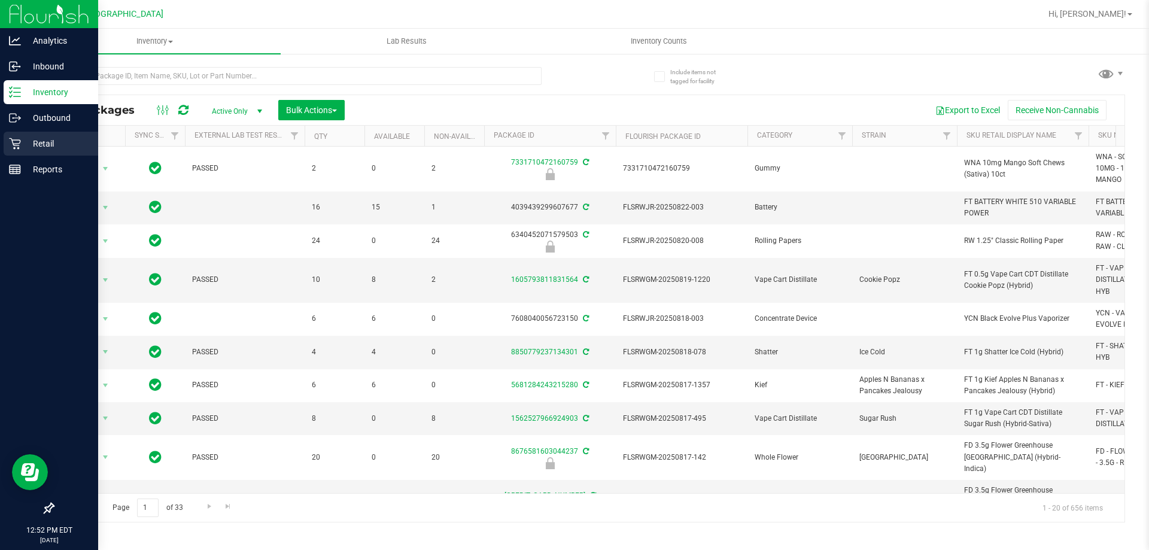
click at [26, 139] on p "Retail" at bounding box center [57, 143] width 72 height 14
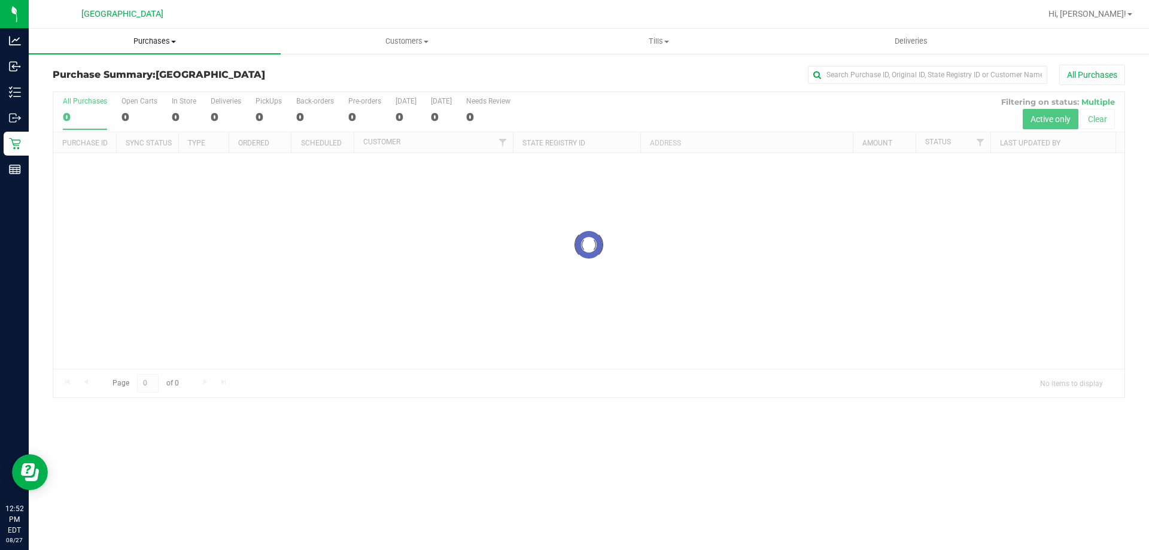
click at [156, 43] on span "Purchases" at bounding box center [155, 41] width 252 height 11
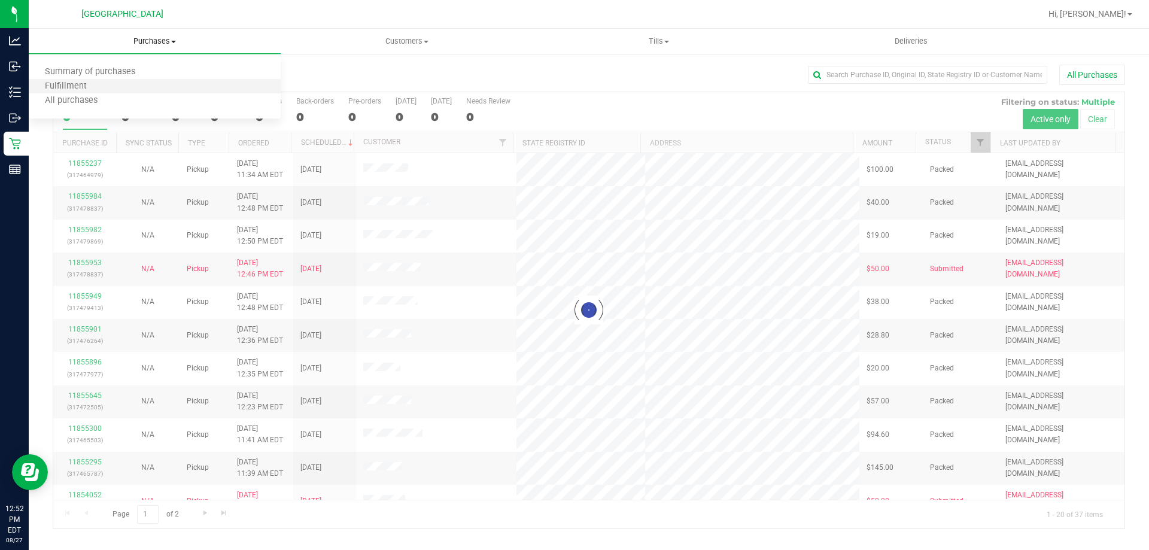
click at [116, 84] on li "Fulfillment" at bounding box center [155, 87] width 252 height 14
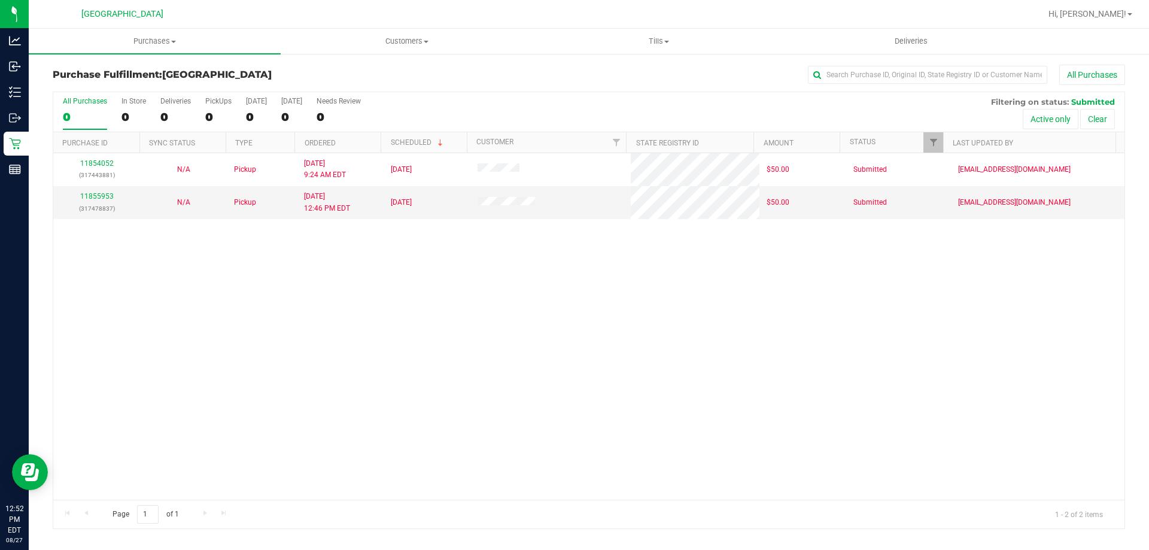
click at [377, 304] on div "11854052 (317443881) N/A Pickup 8/27/2025 9:24 AM EDT 8/27/2025 $50.00 Submitte…" at bounding box center [589, 326] width 1072 height 347
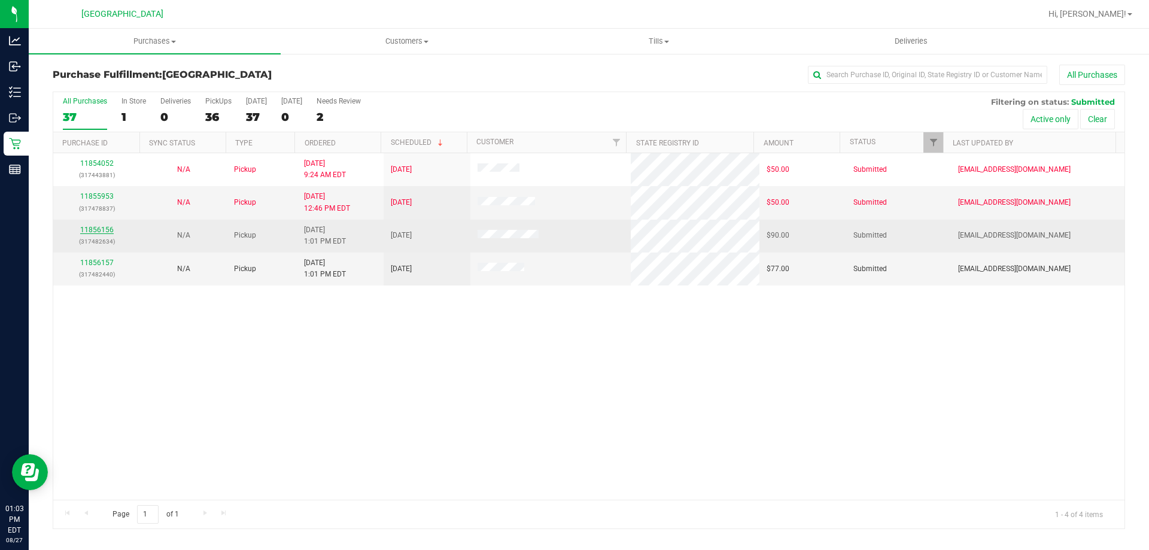
click at [103, 230] on link "11856156" at bounding box center [97, 230] width 34 height 8
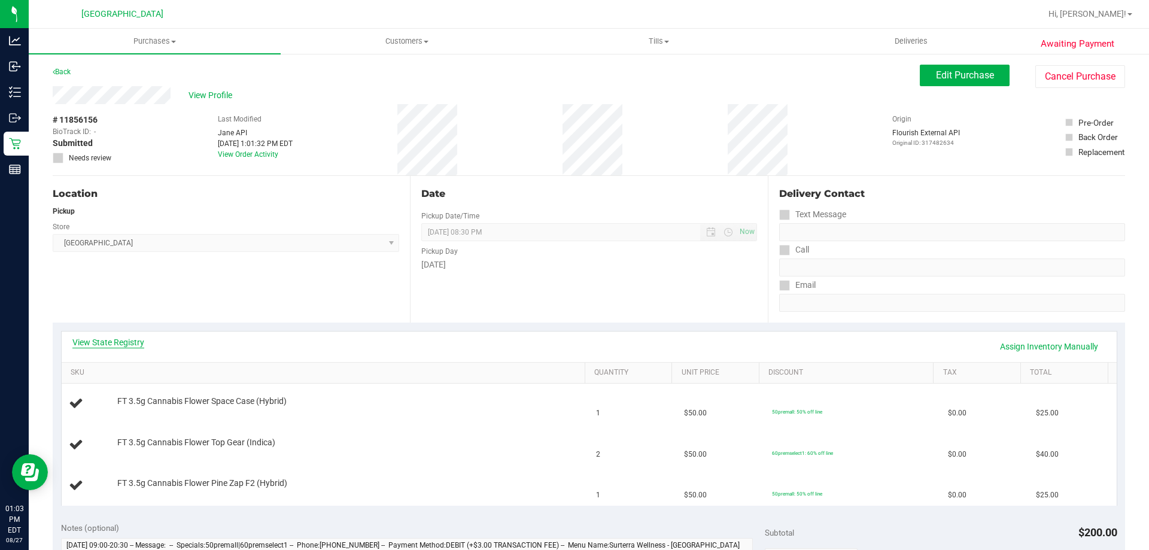
click at [127, 339] on link "View State Registry" at bounding box center [108, 342] width 72 height 12
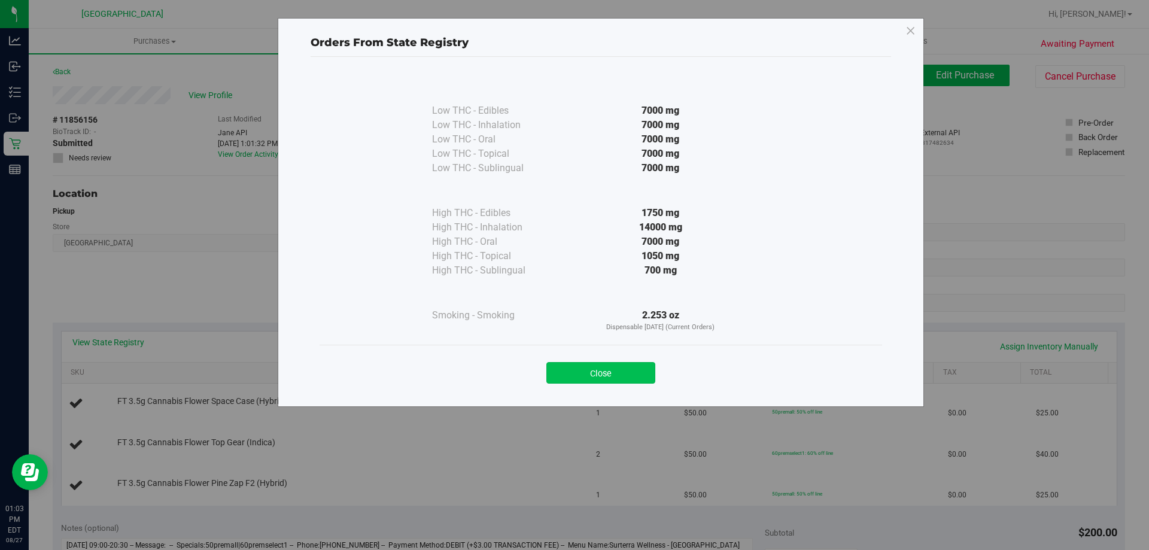
click at [617, 376] on button "Close" at bounding box center [601, 373] width 109 height 22
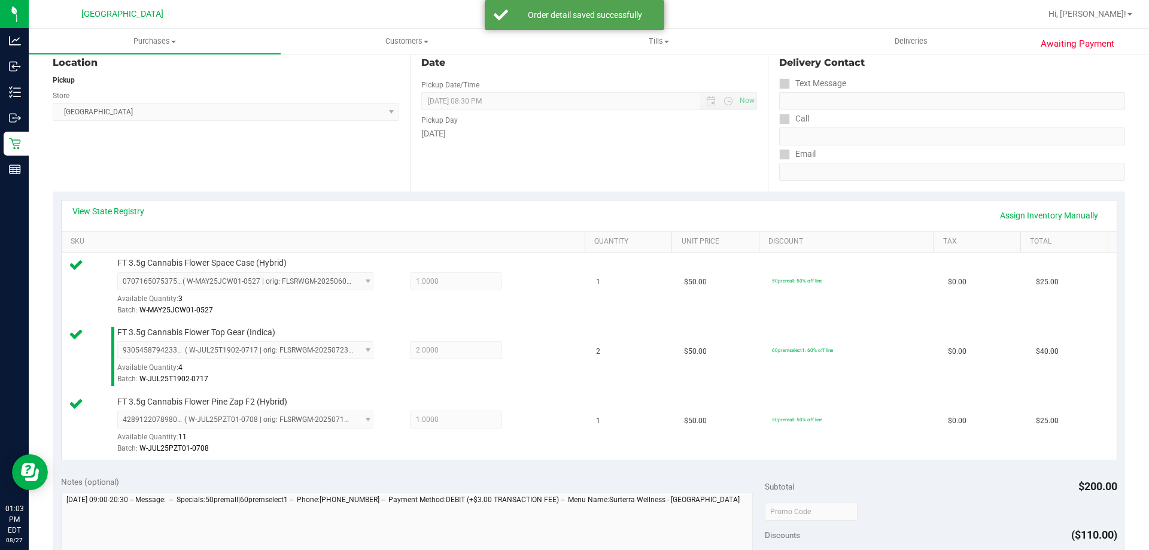
scroll to position [359, 0]
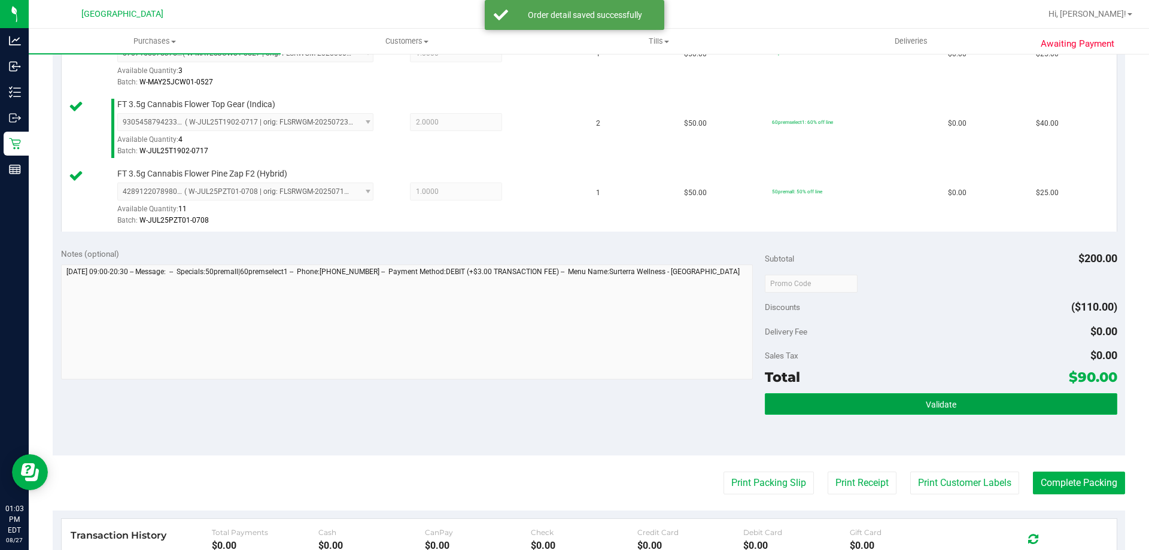
click at [899, 400] on button "Validate" at bounding box center [941, 404] width 352 height 22
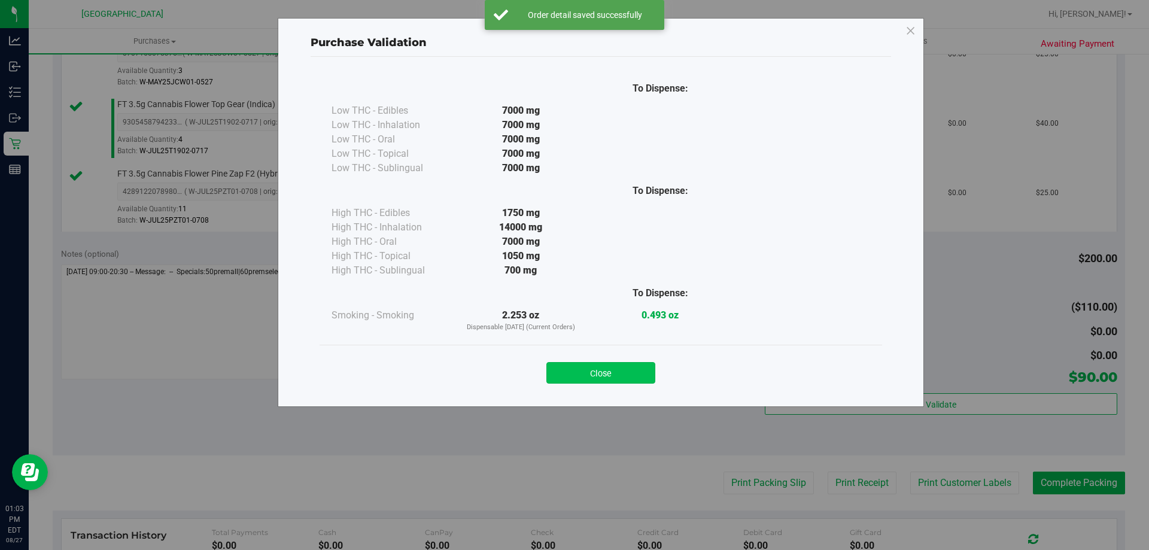
click at [627, 374] on button "Close" at bounding box center [601, 373] width 109 height 22
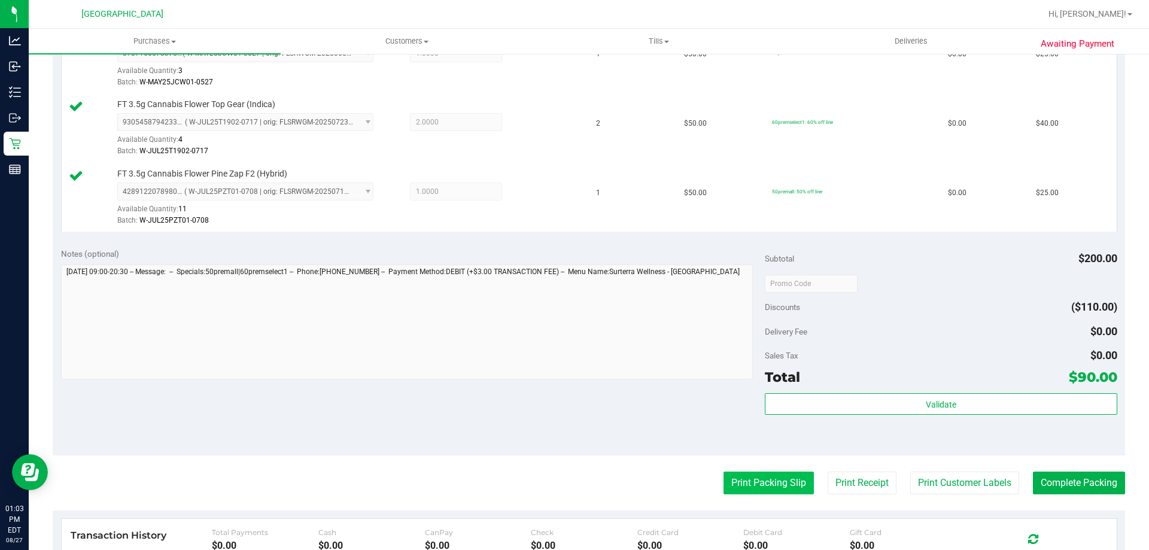
click at [735, 485] on button "Print Packing Slip" at bounding box center [769, 483] width 90 height 23
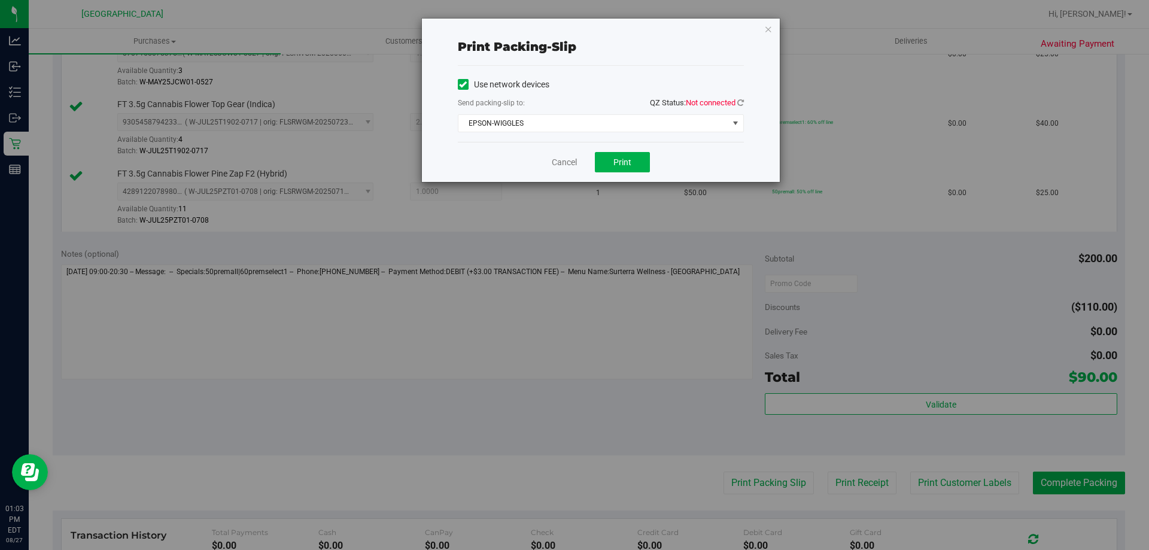
click at [744, 99] on div "Print packing-slip Use network devices Send packing-slip to: QZ Status: Not con…" at bounding box center [601, 100] width 358 height 163
click at [741, 108] on span "QZ Status: Not connected" at bounding box center [697, 102] width 94 height 13
click at [741, 105] on icon at bounding box center [741, 103] width 7 height 8
click at [631, 160] on span "Print" at bounding box center [623, 162] width 18 height 10
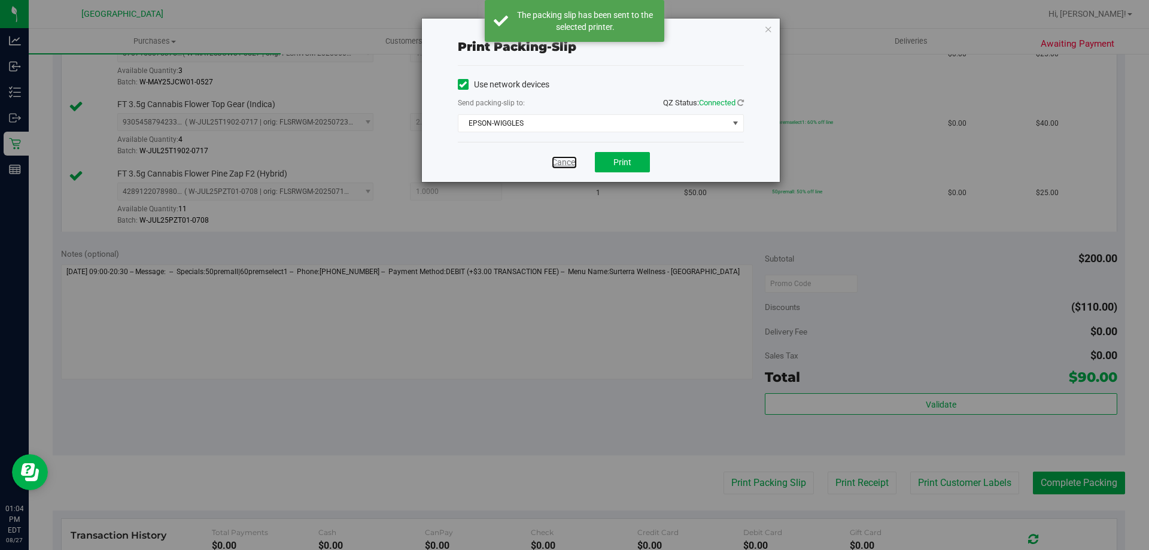
drag, startPoint x: 567, startPoint y: 157, endPoint x: 776, endPoint y: 287, distance: 246.5
click at [566, 158] on link "Cancel" at bounding box center [564, 162] width 25 height 13
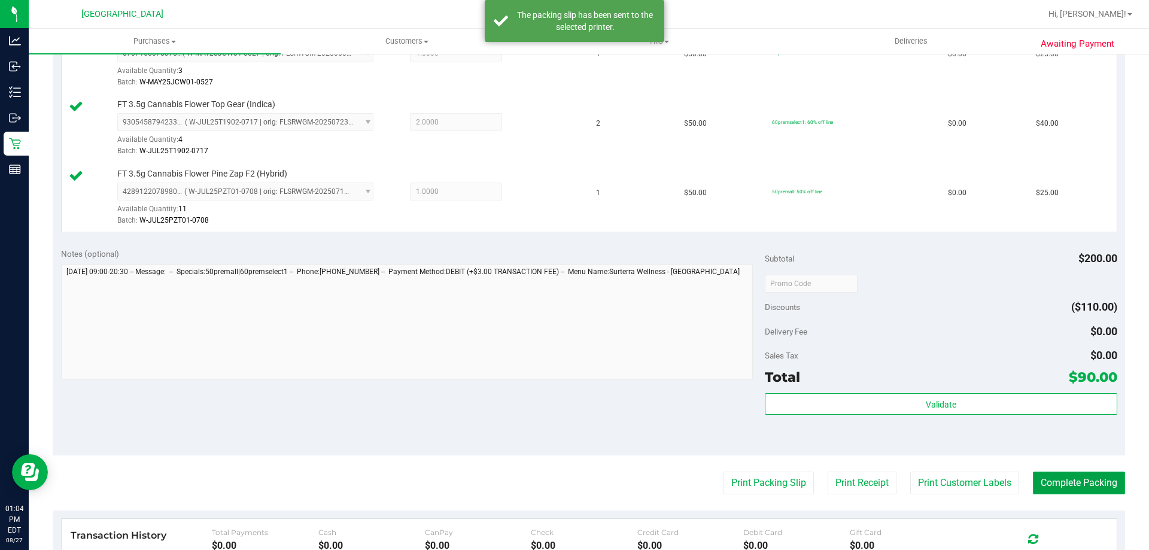
click at [1054, 482] on button "Complete Packing" at bounding box center [1079, 483] width 92 height 23
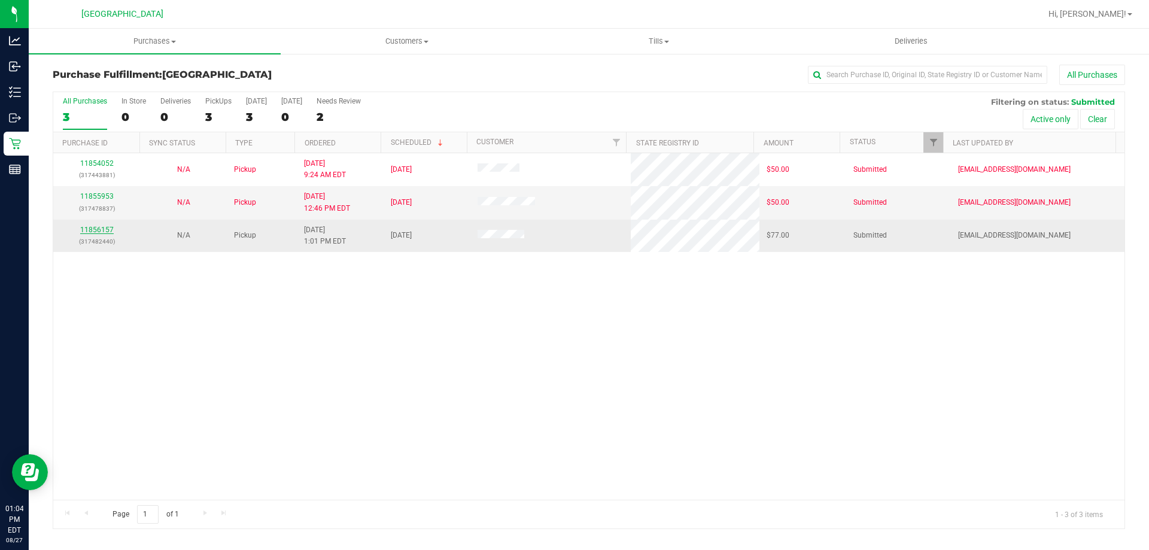
click at [98, 229] on link "11856157" at bounding box center [97, 230] width 34 height 8
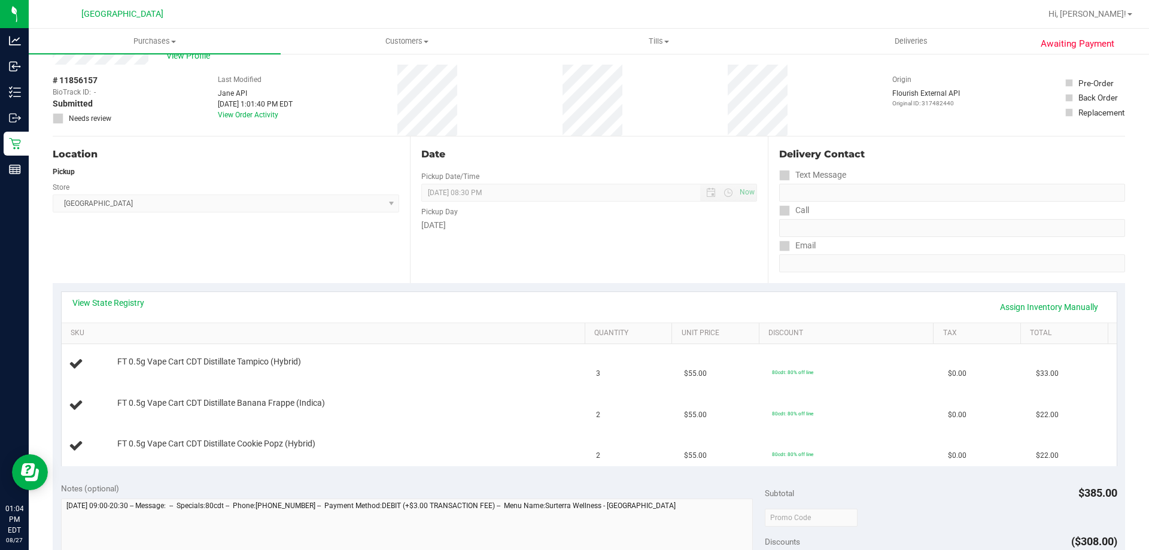
scroll to position [60, 0]
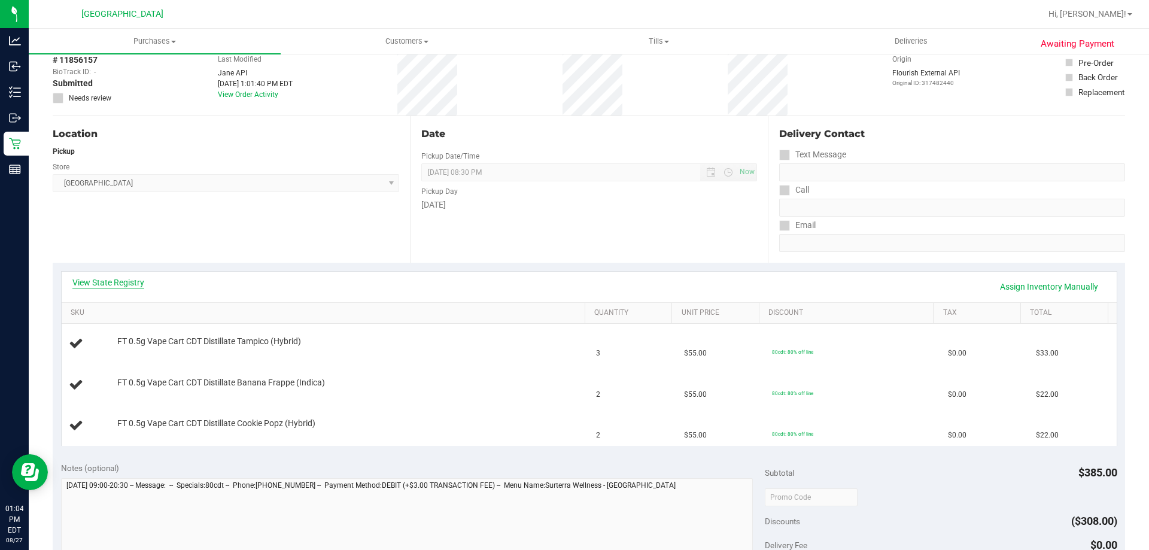
click at [108, 280] on link "View State Registry" at bounding box center [108, 283] width 72 height 12
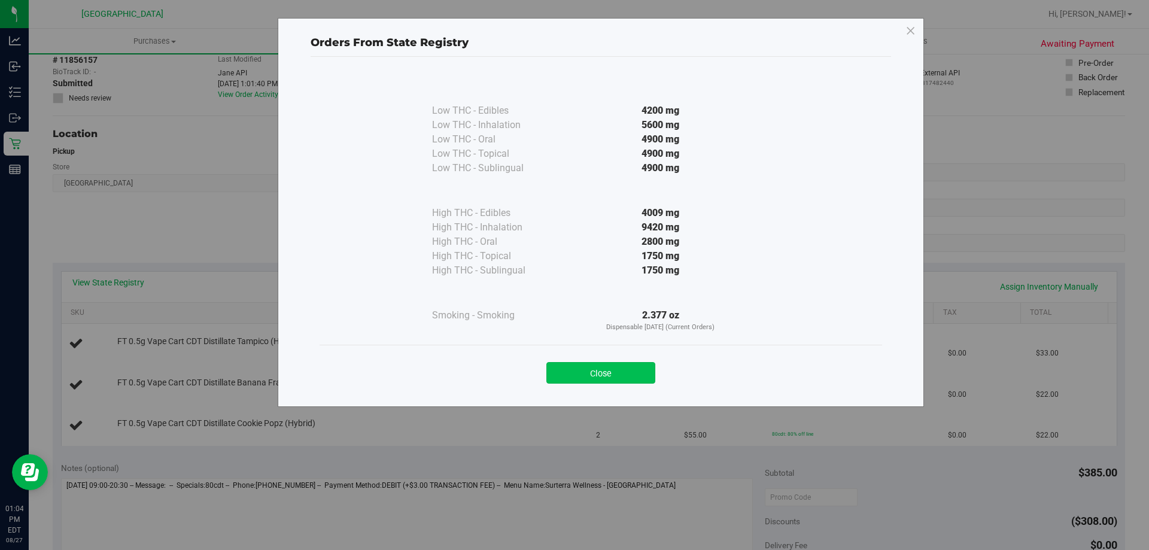
click at [624, 371] on button "Close" at bounding box center [601, 373] width 109 height 22
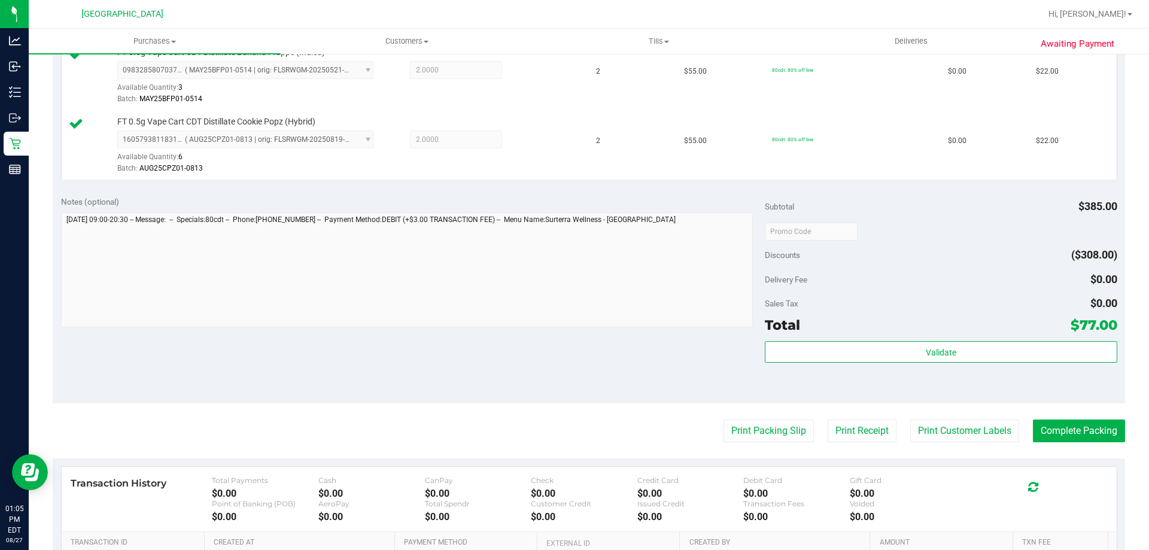
scroll to position [539, 0]
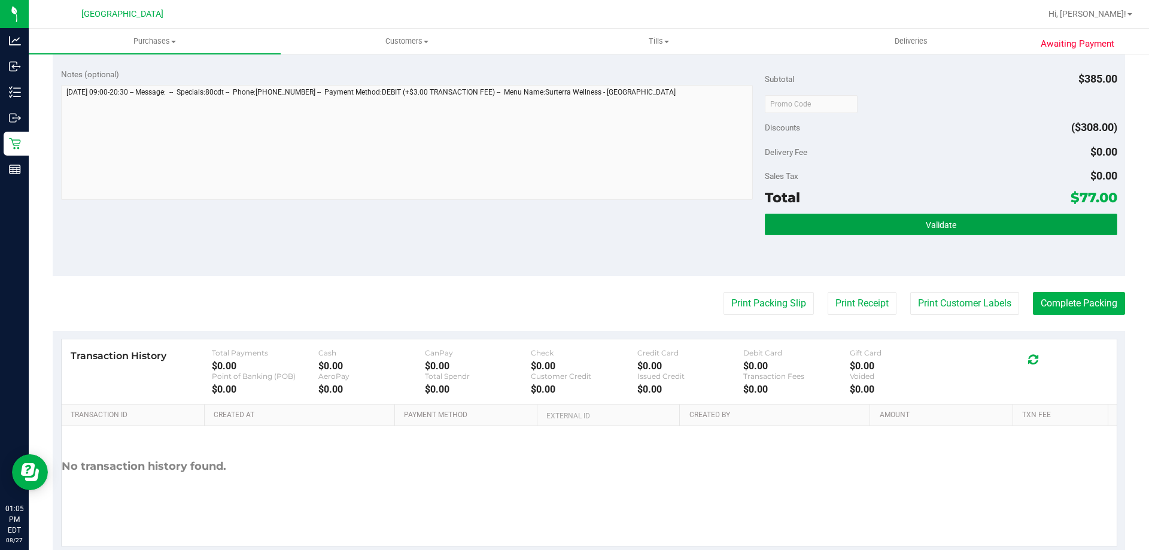
click at [907, 218] on button "Validate" at bounding box center [941, 225] width 352 height 22
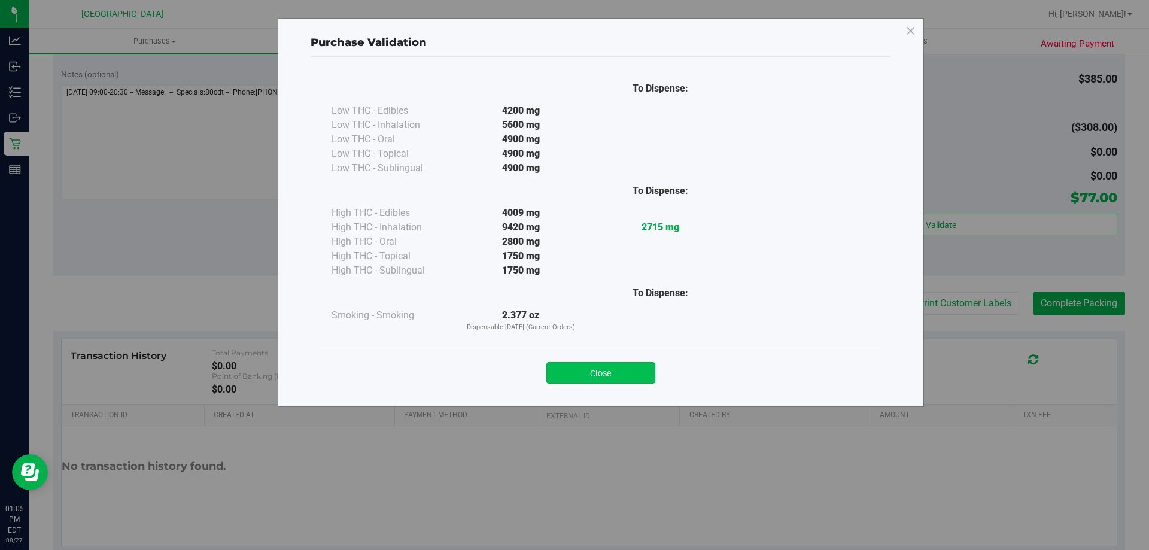
click at [627, 375] on button "Close" at bounding box center [601, 373] width 109 height 22
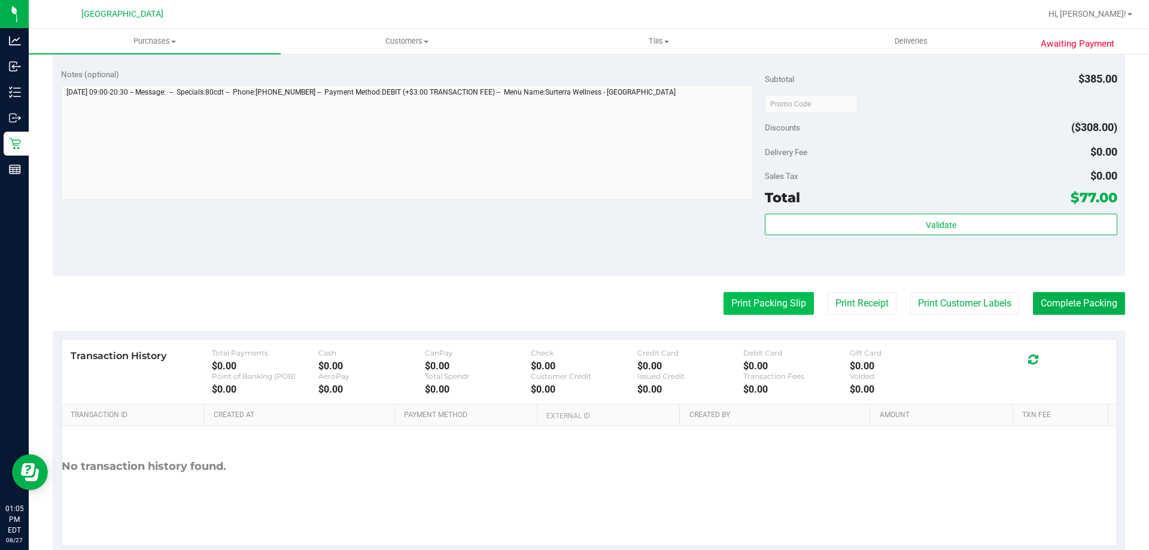
click at [749, 301] on button "Print Packing Slip" at bounding box center [769, 303] width 90 height 23
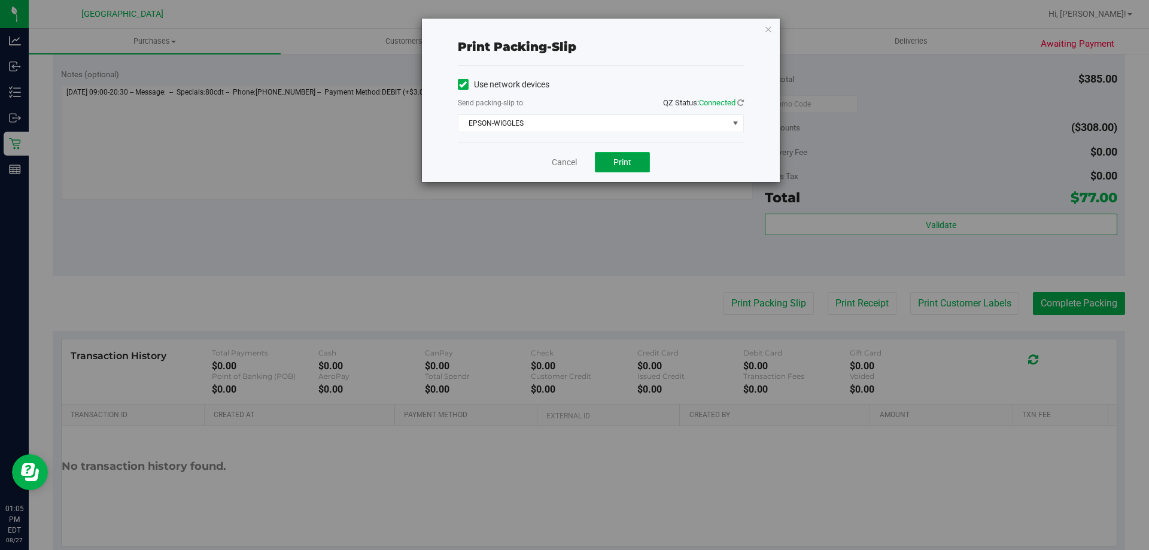
click at [626, 162] on span "Print" at bounding box center [623, 162] width 18 height 10
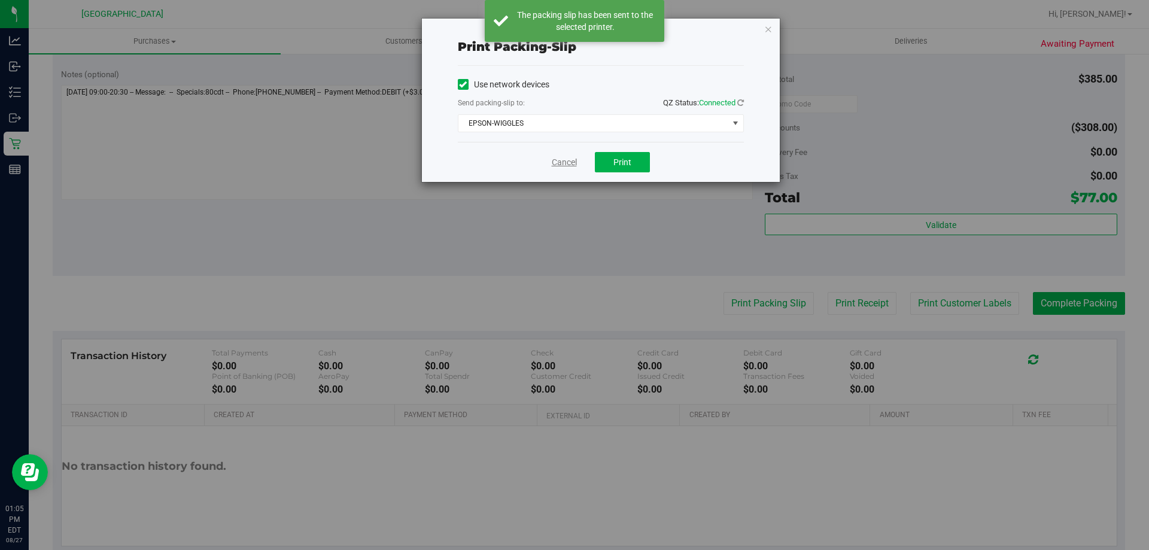
click at [556, 163] on link "Cancel" at bounding box center [564, 162] width 25 height 13
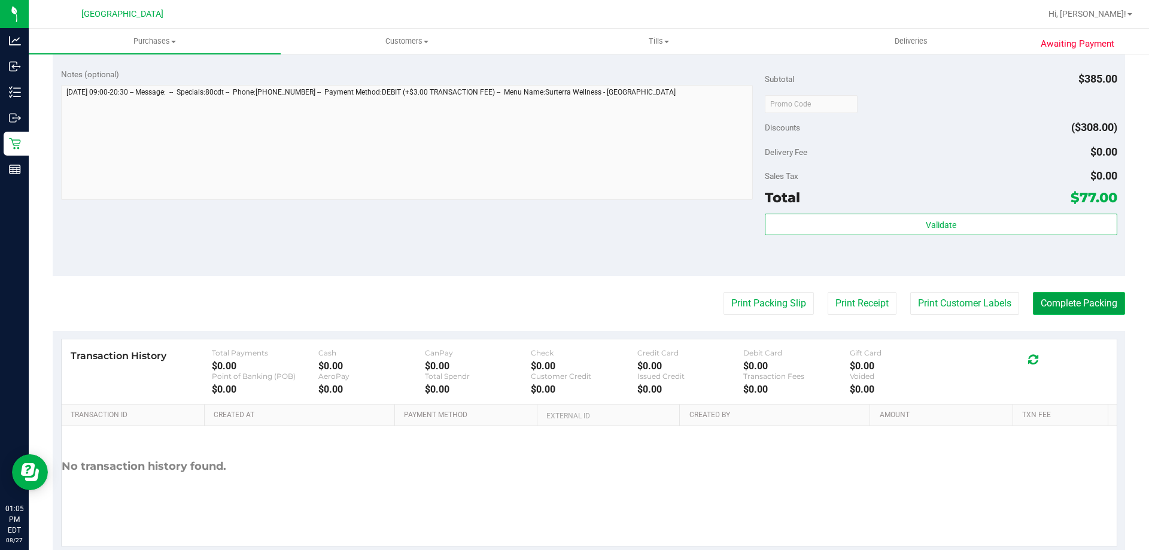
click at [1110, 304] on button "Complete Packing" at bounding box center [1079, 303] width 92 height 23
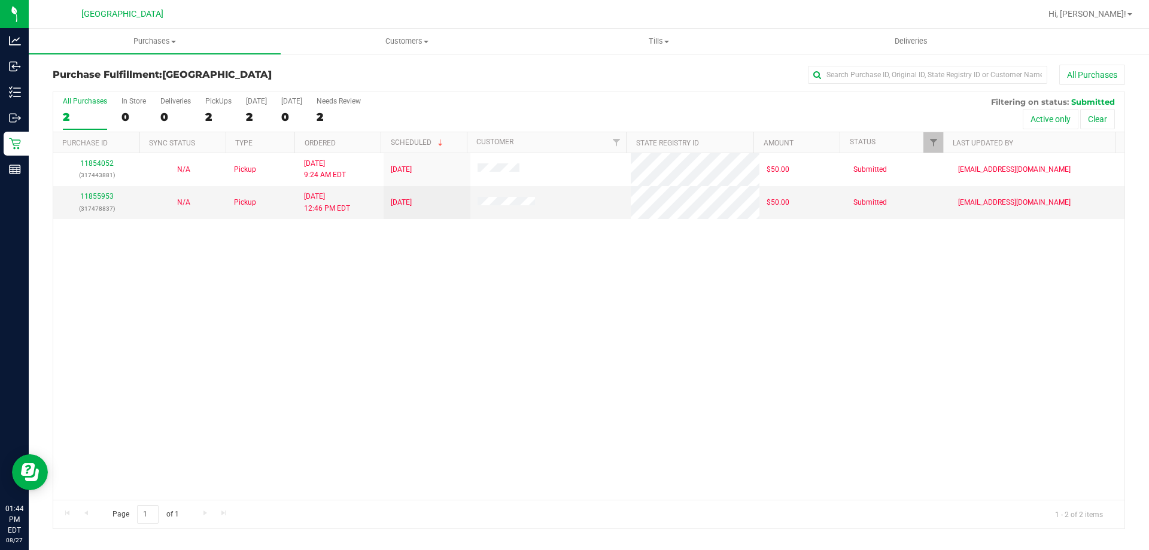
click at [290, 271] on div "11854052 (317443881) N/A Pickup 8/27/2025 9:24 AM EDT 8/27/2025 $50.00 Submitte…" at bounding box center [589, 326] width 1072 height 347
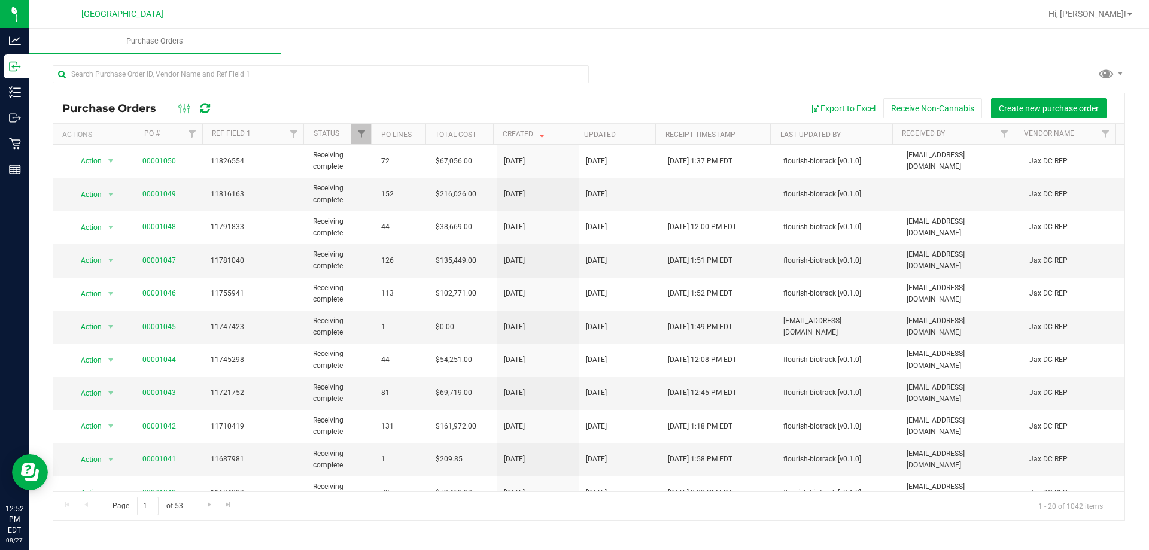
click at [204, 107] on icon at bounding box center [205, 108] width 10 height 12
click at [397, 98] on div "Export to Excel Receive Non-Cannabis Create new purchase order" at bounding box center [669, 108] width 893 height 20
